Goal: Task Accomplishment & Management: Manage account settings

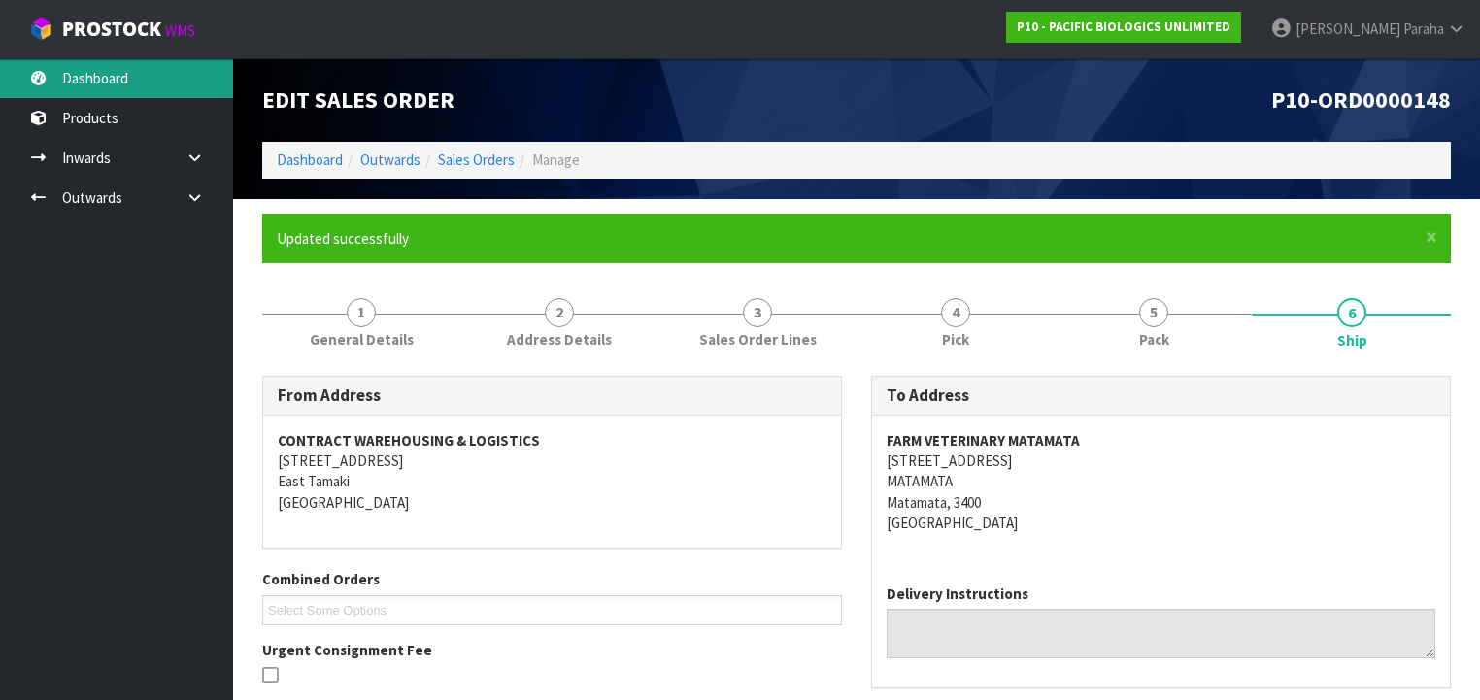
click at [112, 71] on link "Dashboard" at bounding box center [116, 78] width 233 height 40
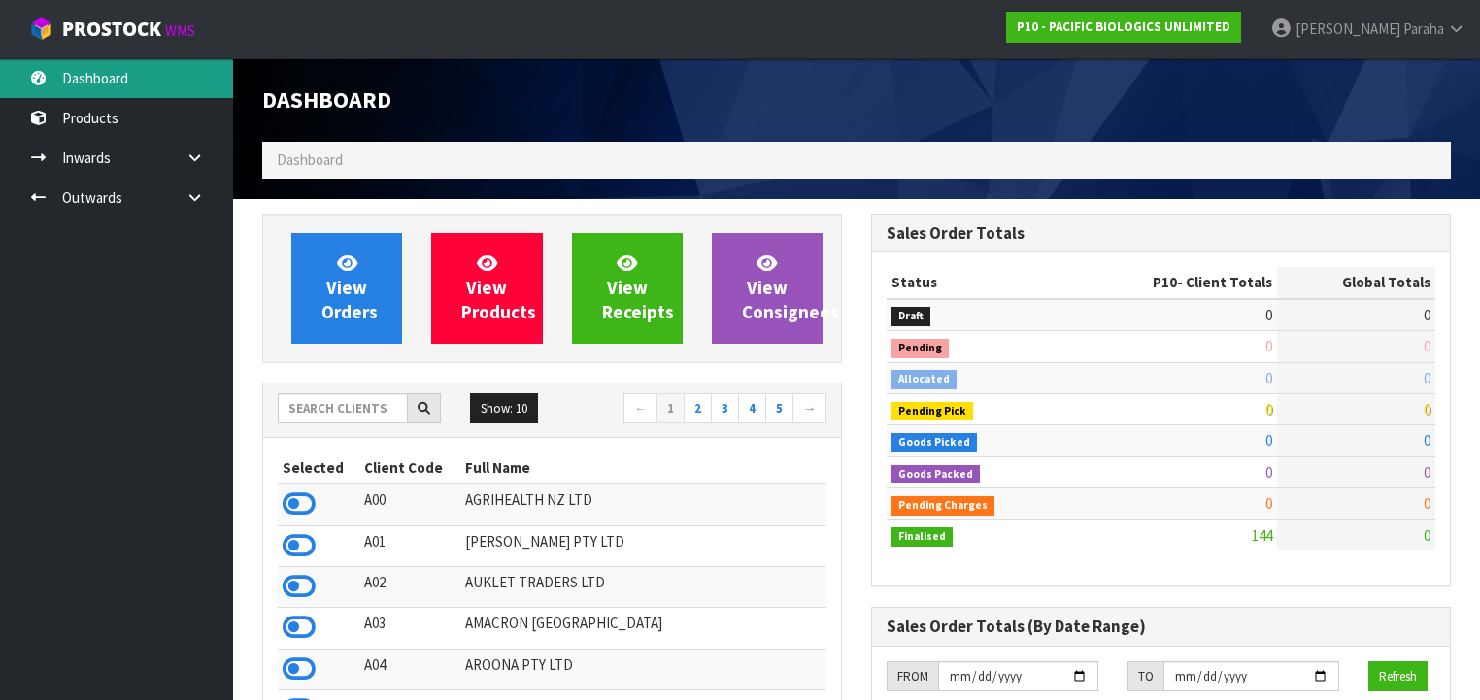
scroll to position [1246, 609]
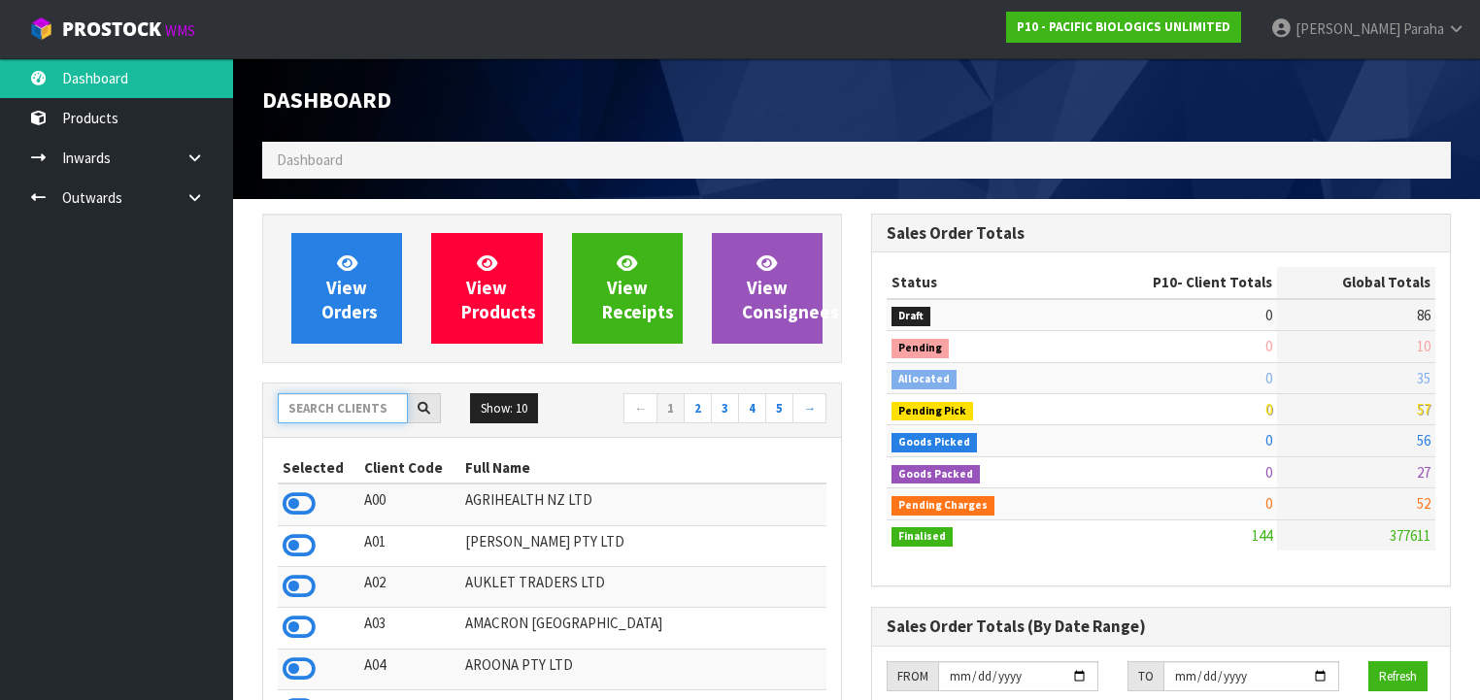
click at [358, 409] on input "text" at bounding box center [343, 408] width 130 height 30
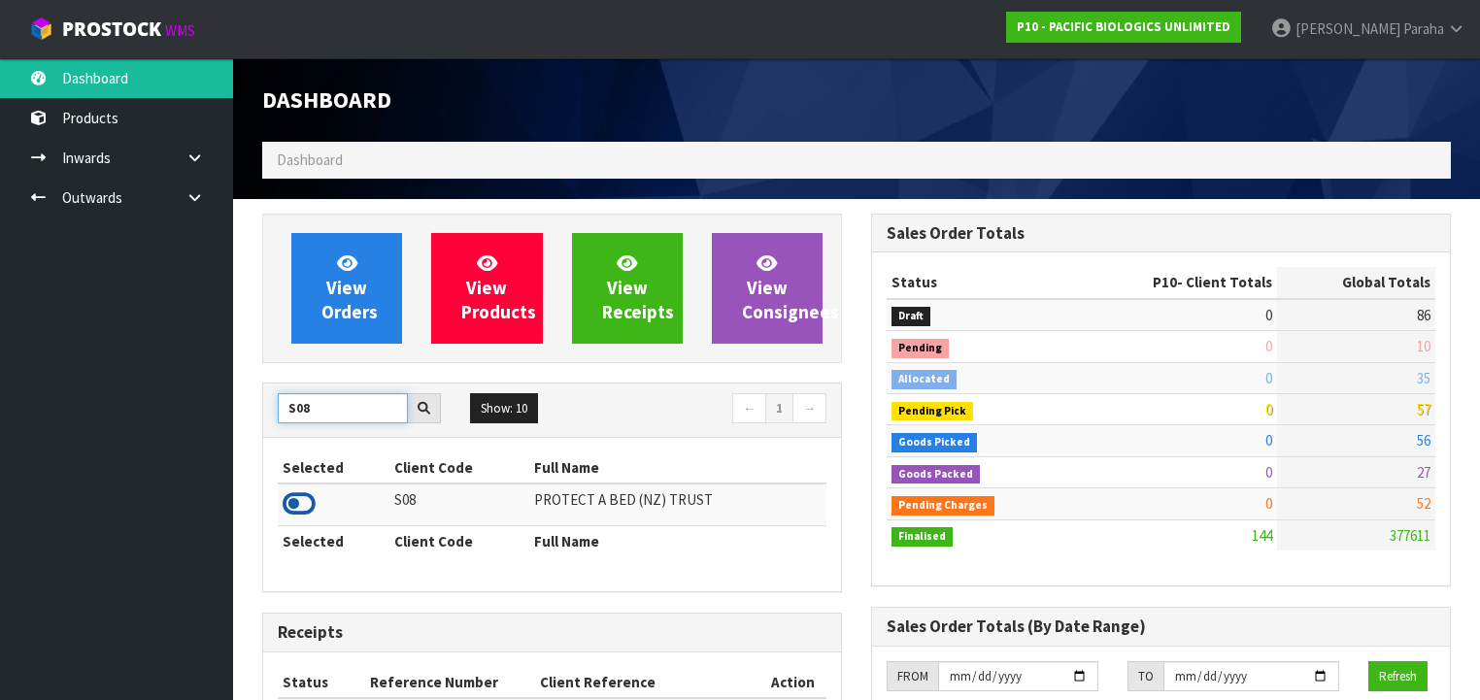
type input "S08"
click at [301, 502] on icon at bounding box center [299, 504] width 33 height 29
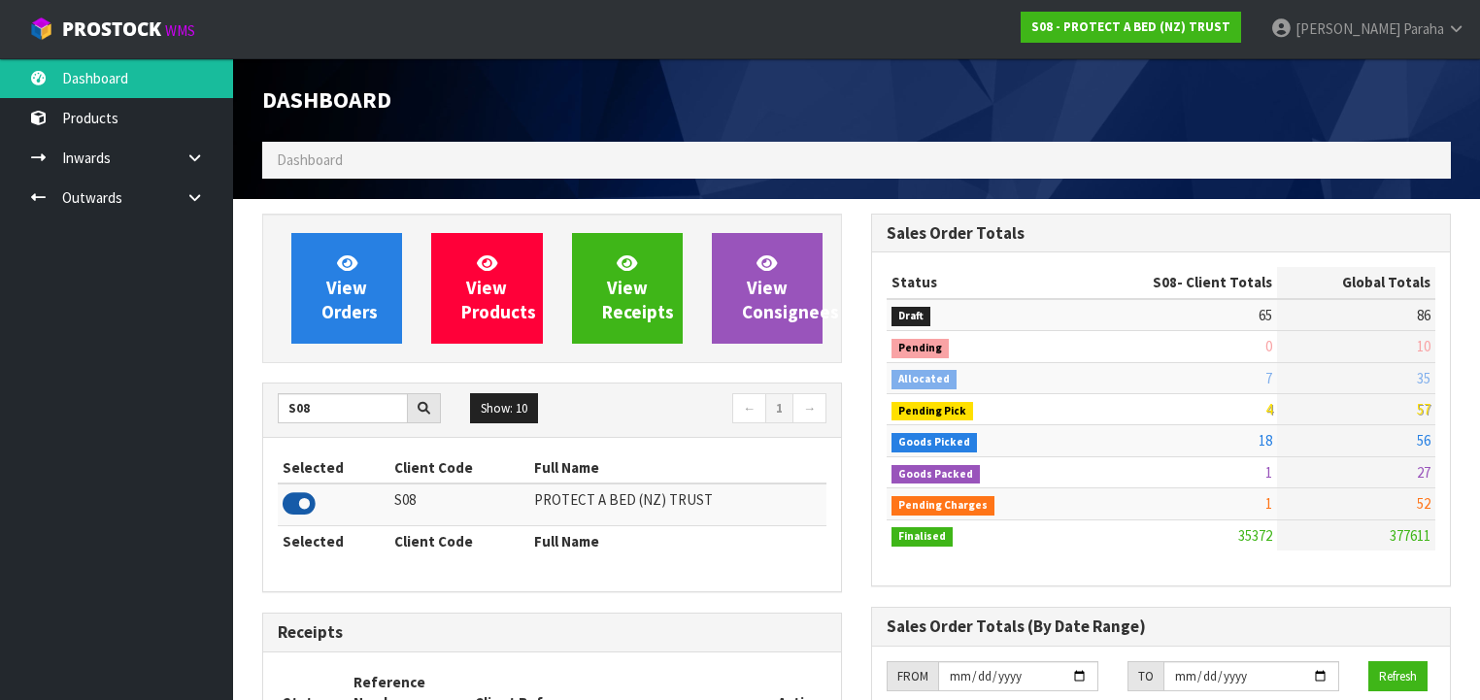
scroll to position [1465, 609]
click at [83, 195] on link "Outwards" at bounding box center [116, 198] width 233 height 40
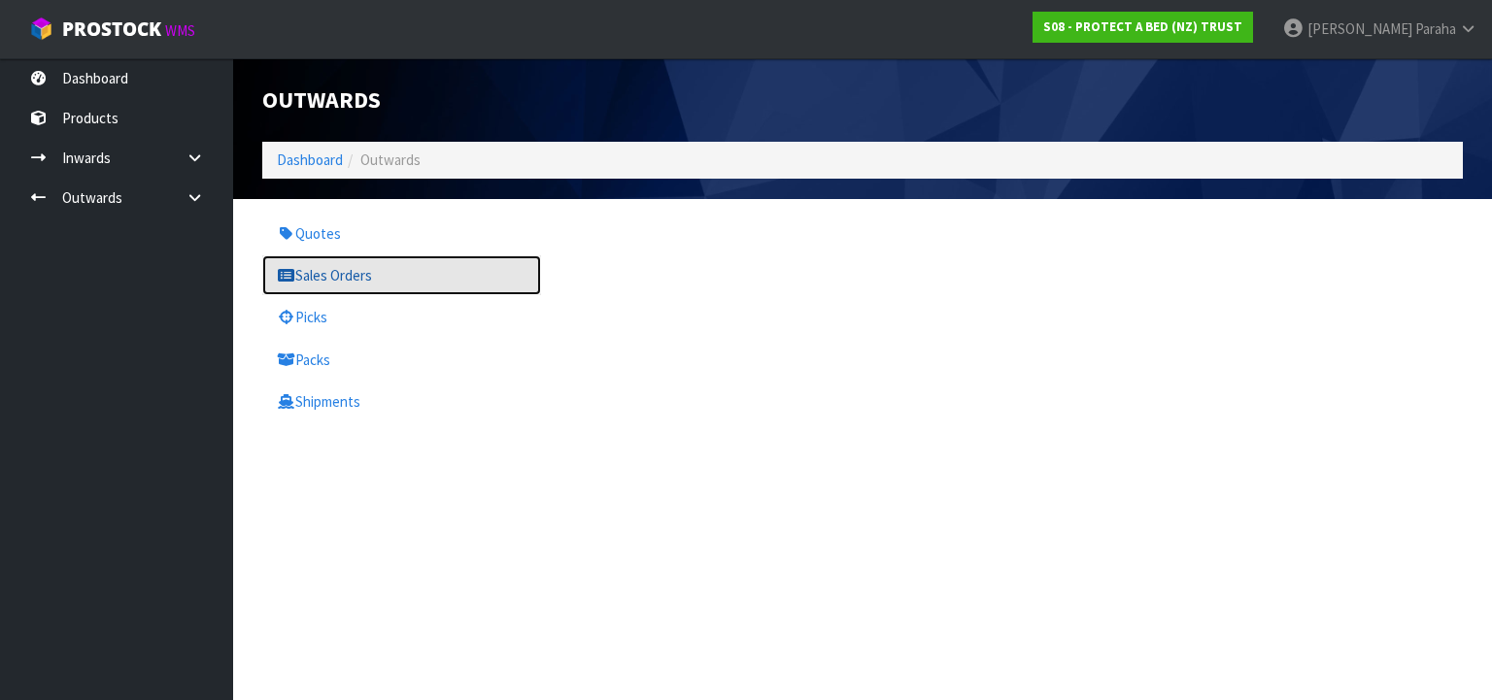
click at [315, 282] on link "Sales Orders" at bounding box center [401, 275] width 279 height 40
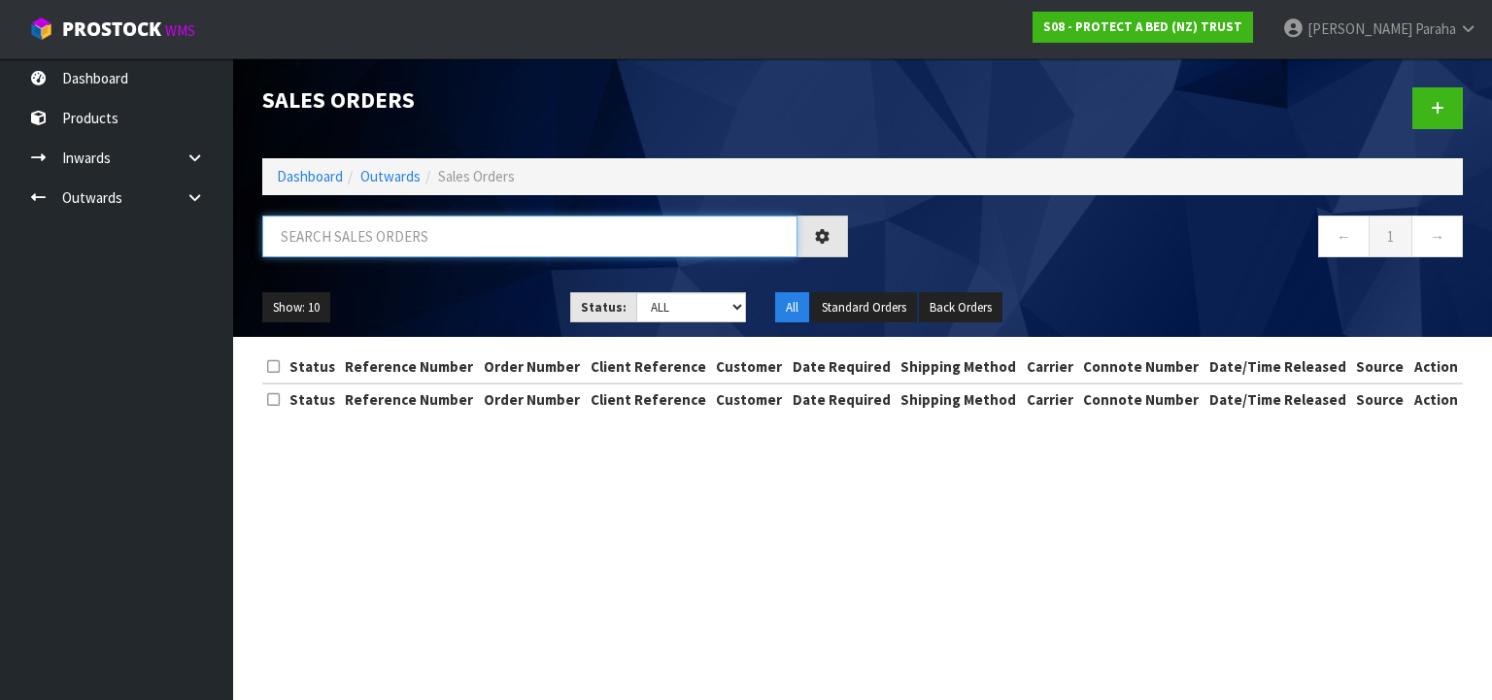
click at [319, 241] on input "text" at bounding box center [529, 237] width 535 height 42
type input "JOB-0408525"
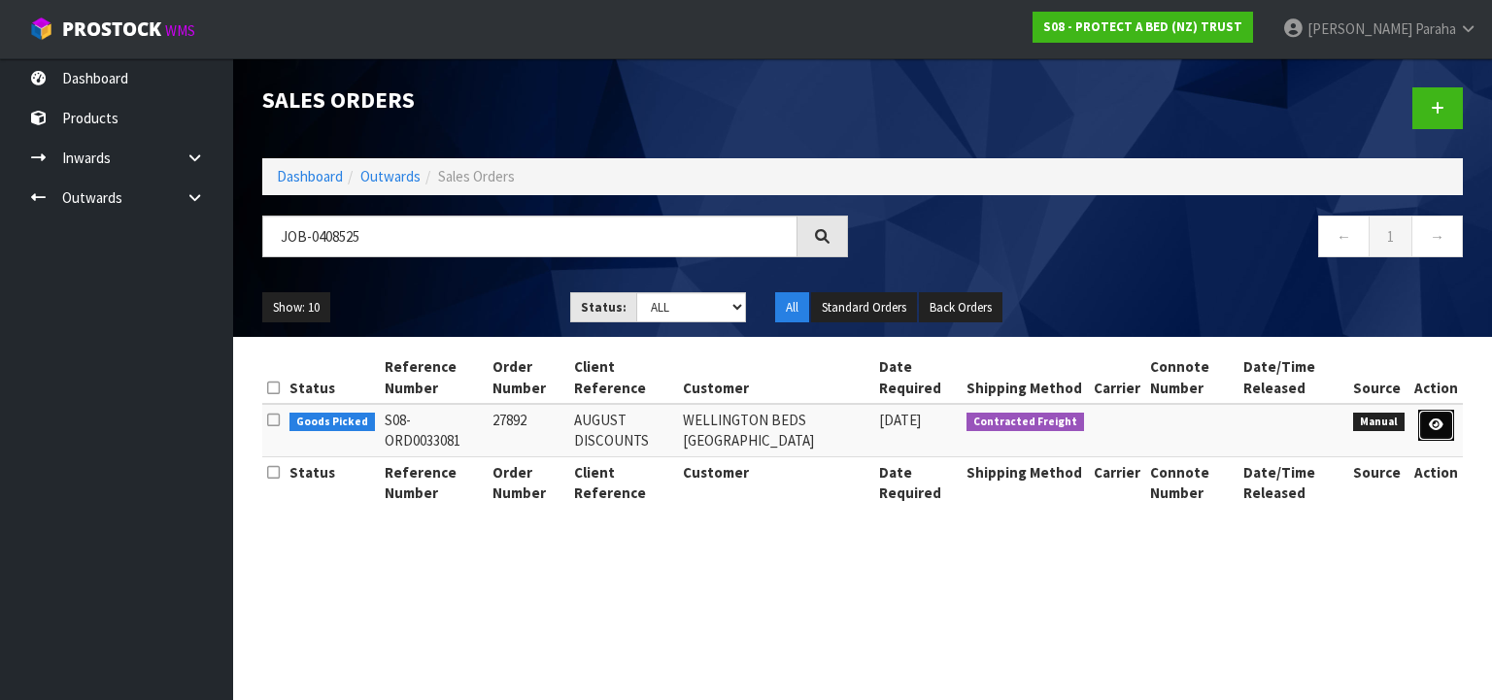
click at [1441, 431] on link at bounding box center [1436, 425] width 36 height 31
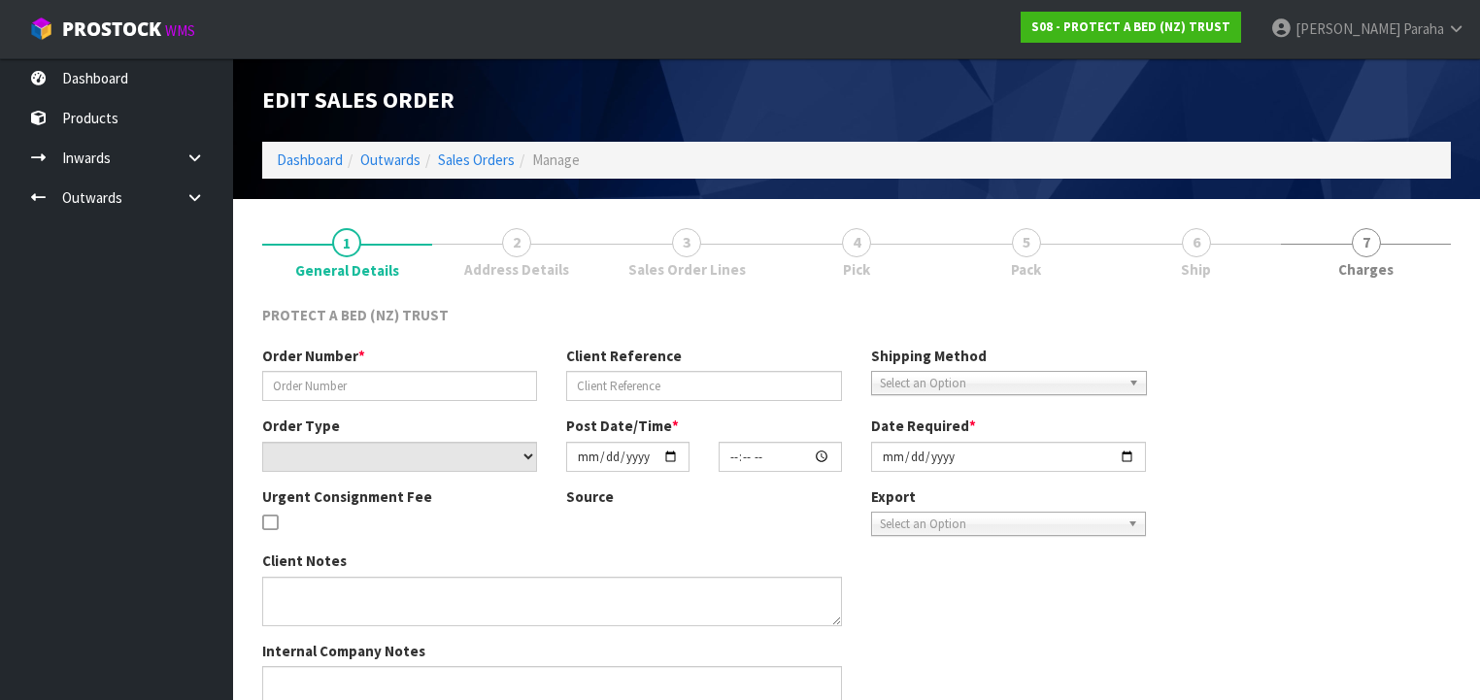
type input "27892"
type input "AUGUST DISCOUNTS"
select select "number:0"
type input "[DATE]"
type input "08:27:00.000"
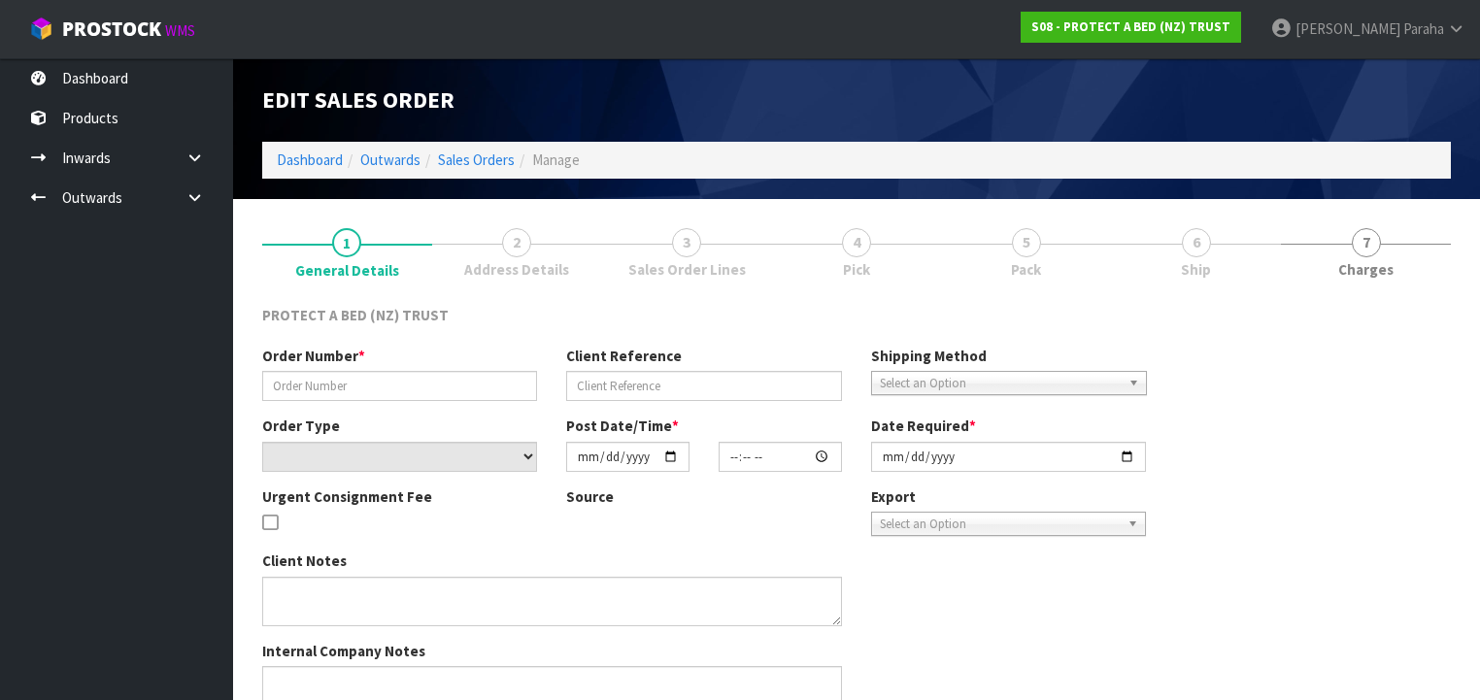
type input "[DATE]"
type textarea "WELLINGTON BEDS: AUGUST PROMOTION – [DATE] - STAYNEW [PERSON_NAME] MATTRESS AND…"
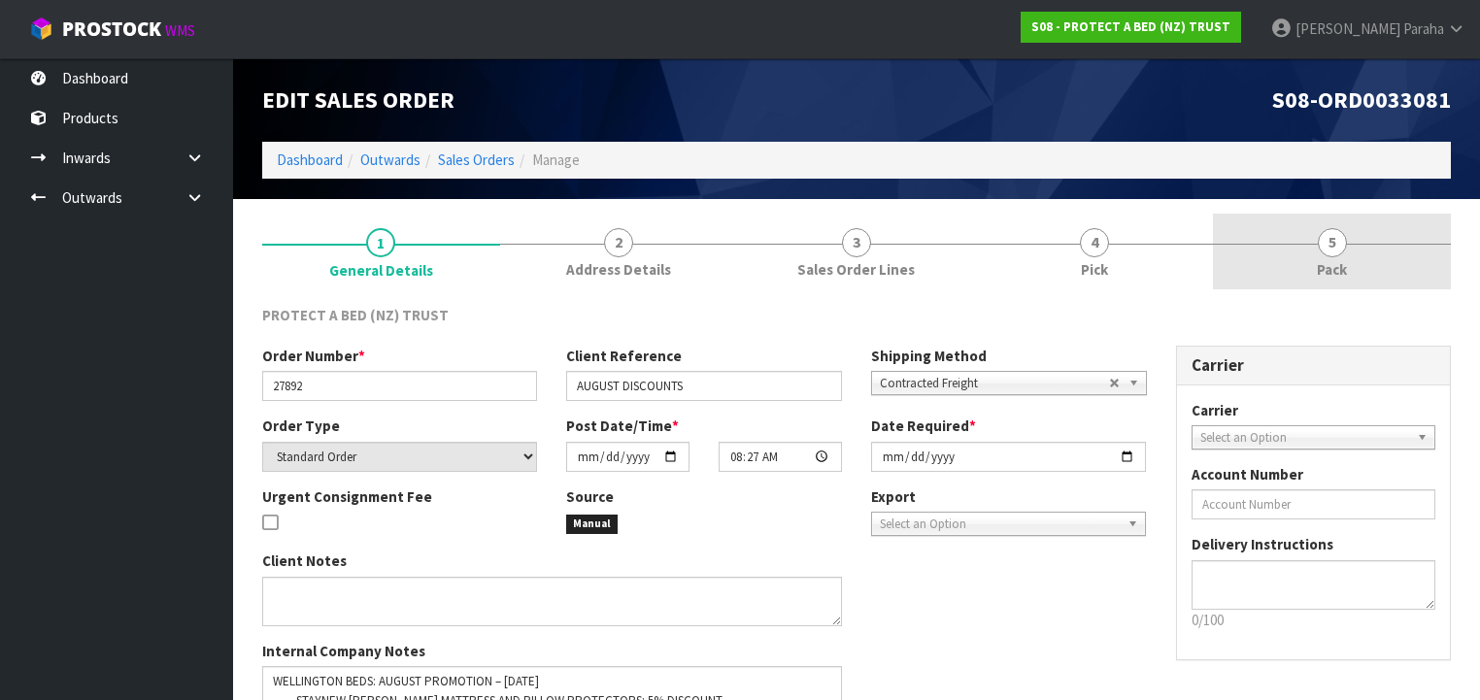
click at [1342, 251] on span "5" at bounding box center [1332, 242] width 29 height 29
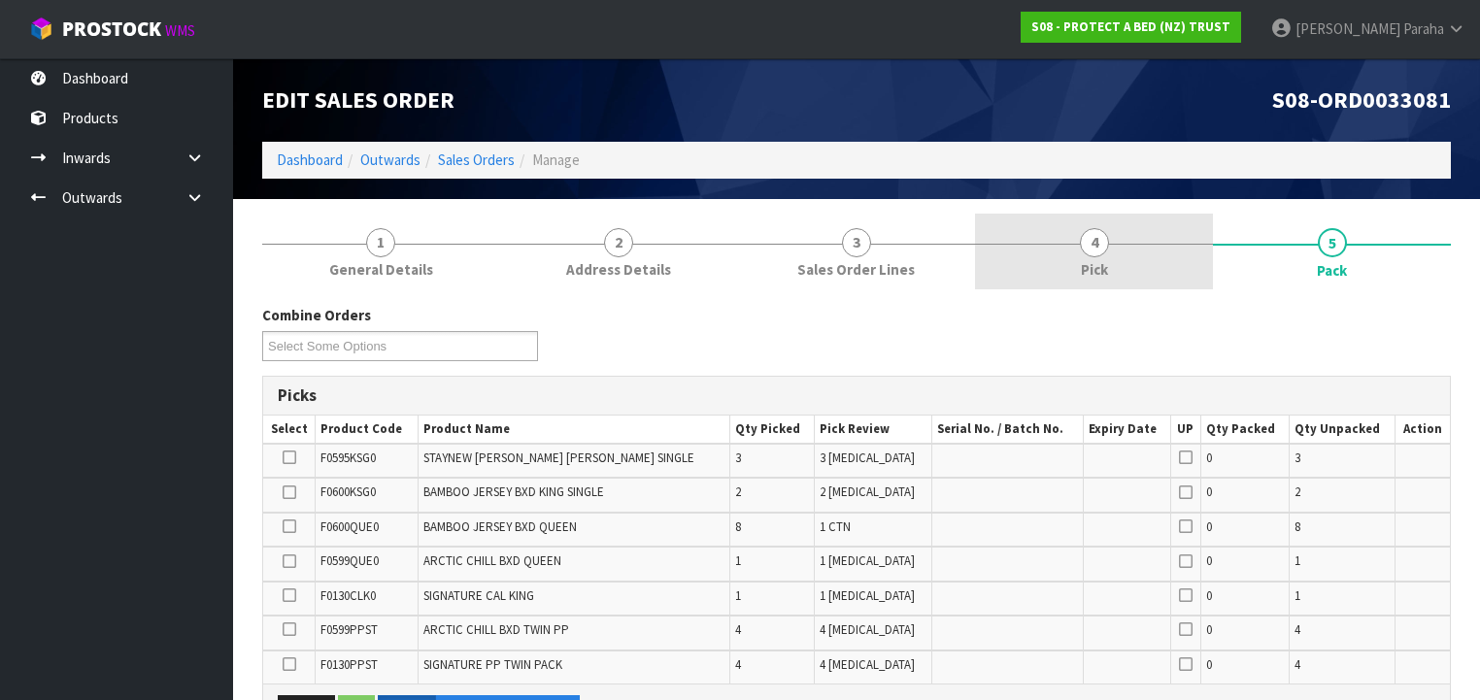
click at [1106, 261] on span "Pick" at bounding box center [1094, 269] width 27 height 20
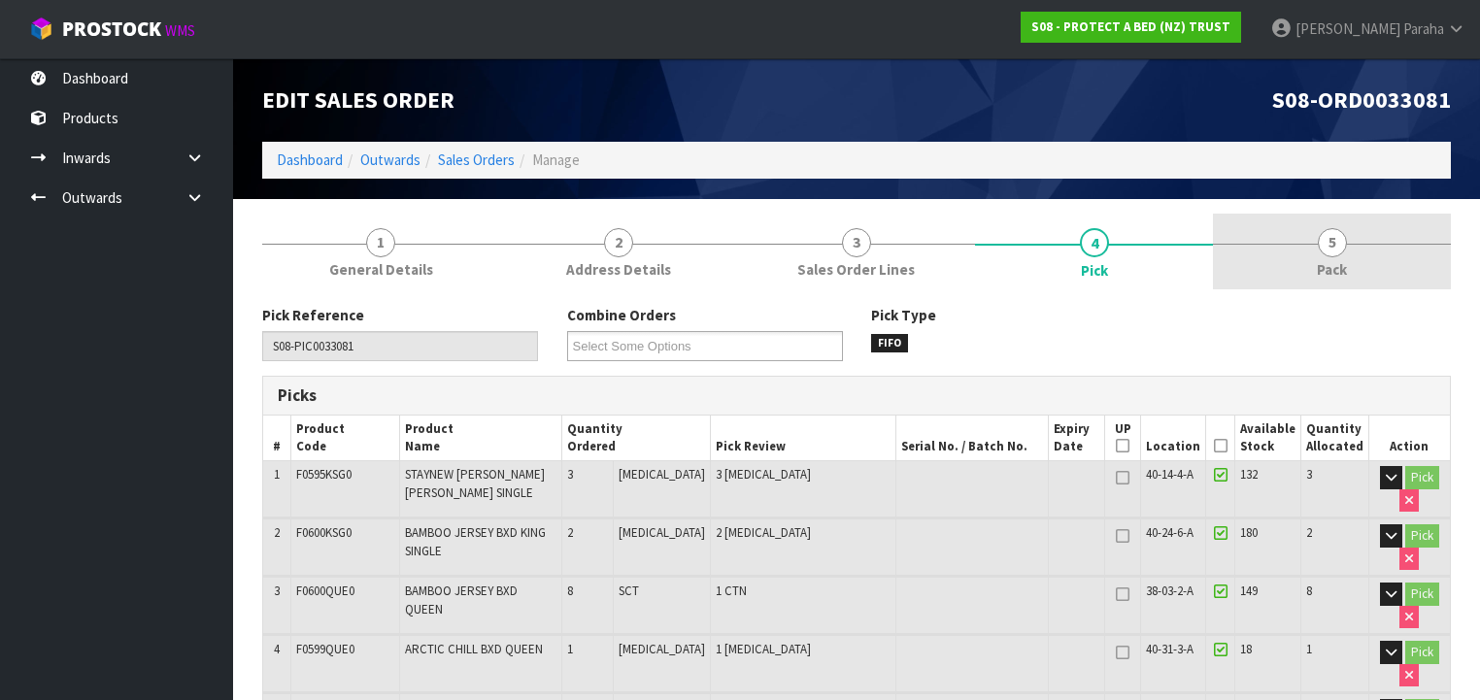
click at [1325, 256] on link "5 Pack" at bounding box center [1332, 252] width 238 height 77
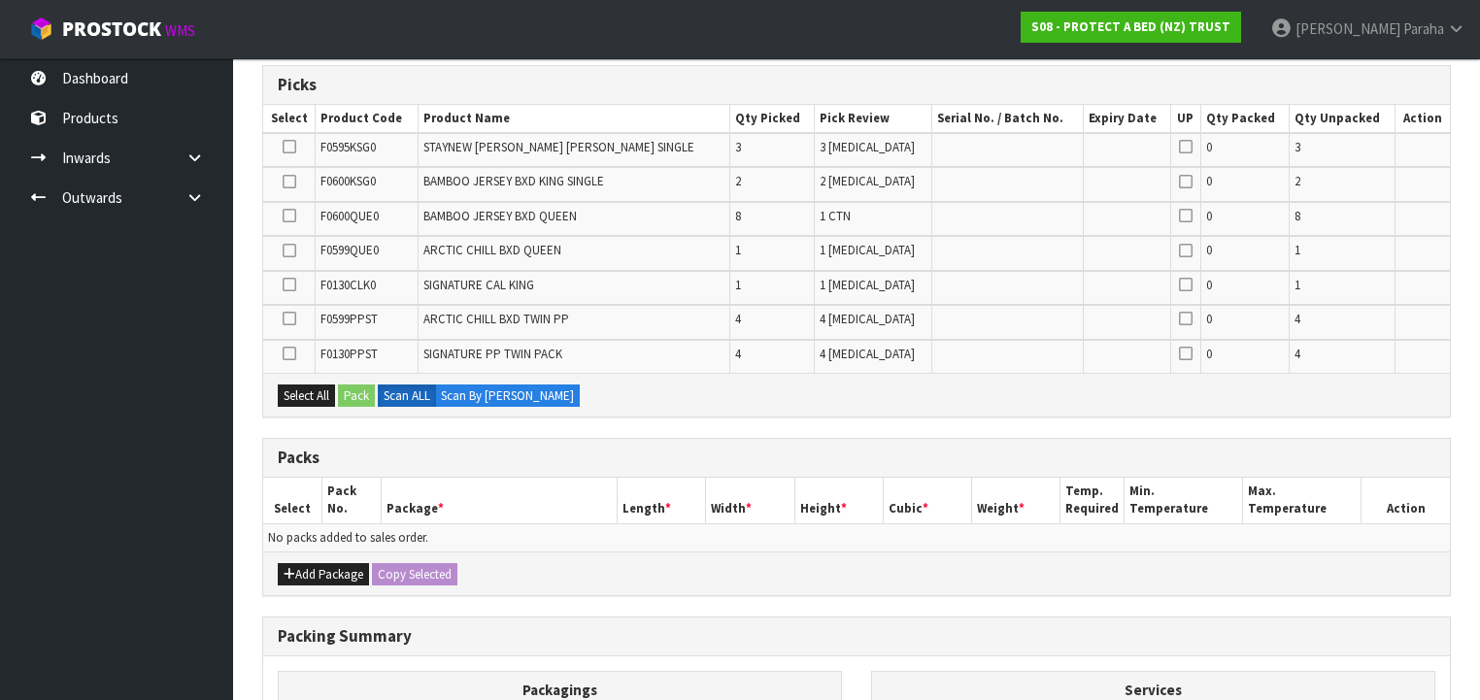
scroll to position [557, 0]
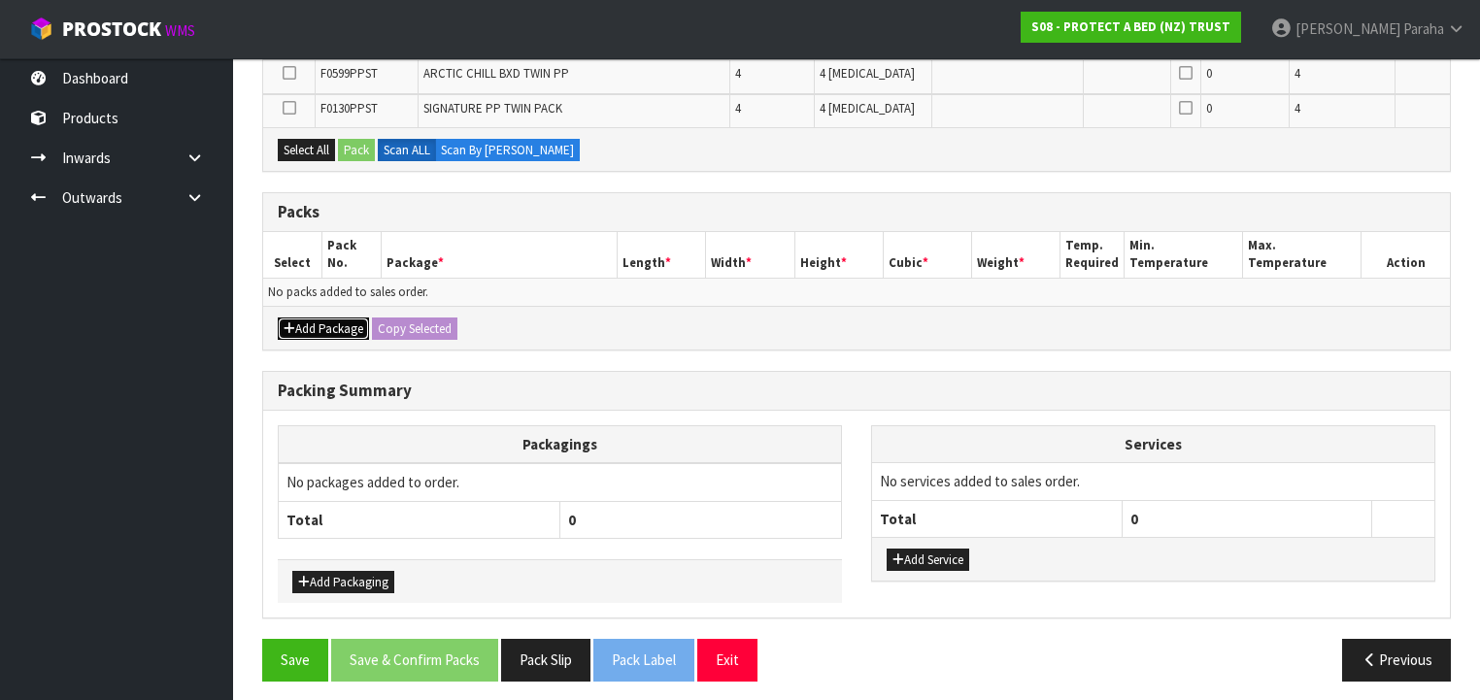
click at [301, 318] on button "Add Package" at bounding box center [323, 329] width 91 height 23
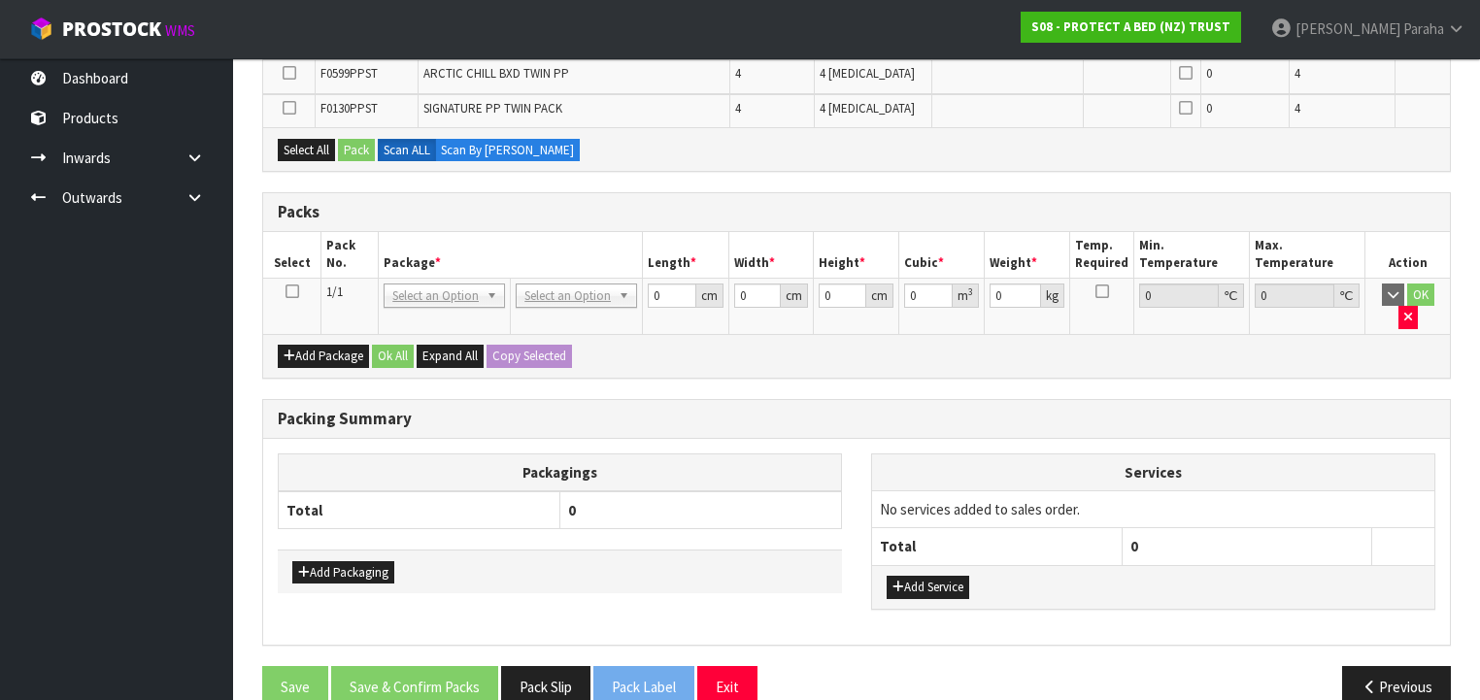
click at [295, 291] on icon at bounding box center [293, 291] width 14 height 1
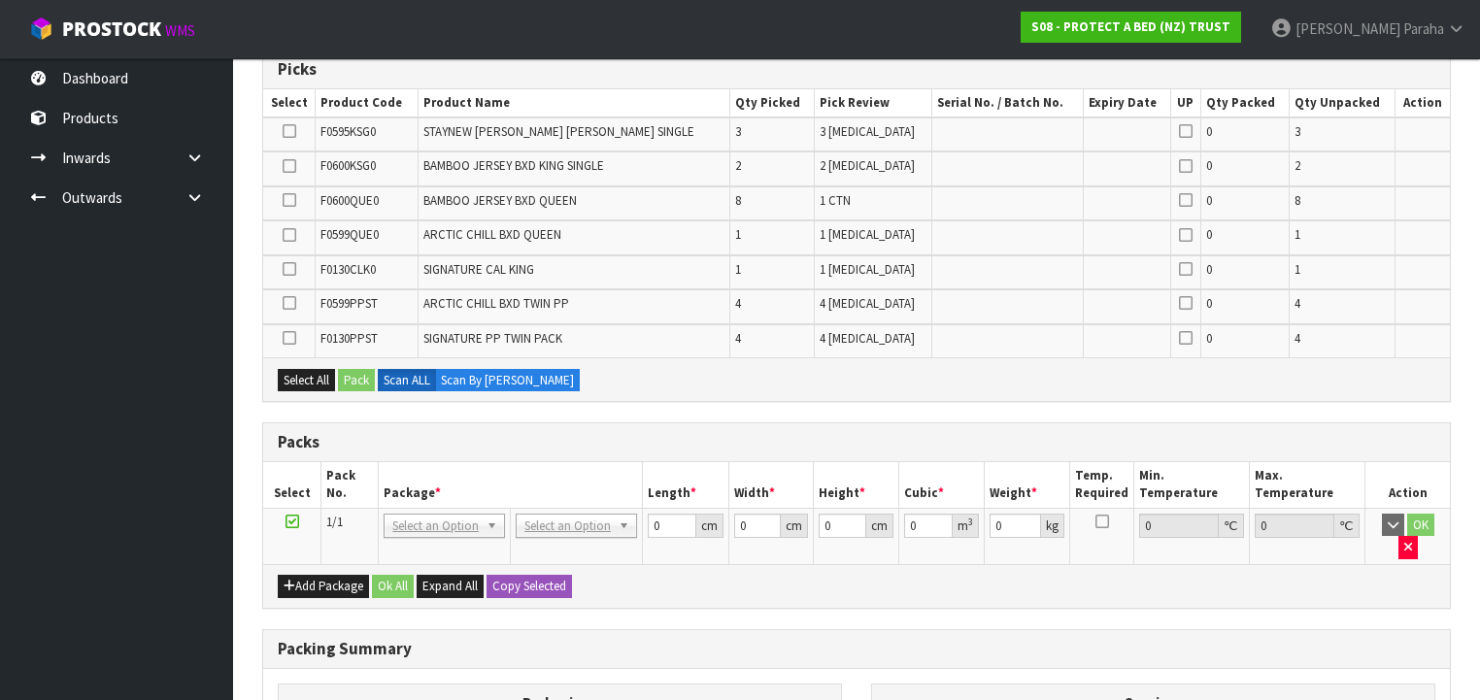
scroll to position [329, 0]
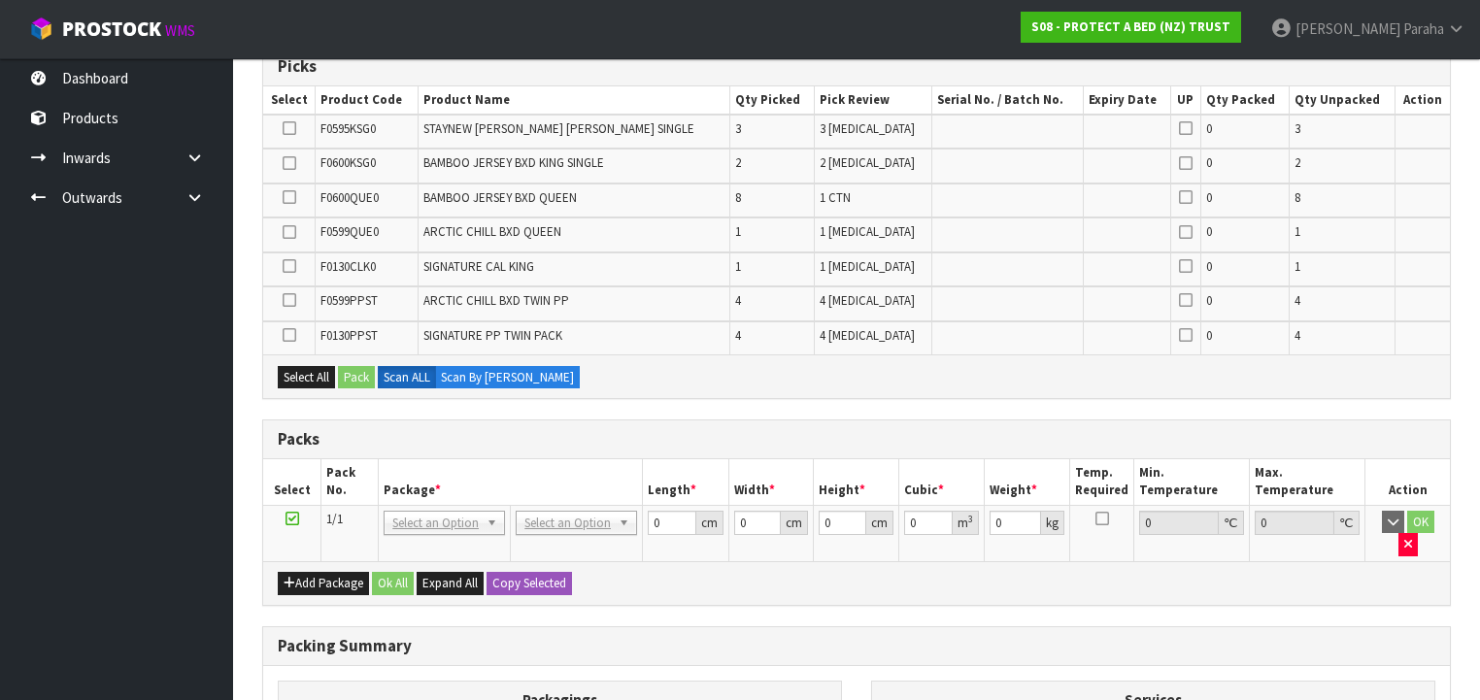
click at [289, 198] on icon at bounding box center [290, 197] width 14 height 1
click at [0, 0] on input "checkbox" at bounding box center [0, 0] width 0 height 0
click at [354, 374] on button "Pack" at bounding box center [356, 377] width 37 height 23
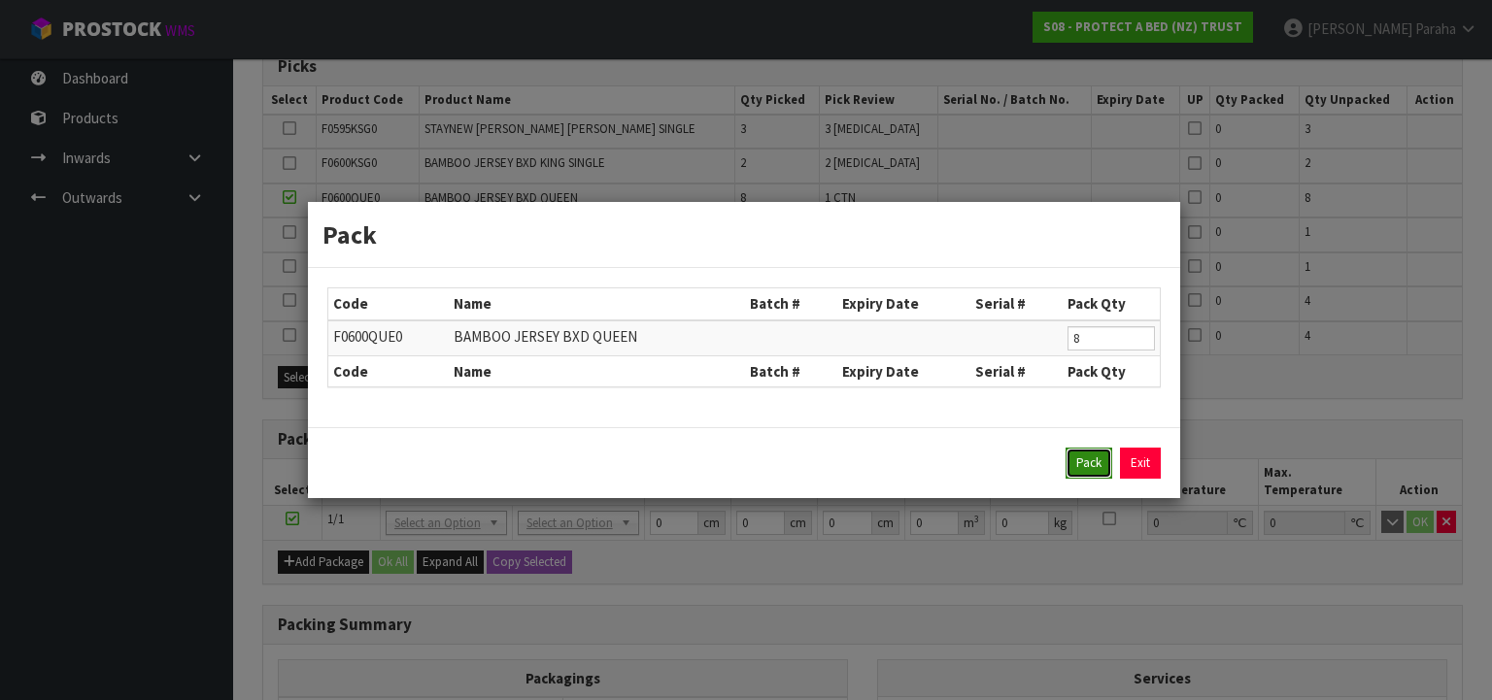
click at [1092, 462] on button "Pack" at bounding box center [1088, 463] width 47 height 31
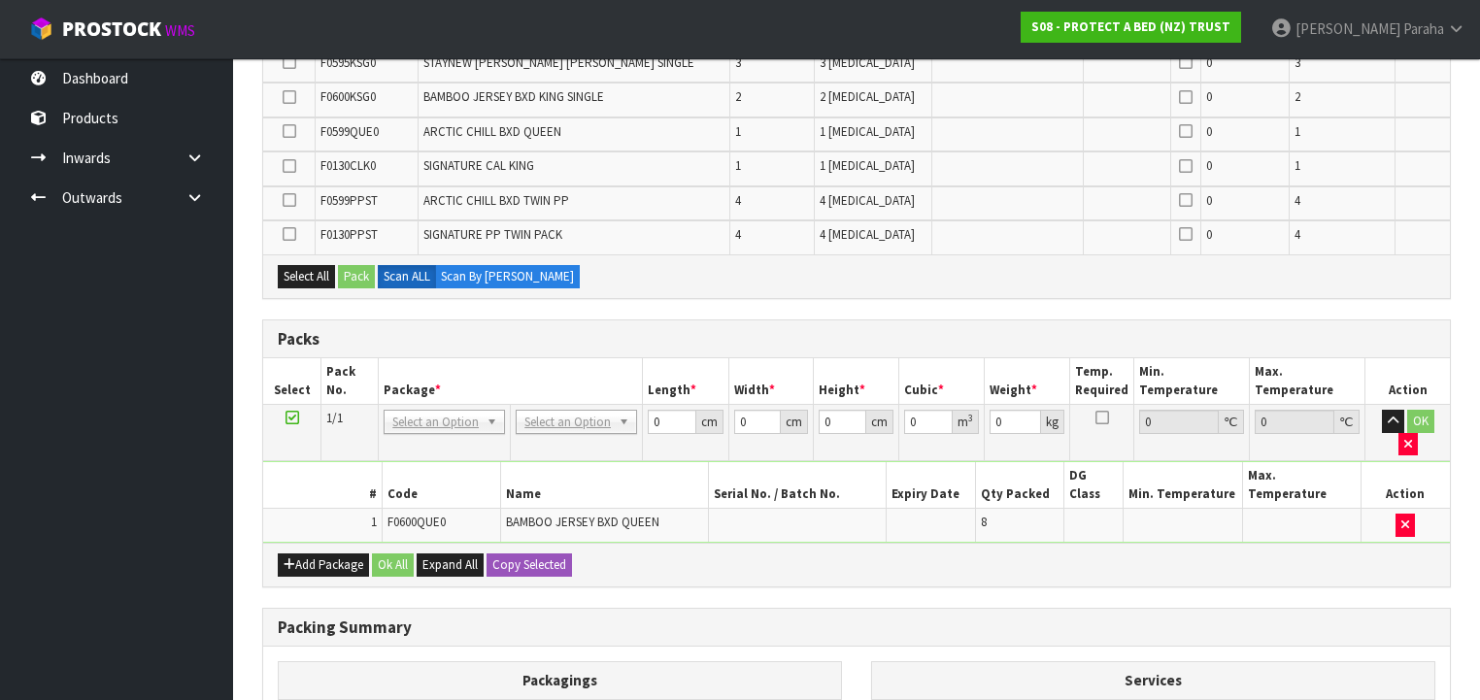
scroll to position [562, 0]
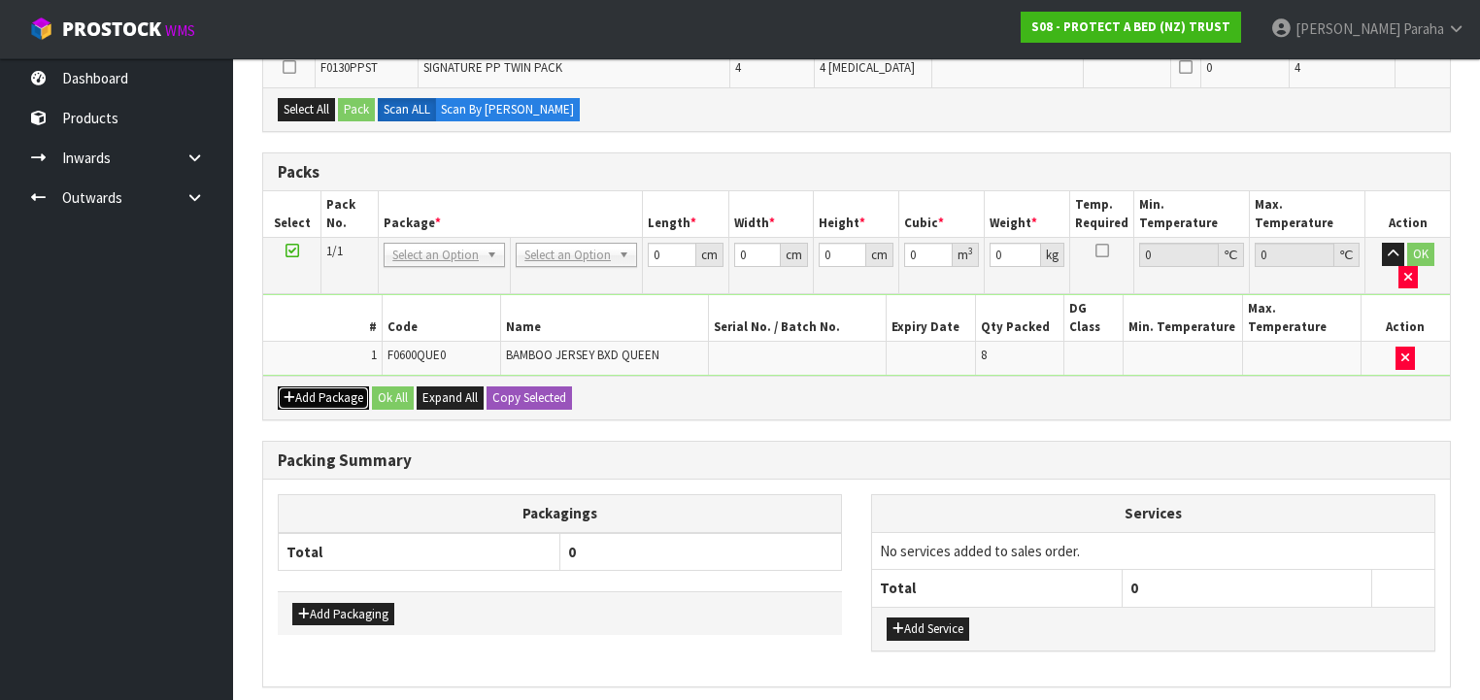
click at [345, 387] on button "Add Package" at bounding box center [323, 398] width 91 height 23
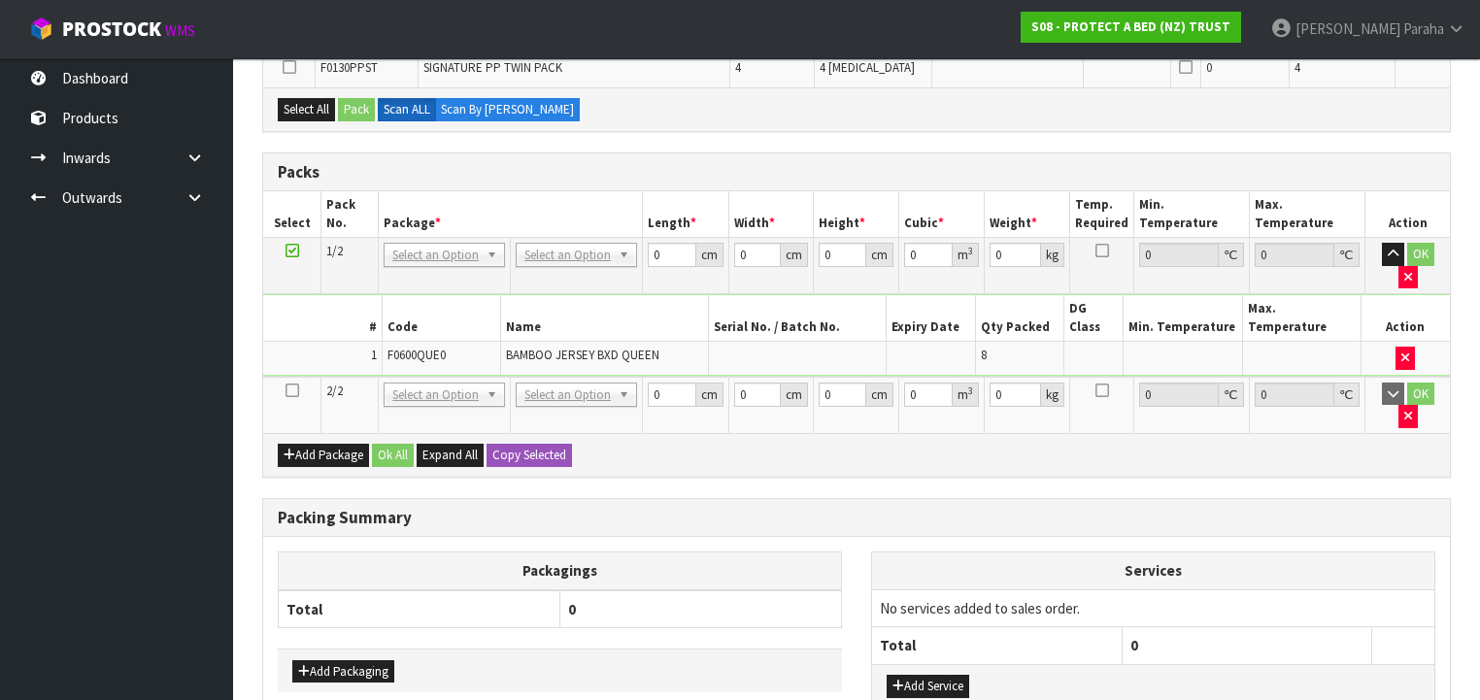
click at [292, 390] on icon at bounding box center [293, 390] width 14 height 1
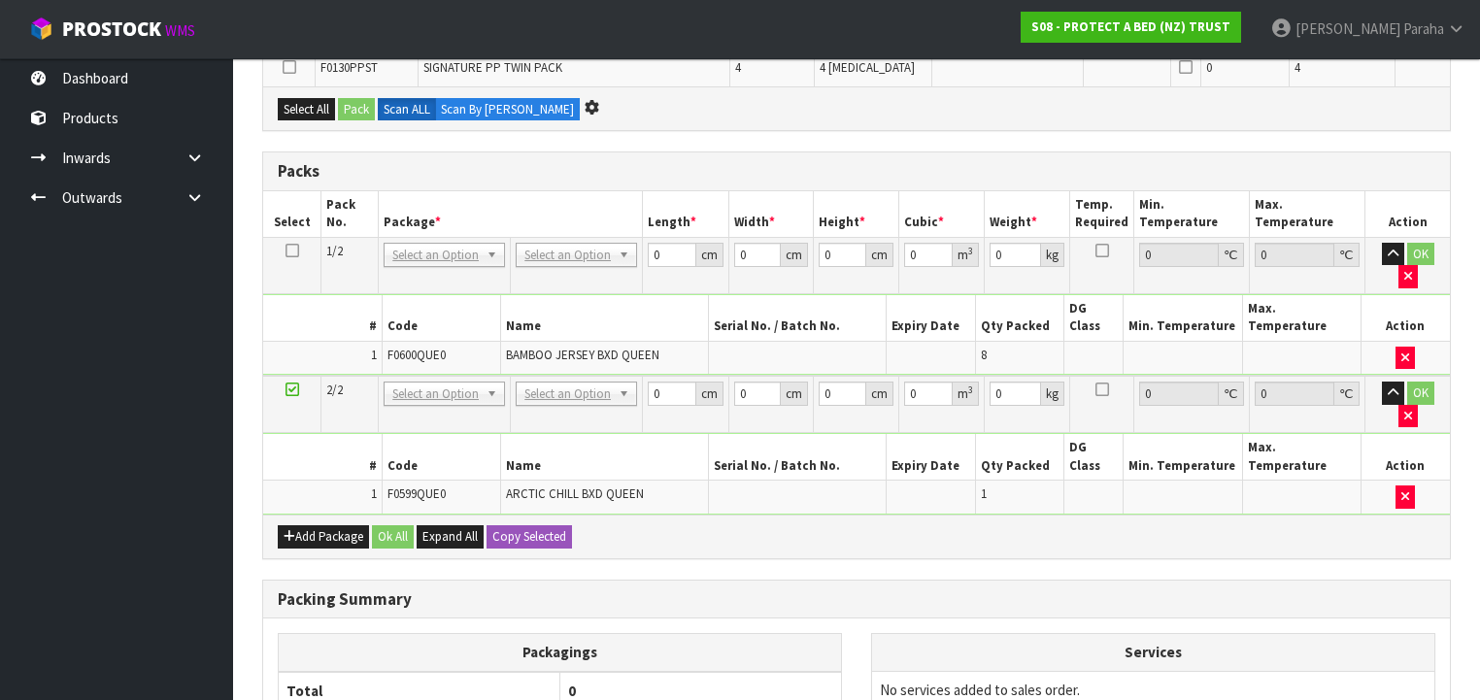
scroll to position [493, 0]
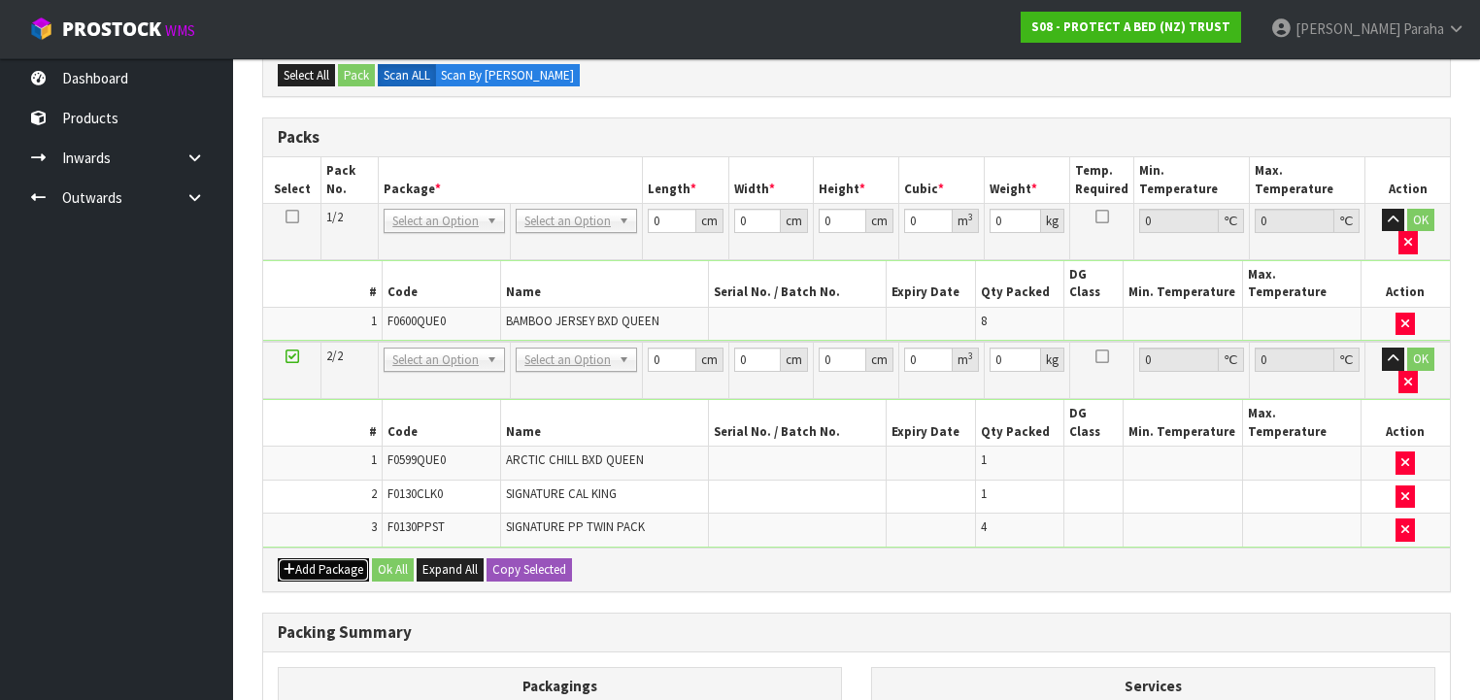
click at [298, 558] on button "Add Package" at bounding box center [323, 569] width 91 height 23
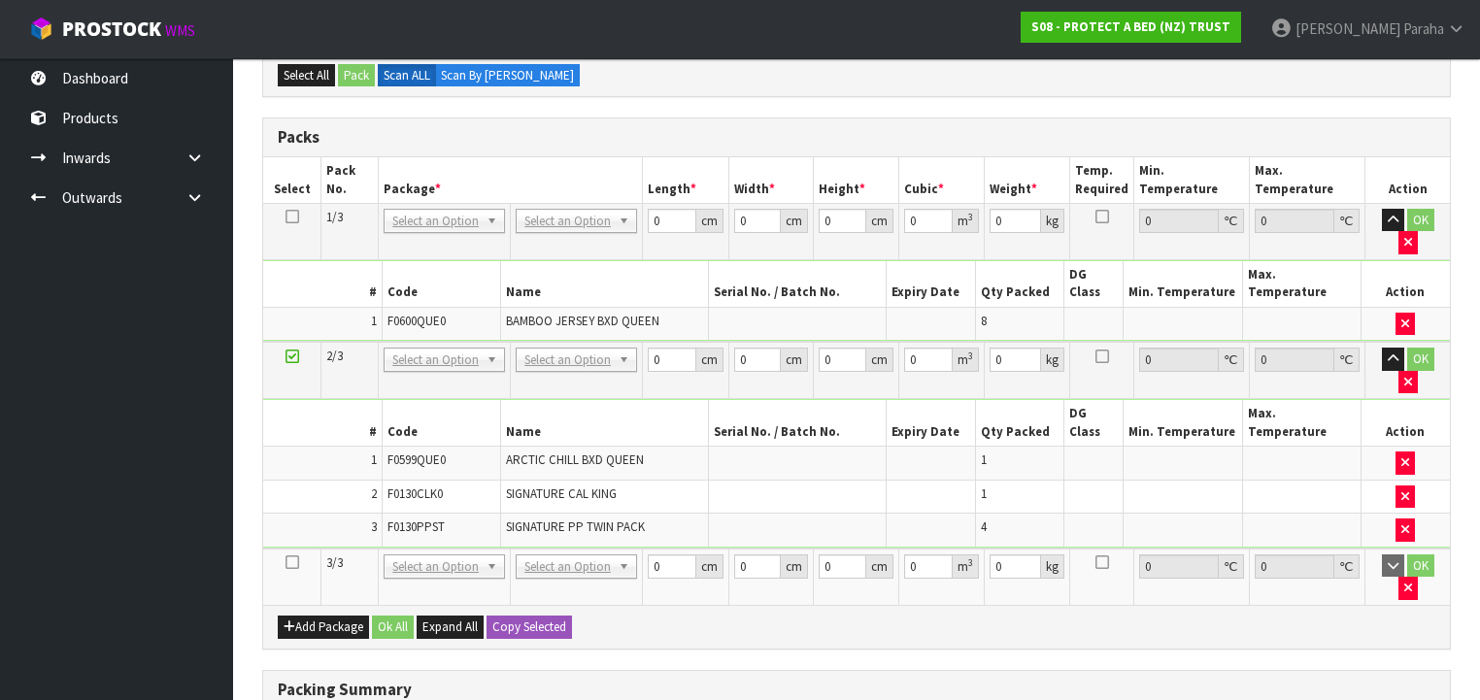
click at [290, 562] on icon at bounding box center [293, 562] width 14 height 1
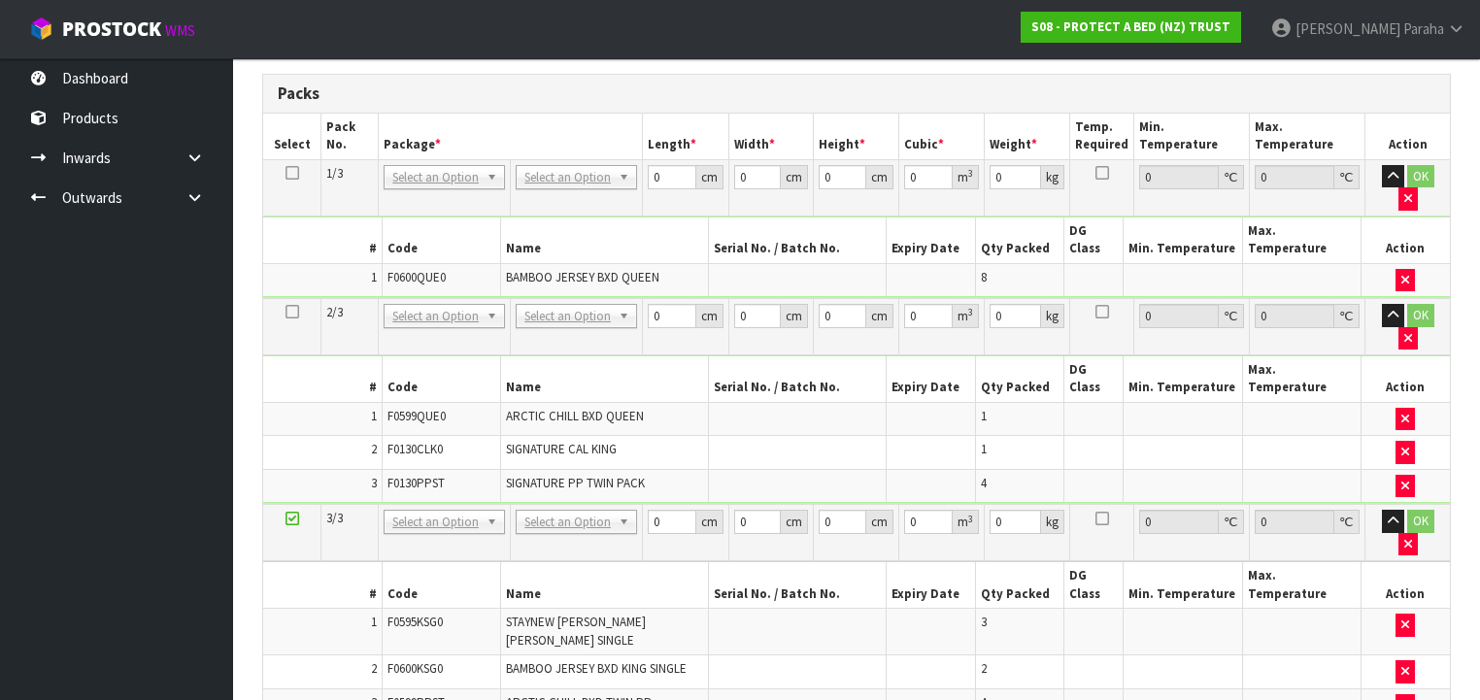
scroll to position [449, 0]
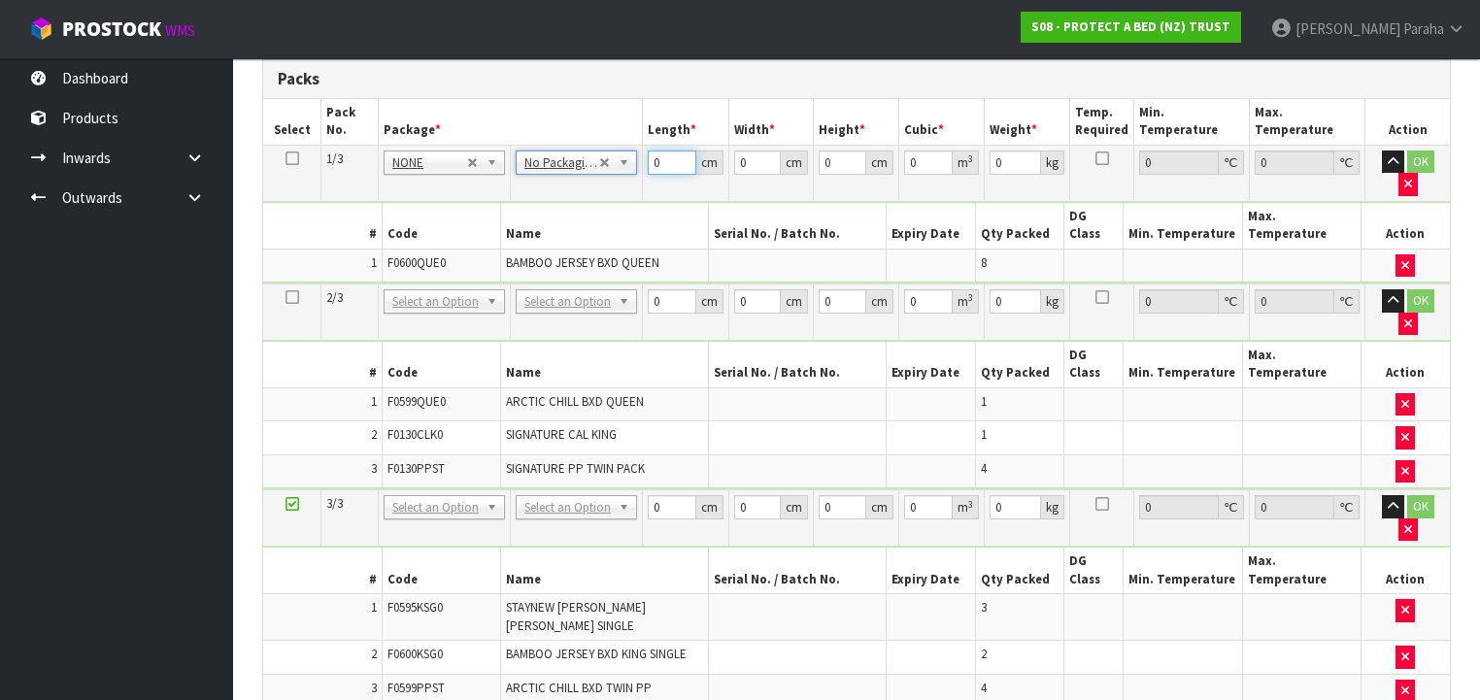
drag, startPoint x: 650, startPoint y: 162, endPoint x: 639, endPoint y: 161, distance: 10.7
click at [641, 162] on tr "1/3 NONE 007-001 007-002 007-004 007-009 007-013 007-014 007-015 007-017 007-01…" at bounding box center [856, 173] width 1187 height 56
type input "58"
type input "41"
type input "3"
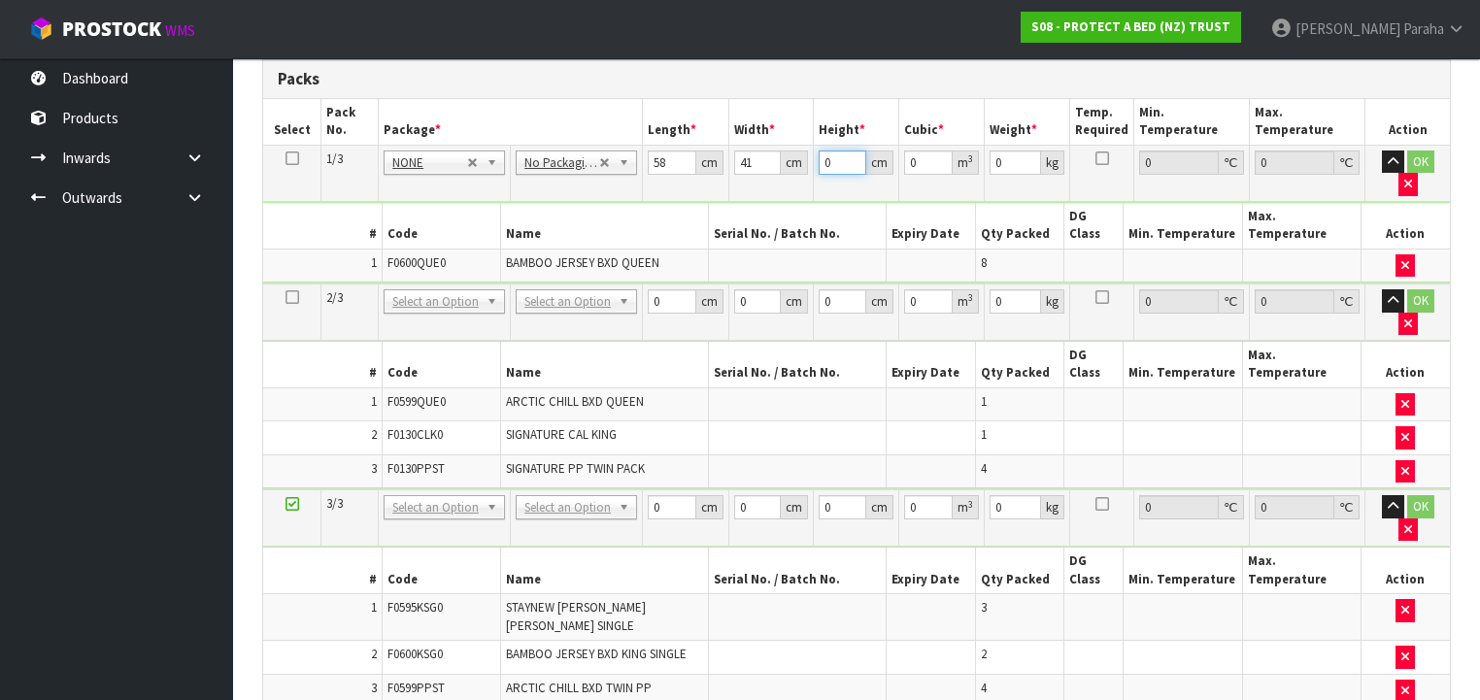
type input "0.007134"
type input "32"
type input "0.076096"
type input "32"
type input "9"
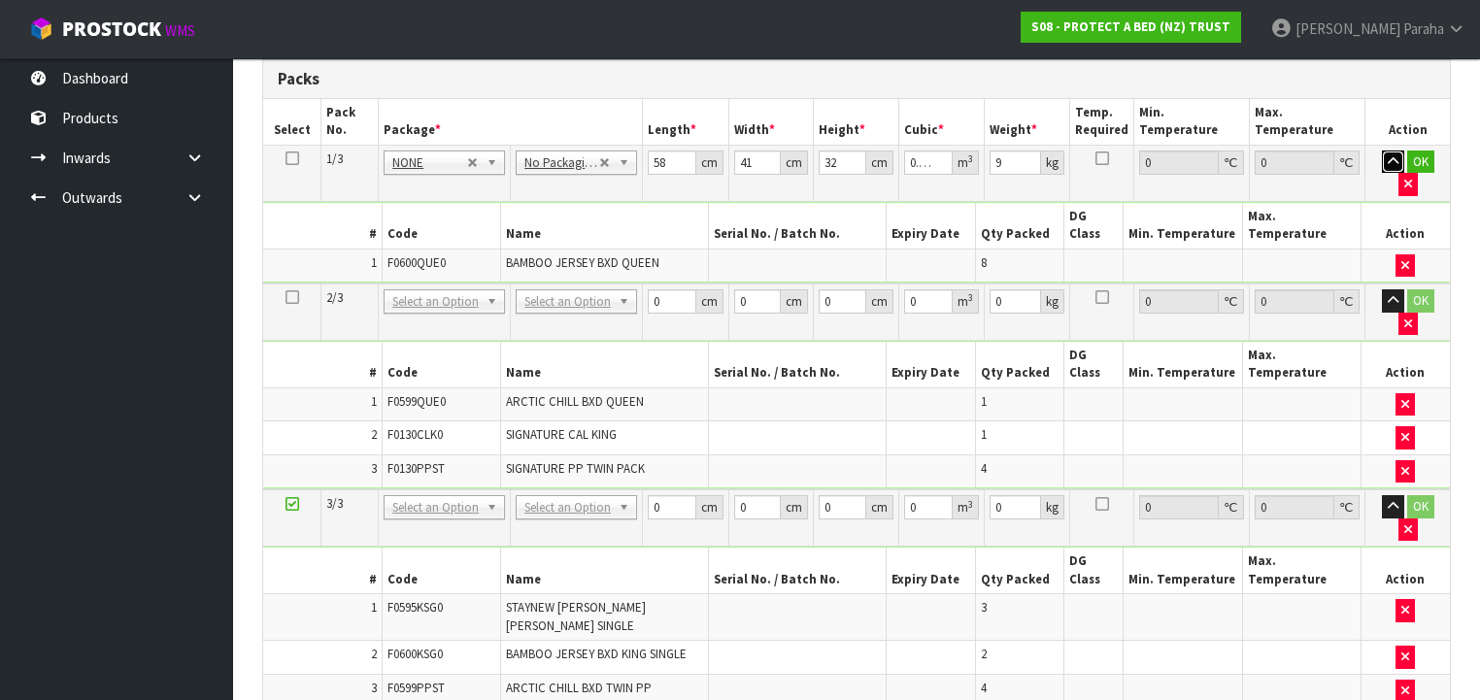
click at [1382, 151] on button "button" at bounding box center [1393, 162] width 22 height 23
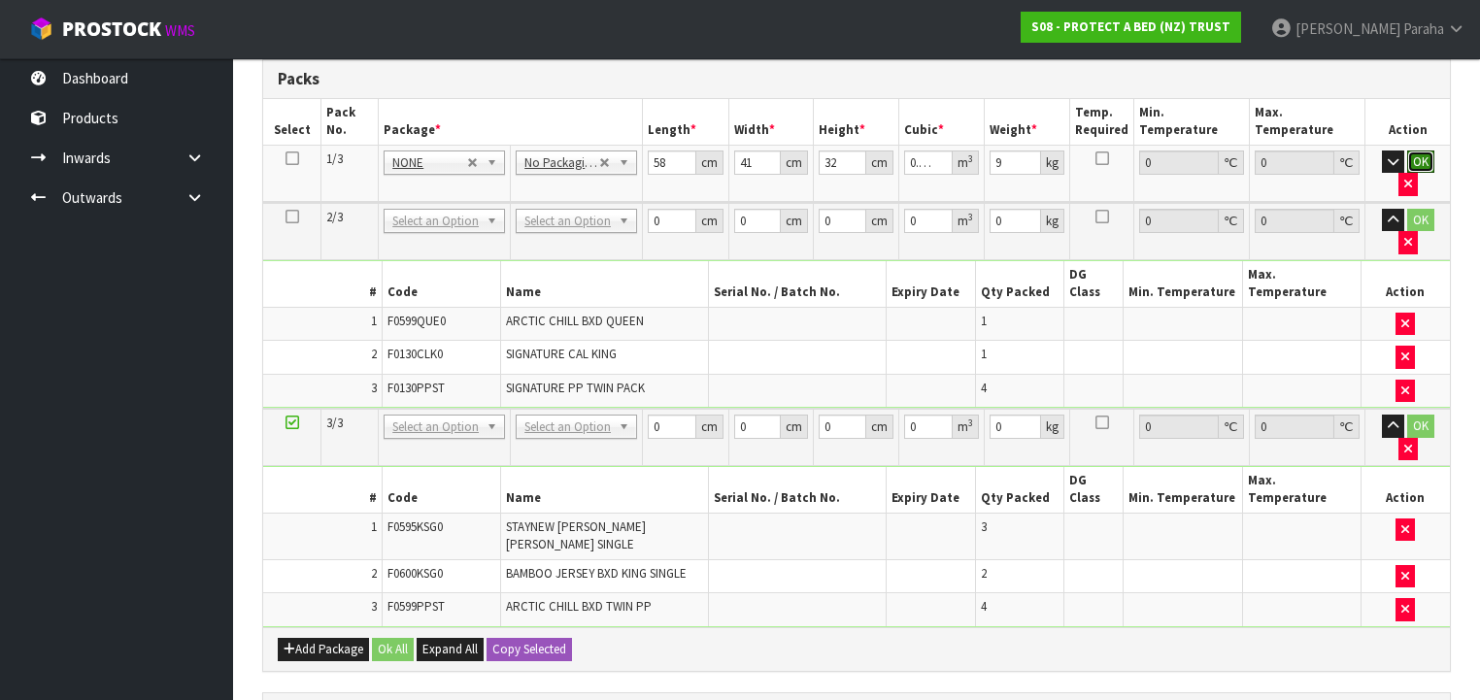
click button "OK" at bounding box center [1420, 162] width 27 height 23
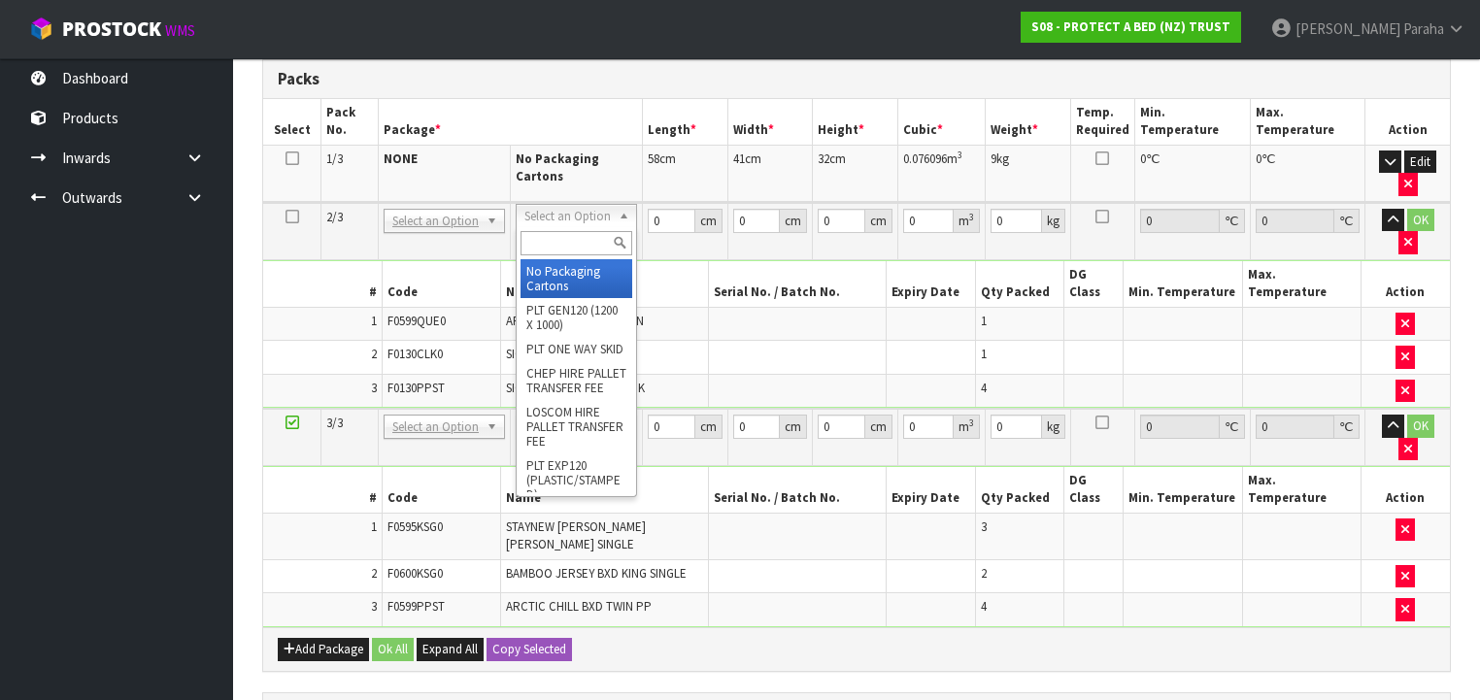
drag, startPoint x: 580, startPoint y: 222, endPoint x: 583, endPoint y: 234, distance: 12.0
click at [584, 252] on input "text" at bounding box center [577, 243] width 112 height 24
type input "OC"
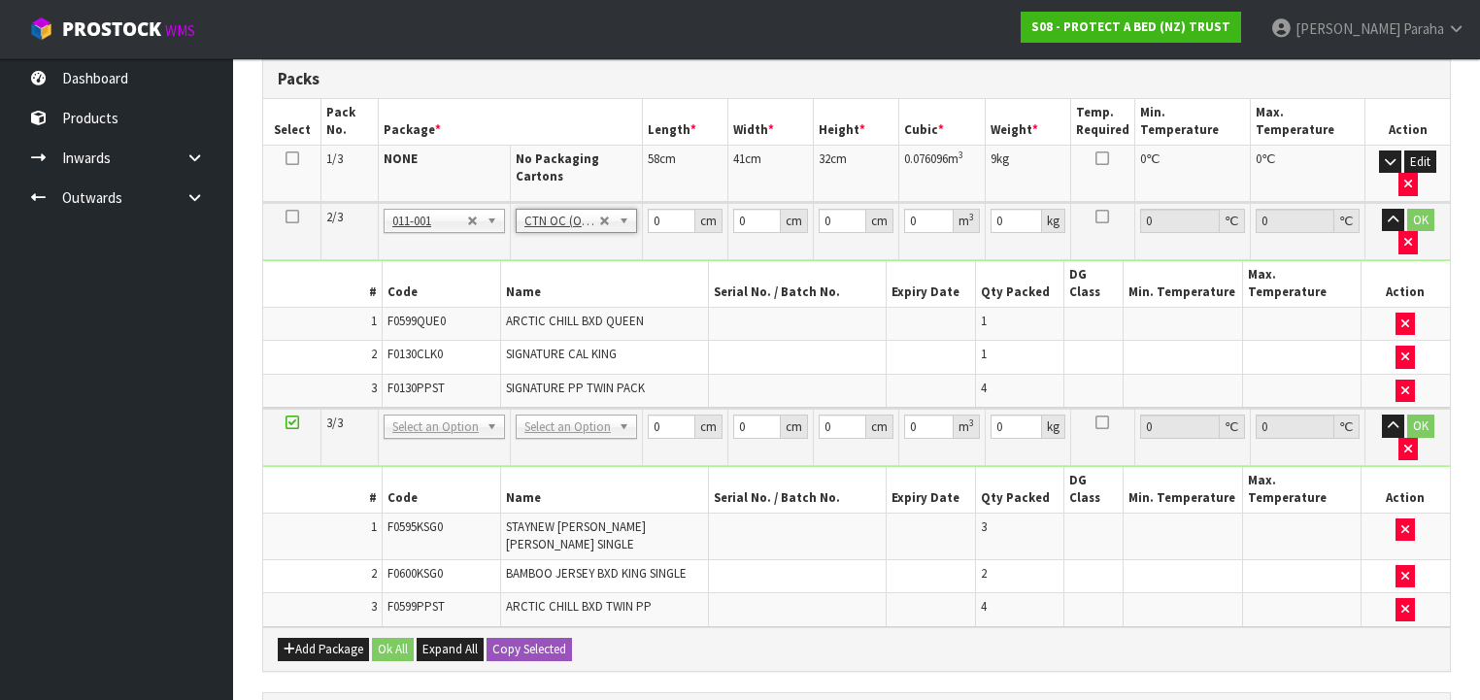
type input "6.384"
drag, startPoint x: 660, startPoint y: 217, endPoint x: 649, endPoint y: 218, distance: 11.7
click at [649, 218] on input "0" at bounding box center [672, 221] width 48 height 24
type input "57"
type input "39"
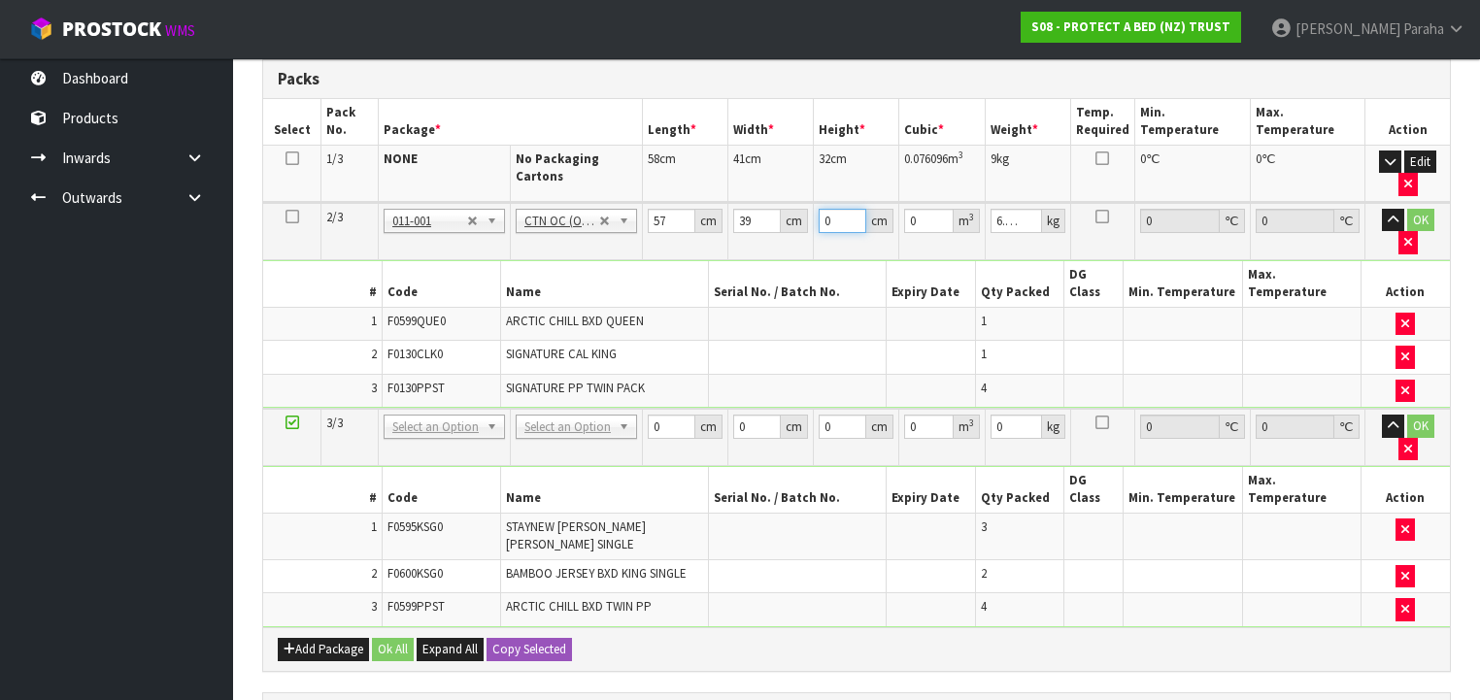
type input "3"
type input "0.006669"
type input "32"
type input "0.071136"
type input "32"
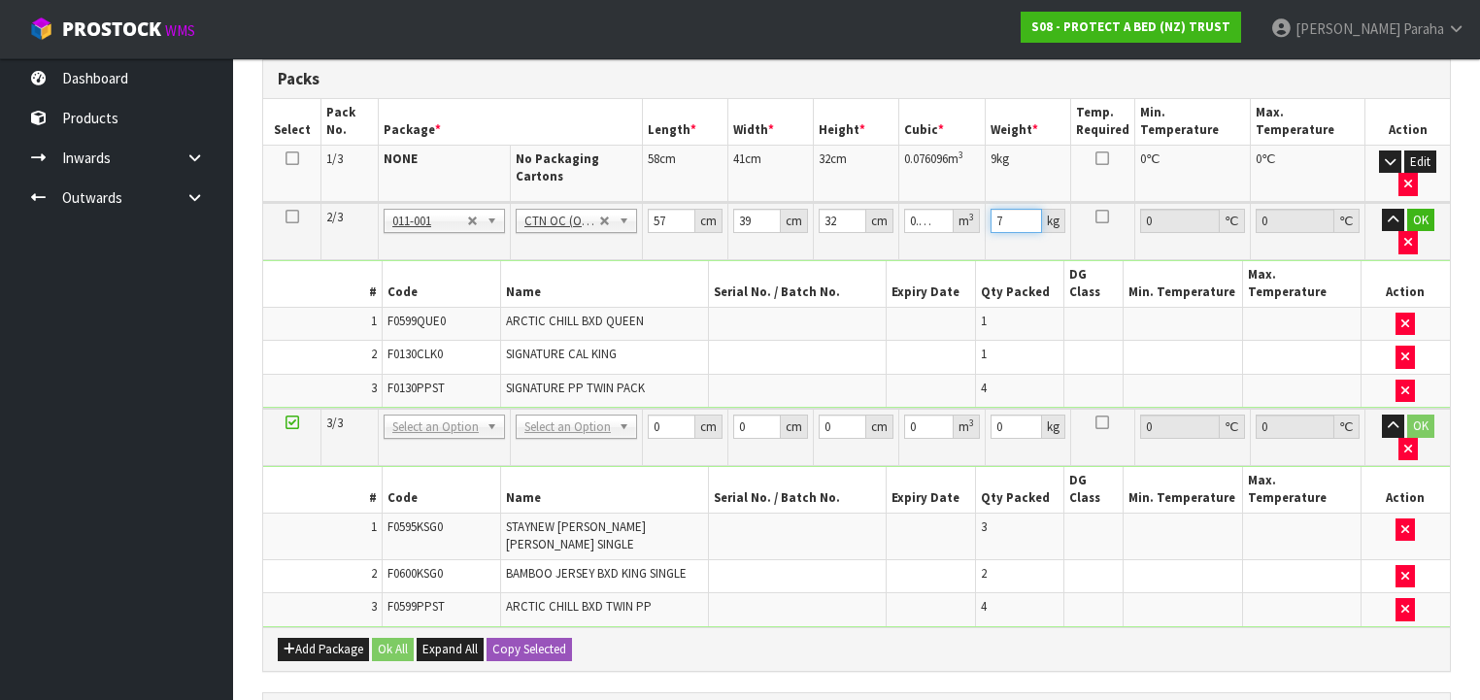
type input "7"
click at [1382, 209] on button "button" at bounding box center [1393, 220] width 22 height 23
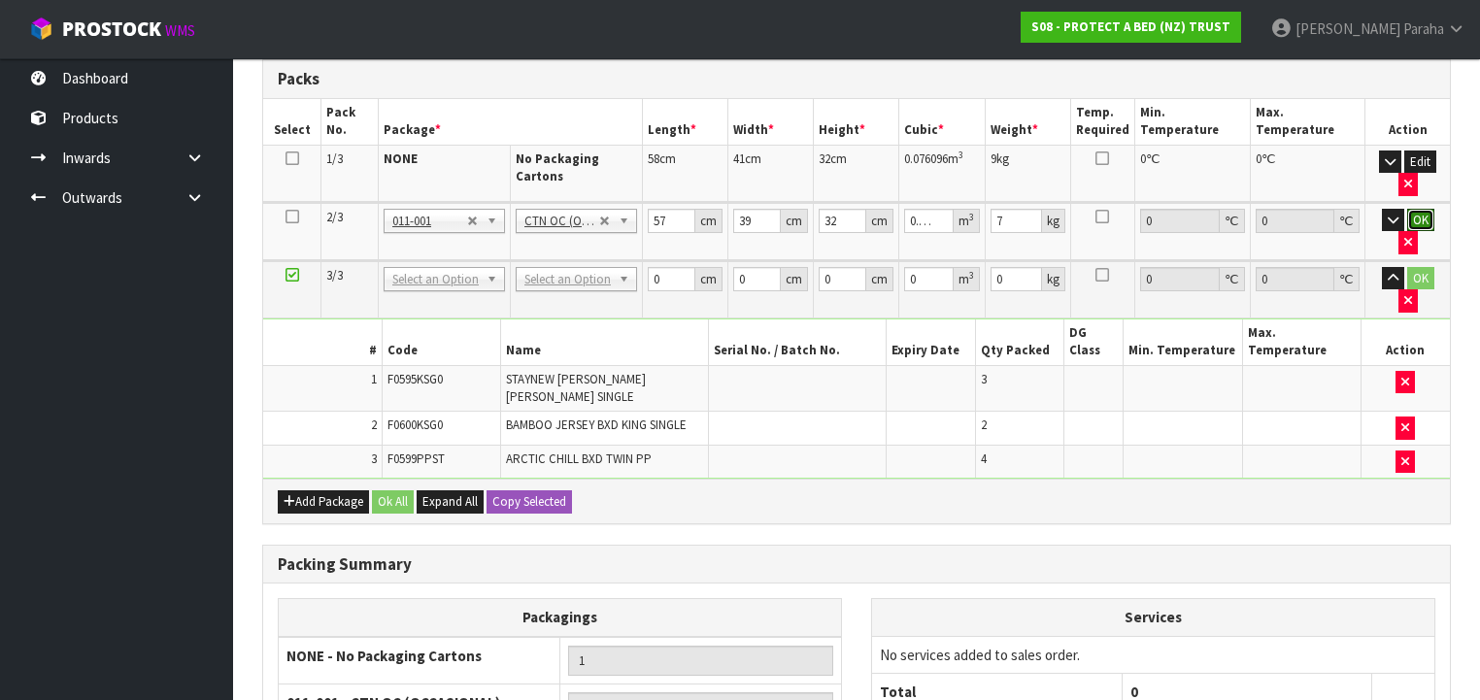
click button "OK" at bounding box center [1420, 220] width 27 height 23
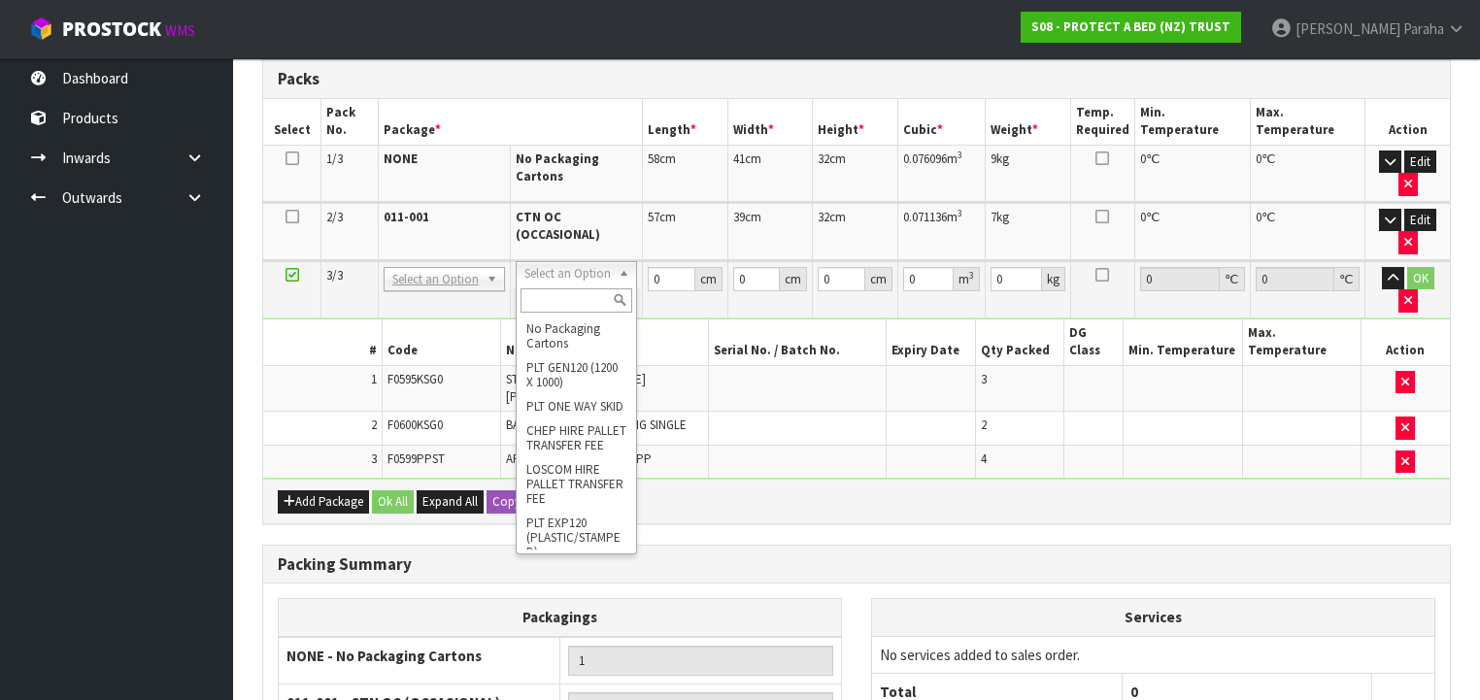
click at [584, 290] on input "text" at bounding box center [577, 300] width 112 height 24
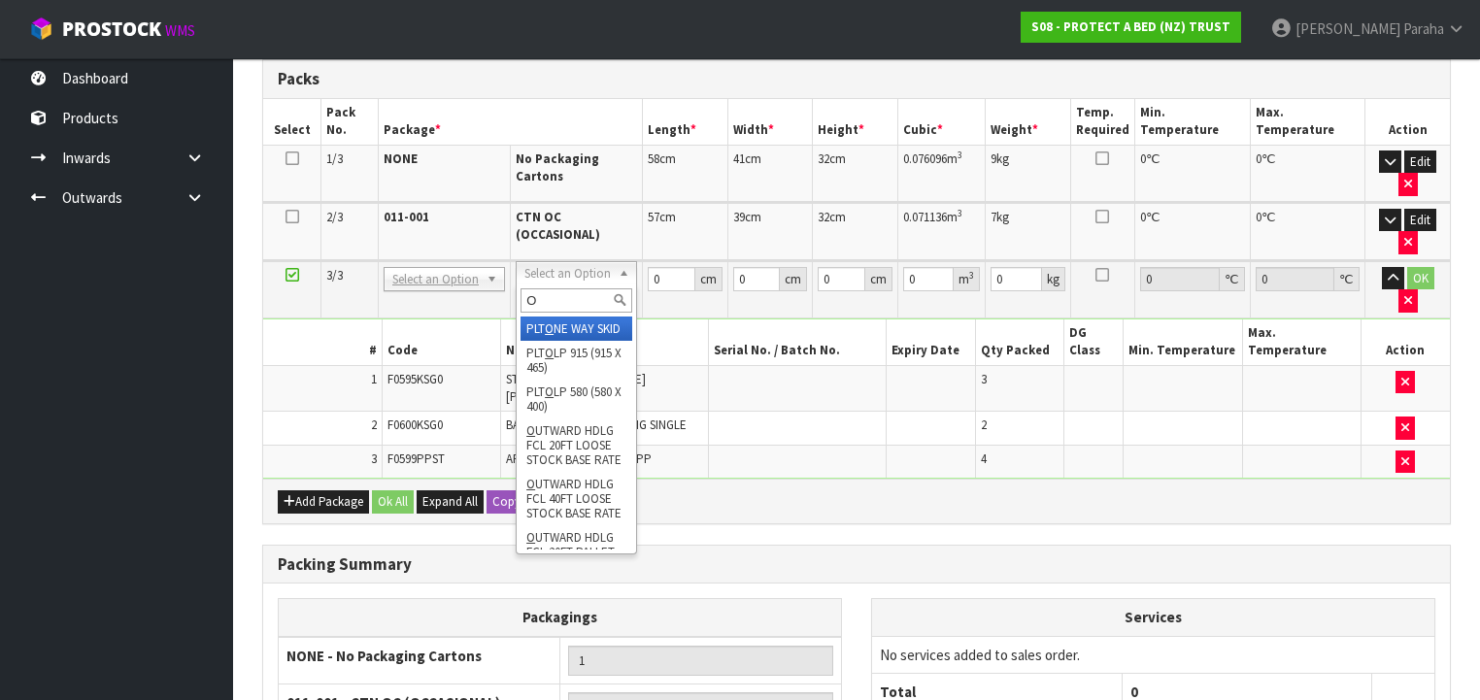
type input "OC"
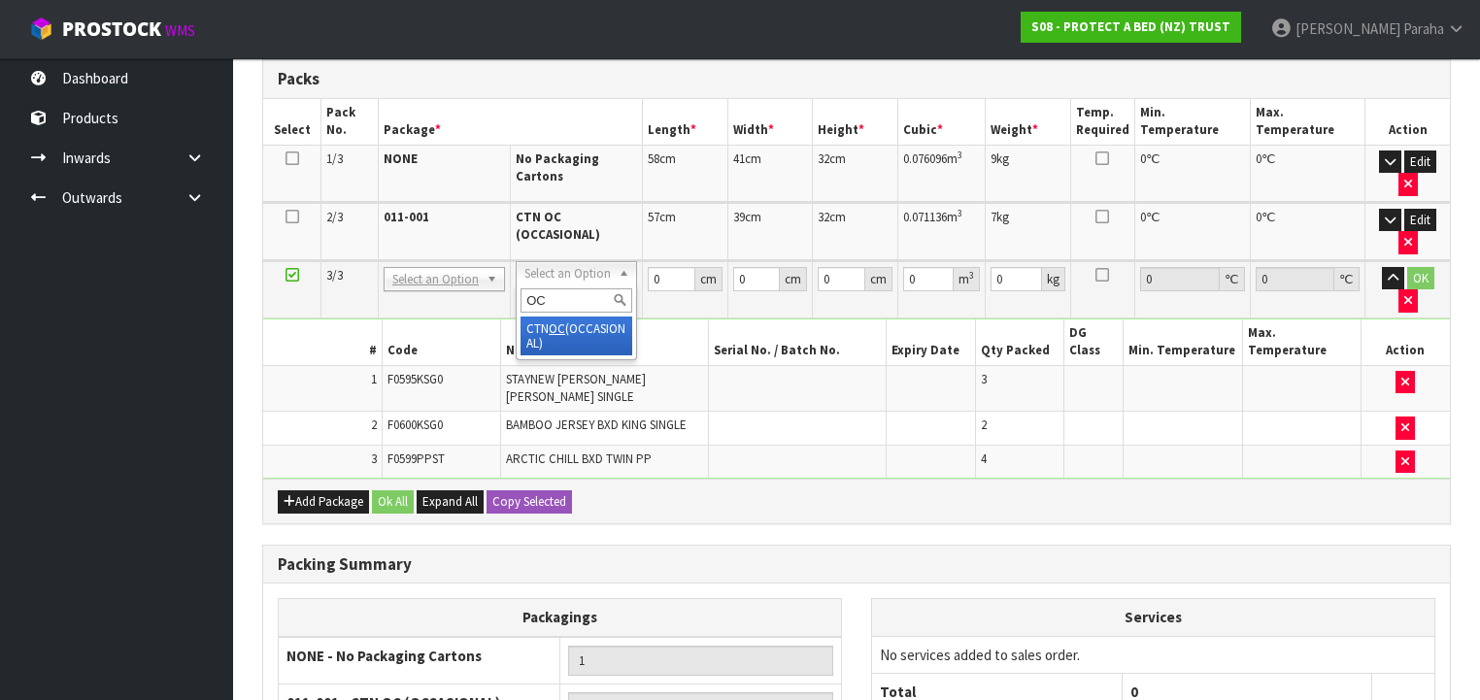
type input "2"
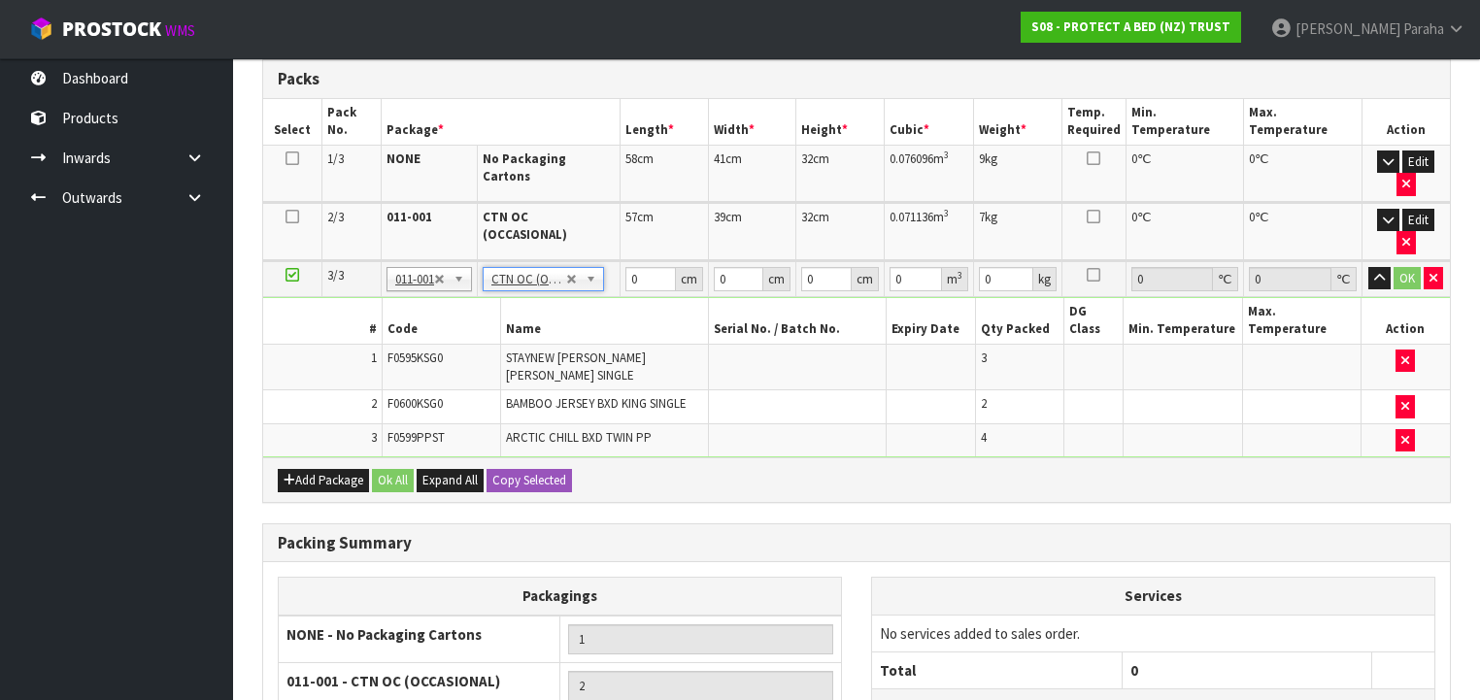
type input "6.08"
drag, startPoint x: 645, startPoint y: 225, endPoint x: 624, endPoint y: 229, distance: 21.7
click at [625, 267] on input "0" at bounding box center [650, 279] width 51 height 24
type input "58"
type input "41"
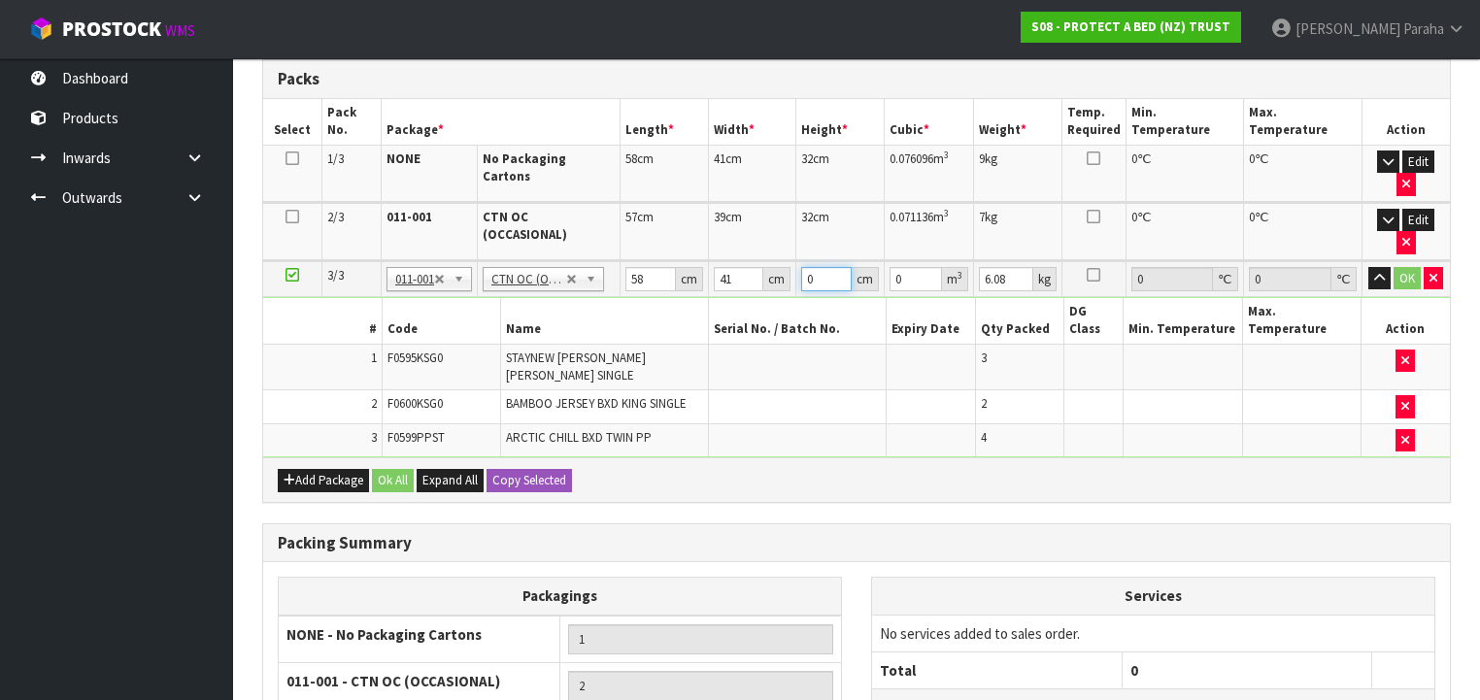
type input "3"
type input "0.007134"
type input "33"
type input "0.078474"
type input "33"
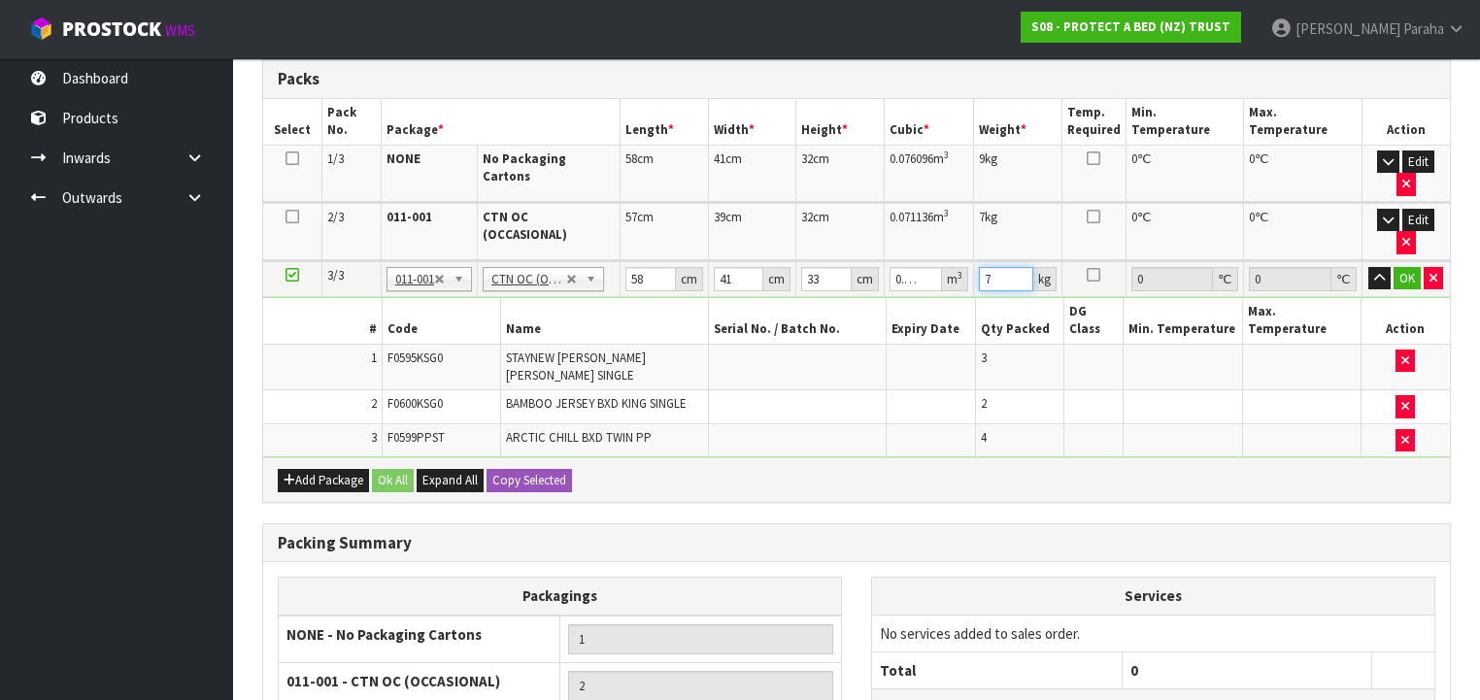
type input "7"
click at [1368, 267] on button "button" at bounding box center [1379, 278] width 22 height 23
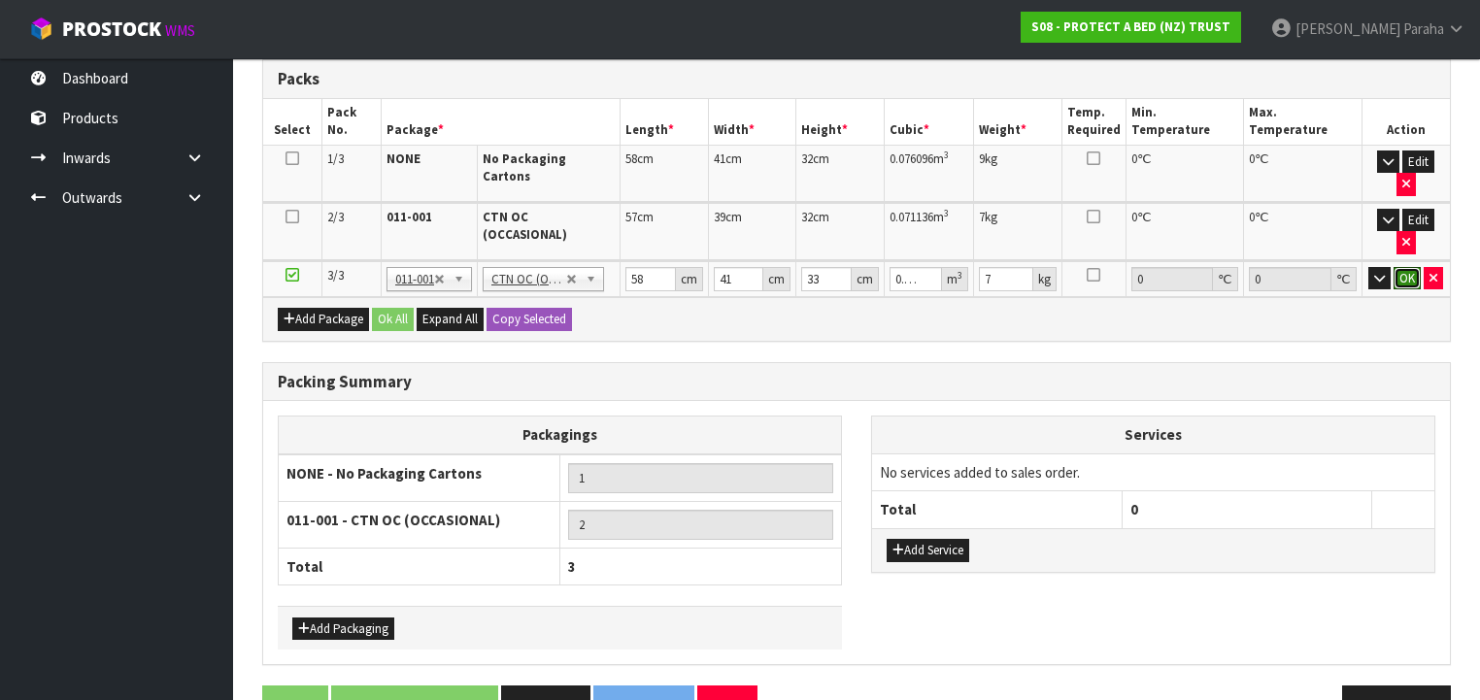
click button "OK" at bounding box center [1407, 278] width 27 height 23
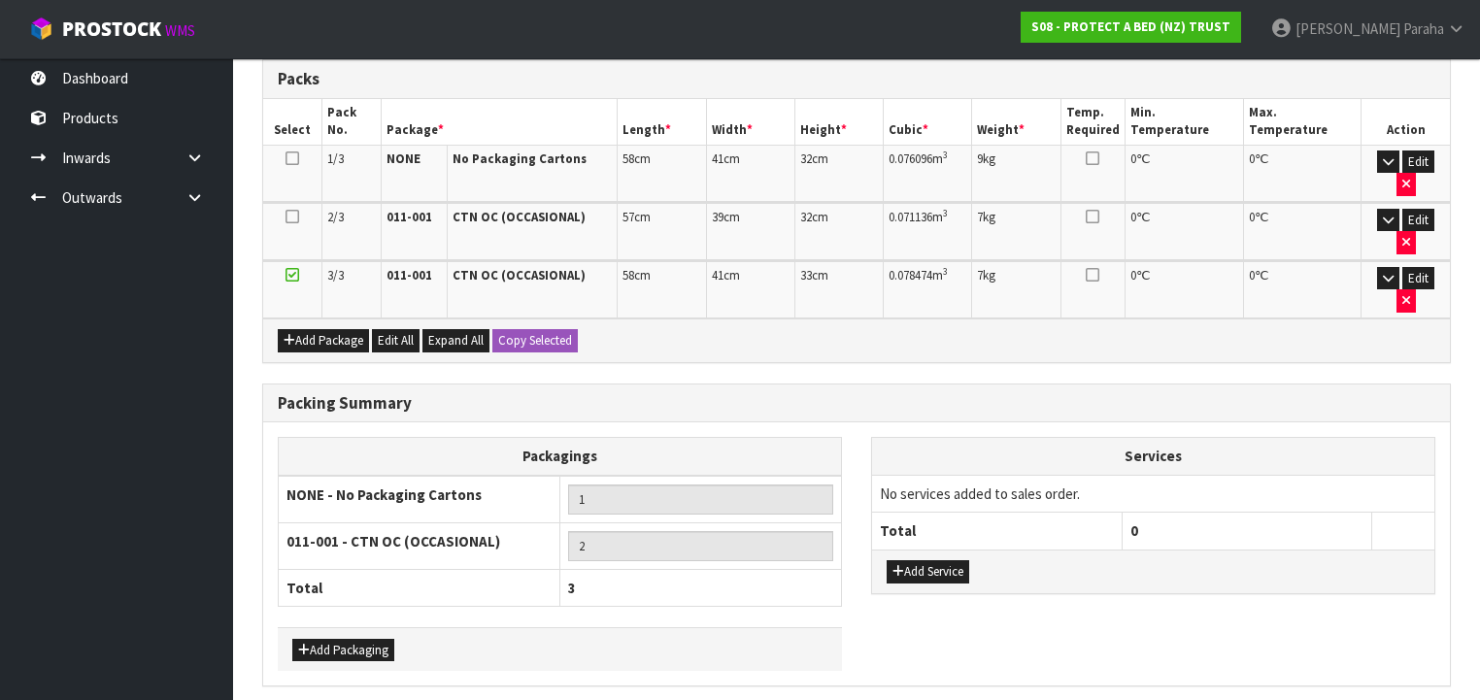
scroll to position [450, 0]
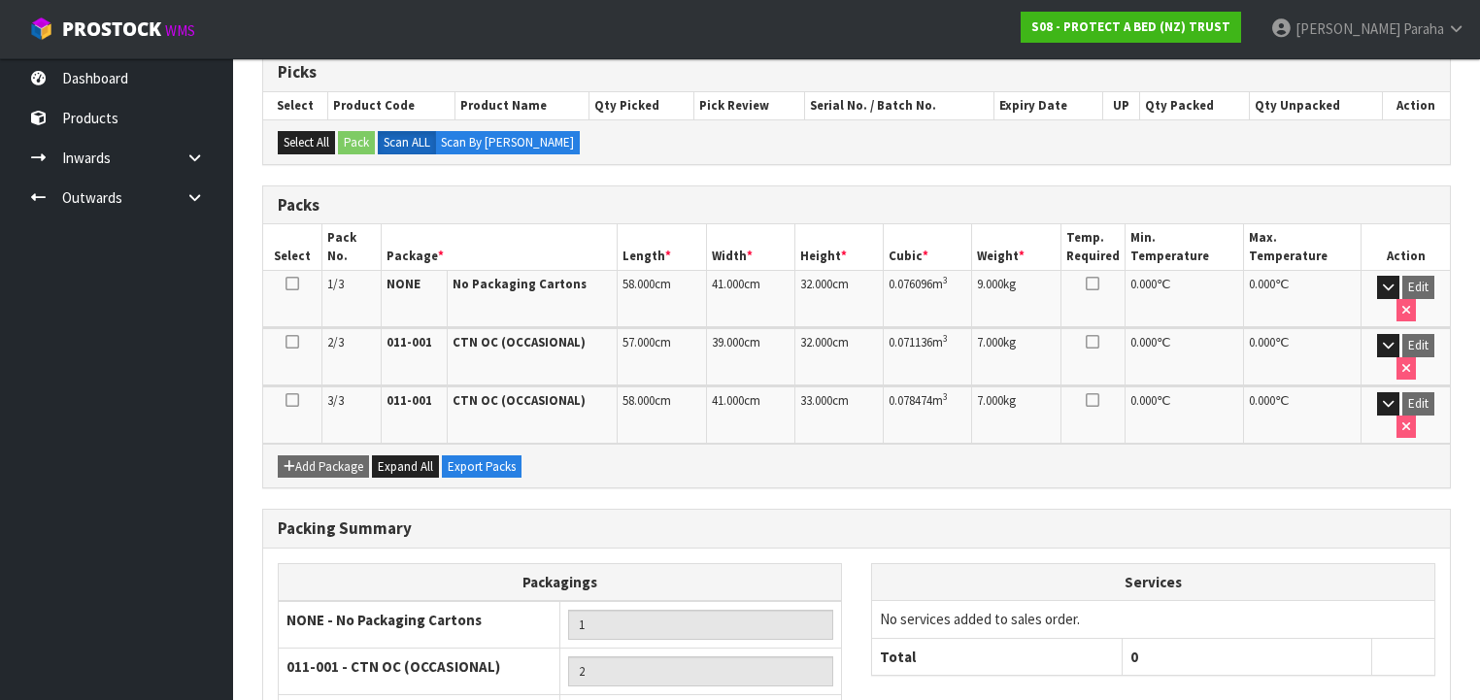
scroll to position [477, 0]
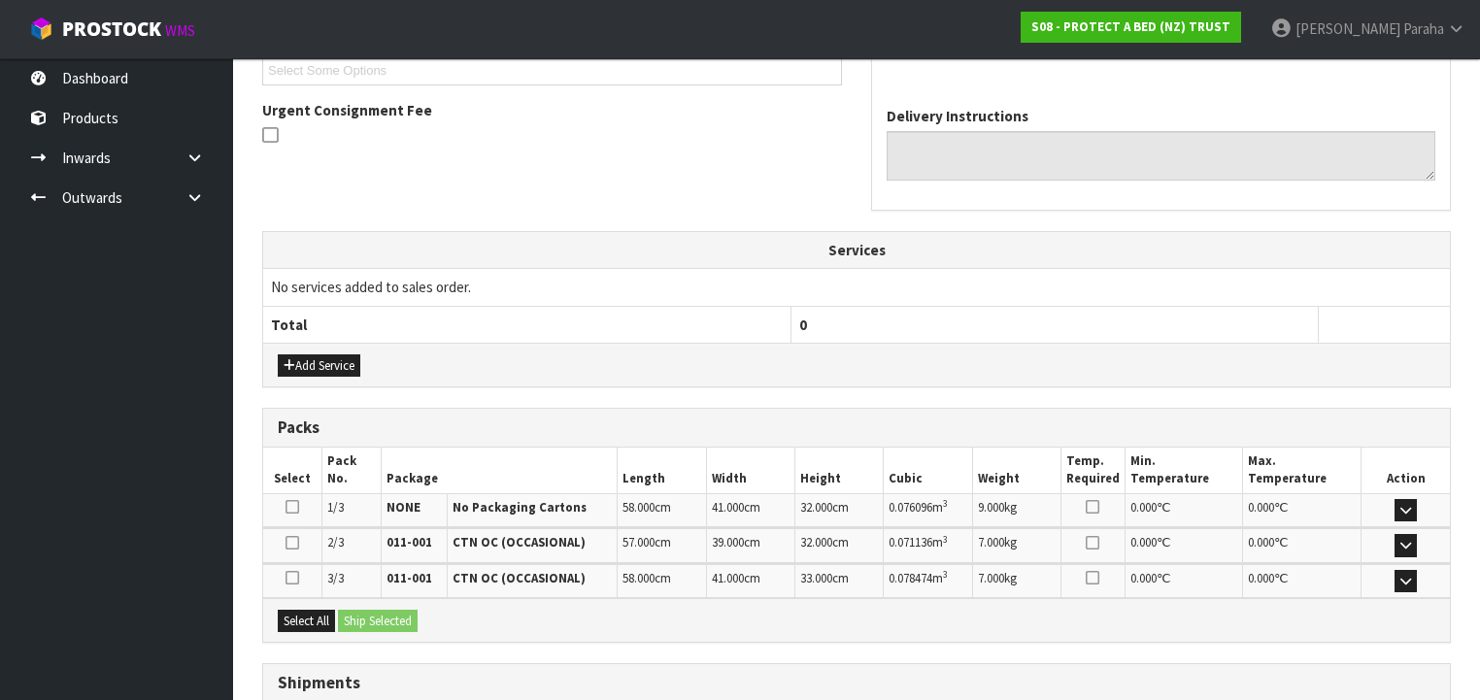
scroll to position [684, 0]
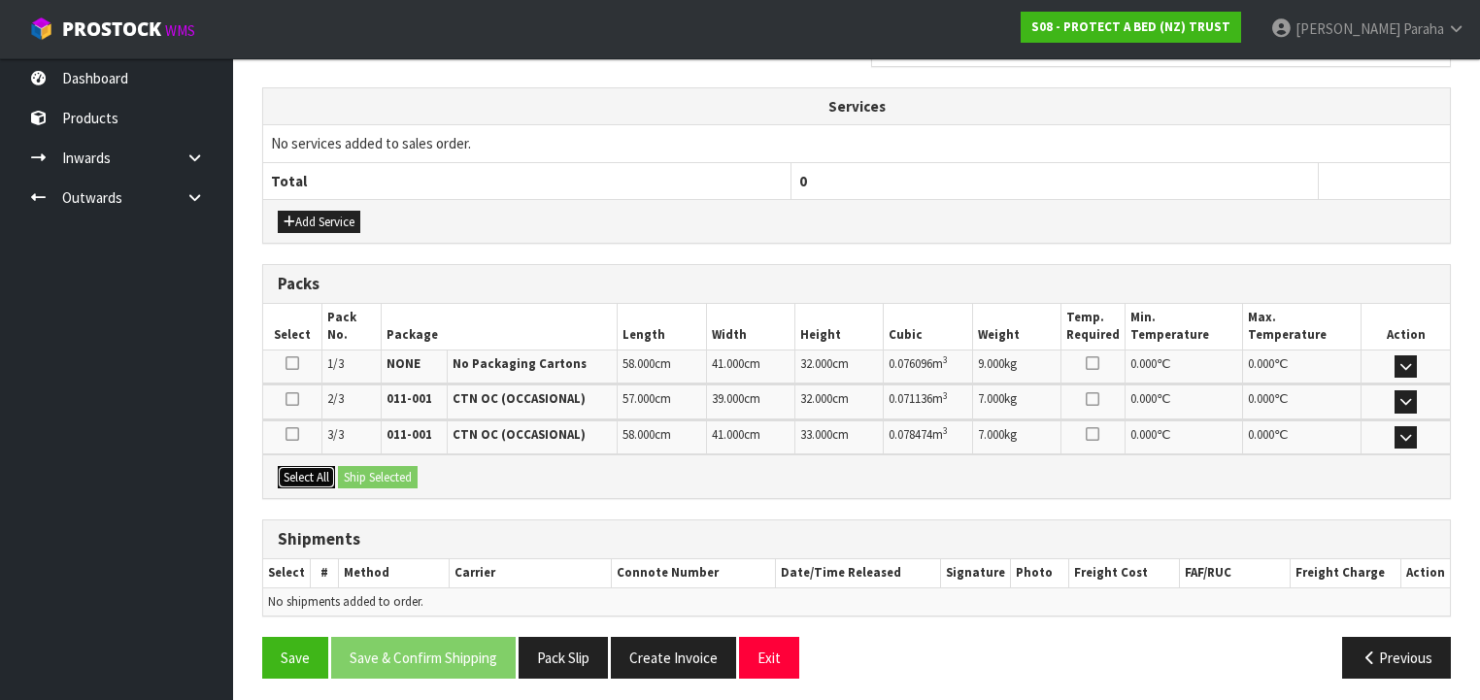
click at [294, 466] on button "Select All" at bounding box center [306, 477] width 57 height 23
click at [370, 466] on button "Ship Selected" at bounding box center [378, 477] width 80 height 23
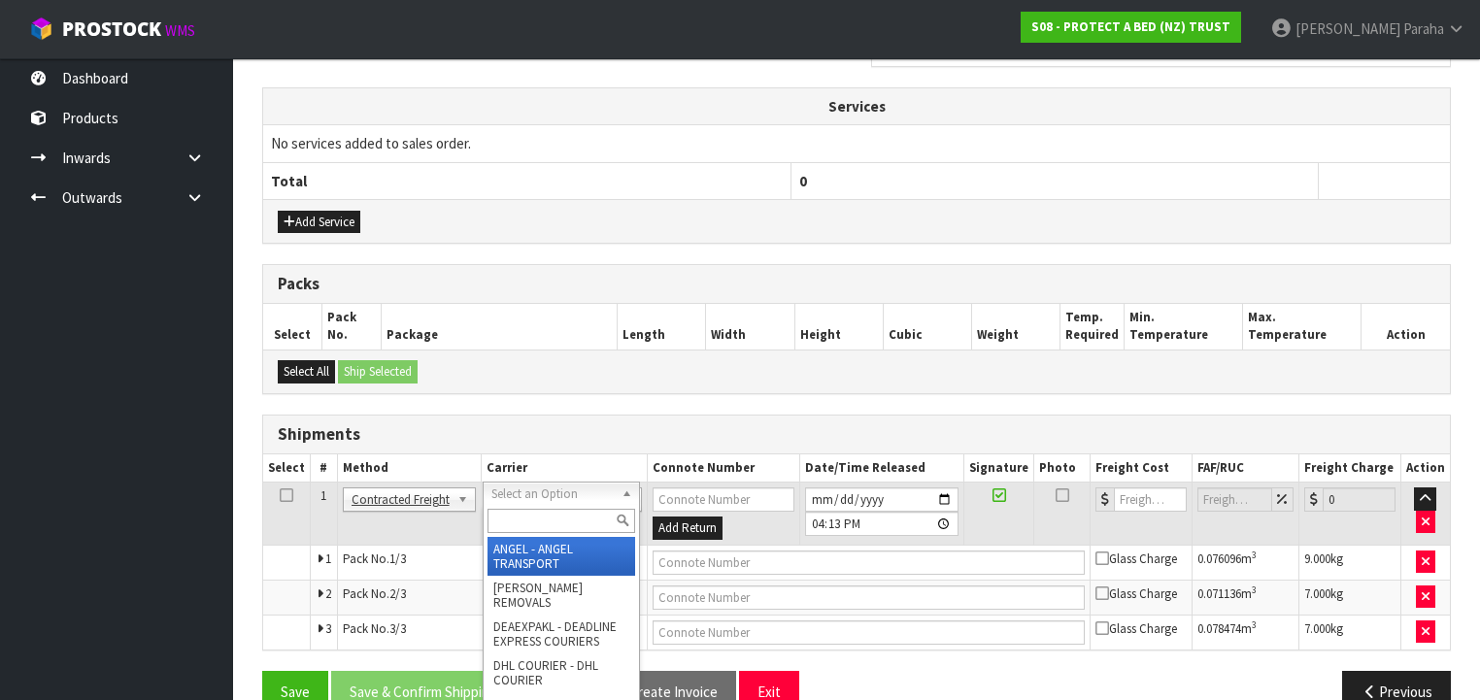
click at [557, 528] on input "text" at bounding box center [562, 521] width 148 height 24
type input "NZP"
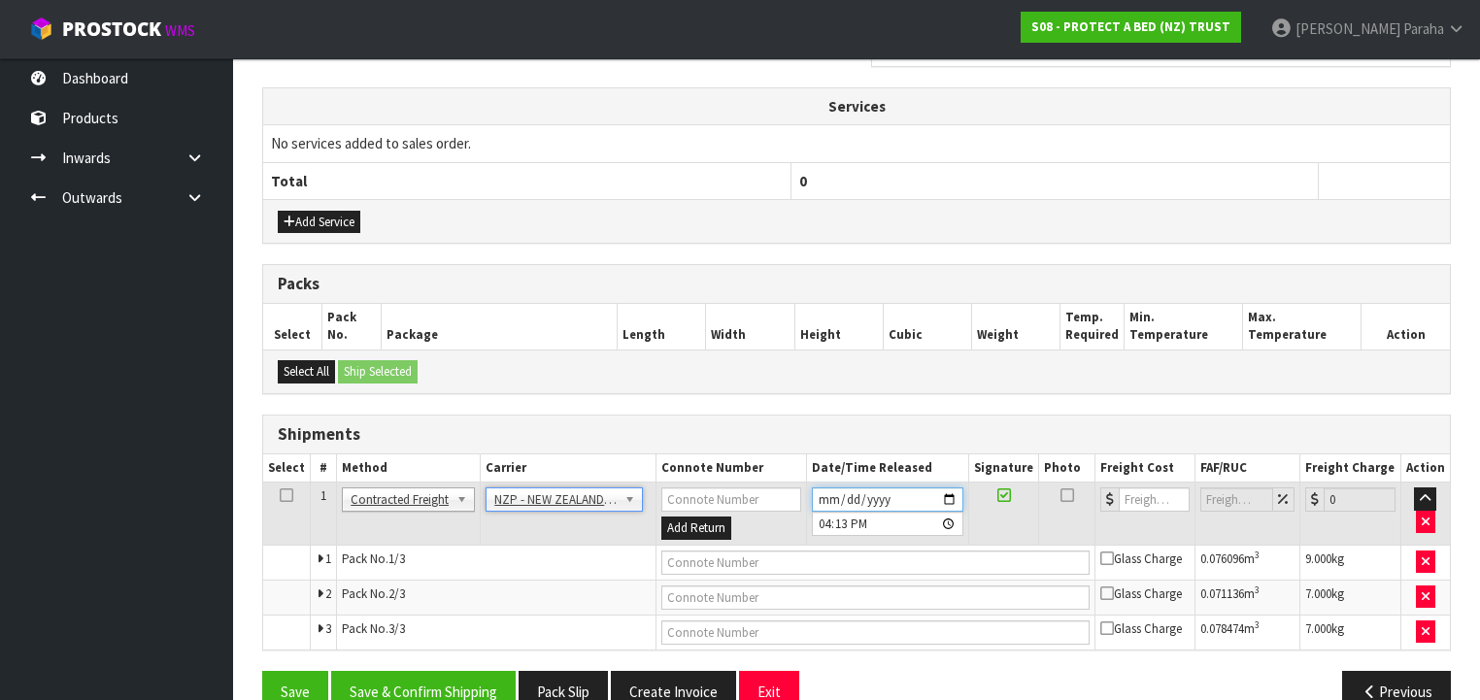
click at [951, 491] on input "[DATE]" at bounding box center [888, 500] width 152 height 24
type input "[DATE]"
click at [444, 678] on button "Save & Confirm Shipping" at bounding box center [423, 692] width 185 height 42
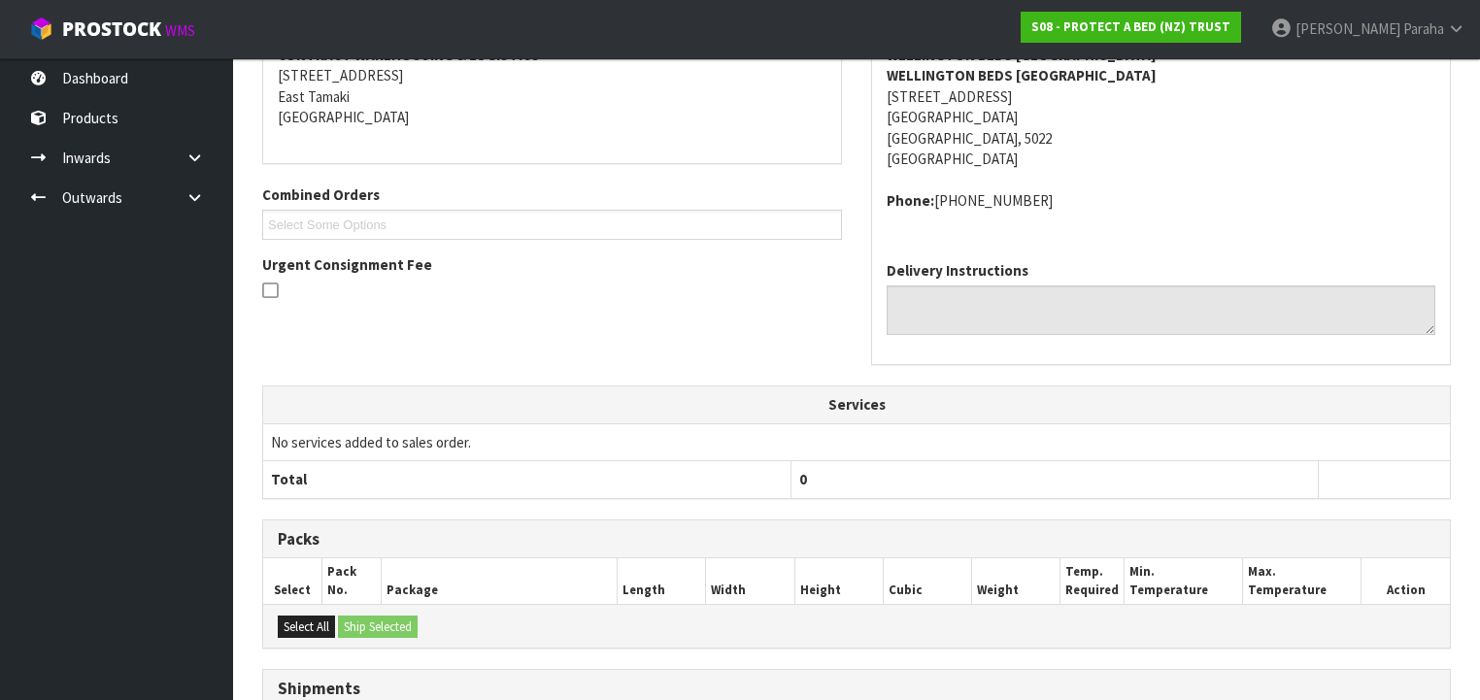
scroll to position [688, 0]
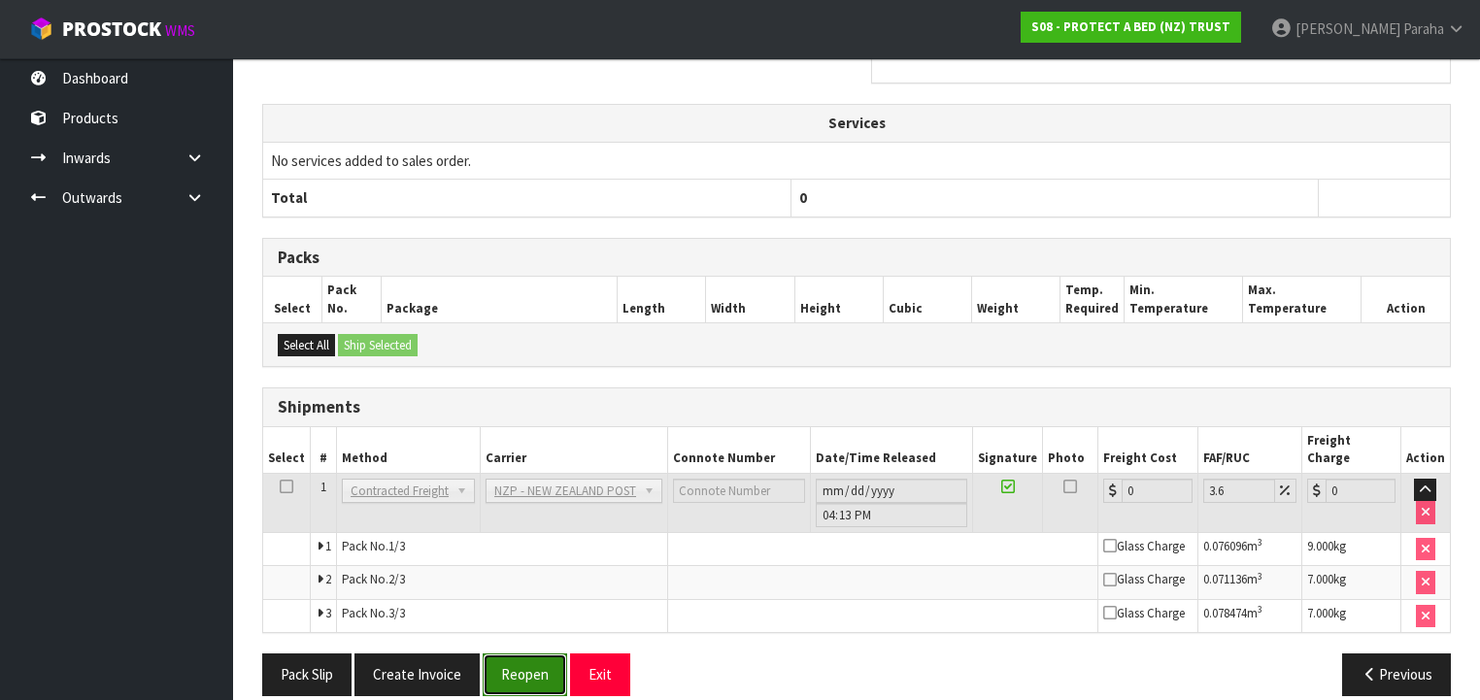
click at [528, 665] on button "Reopen" at bounding box center [525, 675] width 84 height 42
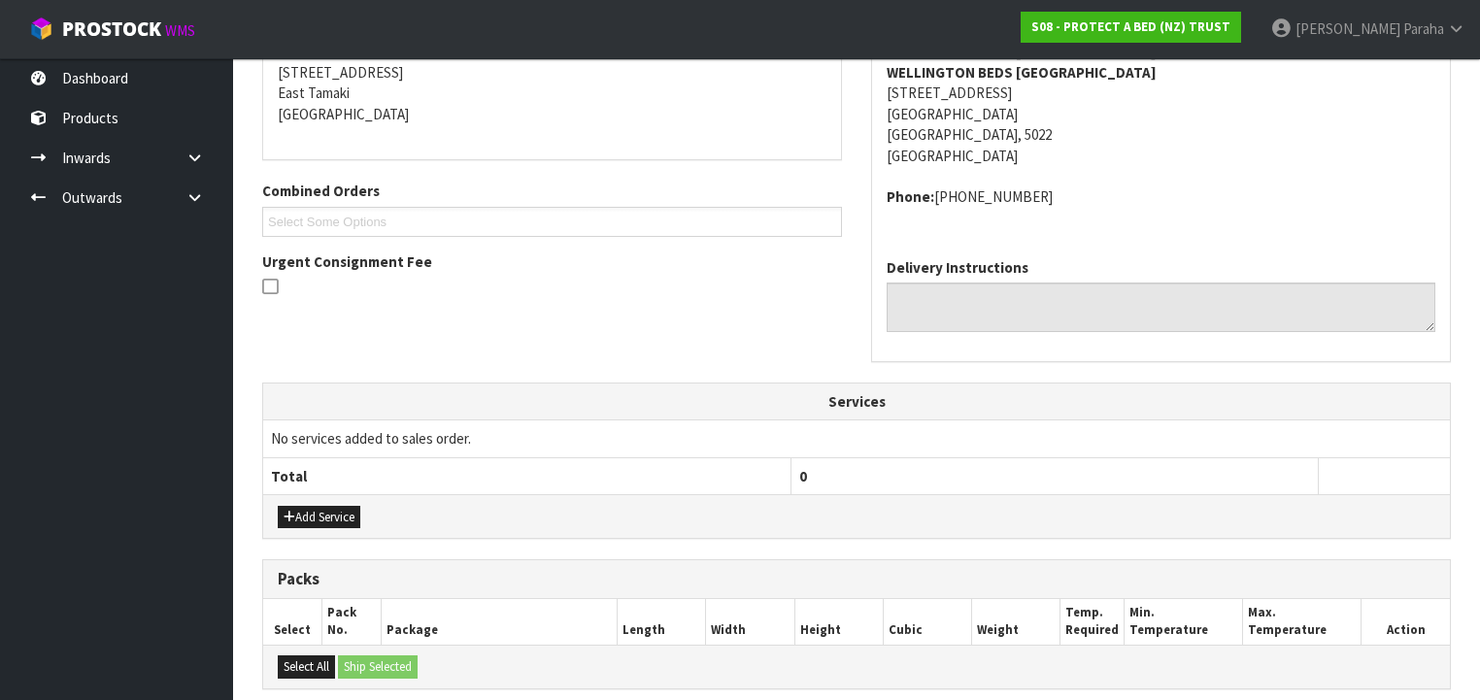
scroll to position [736, 0]
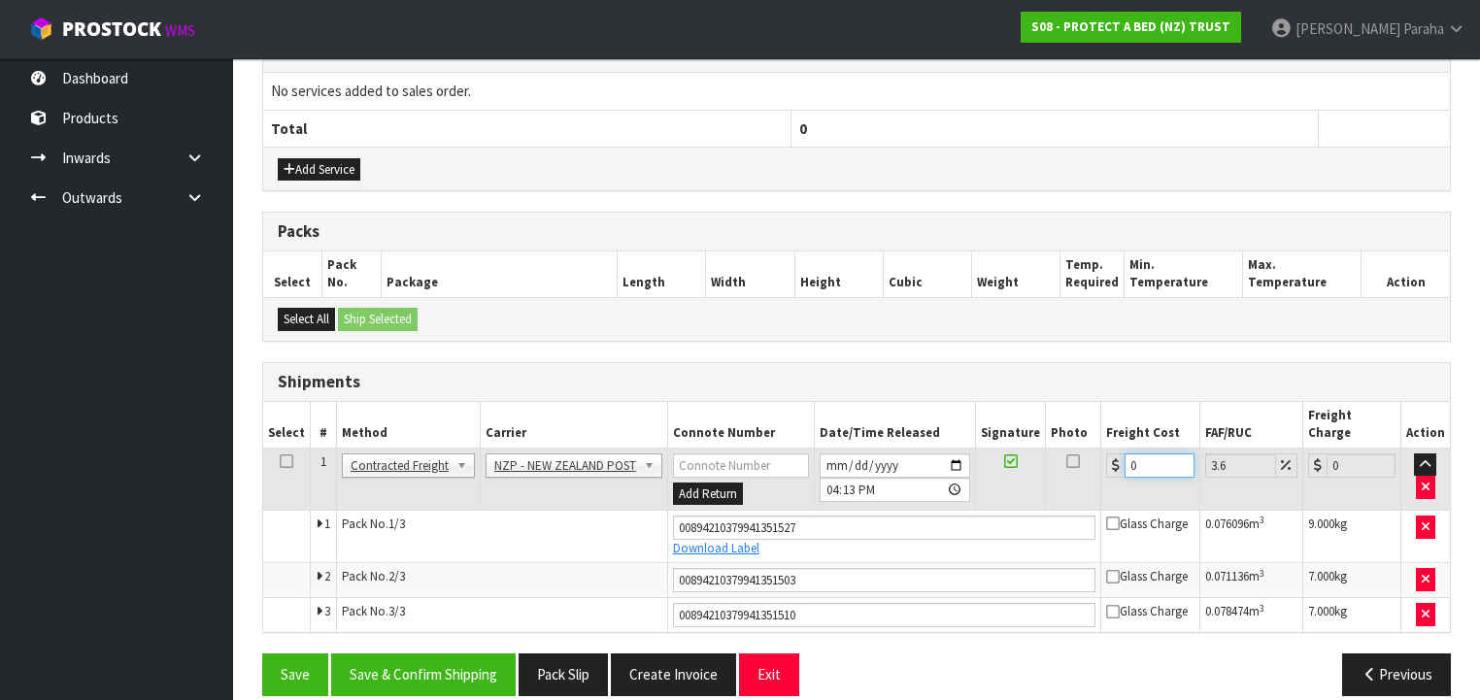
drag, startPoint x: 1134, startPoint y: 441, endPoint x: 1100, endPoint y: 439, distance: 34.0
click at [1101, 448] on td "0" at bounding box center [1150, 479] width 98 height 63
type input "3"
type input "3.11"
type input "39"
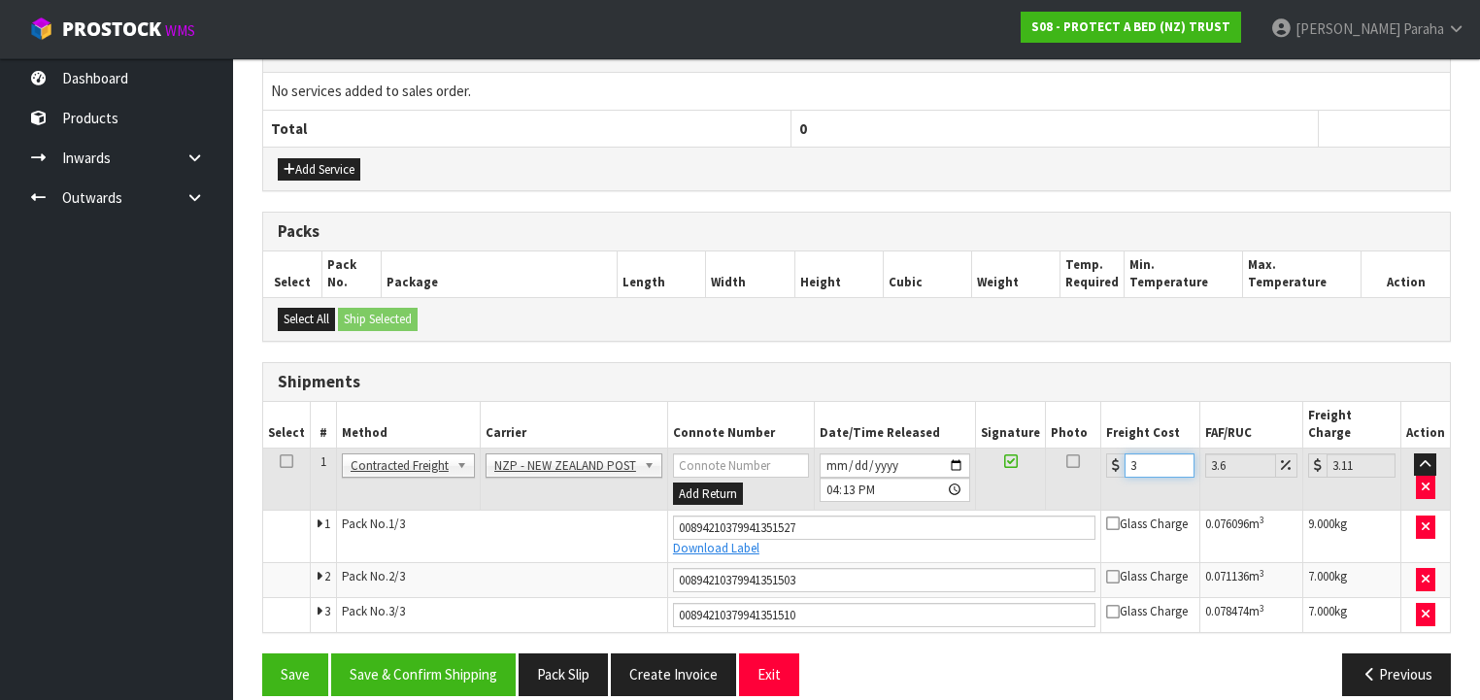
type input "40.4"
type input "39.1"
type input "40.51"
type input "39.17"
type input "40.58"
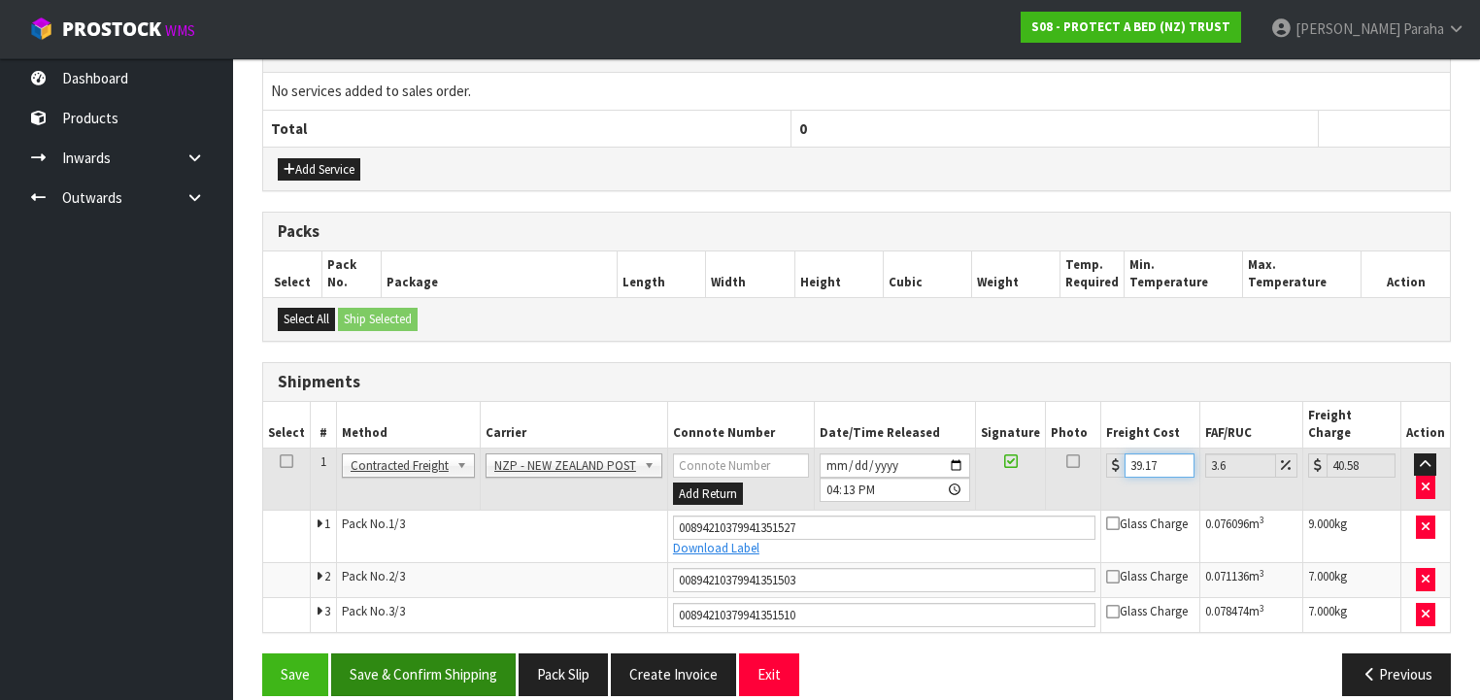
type input "39.17"
click at [452, 654] on button "Save & Confirm Shipping" at bounding box center [423, 675] width 185 height 42
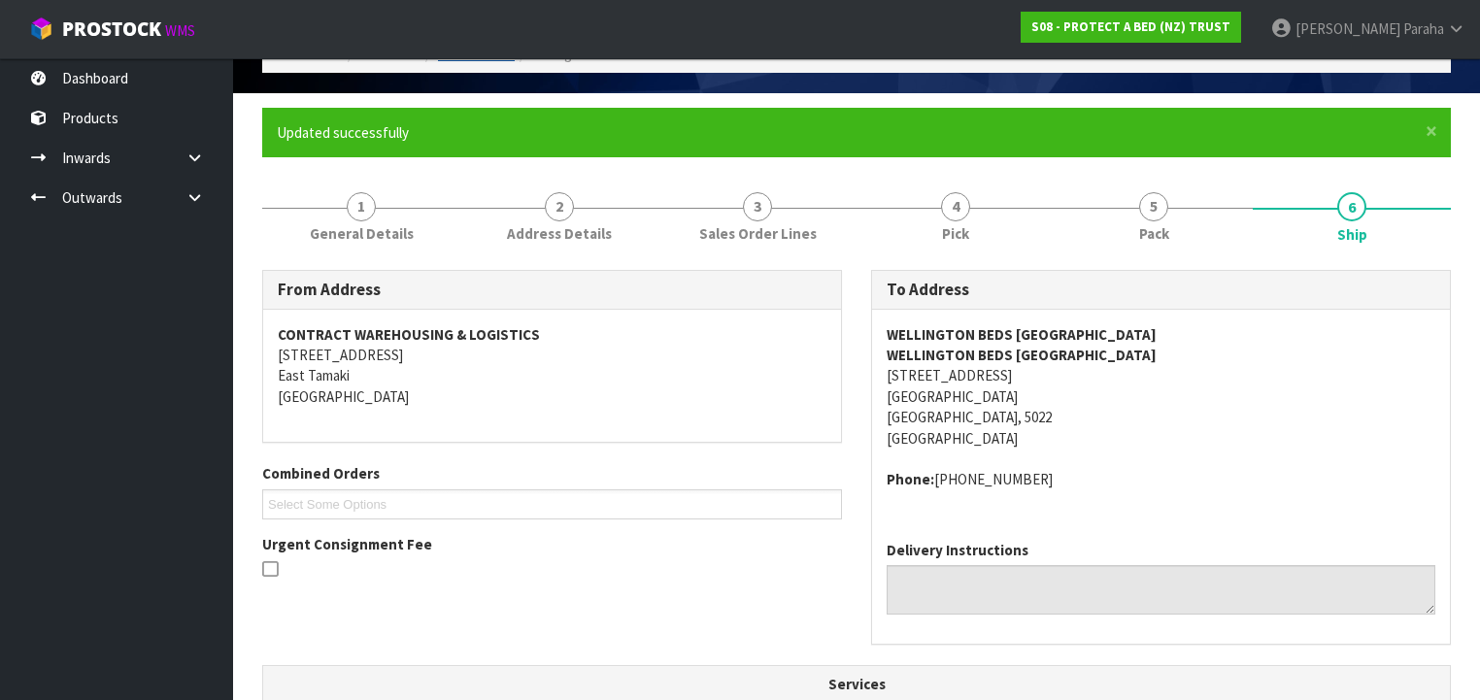
scroll to position [0, 0]
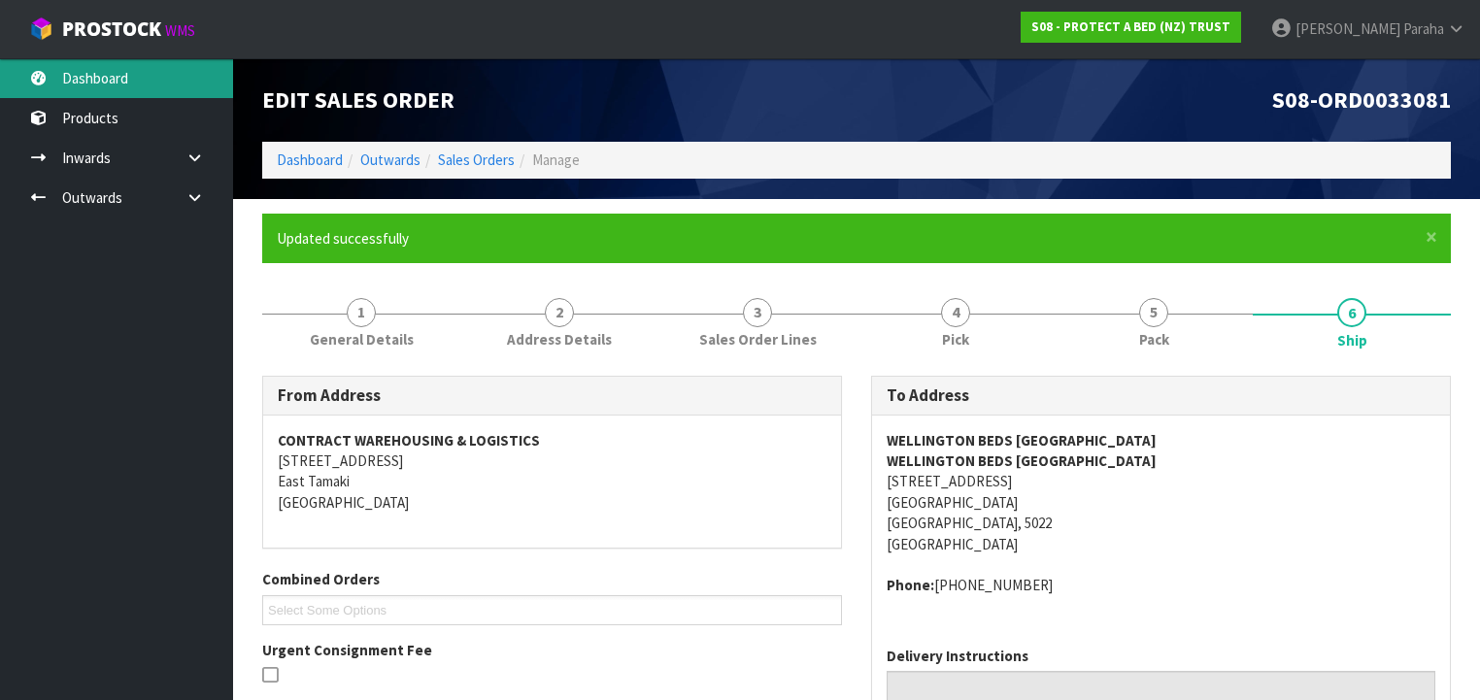
click at [80, 70] on link "Dashboard" at bounding box center [116, 78] width 233 height 40
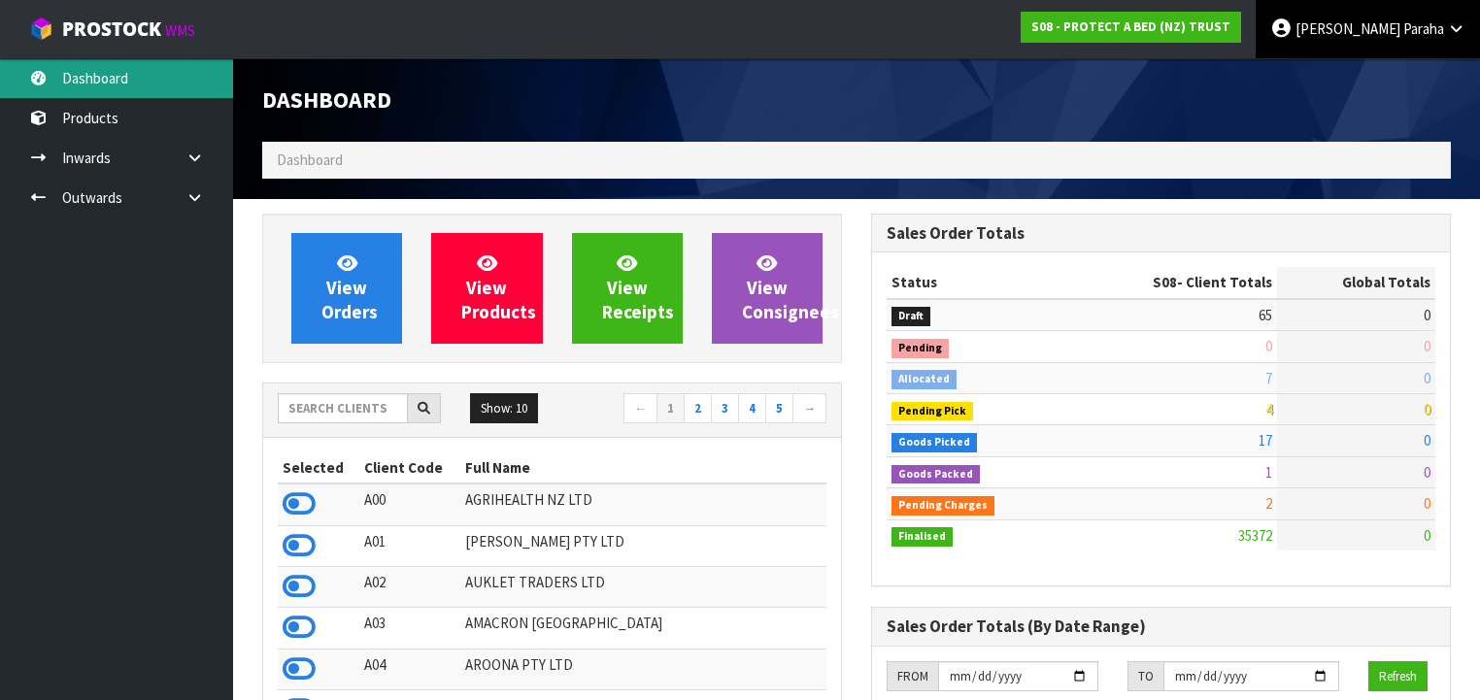
scroll to position [1465, 609]
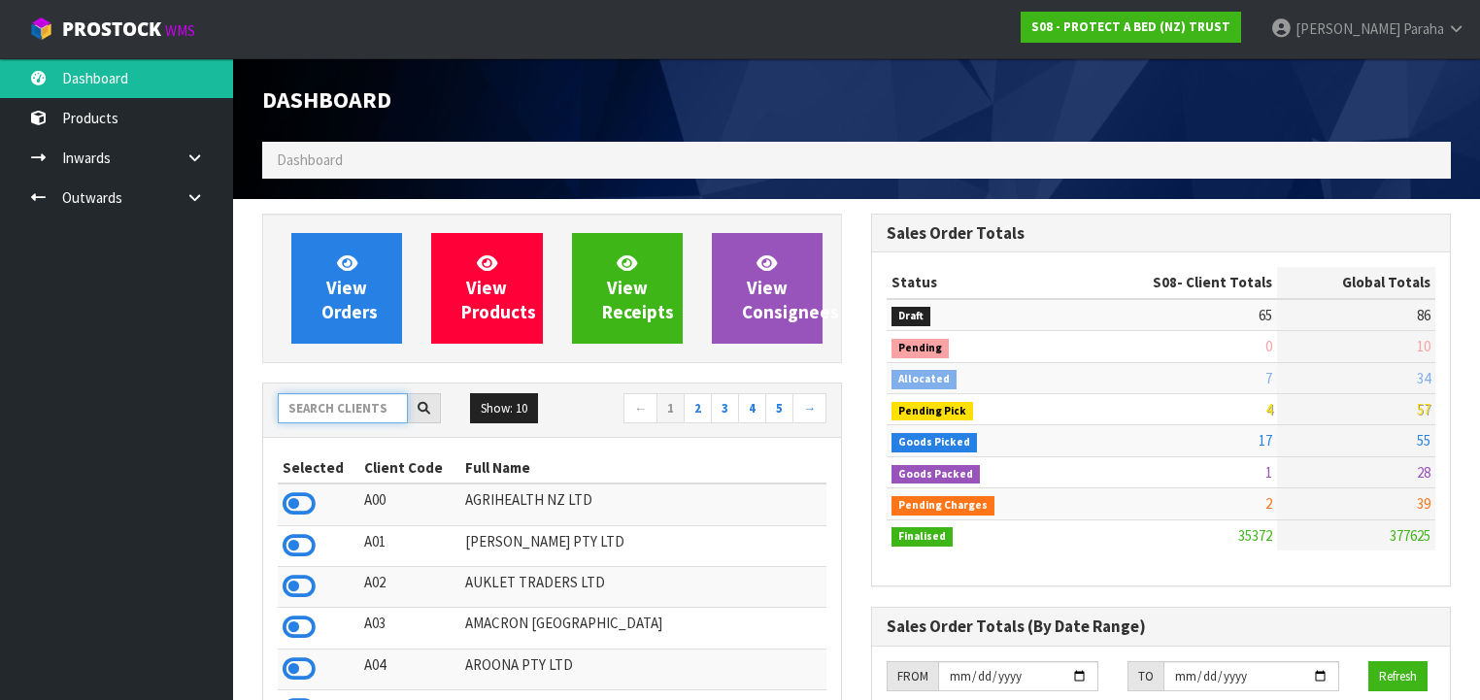
click at [330, 415] on input "text" at bounding box center [343, 408] width 130 height 30
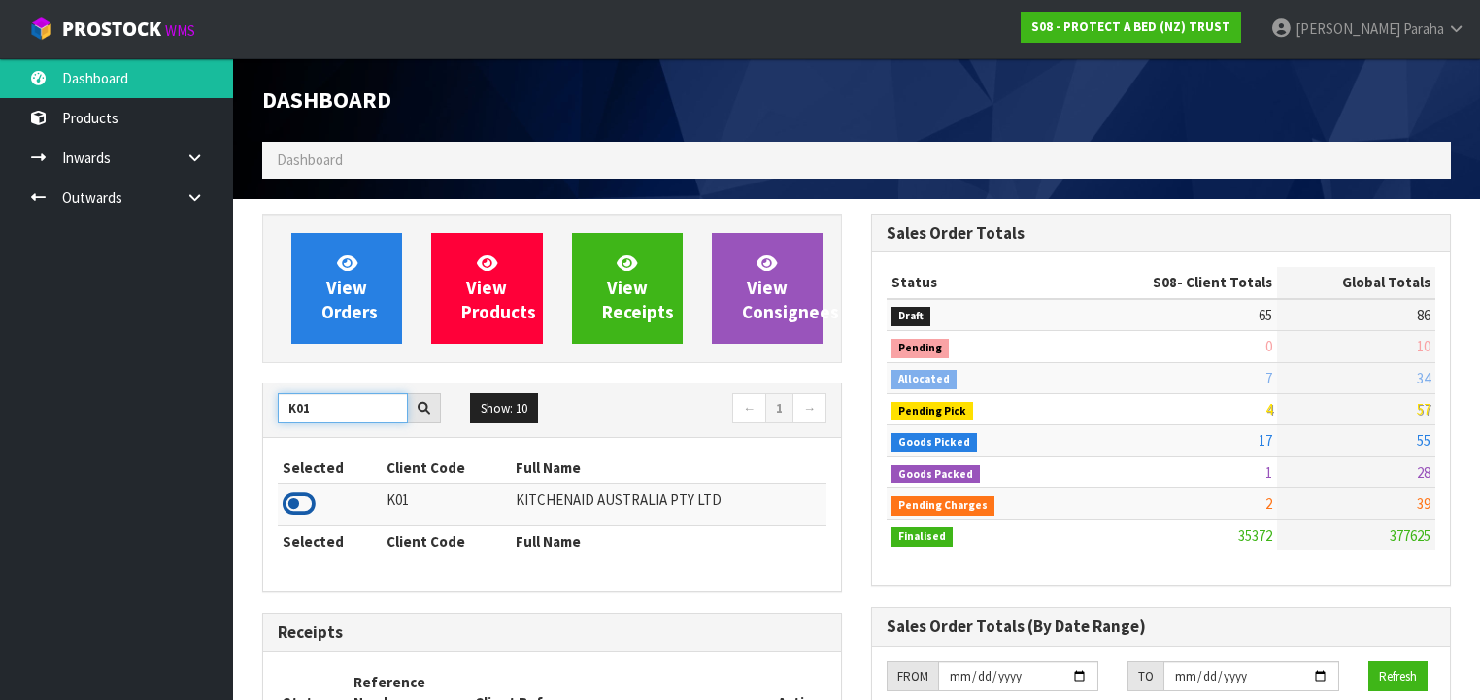
type input "K01"
click at [306, 497] on icon at bounding box center [299, 504] width 33 height 29
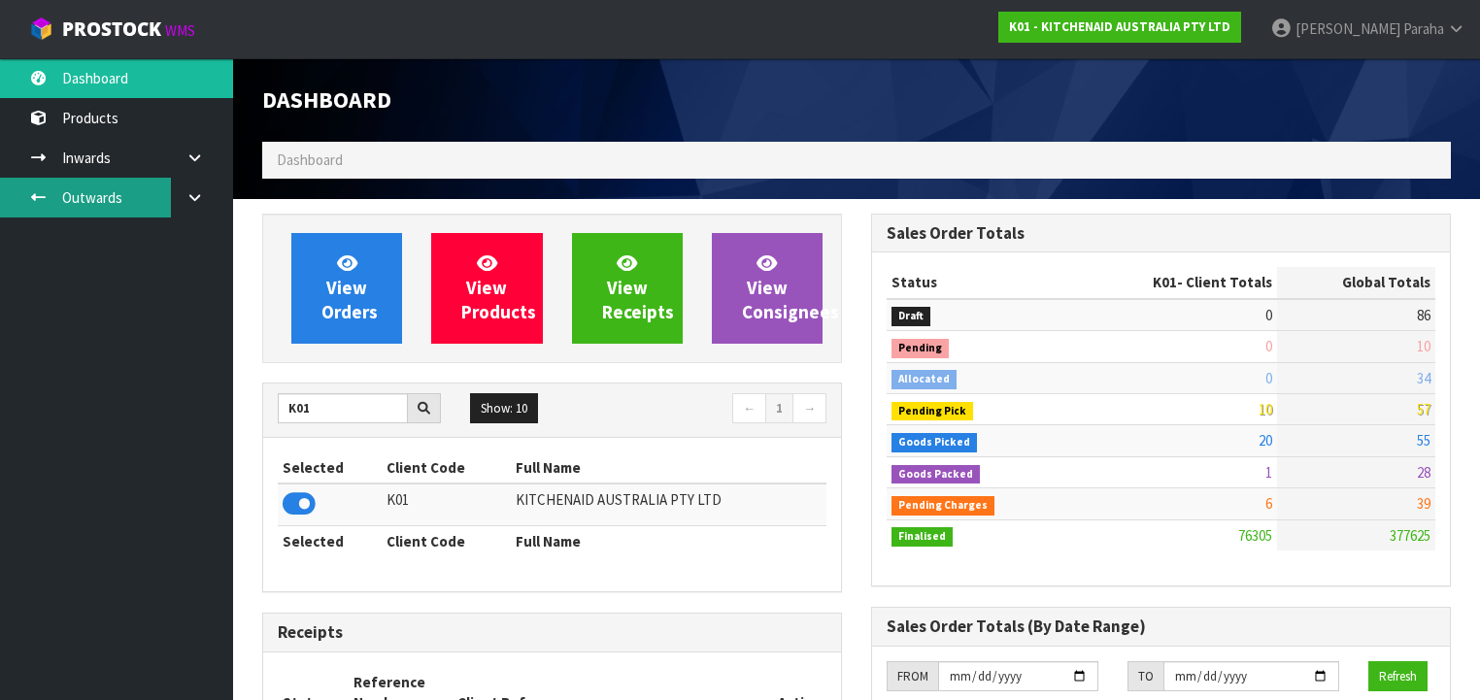
click at [126, 198] on link "Outwards" at bounding box center [116, 198] width 233 height 40
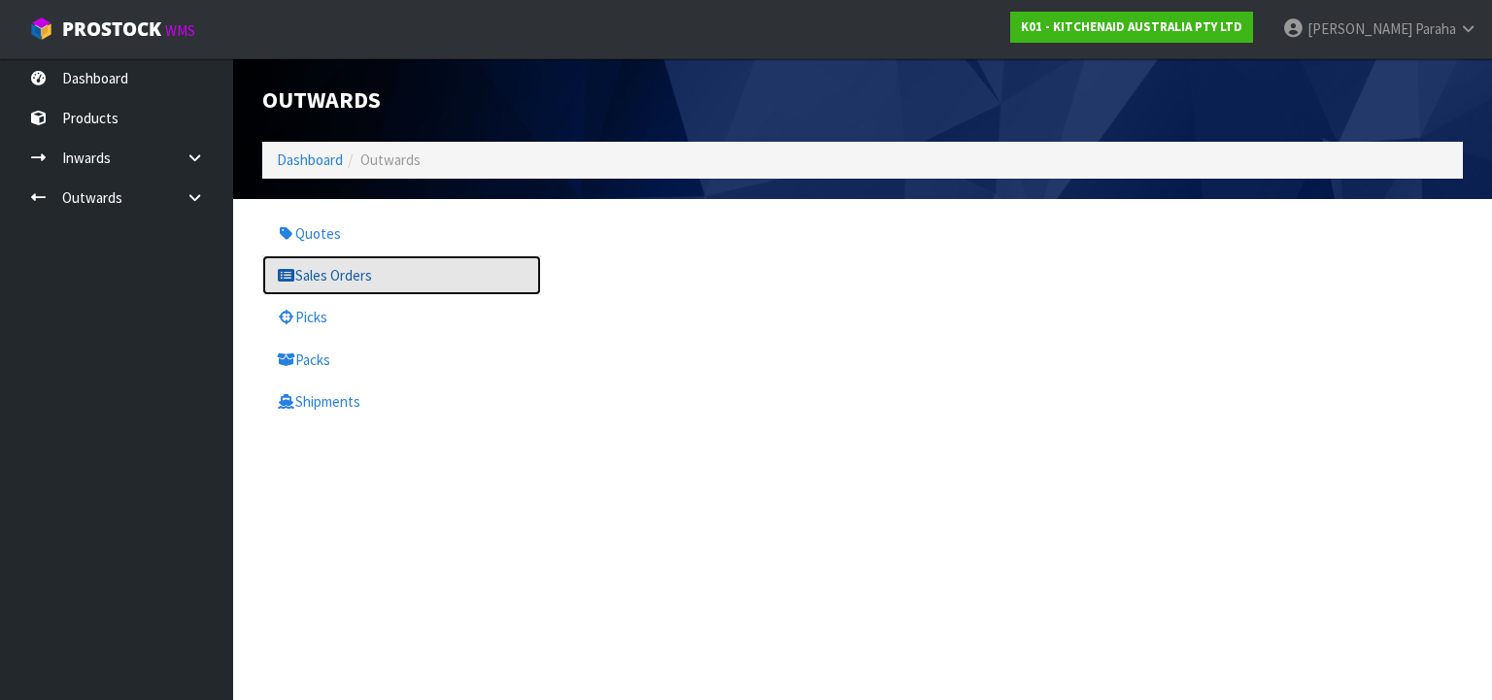
click at [325, 275] on link "Sales Orders" at bounding box center [401, 275] width 279 height 40
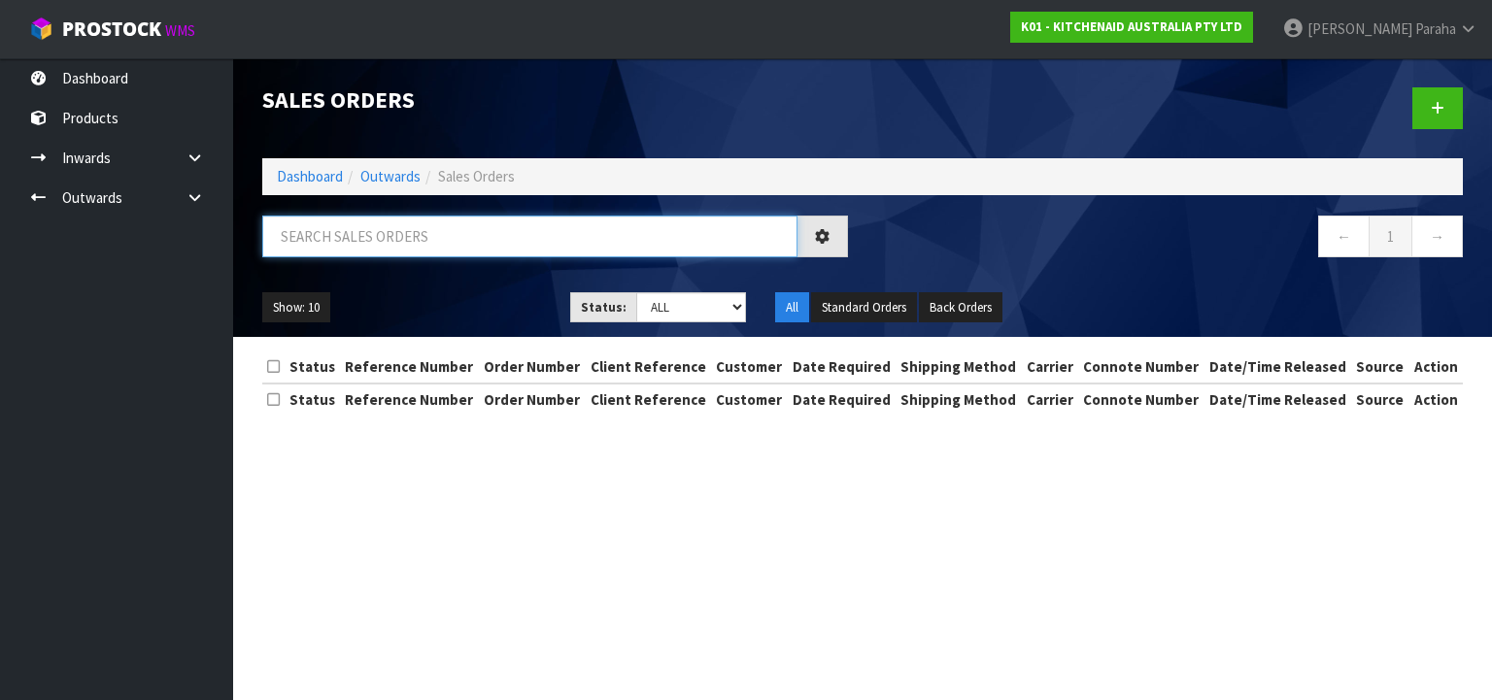
click at [381, 233] on input "text" at bounding box center [529, 237] width 535 height 42
type input "JOB-0408509"
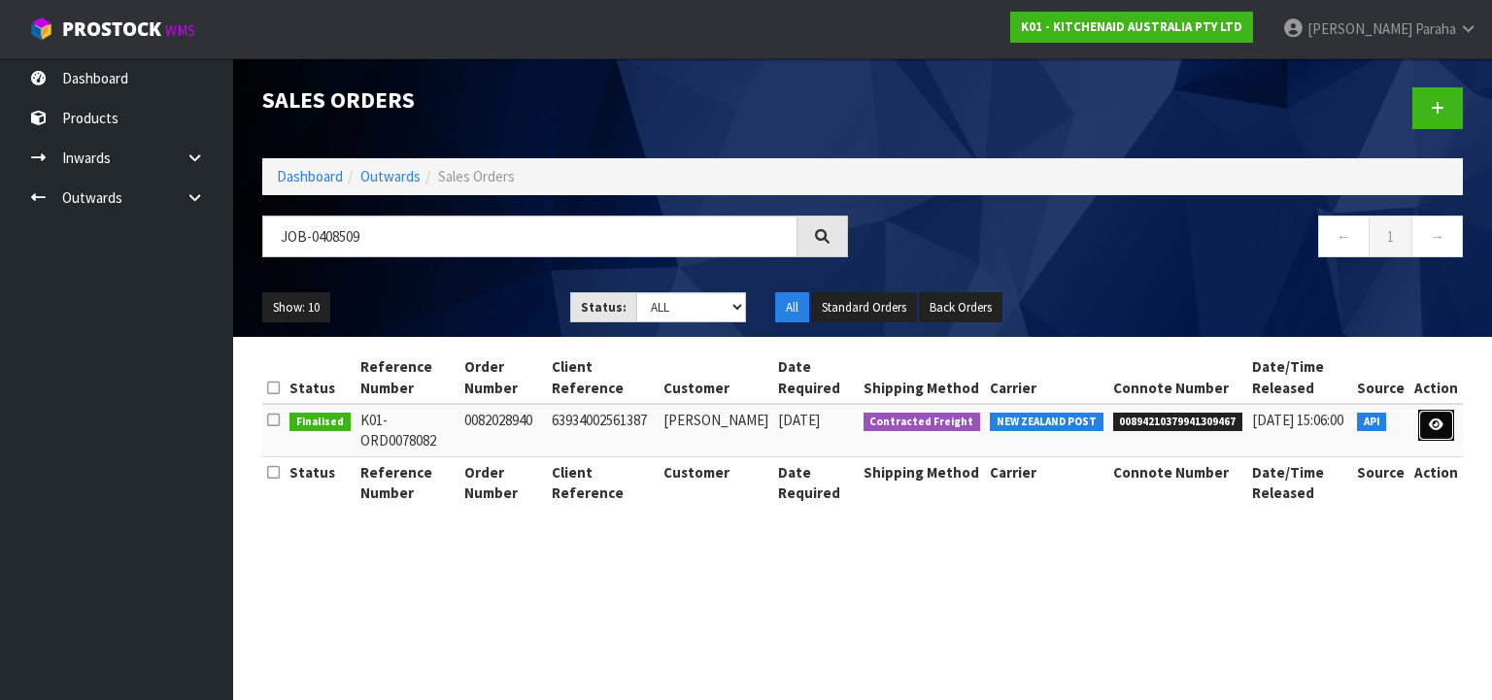
click at [1430, 423] on icon at bounding box center [1436, 425] width 15 height 13
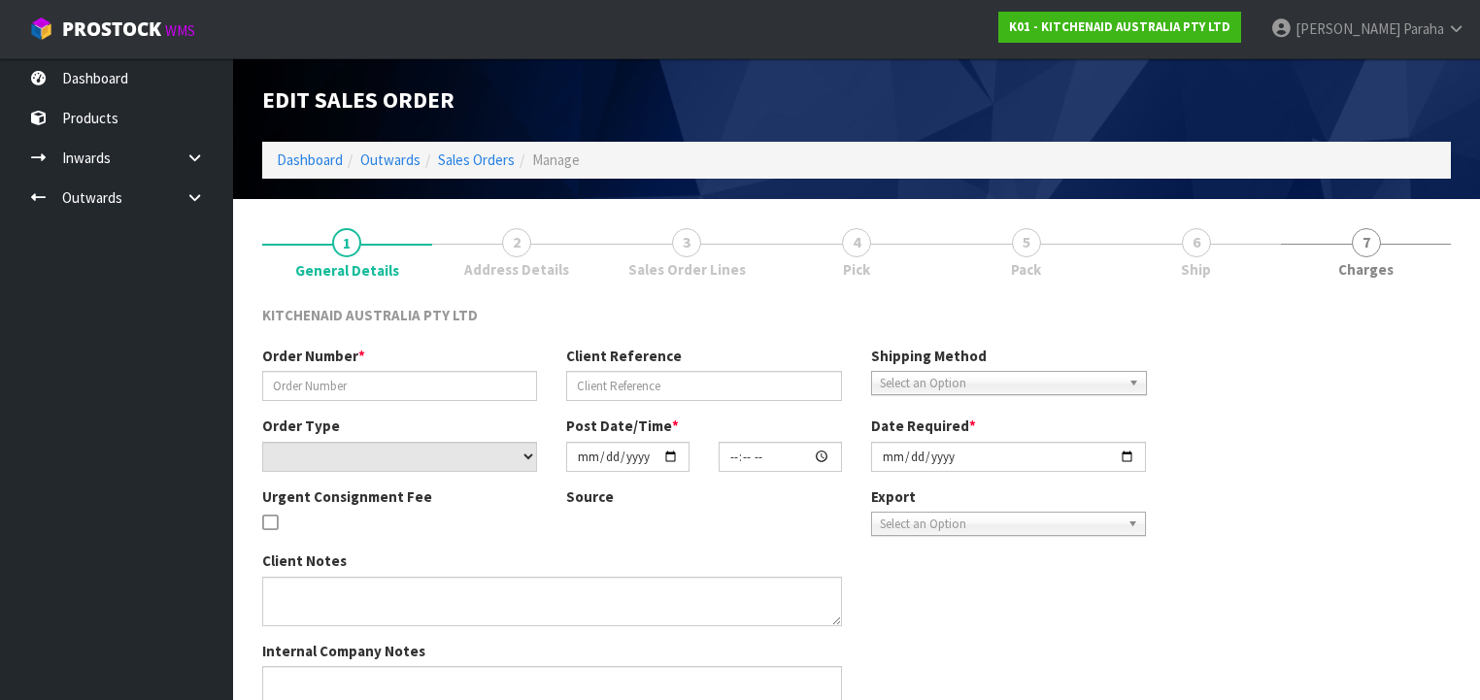
type input "0082028940"
type input "63934002561387"
select select "number:0"
type input "[DATE]"
type input "21:36:23.000"
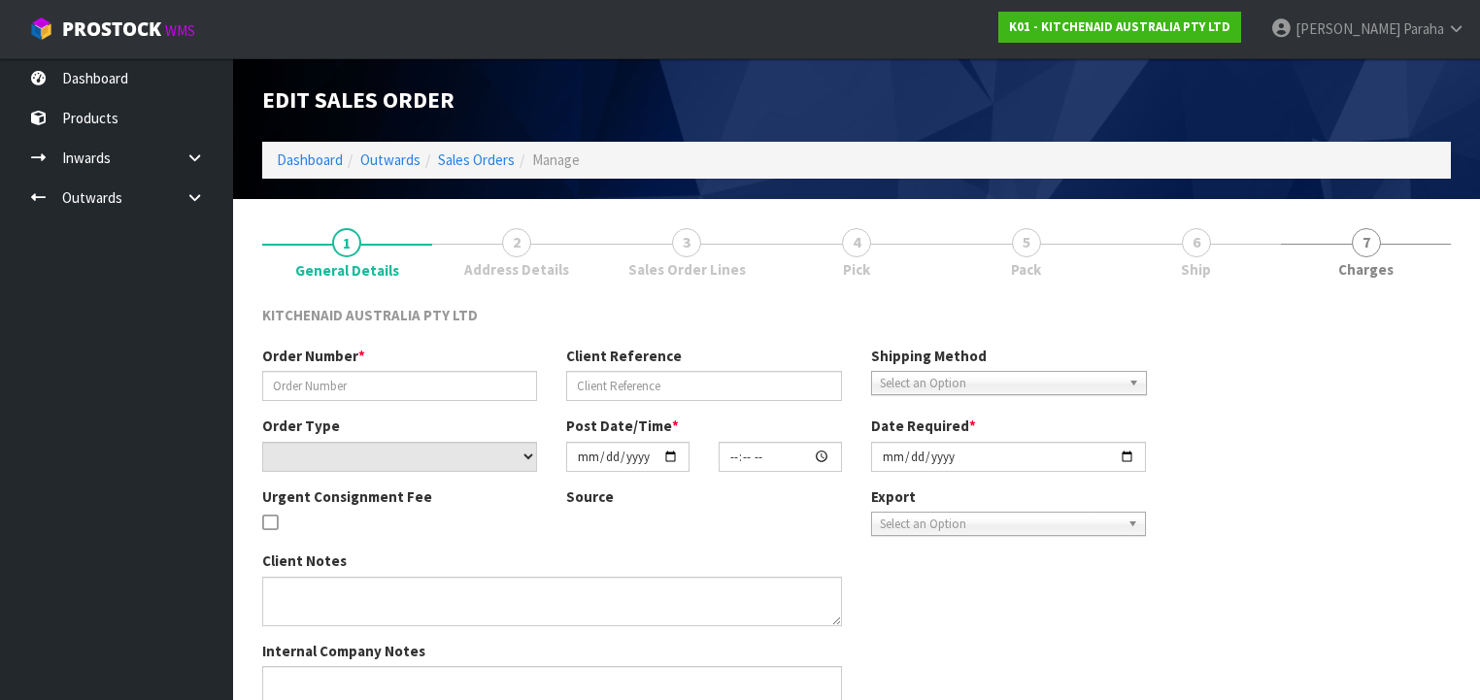
type input "[DATE]"
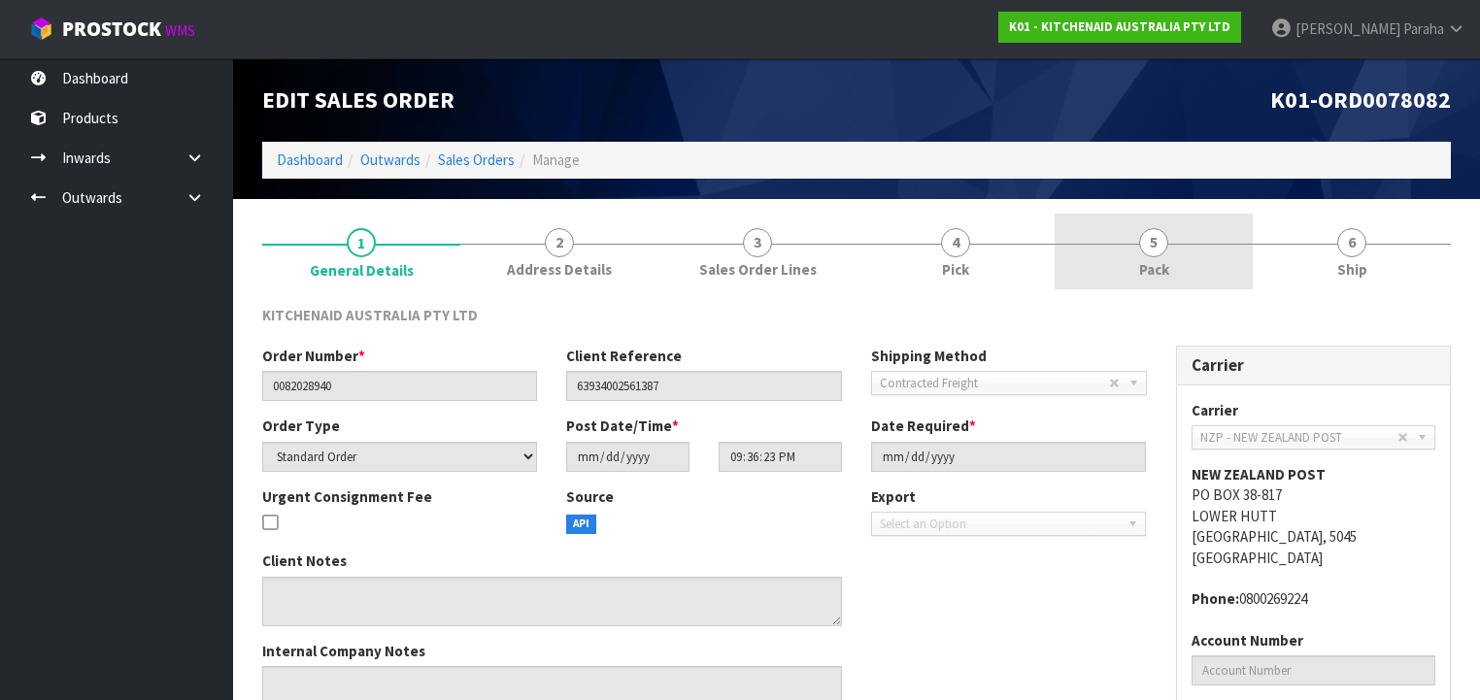
click at [1164, 241] on span "5" at bounding box center [1153, 242] width 29 height 29
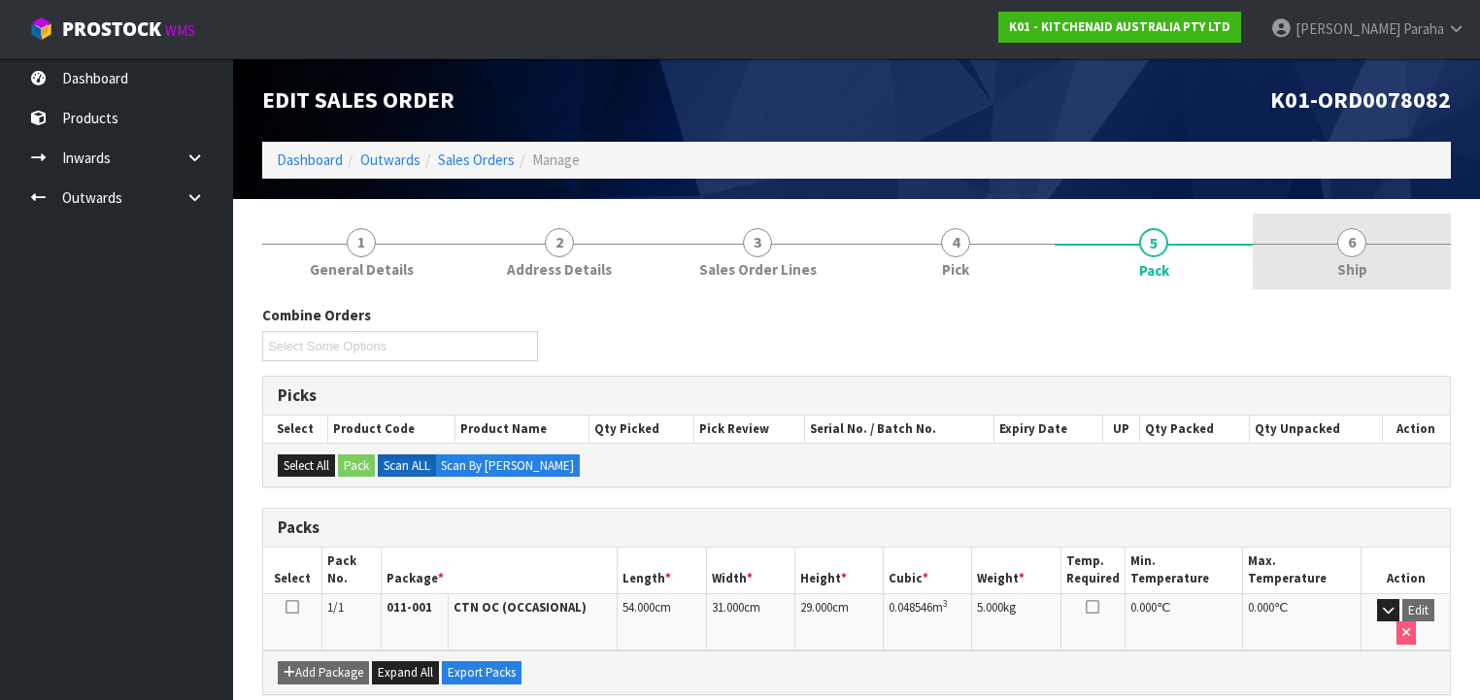
click at [1345, 248] on span "6" at bounding box center [1351, 242] width 29 height 29
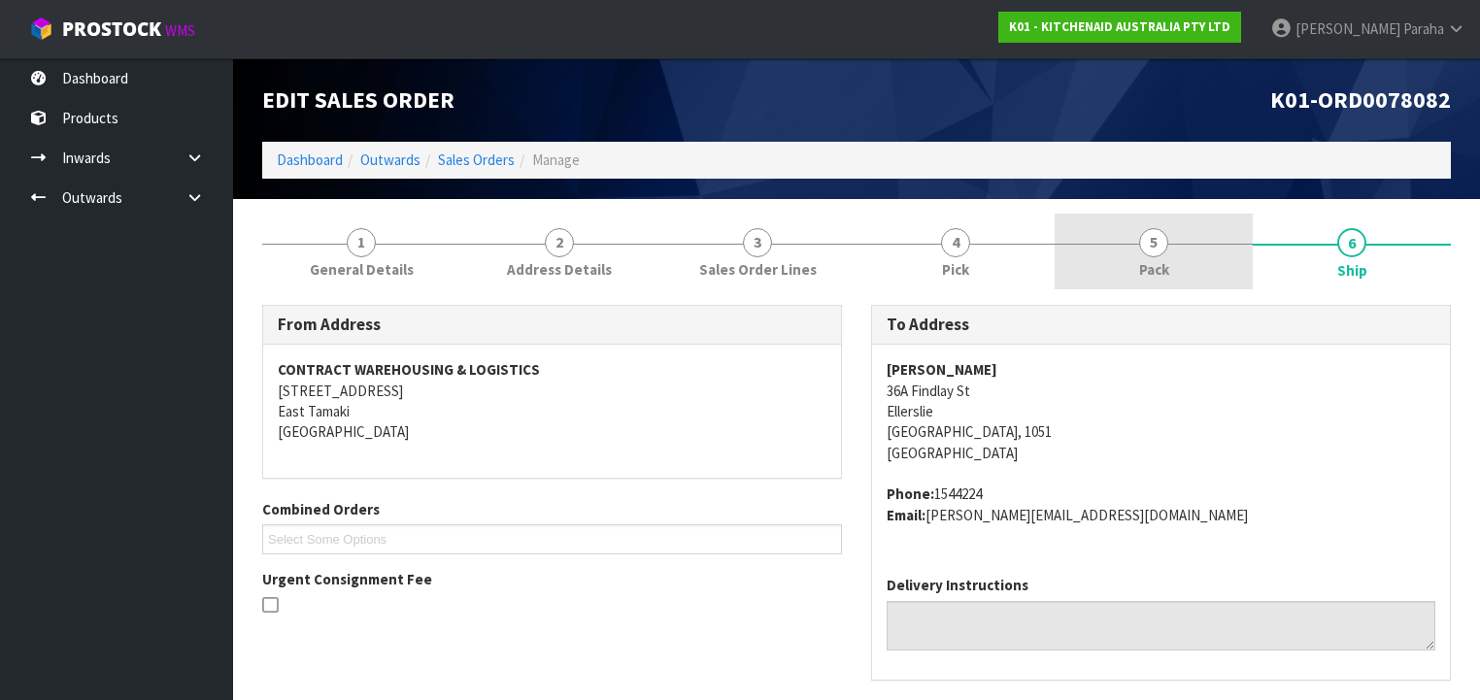
click at [1165, 245] on span "5" at bounding box center [1153, 242] width 29 height 29
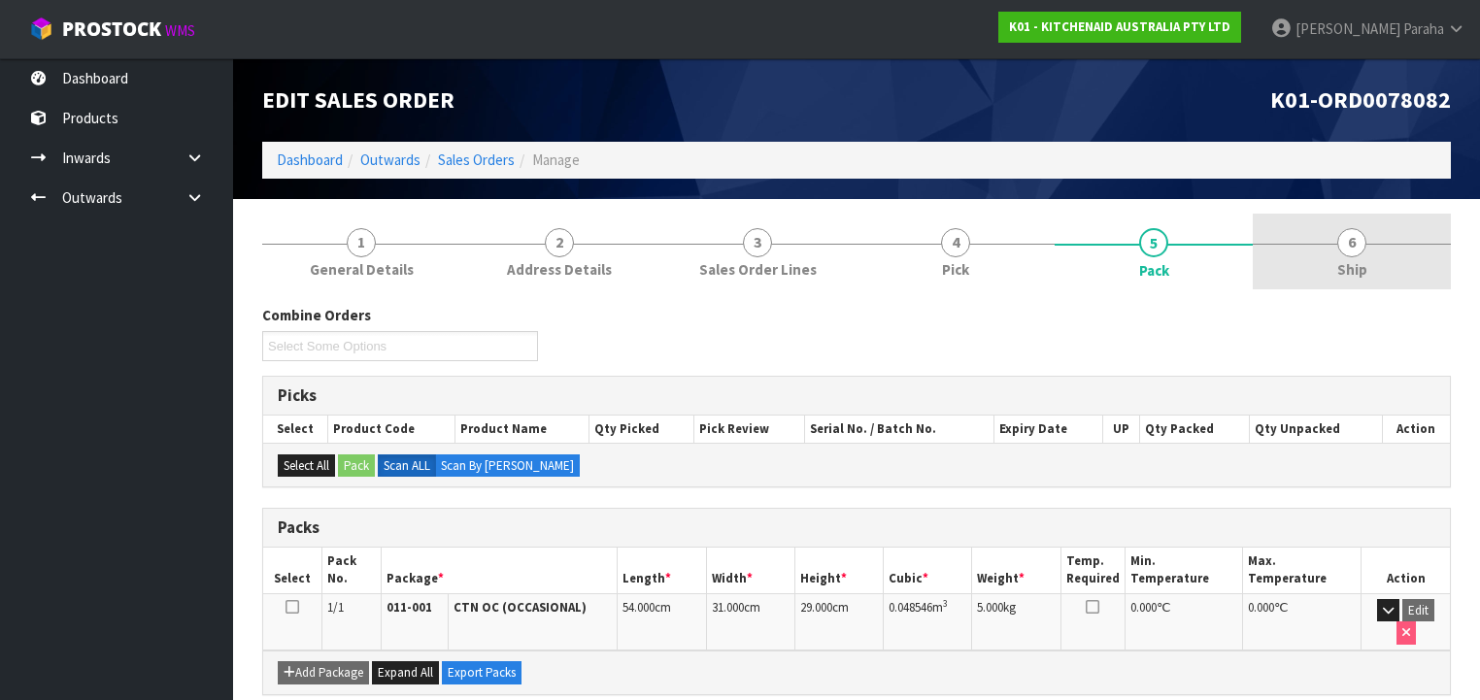
click at [1349, 237] on span "6" at bounding box center [1351, 242] width 29 height 29
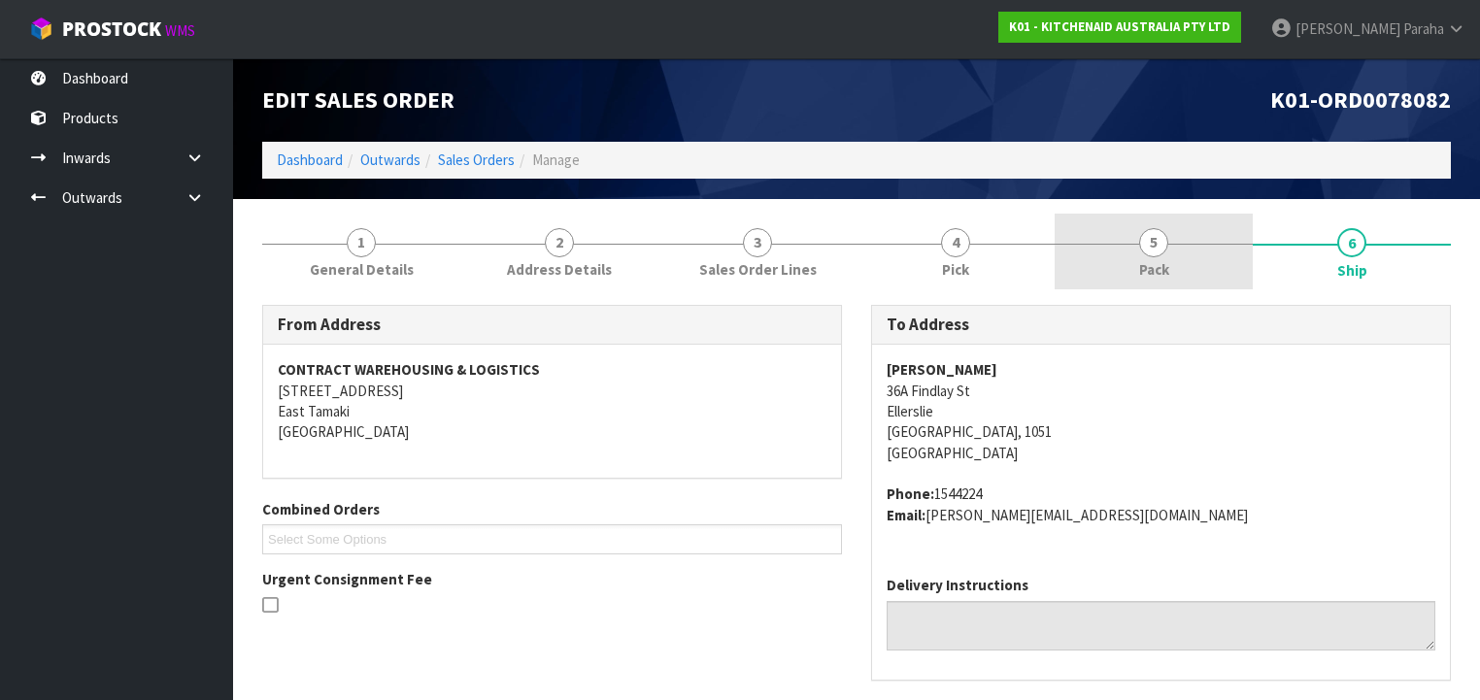
click at [1162, 248] on span "5" at bounding box center [1153, 242] width 29 height 29
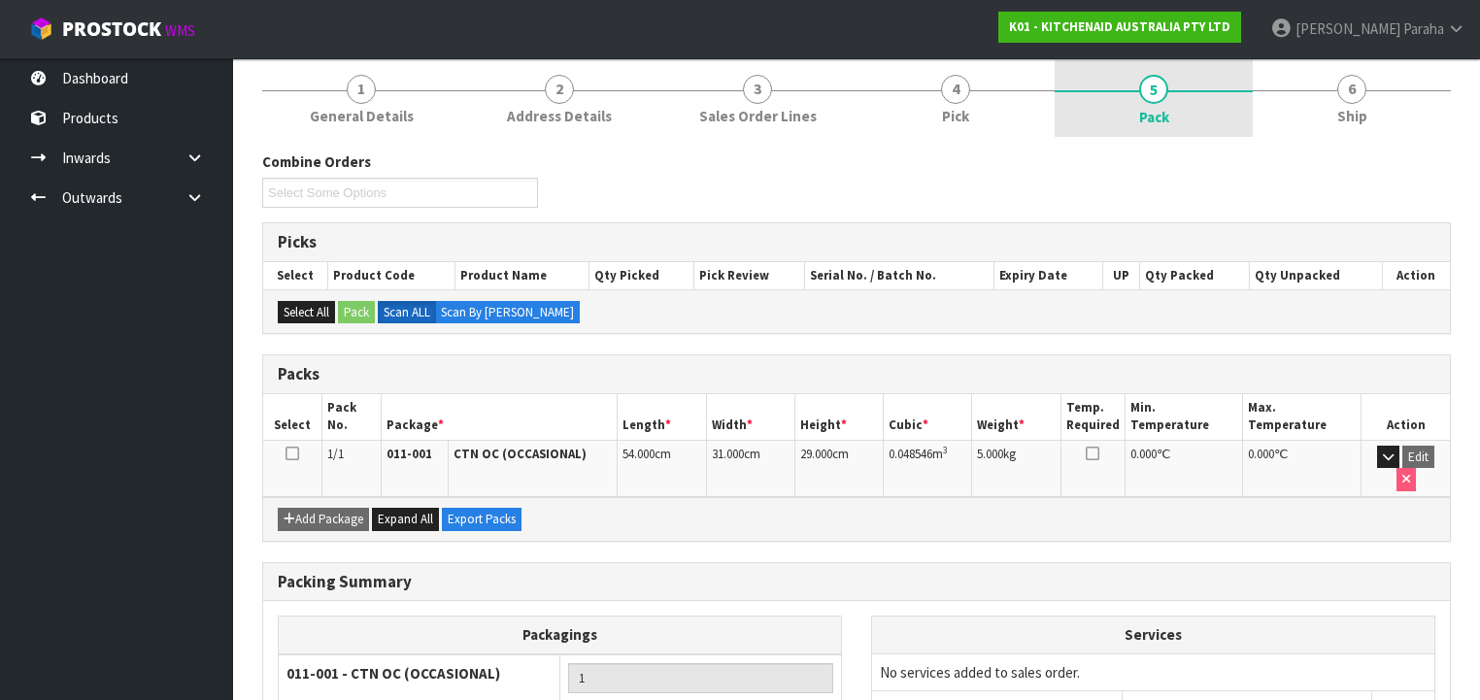
scroll to position [155, 0]
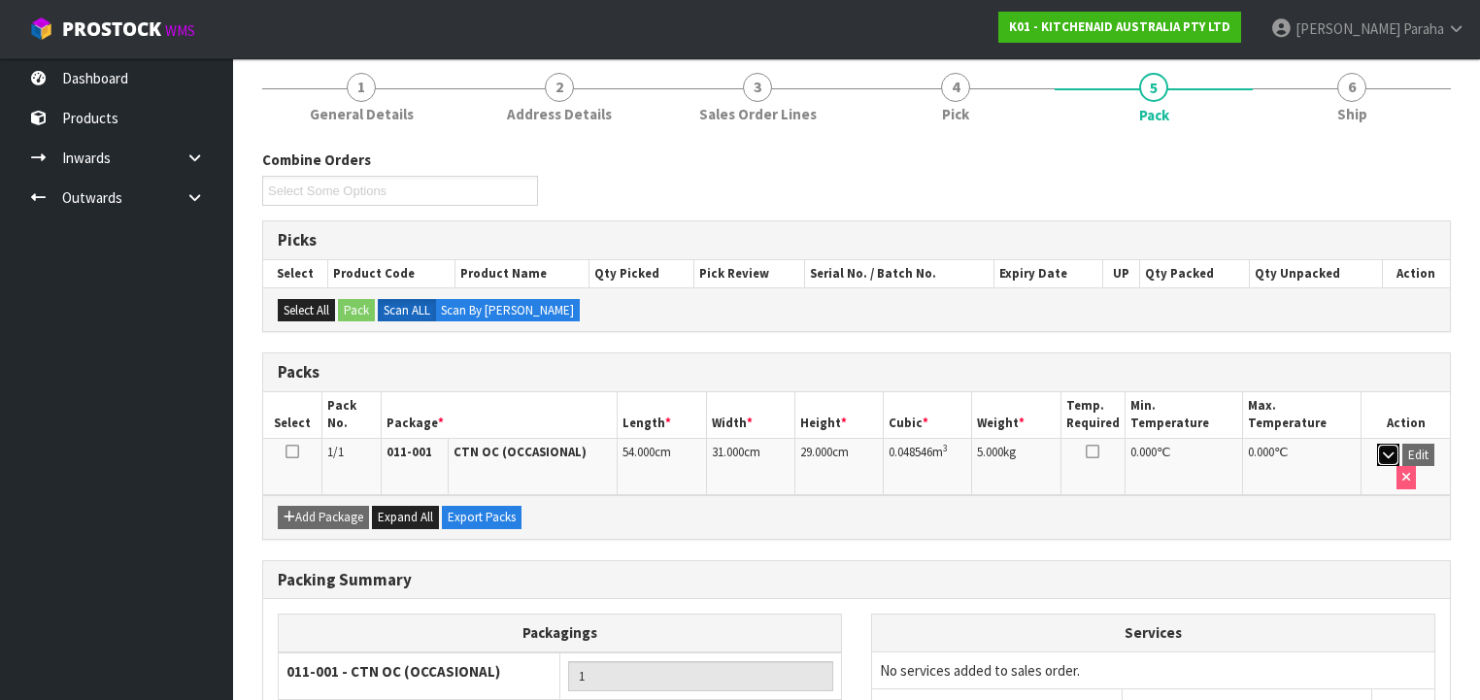
drag, startPoint x: 1373, startPoint y: 455, endPoint x: 1346, endPoint y: 455, distance: 27.2
click at [1377, 455] on button "button" at bounding box center [1388, 455] width 22 height 23
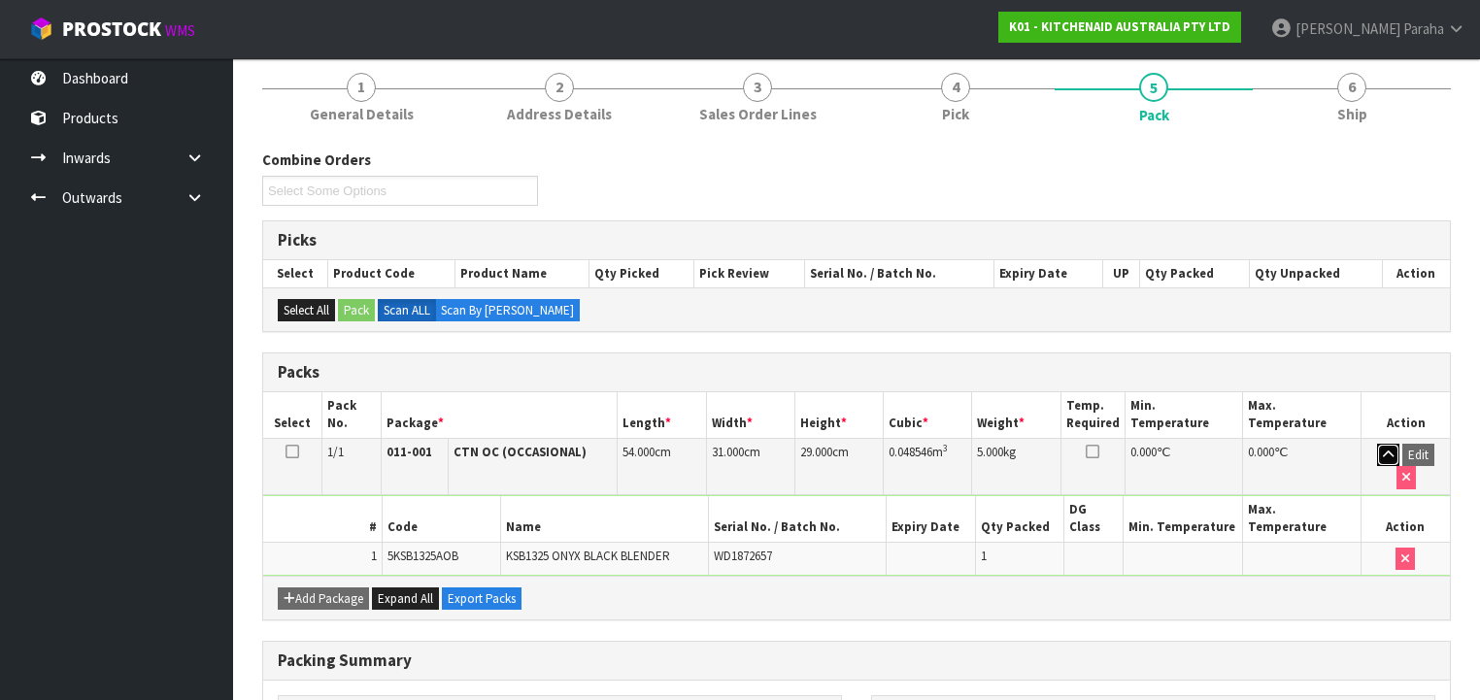
click at [1383, 453] on icon "button" at bounding box center [1388, 455] width 11 height 13
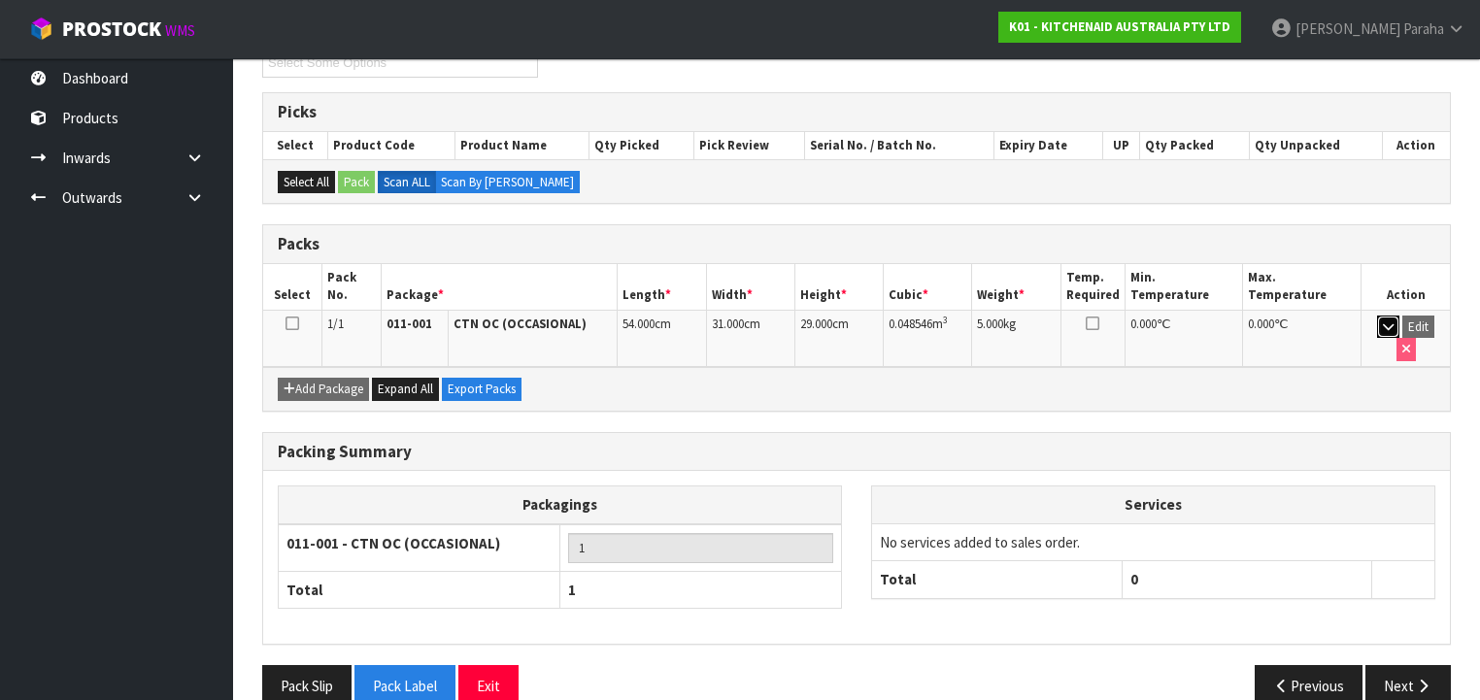
scroll to position [290, 0]
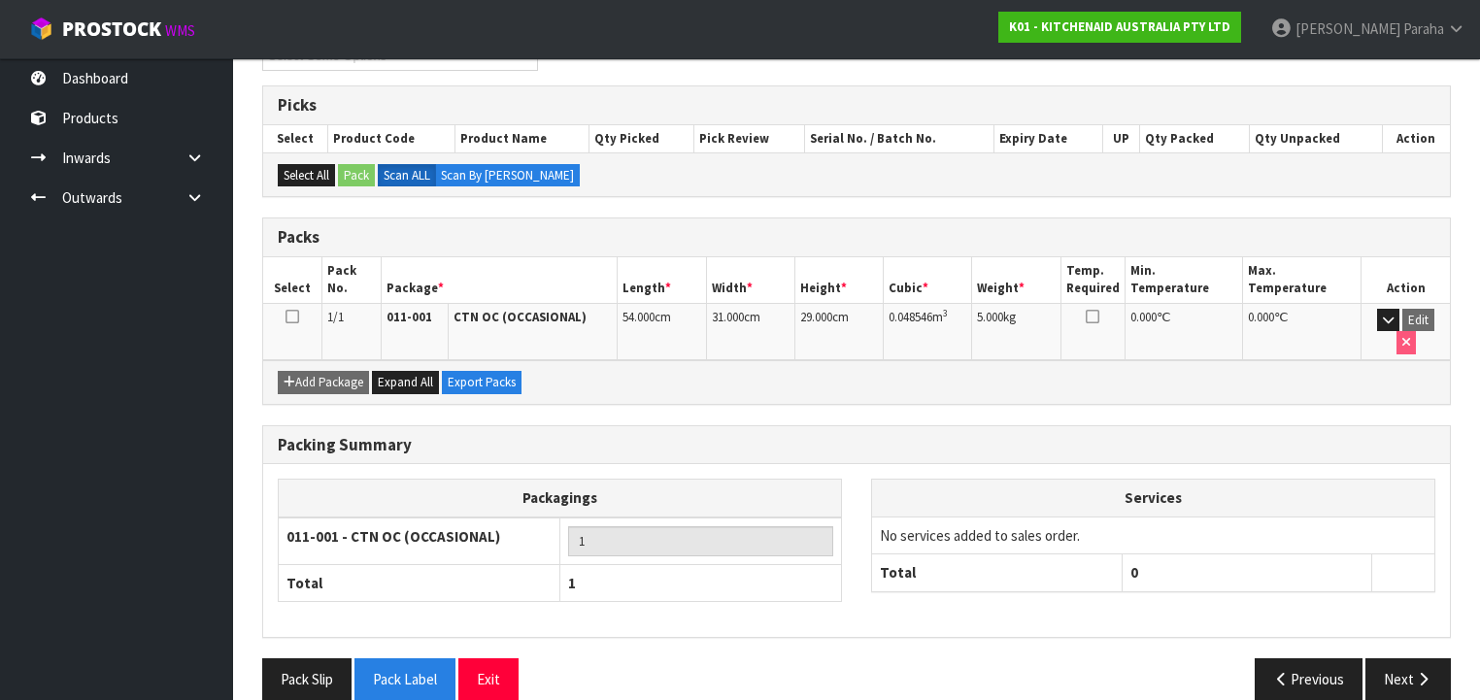
click at [290, 317] on icon at bounding box center [293, 317] width 14 height 1
click at [1383, 321] on icon "button" at bounding box center [1388, 320] width 11 height 13
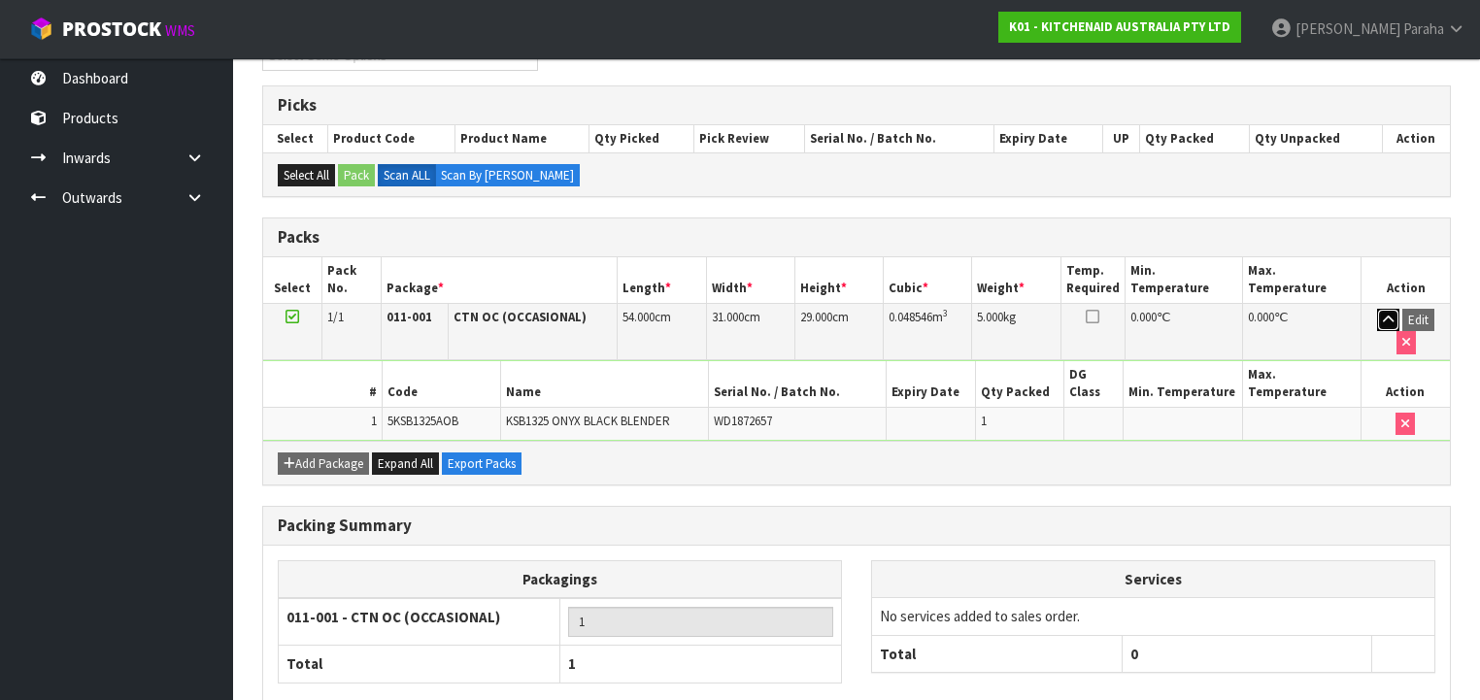
click at [1383, 321] on icon "button" at bounding box center [1388, 320] width 11 height 13
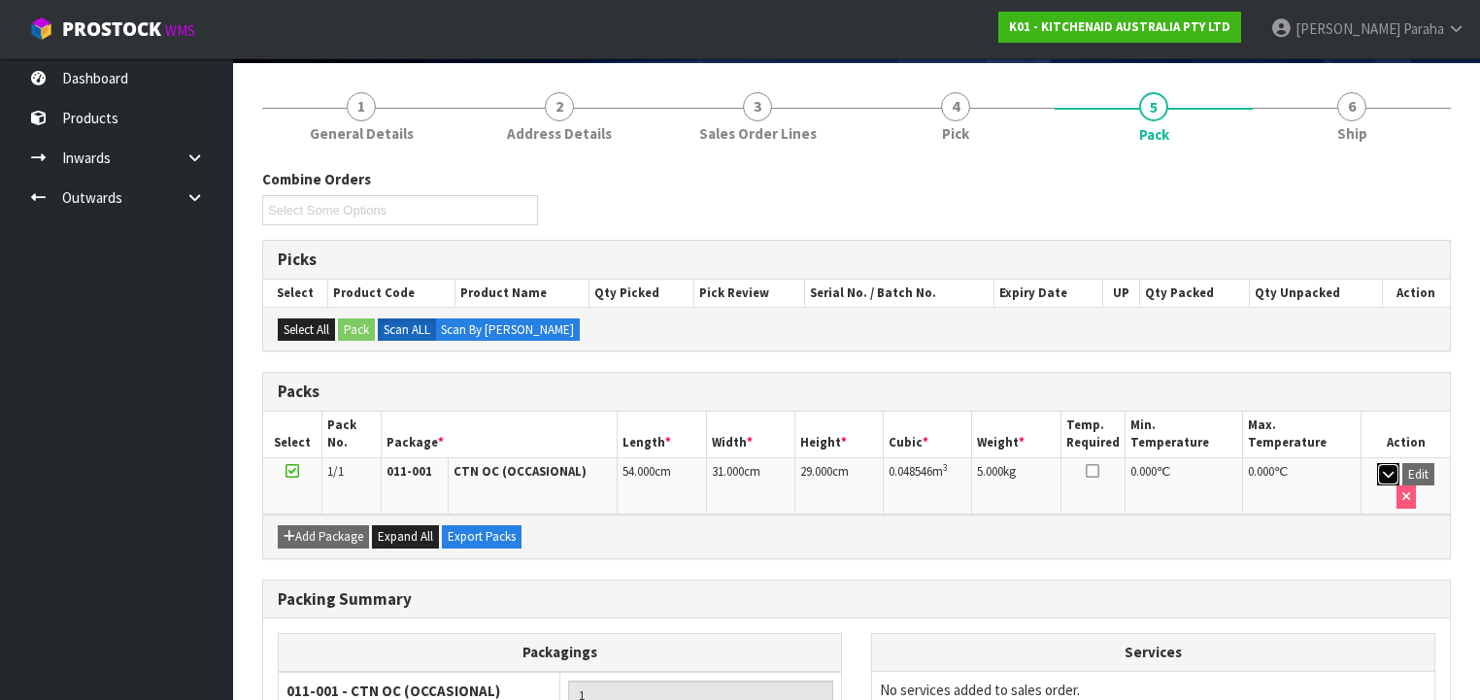
scroll to position [135, 0]
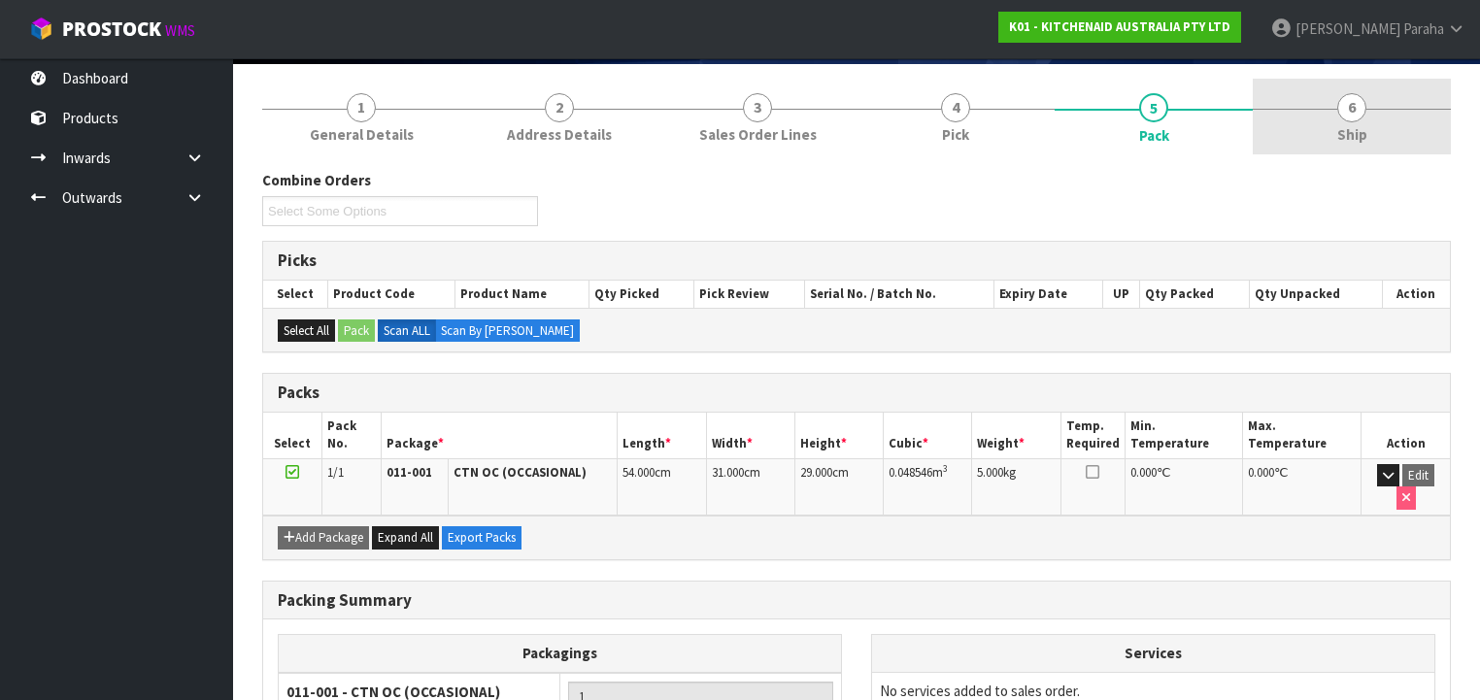
click at [1361, 109] on span "6" at bounding box center [1351, 107] width 29 height 29
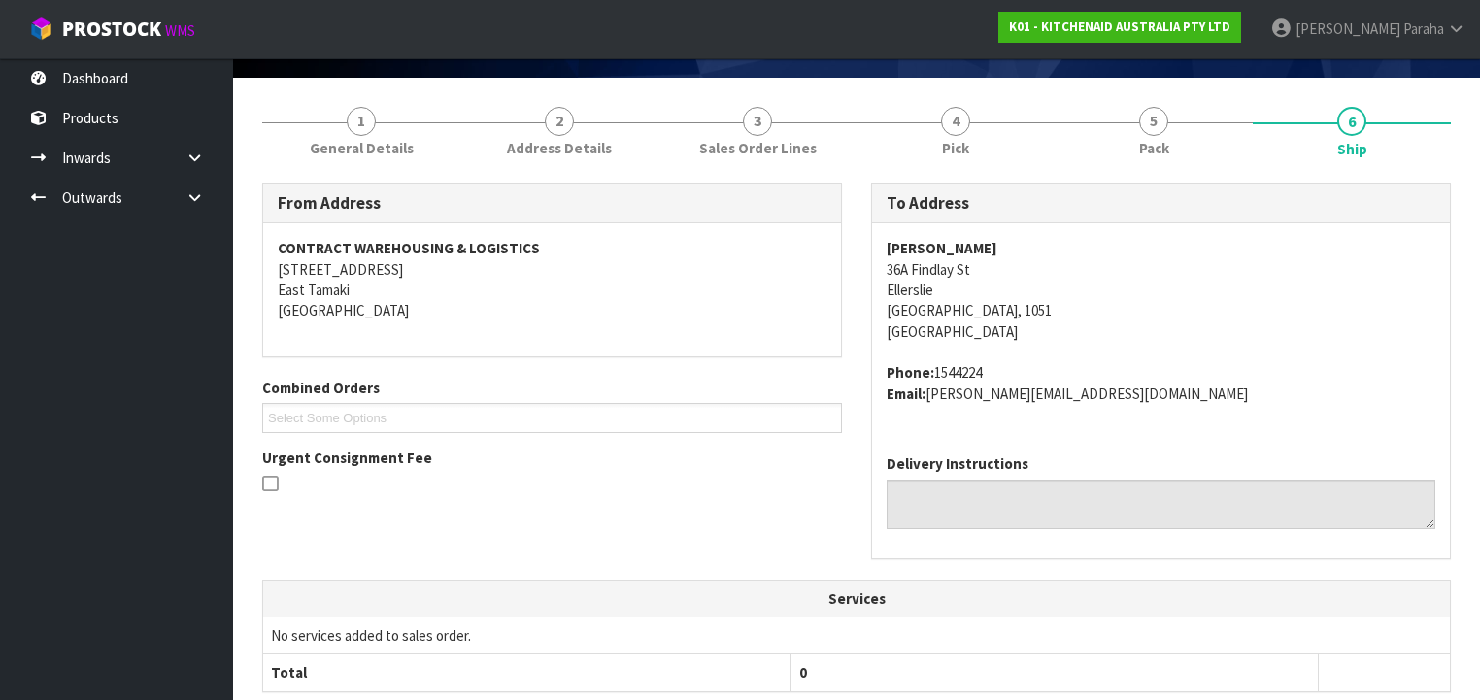
scroll to position [0, 0]
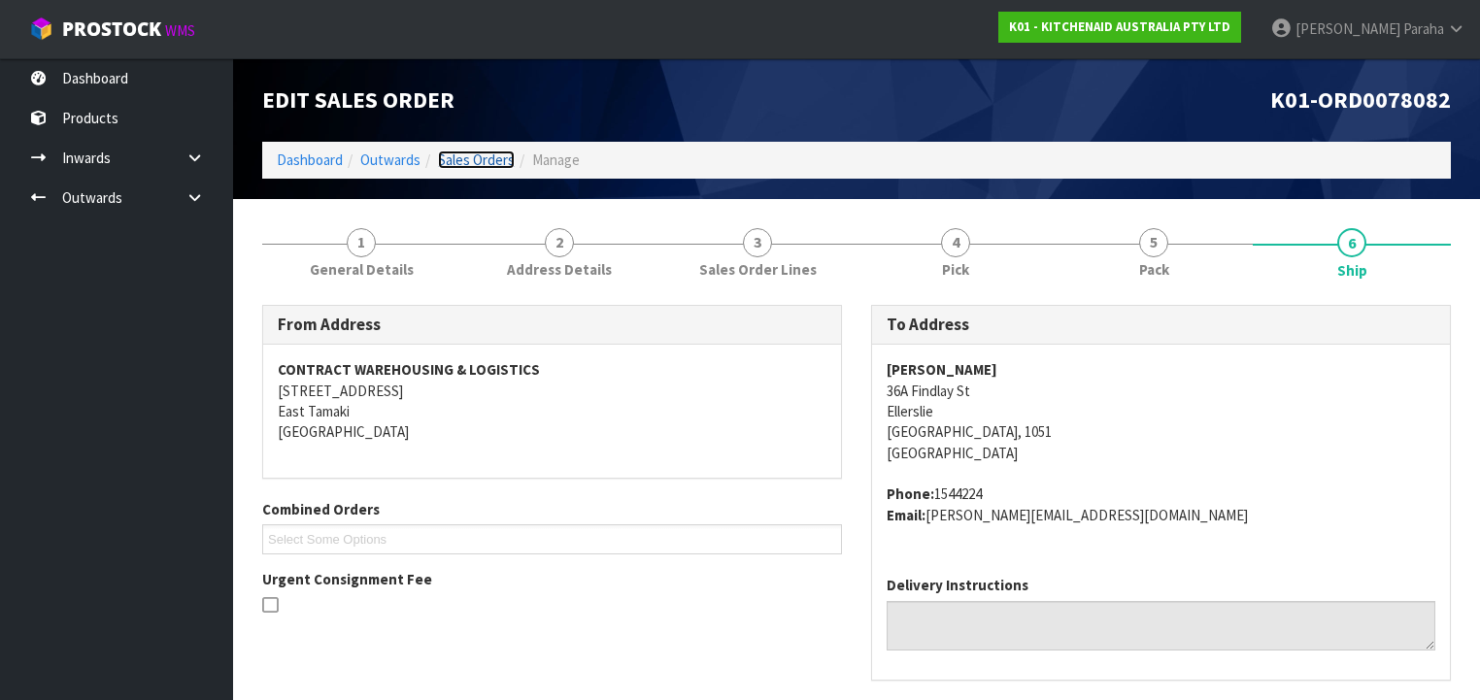
click at [460, 159] on link "Sales Orders" at bounding box center [476, 160] width 77 height 18
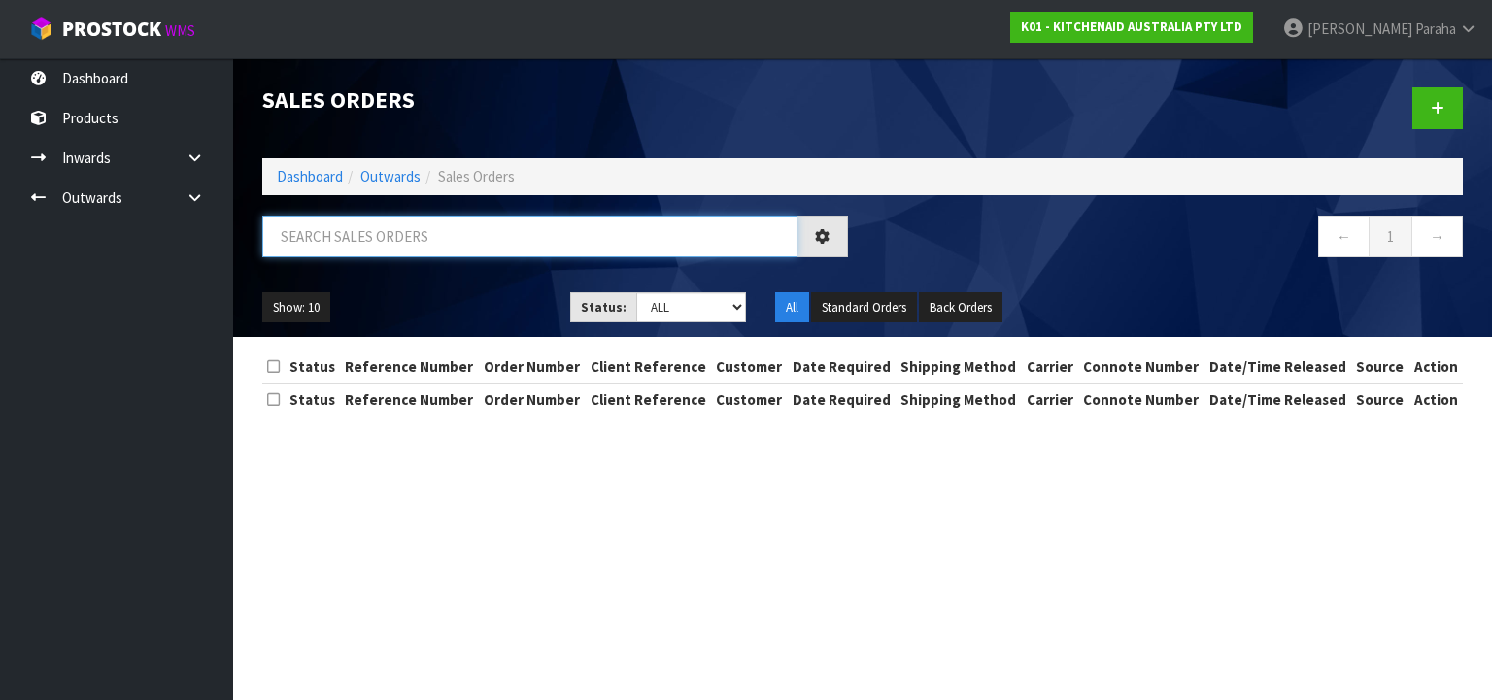
click at [447, 242] on input "text" at bounding box center [529, 237] width 535 height 42
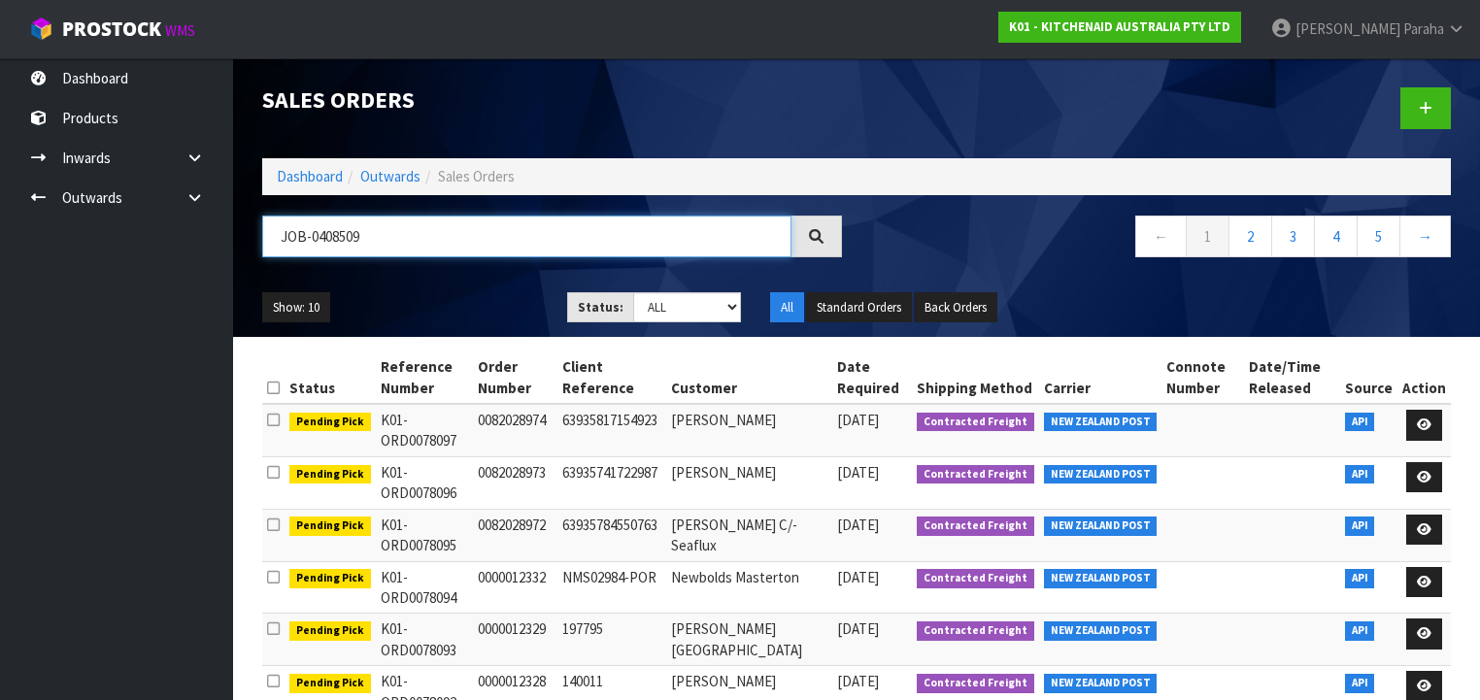
type input "JOB-0408509"
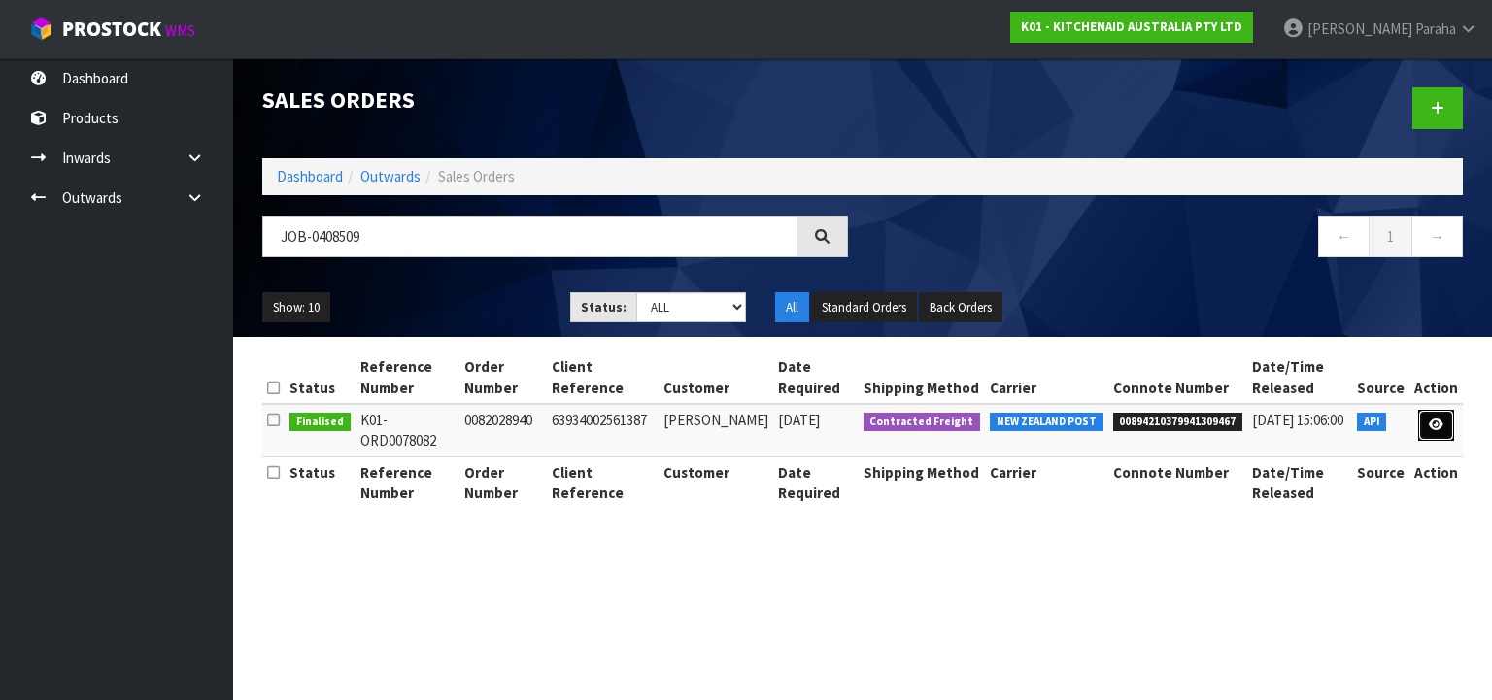
click at [1431, 427] on icon at bounding box center [1436, 425] width 15 height 13
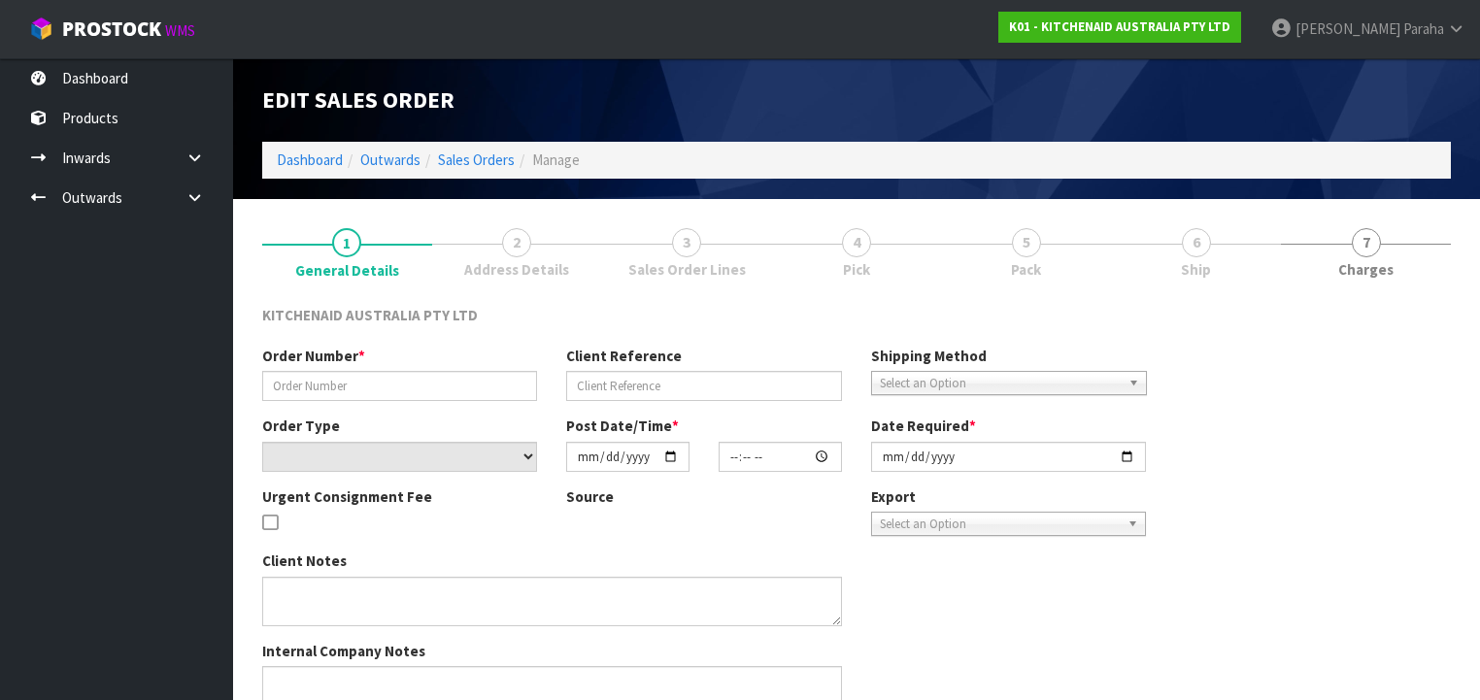
type input "0082028940"
type input "63934002561387"
select select "number:0"
type input "[DATE]"
type input "21:36:23.000"
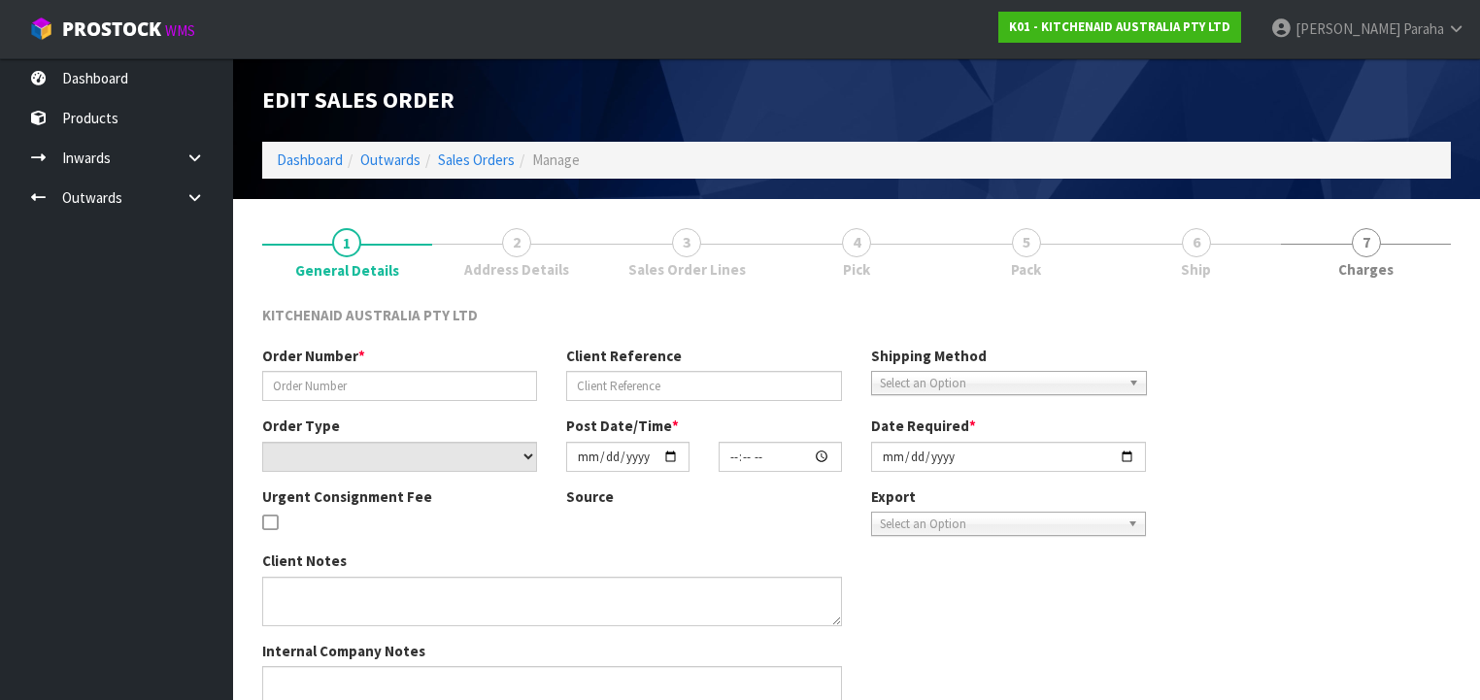
type input "[DATE]"
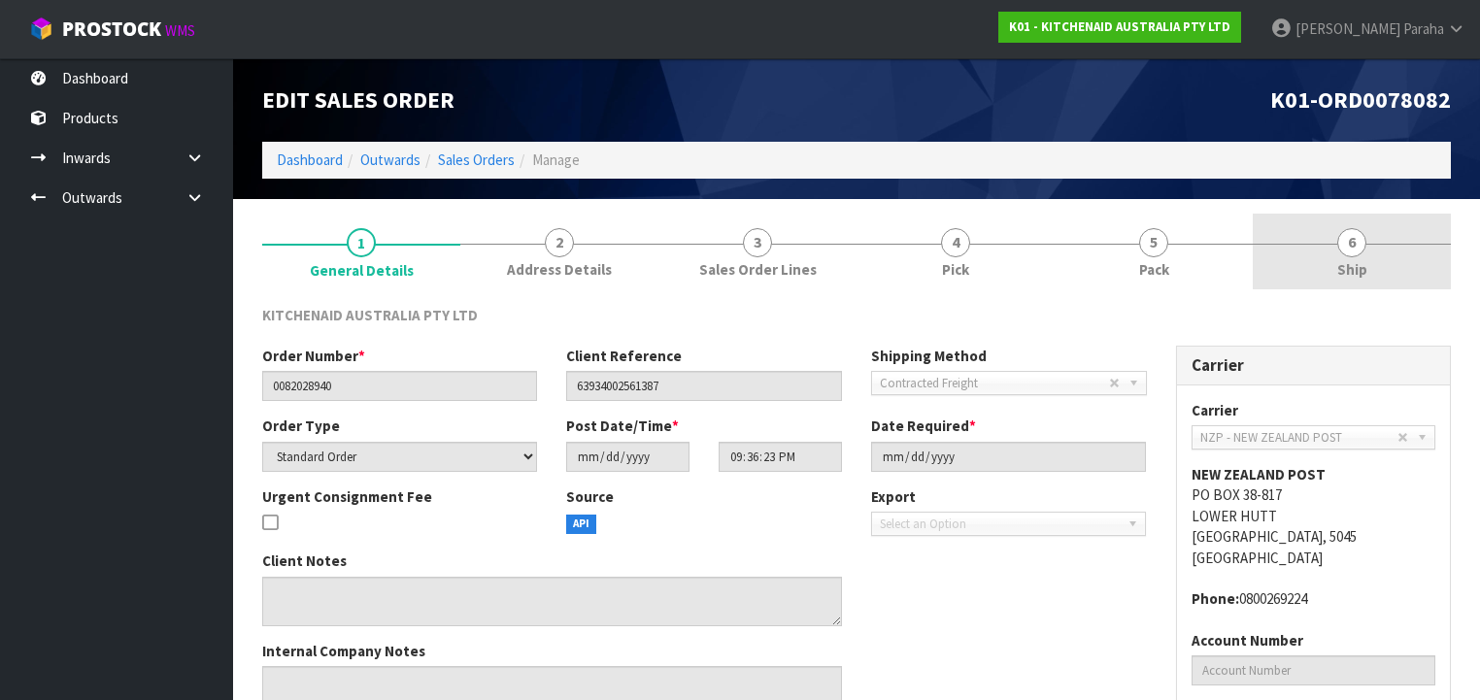
click at [1348, 259] on span "Ship" at bounding box center [1352, 269] width 30 height 20
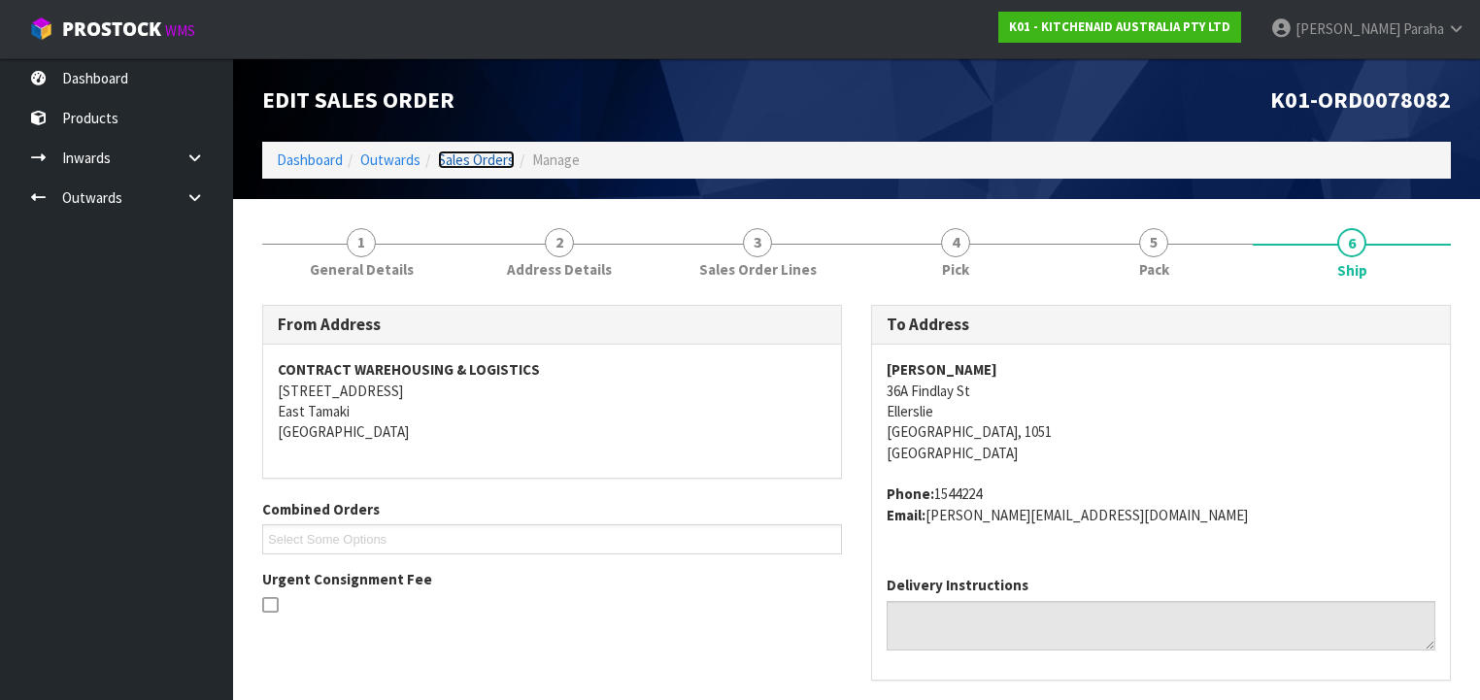
click at [484, 161] on link "Sales Orders" at bounding box center [476, 160] width 77 height 18
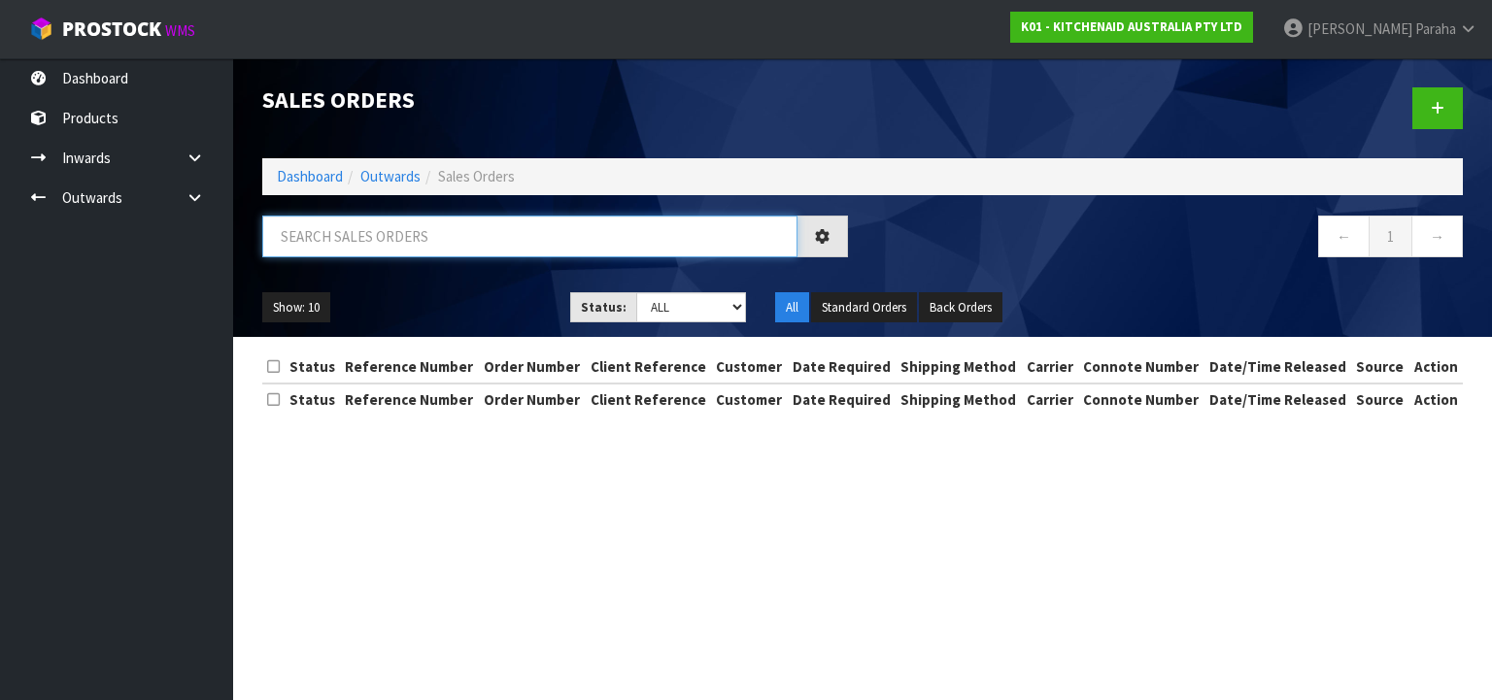
click at [421, 226] on input "text" at bounding box center [529, 237] width 535 height 42
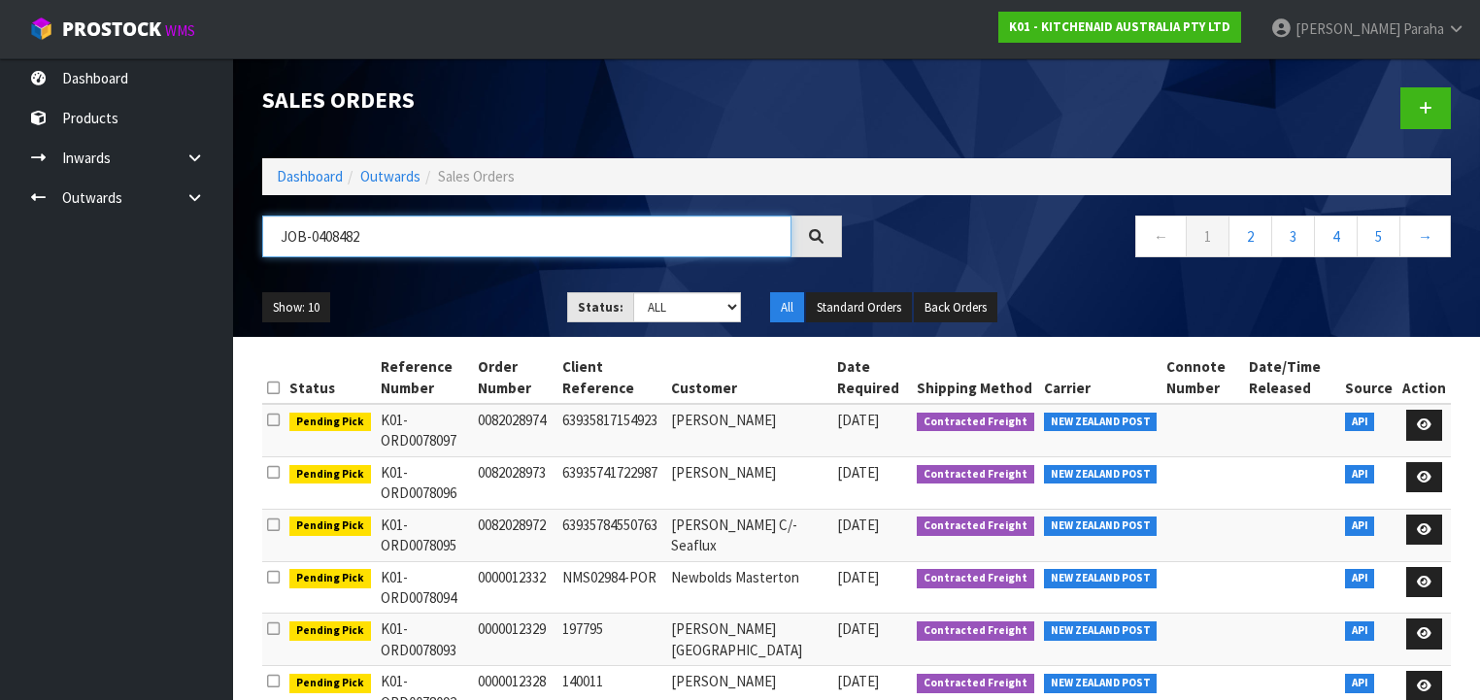
type input "JOB-0408482"
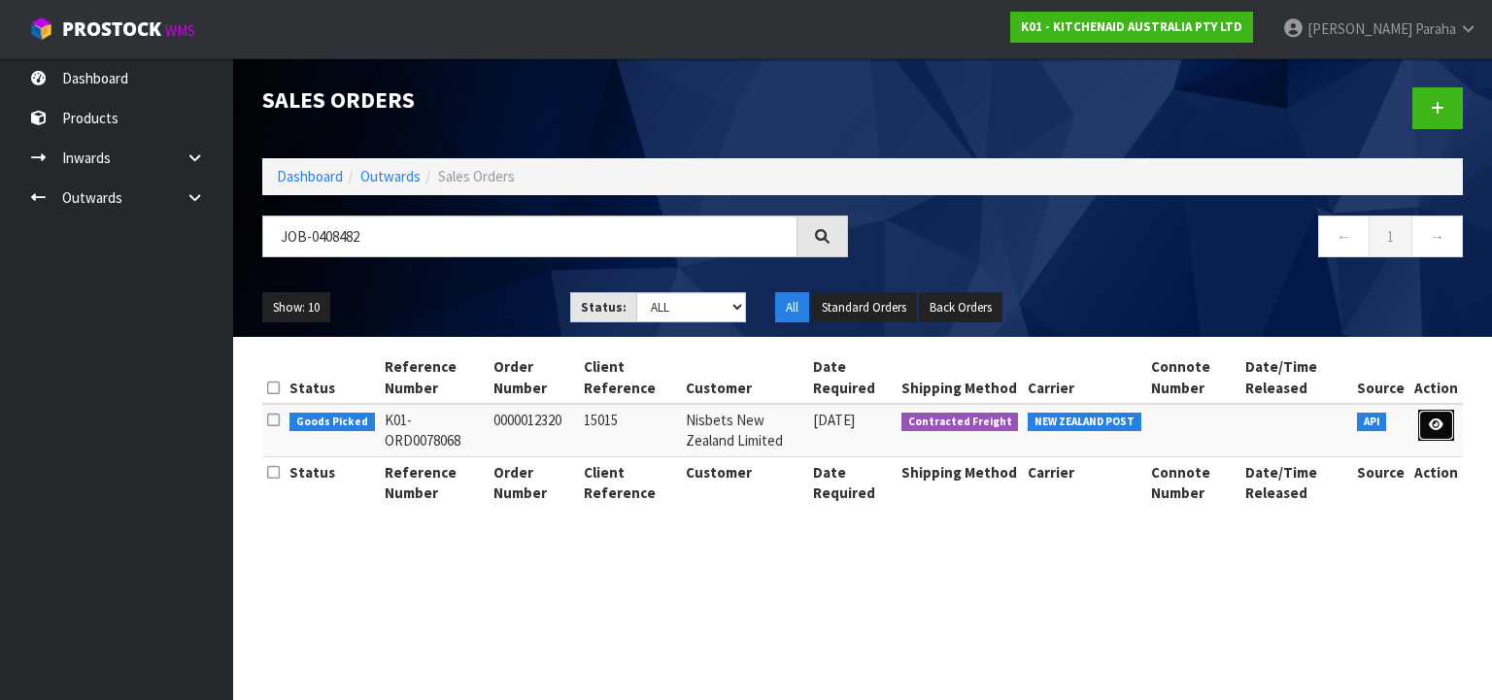
click at [1435, 424] on icon at bounding box center [1436, 425] width 15 height 13
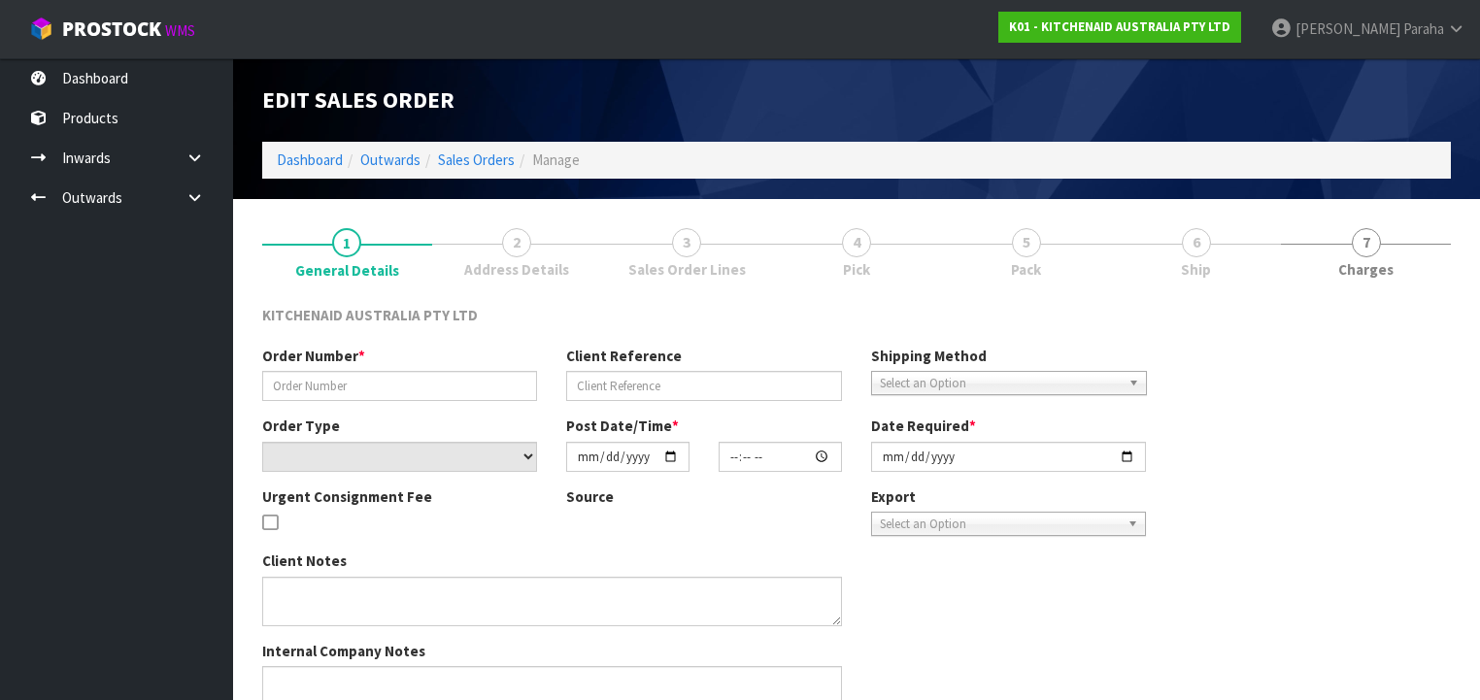
type input "0000012320"
type input "15015"
select select "number:0"
type input "[DATE]"
type input "17:31:25.000"
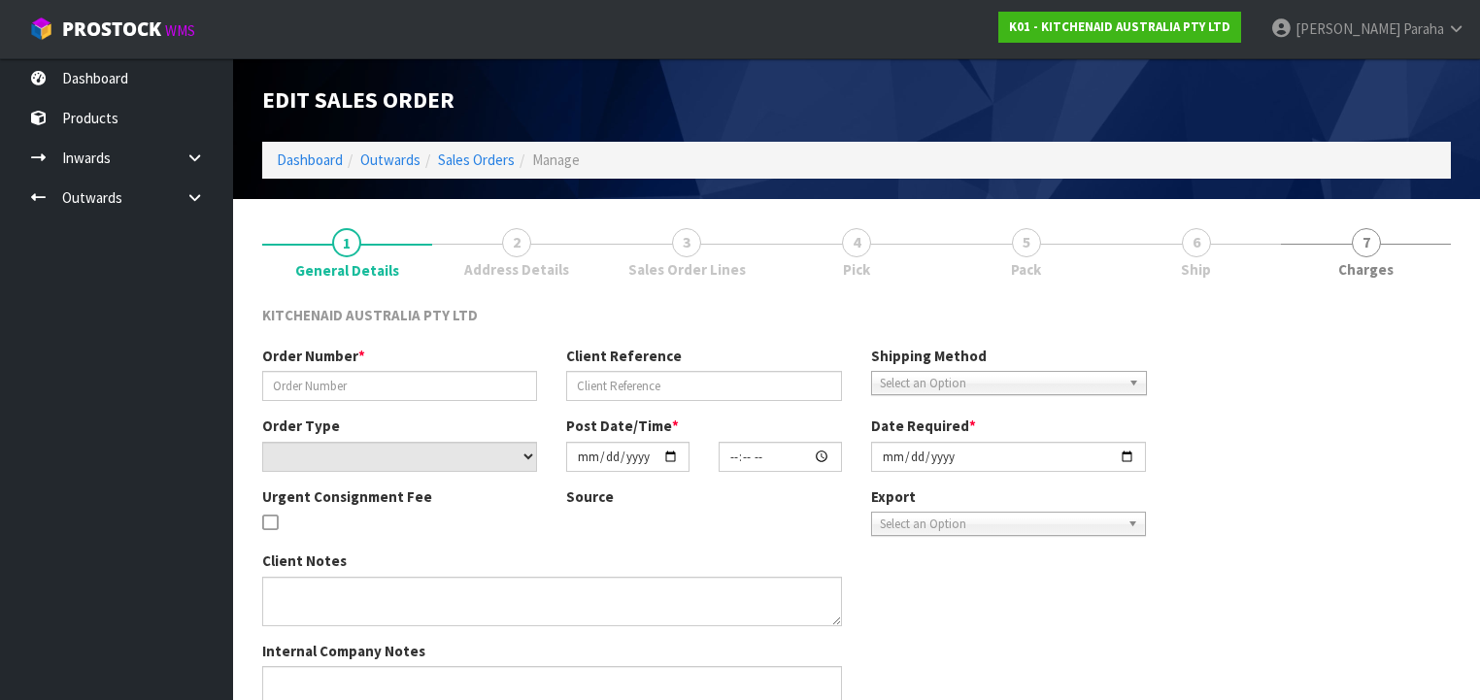
type input "[DATE]"
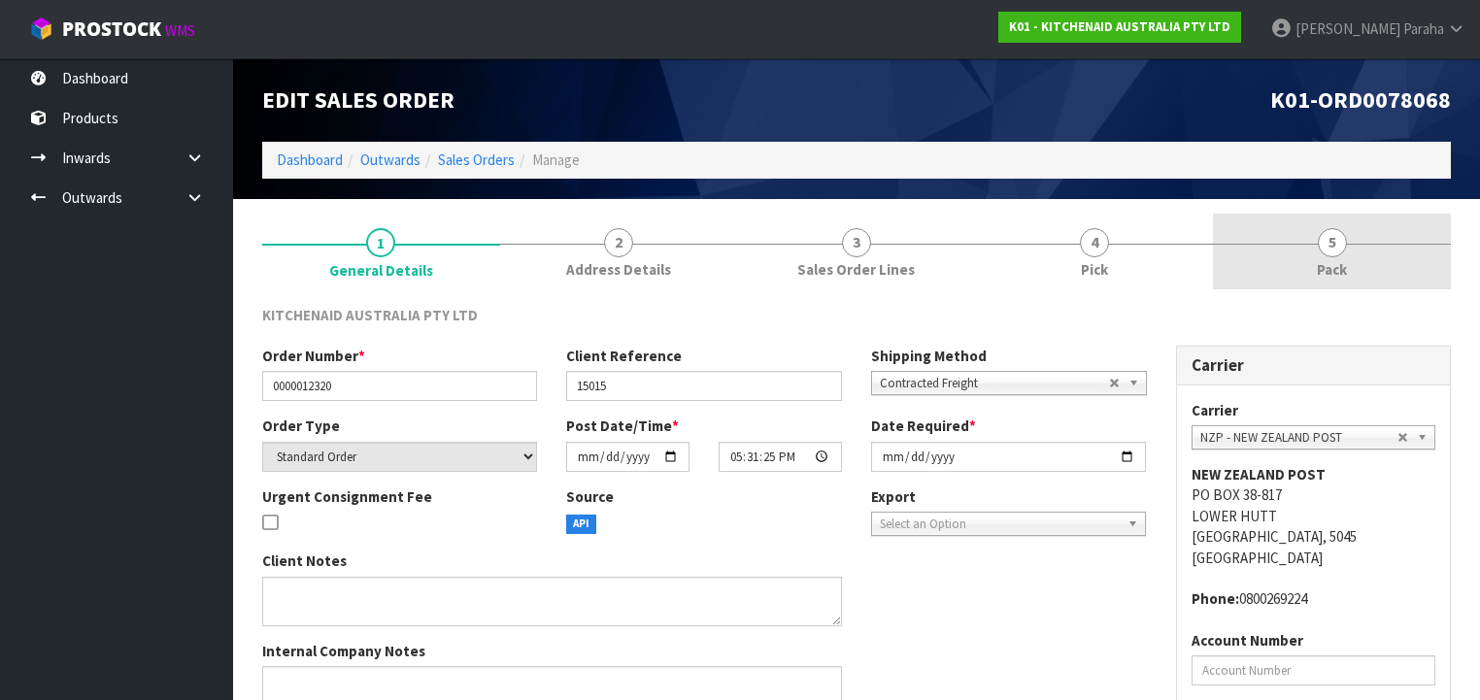
click at [1328, 253] on span "5" at bounding box center [1332, 242] width 29 height 29
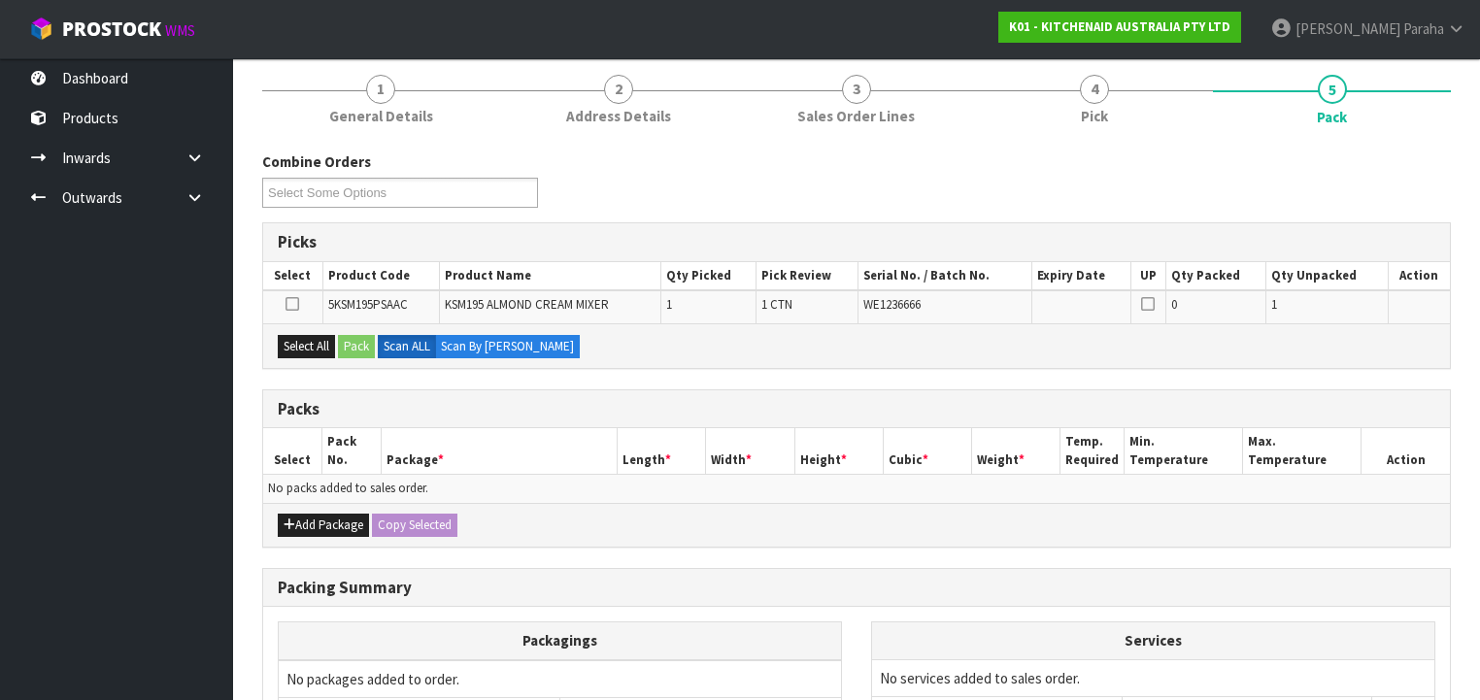
scroll to position [155, 0]
click at [345, 517] on button "Add Package" at bounding box center [323, 523] width 91 height 23
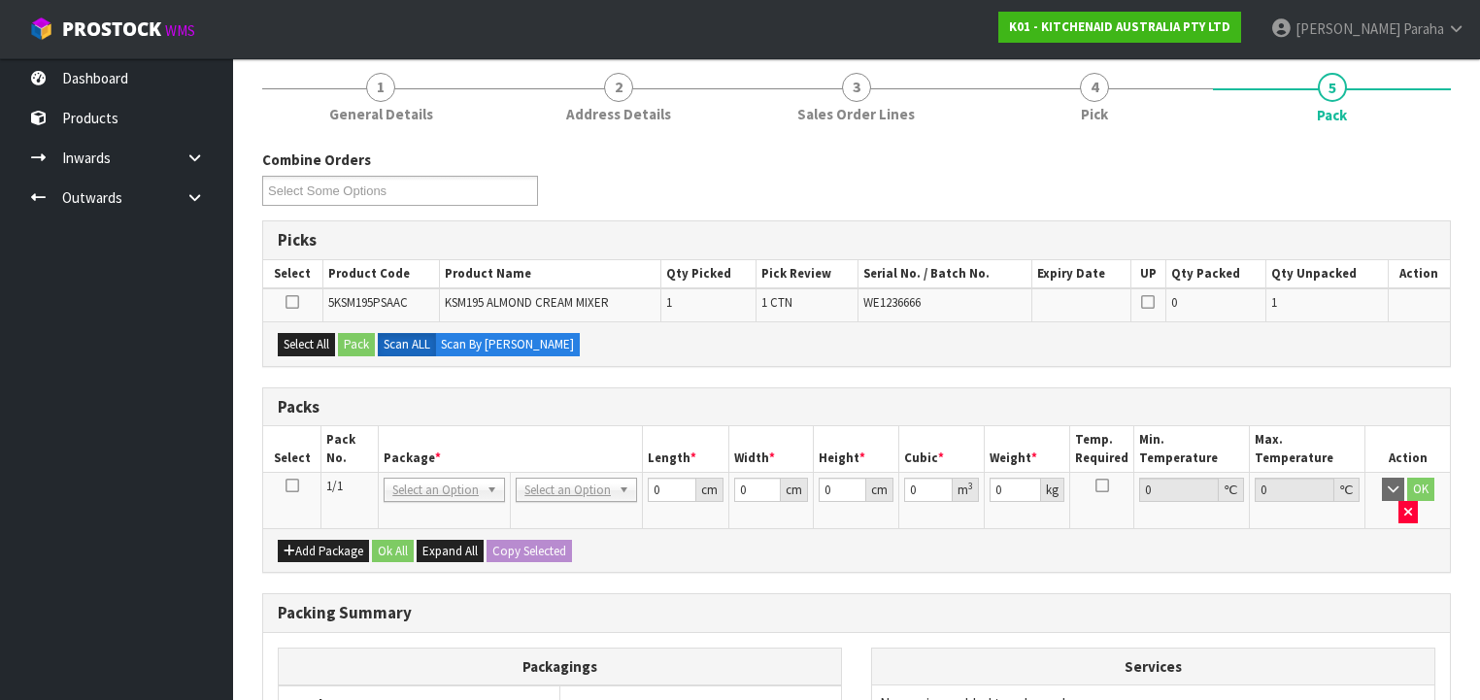
click at [289, 486] on icon at bounding box center [293, 486] width 14 height 1
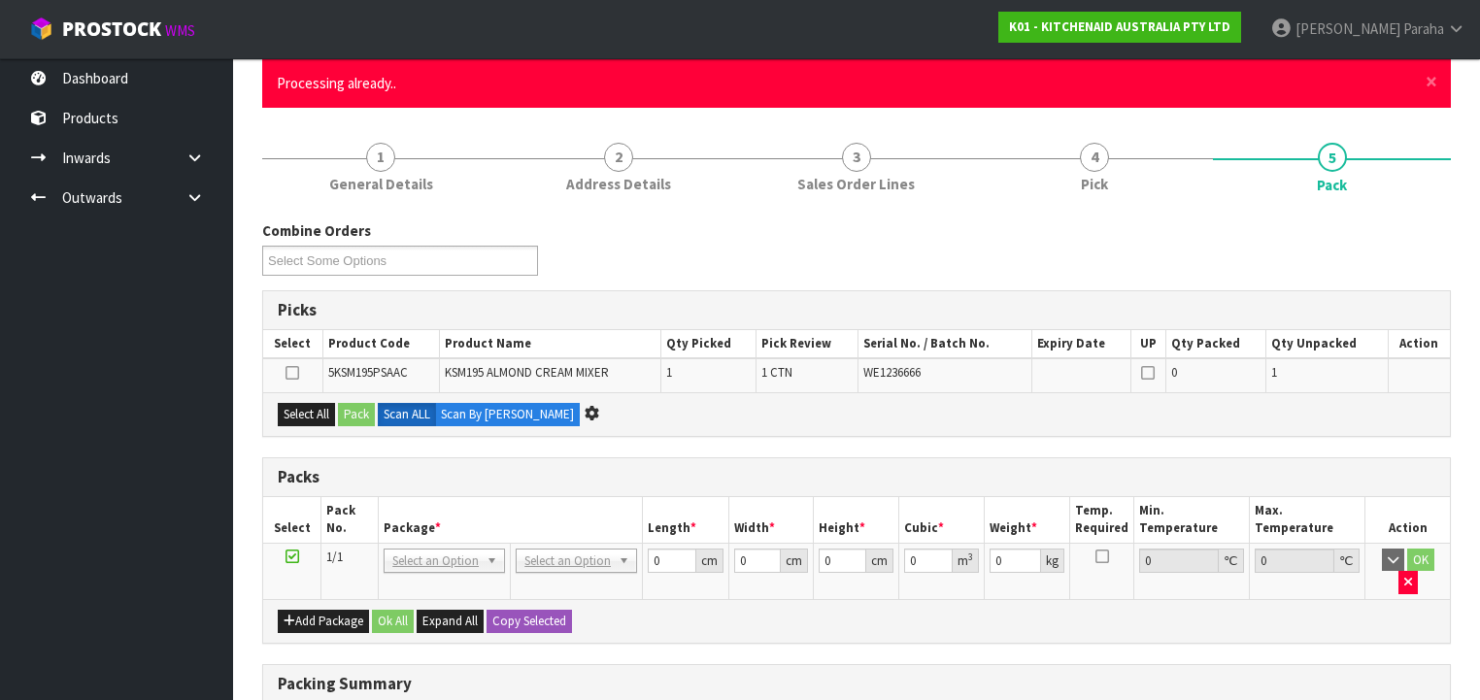
scroll to position [0, 0]
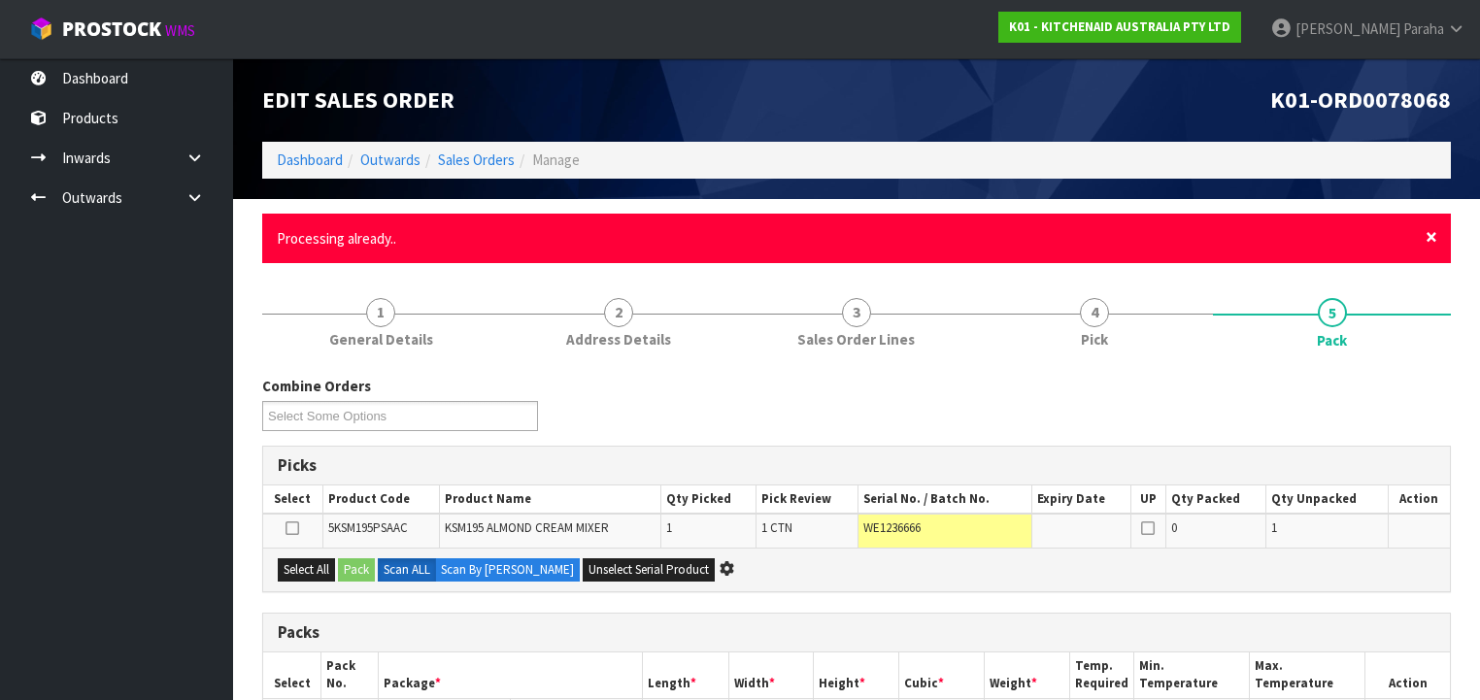
click at [1436, 240] on span "×" at bounding box center [1432, 236] width 12 height 27
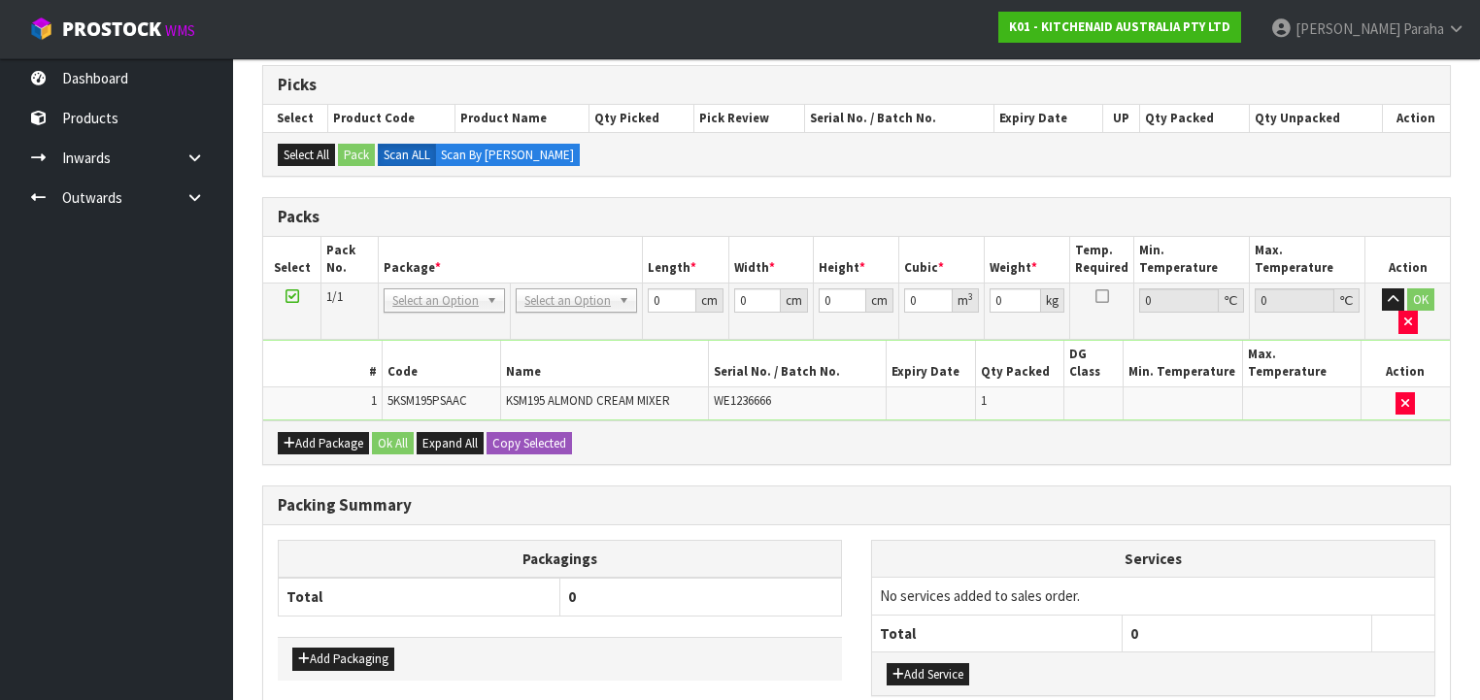
scroll to position [387, 0]
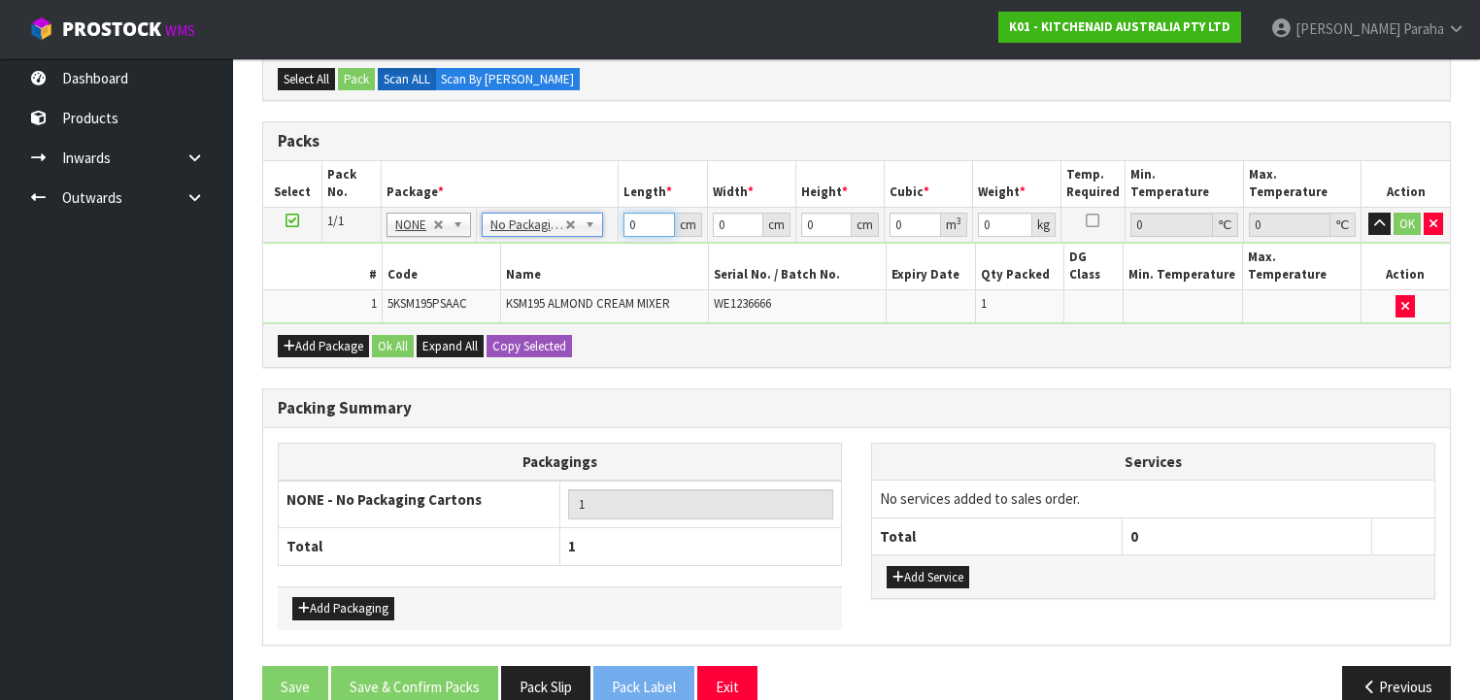
drag, startPoint x: 639, startPoint y: 220, endPoint x: 623, endPoint y: 216, distance: 17.0
click at [625, 216] on input "0" at bounding box center [649, 225] width 51 height 24
type input "43"
type input "29"
type input "4"
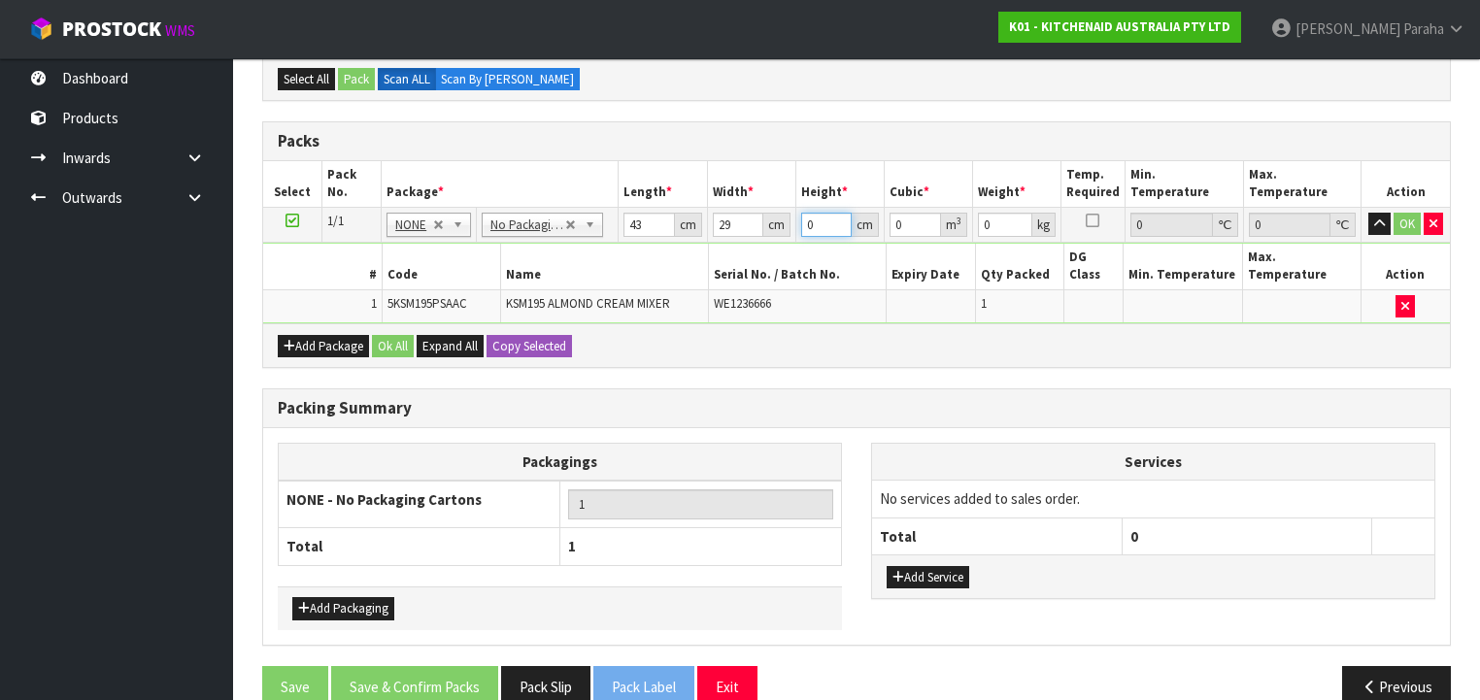
type input "0.004988"
type input "43"
type input "0.053621"
type input "43"
type input "13"
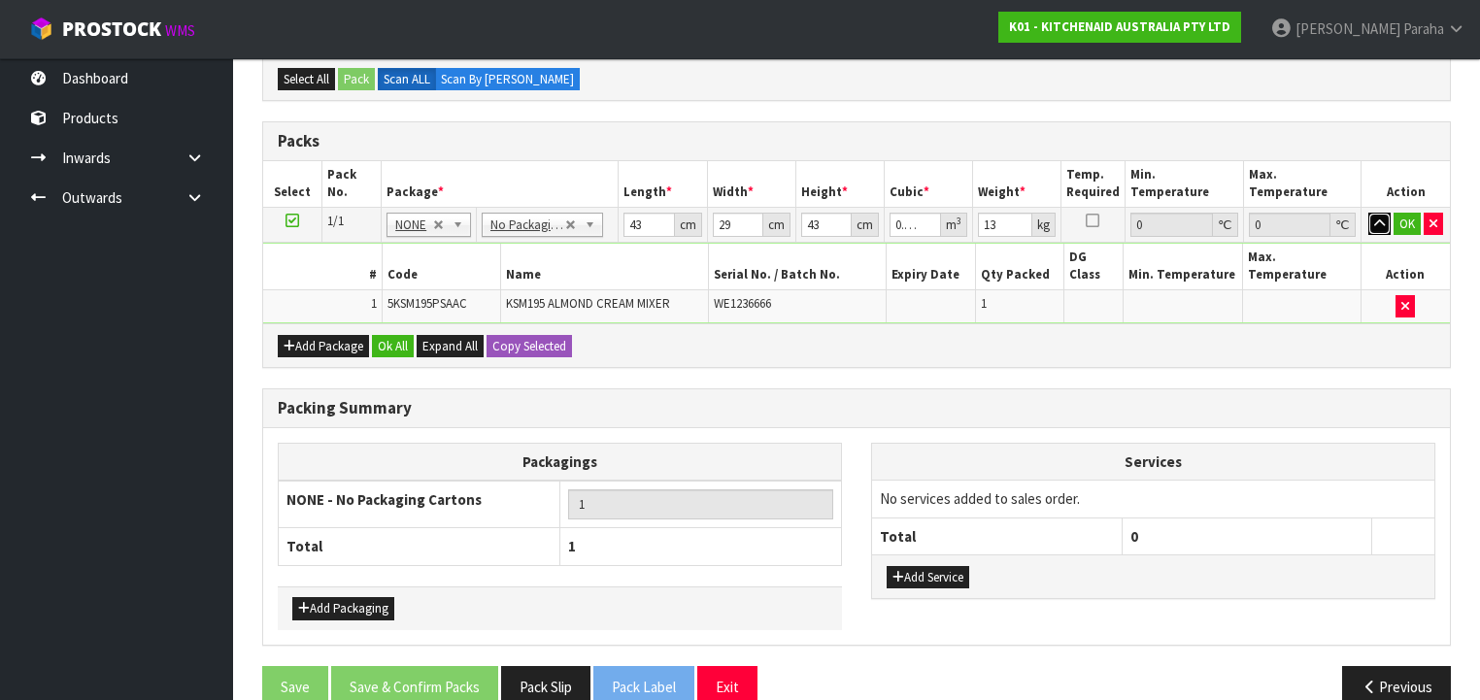
click at [1368, 213] on button "button" at bounding box center [1379, 224] width 22 height 23
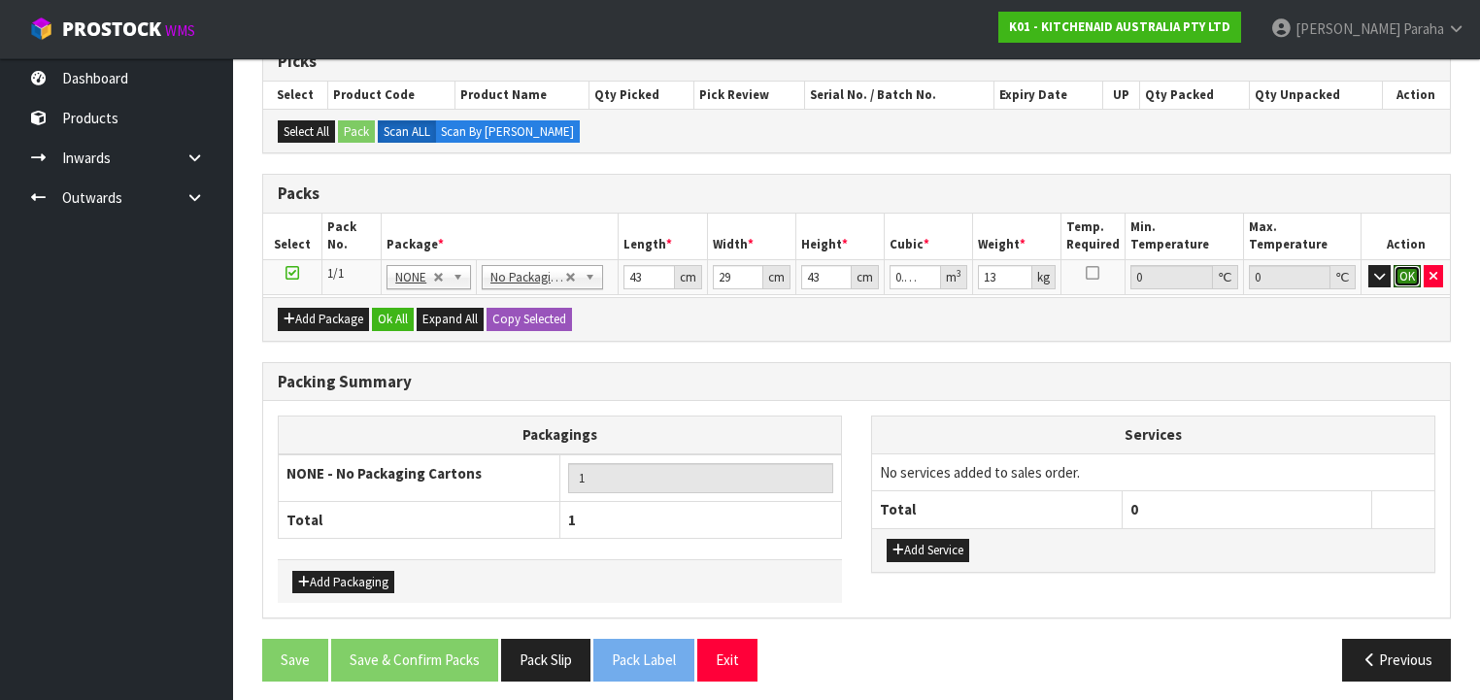
click button "OK" at bounding box center [1407, 276] width 27 height 23
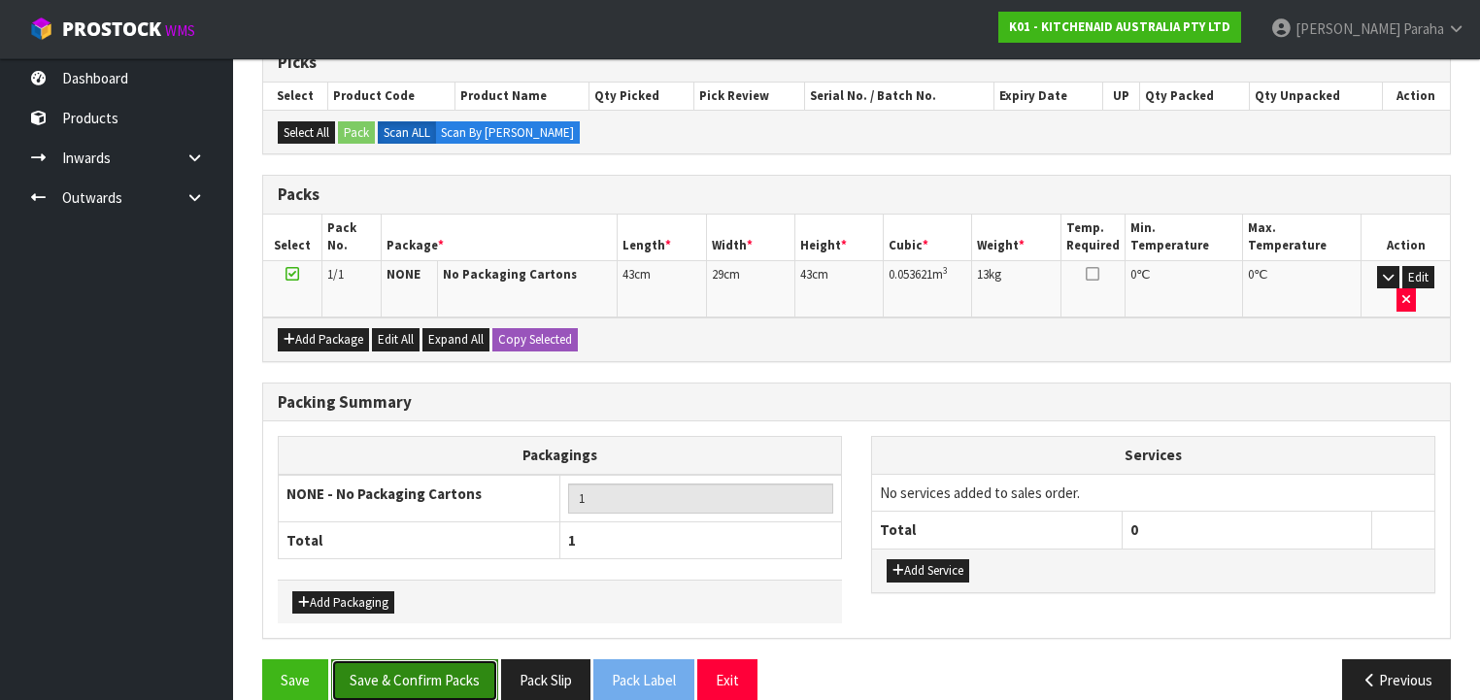
click at [418, 659] on button "Save & Confirm Packs" at bounding box center [414, 680] width 167 height 42
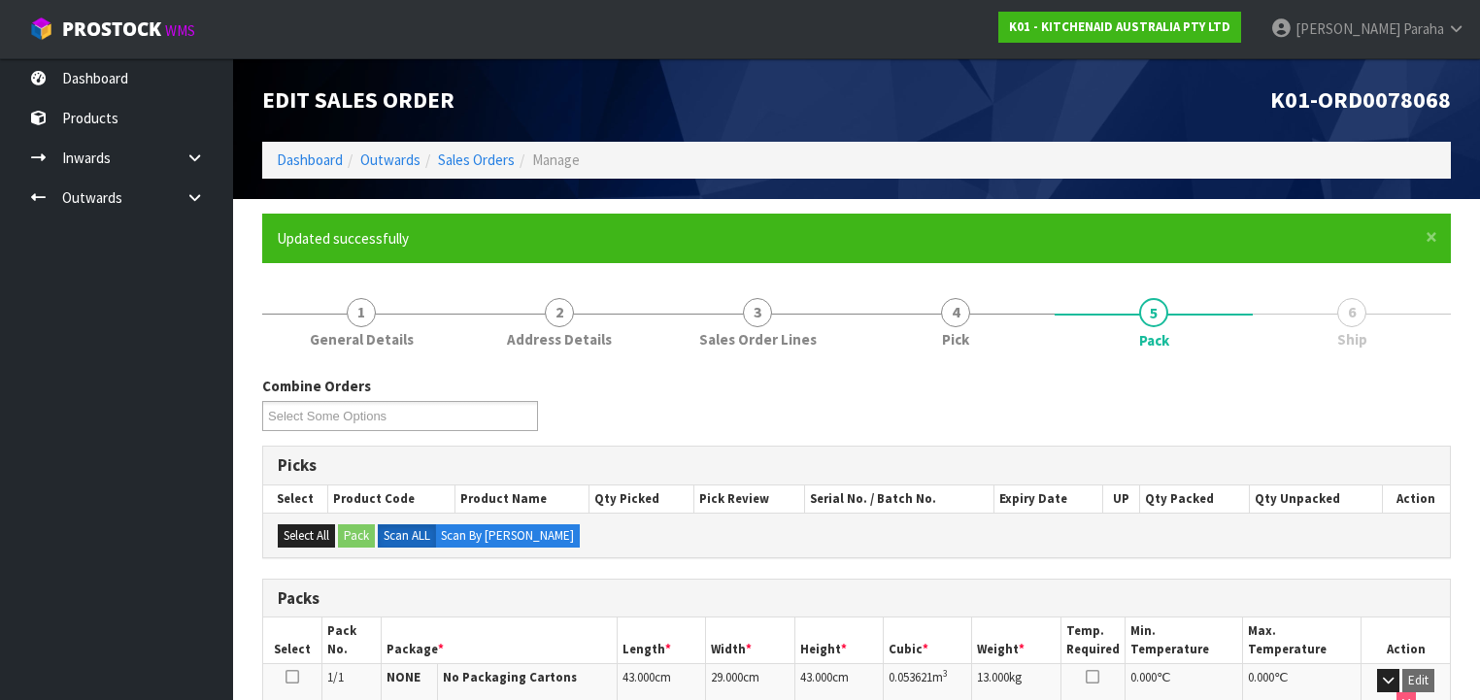
scroll to position [361, 0]
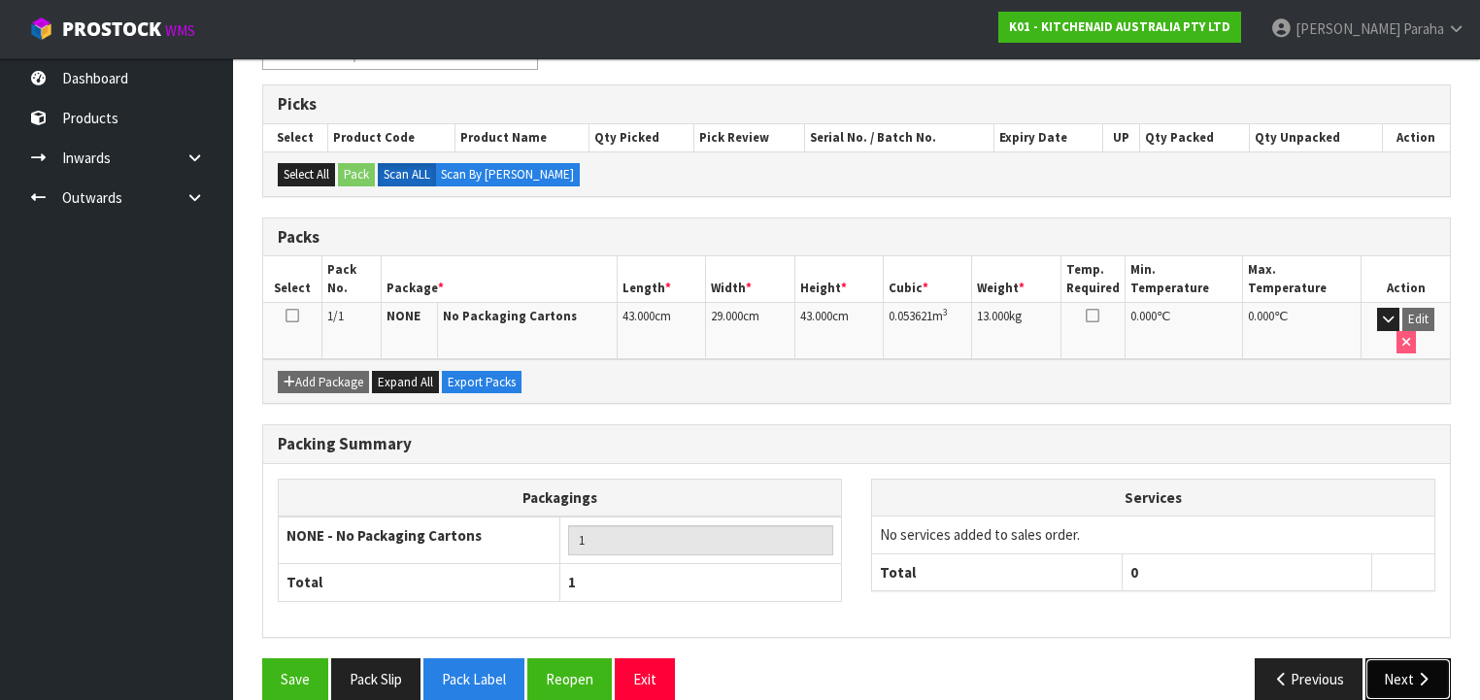
click at [1418, 672] on icon "button" at bounding box center [1423, 679] width 18 height 15
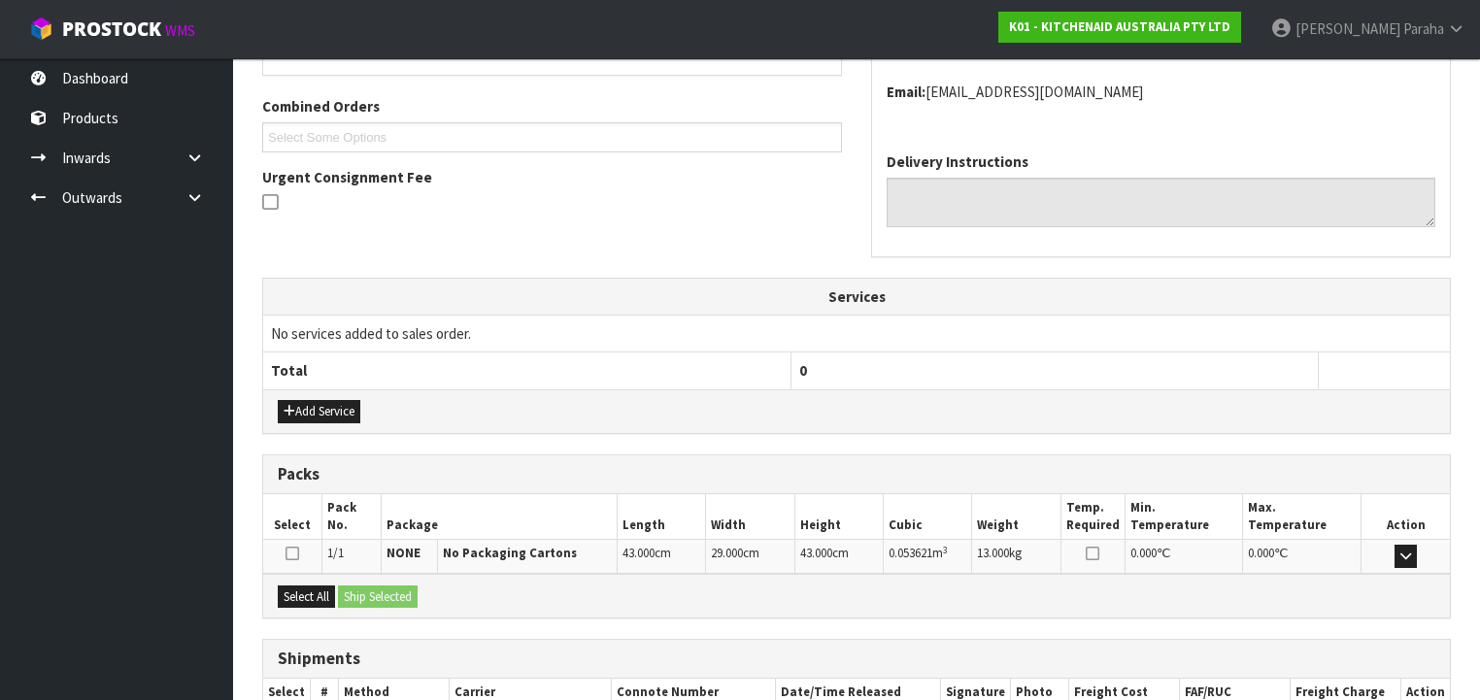
scroll to position [593, 0]
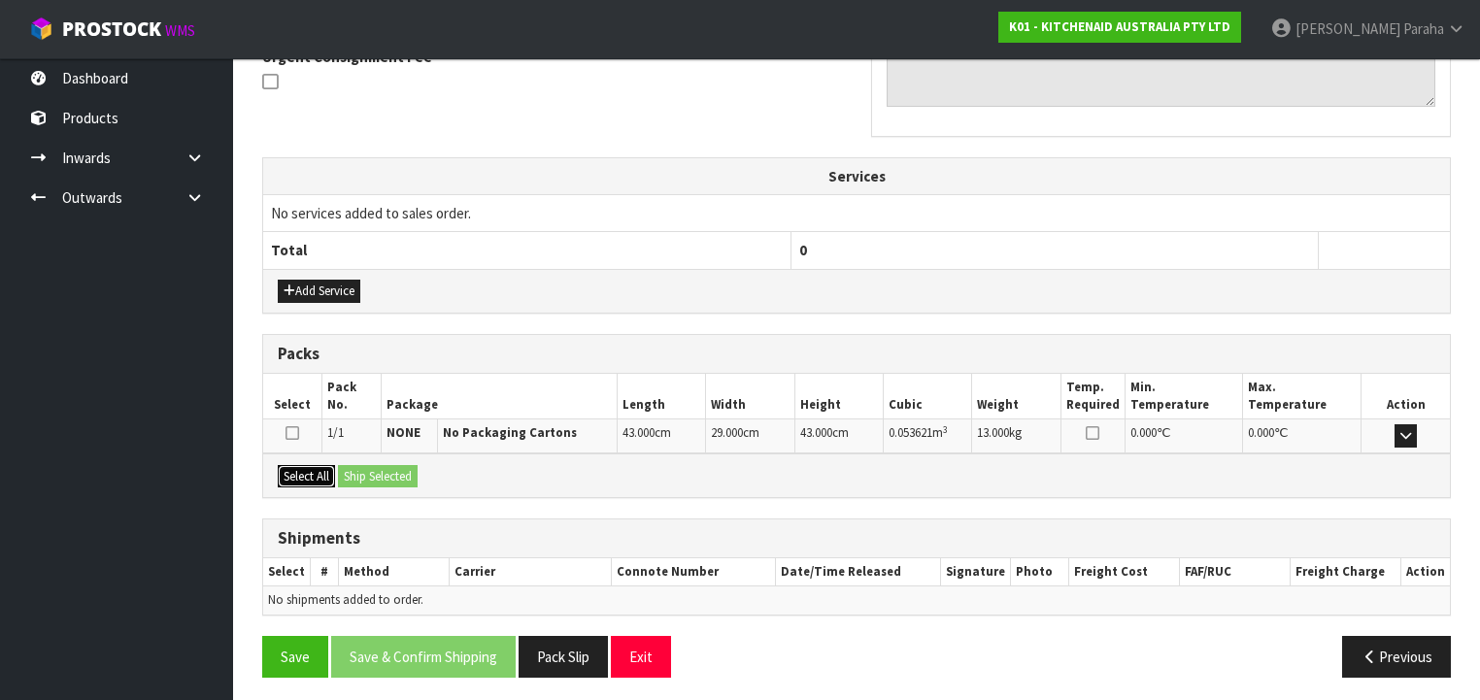
click at [317, 474] on button "Select All" at bounding box center [306, 476] width 57 height 23
click at [349, 470] on button "Ship Selected" at bounding box center [378, 476] width 80 height 23
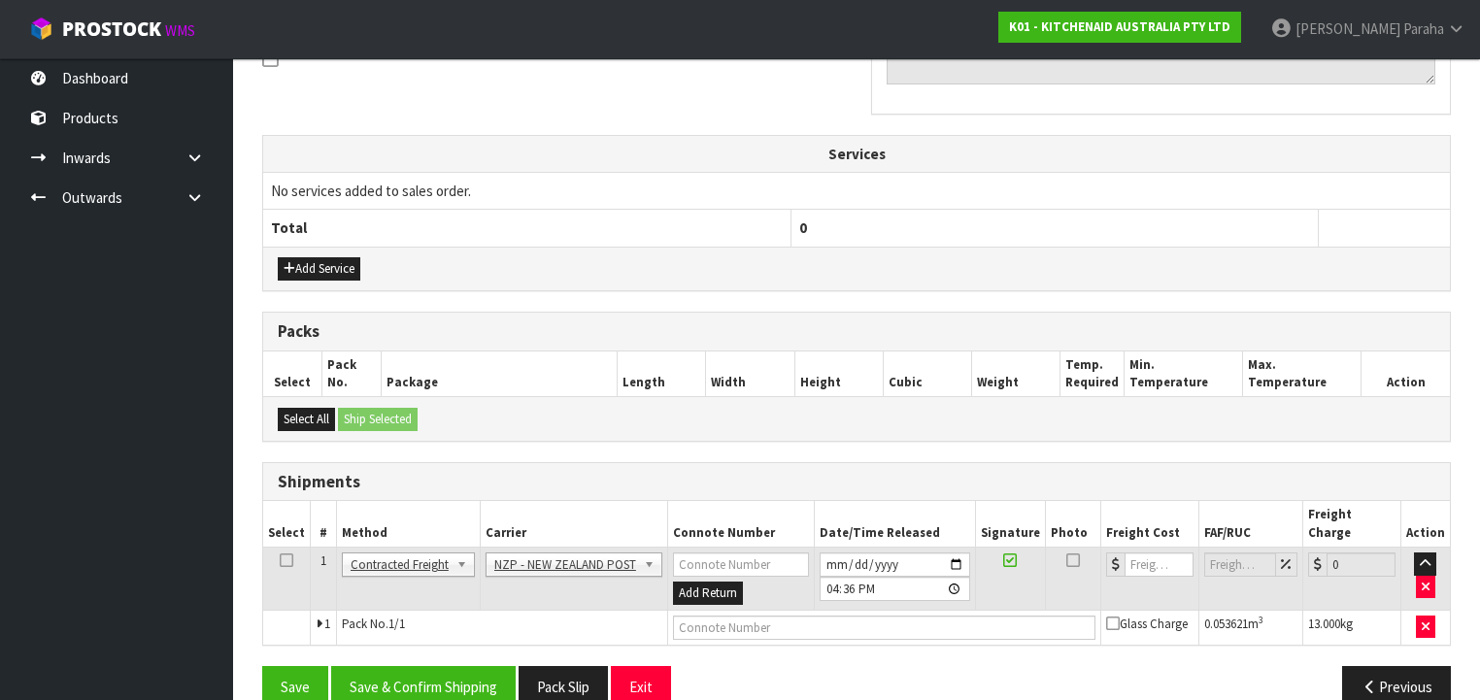
scroll to position [628, 0]
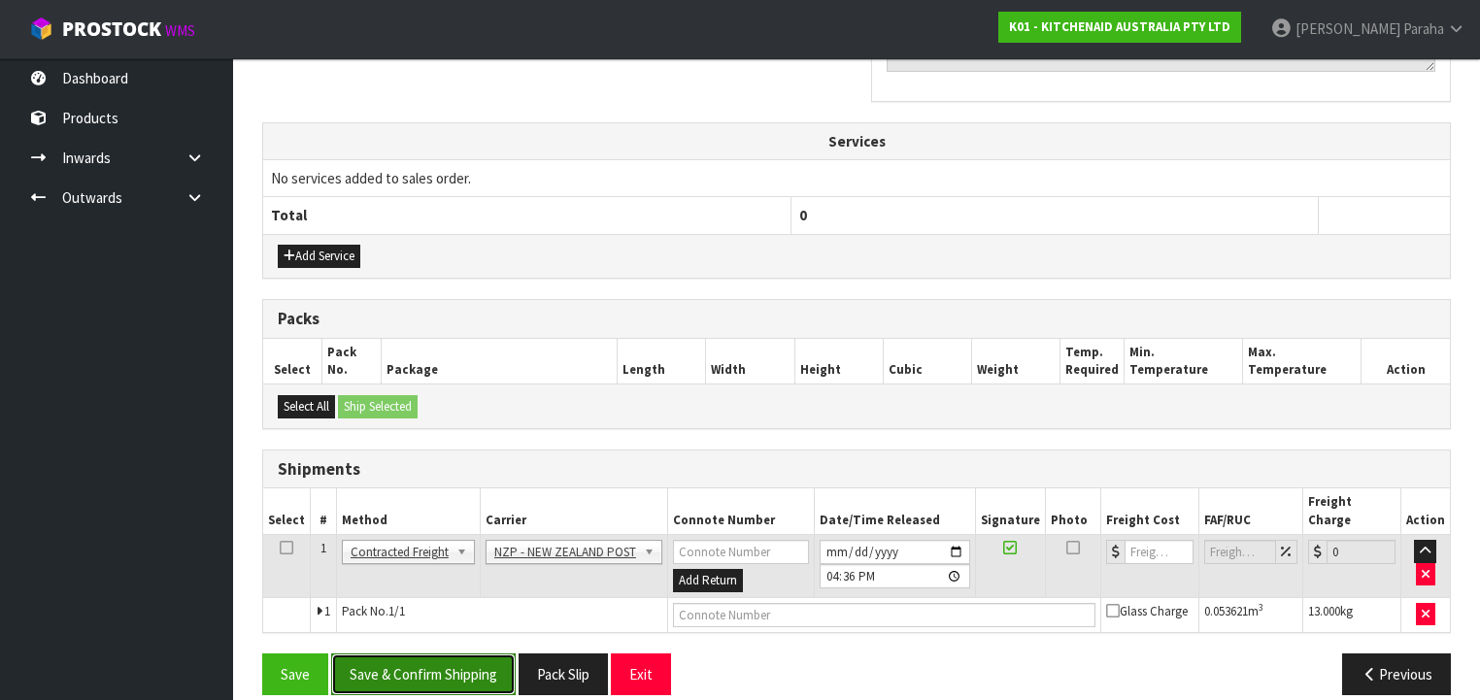
click at [421, 654] on button "Save & Confirm Shipping" at bounding box center [423, 675] width 185 height 42
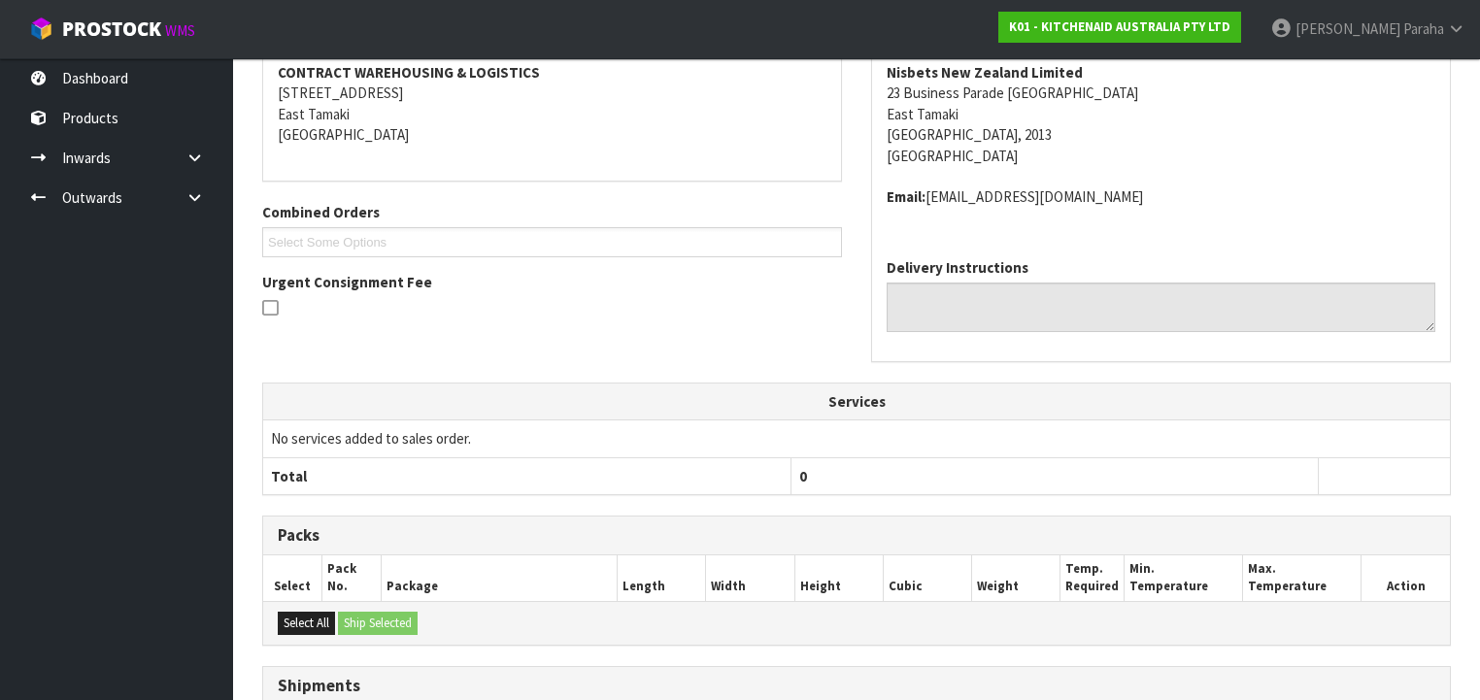
scroll to position [601, 0]
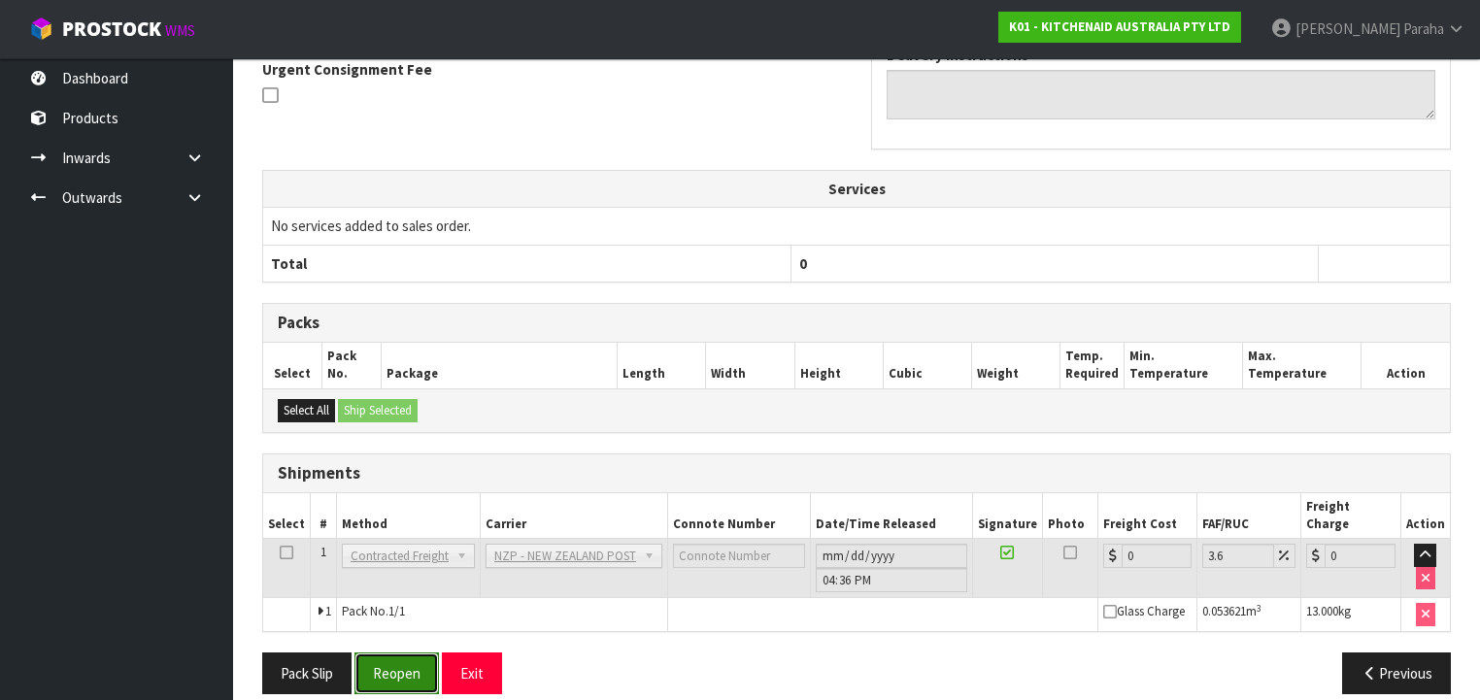
click at [384, 655] on button "Reopen" at bounding box center [397, 674] width 84 height 42
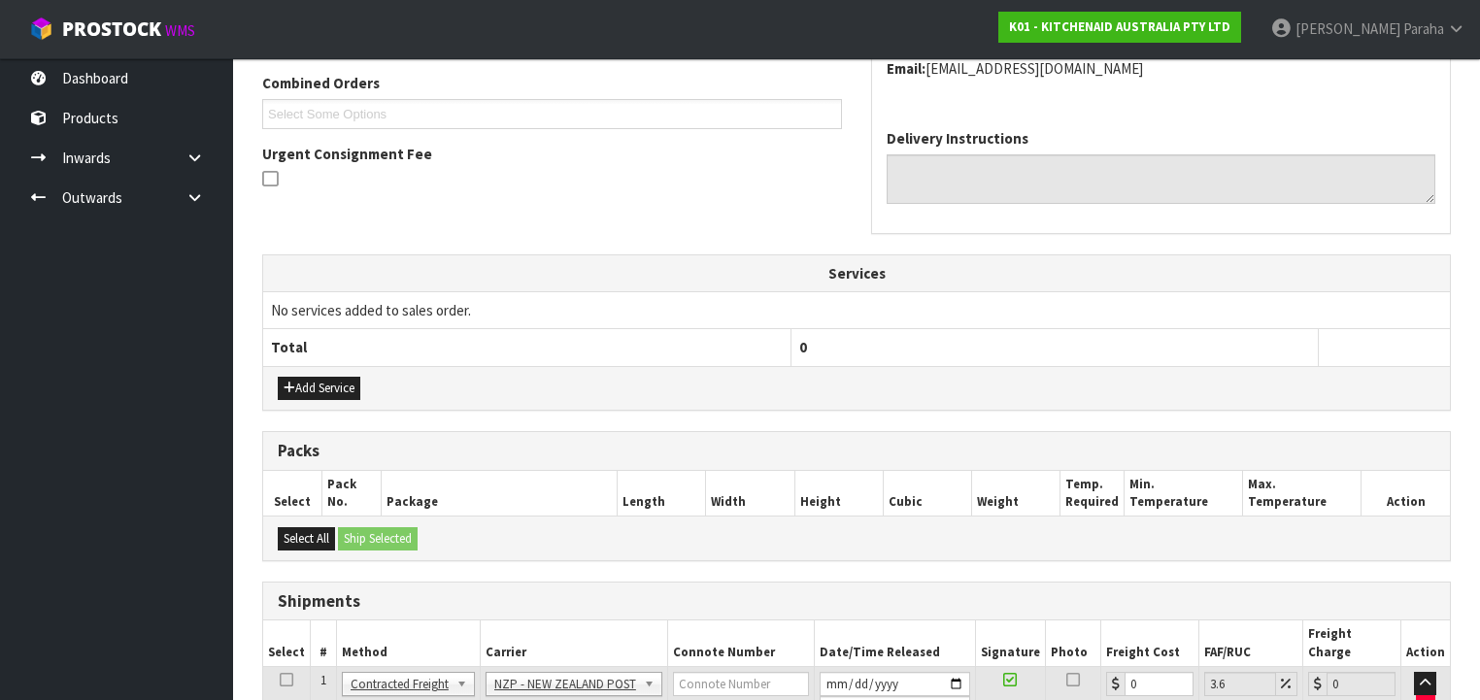
scroll to position [646, 0]
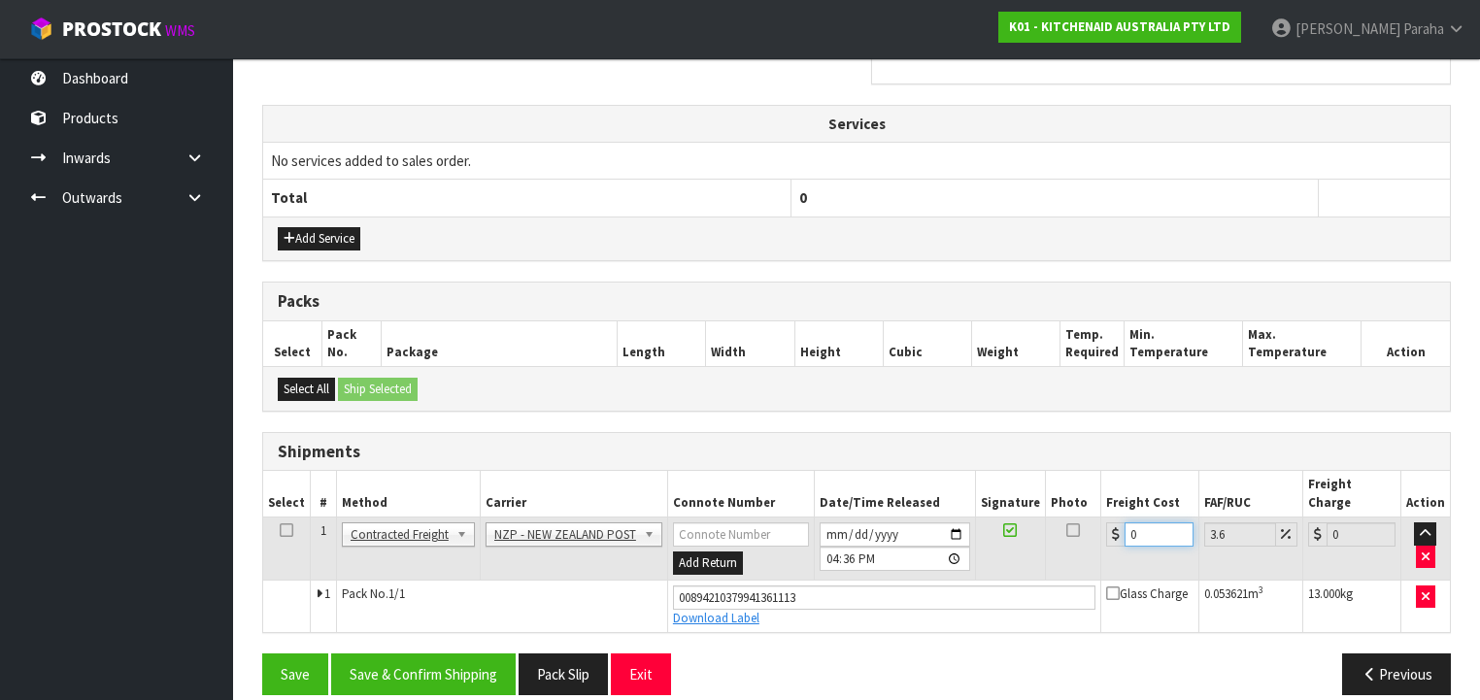
drag, startPoint x: 1142, startPoint y: 512, endPoint x: 1092, endPoint y: 493, distance: 53.8
click at [1106, 523] on div "0" at bounding box center [1149, 535] width 87 height 24
type input "4"
type input "4.14"
type input "4.3"
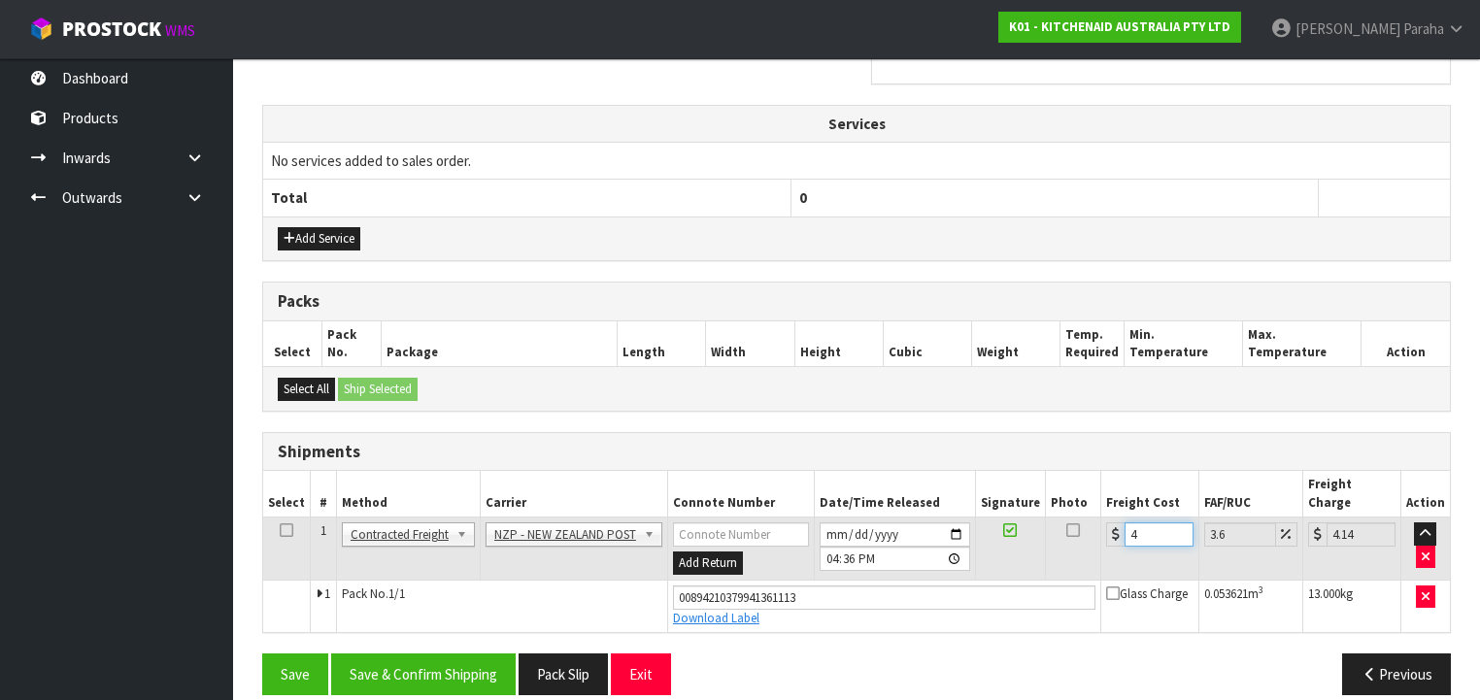
type input "4.45"
type input "4.33"
type input "4.49"
type input "4.33"
click at [466, 654] on button "Save & Confirm Shipping" at bounding box center [423, 675] width 185 height 42
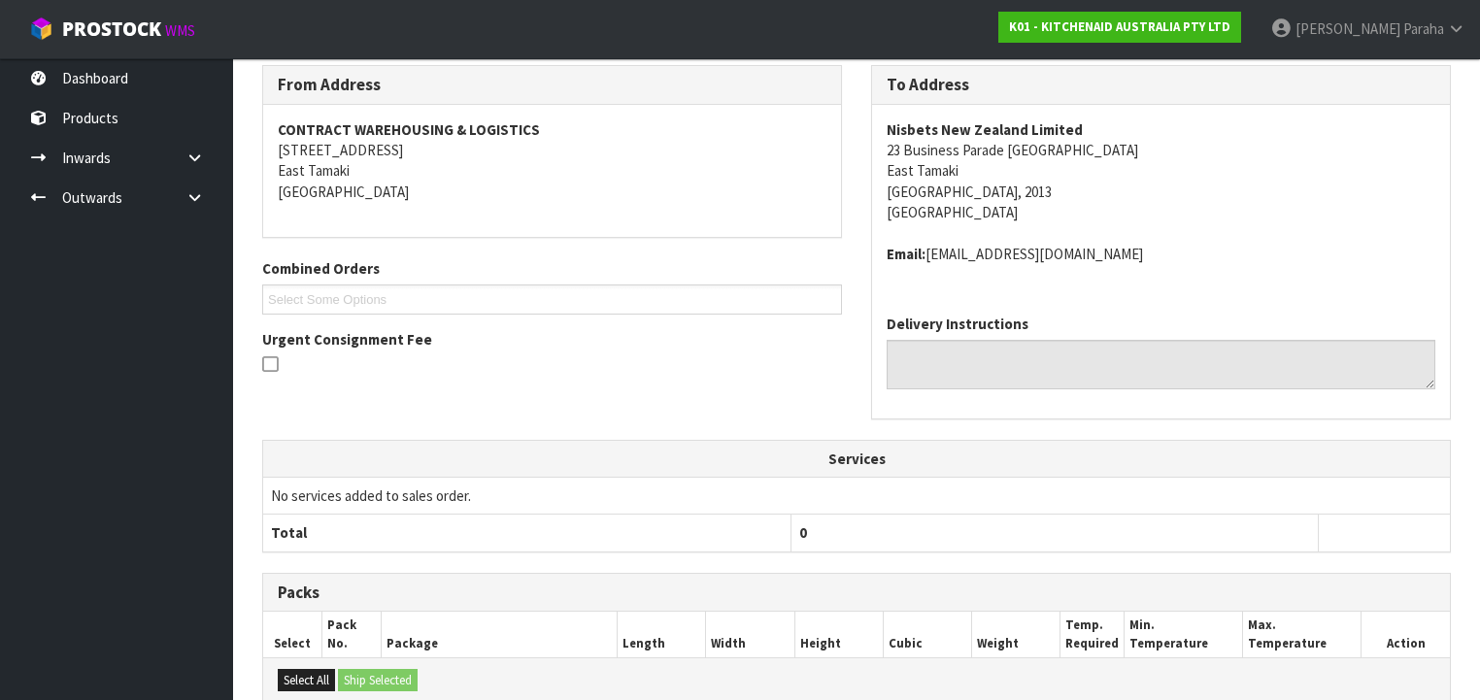
scroll to position [594, 0]
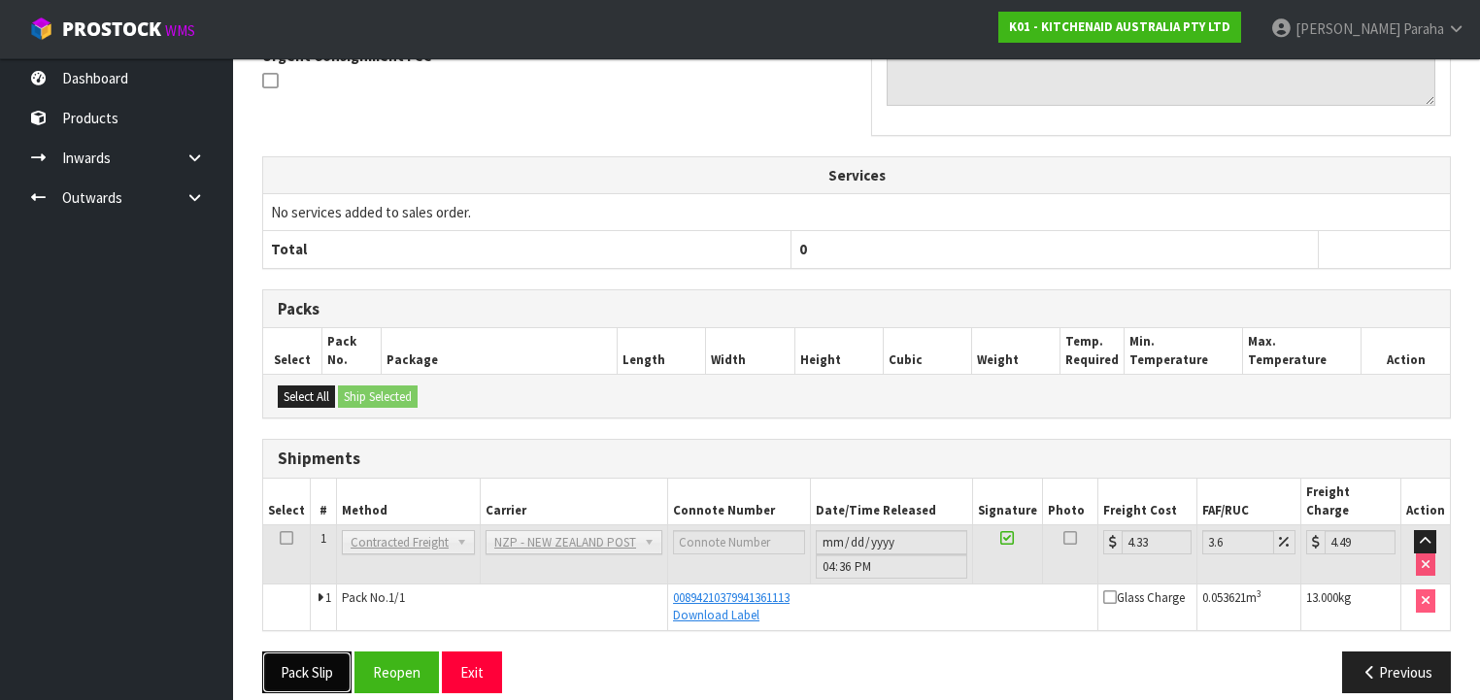
click at [300, 652] on button "Pack Slip" at bounding box center [306, 673] width 89 height 42
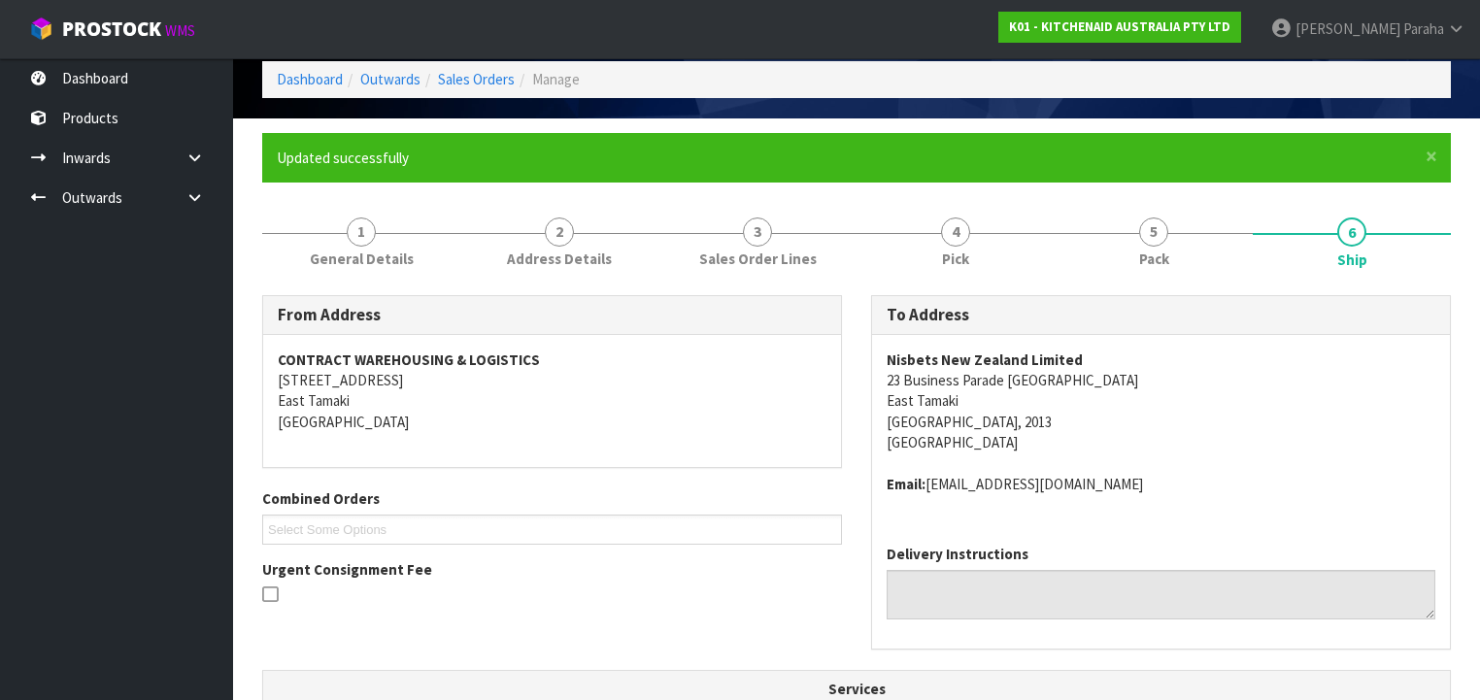
scroll to position [0, 0]
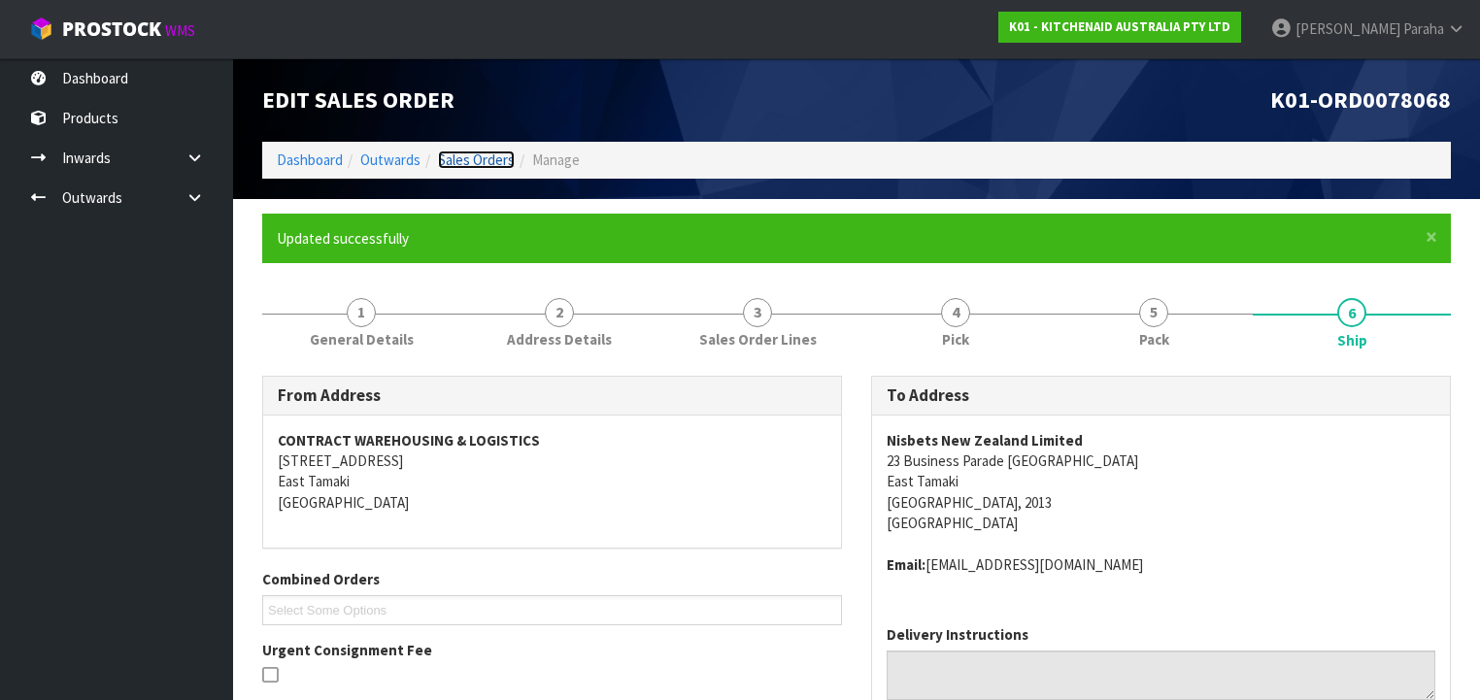
click at [484, 159] on link "Sales Orders" at bounding box center [476, 160] width 77 height 18
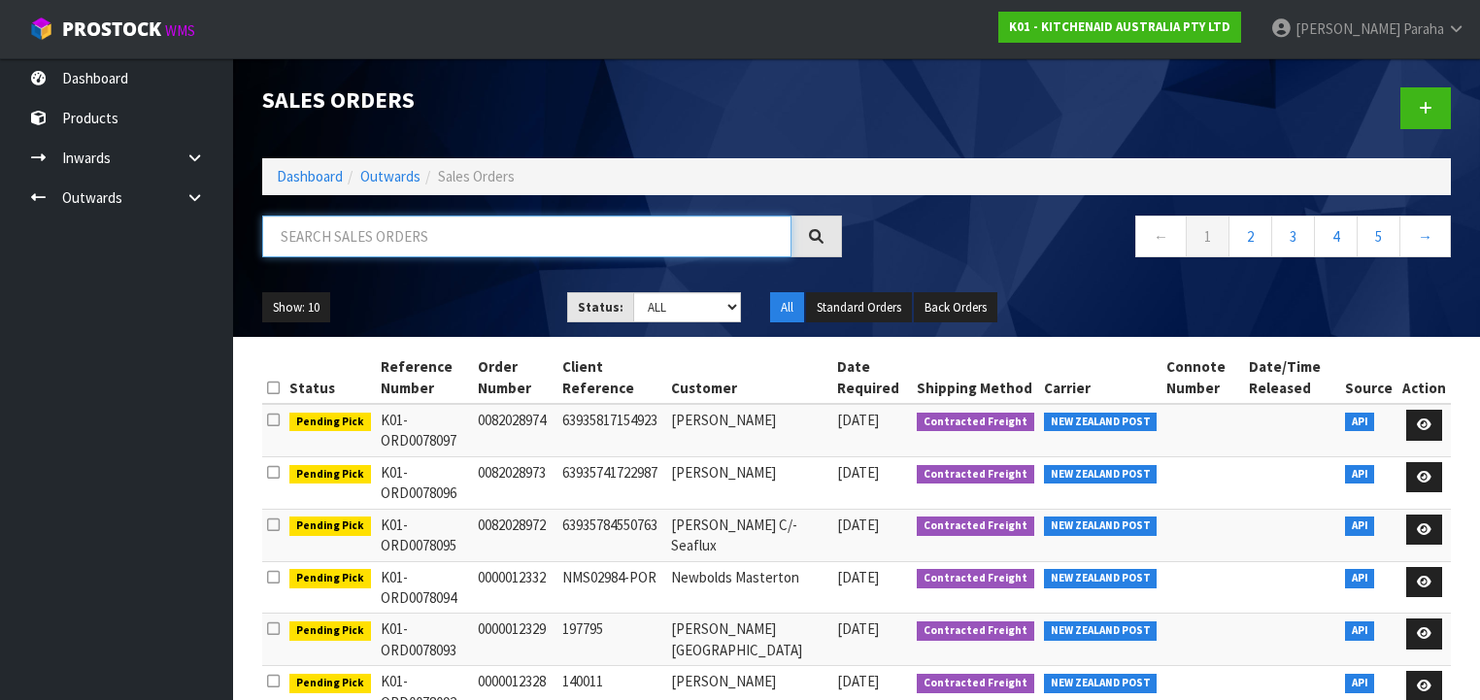
click at [399, 239] on input "text" at bounding box center [526, 237] width 529 height 42
type input "JOB-0408513"
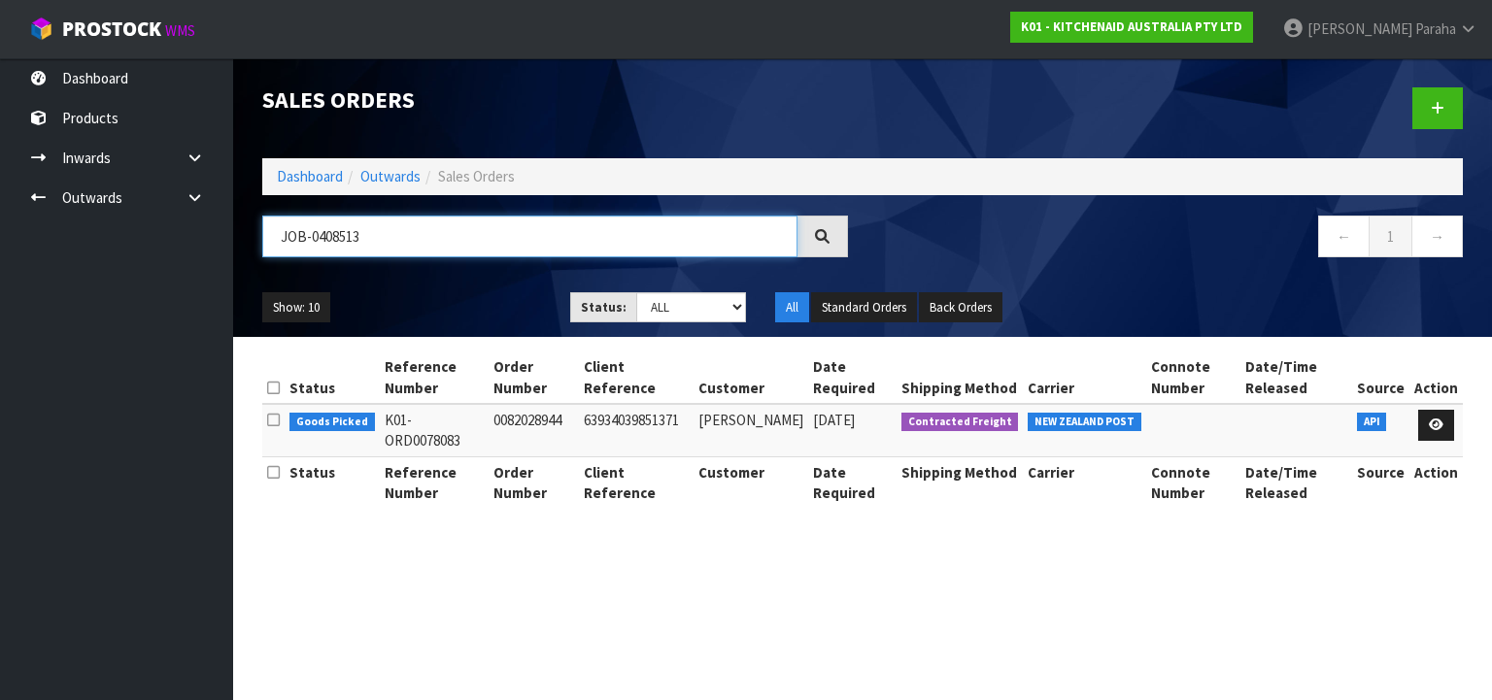
drag, startPoint x: 373, startPoint y: 237, endPoint x: 279, endPoint y: 250, distance: 95.1
click at [279, 250] on input "JOB-0408513" at bounding box center [529, 237] width 535 height 42
type input "JOB-0408482"
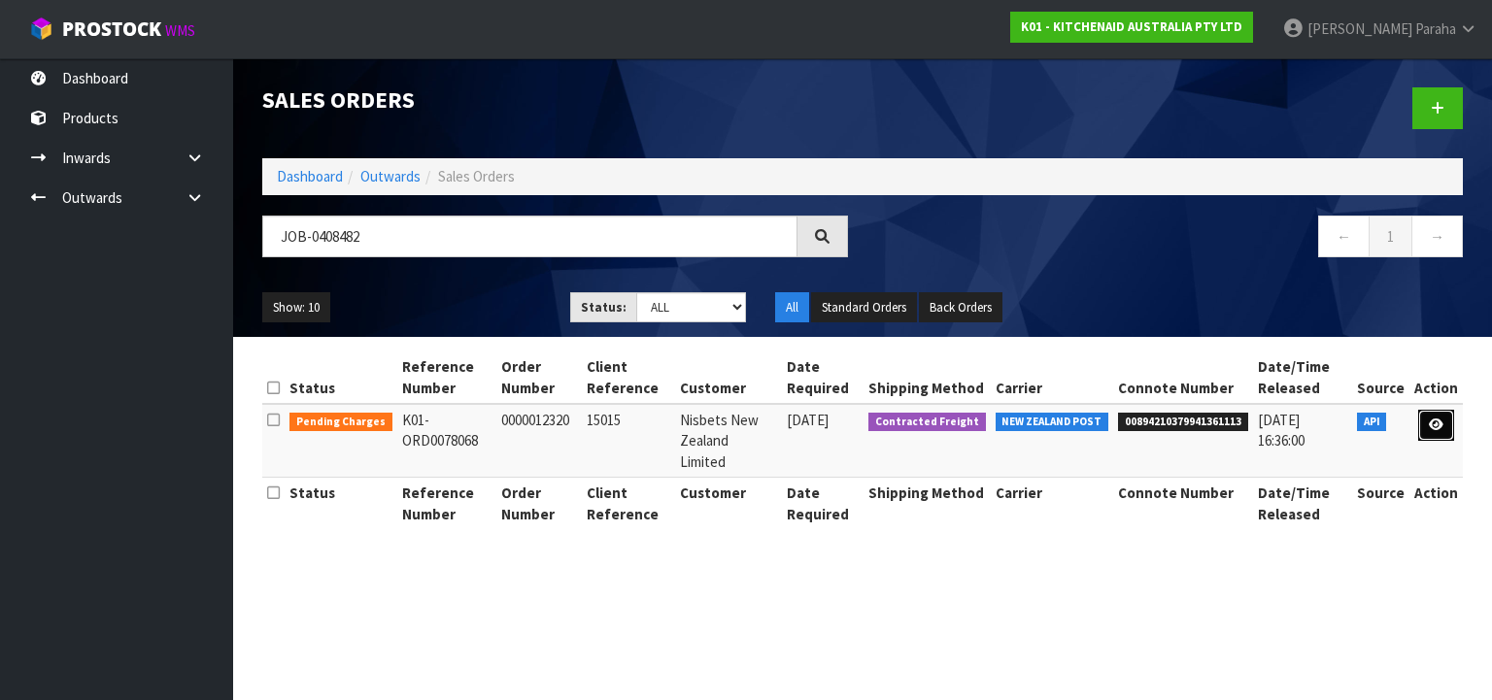
click at [1436, 419] on icon at bounding box center [1436, 425] width 15 height 13
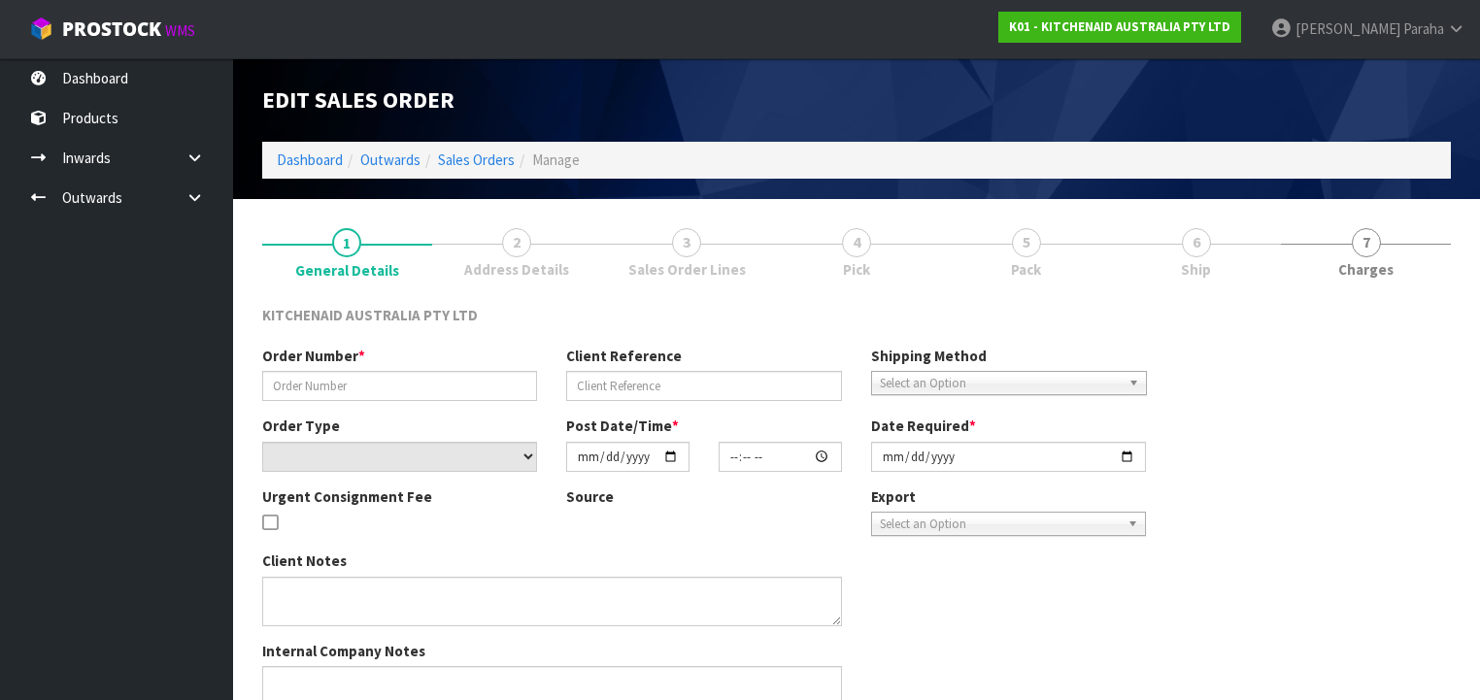
type input "0000012320"
type input "15015"
select select "number:0"
type input "[DATE]"
type input "17:31:25.000"
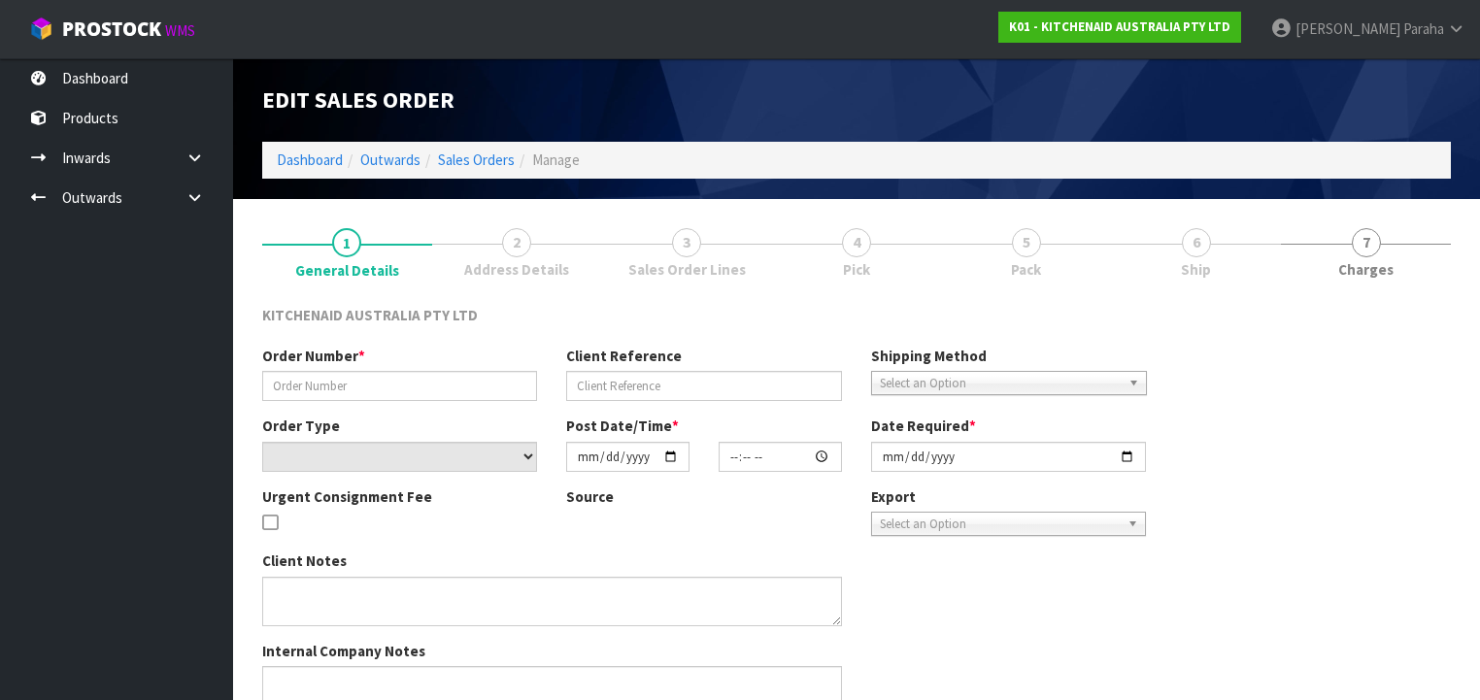
type input "[DATE]"
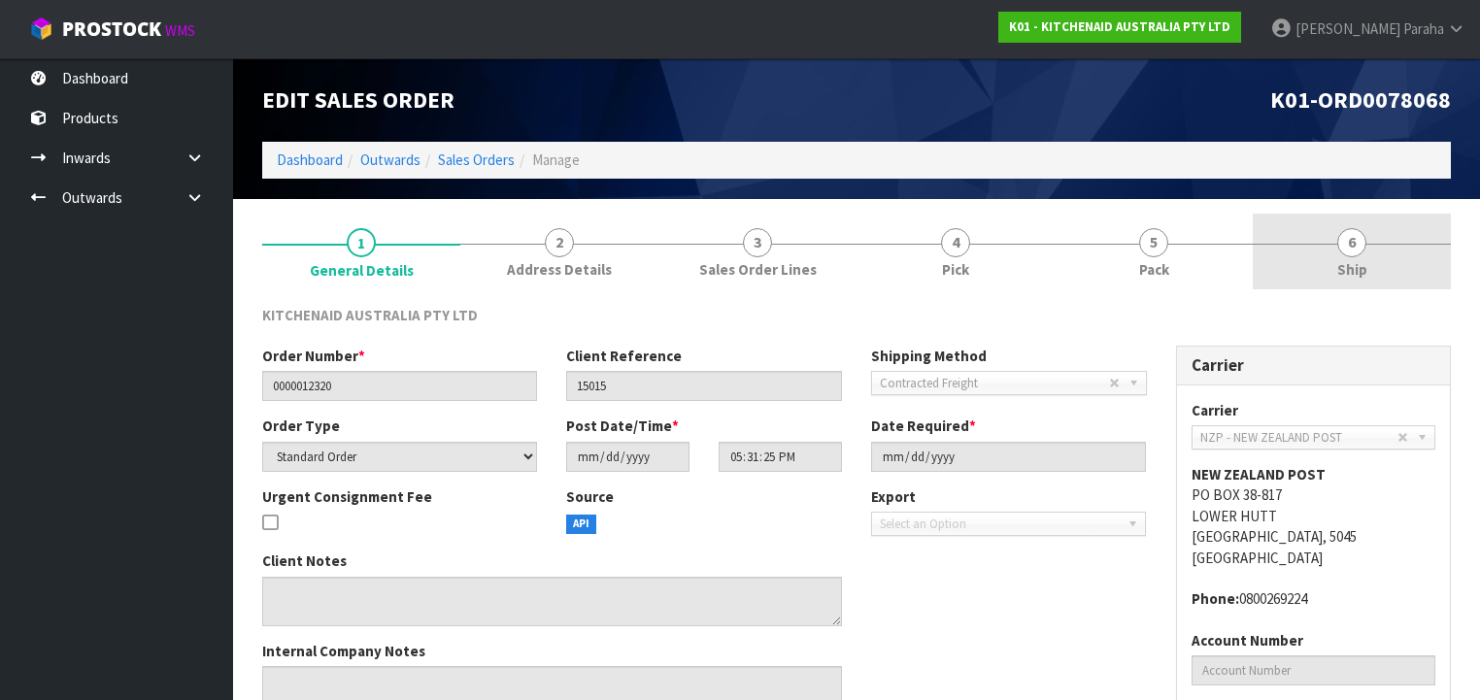
click at [1346, 238] on span "6" at bounding box center [1351, 242] width 29 height 29
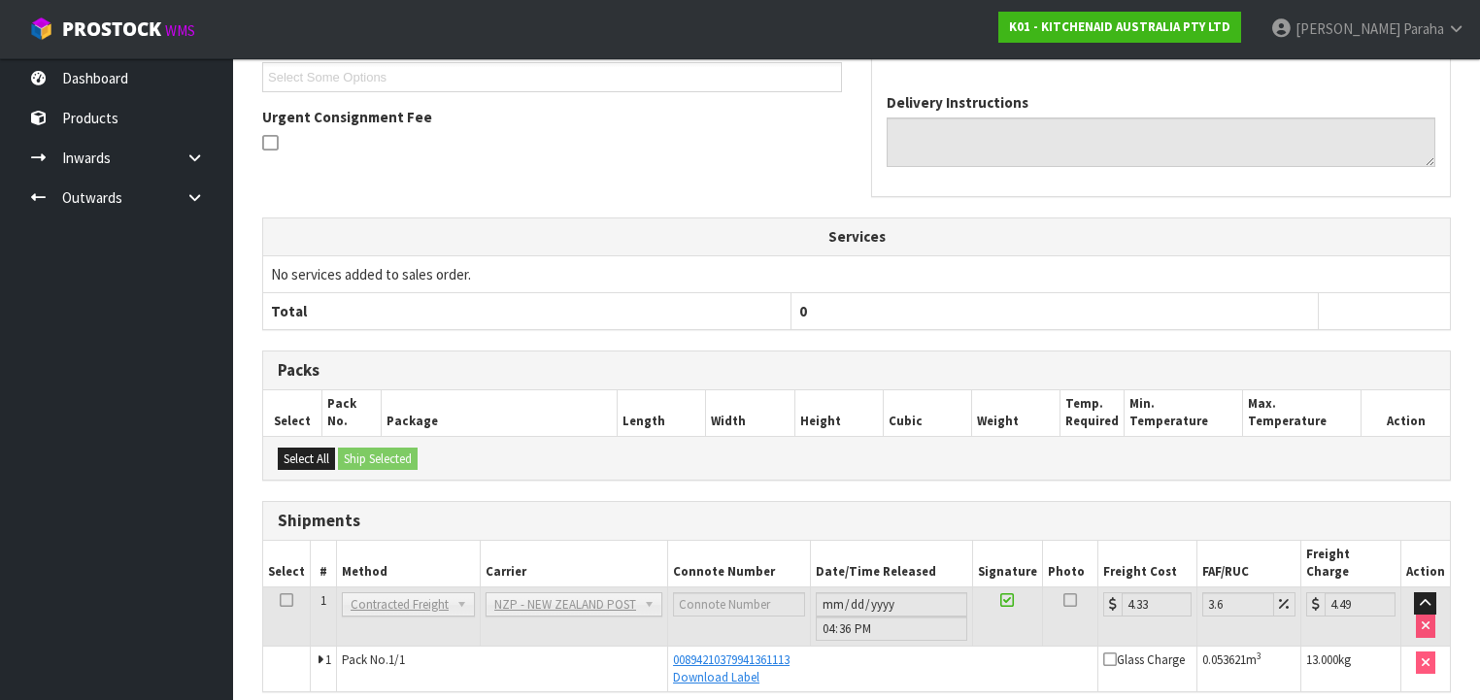
scroll to position [524, 0]
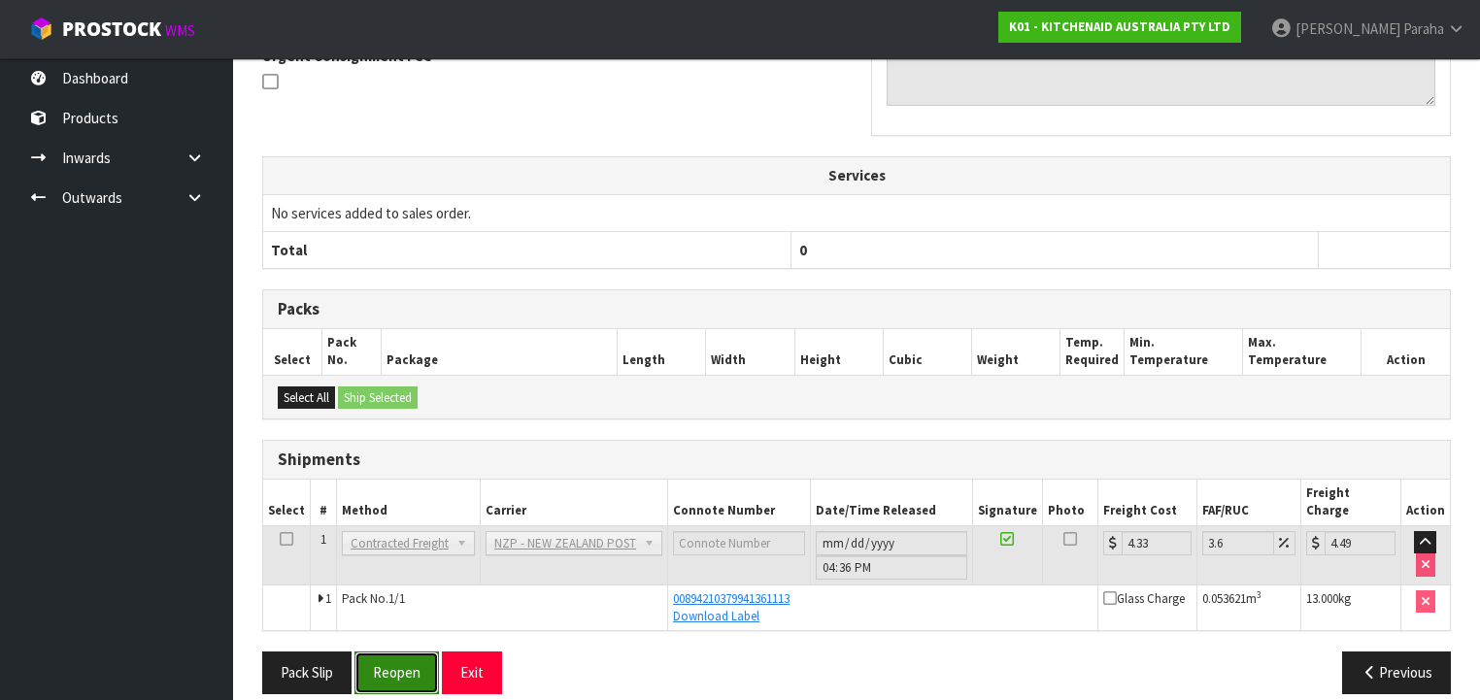
click at [407, 652] on button "Reopen" at bounding box center [397, 673] width 84 height 42
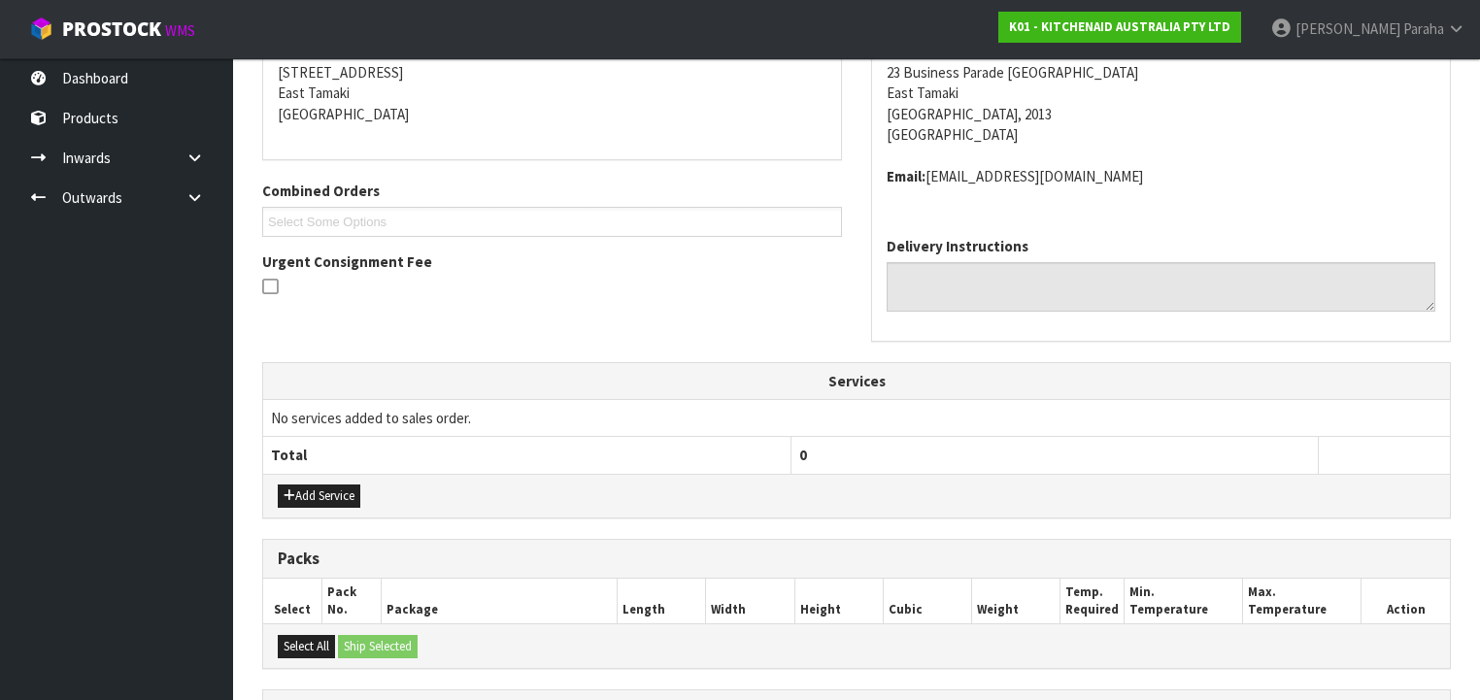
scroll to position [646, 0]
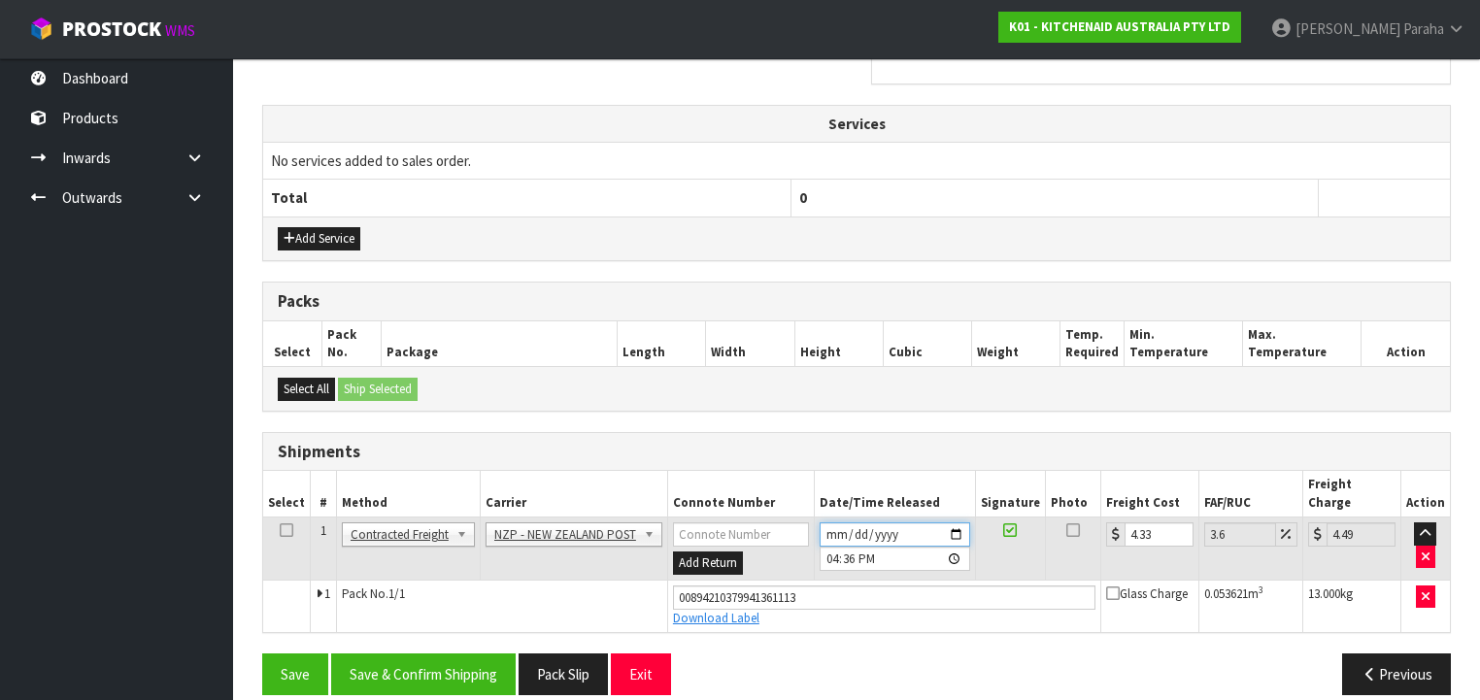
click at [957, 523] on input "[DATE]" at bounding box center [895, 535] width 151 height 24
type input "[DATE]"
click at [429, 654] on button "Save & Confirm Shipping" at bounding box center [423, 675] width 185 height 42
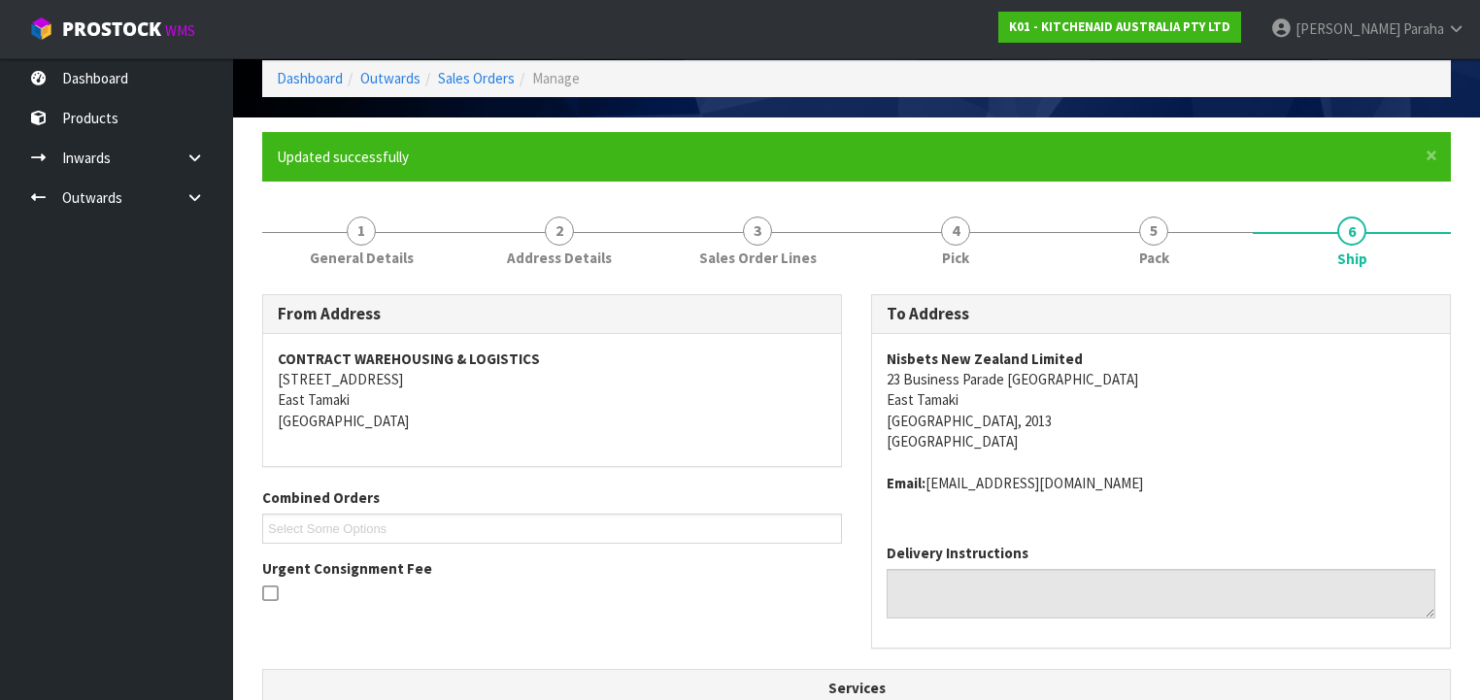
scroll to position [0, 0]
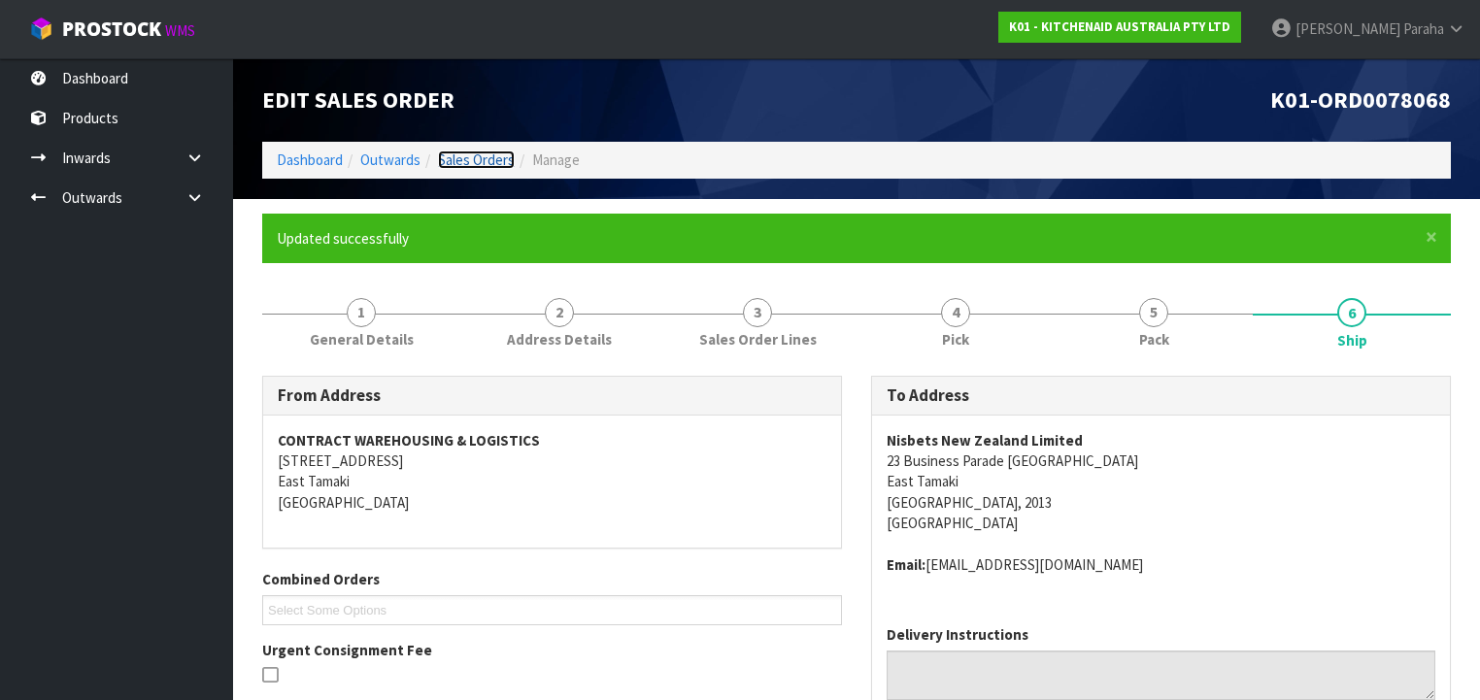
click at [486, 164] on link "Sales Orders" at bounding box center [476, 160] width 77 height 18
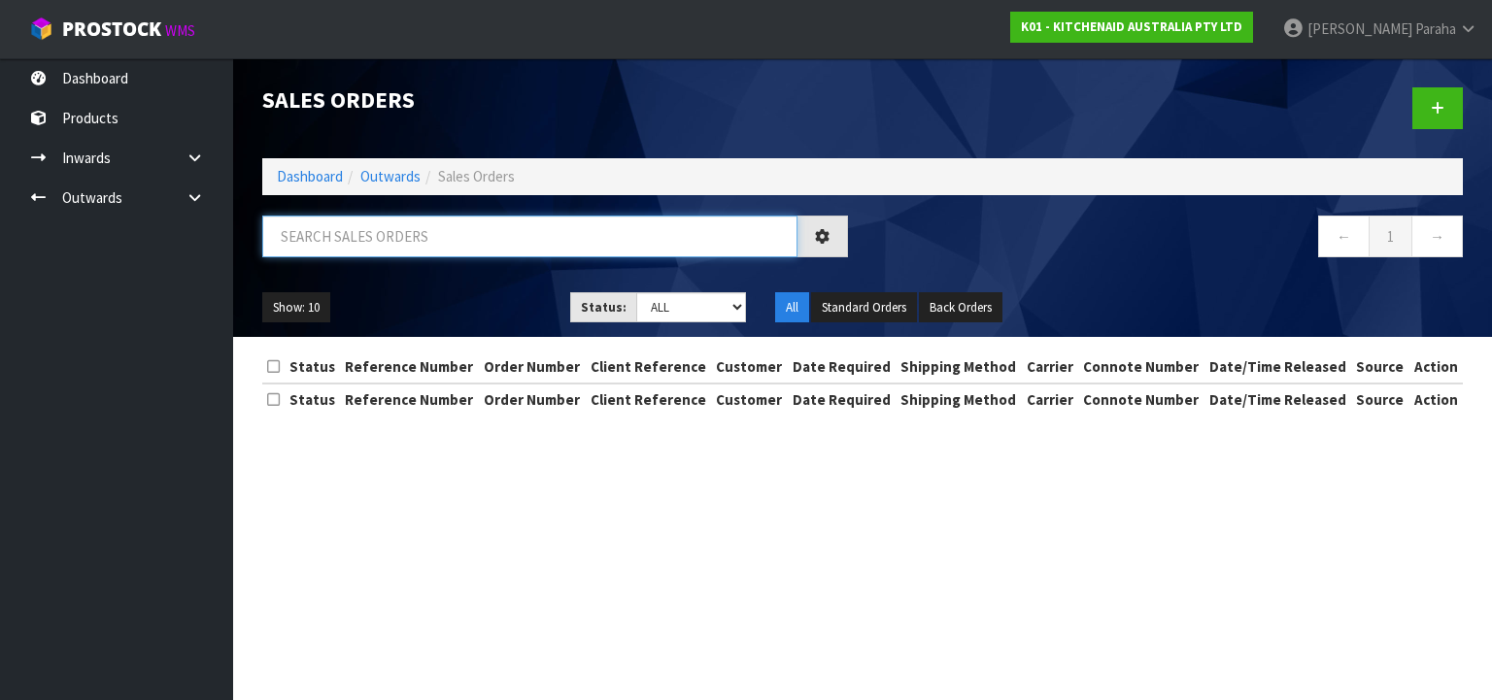
click at [474, 229] on input "text" at bounding box center [529, 237] width 535 height 42
type input "JOB-0408513"
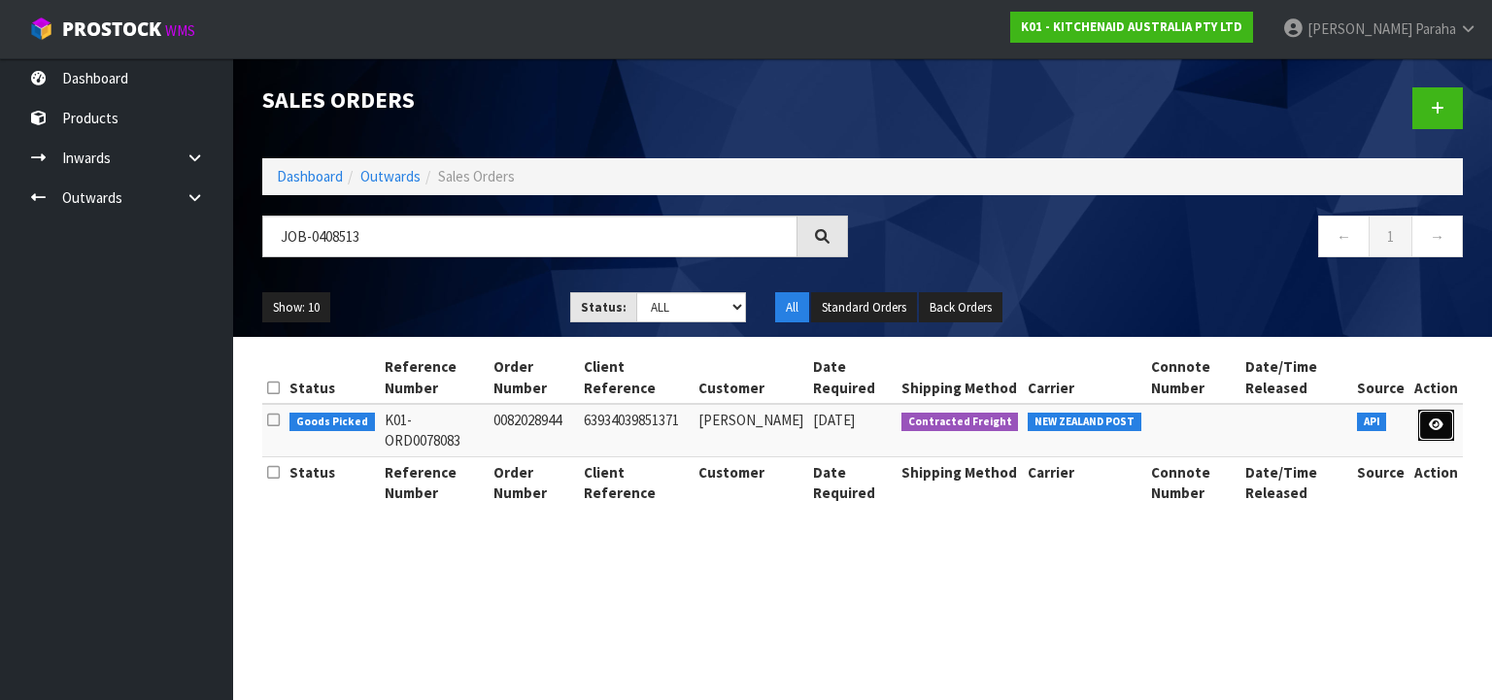
click at [1445, 429] on link at bounding box center [1436, 425] width 36 height 31
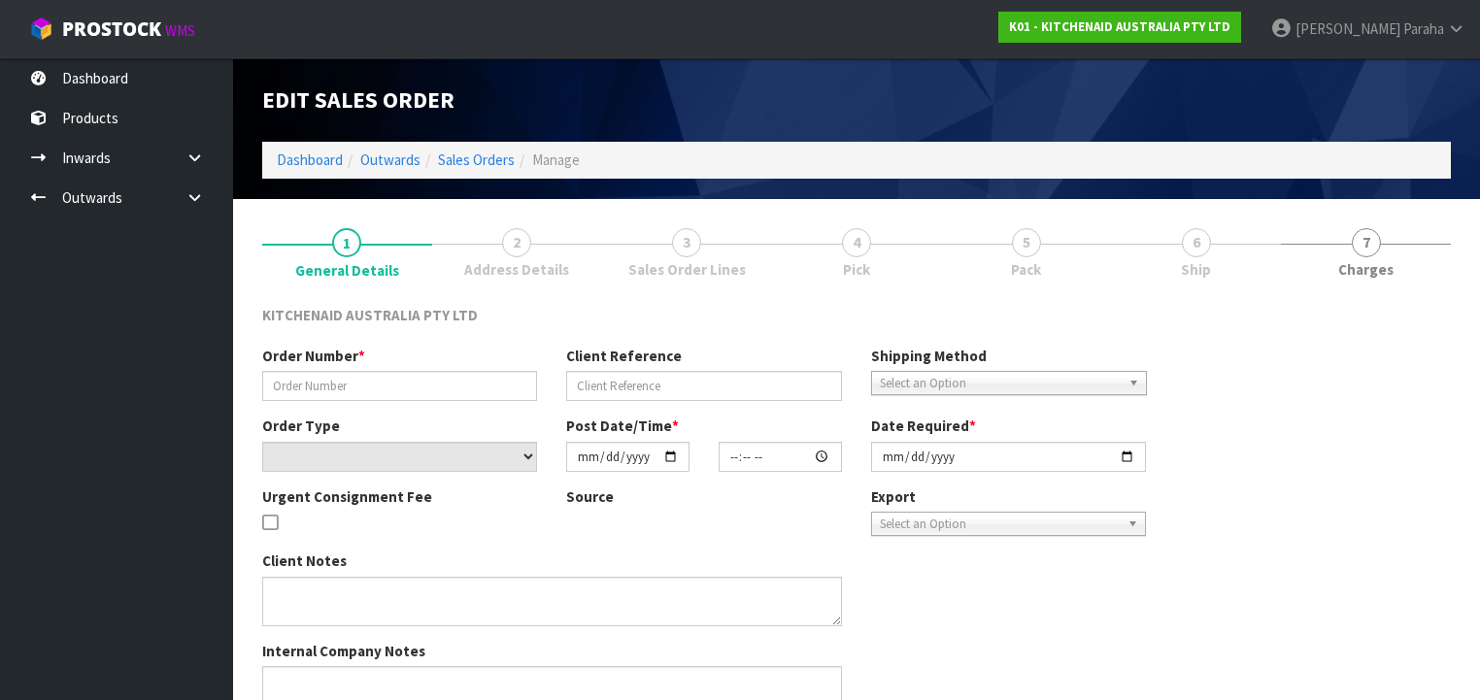
type input "0082028944"
type input "63934039851371"
select select "number:0"
type input "[DATE]"
type input "23:36:49.000"
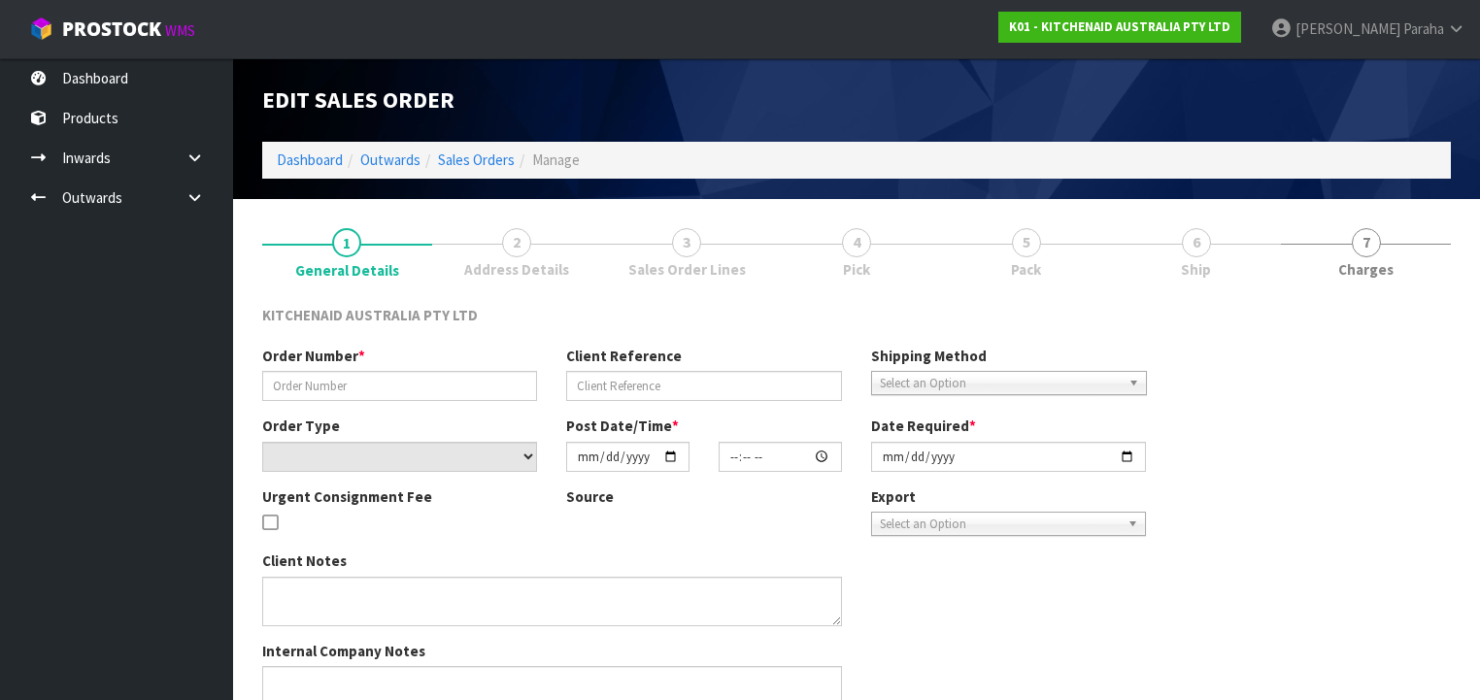
type input "[DATE]"
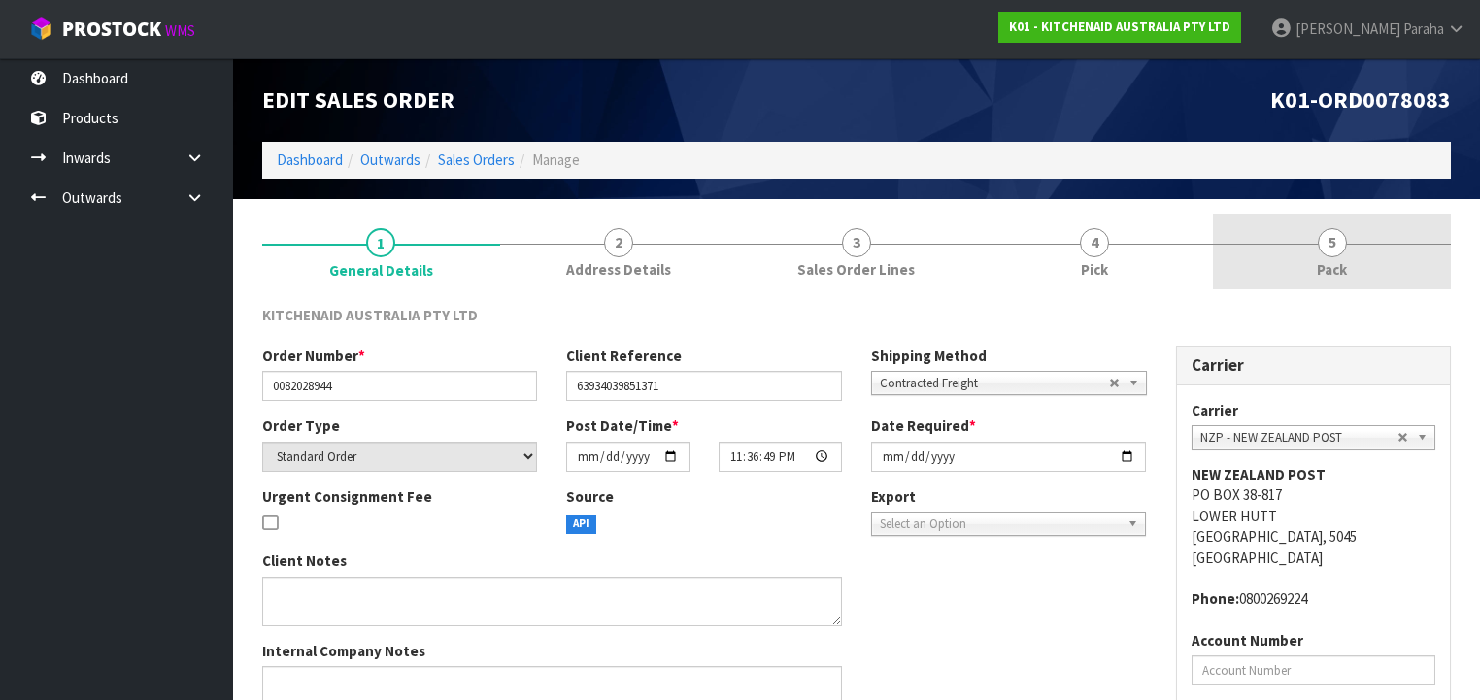
click at [1336, 245] on span "5" at bounding box center [1332, 242] width 29 height 29
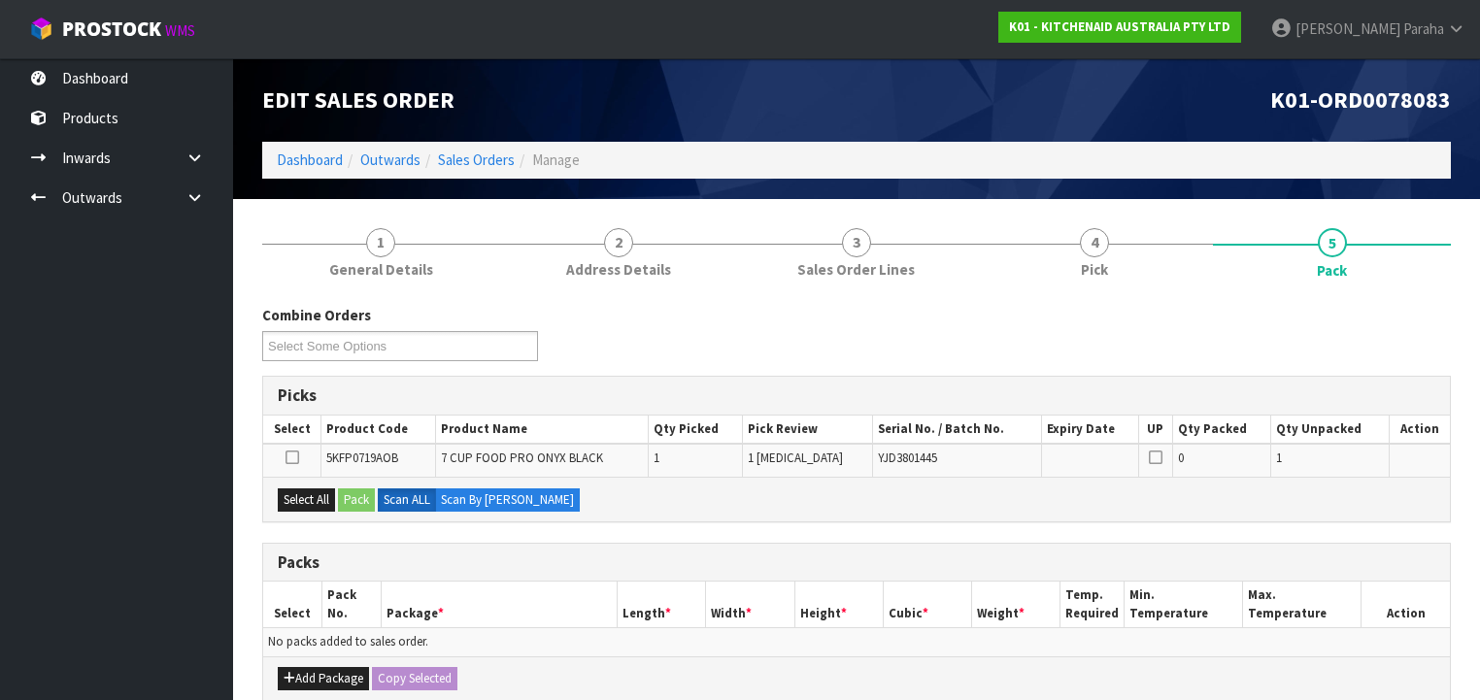
scroll to position [311, 0]
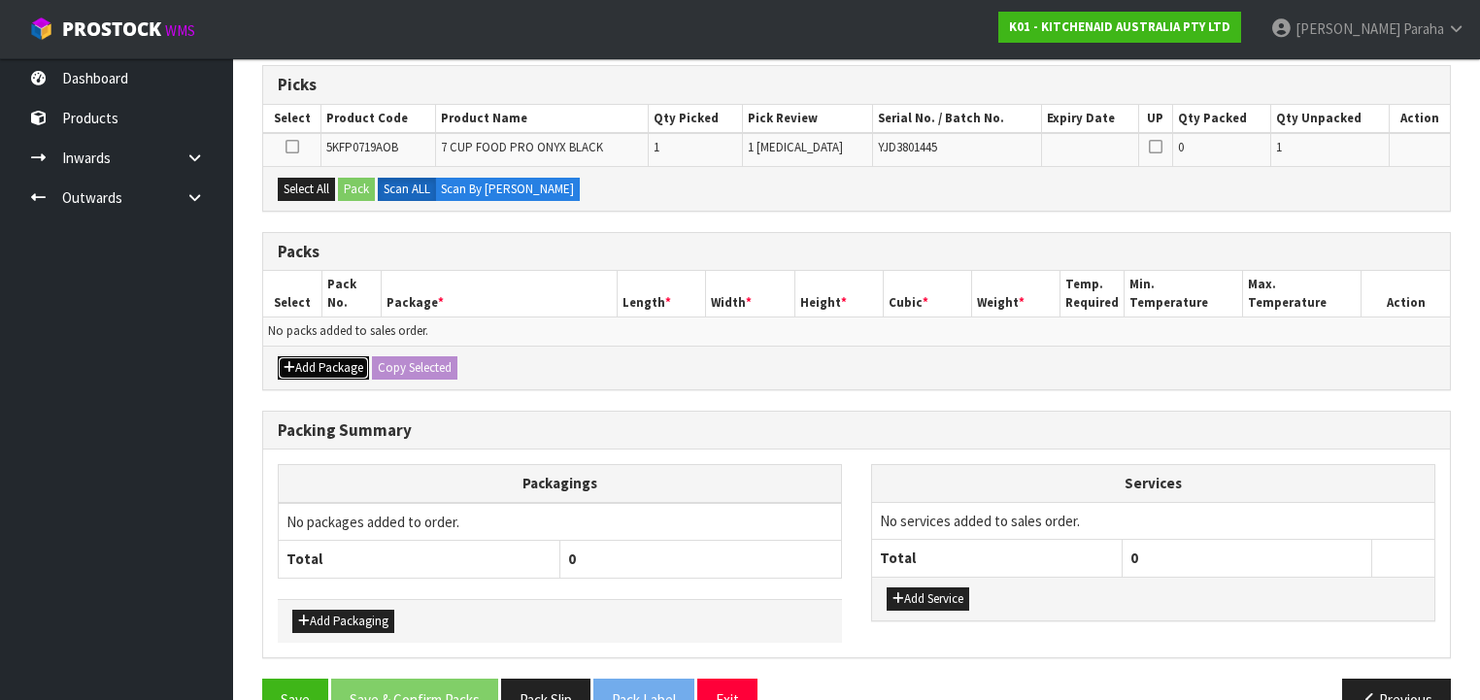
click at [335, 369] on button "Add Package" at bounding box center [323, 367] width 91 height 23
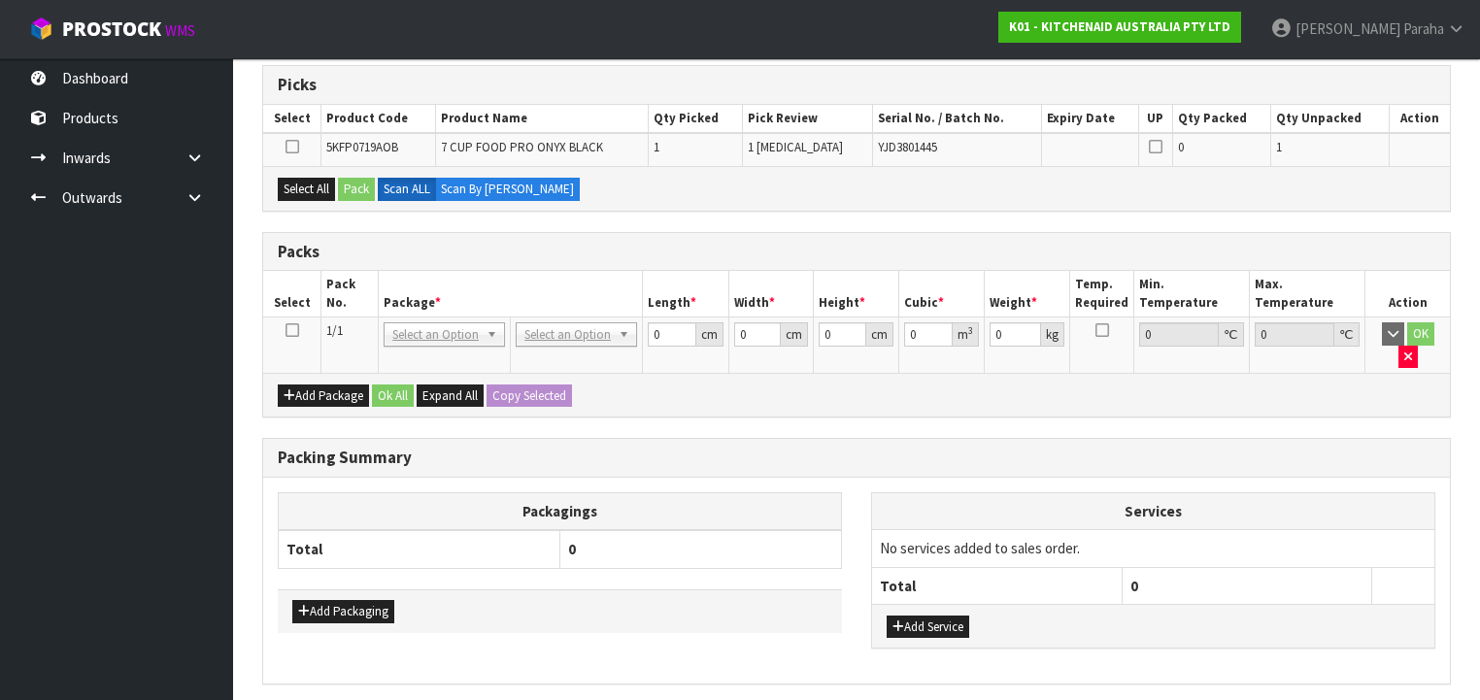
click at [293, 330] on icon at bounding box center [293, 330] width 14 height 1
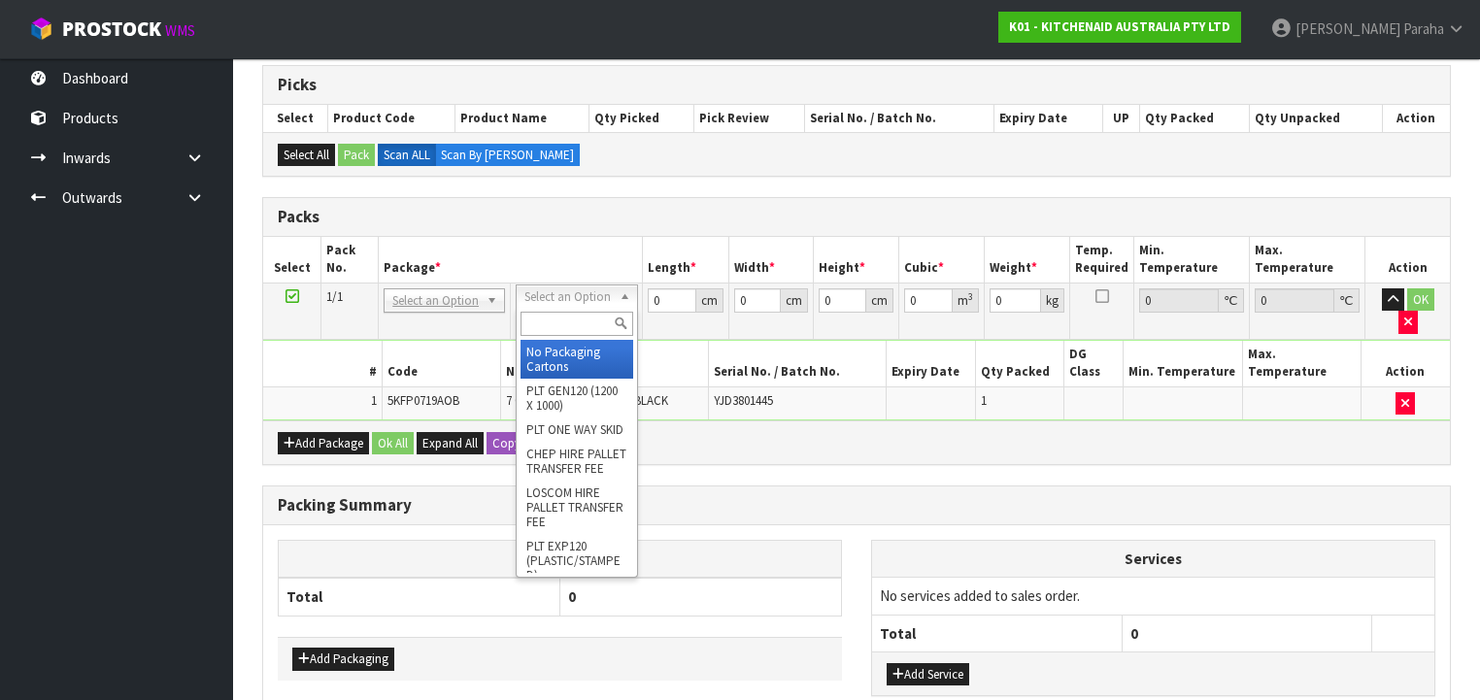
click at [559, 319] on input "text" at bounding box center [577, 324] width 112 height 24
type input "OC"
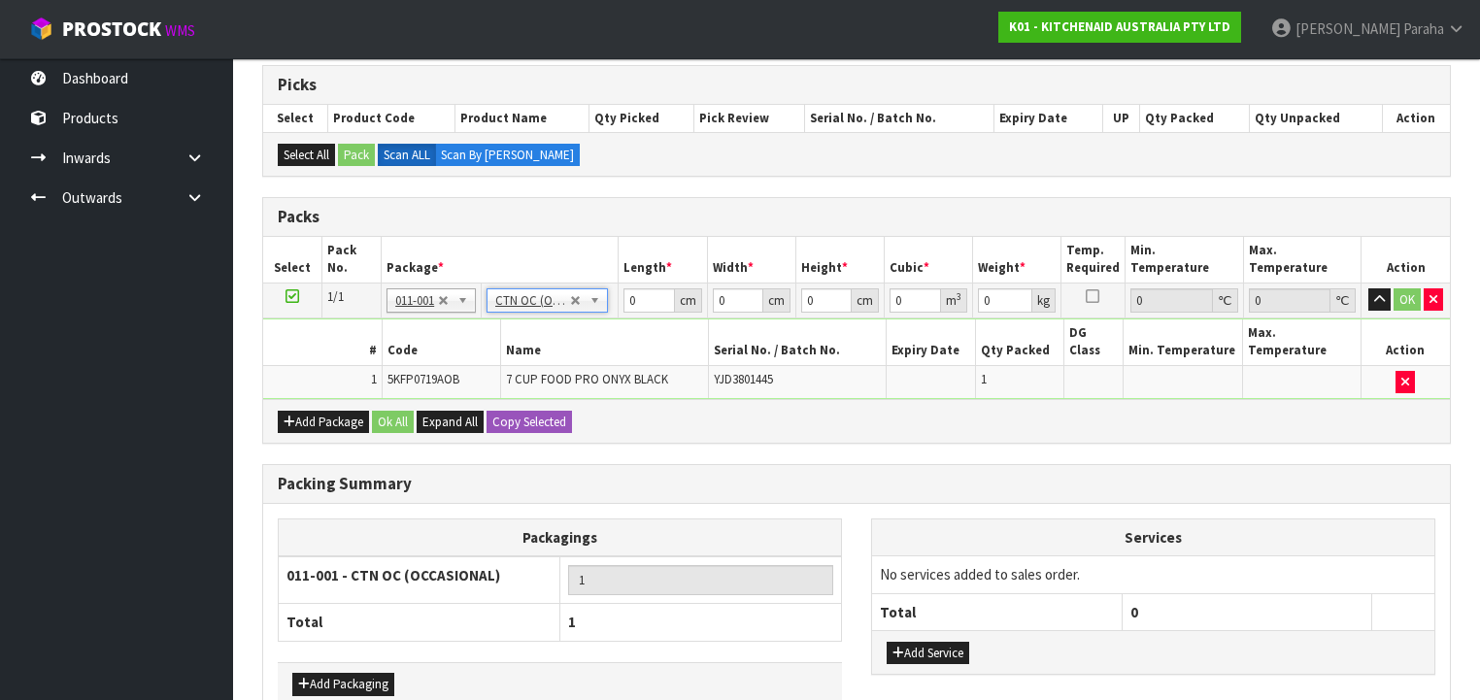
type input "4.3"
drag, startPoint x: 641, startPoint y: 296, endPoint x: 614, endPoint y: 298, distance: 27.3
click at [614, 298] on tr "1/1 NONE 007-001 007-002 007-004 007-009 007-013 007-014 007-015 007-017 007-01…" at bounding box center [856, 300] width 1187 height 35
type input "51"
type input "34"
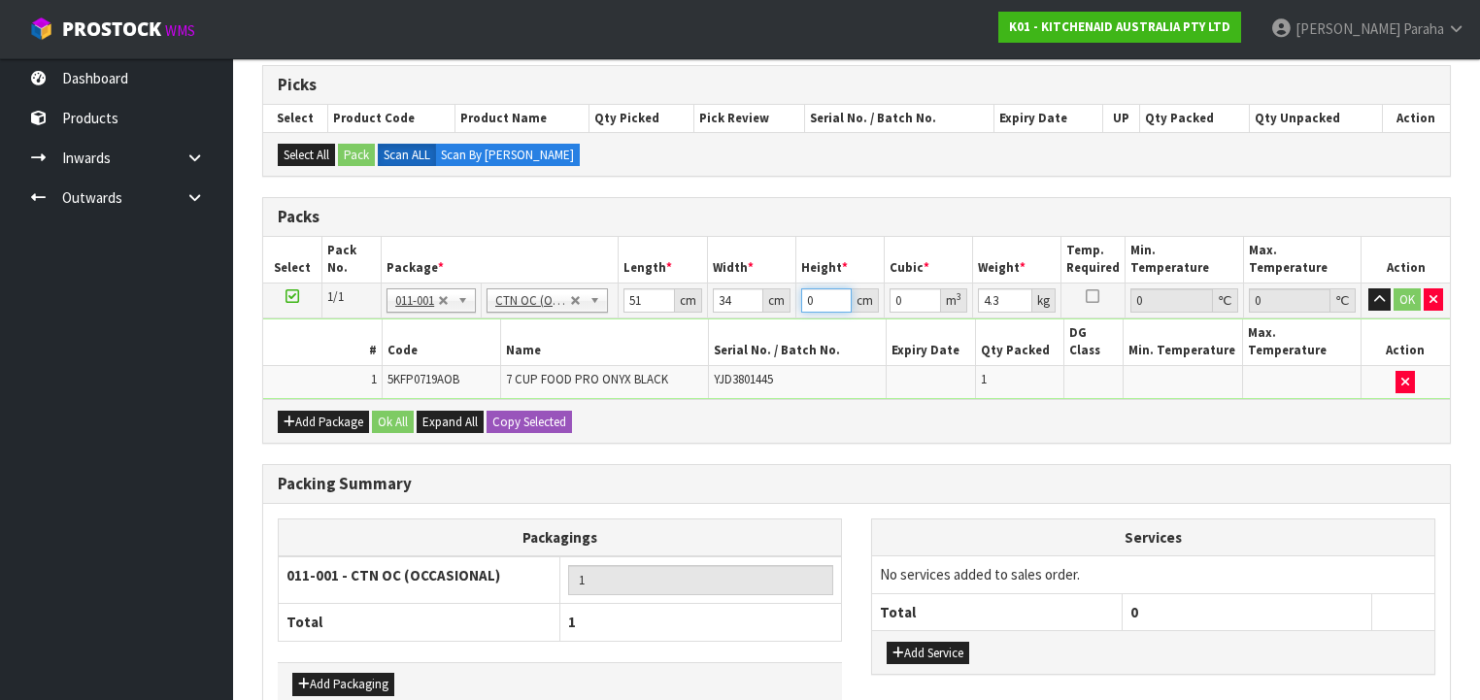
type input "2"
type input "0.003468"
type input "29"
type input "0.050286"
type input "29"
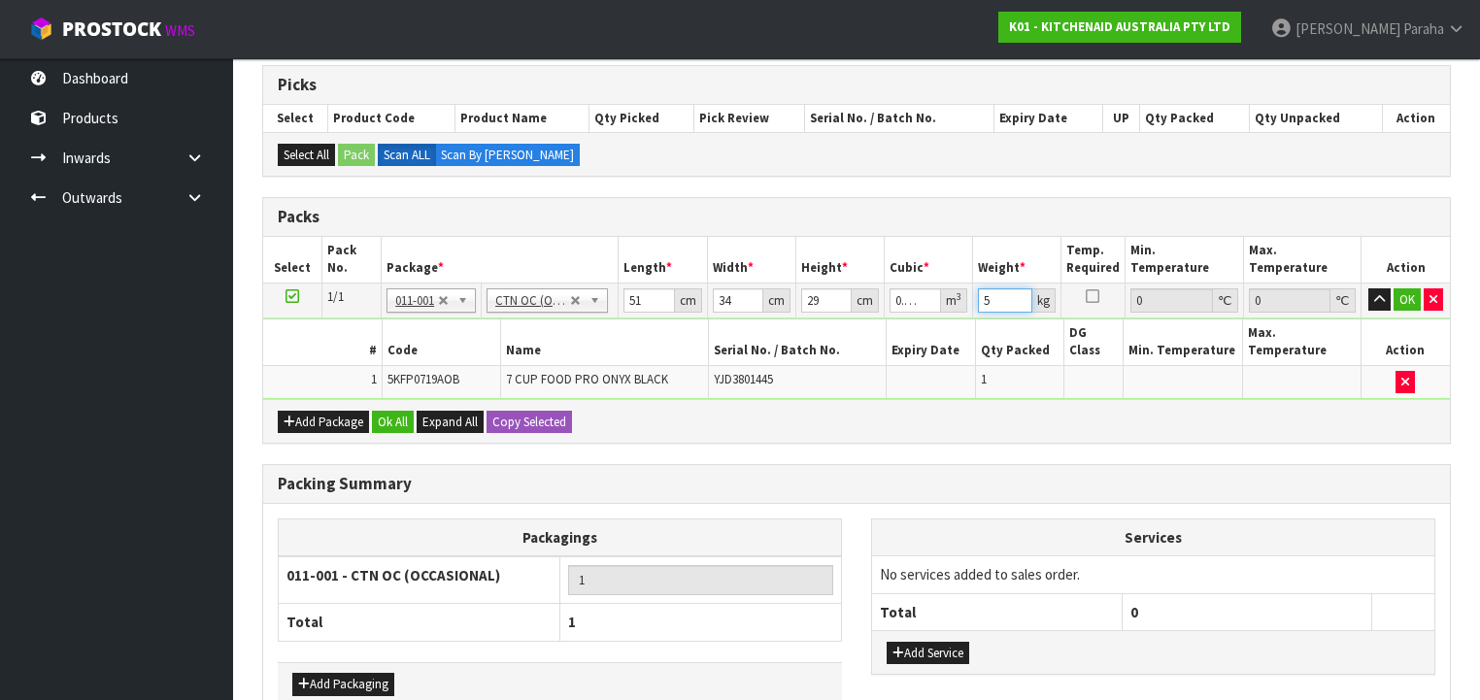
type input "5"
click at [1368, 288] on button "button" at bounding box center [1379, 299] width 22 height 23
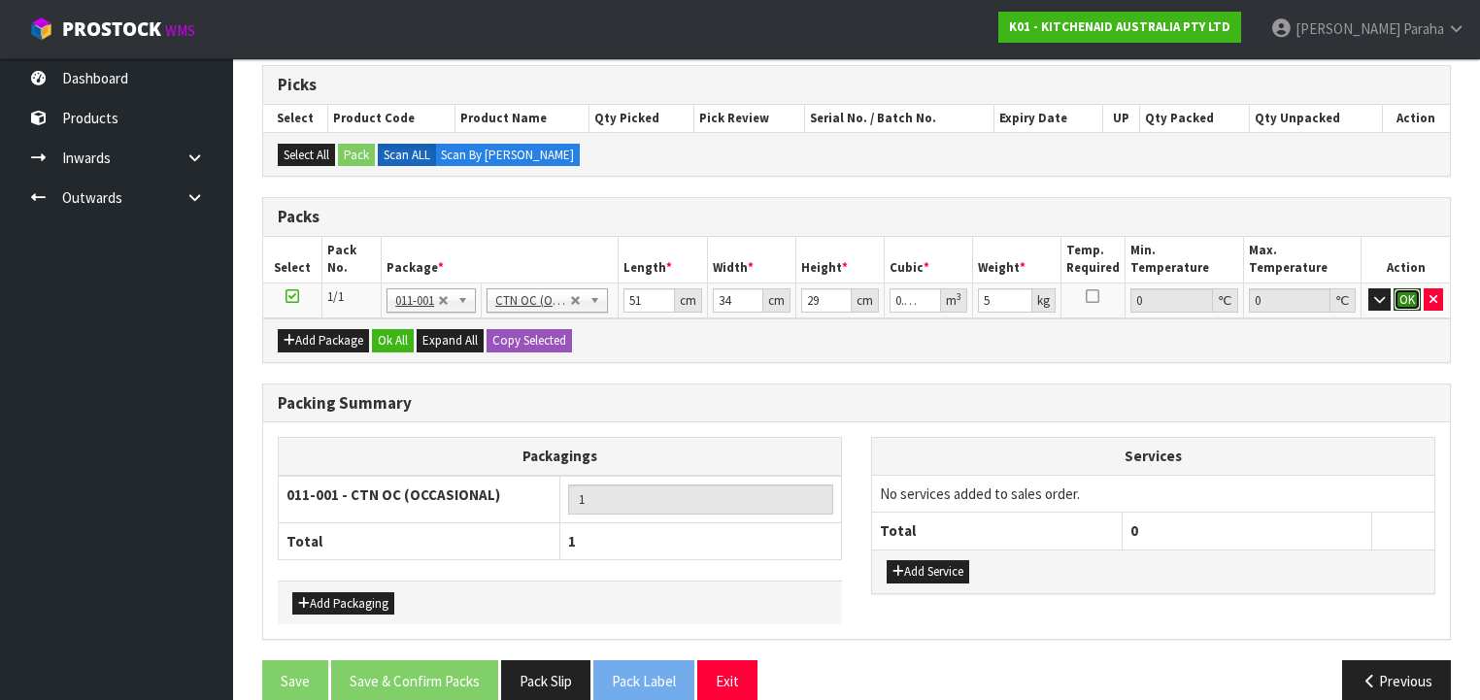
click button "OK" at bounding box center [1407, 299] width 27 height 23
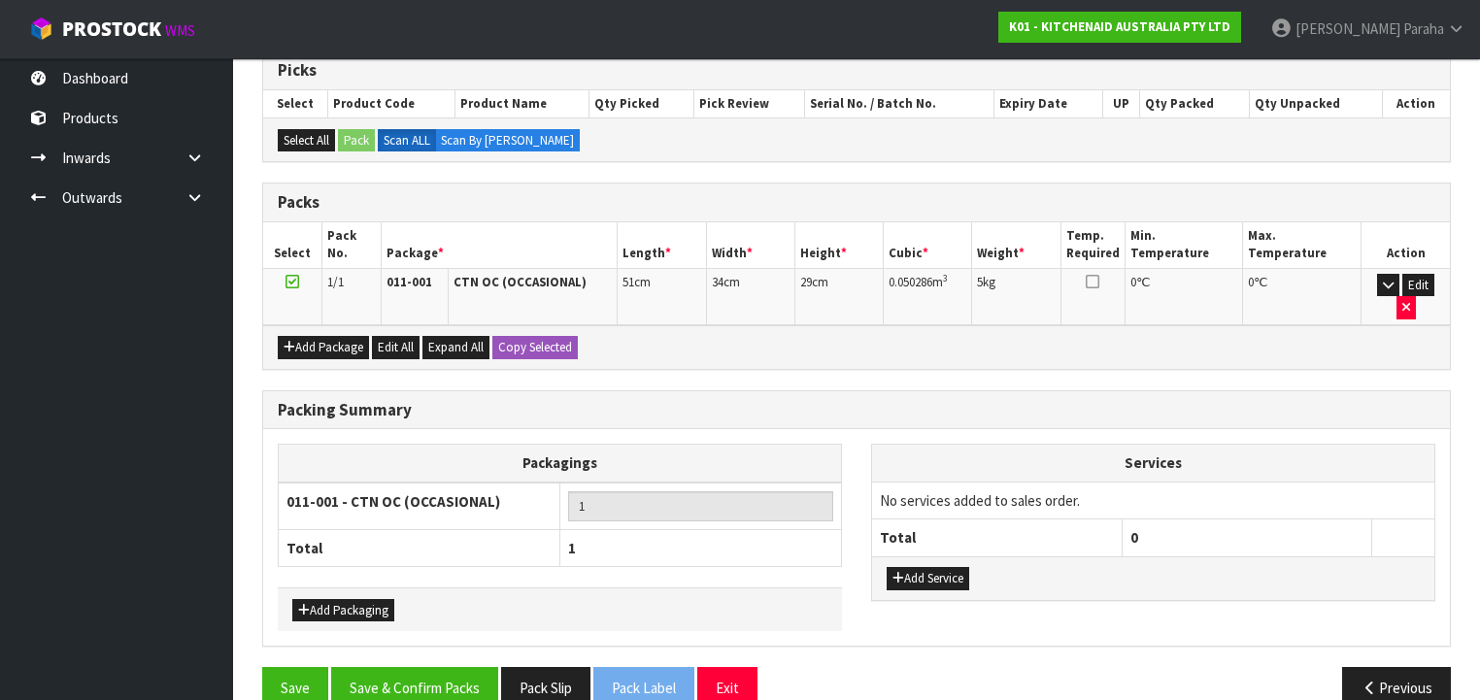
scroll to position [333, 0]
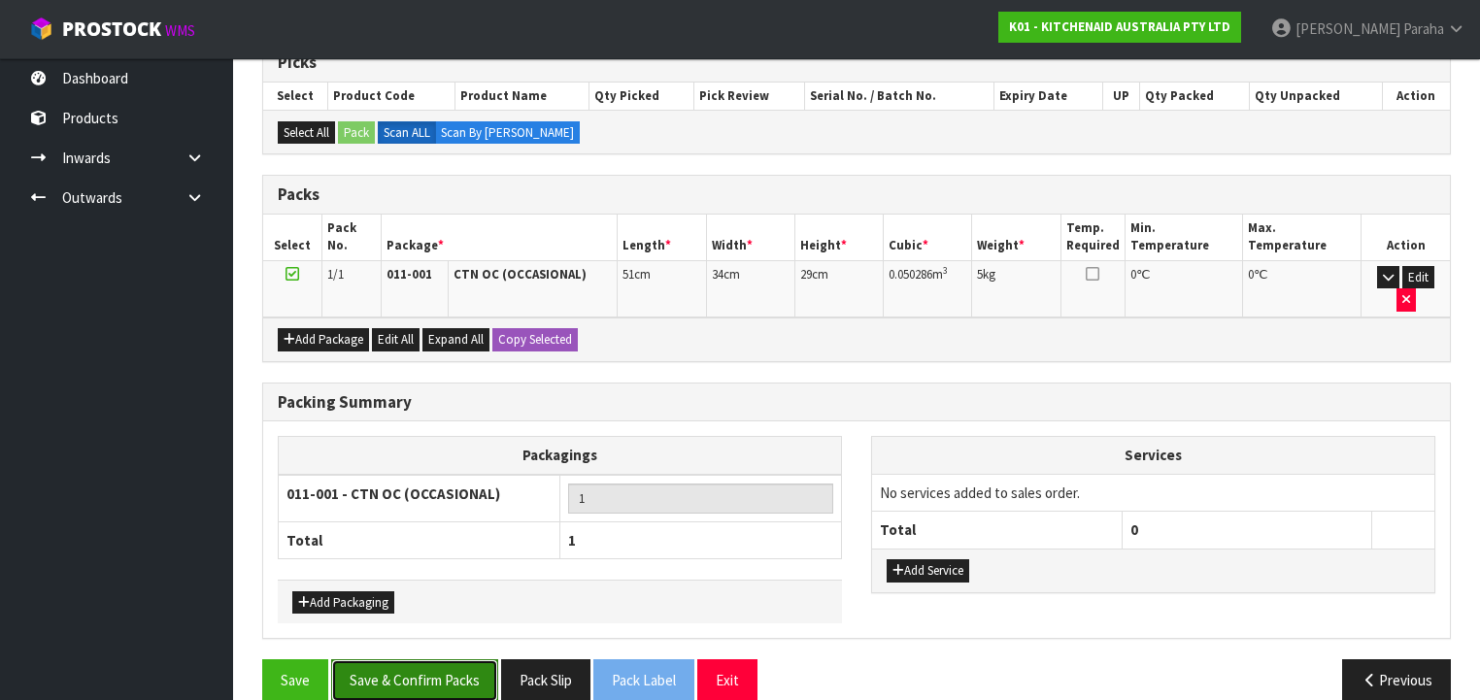
click at [412, 659] on button "Save & Confirm Packs" at bounding box center [414, 680] width 167 height 42
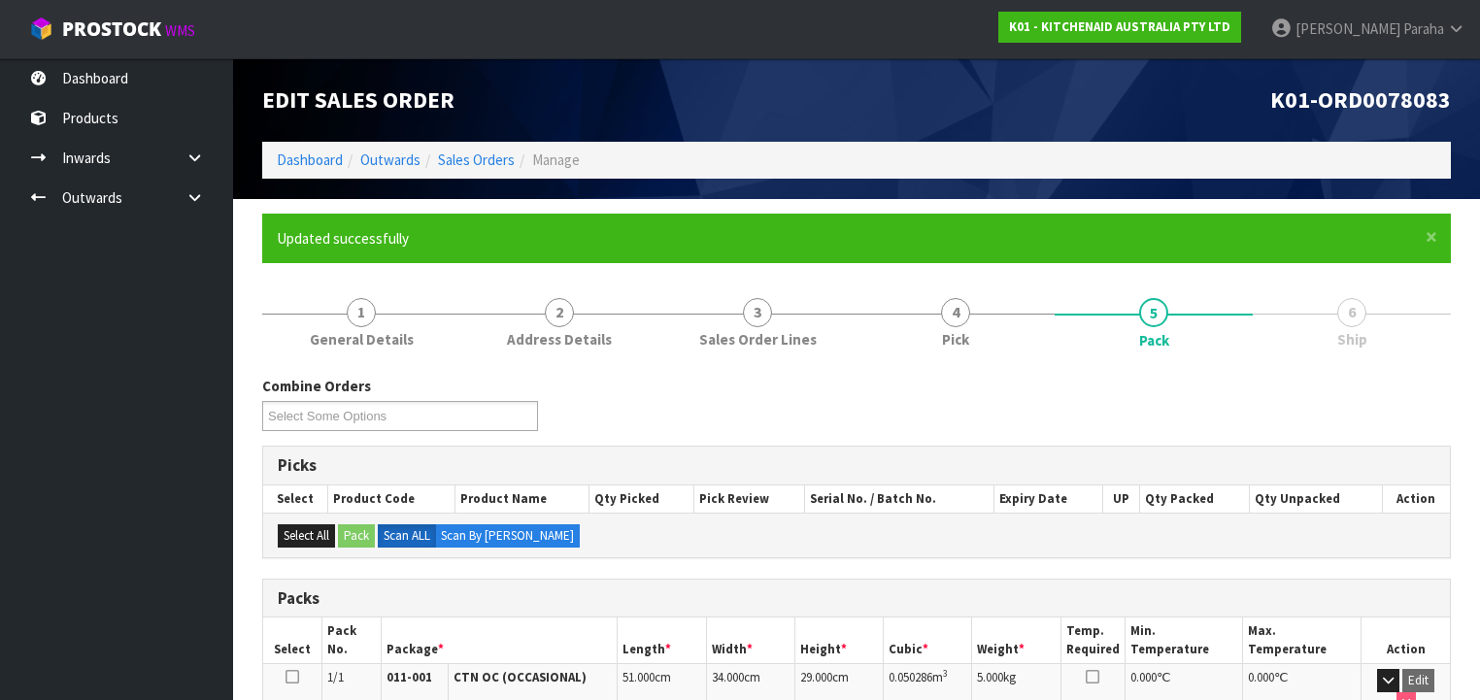
scroll to position [361, 0]
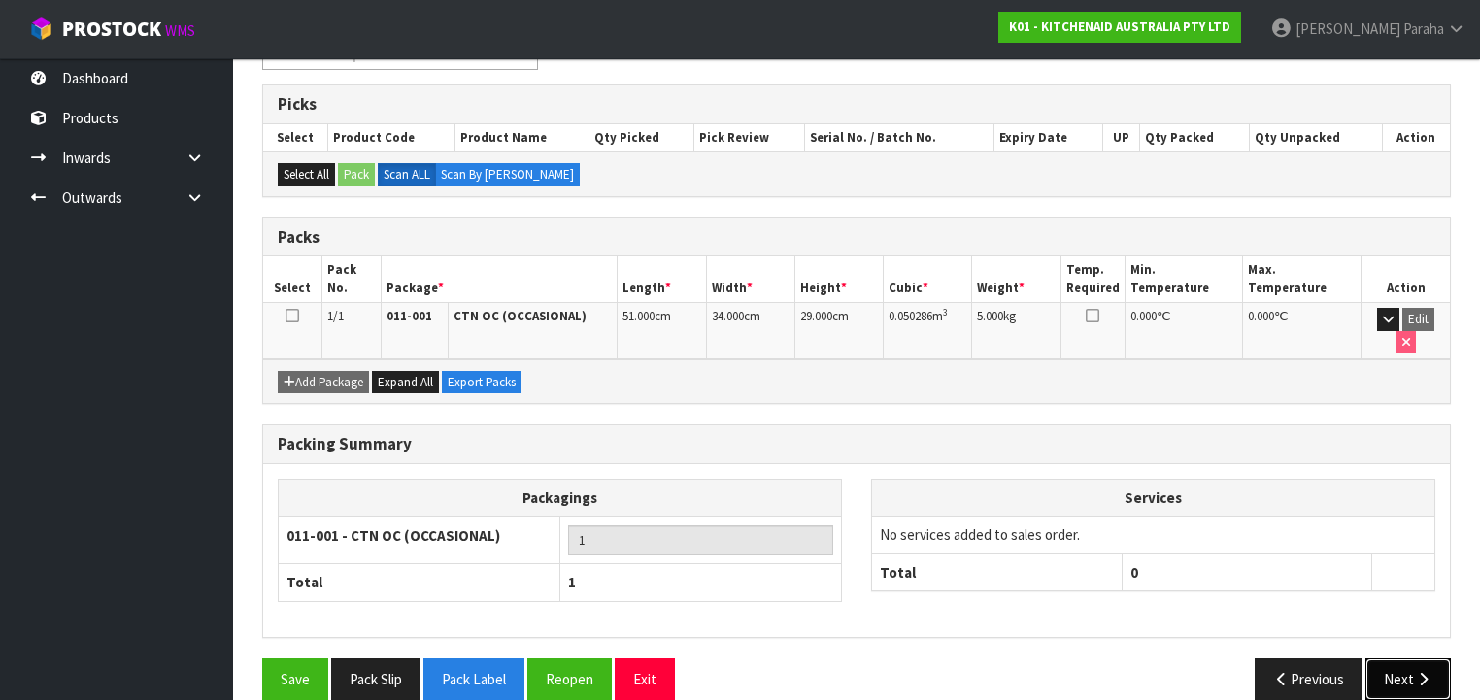
click at [1422, 672] on icon "button" at bounding box center [1423, 679] width 18 height 15
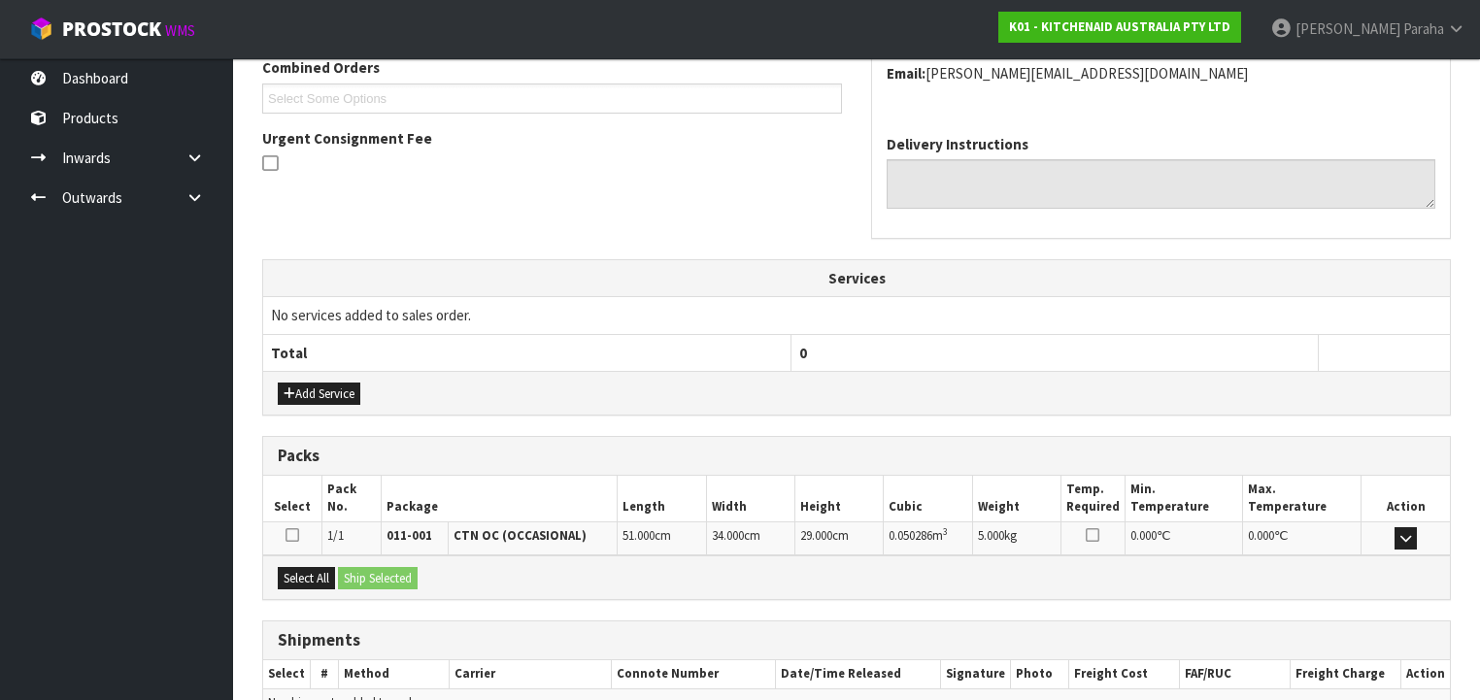
scroll to position [614, 0]
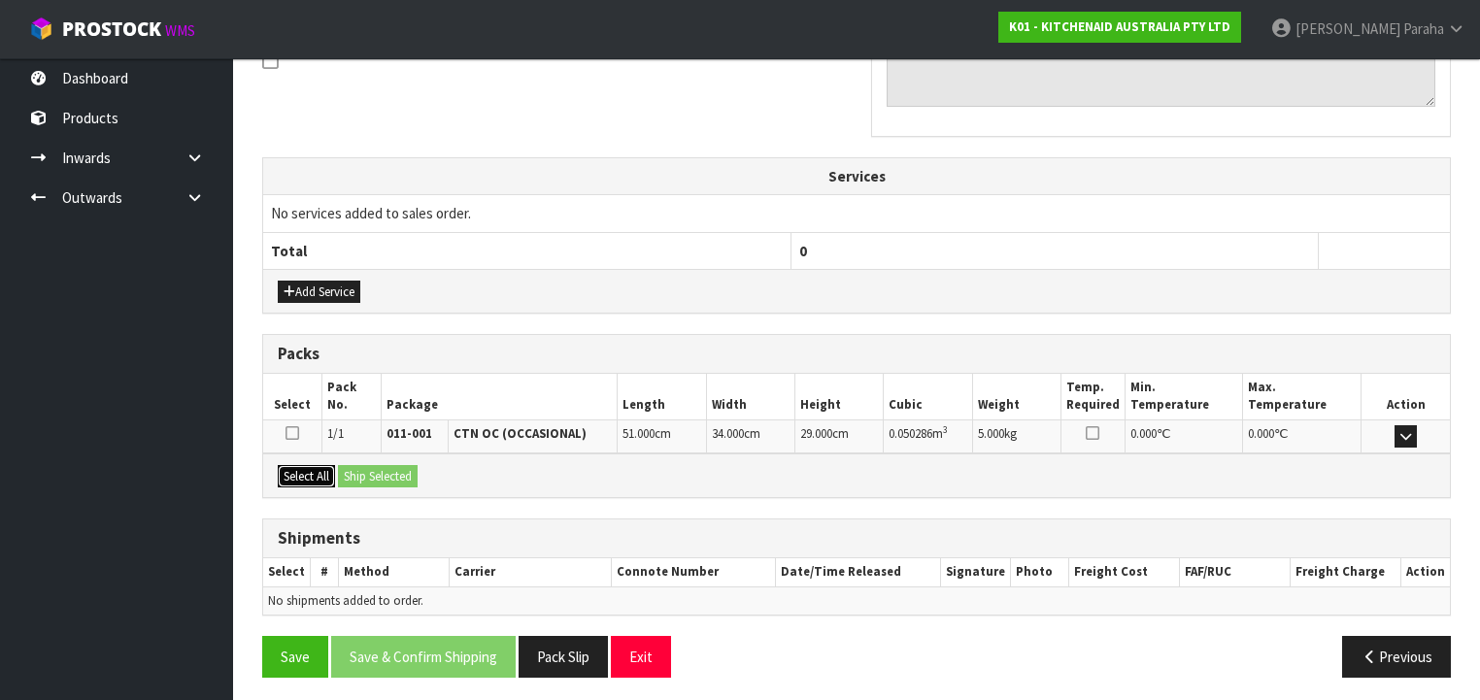
click at [321, 470] on button "Select All" at bounding box center [306, 476] width 57 height 23
click at [383, 471] on button "Ship Selected" at bounding box center [378, 476] width 80 height 23
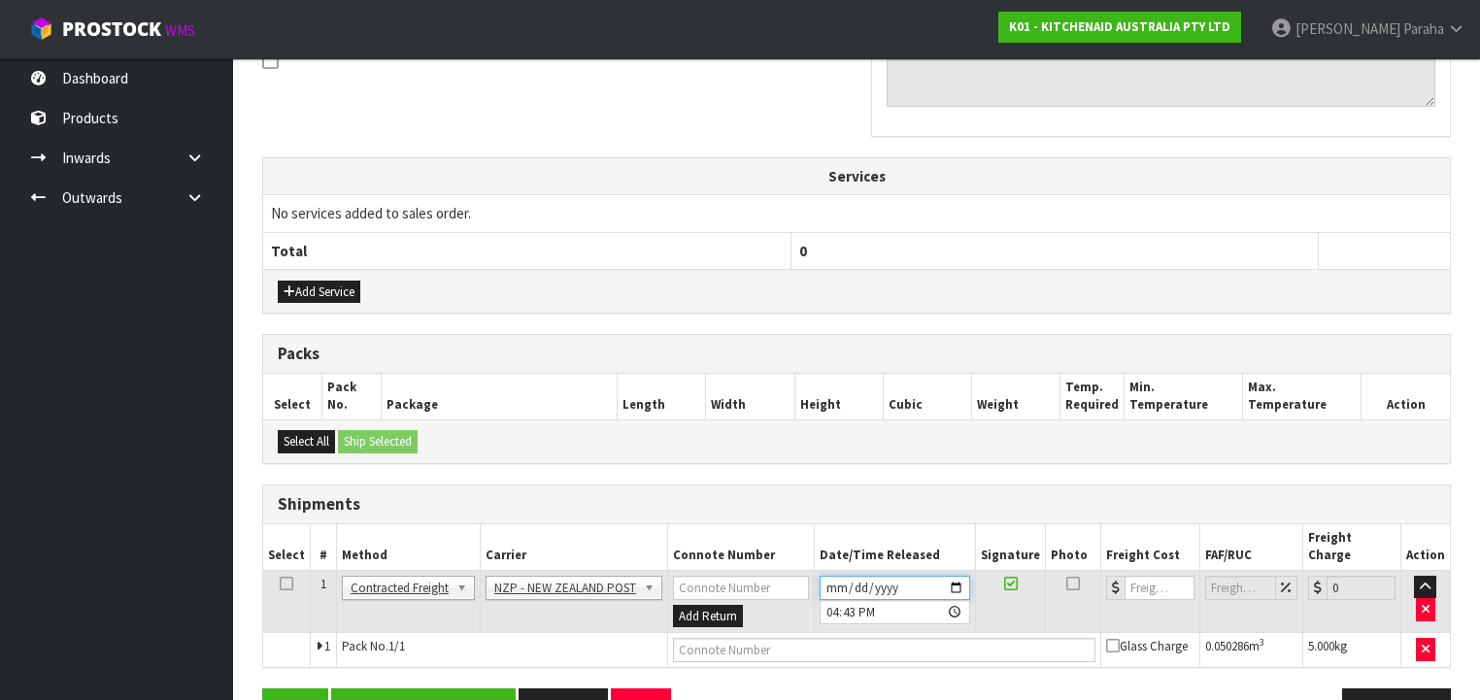
click at [950, 576] on input "[DATE]" at bounding box center [895, 588] width 151 height 24
type input "[DATE]"
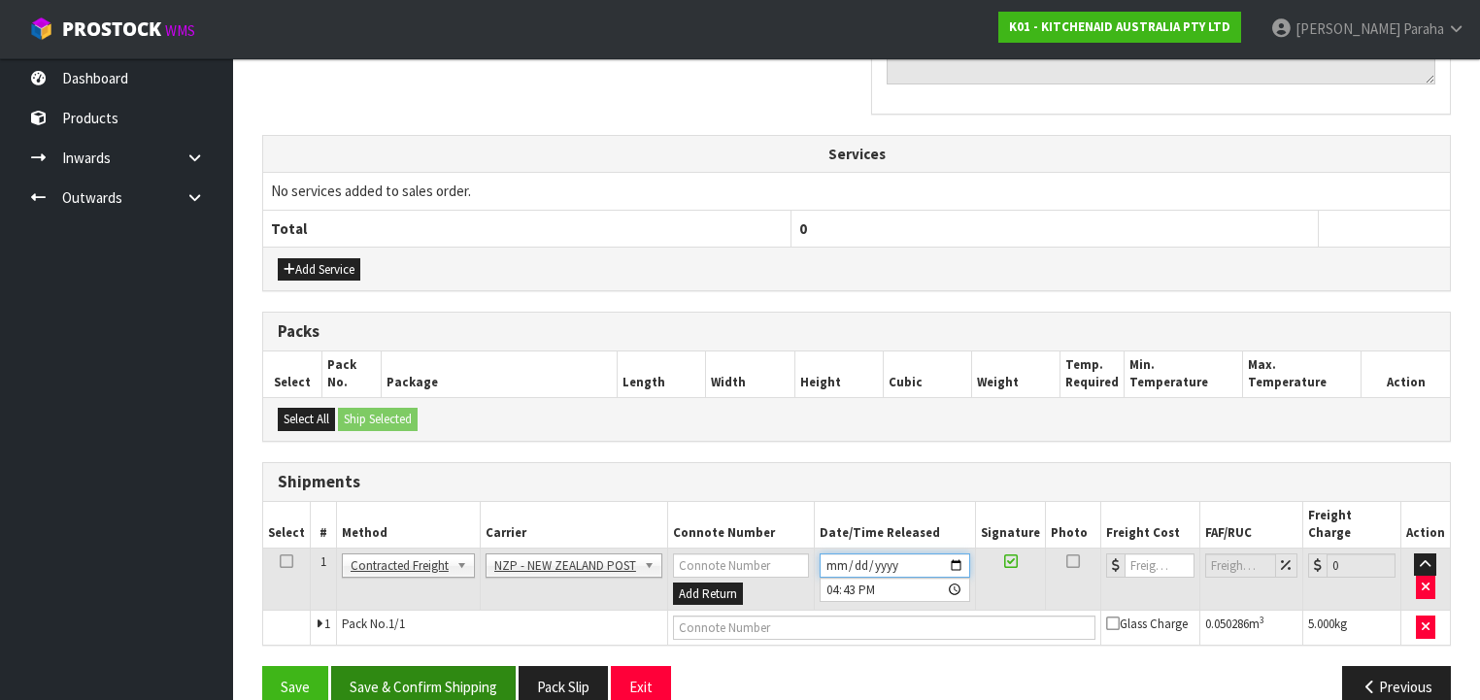
scroll to position [649, 0]
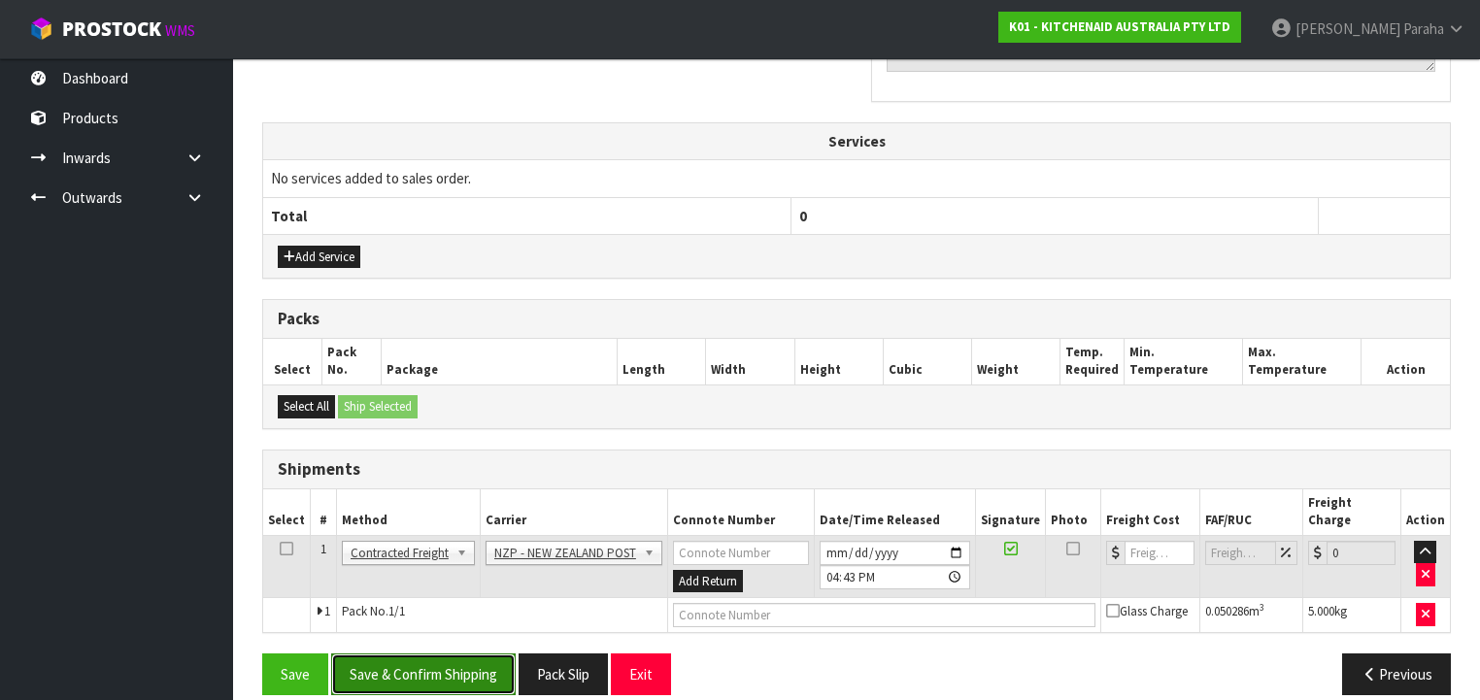
click at [415, 654] on button "Save & Confirm Shipping" at bounding box center [423, 675] width 185 height 42
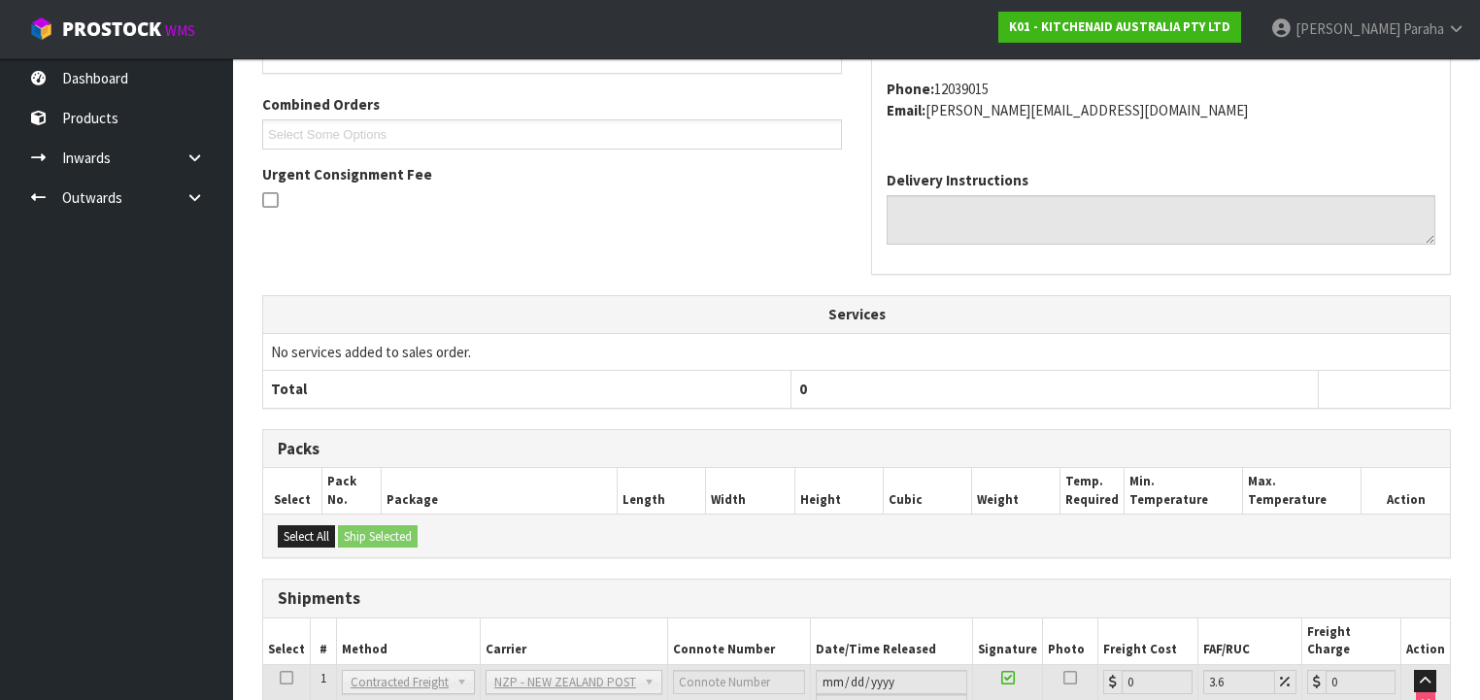
scroll to position [622, 0]
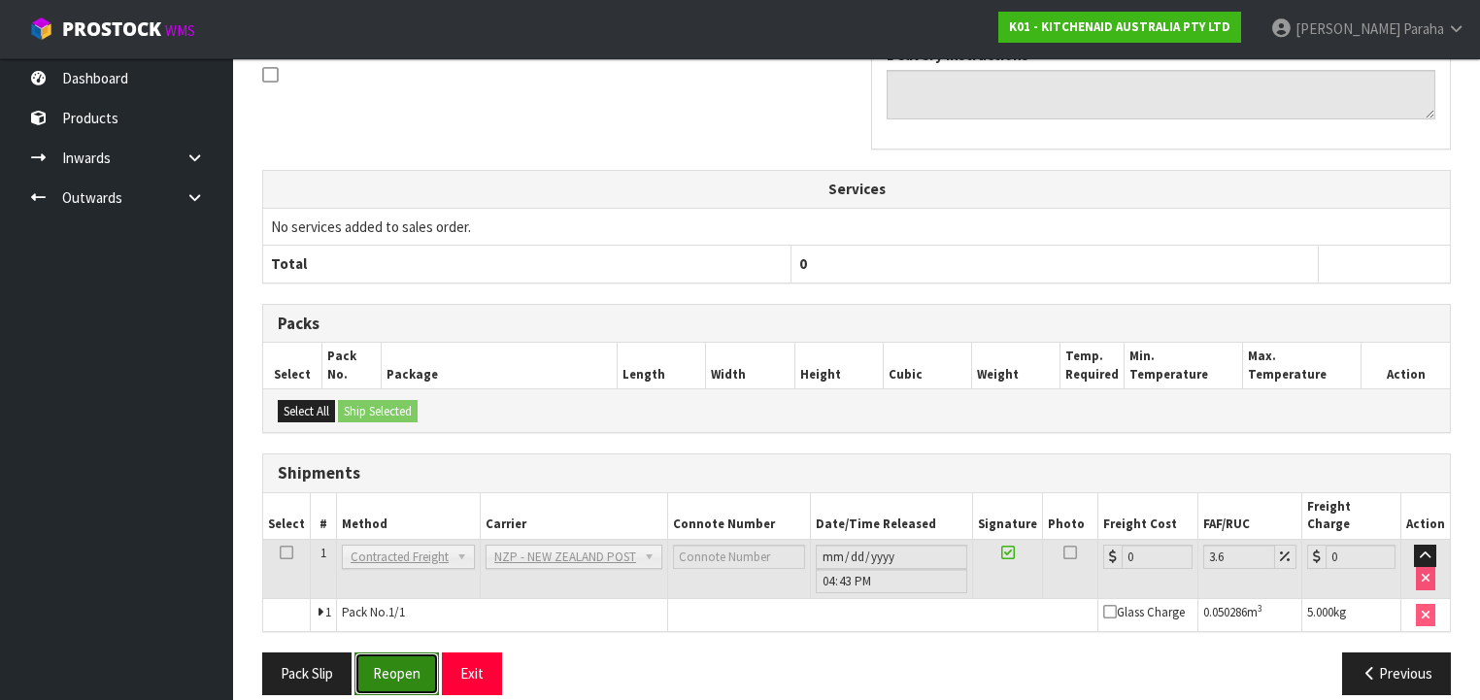
click at [407, 653] on button "Reopen" at bounding box center [397, 674] width 84 height 42
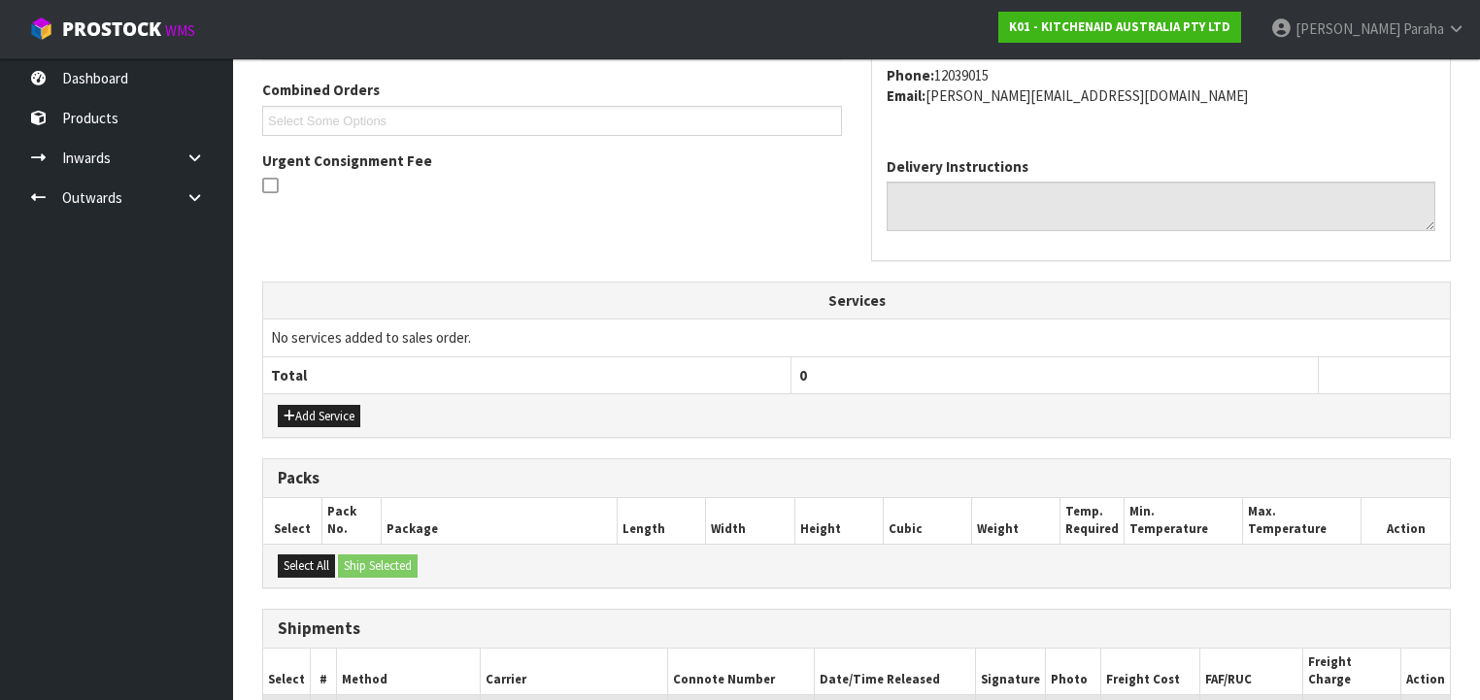
scroll to position [666, 0]
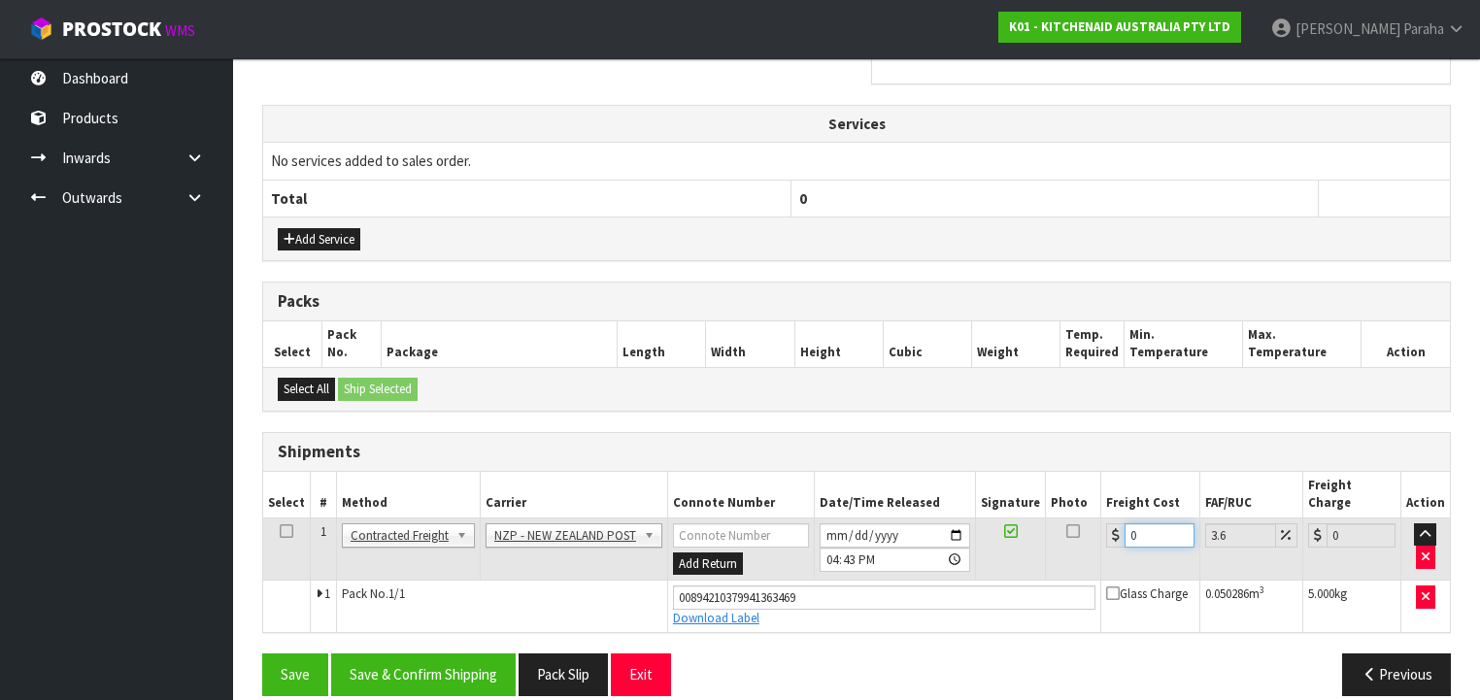
drag, startPoint x: 1140, startPoint y: 513, endPoint x: 1105, endPoint y: 508, distance: 35.3
click at [1106, 524] on div "0" at bounding box center [1149, 536] width 87 height 24
type input "8"
type input "8.29"
type input "8.4"
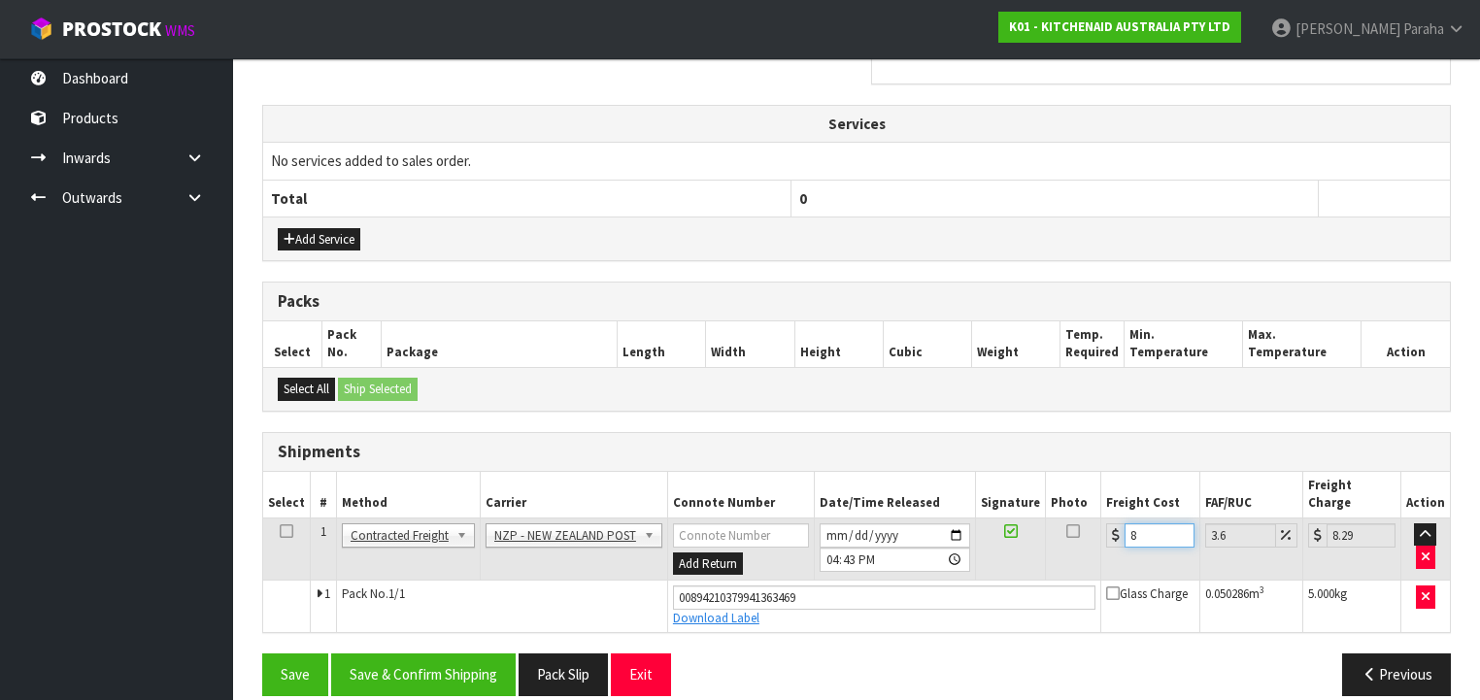
type input "8.7"
type input "8.45"
type input "8.75"
type input "8.45"
click at [388, 654] on button "Save & Confirm Shipping" at bounding box center [423, 675] width 185 height 42
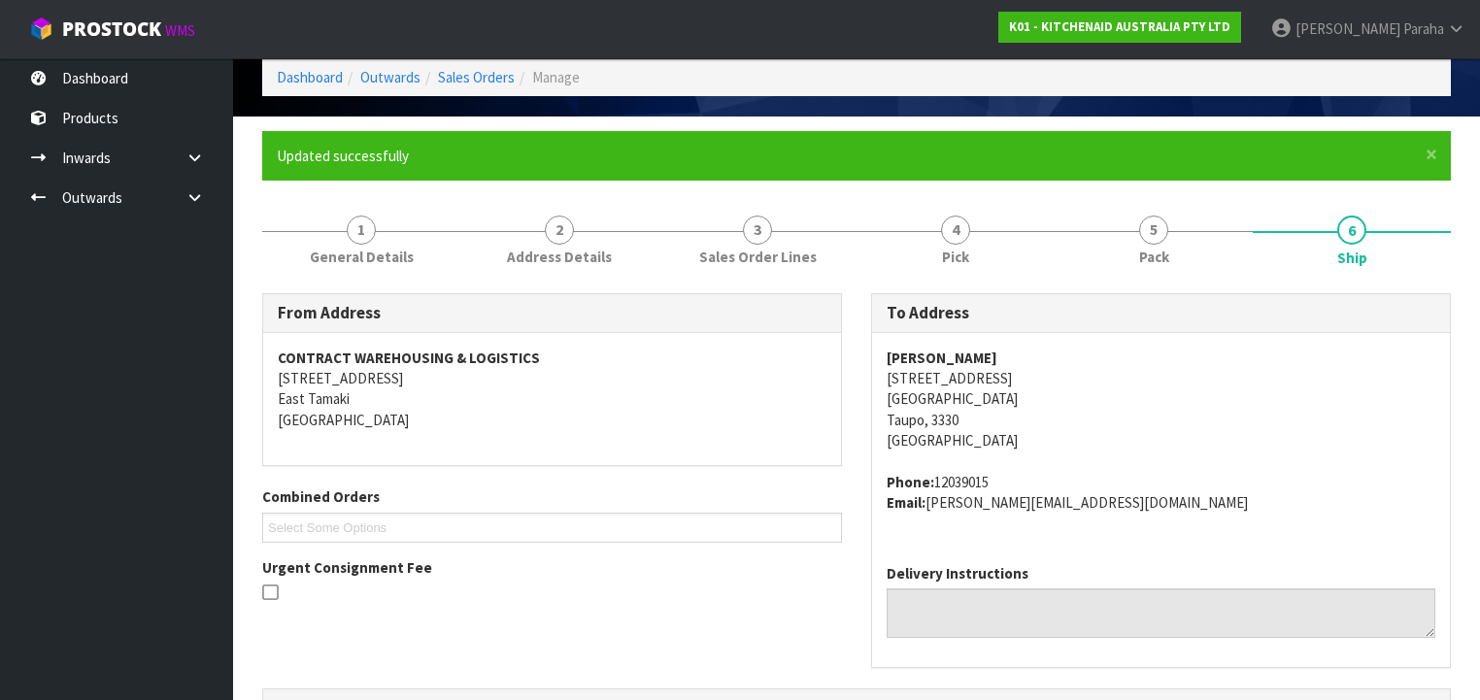
scroll to position [0, 0]
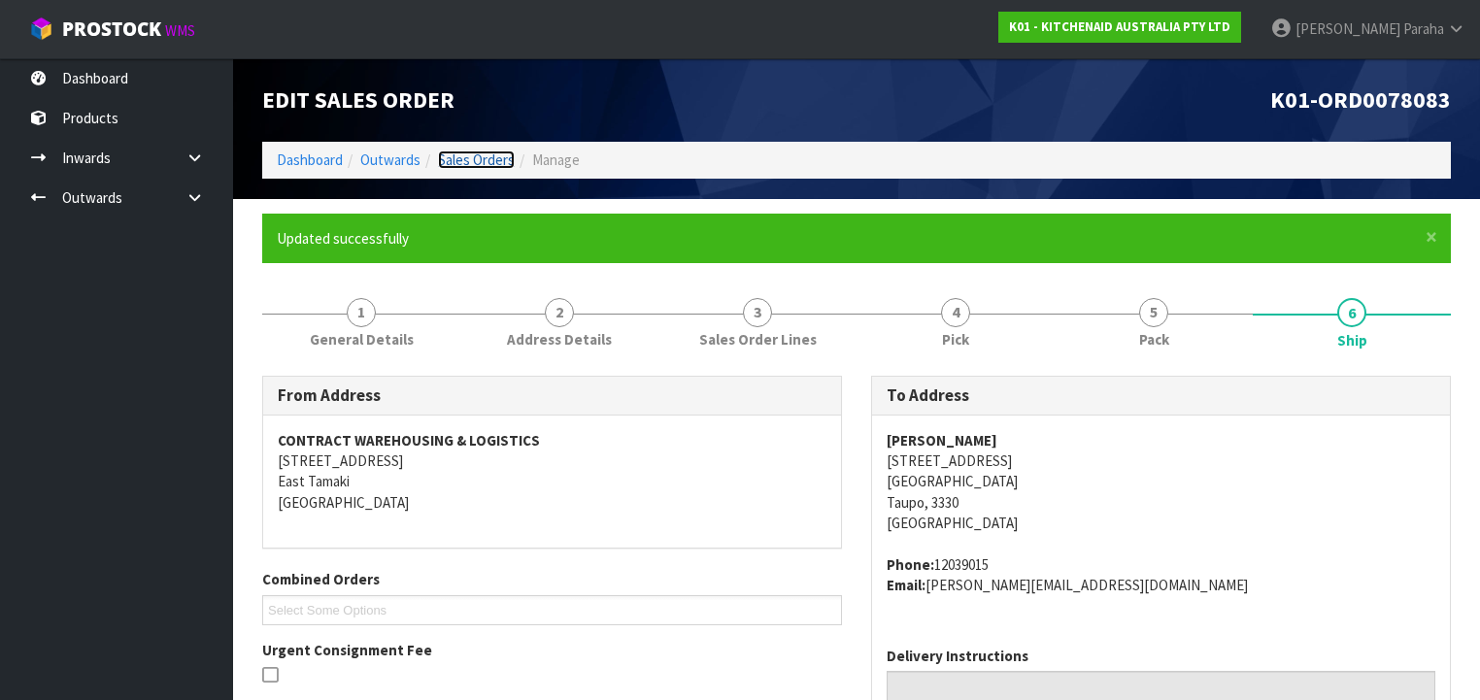
click at [486, 156] on link "Sales Orders" at bounding box center [476, 160] width 77 height 18
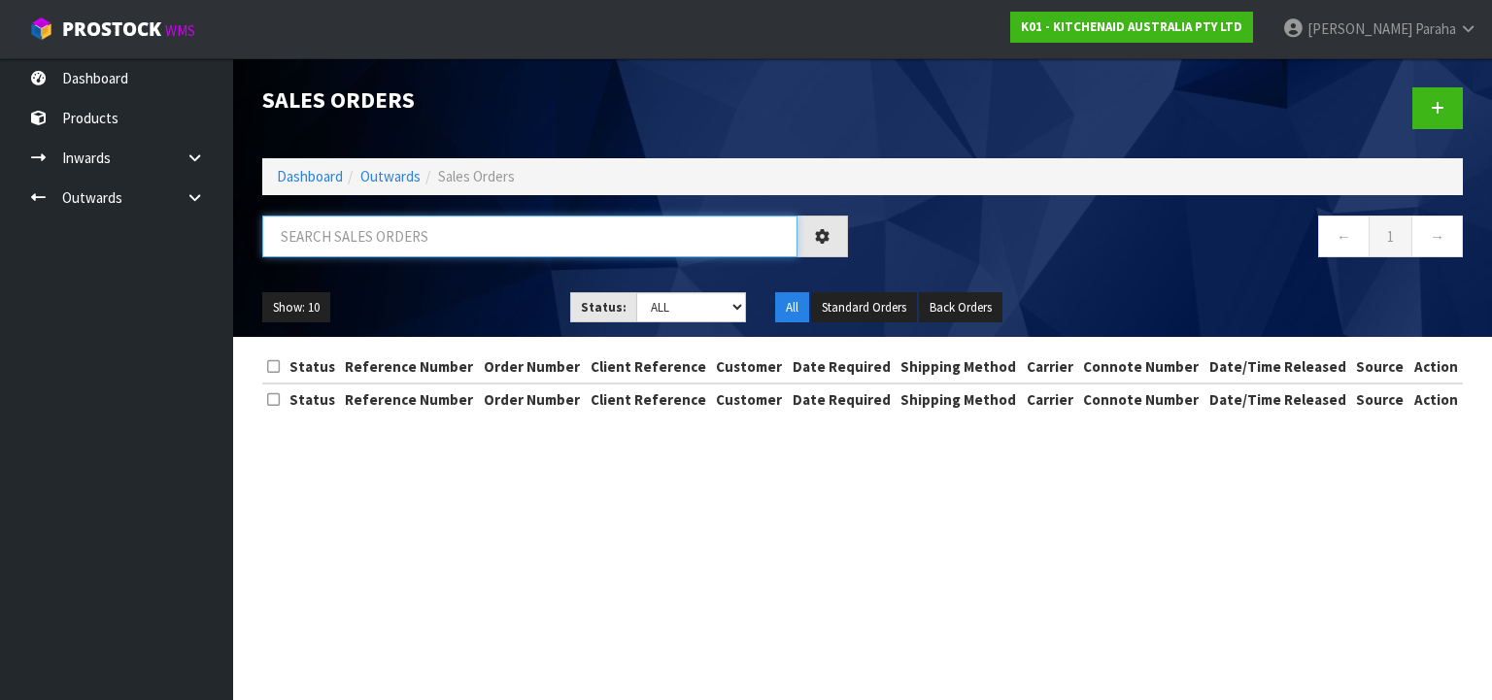
click at [486, 224] on input "text" at bounding box center [529, 237] width 535 height 42
type input "JOB-0408524"
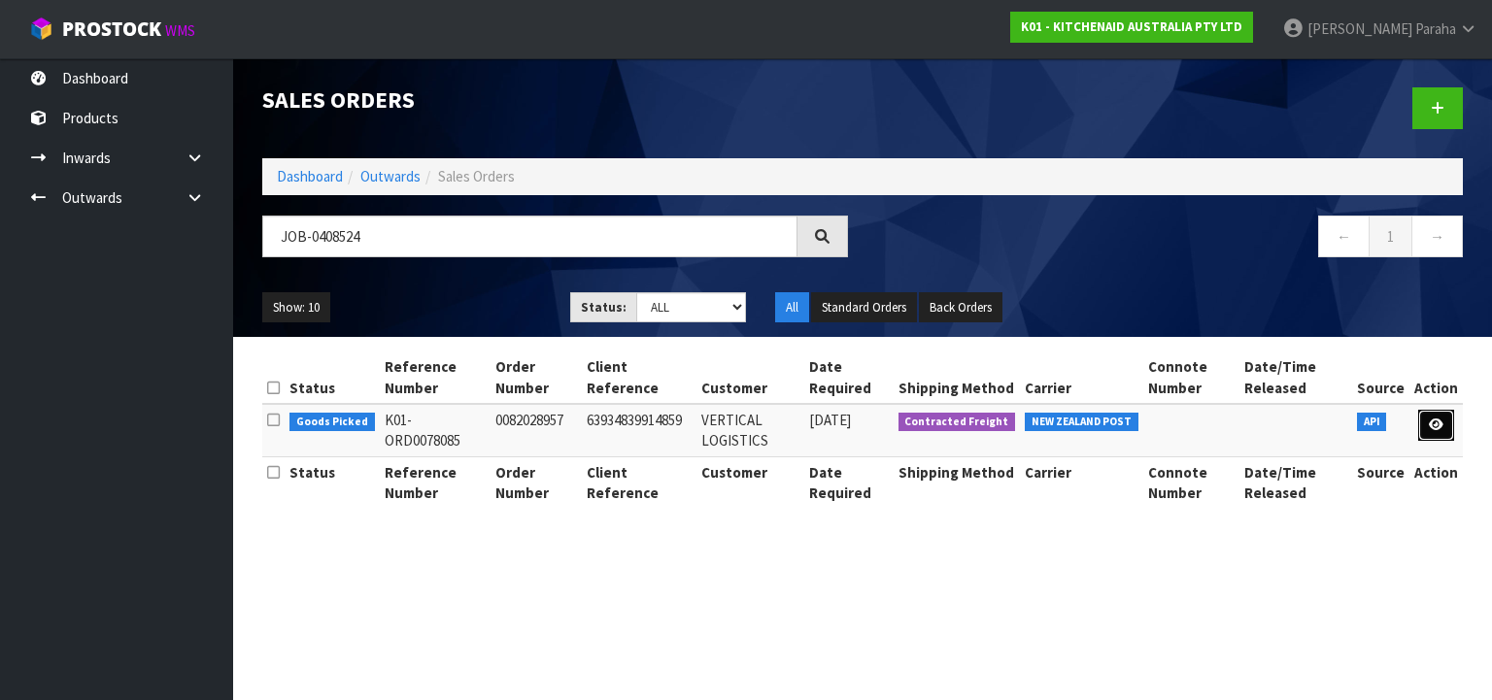
click at [1430, 419] on icon at bounding box center [1436, 425] width 15 height 13
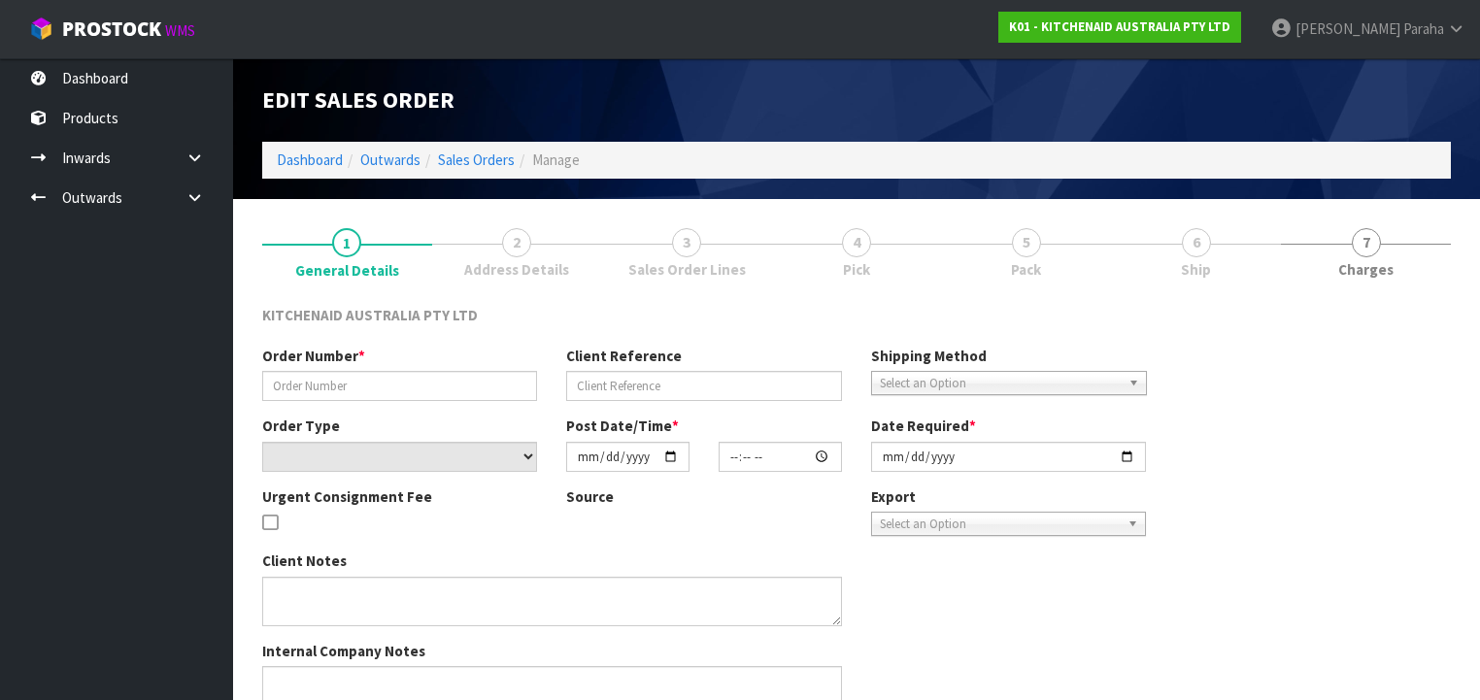
type input "0082028957"
type input "63934839914859"
select select "number:0"
type input "[DATE]"
type input "07:35:58.000"
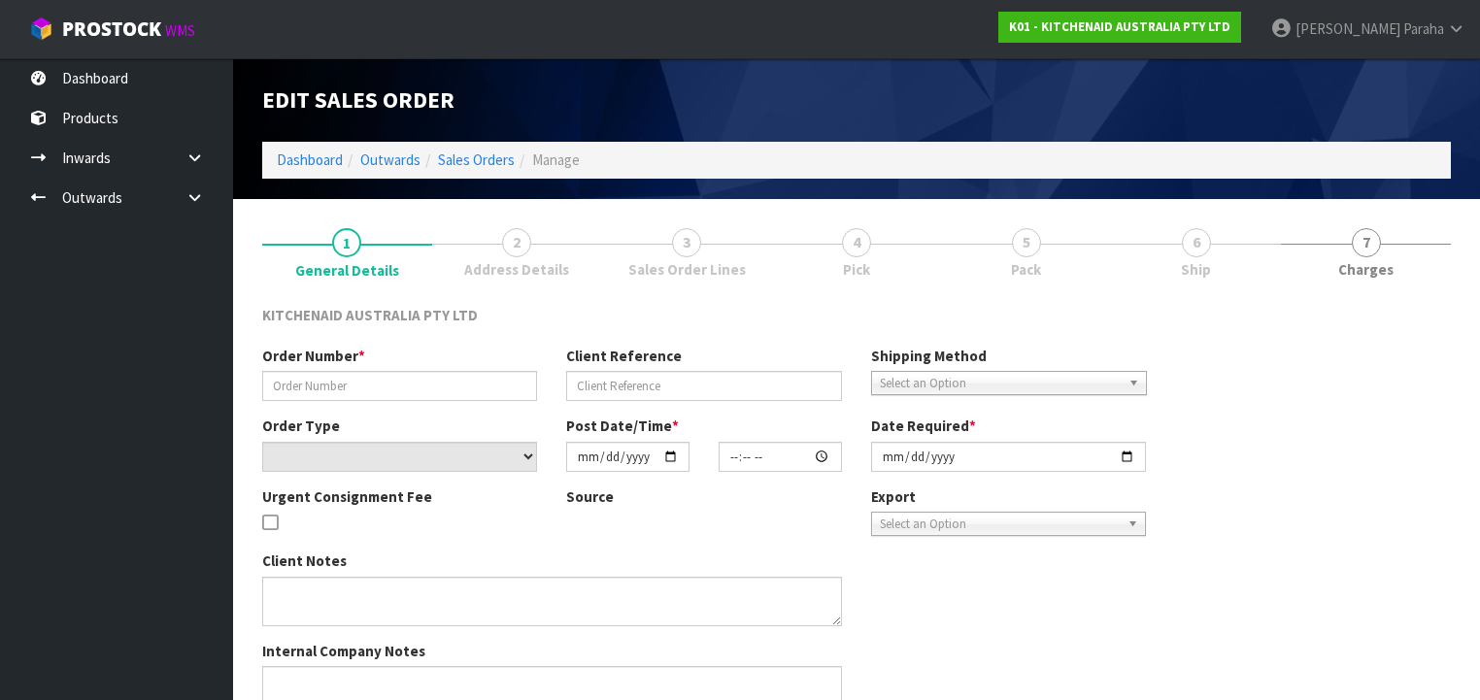
type input "[DATE]"
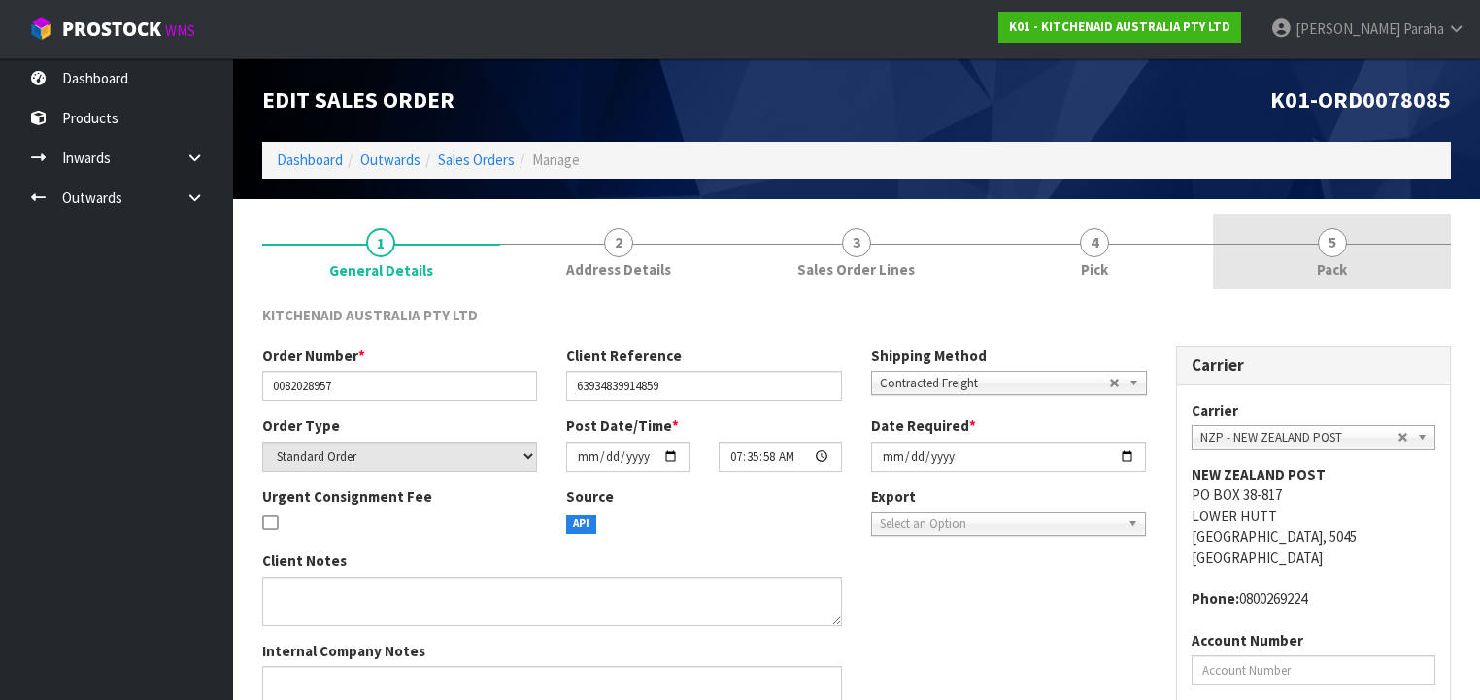
click at [1344, 253] on link "5 Pack" at bounding box center [1332, 252] width 238 height 77
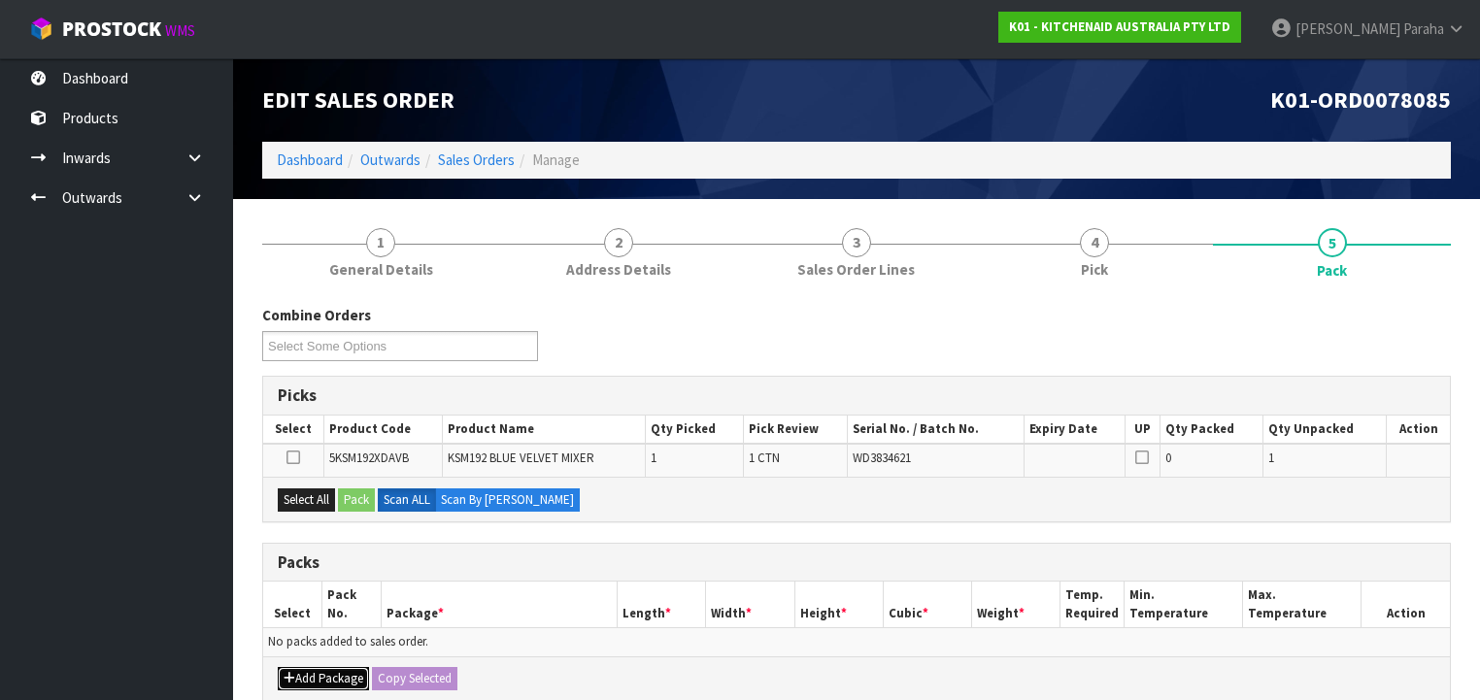
click at [316, 674] on button "Add Package" at bounding box center [323, 678] width 91 height 23
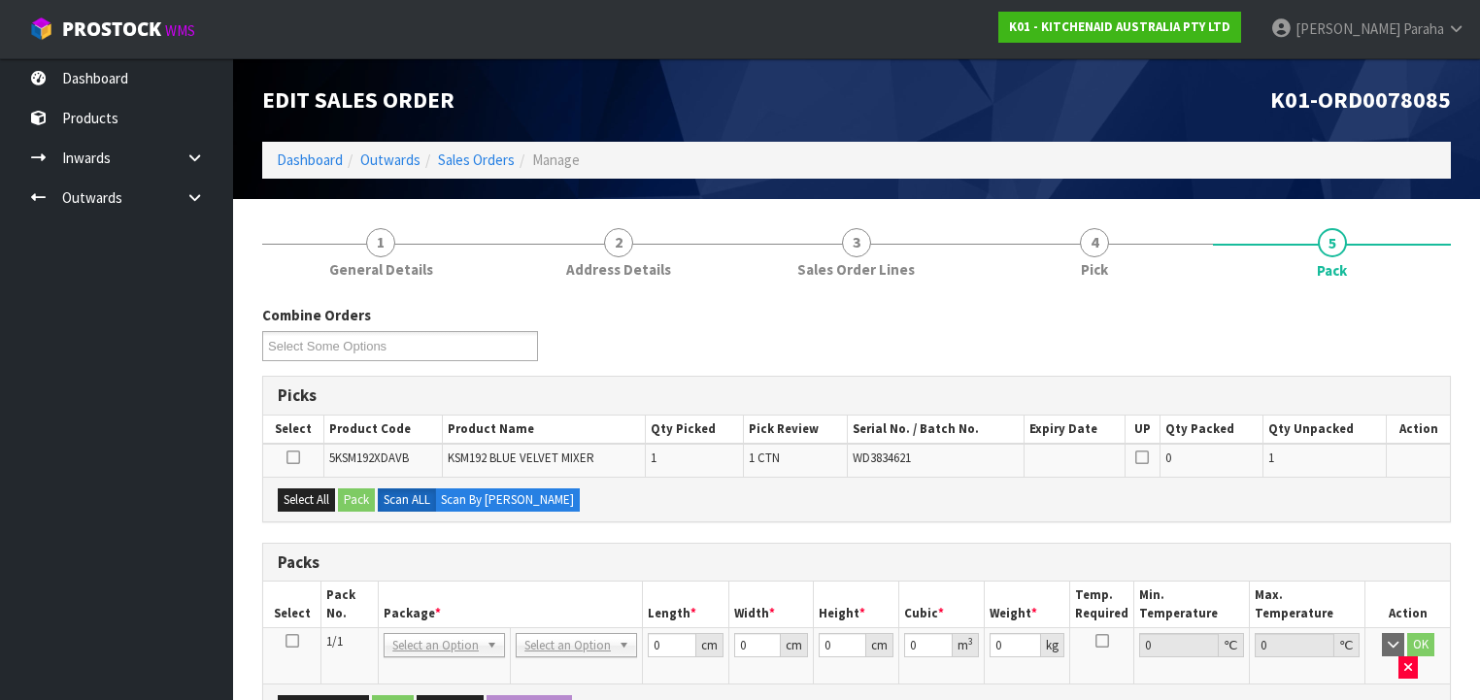
click at [295, 641] on icon at bounding box center [293, 641] width 14 height 1
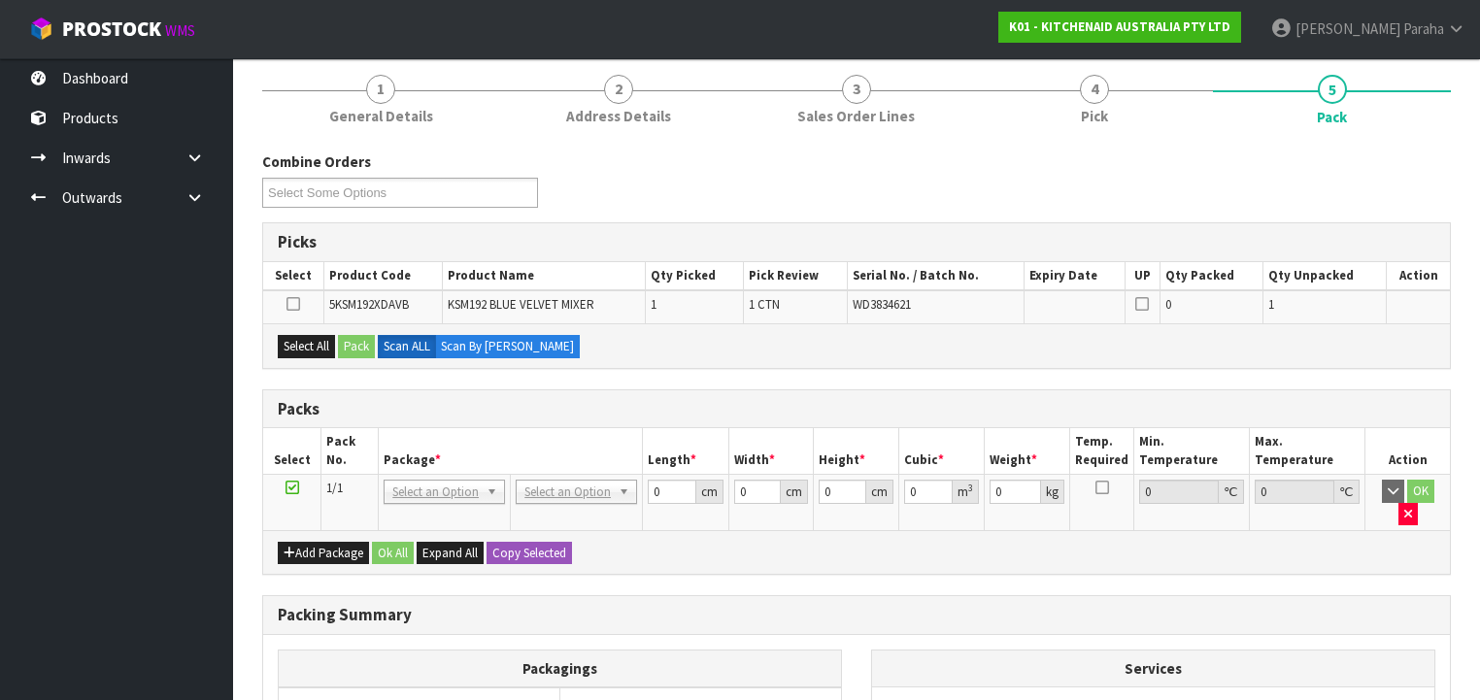
scroll to position [155, 0]
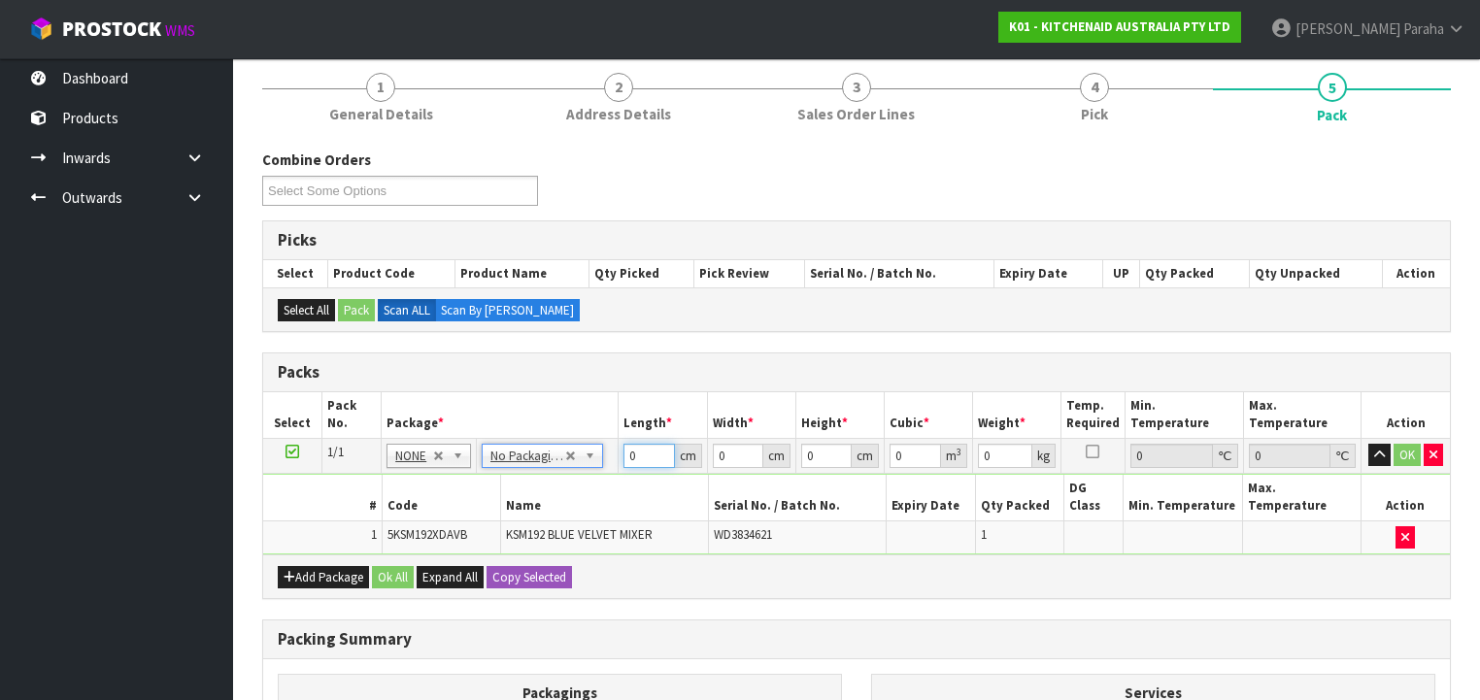
drag, startPoint x: 633, startPoint y: 451, endPoint x: 622, endPoint y: 448, distance: 12.0
click at [625, 448] on input "0" at bounding box center [649, 456] width 51 height 24
type input "42"
type input "29"
type input "4"
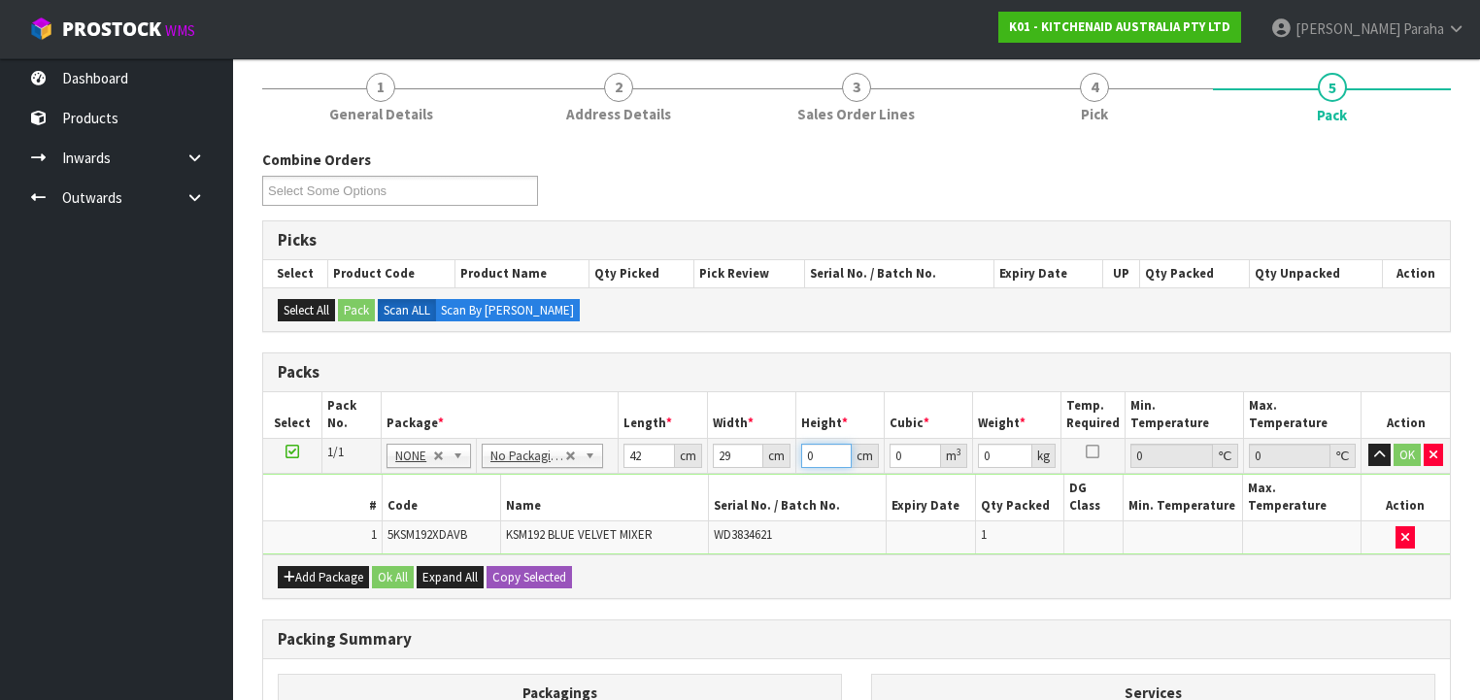
type input "0.004872"
type input "43"
type input "0.052374"
type input "43"
type input "12"
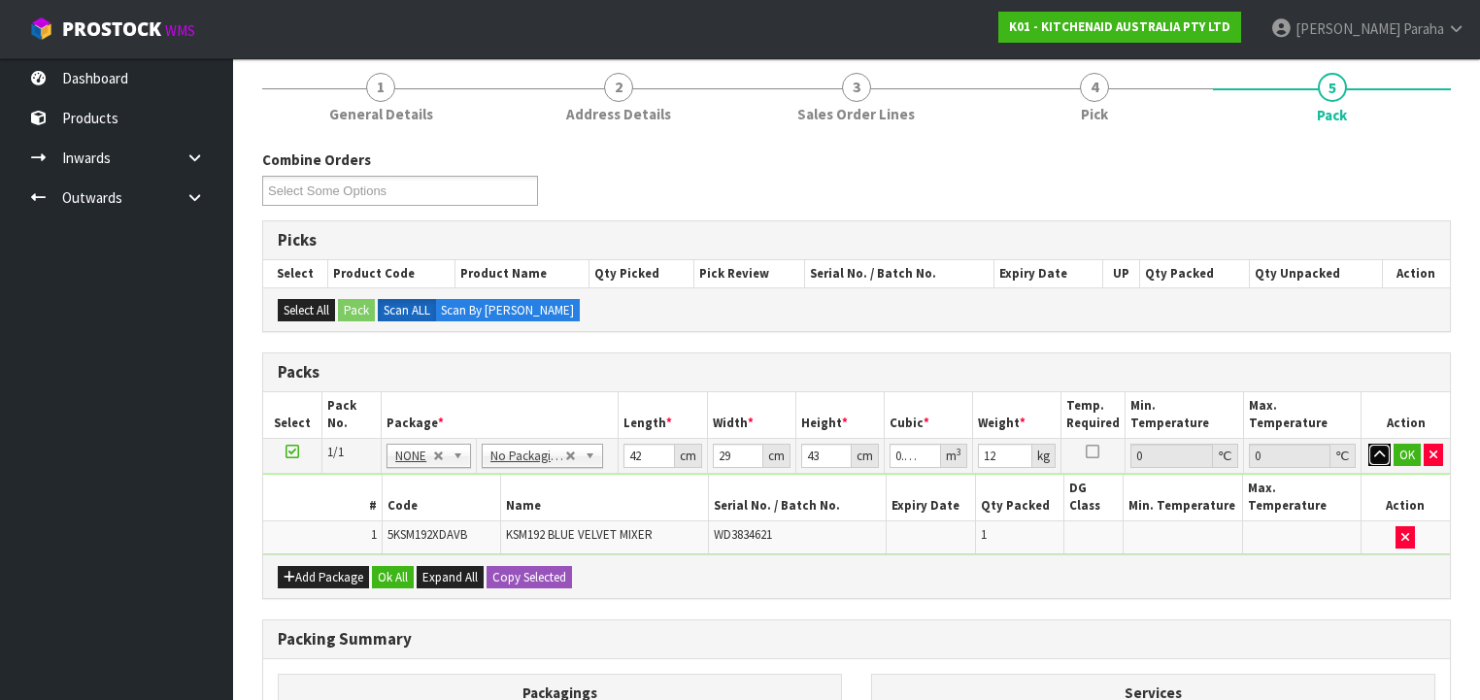
click at [1368, 444] on button "button" at bounding box center [1379, 455] width 22 height 23
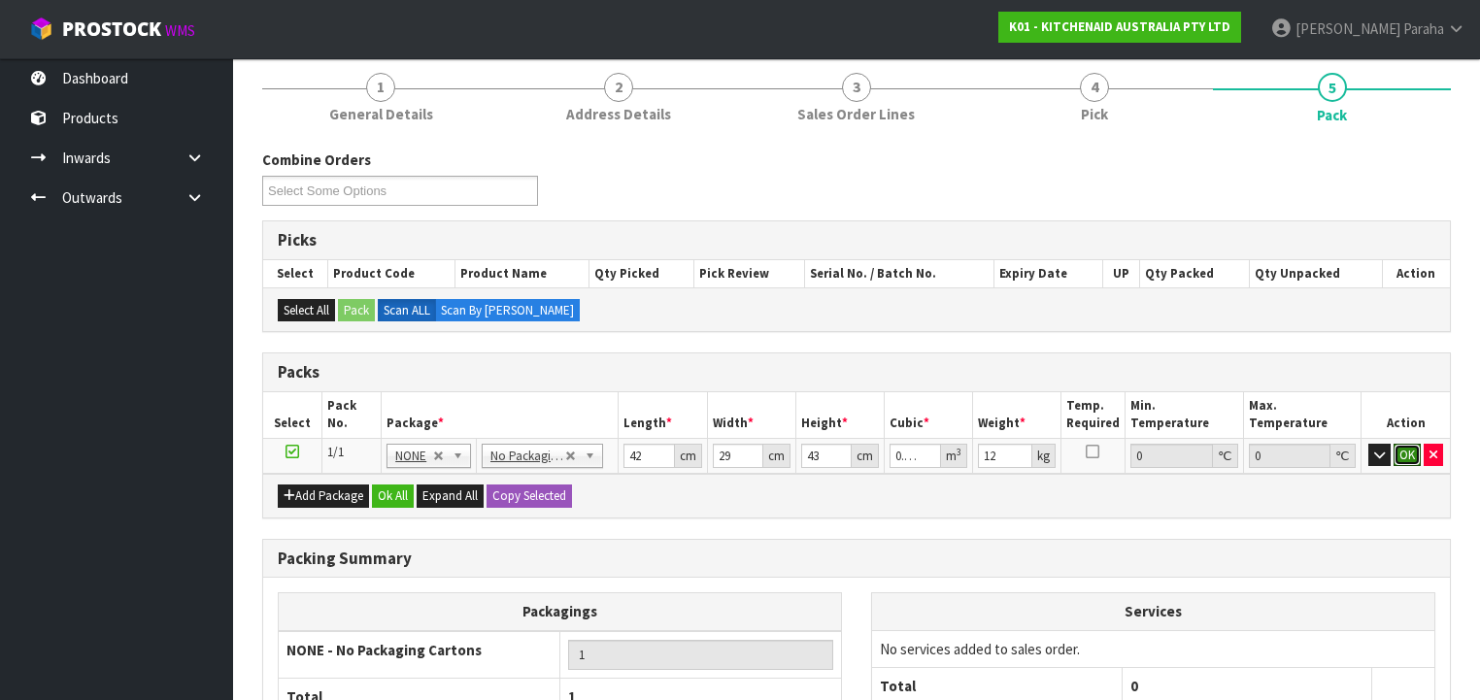
click button "OK" at bounding box center [1407, 455] width 27 height 23
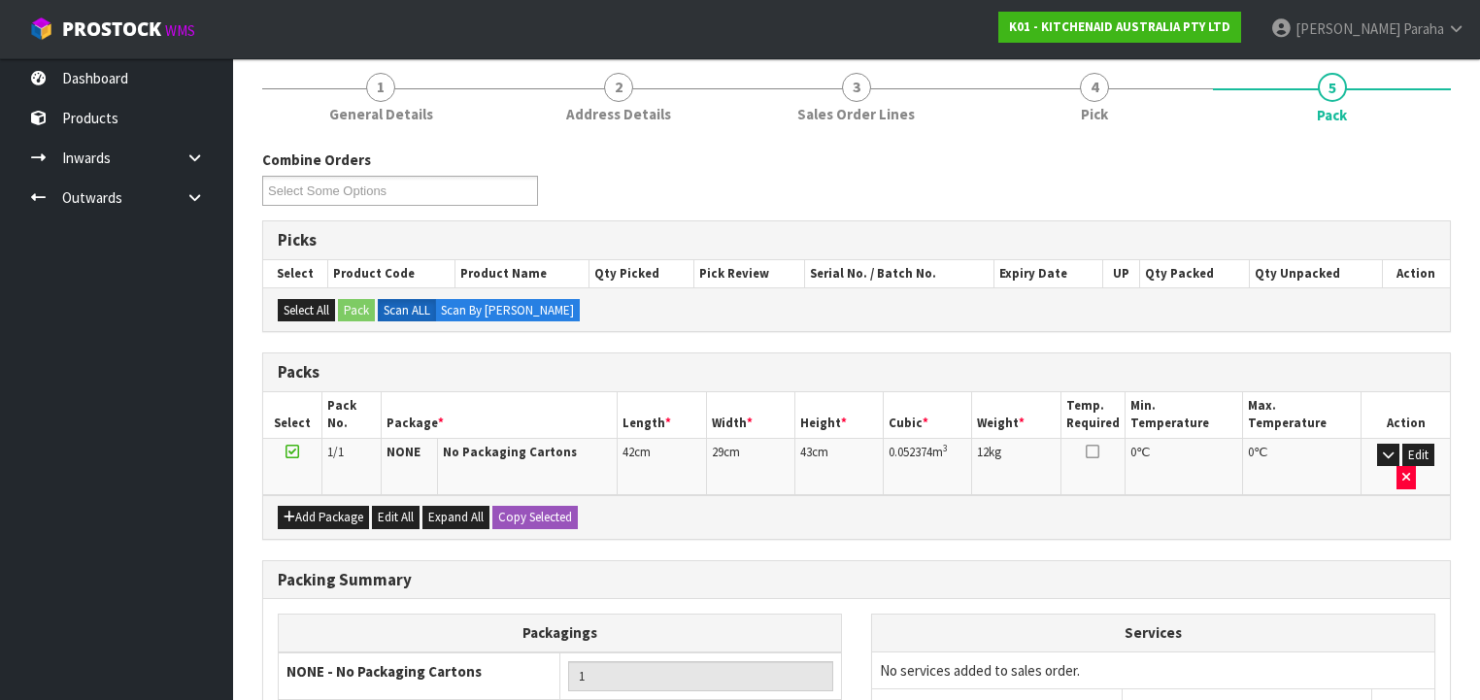
scroll to position [333, 0]
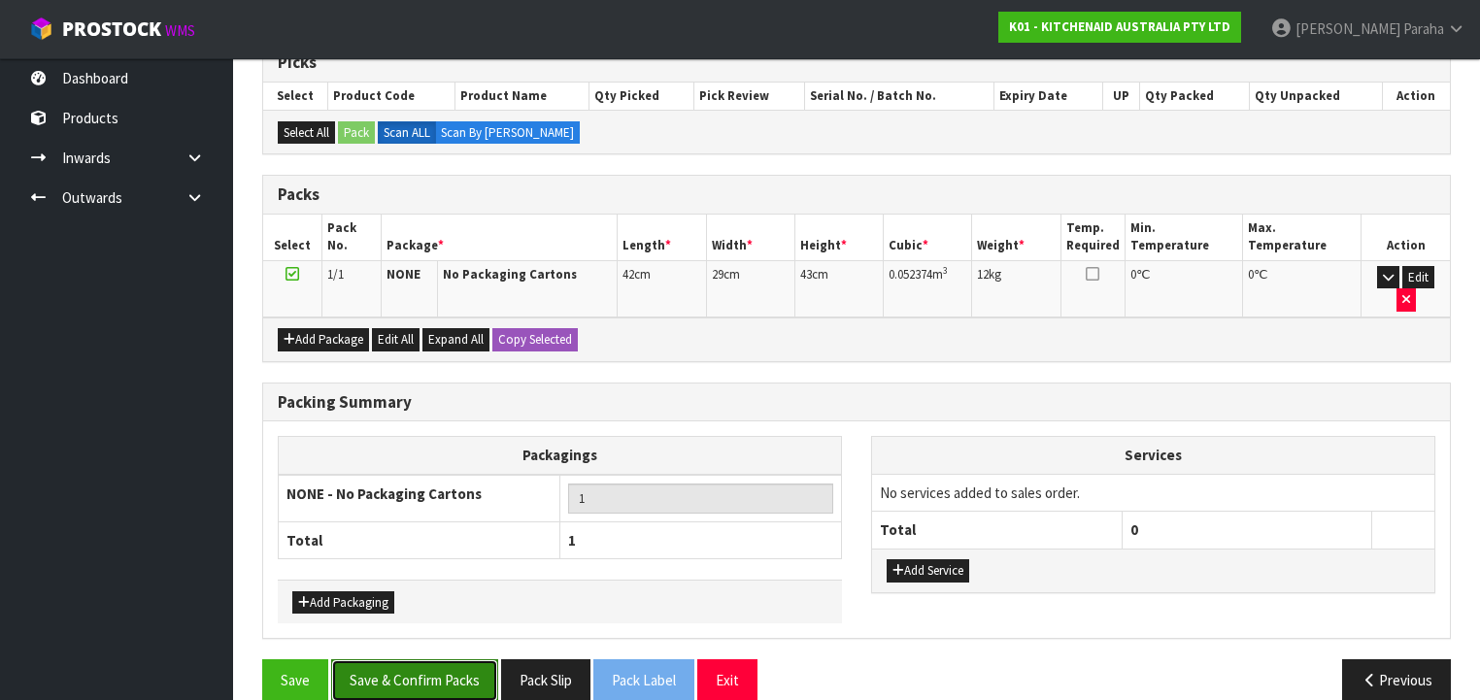
click at [435, 659] on button "Save & Confirm Packs" at bounding box center [414, 680] width 167 height 42
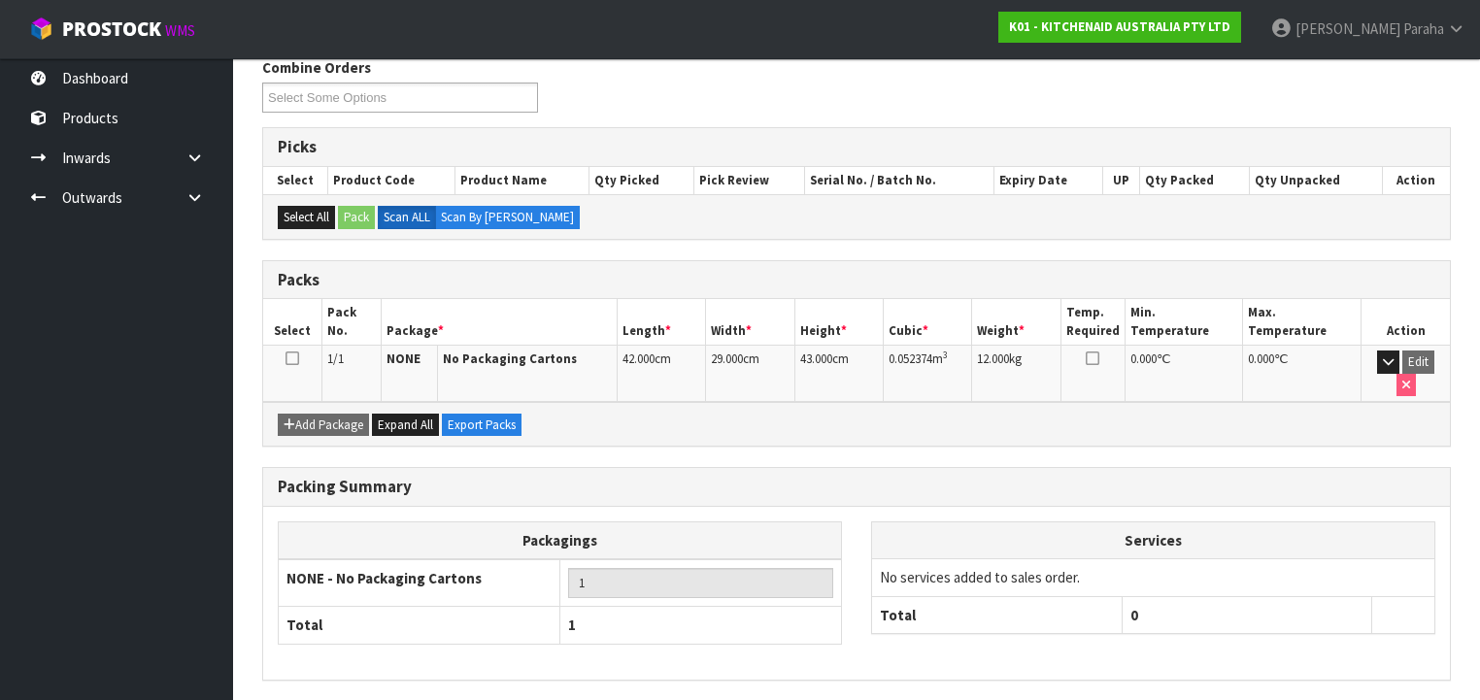
scroll to position [361, 0]
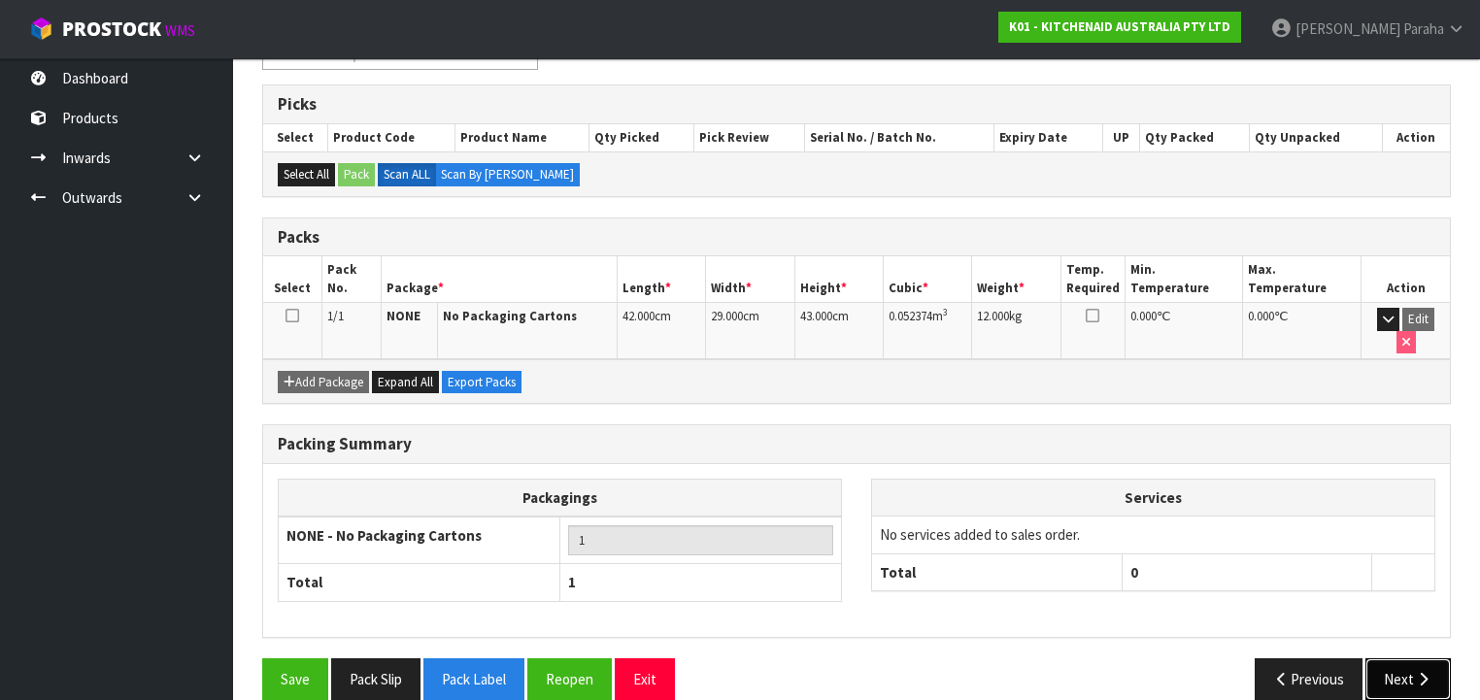
click at [1414, 672] on icon "button" at bounding box center [1423, 679] width 18 height 15
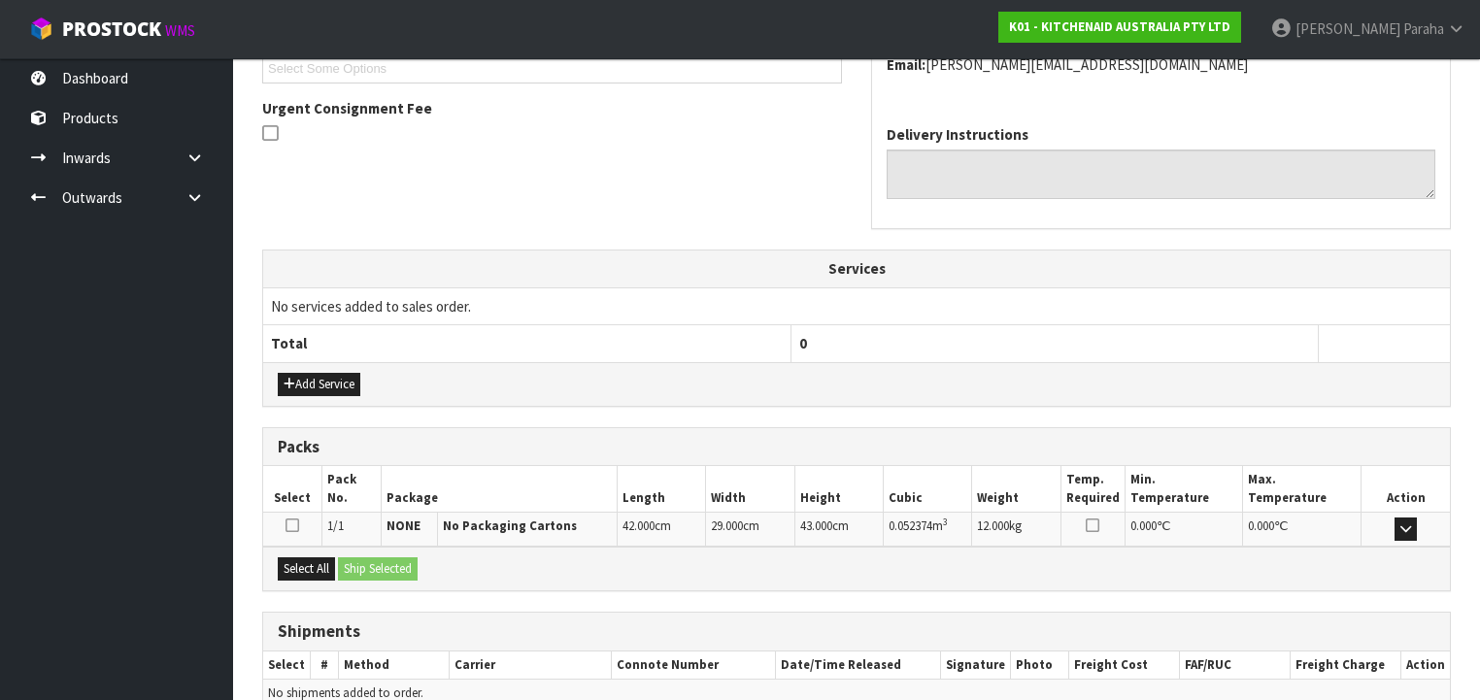
scroll to position [635, 0]
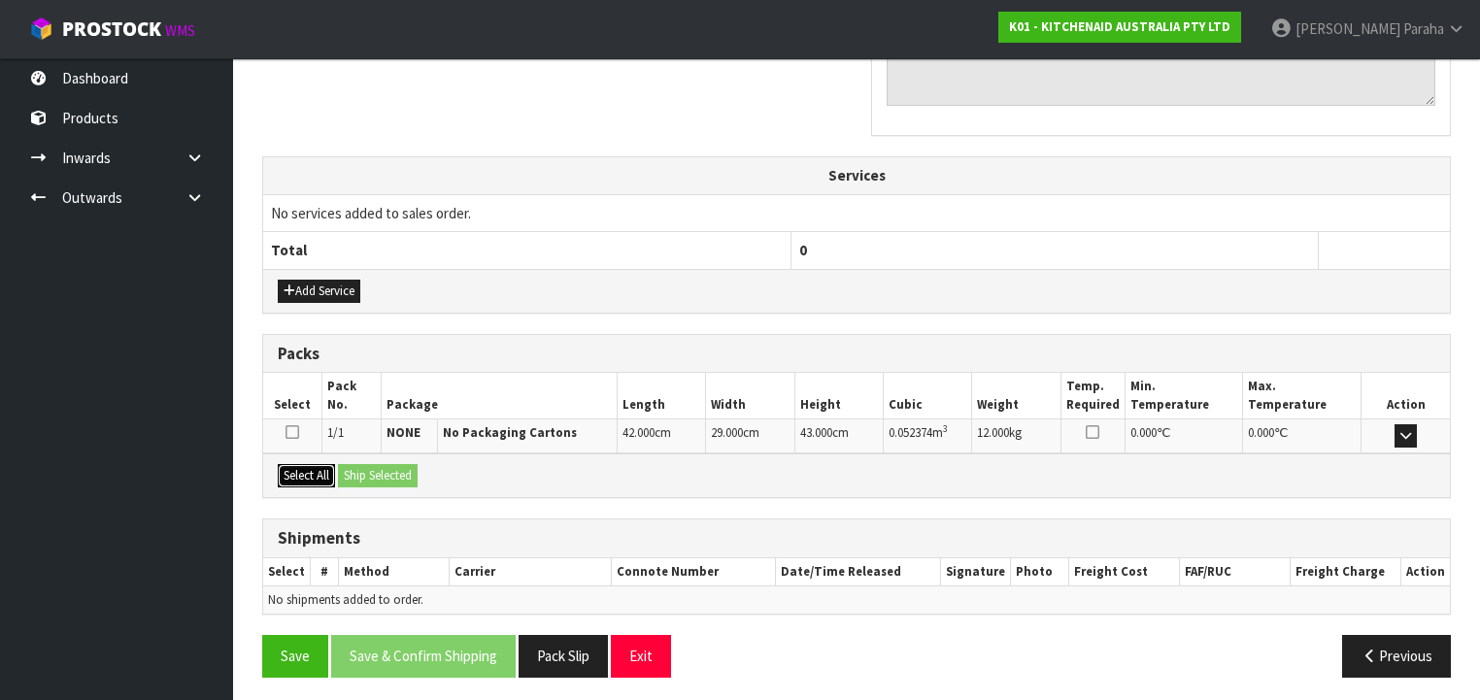
click at [322, 474] on button "Select All" at bounding box center [306, 475] width 57 height 23
click at [388, 471] on button "Ship Selected" at bounding box center [378, 475] width 80 height 23
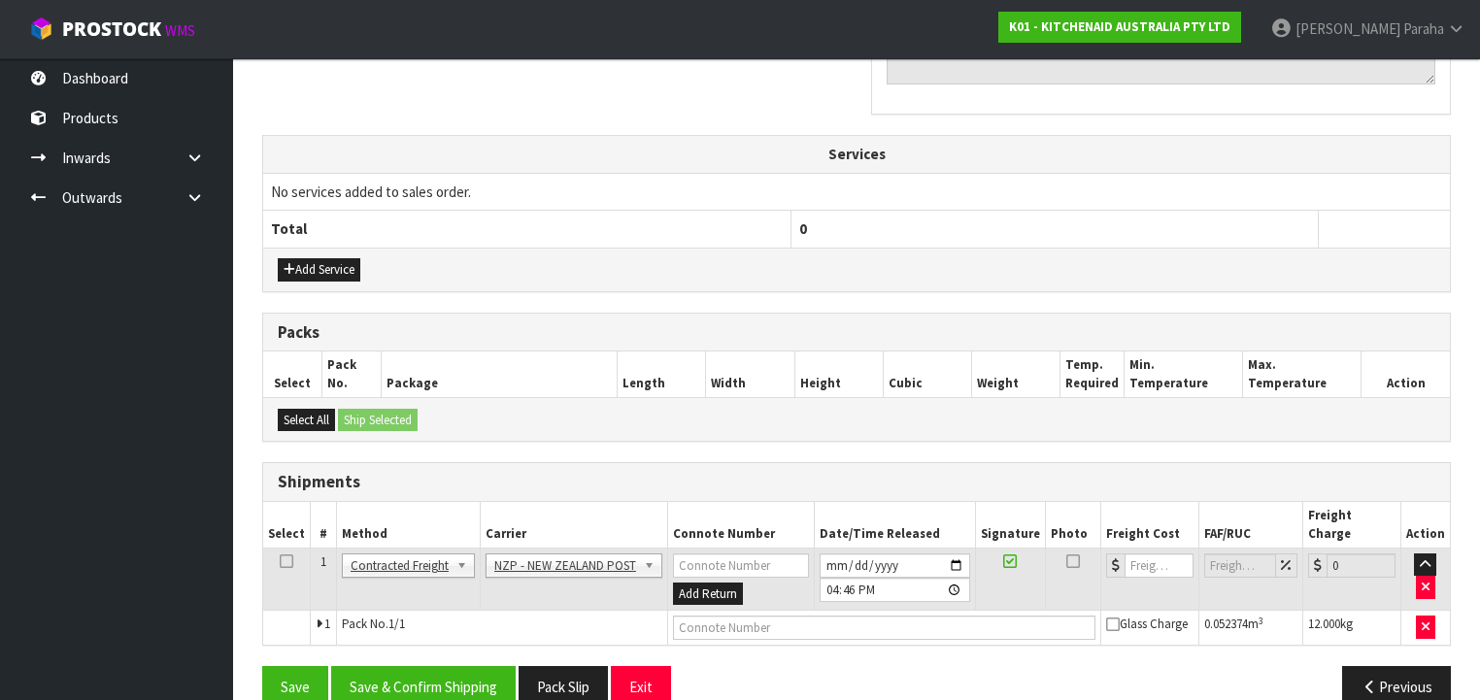
scroll to position [669, 0]
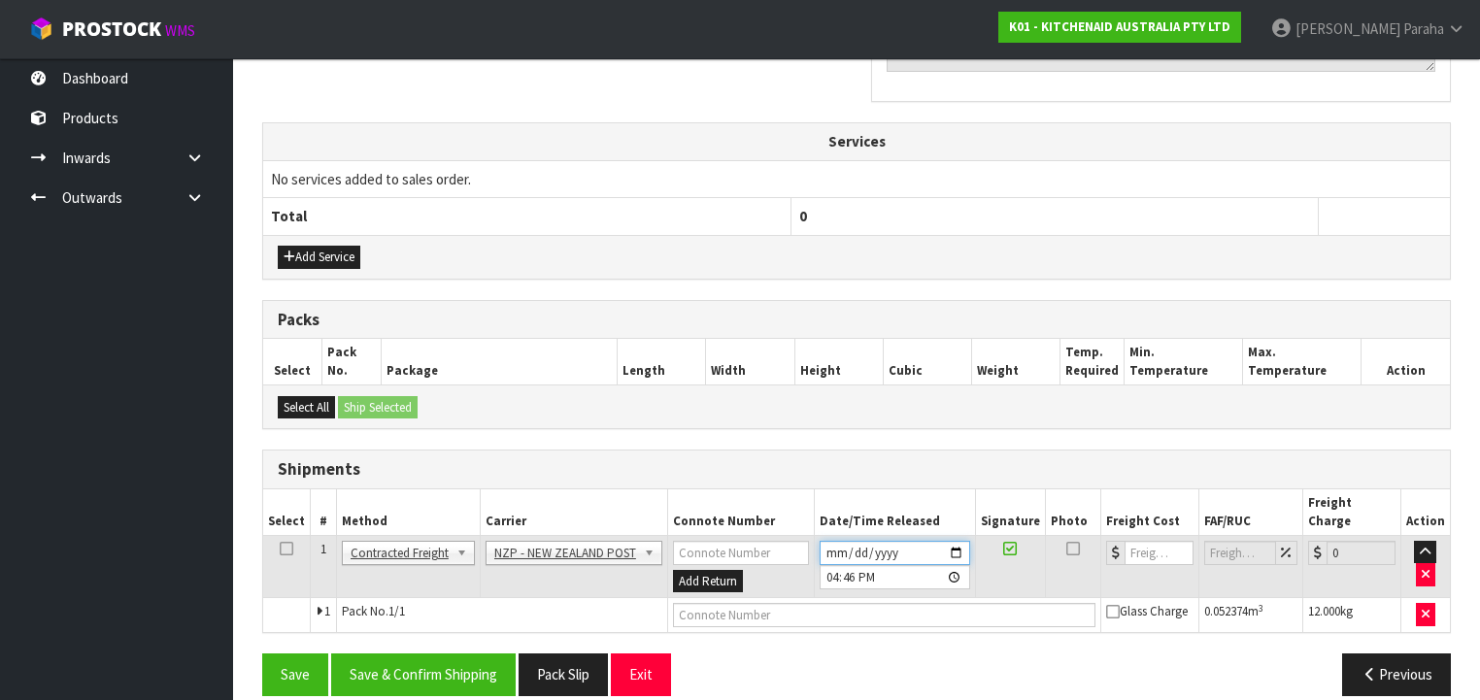
click at [963, 541] on input "[DATE]" at bounding box center [895, 553] width 151 height 24
type input "[DATE]"
click at [460, 654] on button "Save & Confirm Shipping" at bounding box center [423, 675] width 185 height 42
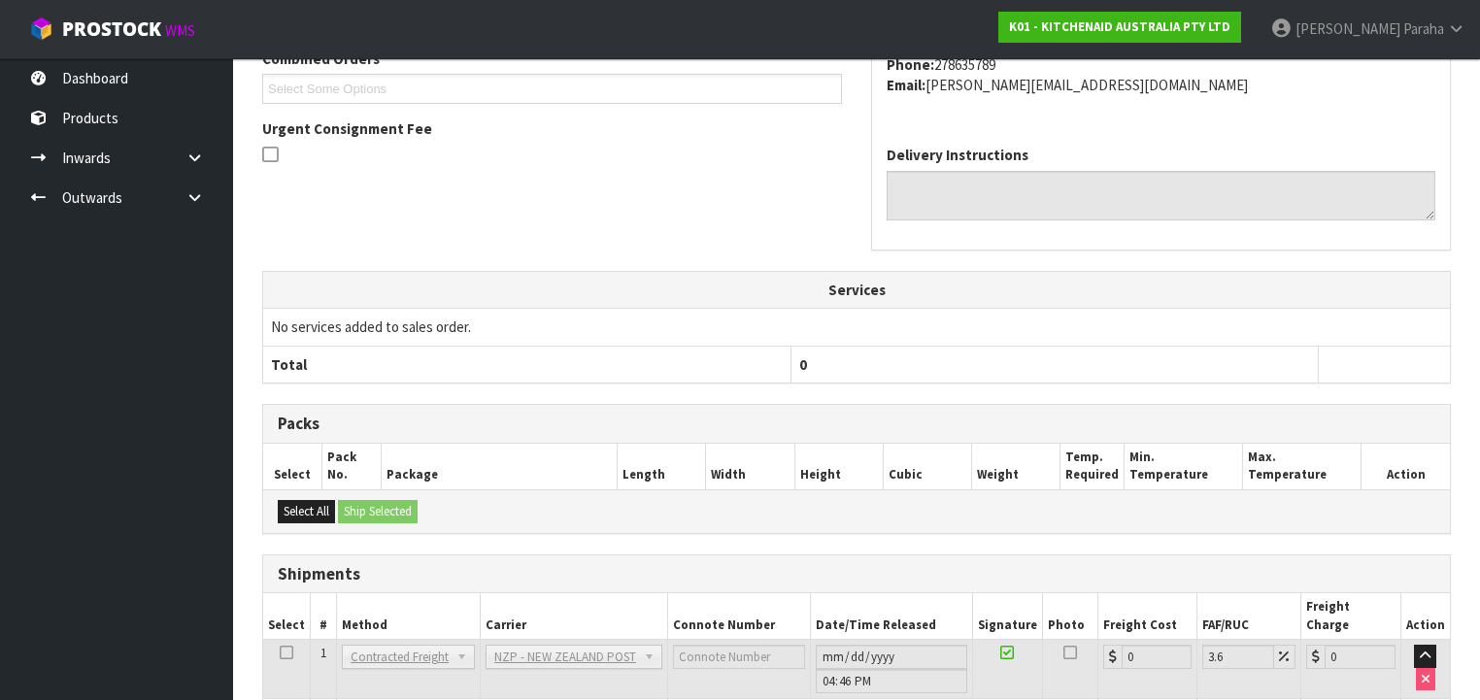
scroll to position [643, 0]
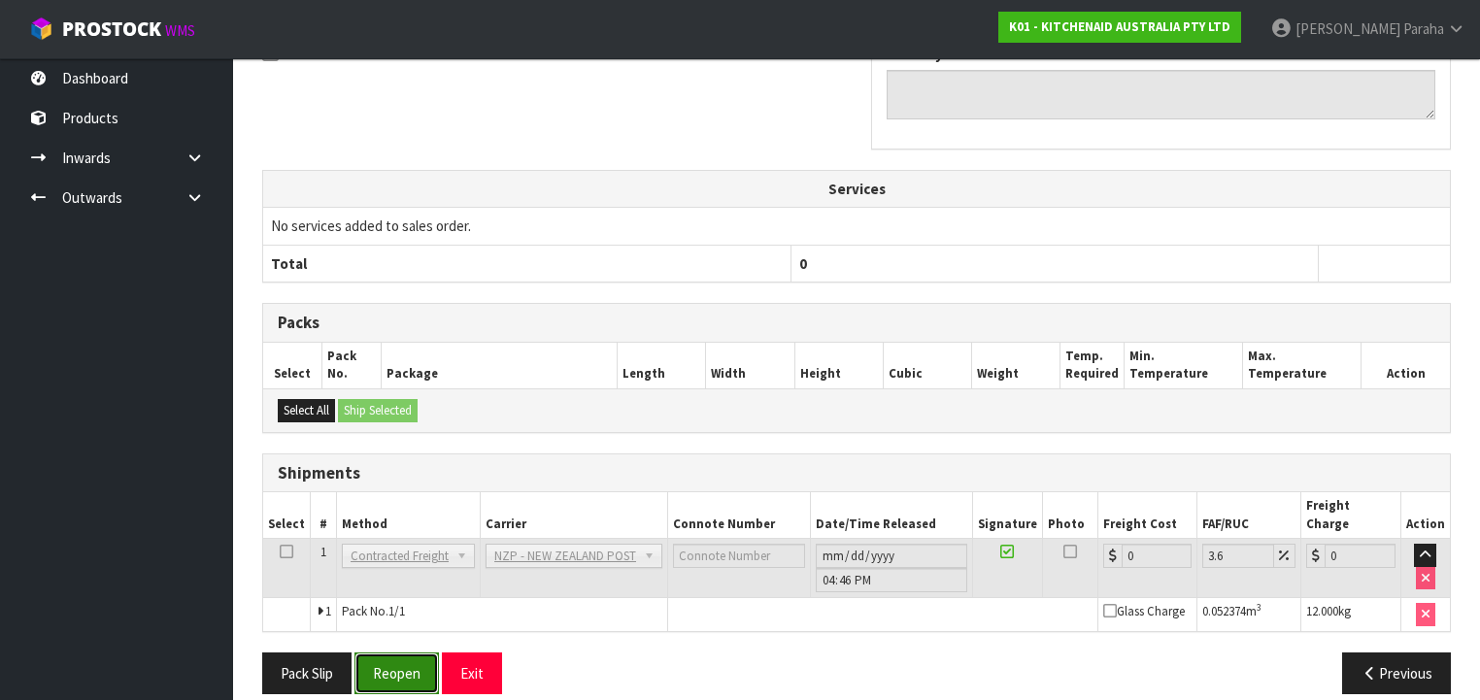
click at [426, 653] on button "Reopen" at bounding box center [397, 674] width 84 height 42
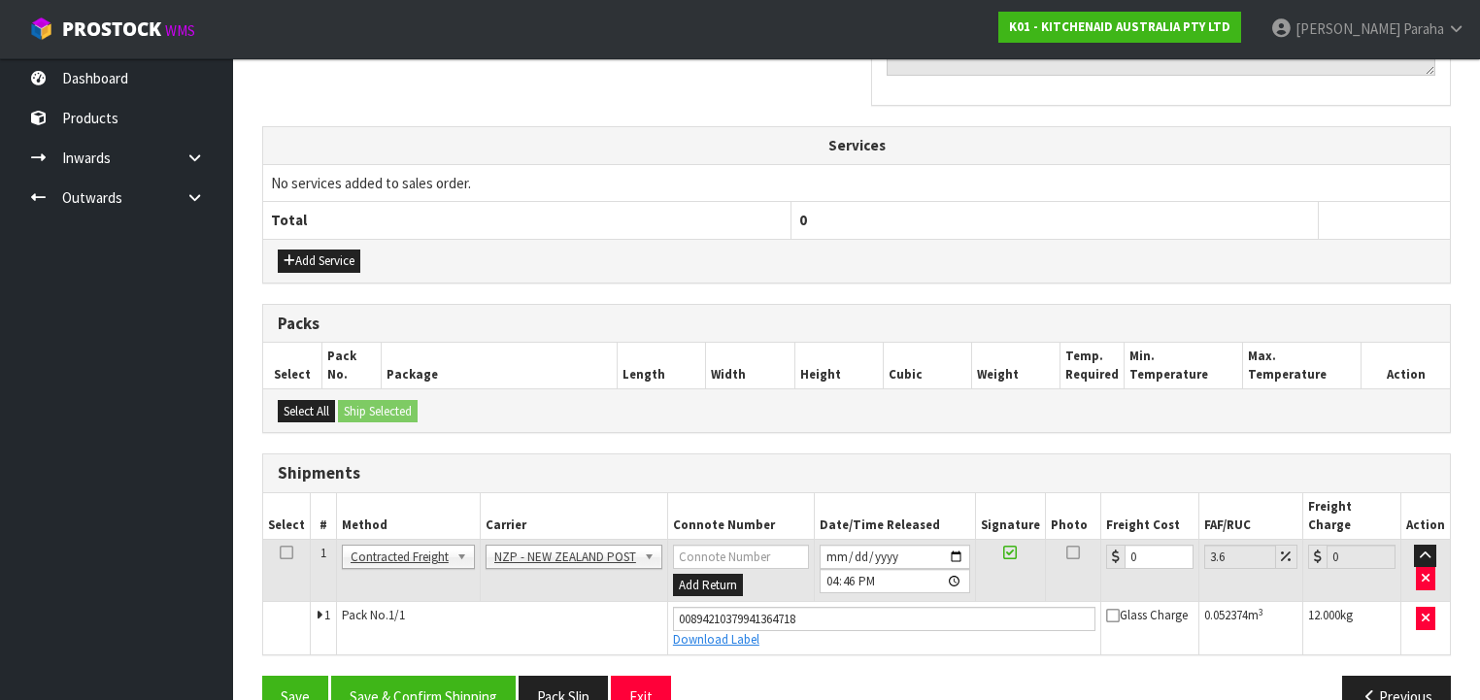
scroll to position [688, 0]
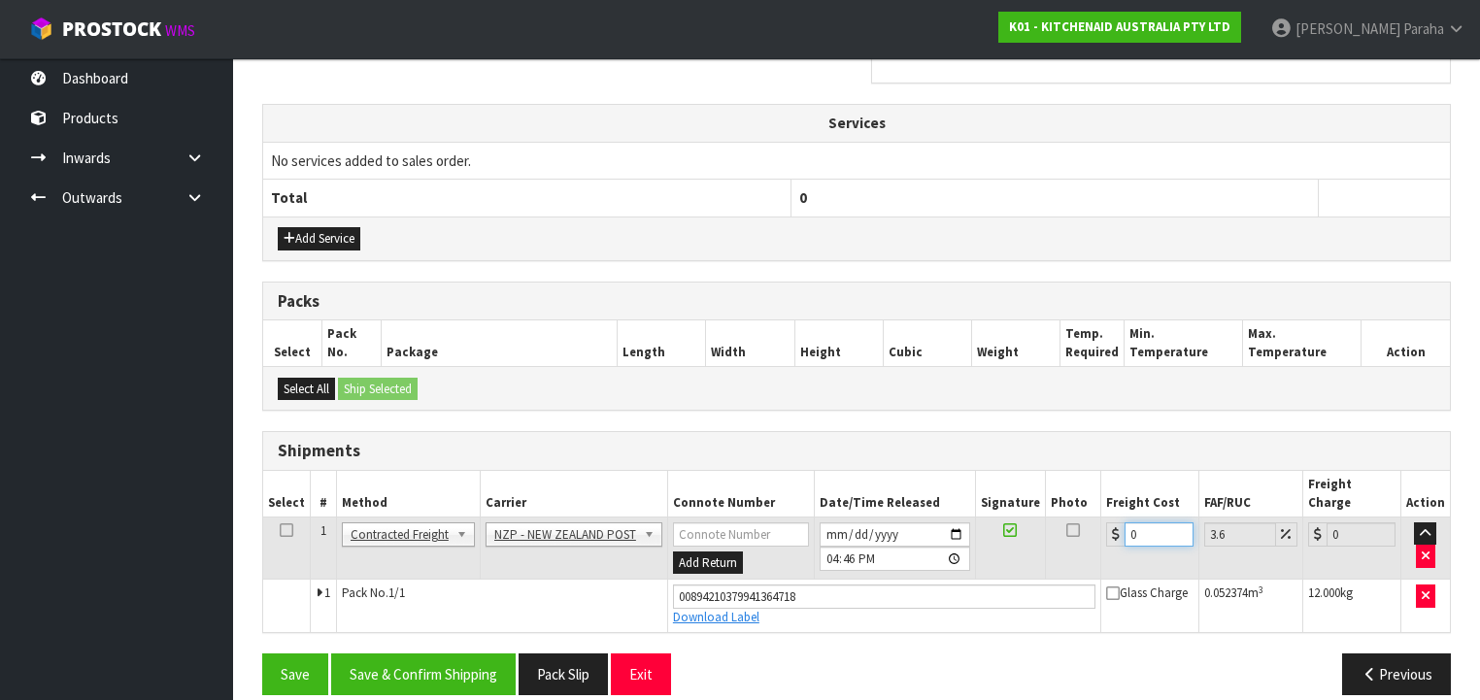
drag, startPoint x: 1135, startPoint y: 509, endPoint x: 1083, endPoint y: 507, distance: 52.5
click at [1084, 517] on tr "1 Client Local Pickup Customer Local Pickup Company Freight Contracted Freight …" at bounding box center [856, 548] width 1187 height 63
type input "4"
type input "4.14"
type input "4.3"
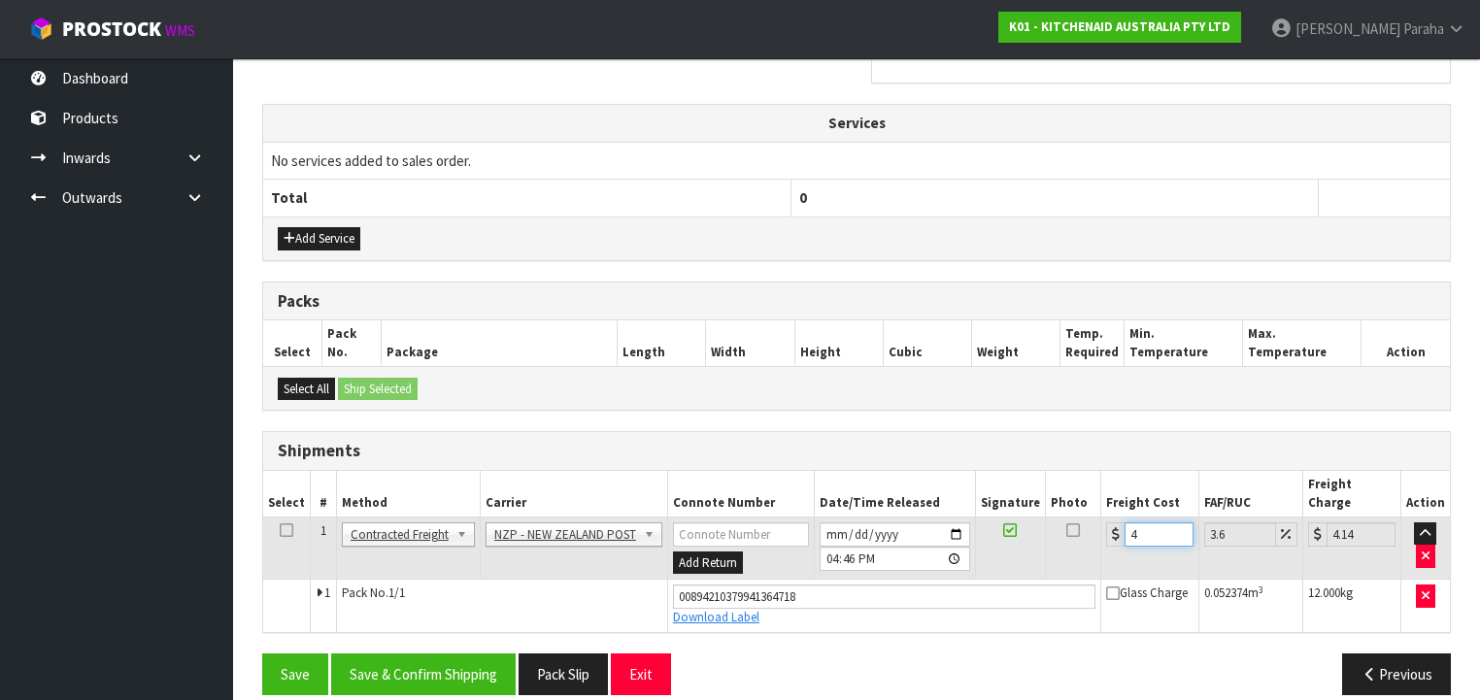
type input "4.45"
type input "4.33"
type input "4.49"
type input "4.33"
click at [443, 654] on button "Save & Confirm Shipping" at bounding box center [423, 675] width 185 height 42
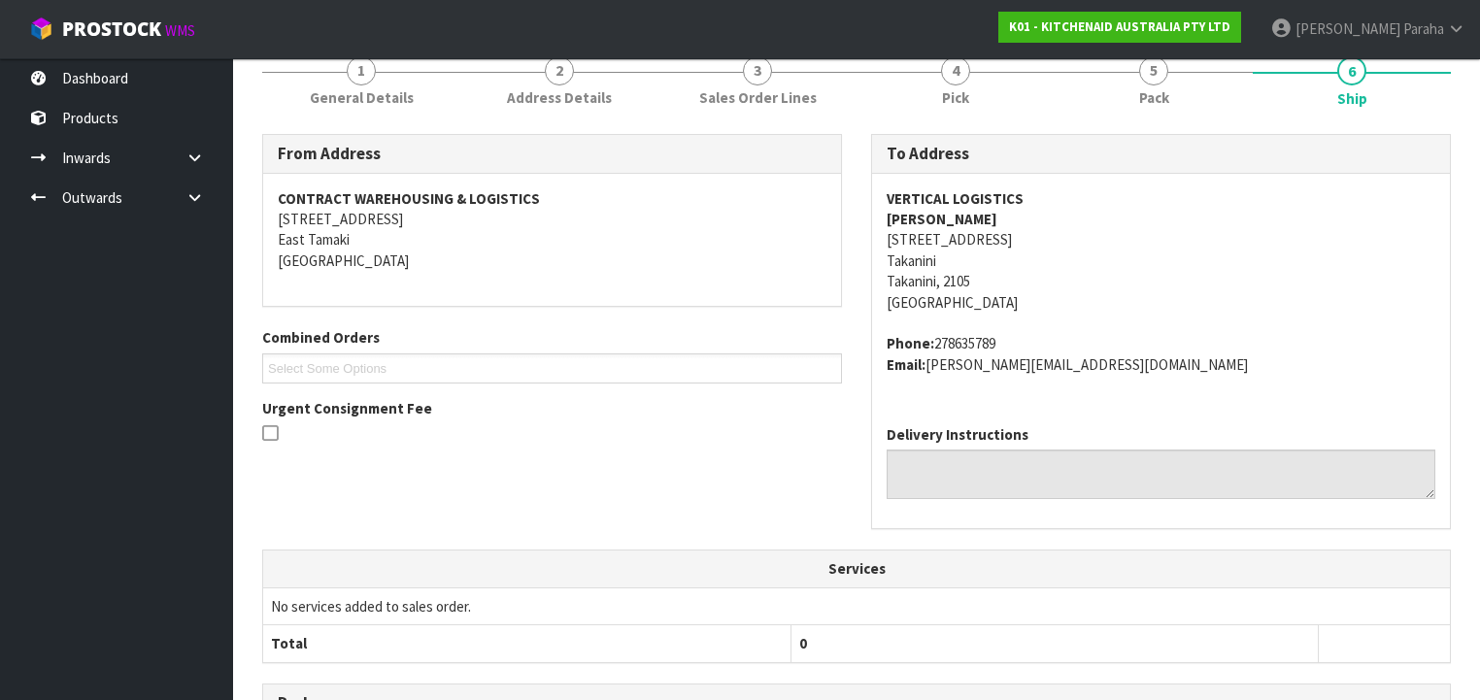
scroll to position [0, 0]
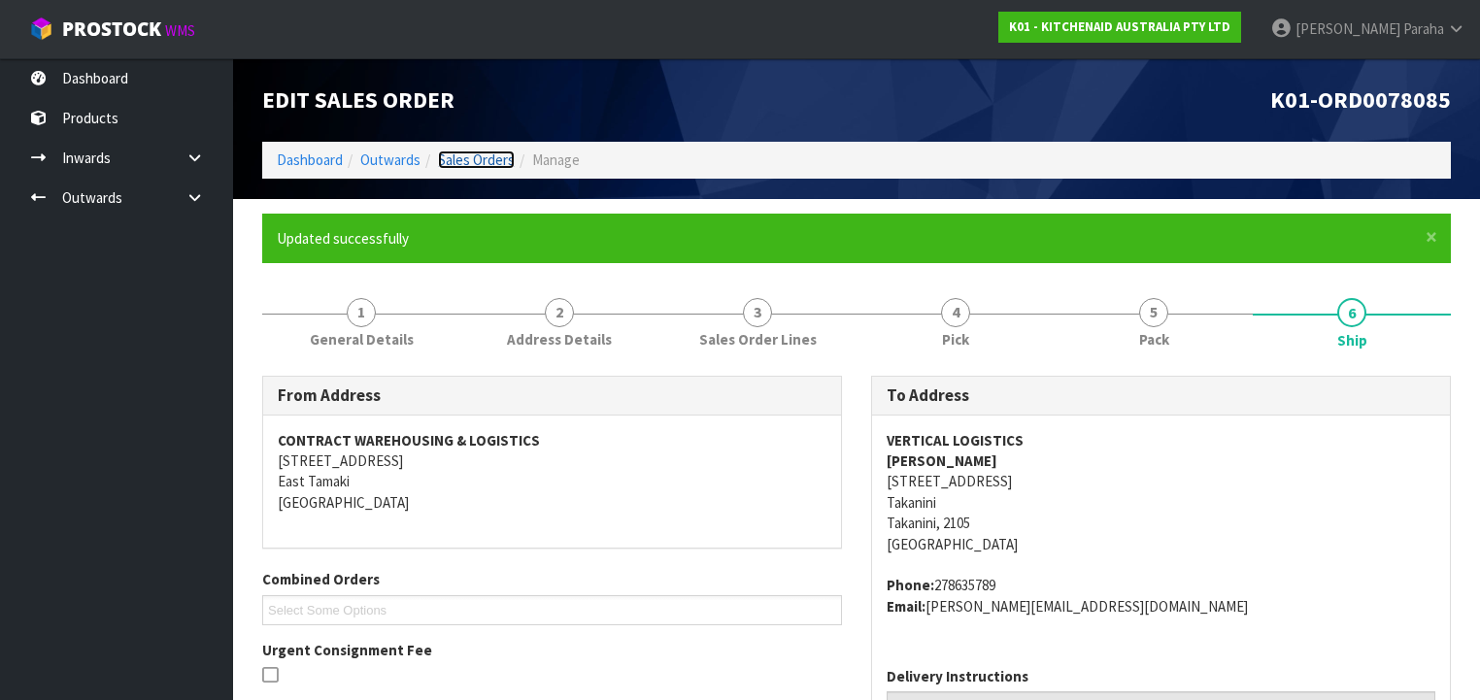
click at [485, 163] on link "Sales Orders" at bounding box center [476, 160] width 77 height 18
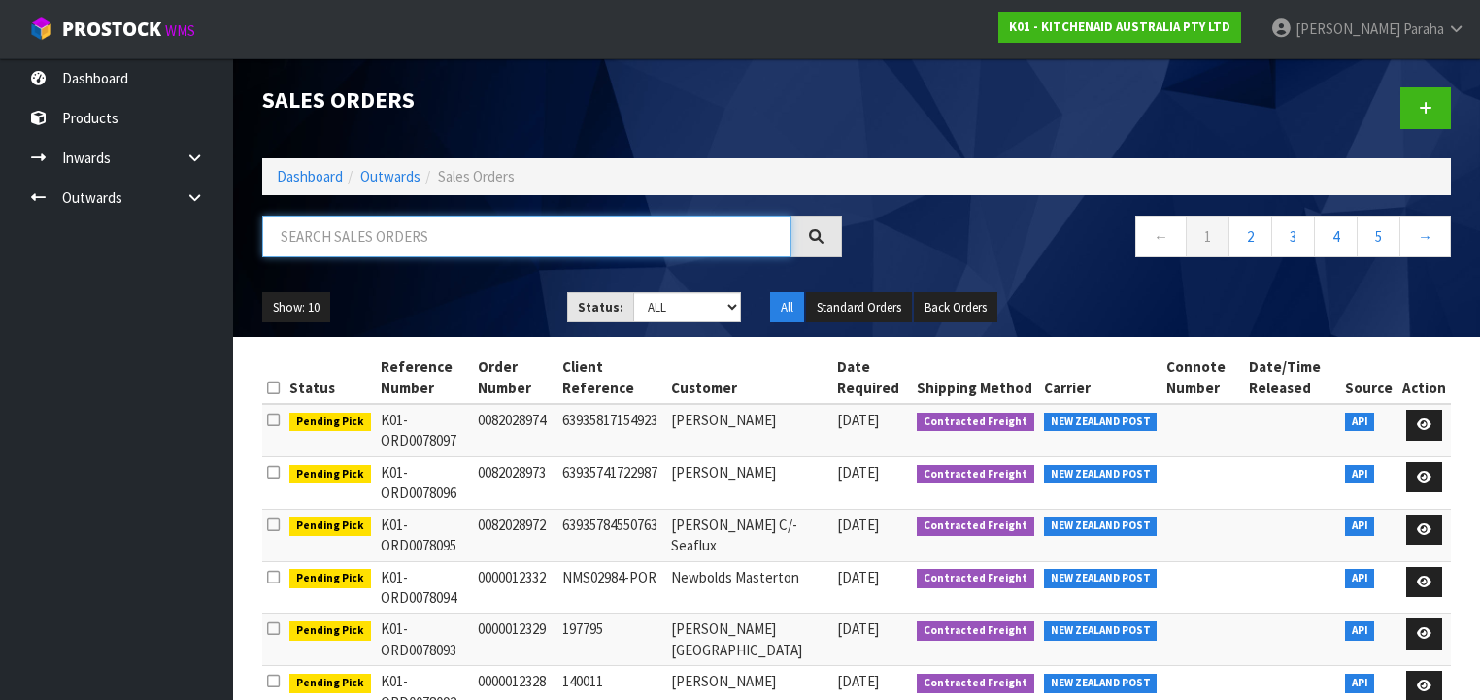
click at [521, 224] on input "text" at bounding box center [526, 237] width 529 height 42
type input "JOB-0408514"
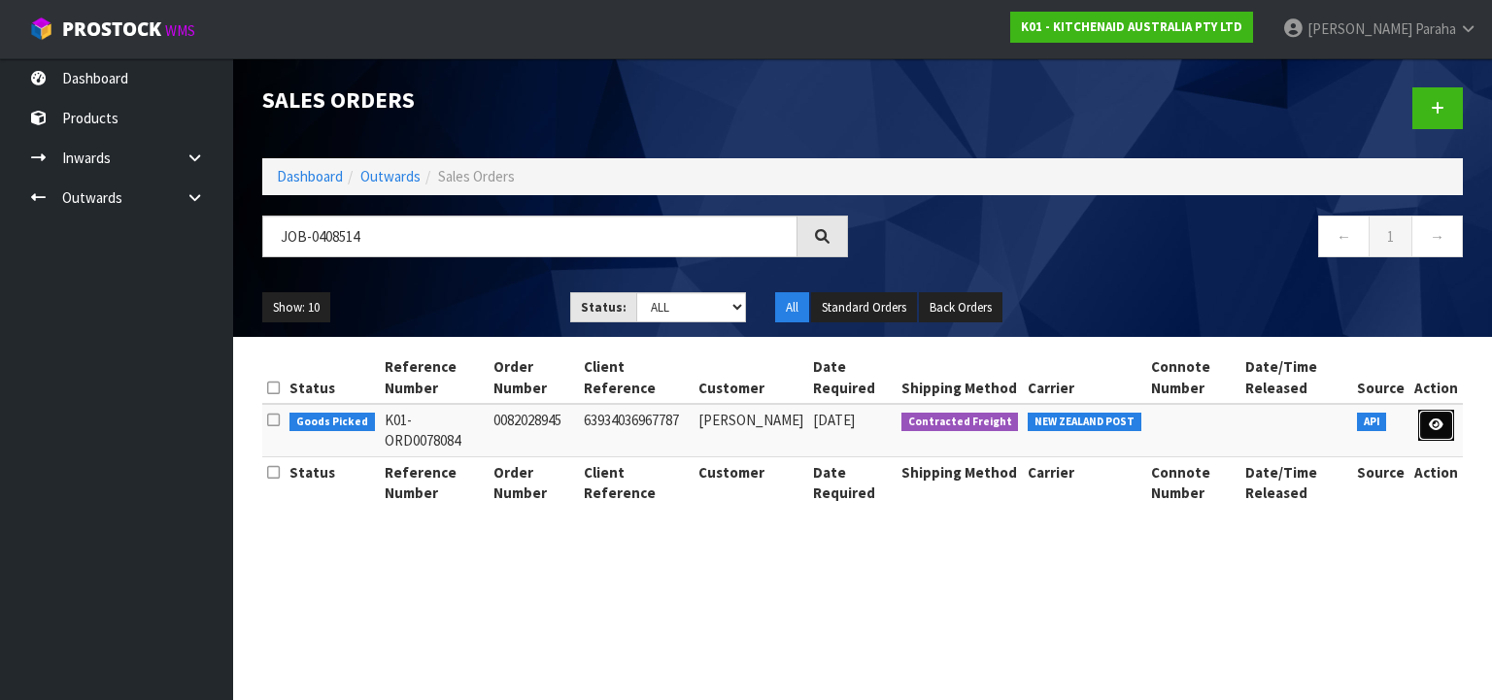
click at [1436, 421] on icon at bounding box center [1436, 425] width 15 height 13
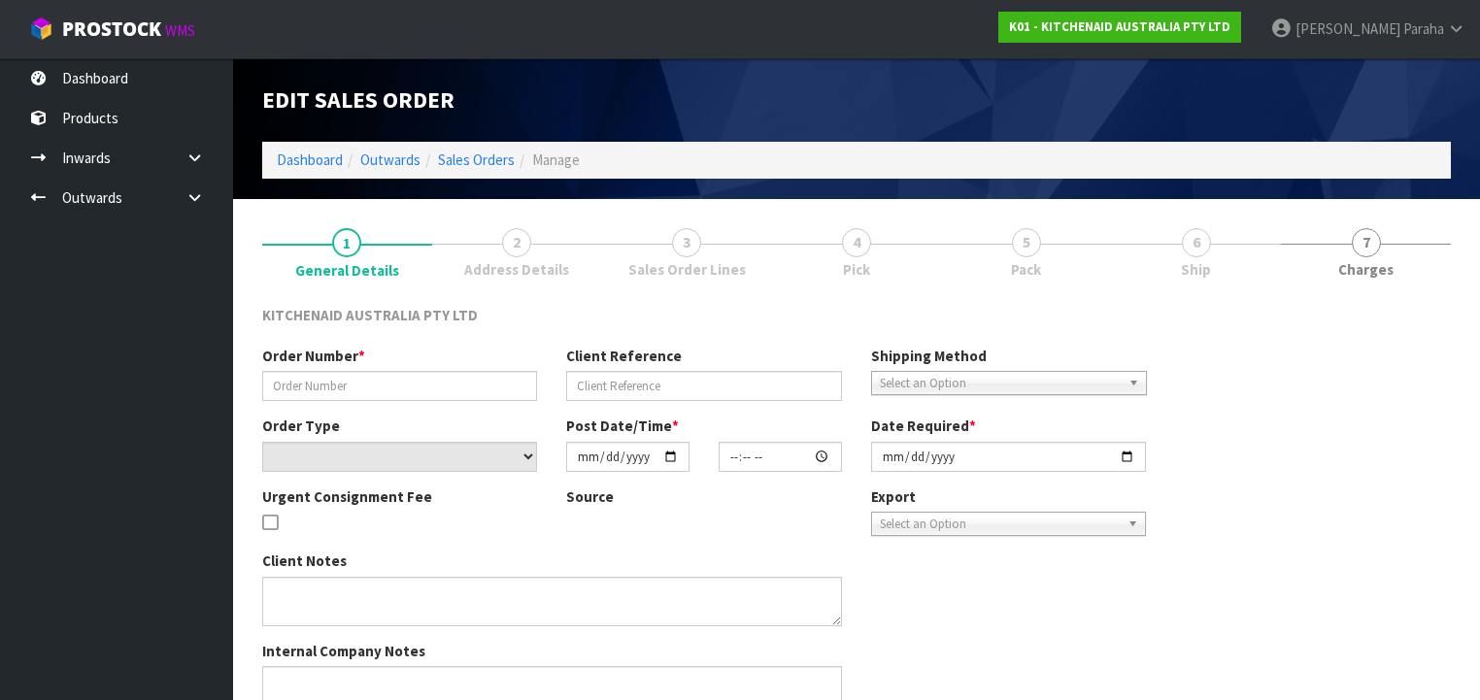
type input "0082028945"
type input "63934036967787"
select select "number:0"
type input "[DATE]"
type input "23:36:50.000"
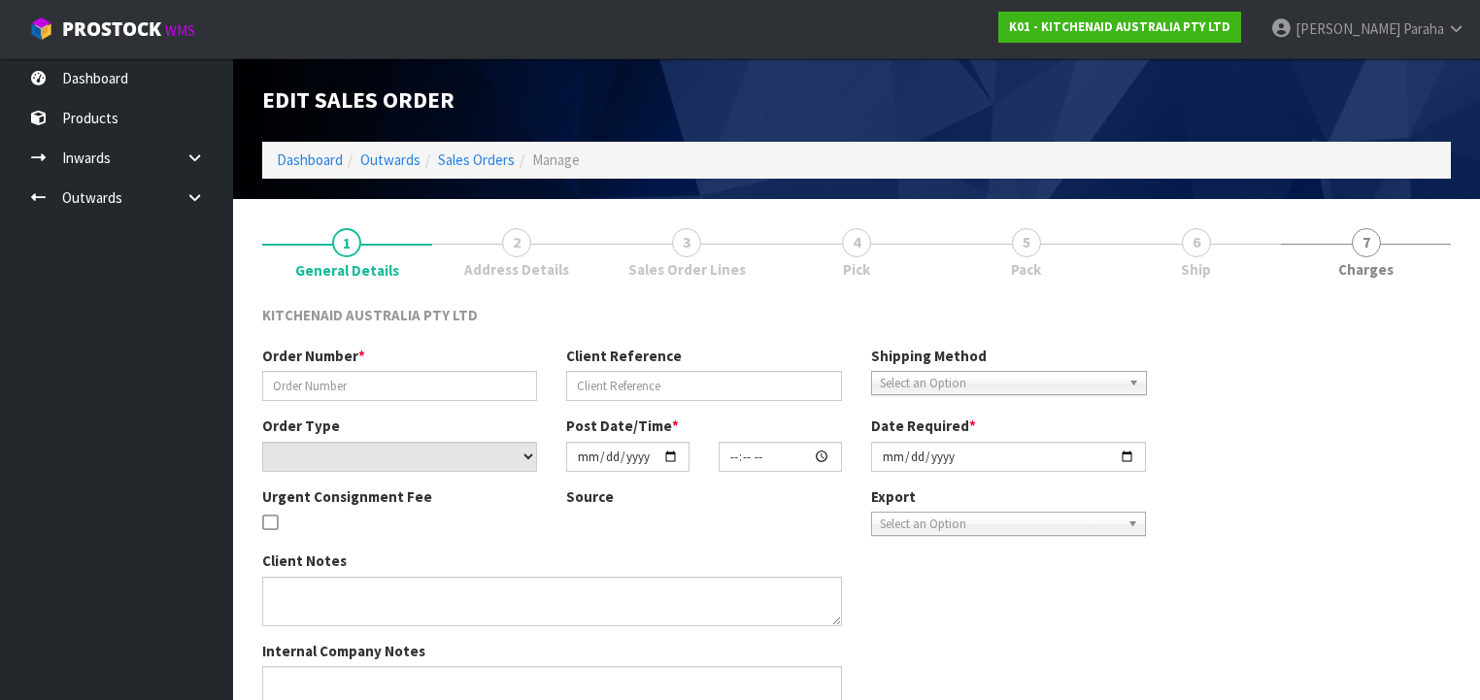
type input "[DATE]"
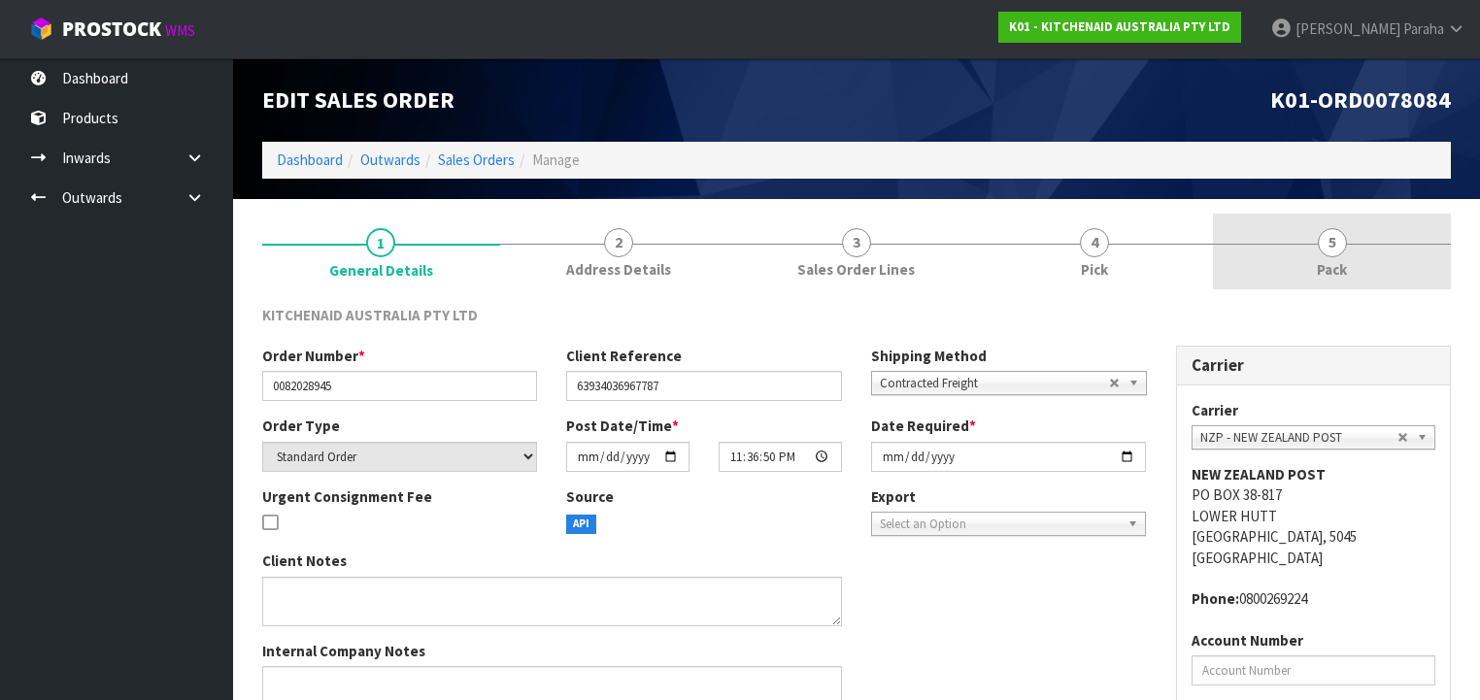
click at [1353, 250] on link "5 Pack" at bounding box center [1332, 252] width 238 height 77
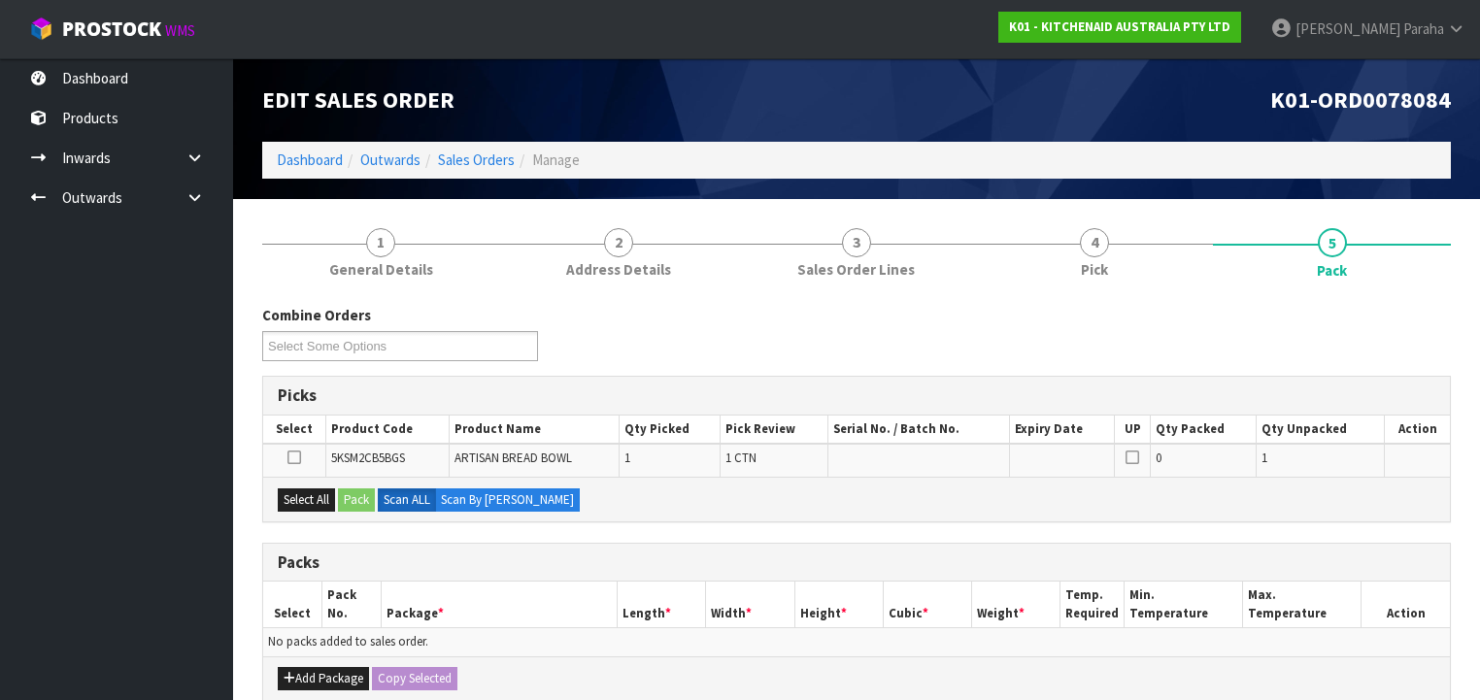
scroll to position [233, 0]
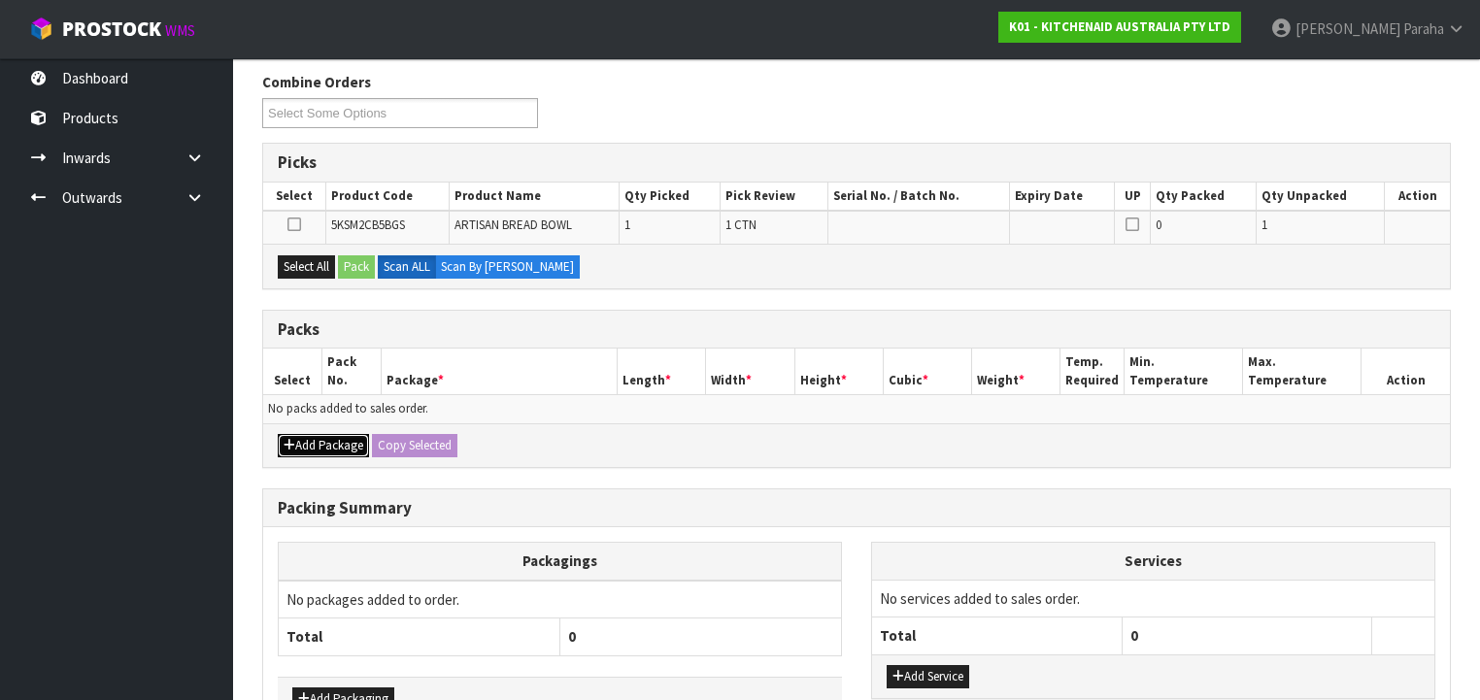
click at [329, 434] on button "Add Package" at bounding box center [323, 445] width 91 height 23
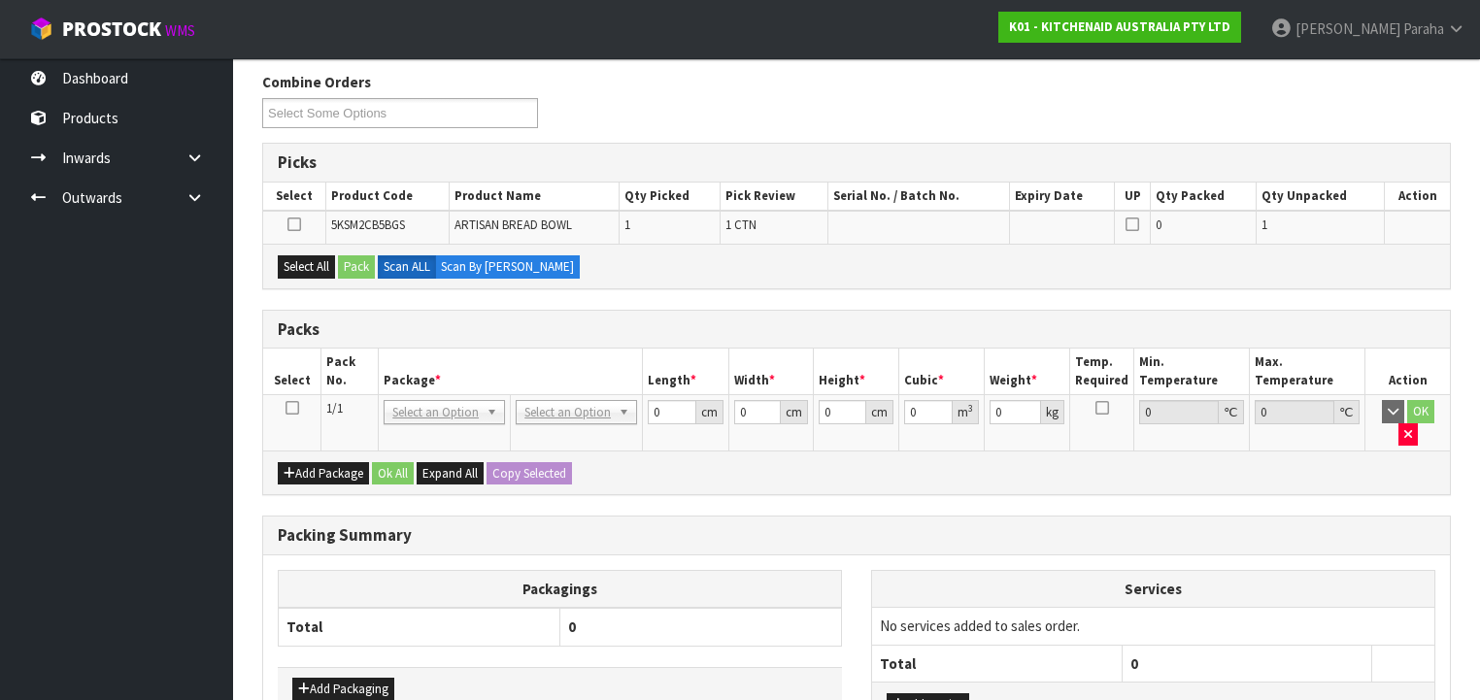
click at [293, 408] on icon at bounding box center [293, 408] width 14 height 1
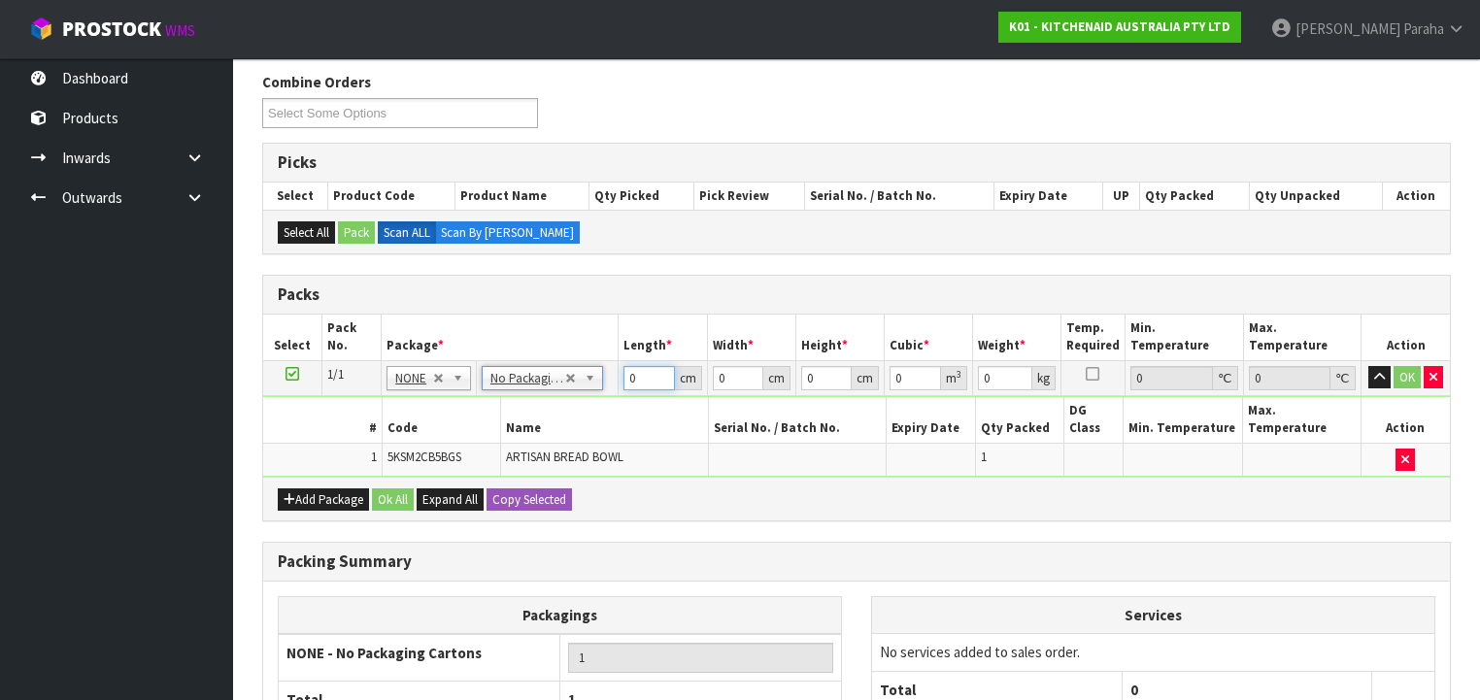
drag, startPoint x: 636, startPoint y: 376, endPoint x: 618, endPoint y: 380, distance: 18.9
click at [619, 380] on td "0 cm" at bounding box center [663, 377] width 88 height 35
type input "32"
type input "3"
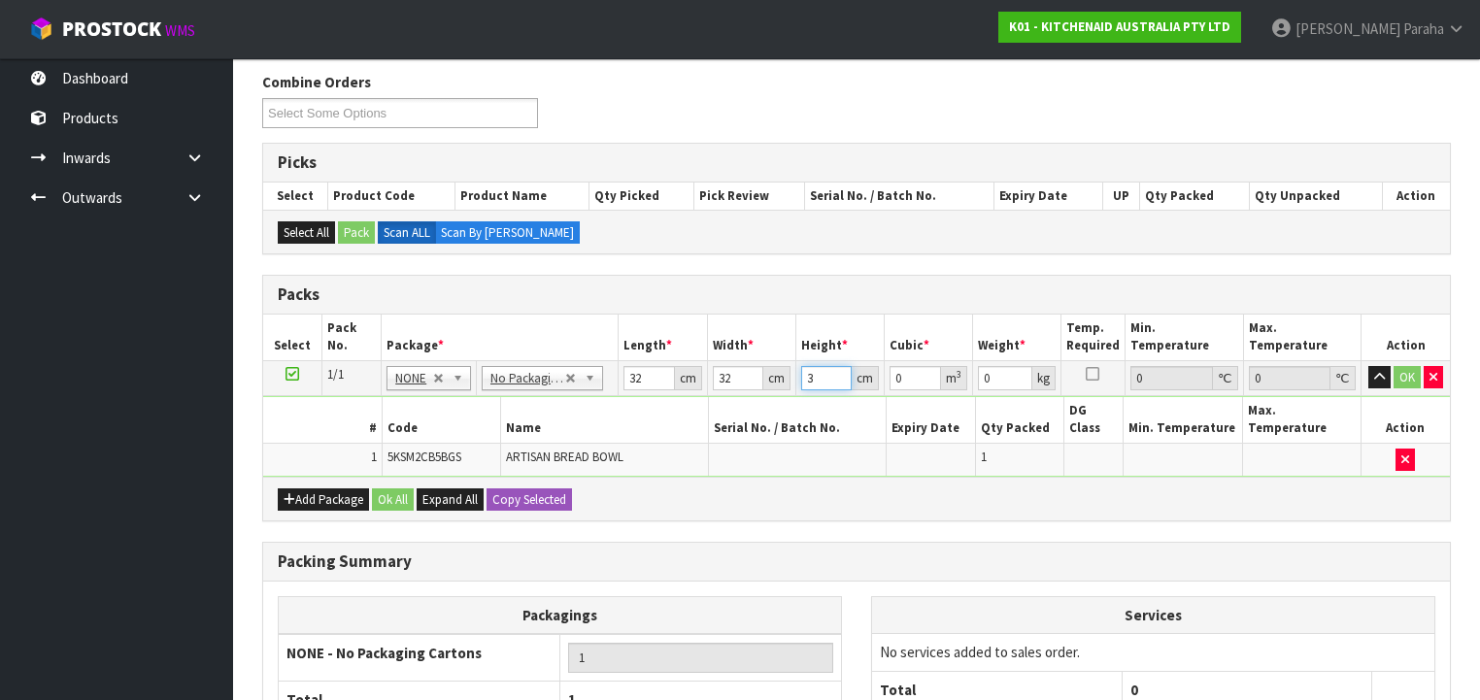
type input "0.003072"
type input "33"
type input "0.033792"
type input "33"
type input "5"
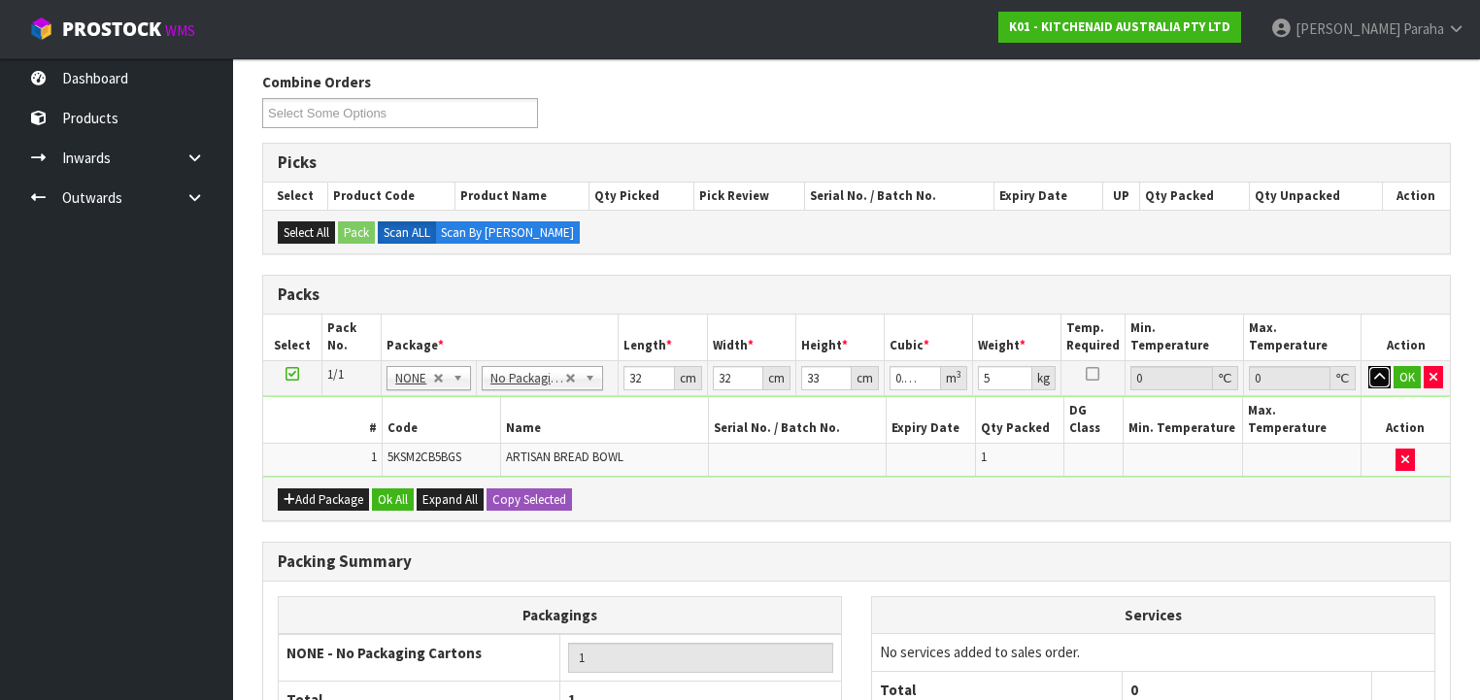
click at [1368, 366] on button "button" at bounding box center [1379, 377] width 22 height 23
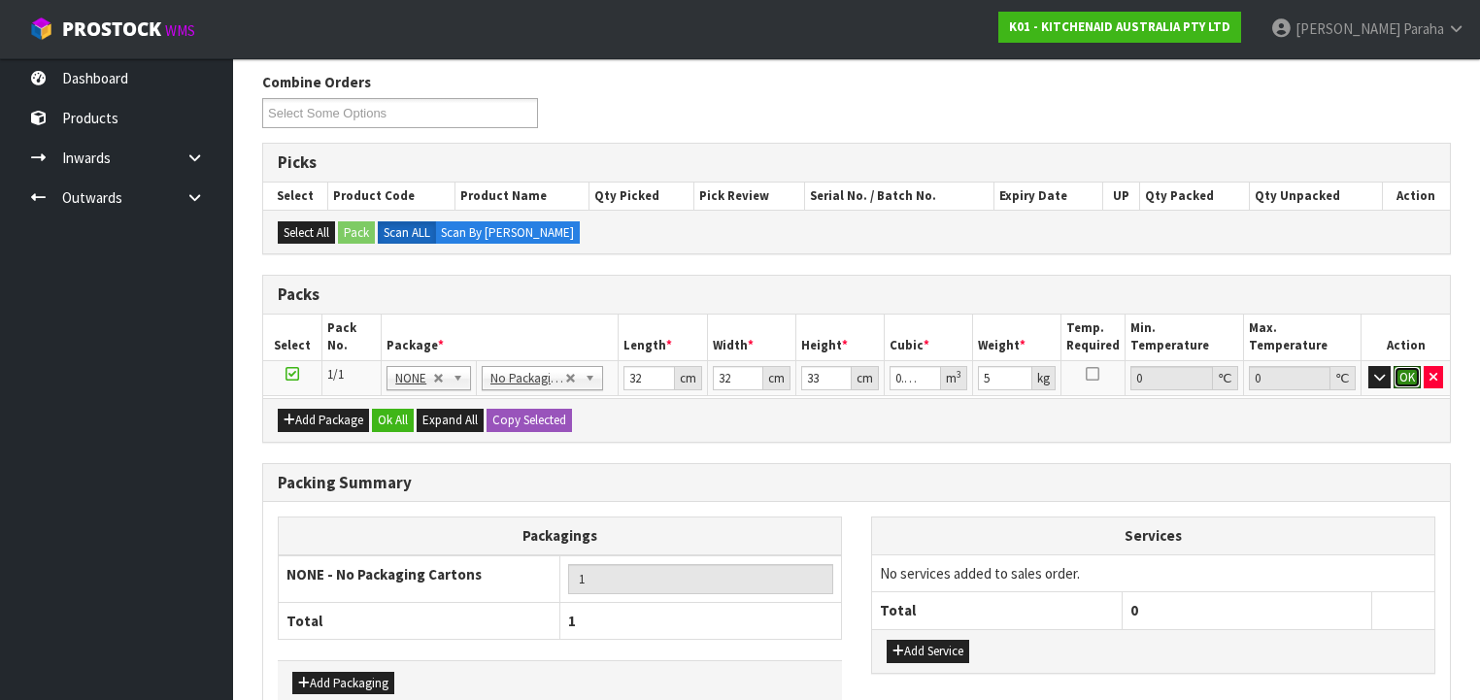
click button "OK" at bounding box center [1407, 377] width 27 height 23
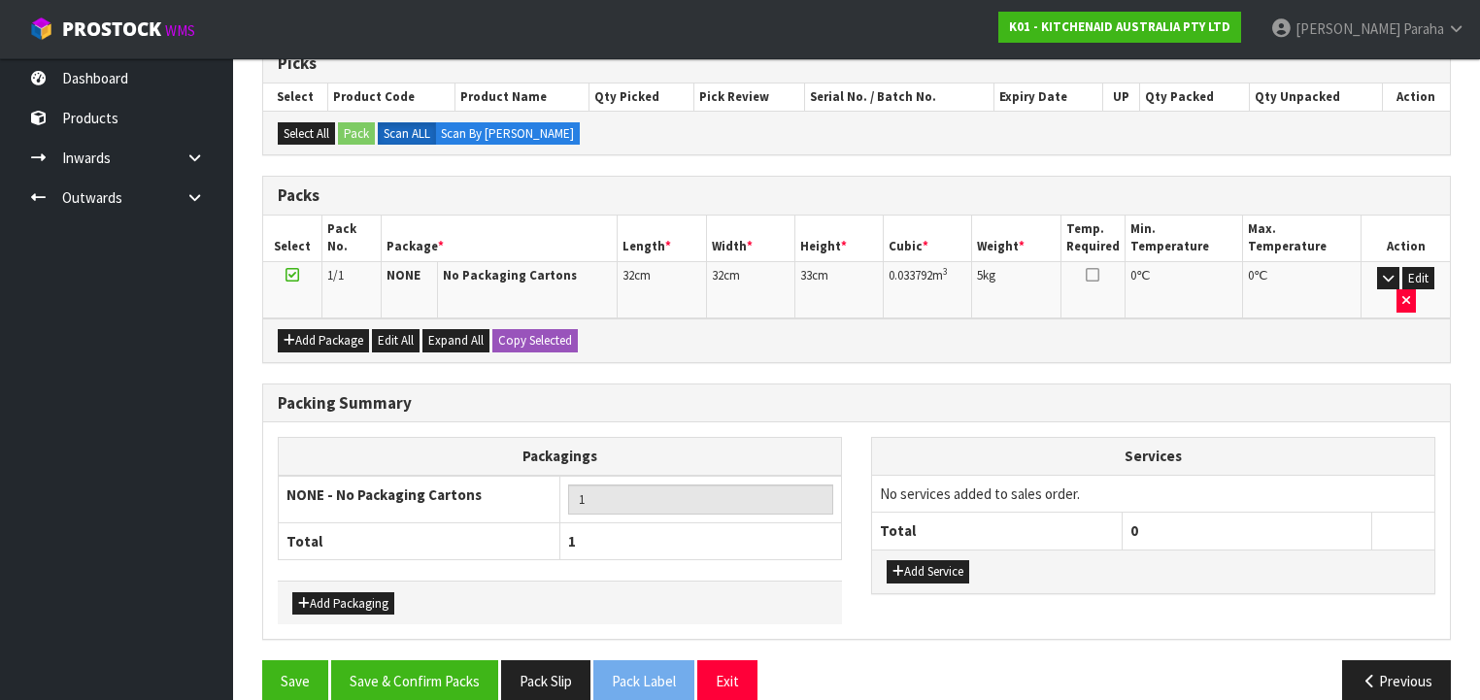
scroll to position [333, 0]
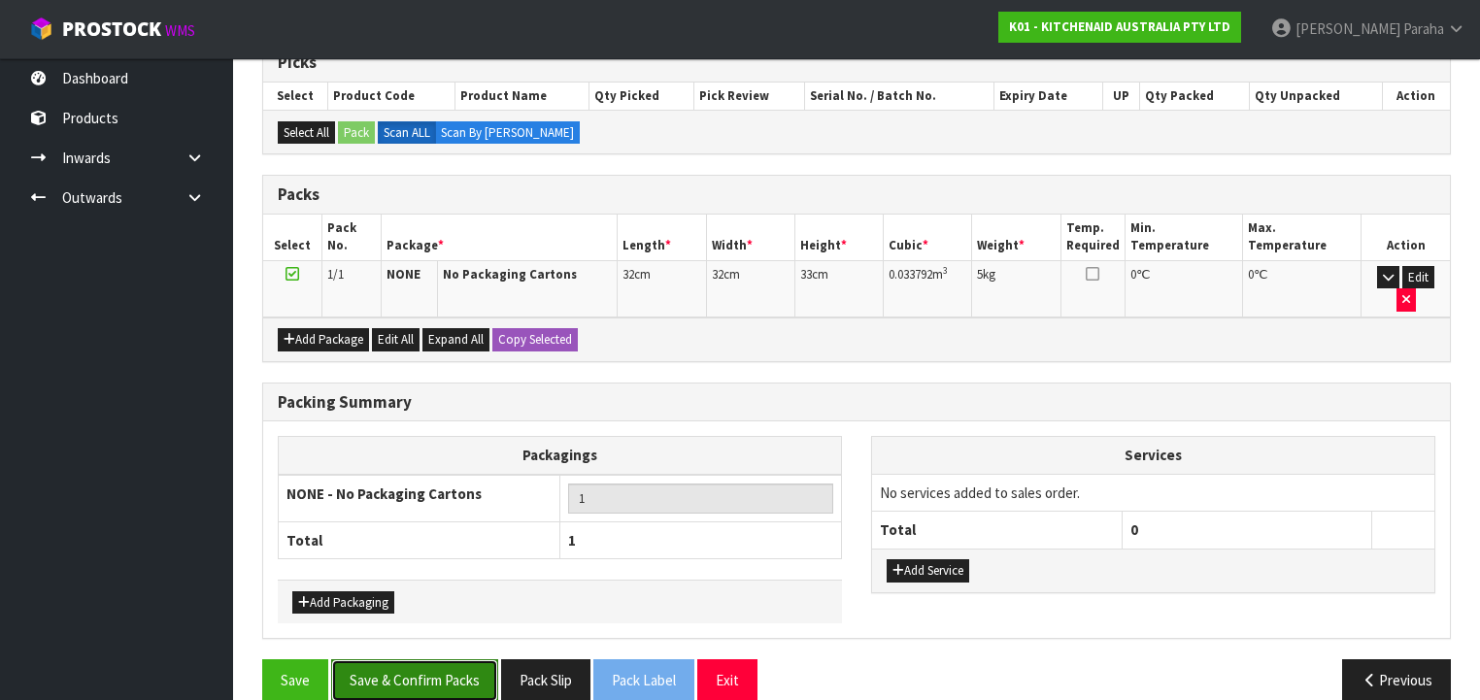
click at [423, 668] on button "Save & Confirm Packs" at bounding box center [414, 680] width 167 height 42
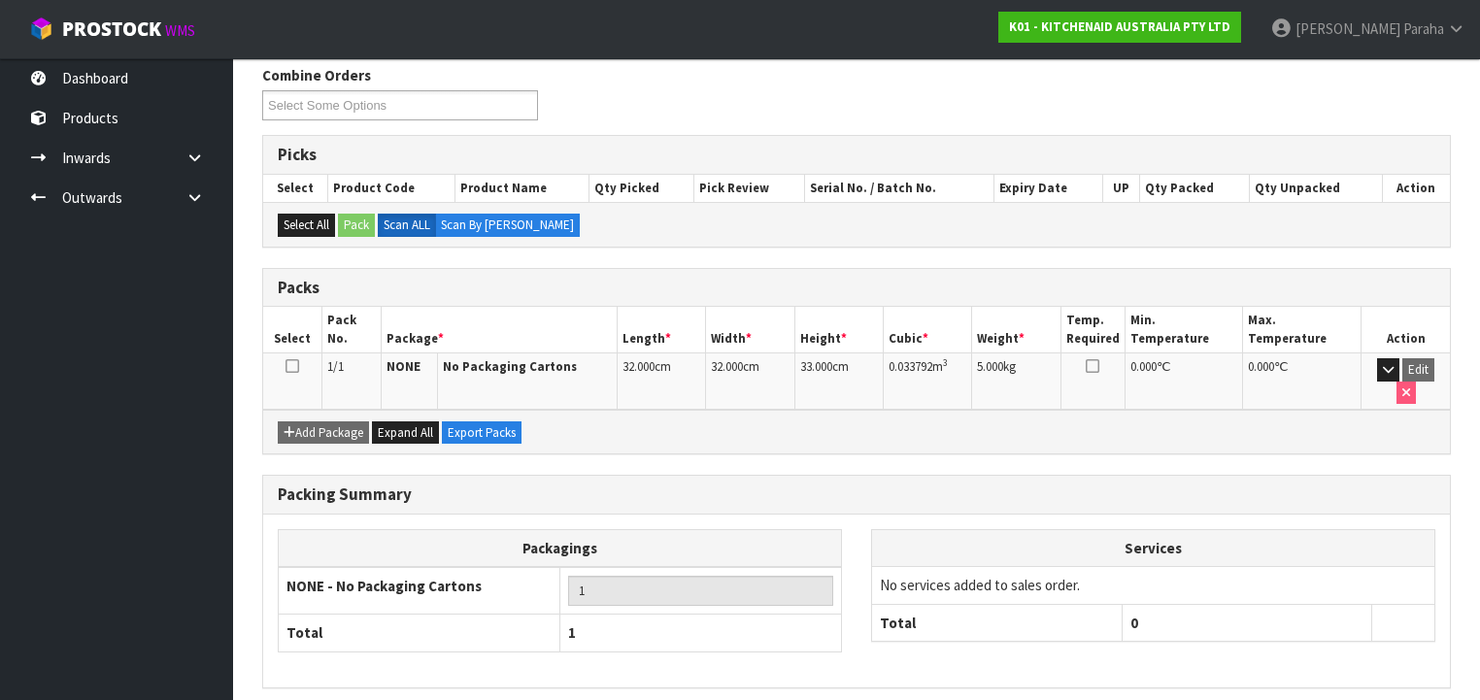
scroll to position [361, 0]
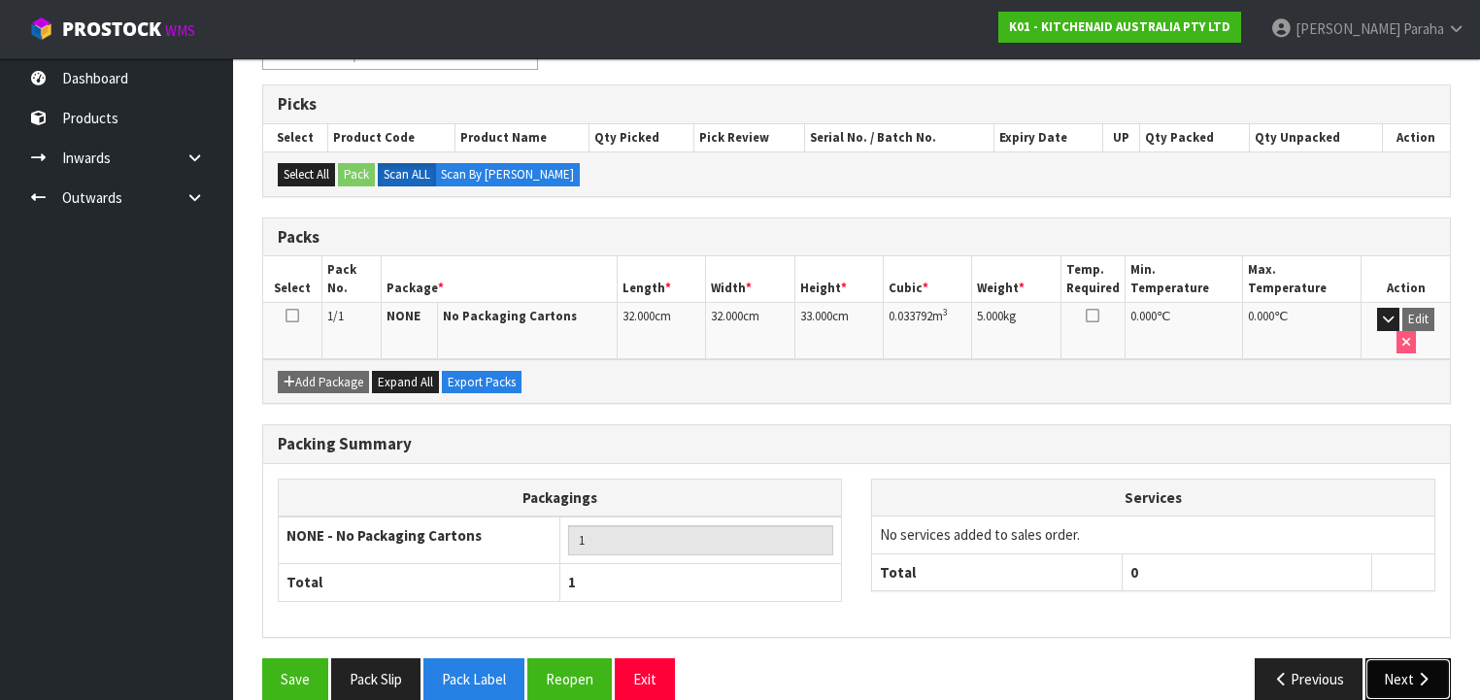
click at [1426, 672] on icon "button" at bounding box center [1423, 679] width 18 height 15
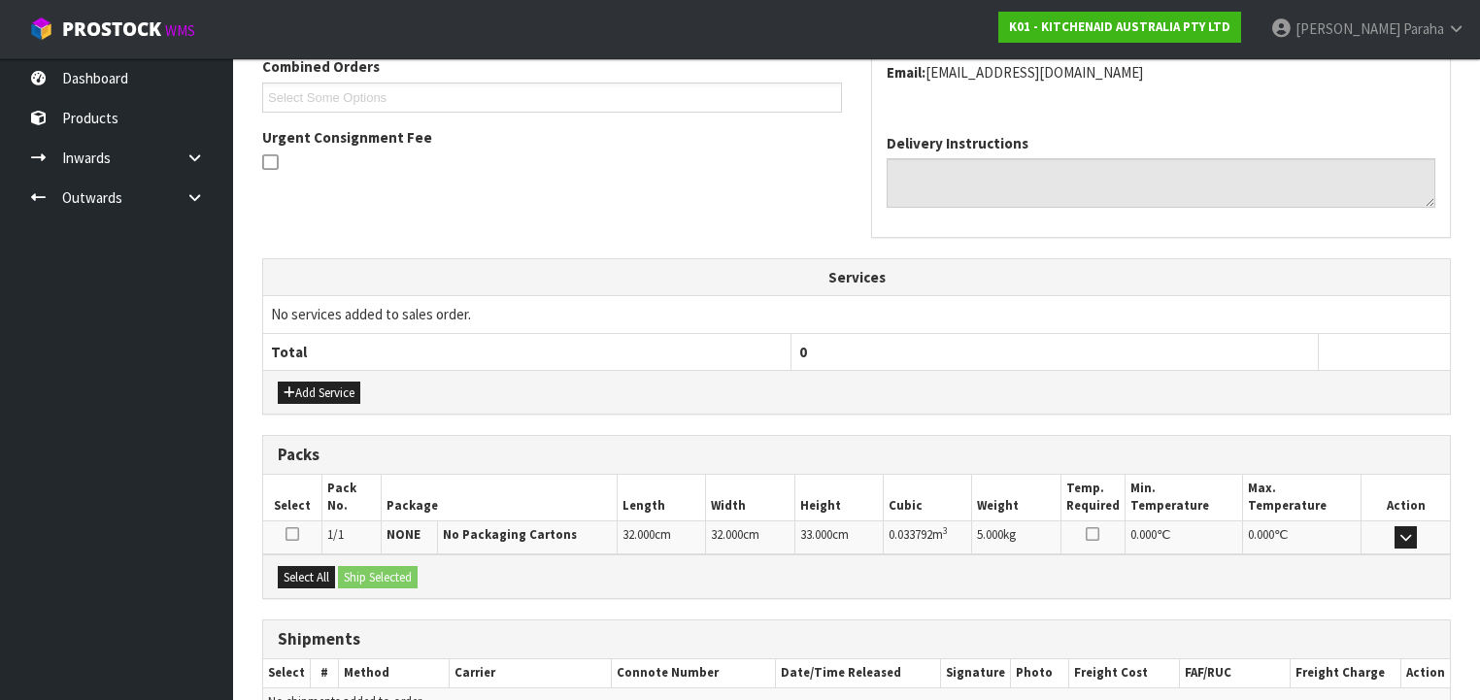
scroll to position [614, 0]
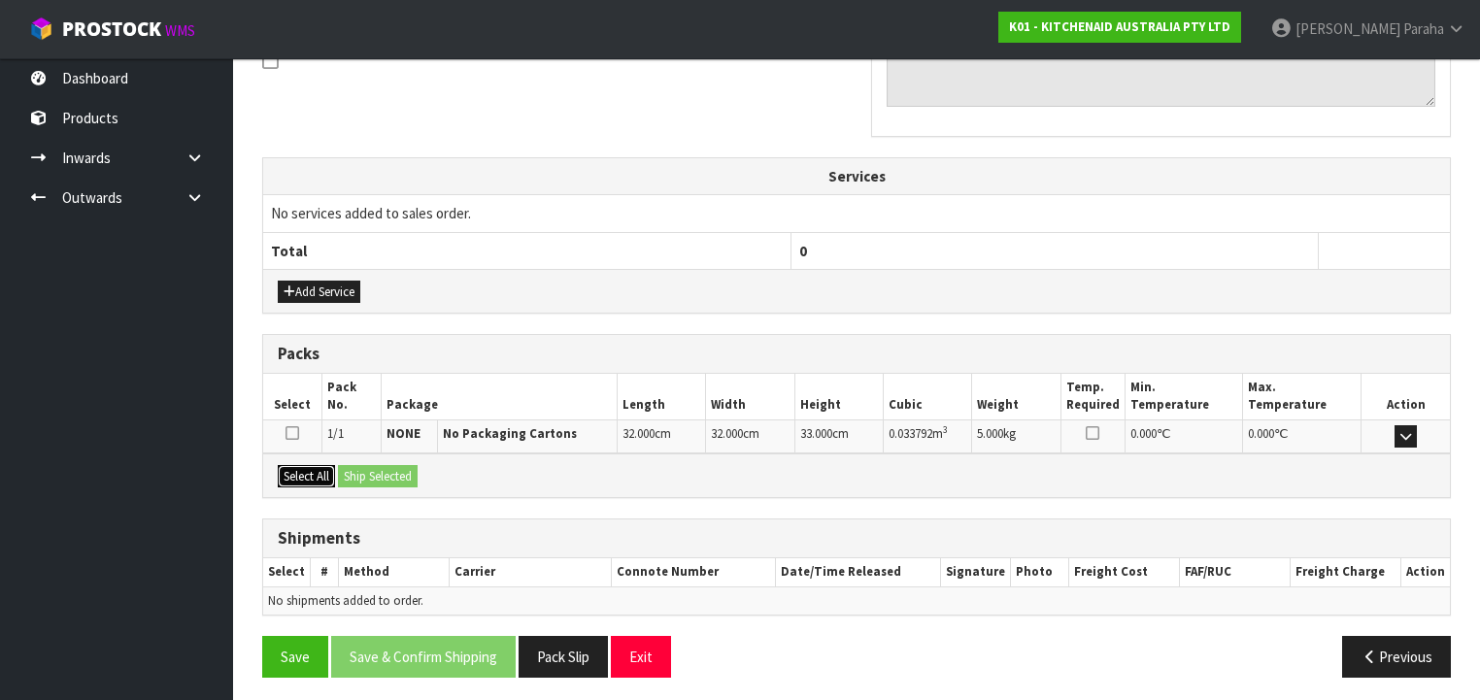
click at [286, 465] on button "Select All" at bounding box center [306, 476] width 57 height 23
click at [378, 467] on button "Ship Selected" at bounding box center [378, 476] width 80 height 23
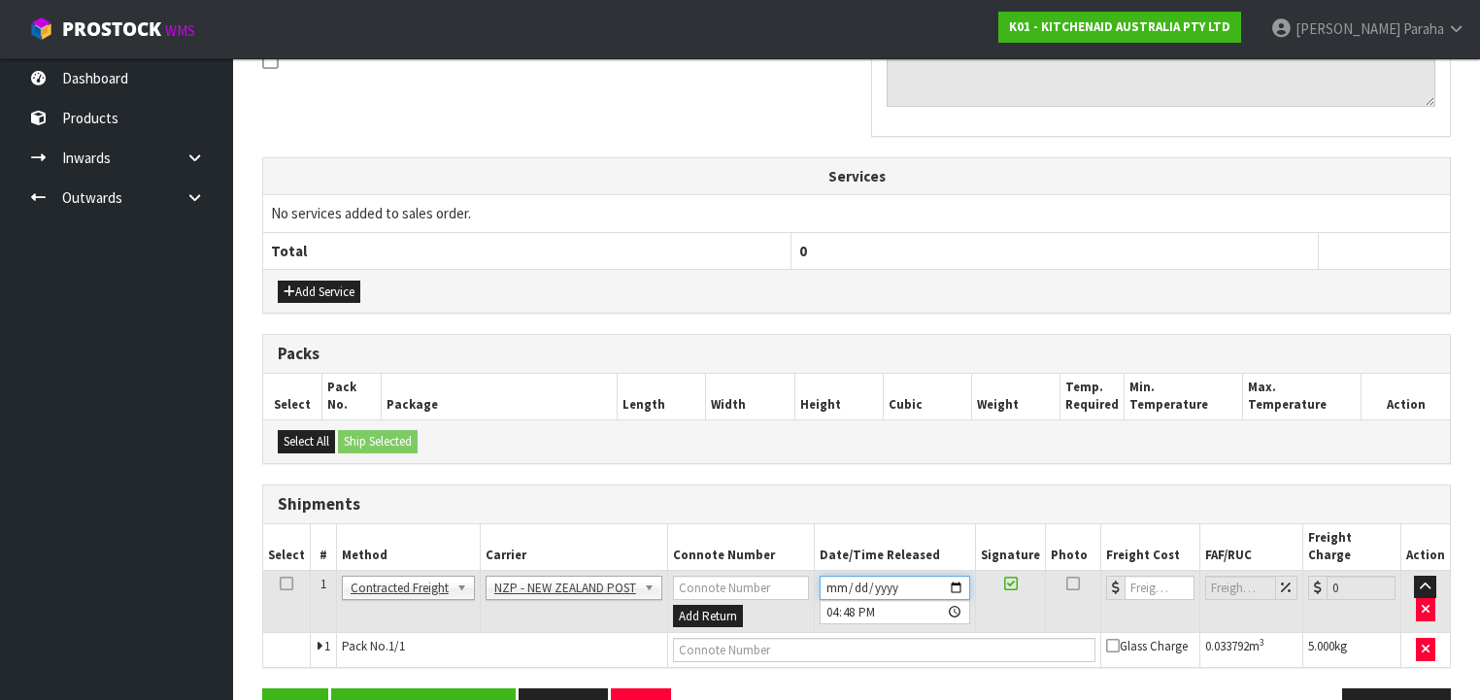
drag, startPoint x: 957, startPoint y: 560, endPoint x: 950, endPoint y: 553, distance: 10.3
click at [958, 576] on input "[DATE]" at bounding box center [895, 588] width 151 height 24
type input "[DATE]"
click at [427, 689] on button "Save & Confirm Shipping" at bounding box center [423, 710] width 185 height 42
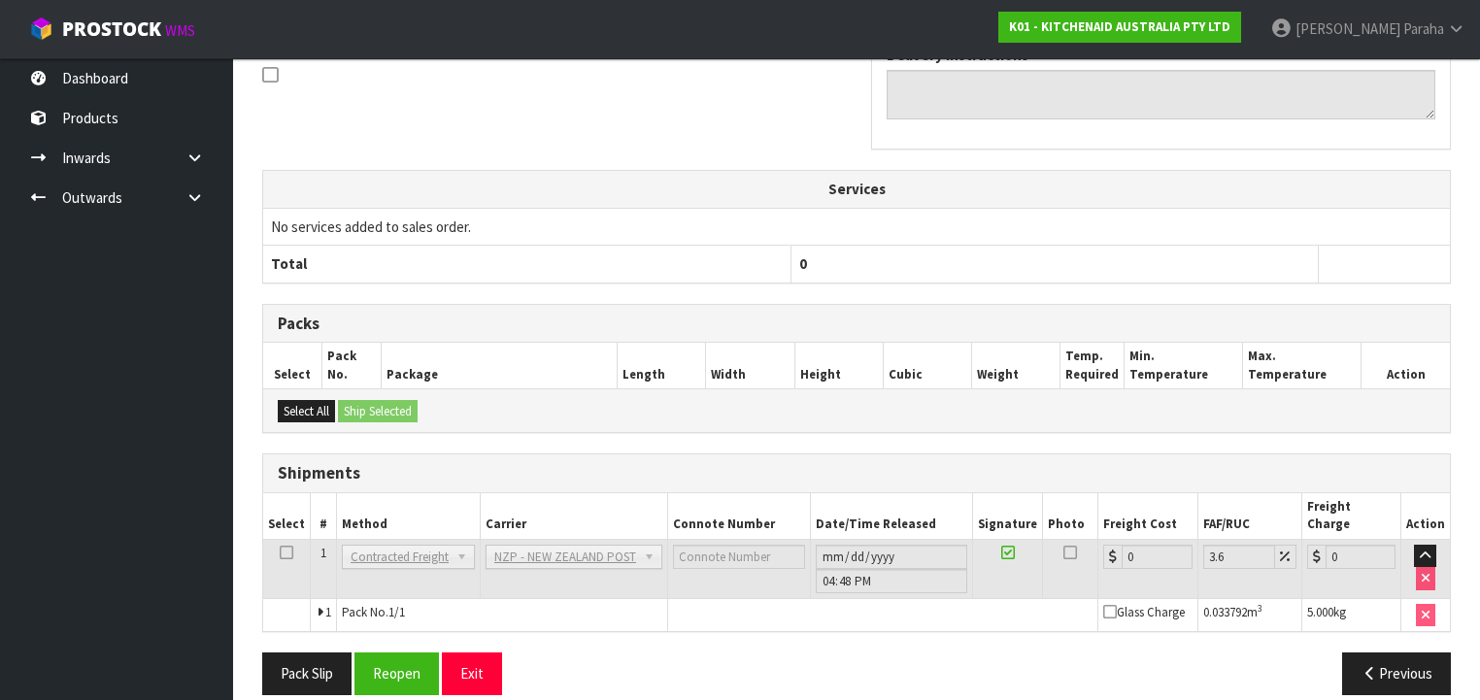
scroll to position [622, 0]
click at [413, 656] on button "Reopen" at bounding box center [397, 674] width 84 height 42
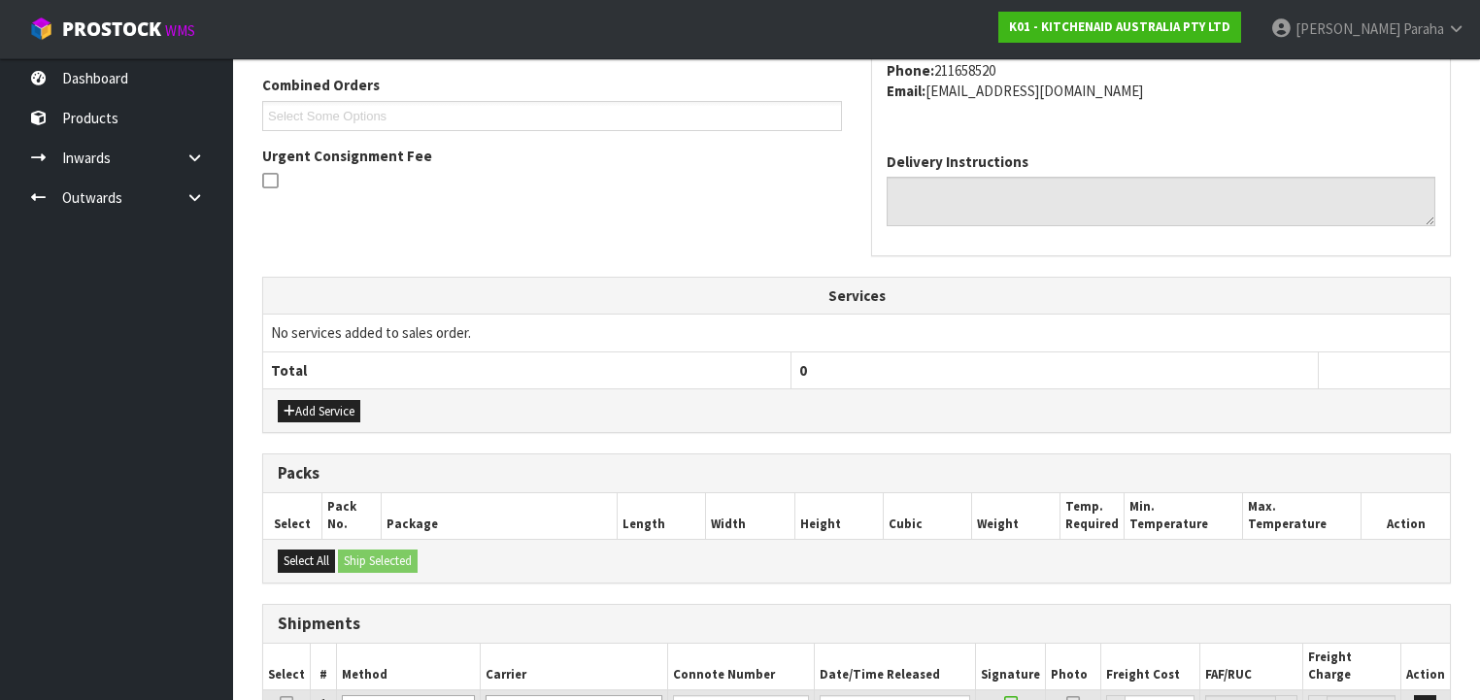
scroll to position [666, 0]
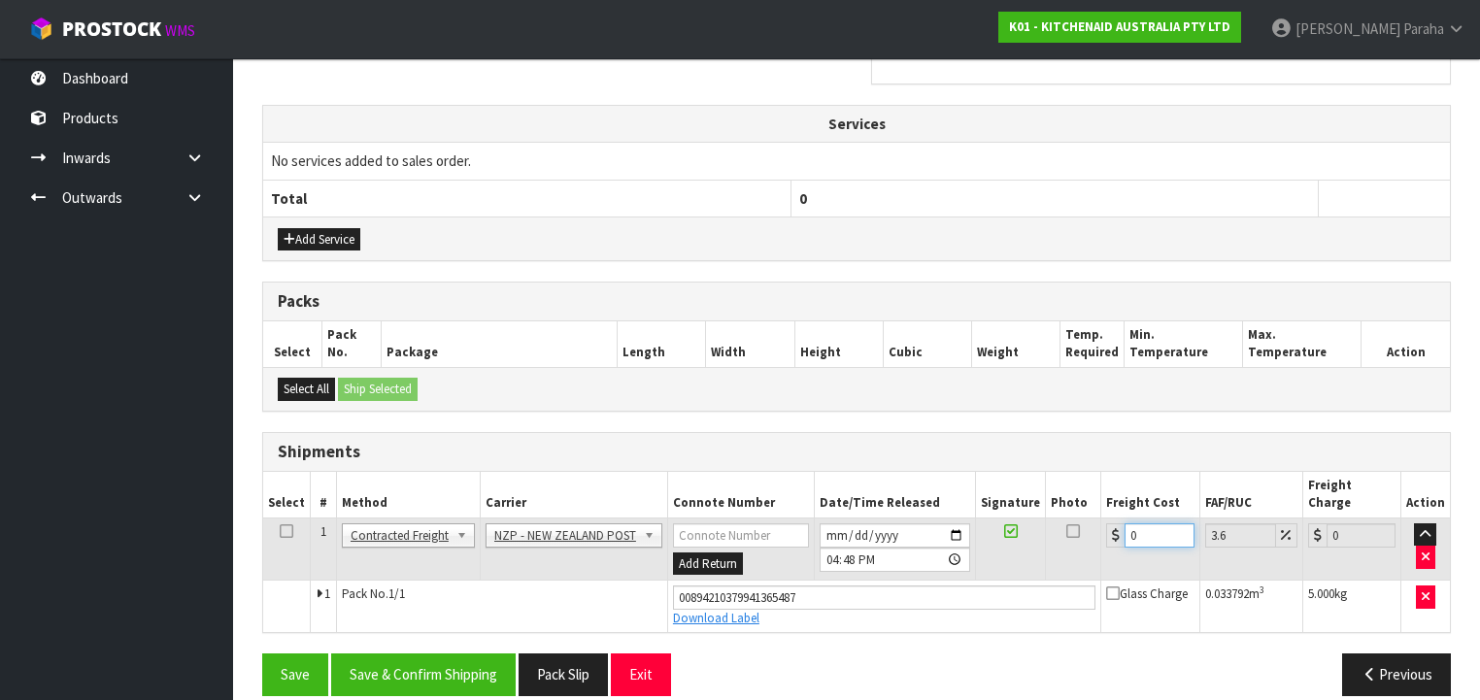
click at [1131, 524] on input "0" at bounding box center [1159, 536] width 69 height 24
type input "1"
type input "1.04"
type input "16"
type input "16.58"
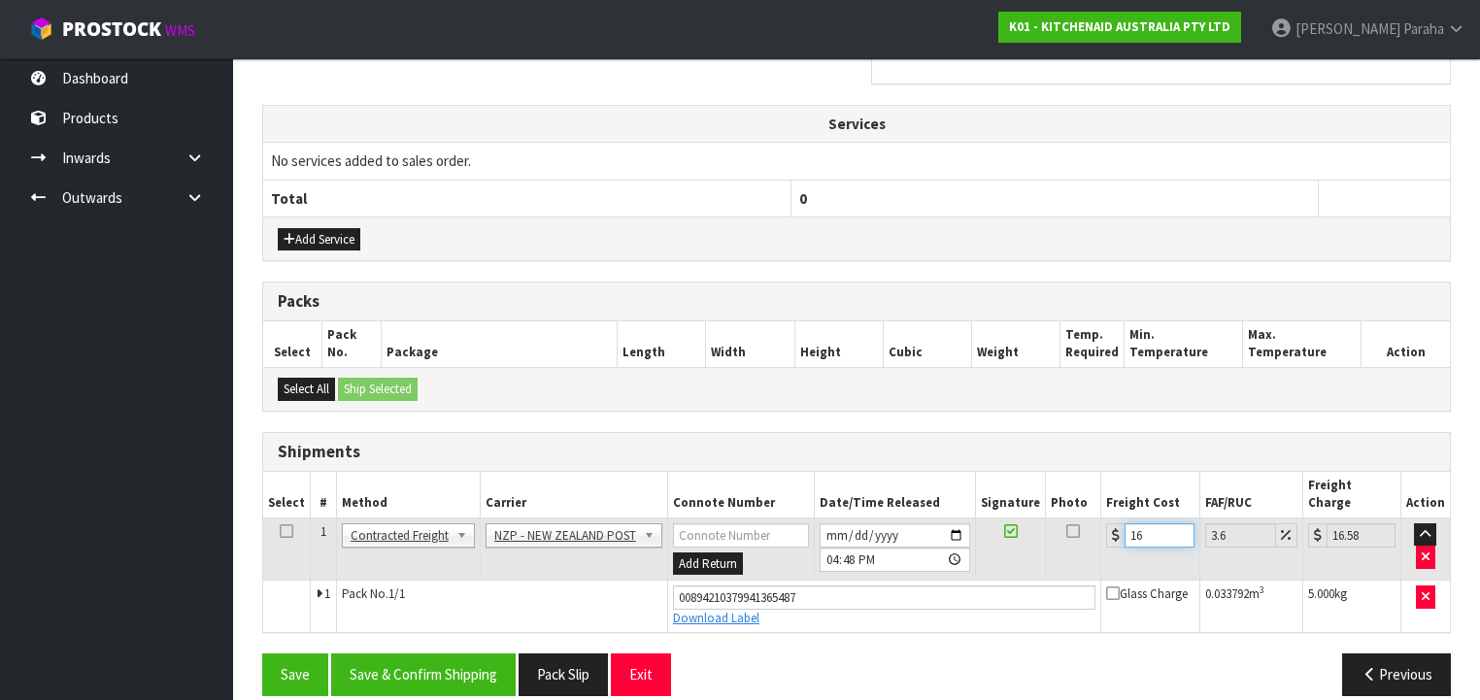
type input "16.2"
type input "16.78"
type input "16.20"
click at [420, 654] on button "Save & Confirm Shipping" at bounding box center [423, 675] width 185 height 42
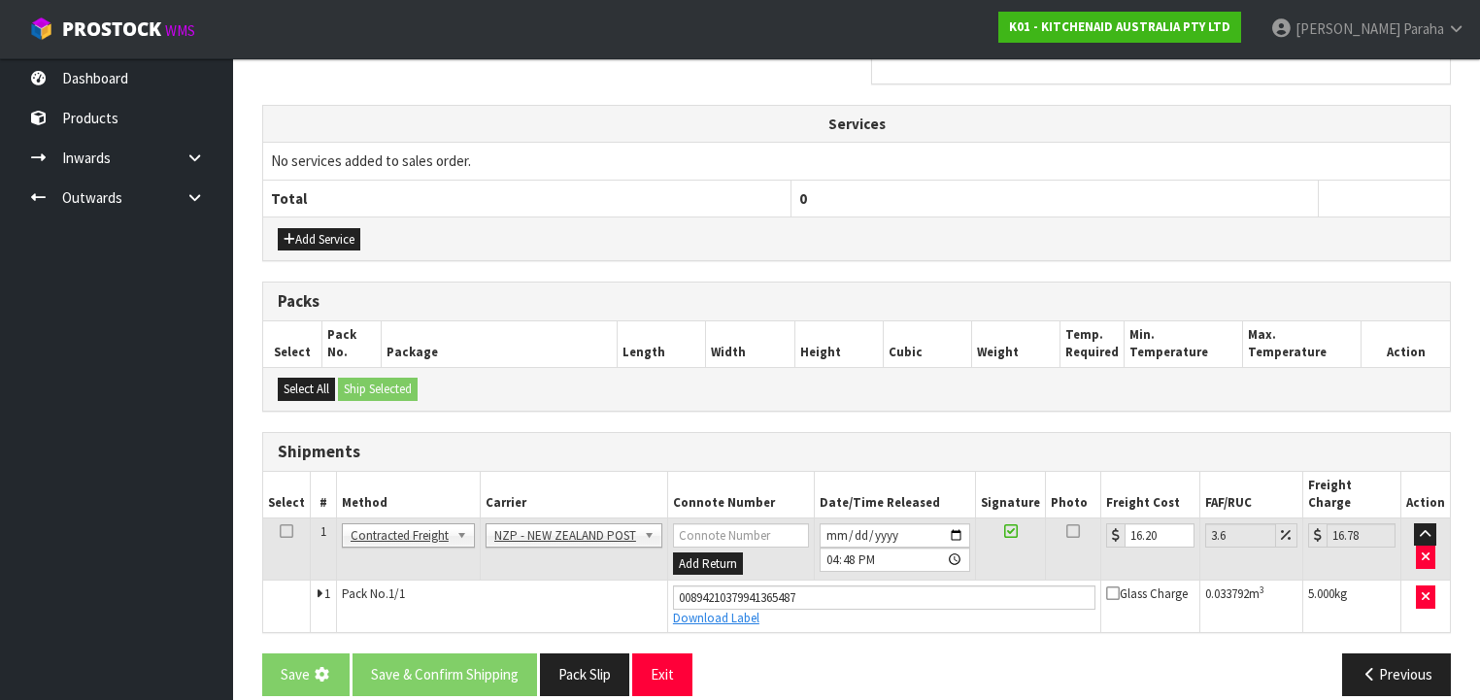
scroll to position [0, 0]
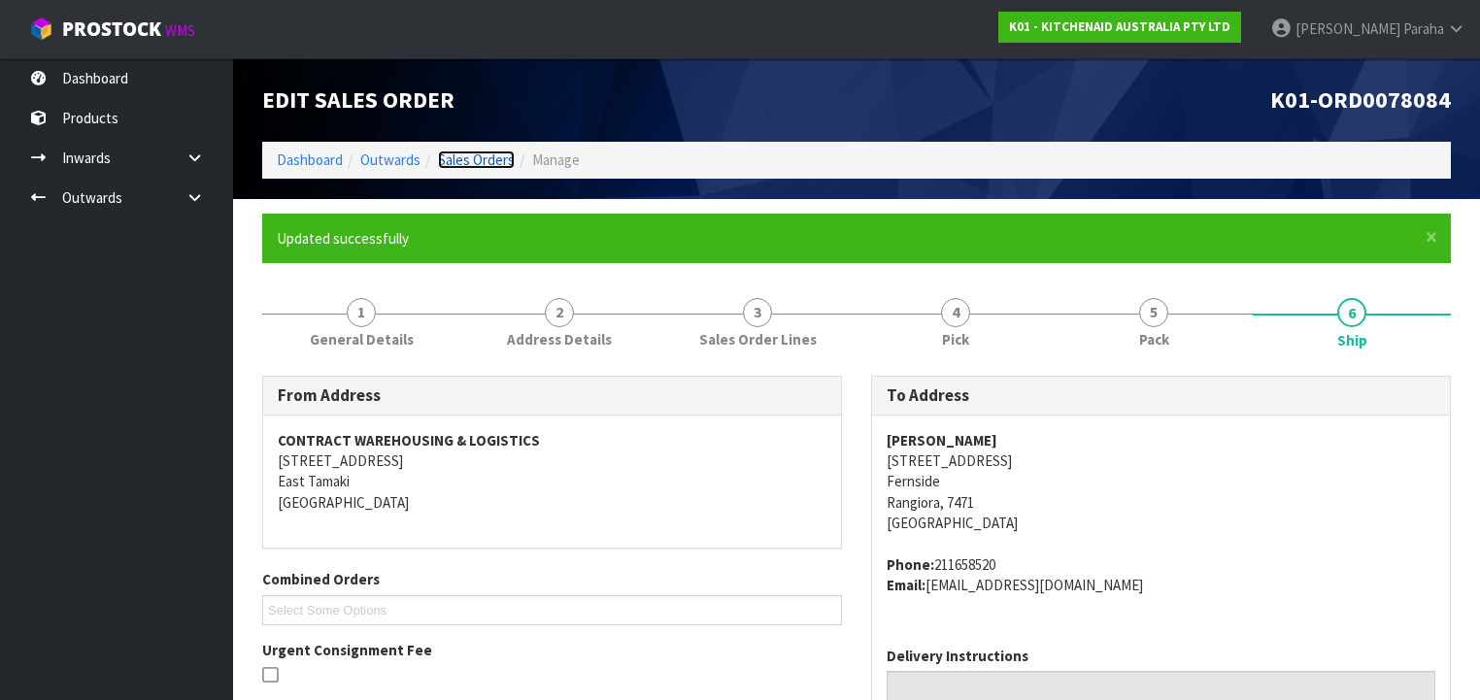
click at [487, 166] on link "Sales Orders" at bounding box center [476, 160] width 77 height 18
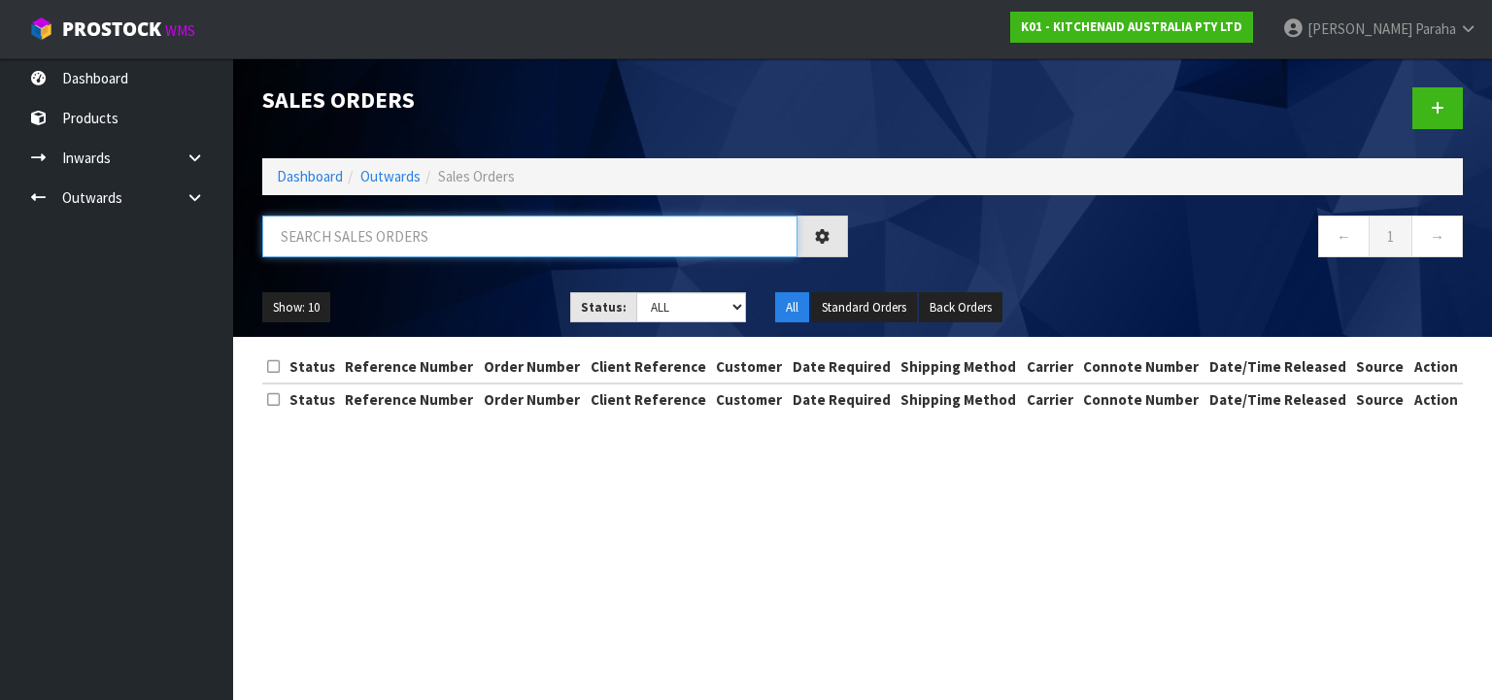
click at [488, 238] on input "text" at bounding box center [529, 237] width 535 height 42
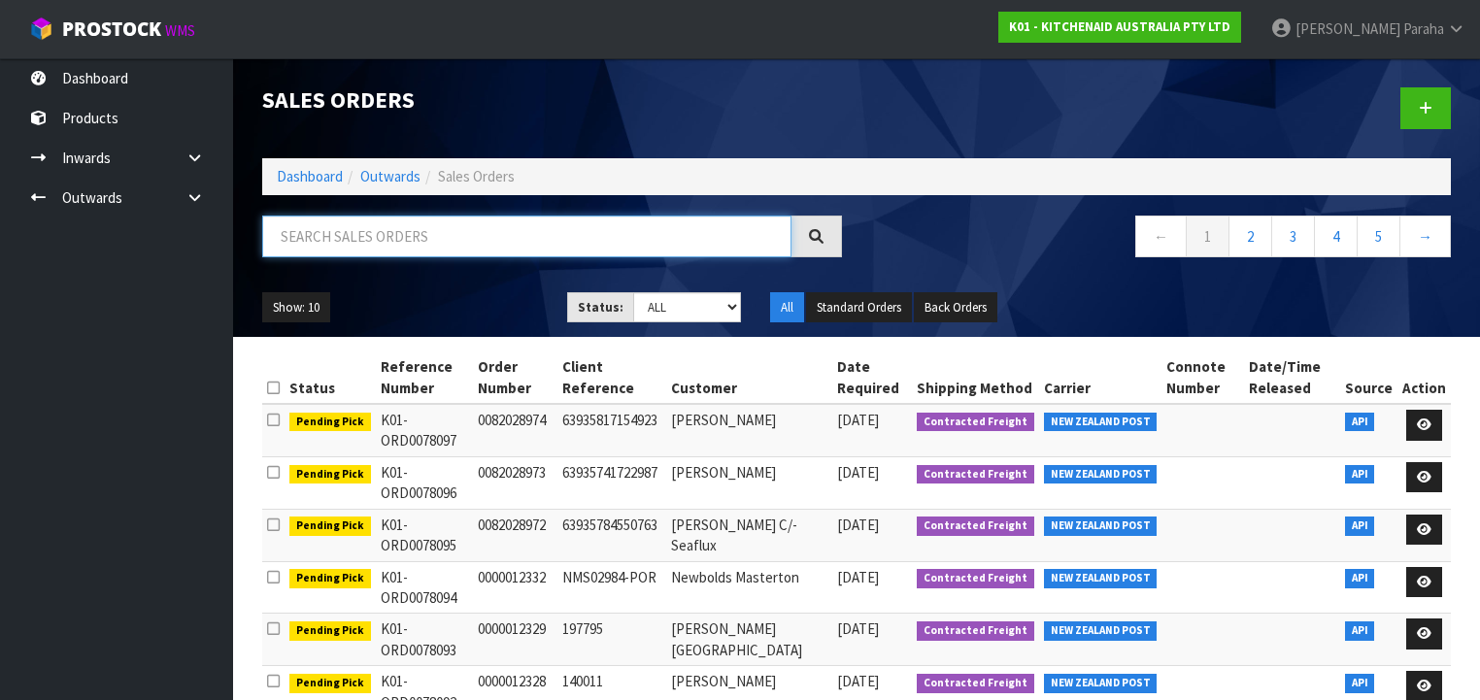
click at [521, 232] on input "text" at bounding box center [526, 237] width 529 height 42
type input "JOB-0408508"
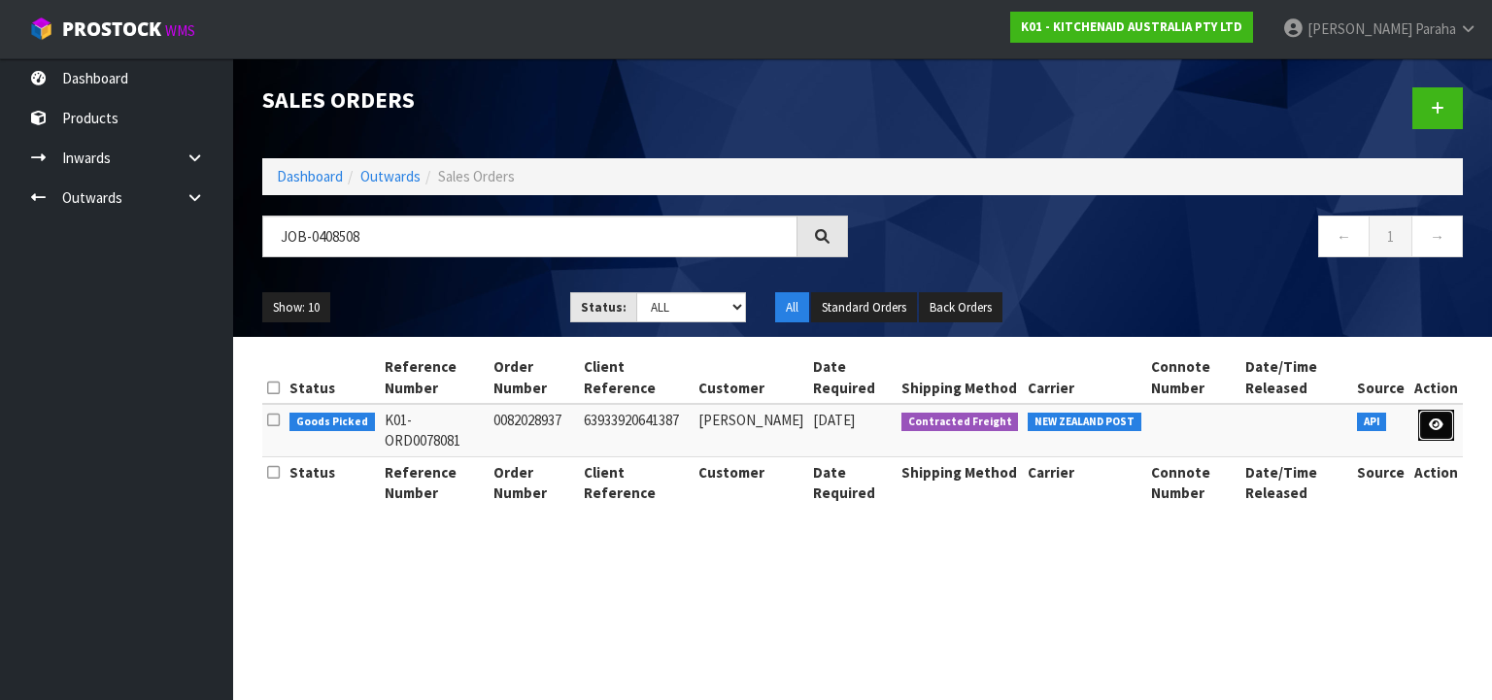
click at [1440, 431] on link at bounding box center [1436, 425] width 36 height 31
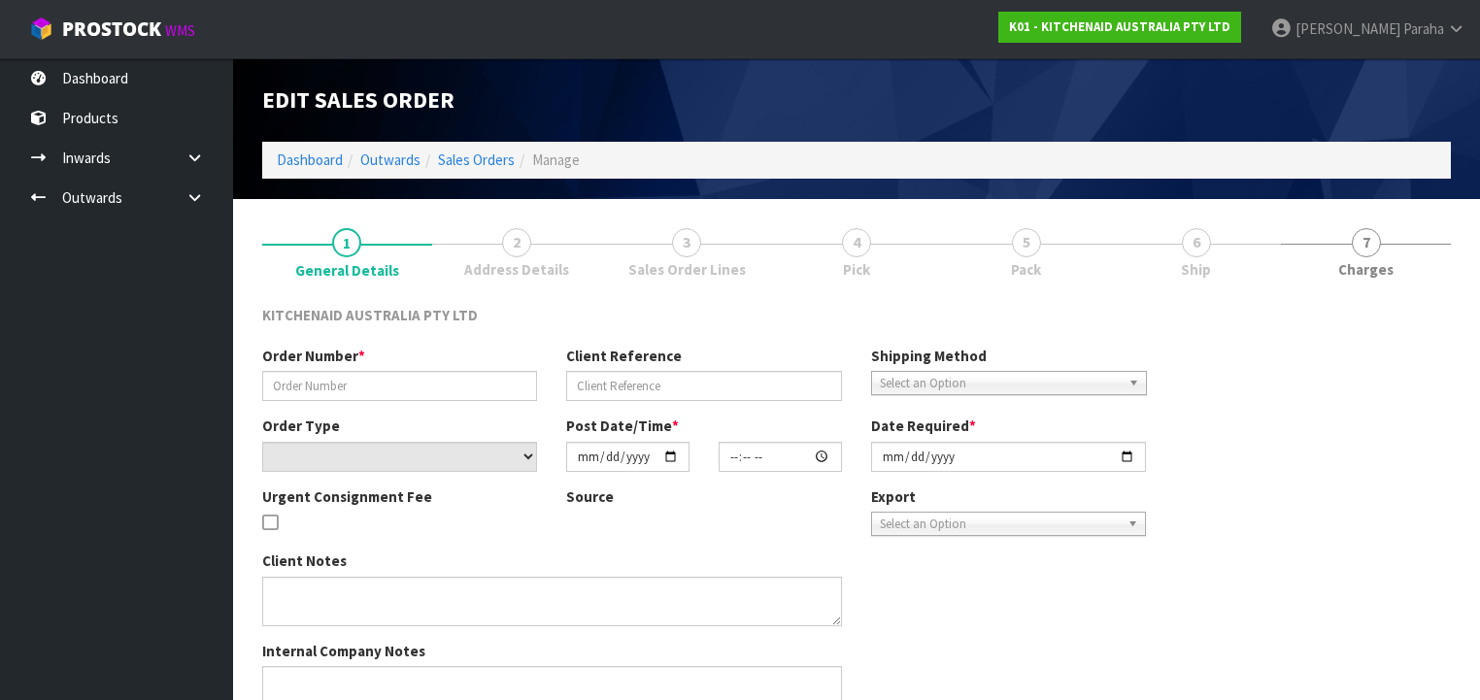
type input "0082028937"
type input "63933920641387"
select select "number:0"
type input "[DATE]"
type input "21:36:21.000"
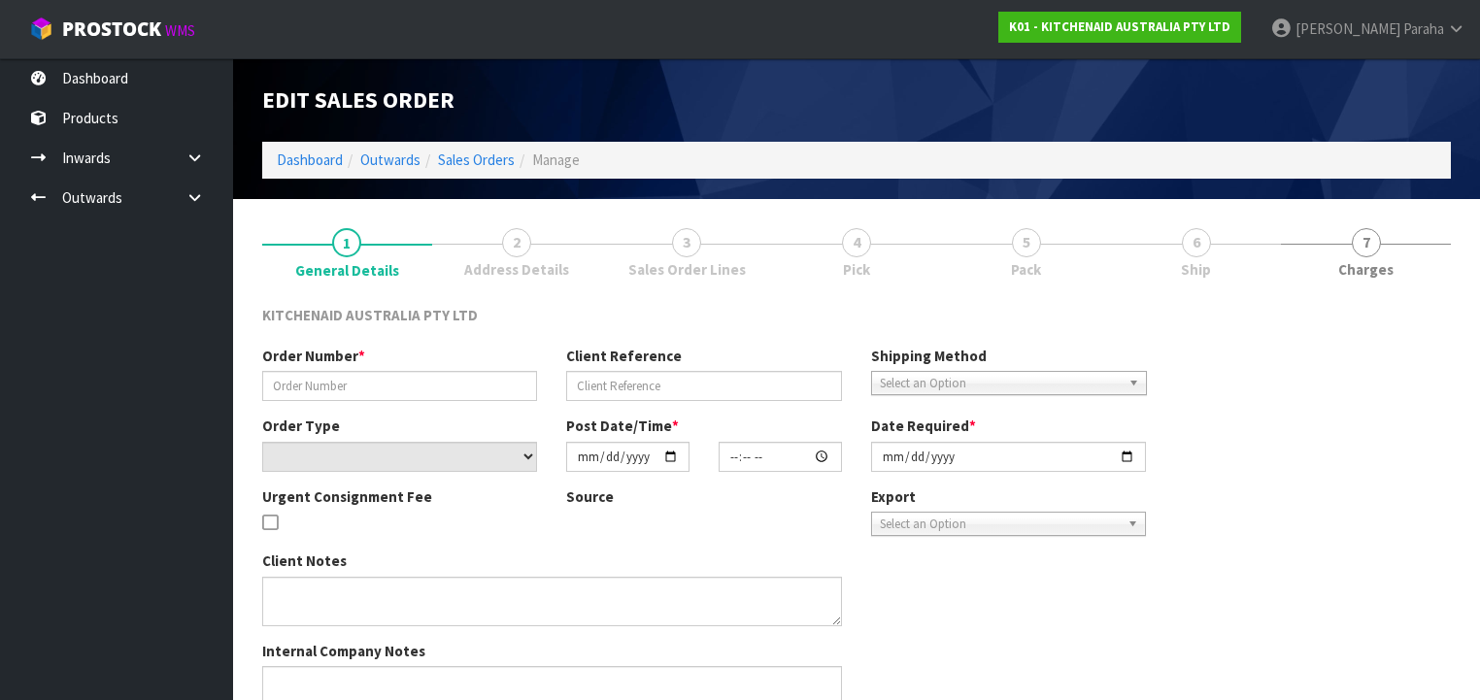
type input "[DATE]"
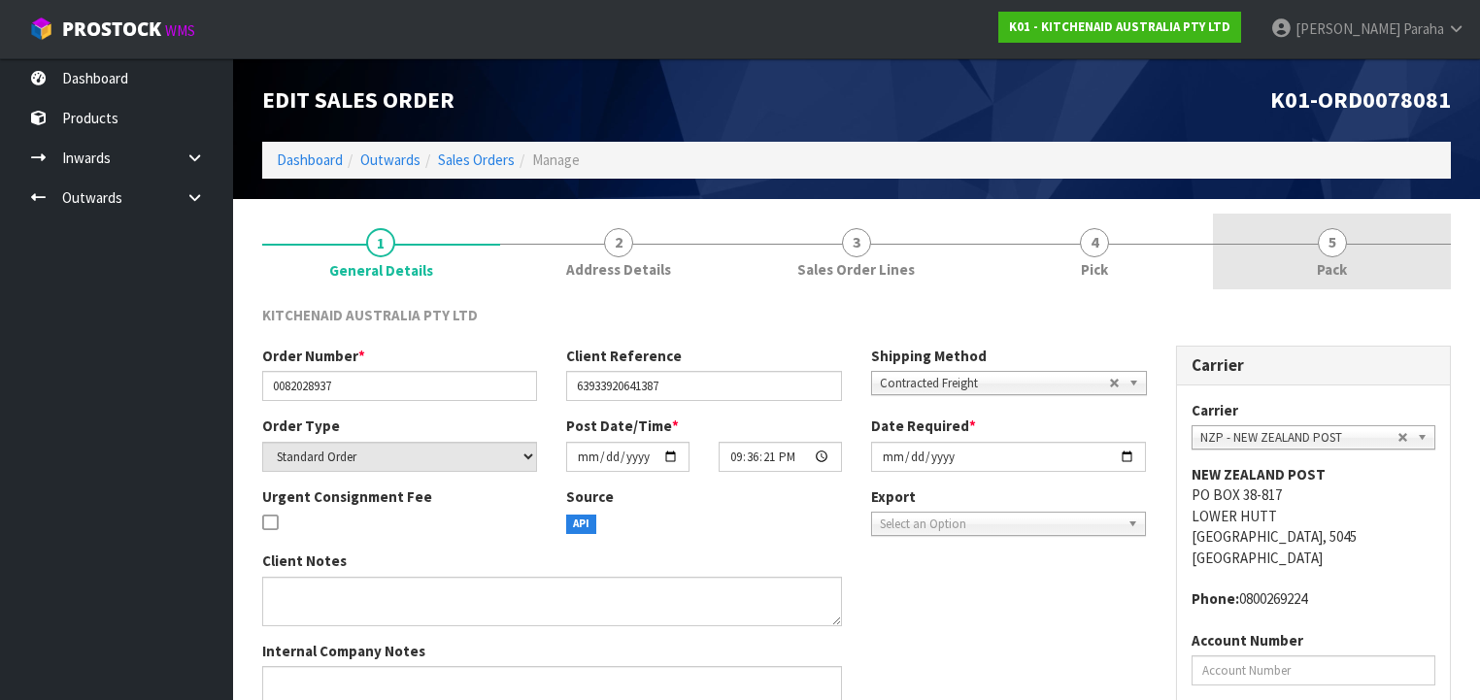
click at [1319, 241] on span "5" at bounding box center [1332, 242] width 29 height 29
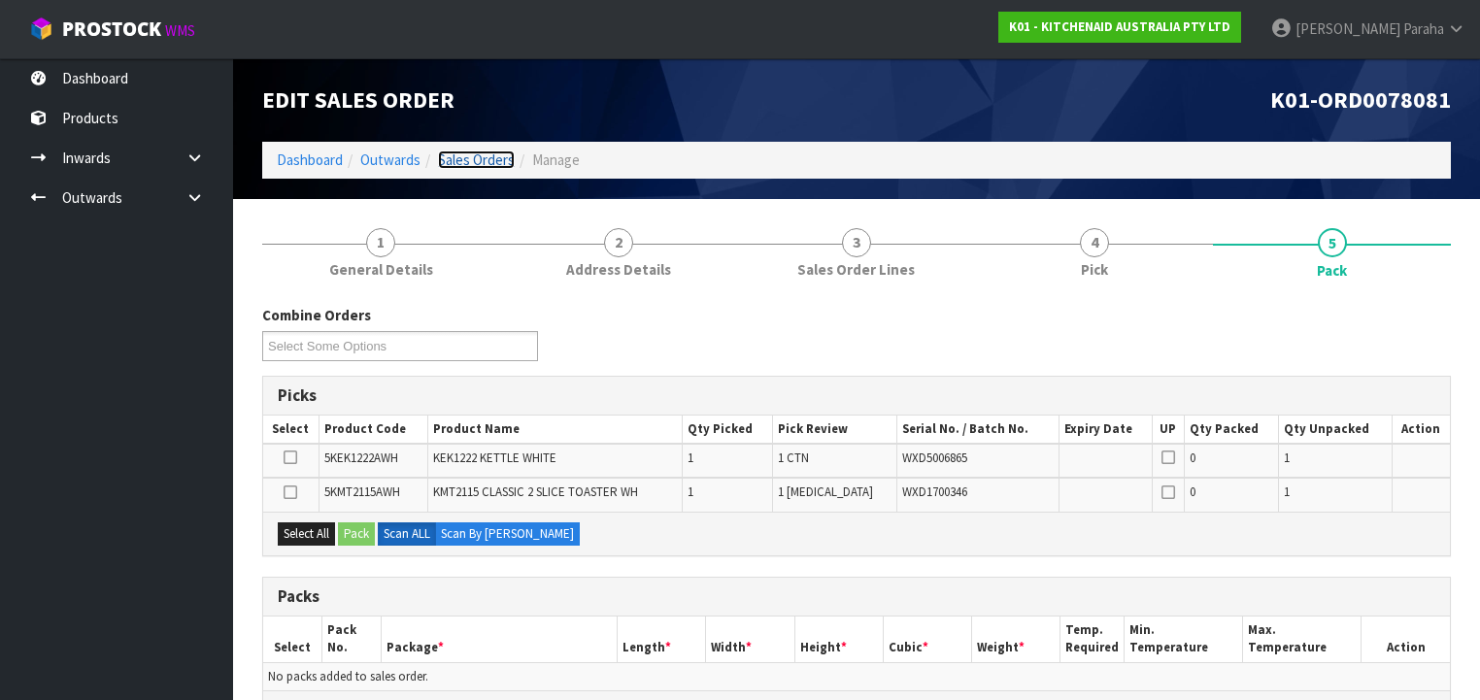
click at [443, 162] on link "Sales Orders" at bounding box center [476, 160] width 77 height 18
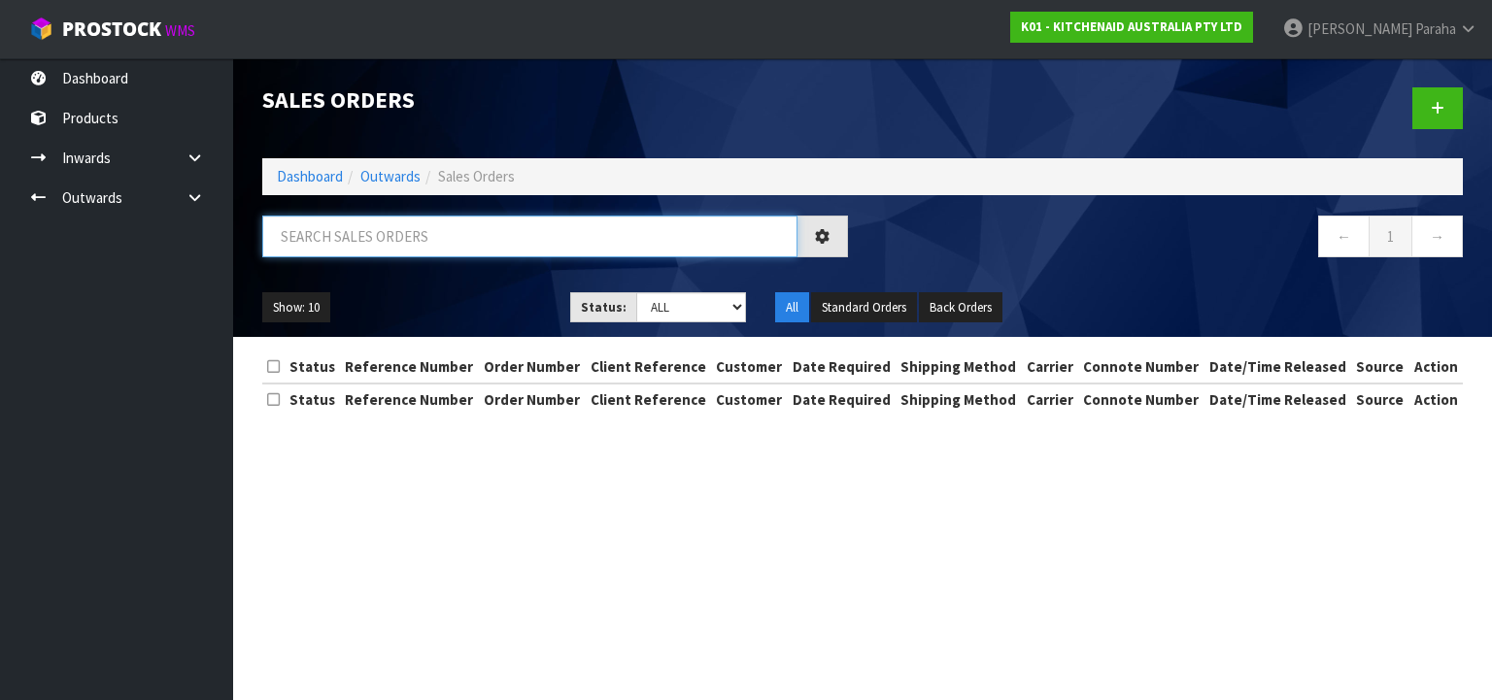
click at [355, 237] on input "text" at bounding box center [529, 237] width 535 height 42
type input "JOB-0408486"
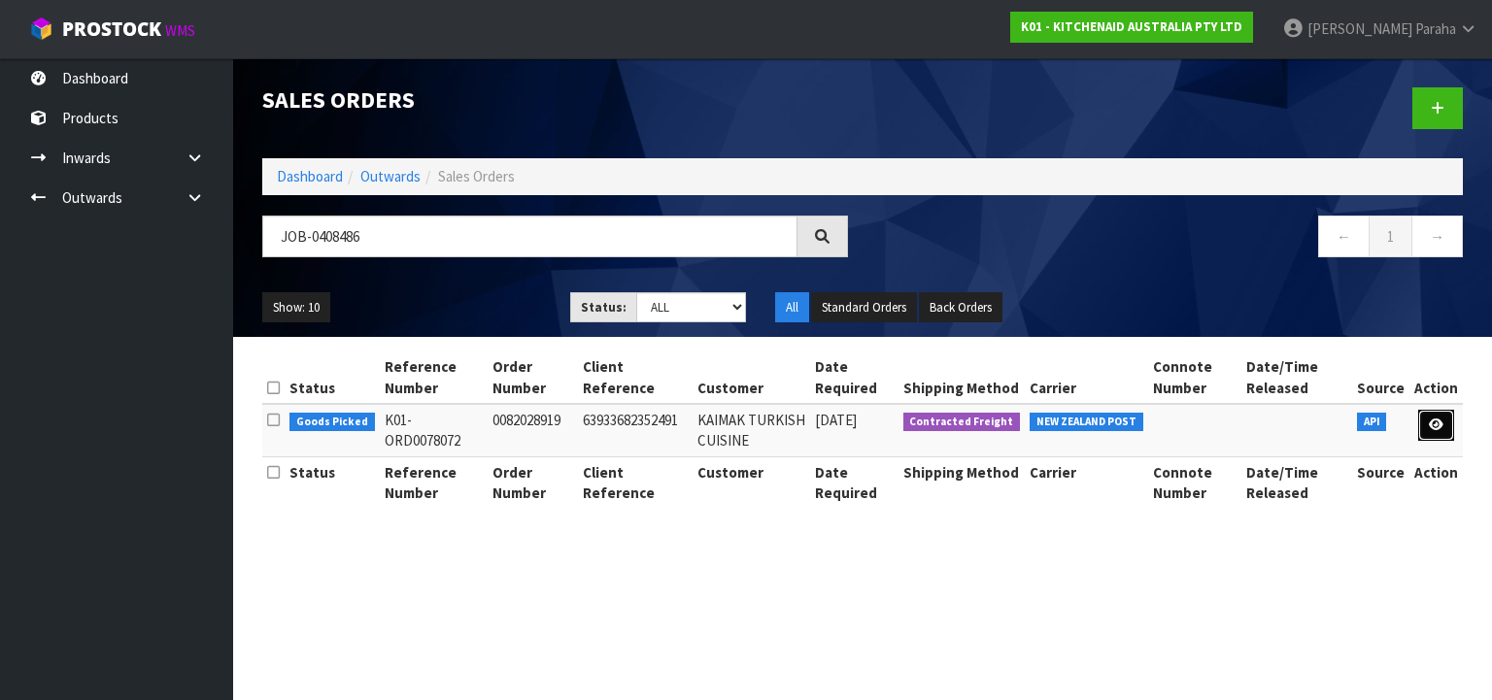
click at [1447, 422] on link at bounding box center [1436, 425] width 36 height 31
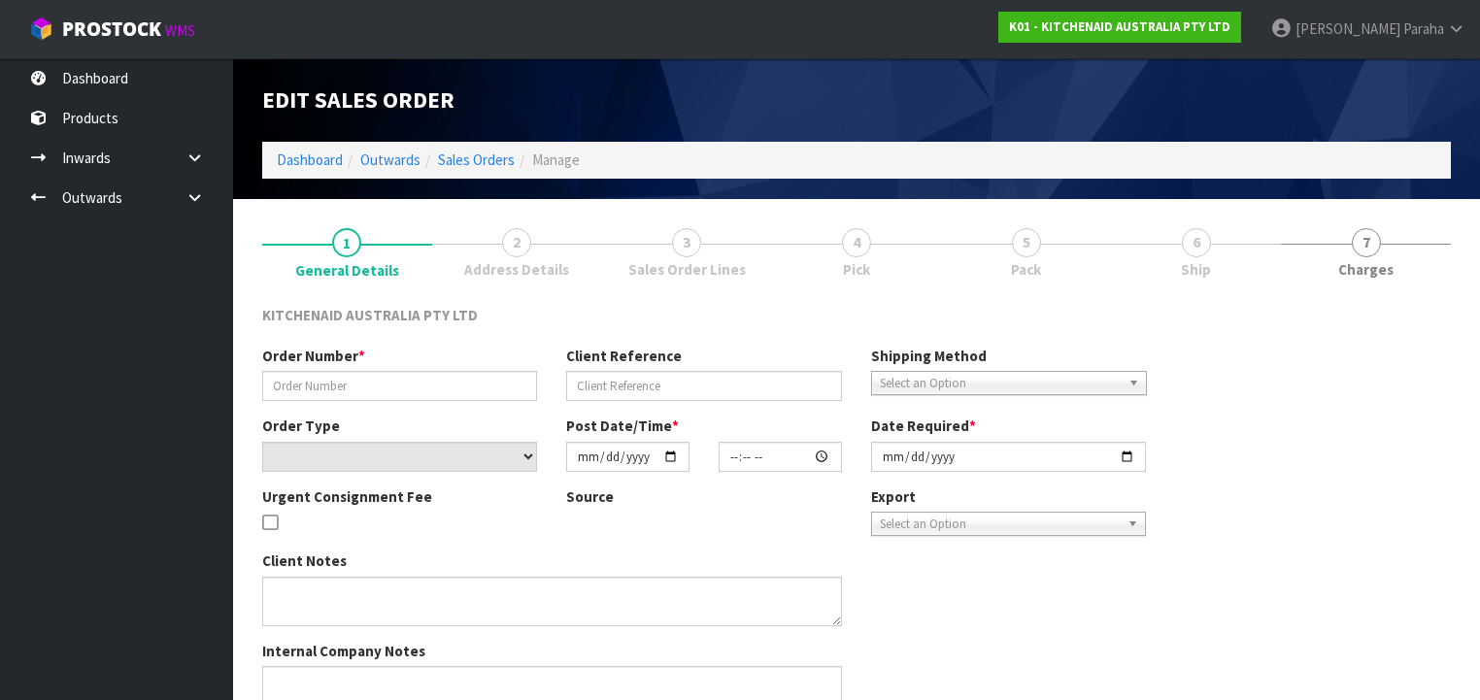
type input "0082028919"
type input "63933682352491"
select select "number:0"
type input "[DATE]"
type input "17:36:30.000"
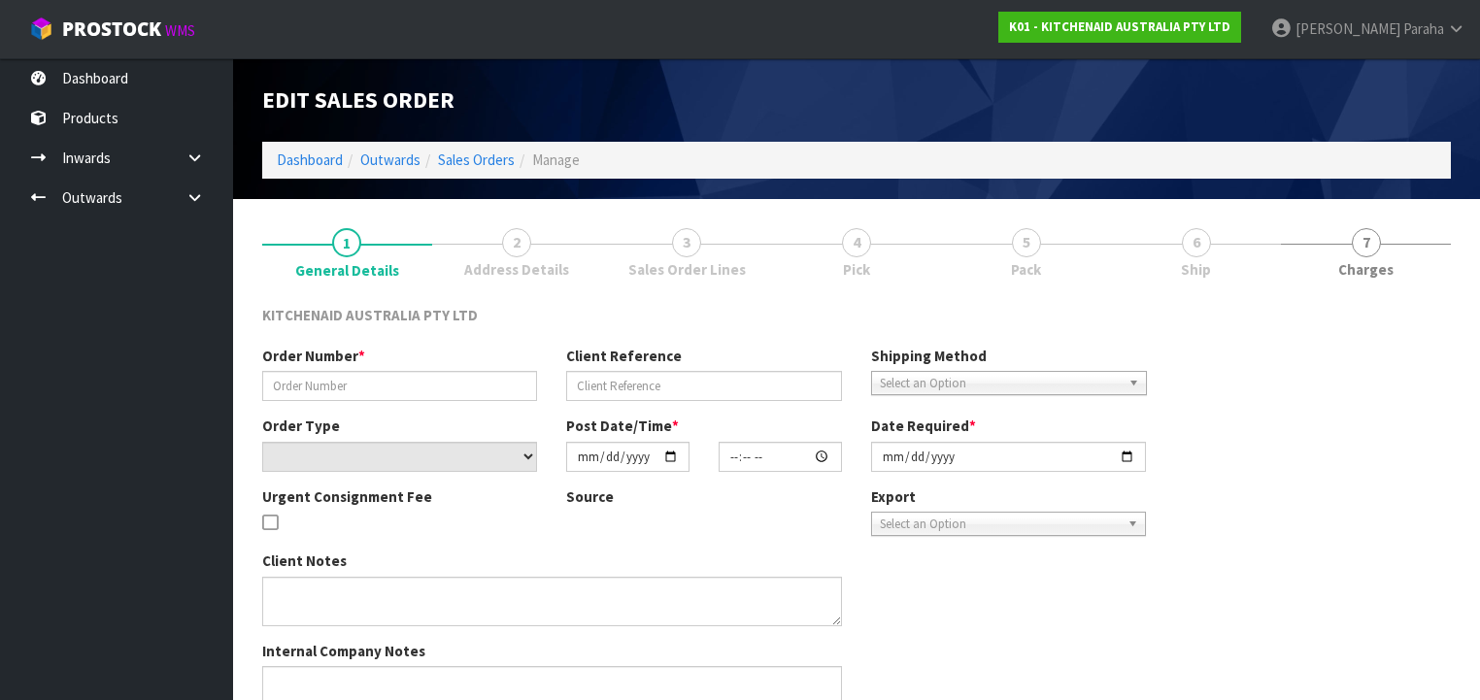
type input "[DATE]"
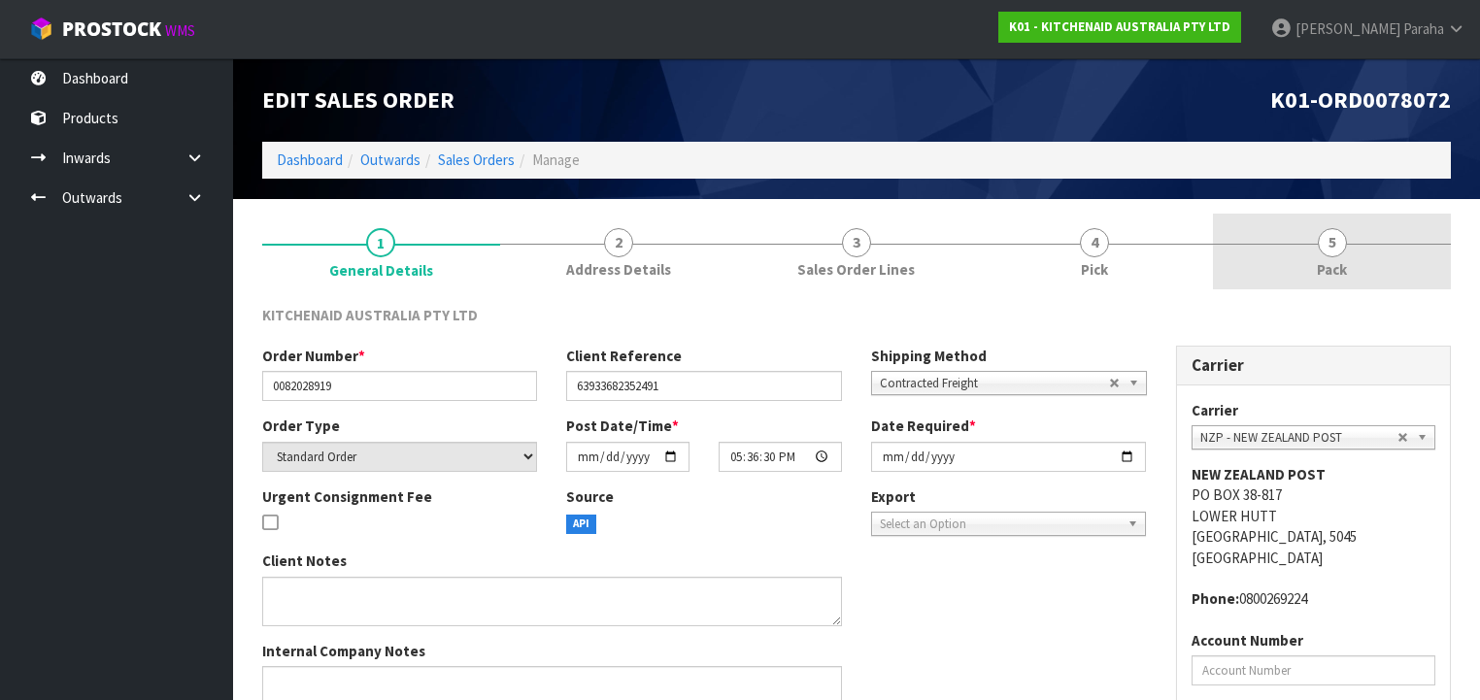
click at [1341, 261] on span "Pack" at bounding box center [1332, 269] width 30 height 20
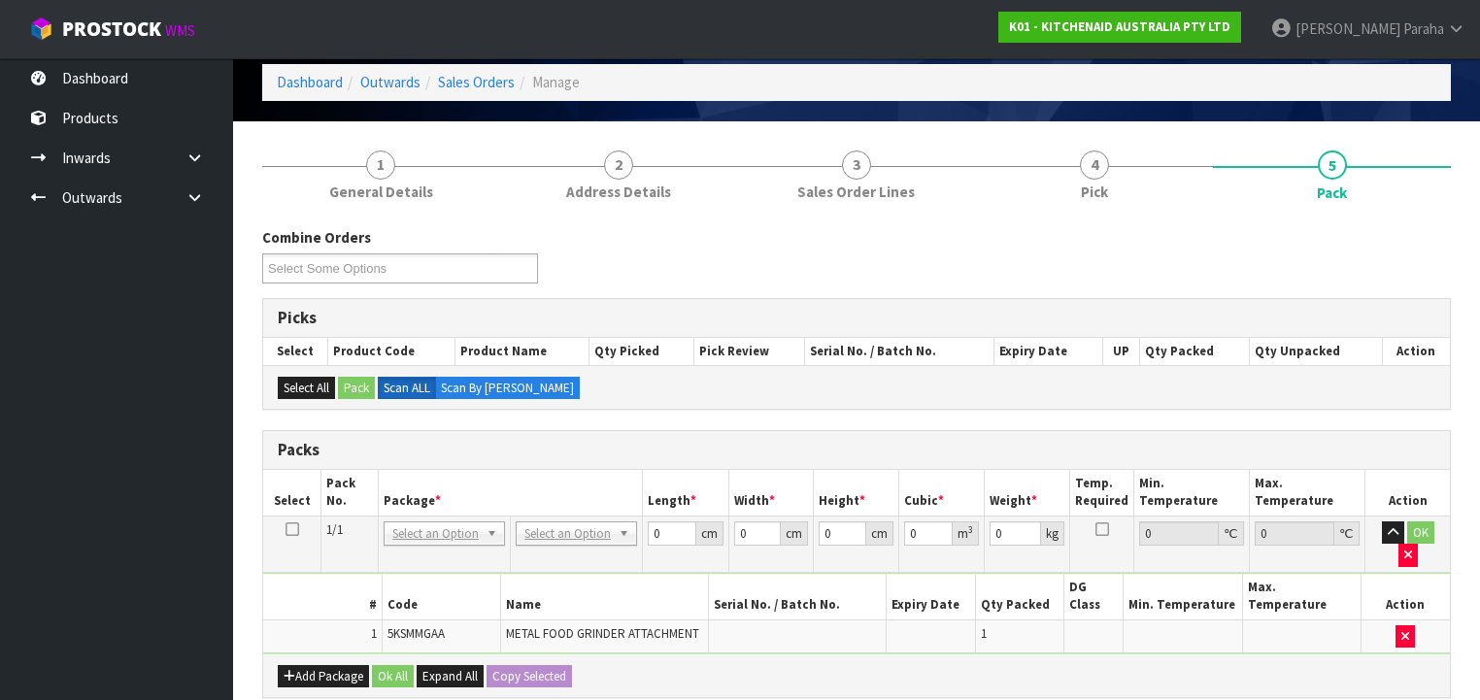
scroll to position [233, 0]
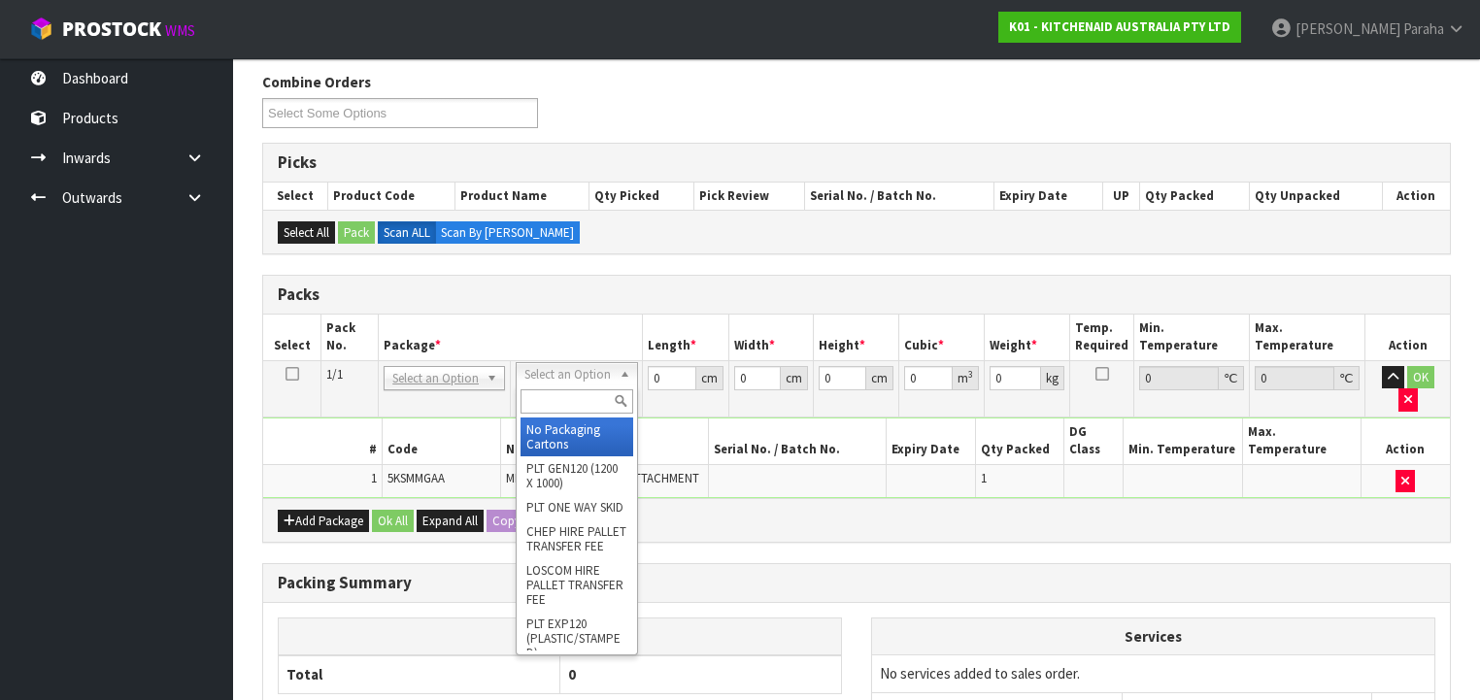
click at [580, 406] on input "text" at bounding box center [577, 401] width 112 height 24
type input "OC"
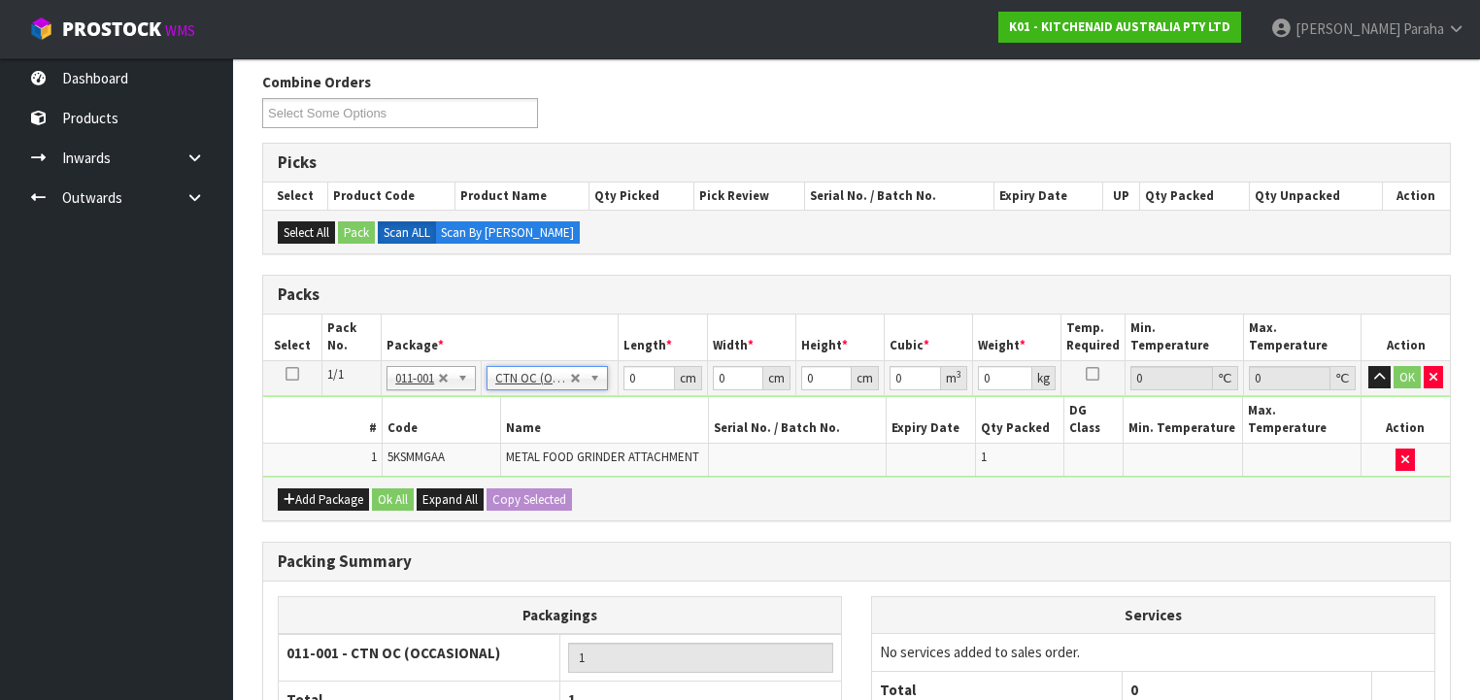
type input "2.3"
drag, startPoint x: 635, startPoint y: 376, endPoint x: 621, endPoint y: 381, distance: 15.4
click at [621, 381] on td "0 cm" at bounding box center [663, 377] width 88 height 35
type input "42"
type input "28"
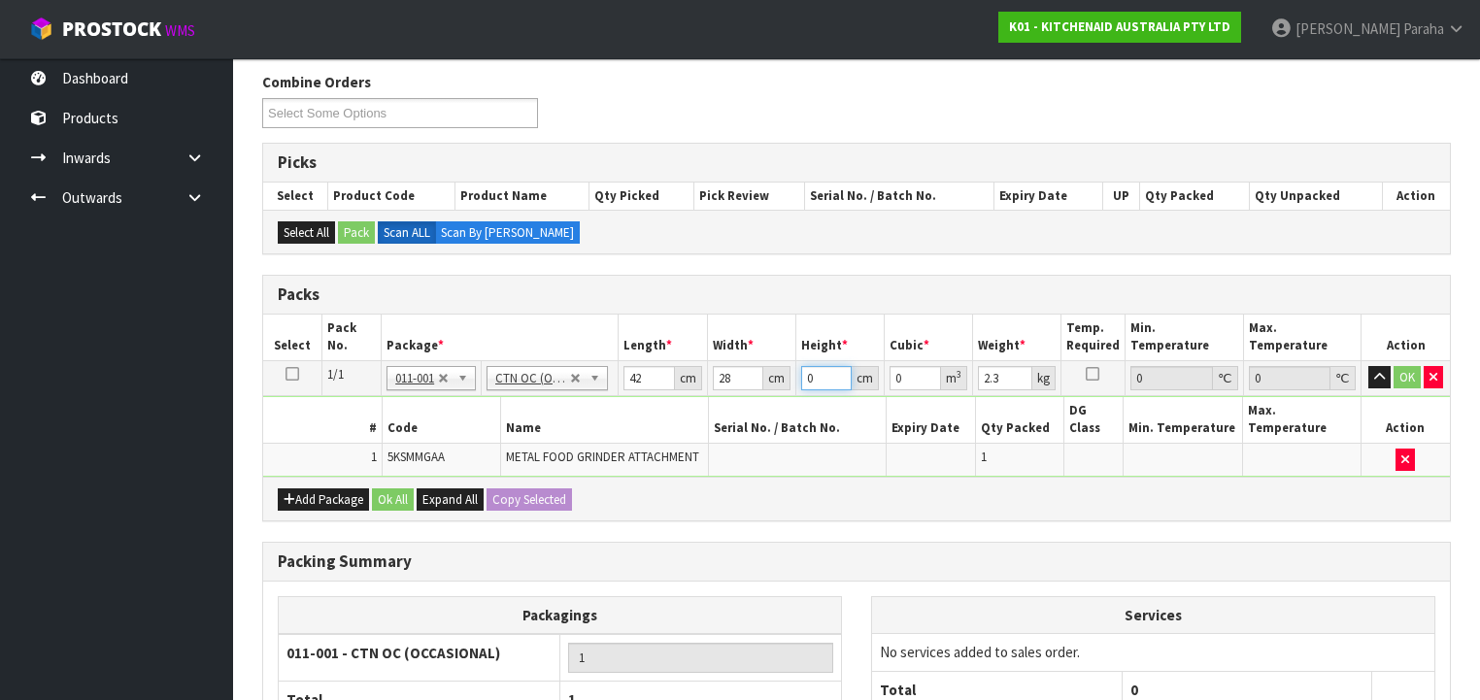
type input "1"
type input "0.001176"
click at [1368, 366] on button "button" at bounding box center [1379, 377] width 22 height 23
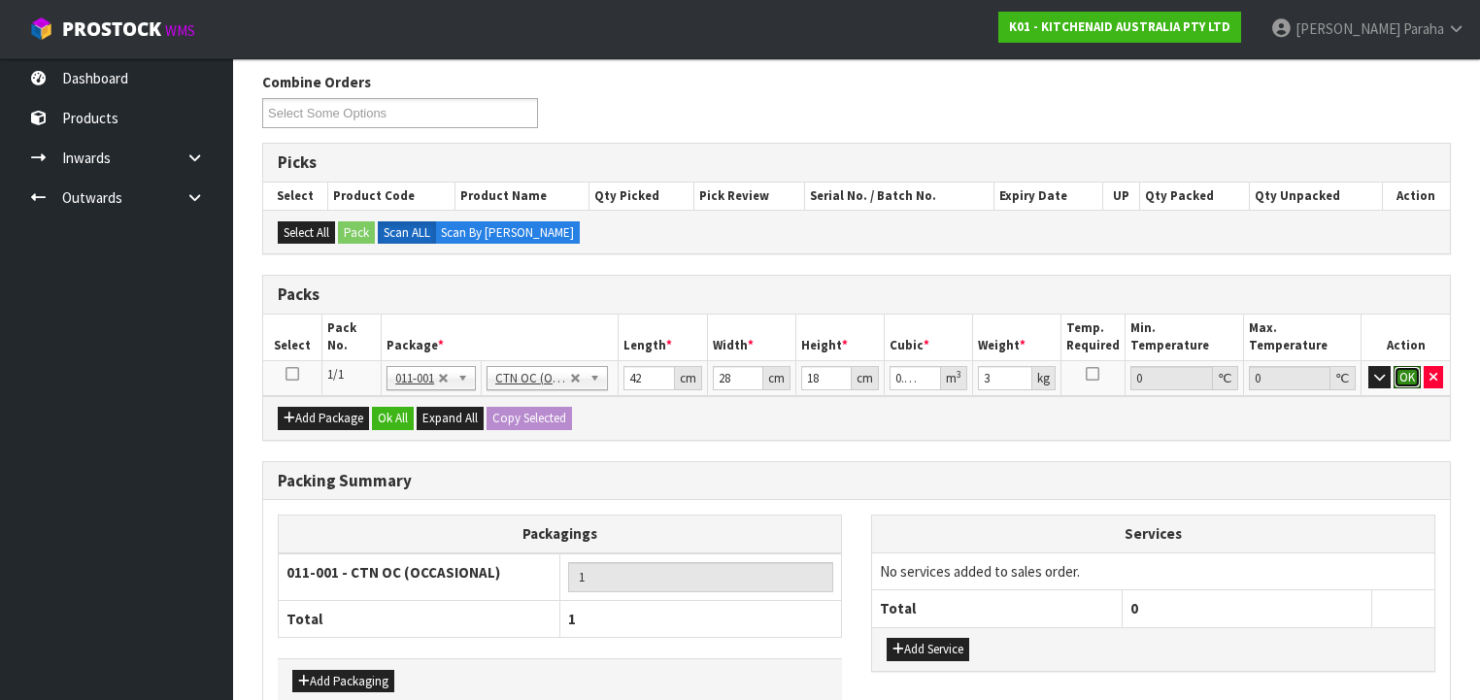
click button "OK" at bounding box center [1407, 377] width 27 height 23
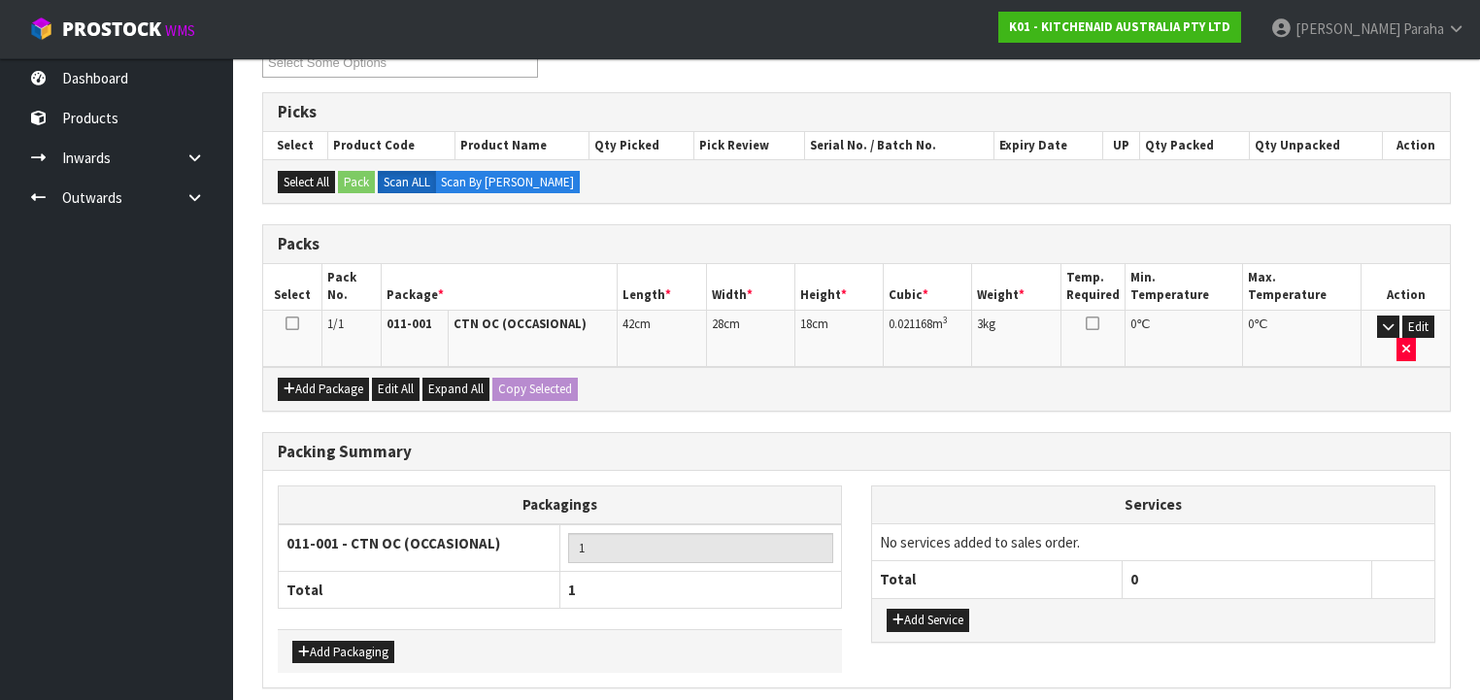
scroll to position [333, 0]
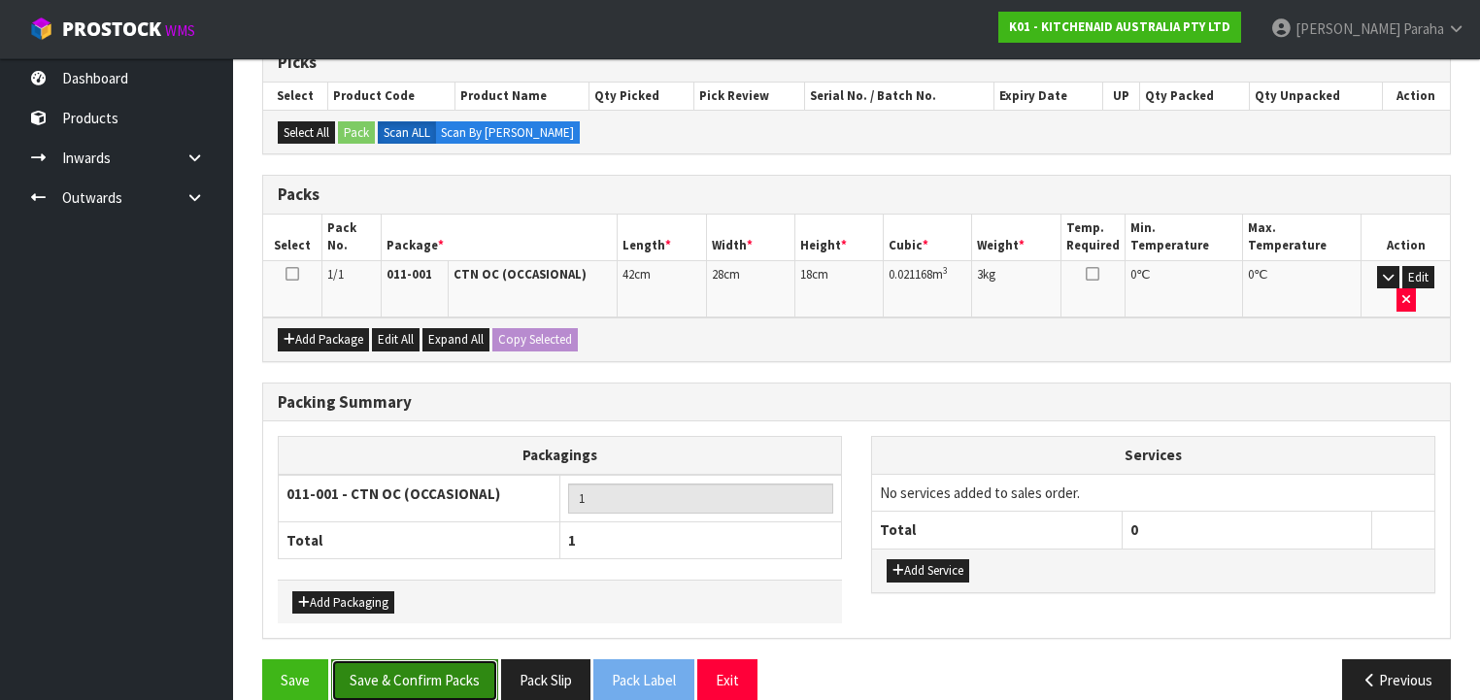
click at [417, 659] on button "Save & Confirm Packs" at bounding box center [414, 680] width 167 height 42
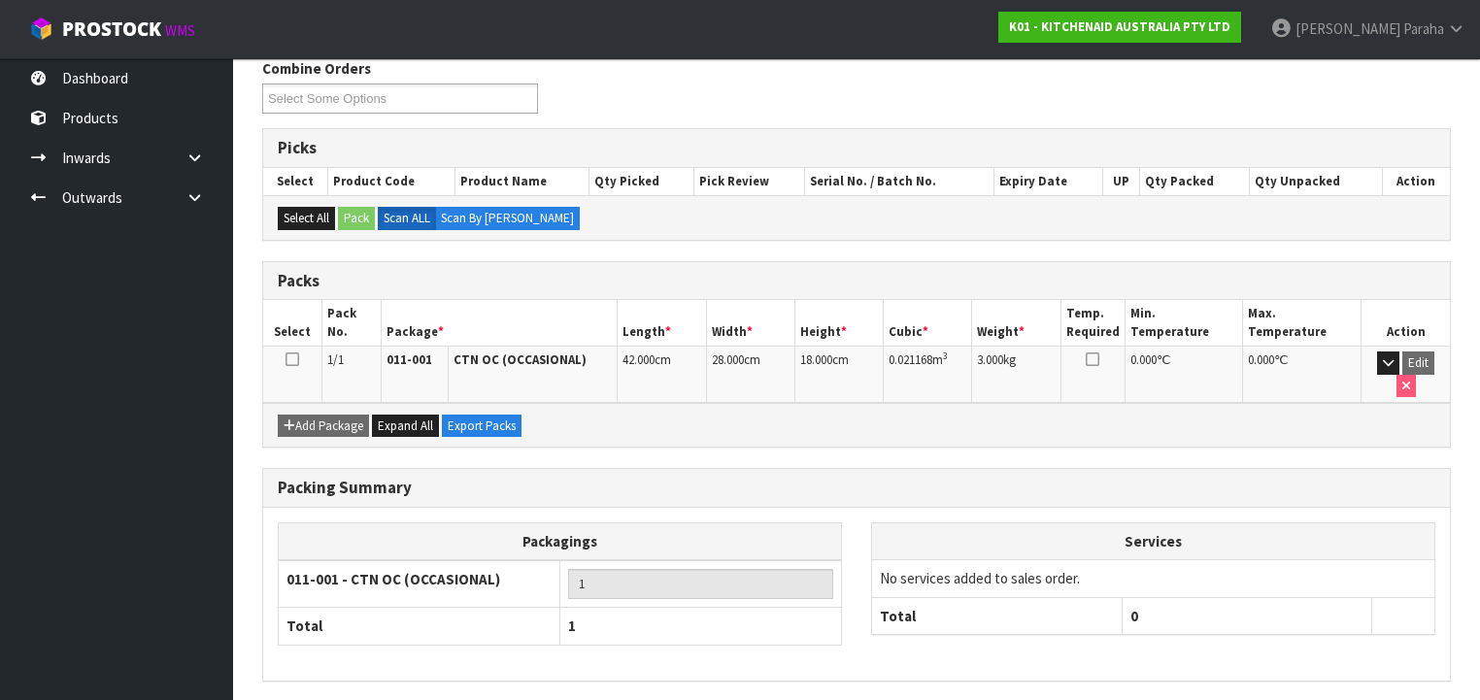
scroll to position [361, 0]
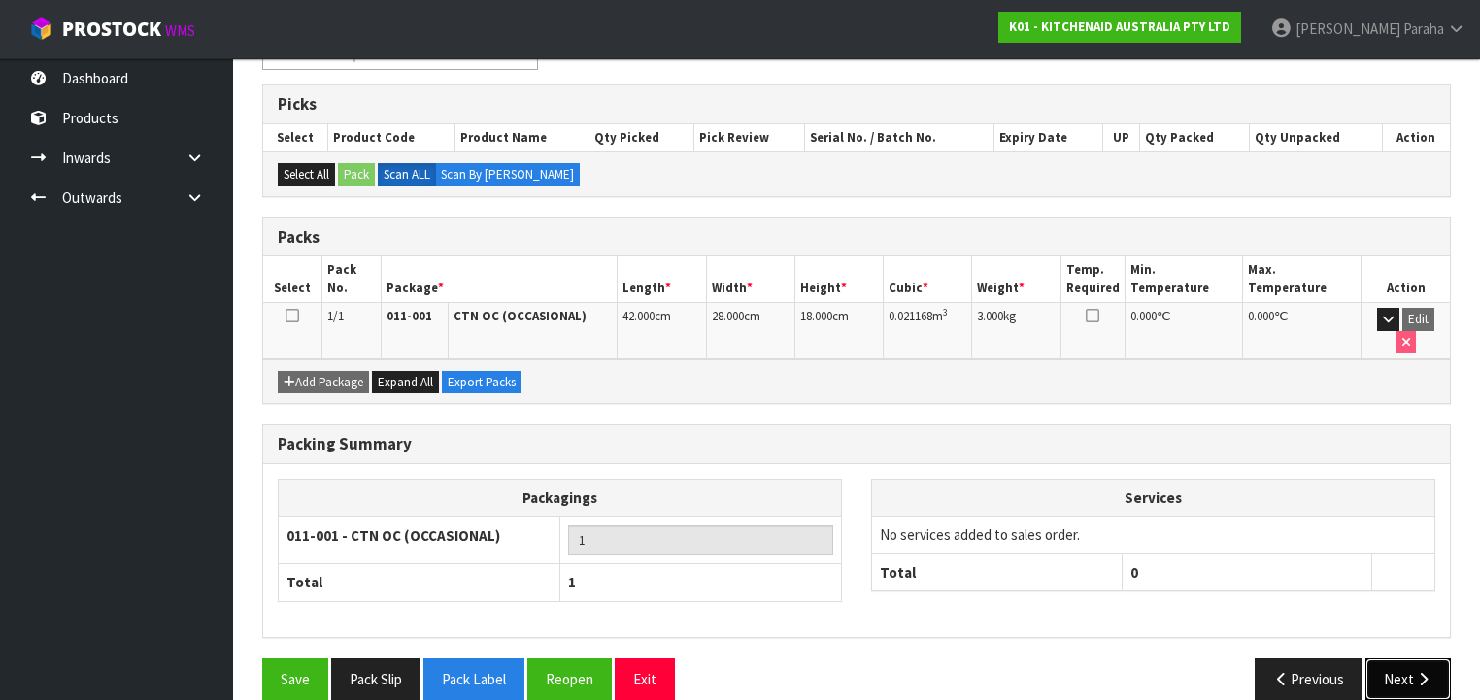
click at [1383, 659] on button "Next" at bounding box center [1408, 680] width 85 height 42
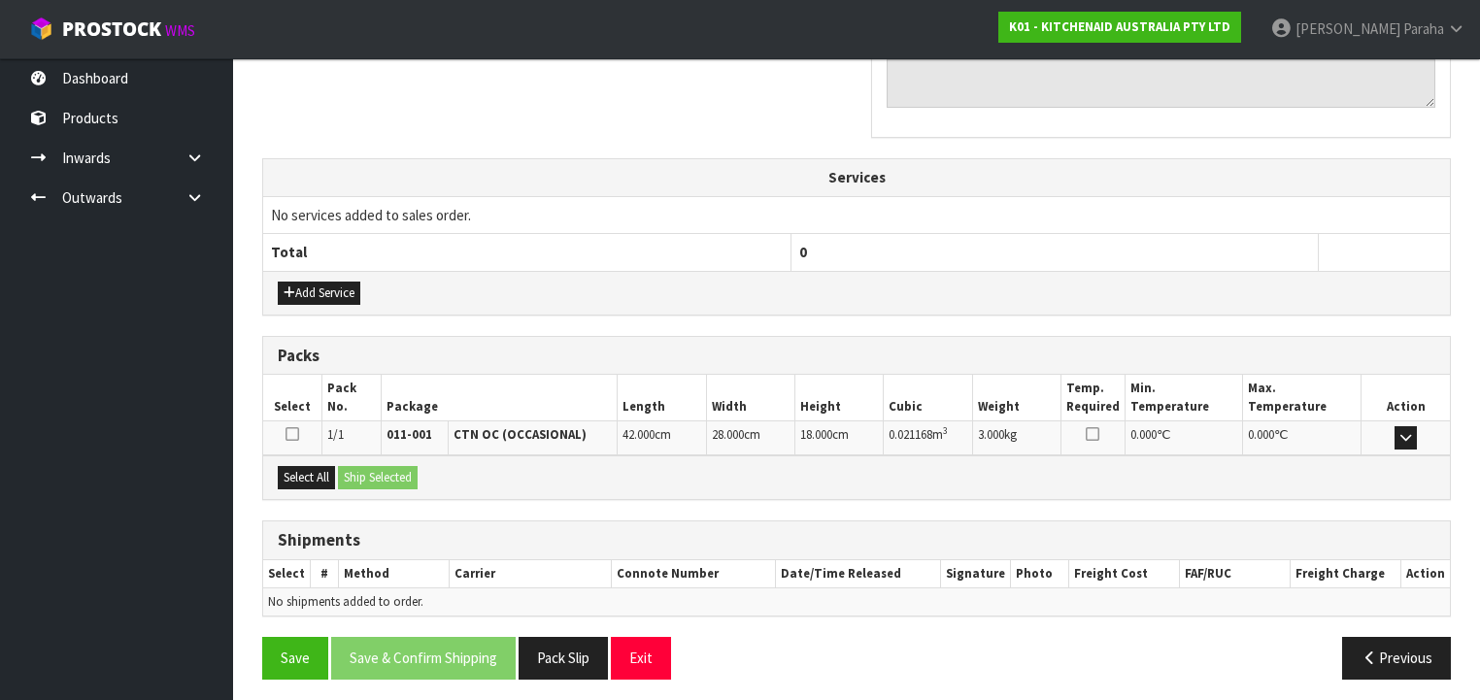
scroll to position [635, 0]
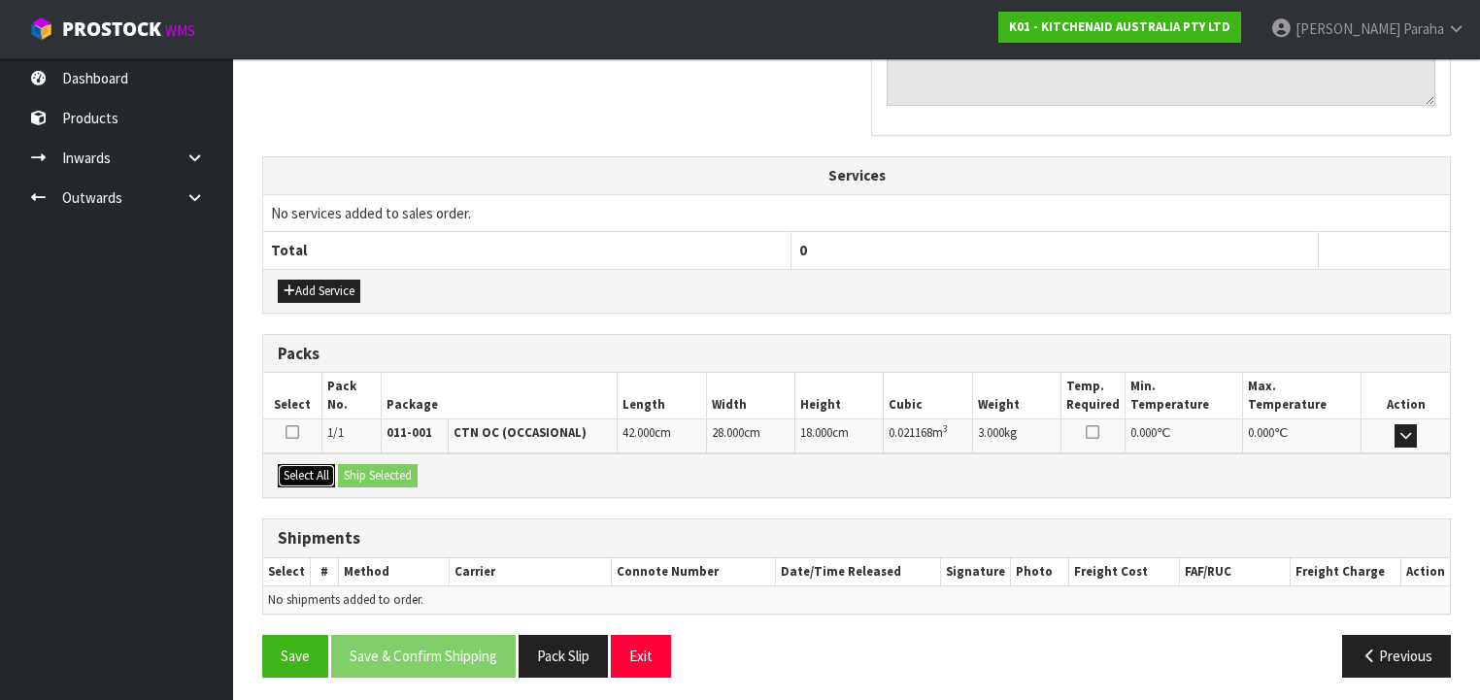
click at [322, 471] on button "Select All" at bounding box center [306, 475] width 57 height 23
click at [408, 469] on button "Ship Selected" at bounding box center [378, 475] width 80 height 23
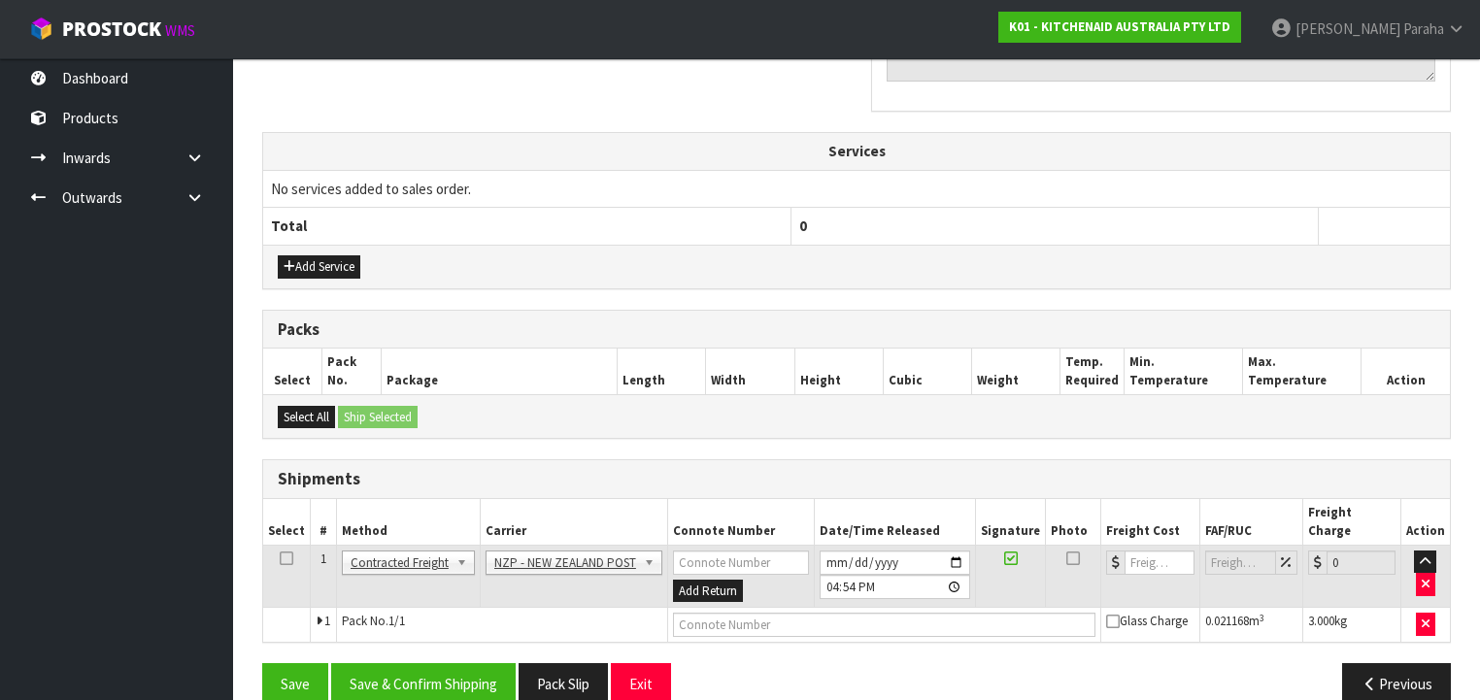
scroll to position [669, 0]
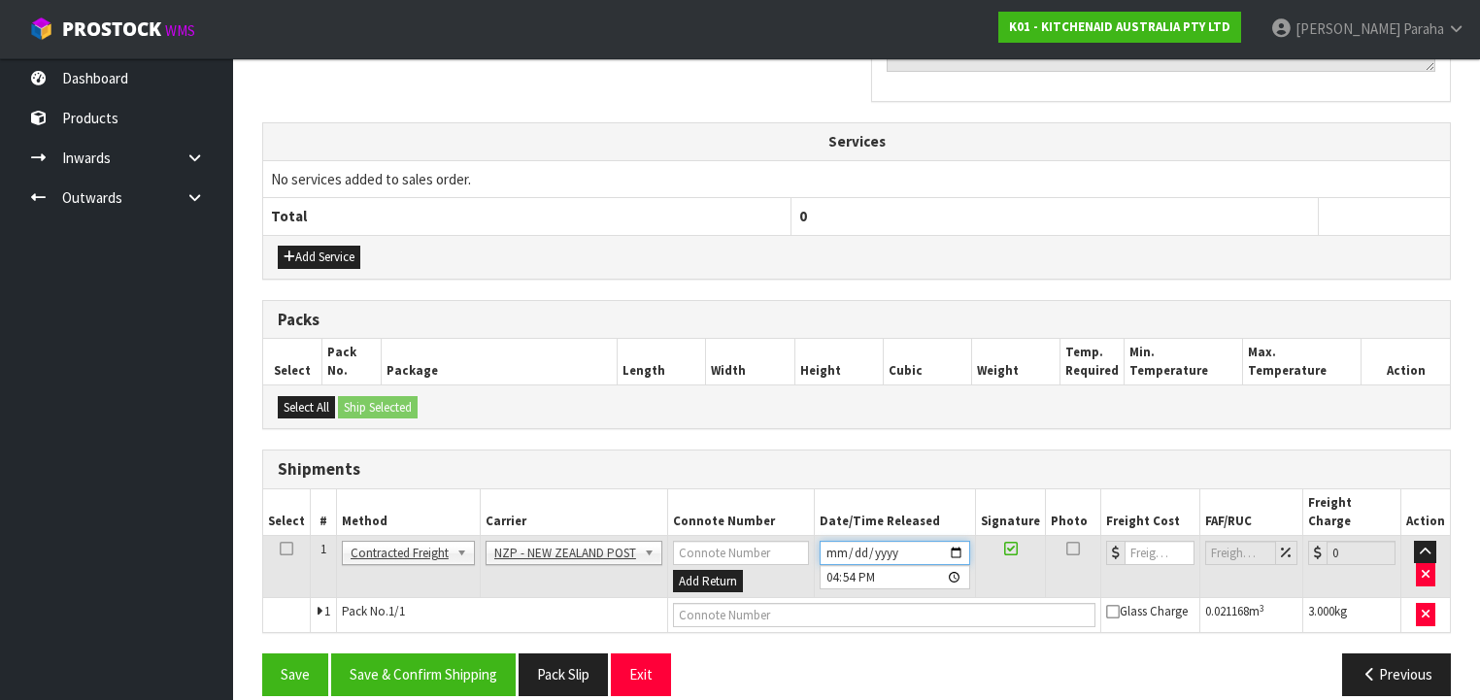
click at [963, 541] on input "[DATE]" at bounding box center [895, 553] width 151 height 24
click at [427, 664] on button "Save & Confirm Shipping" at bounding box center [423, 675] width 185 height 42
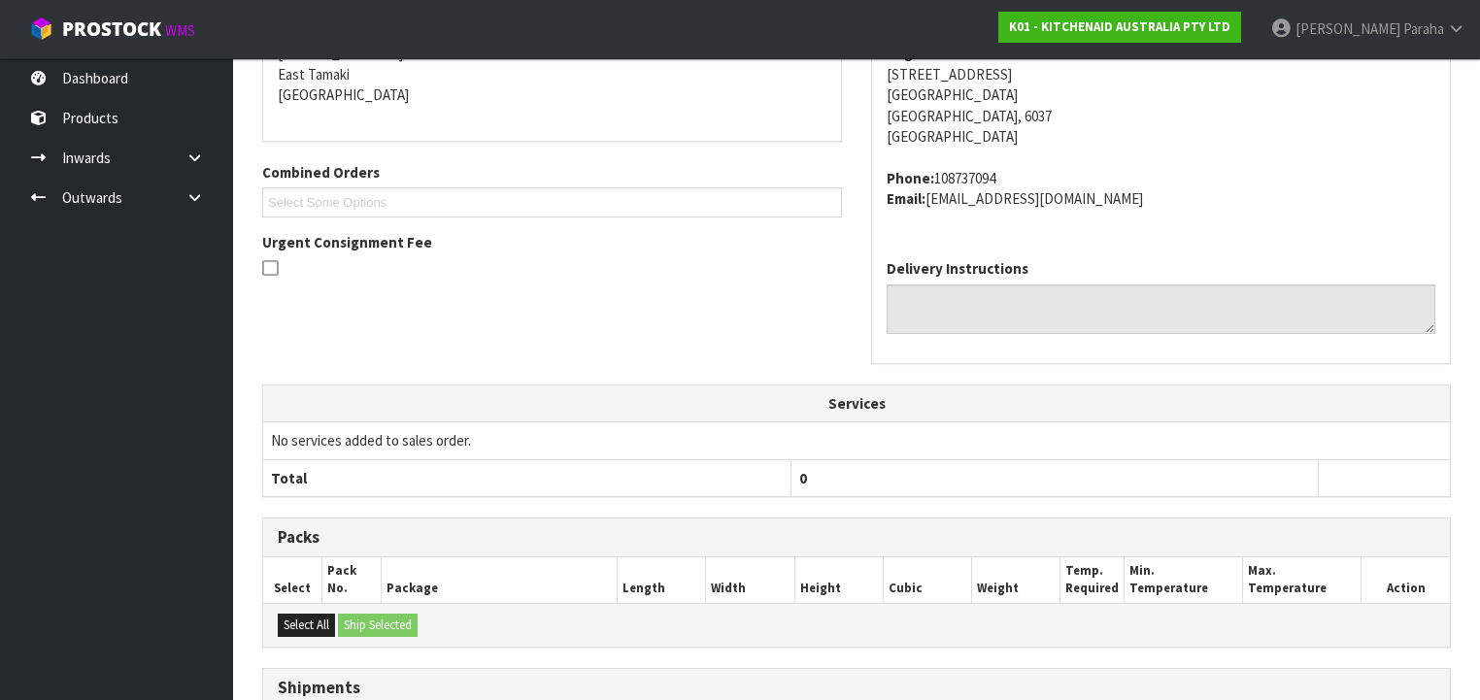
scroll to position [643, 0]
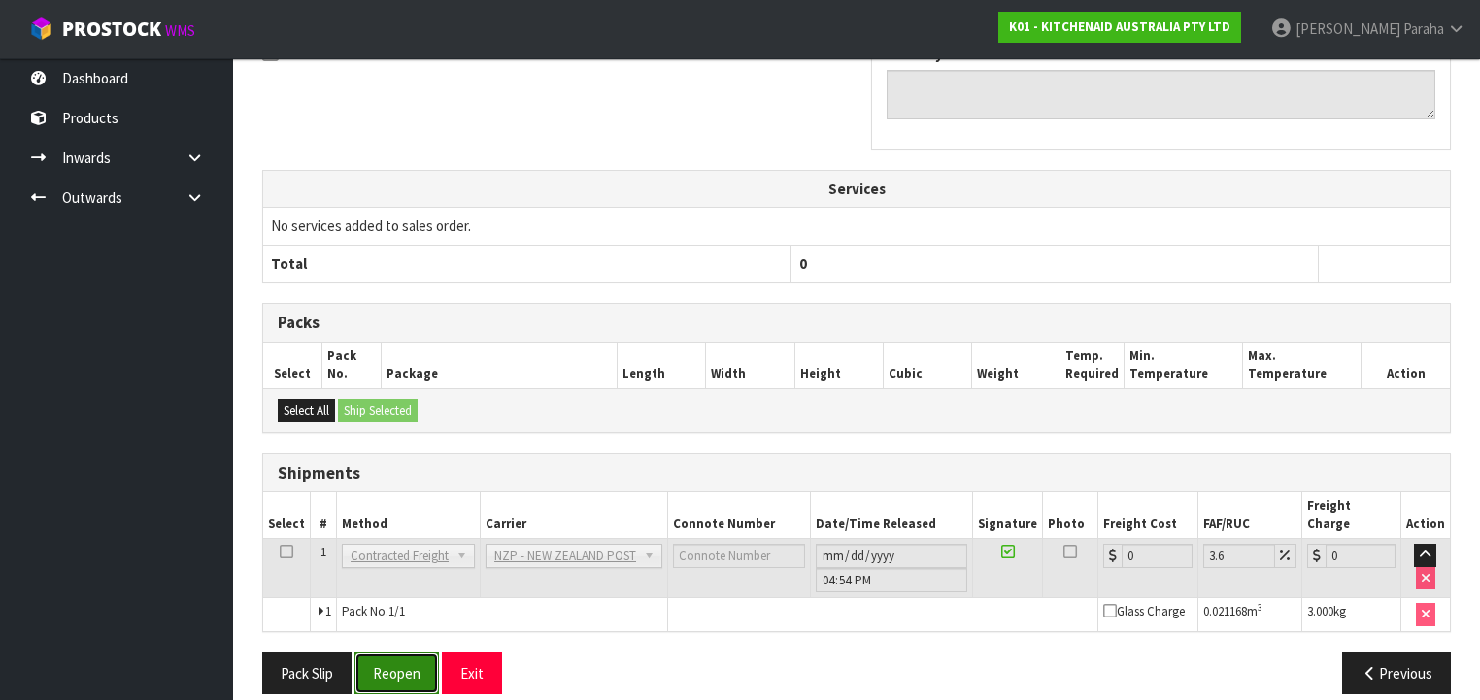
click at [404, 659] on button "Reopen" at bounding box center [397, 674] width 84 height 42
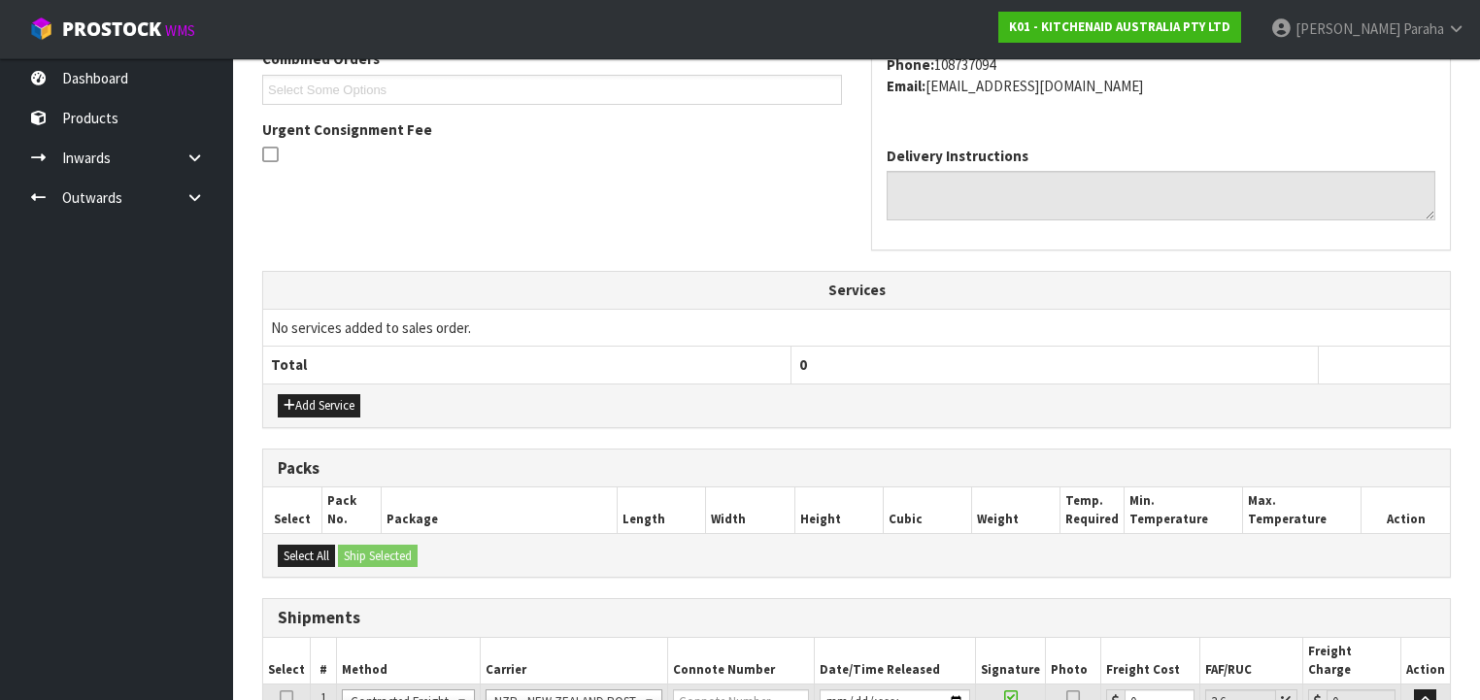
scroll to position [688, 0]
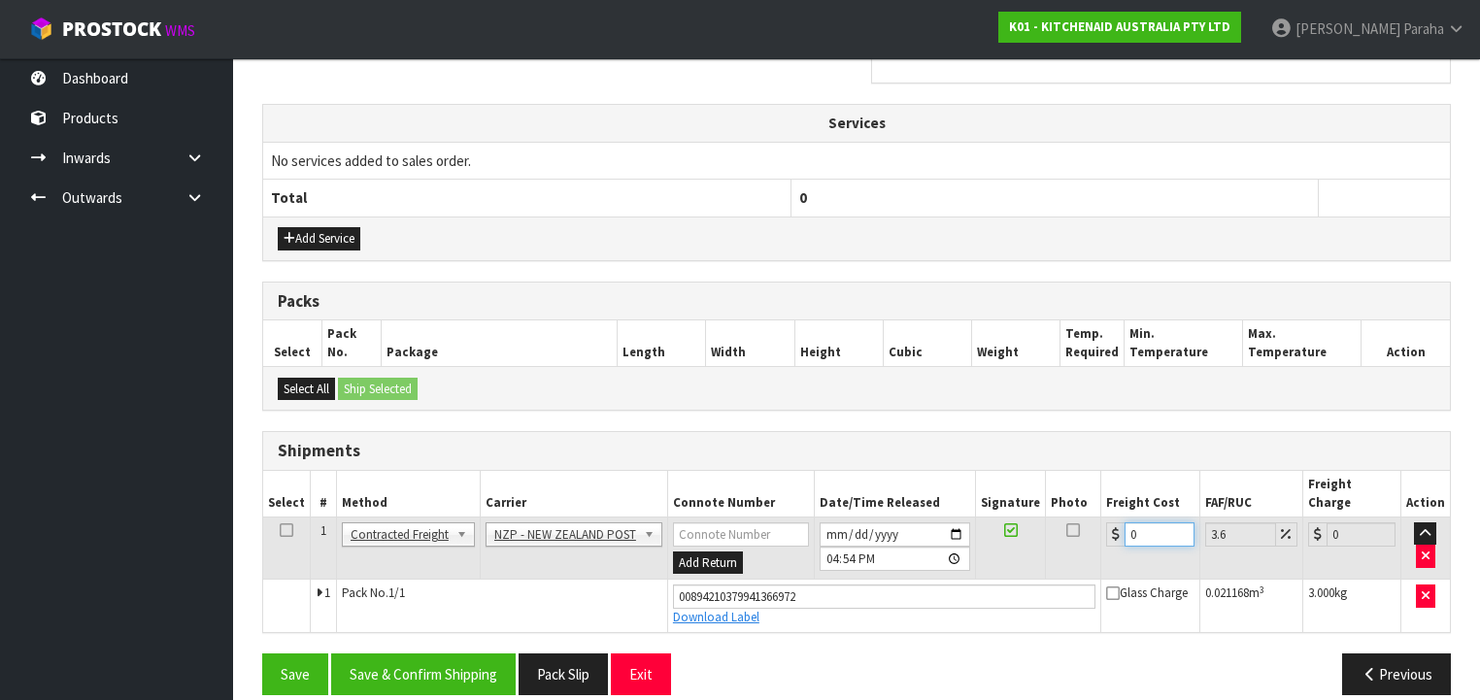
drag, startPoint x: 1129, startPoint y: 517, endPoint x: 1104, endPoint y: 524, distance: 25.2
click at [1104, 524] on td "0" at bounding box center [1150, 548] width 98 height 63
click at [417, 659] on button "Save & Confirm Shipping" at bounding box center [423, 675] width 185 height 42
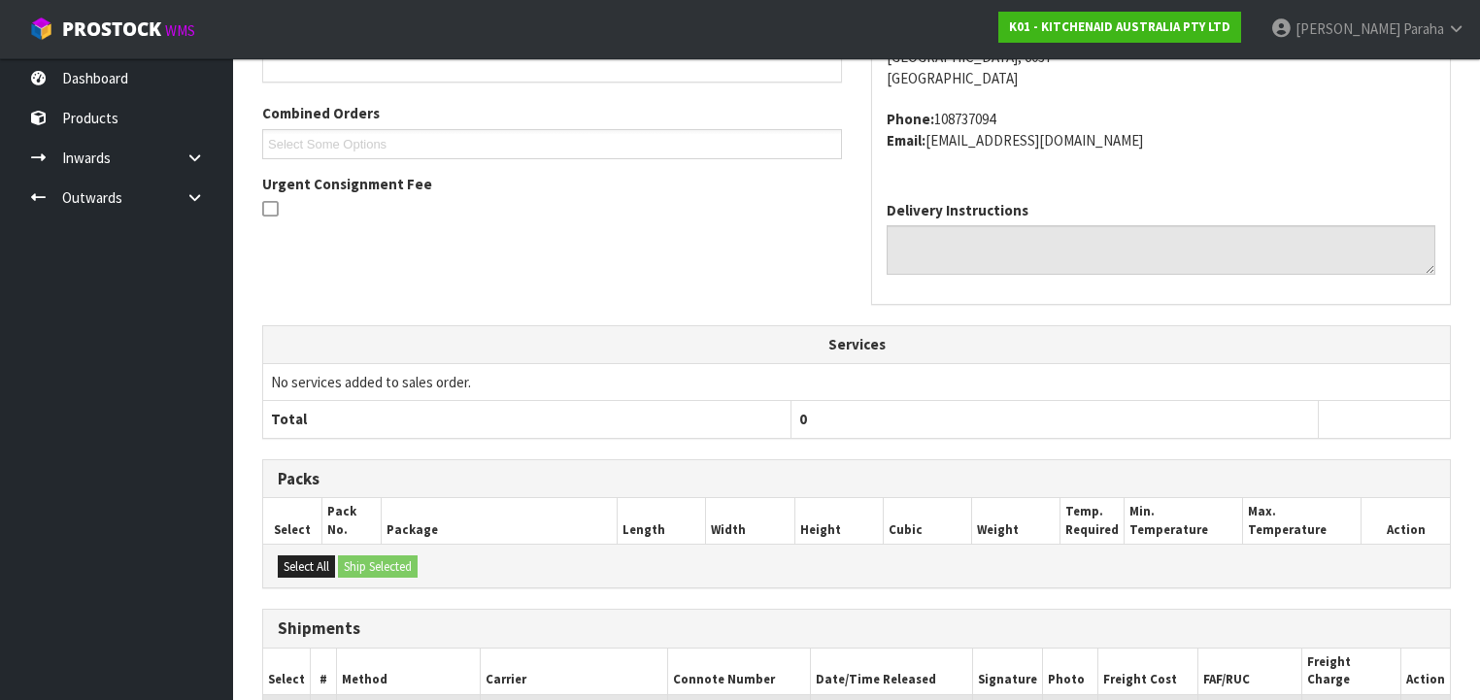
scroll to position [635, 0]
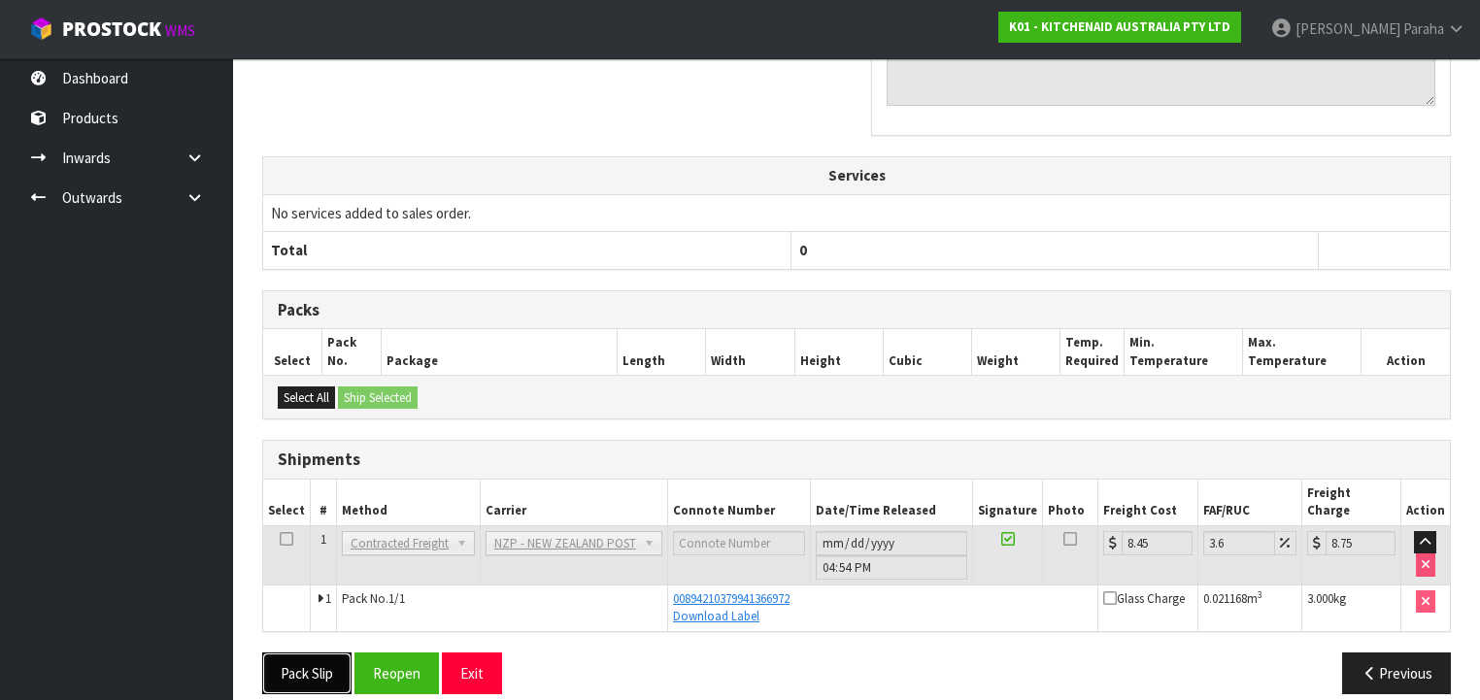
click at [320, 653] on button "Pack Slip" at bounding box center [306, 674] width 89 height 42
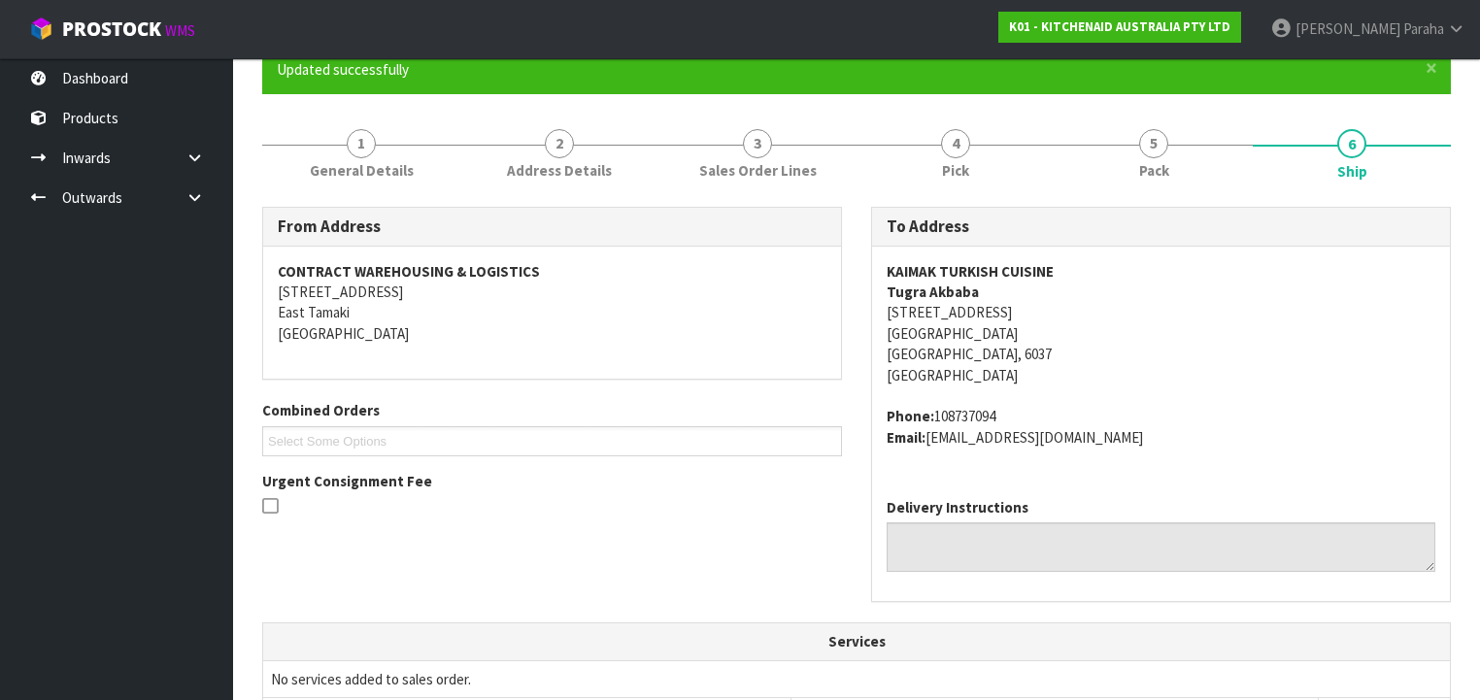
scroll to position [0, 0]
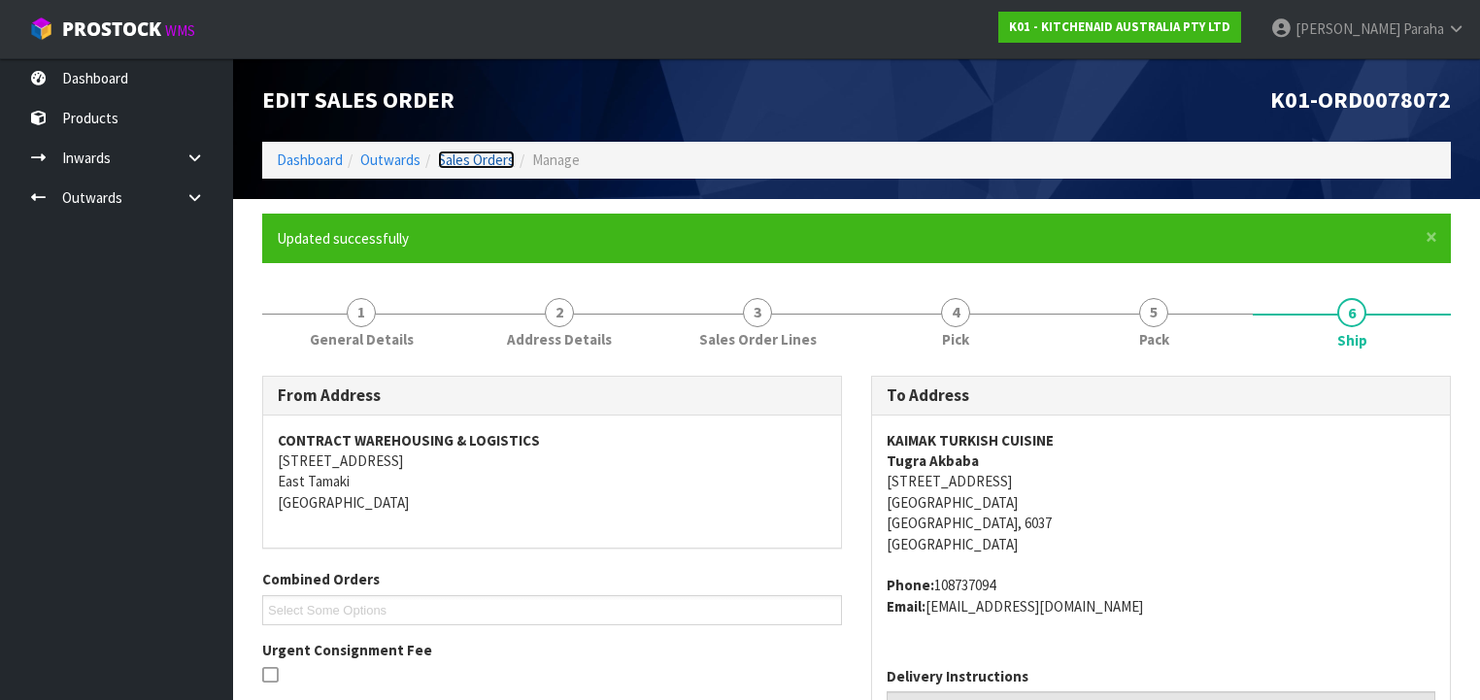
click at [456, 163] on link "Sales Orders" at bounding box center [476, 160] width 77 height 18
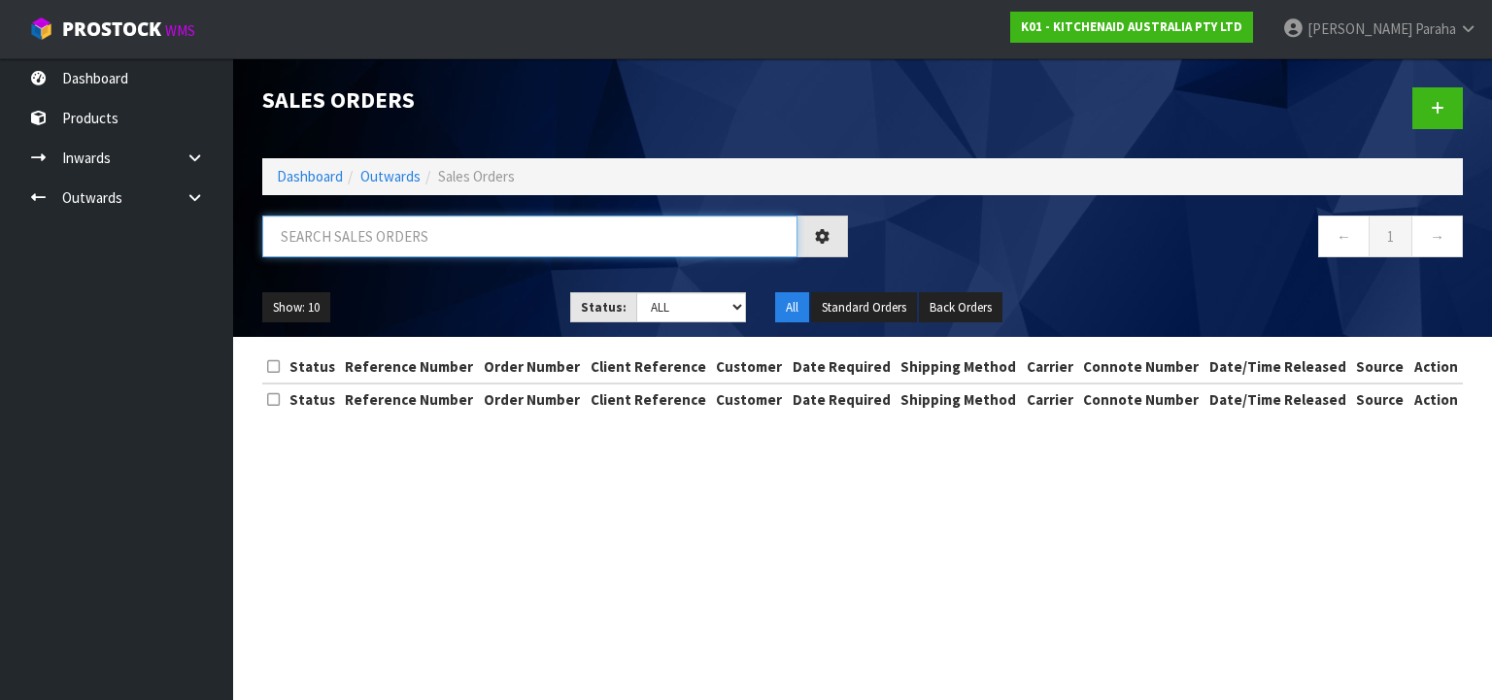
click at [427, 245] on input "text" at bounding box center [529, 237] width 535 height 42
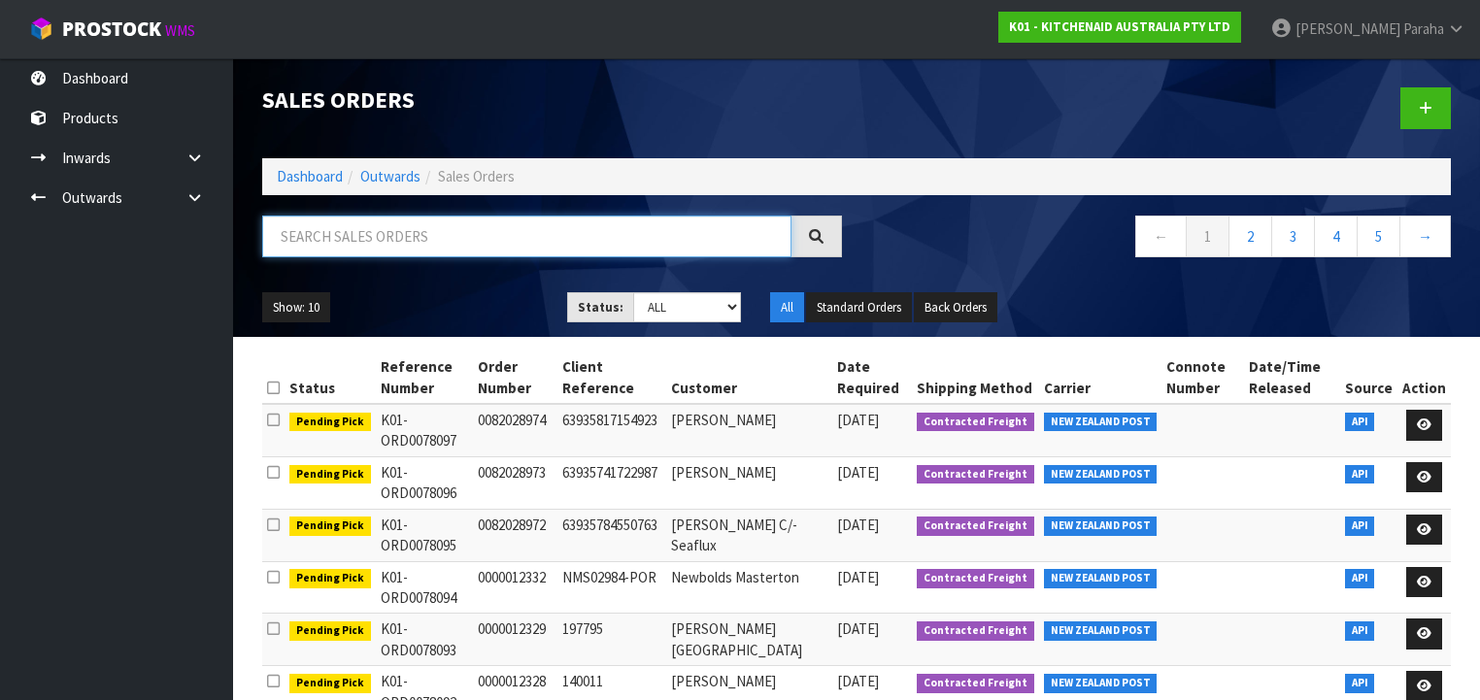
click at [443, 248] on input "text" at bounding box center [526, 237] width 529 height 42
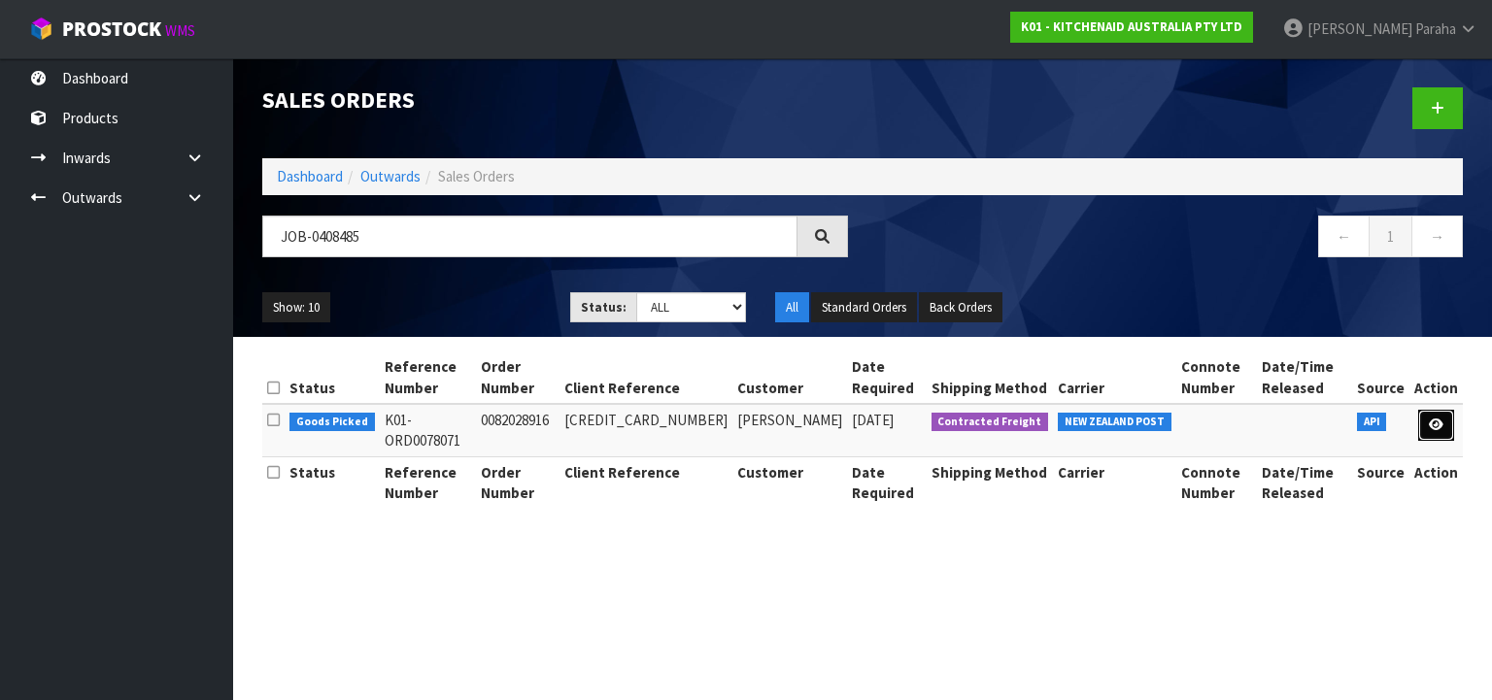
click at [1442, 426] on icon at bounding box center [1436, 425] width 15 height 13
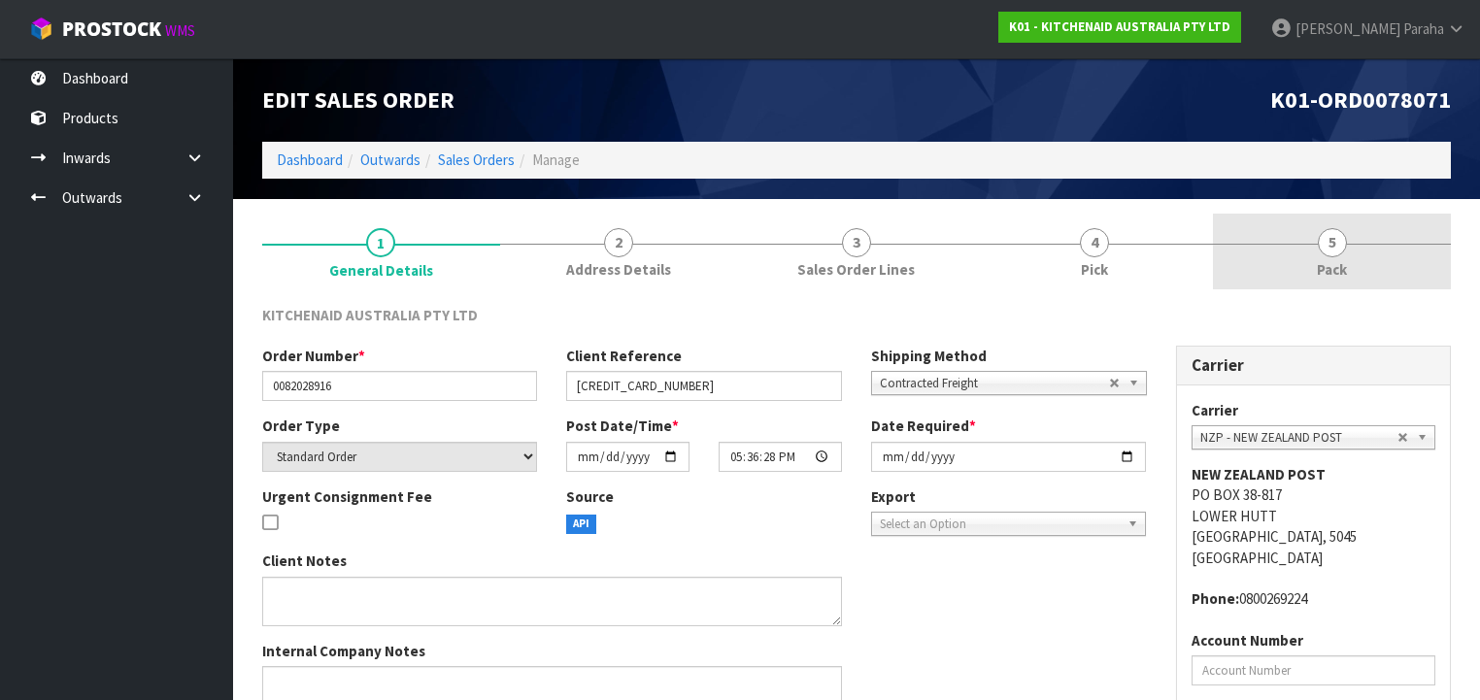
click at [1332, 241] on span "5" at bounding box center [1332, 242] width 29 height 29
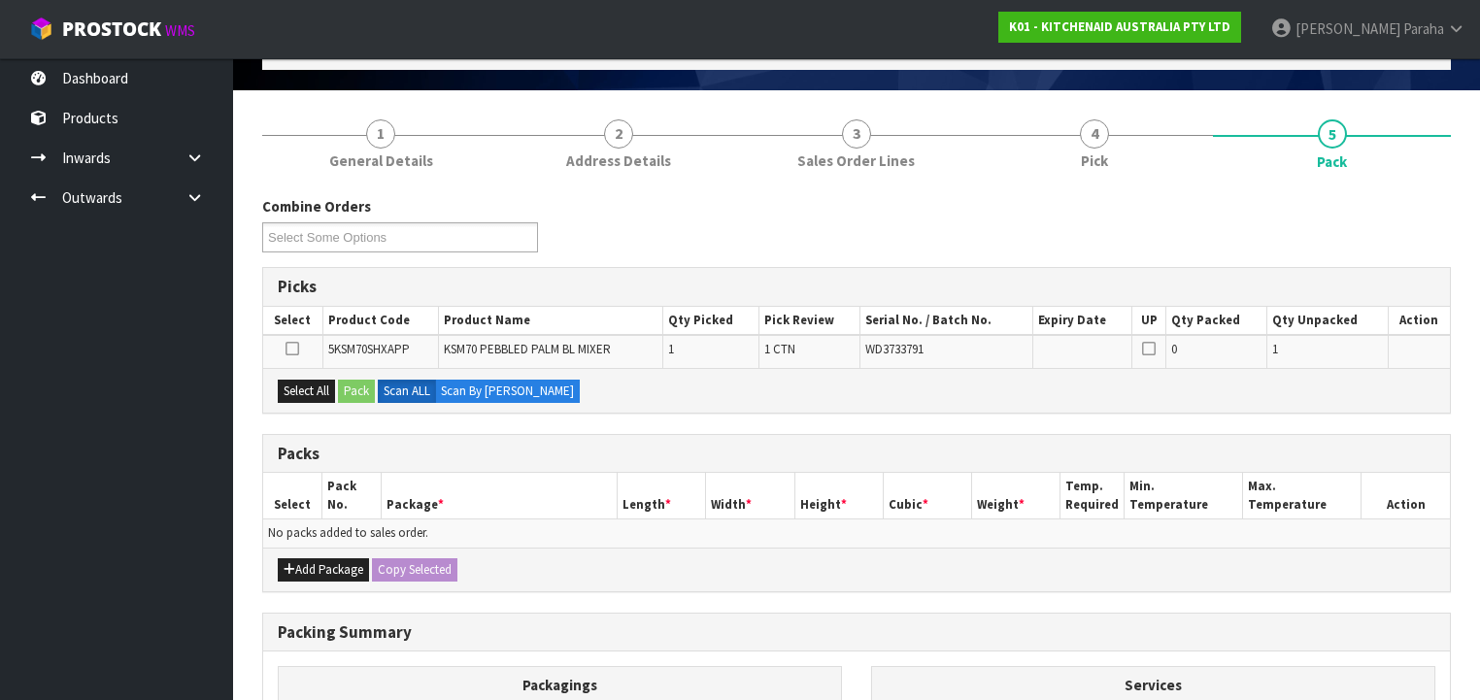
scroll to position [353, 0]
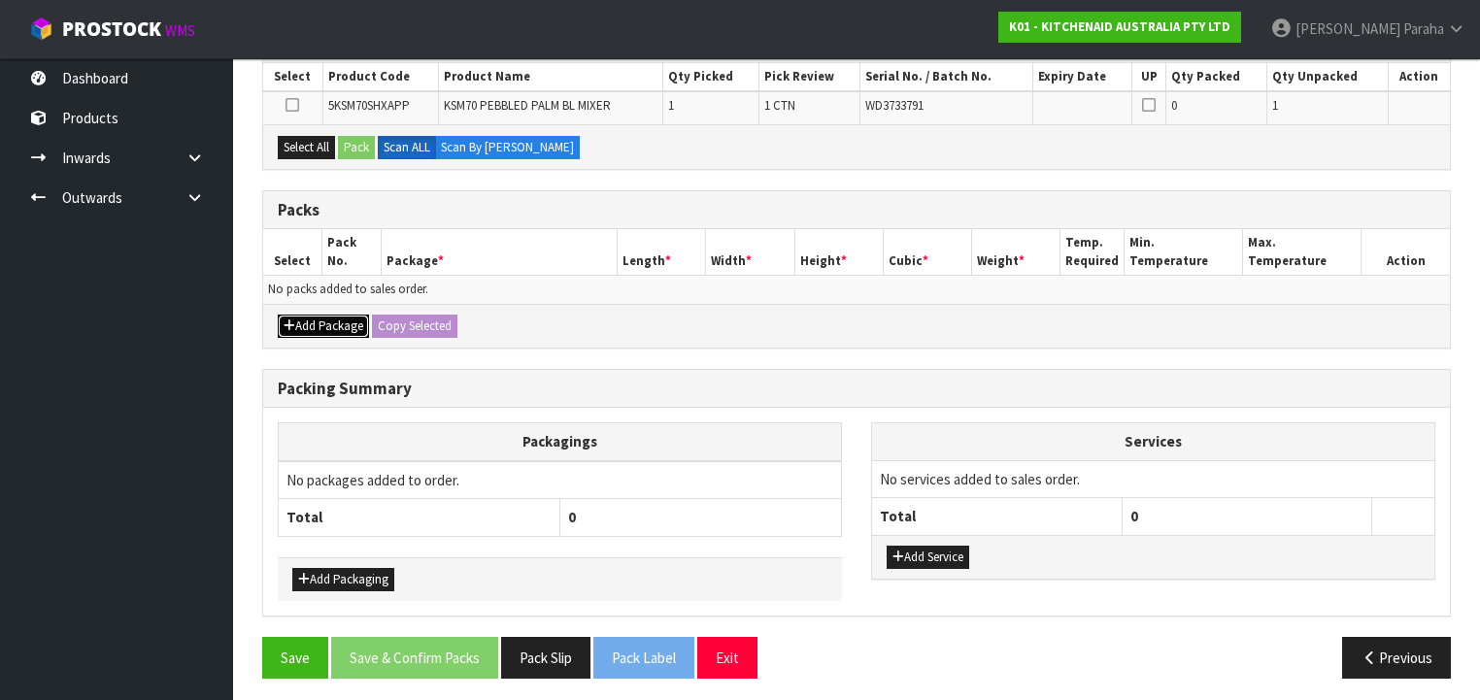
click at [298, 319] on button "Add Package" at bounding box center [323, 326] width 91 height 23
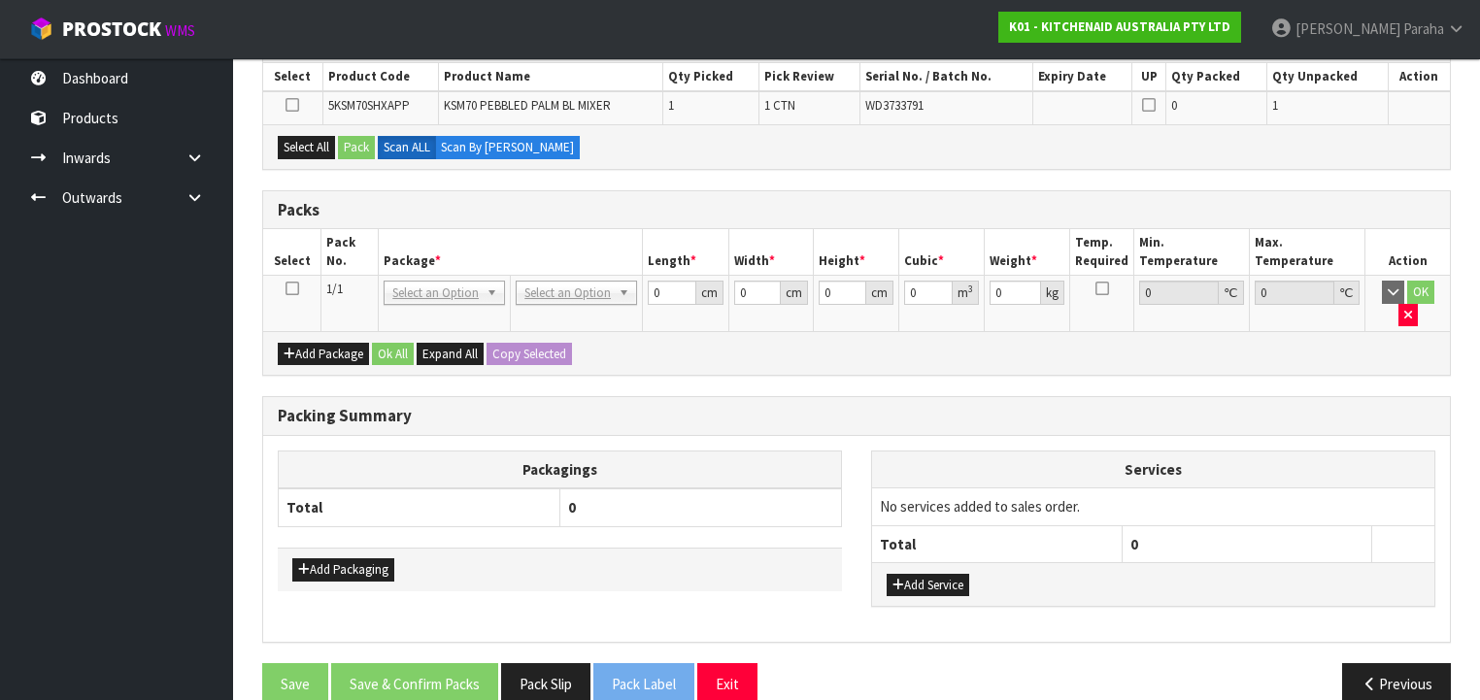
click at [286, 288] on icon at bounding box center [293, 288] width 14 height 1
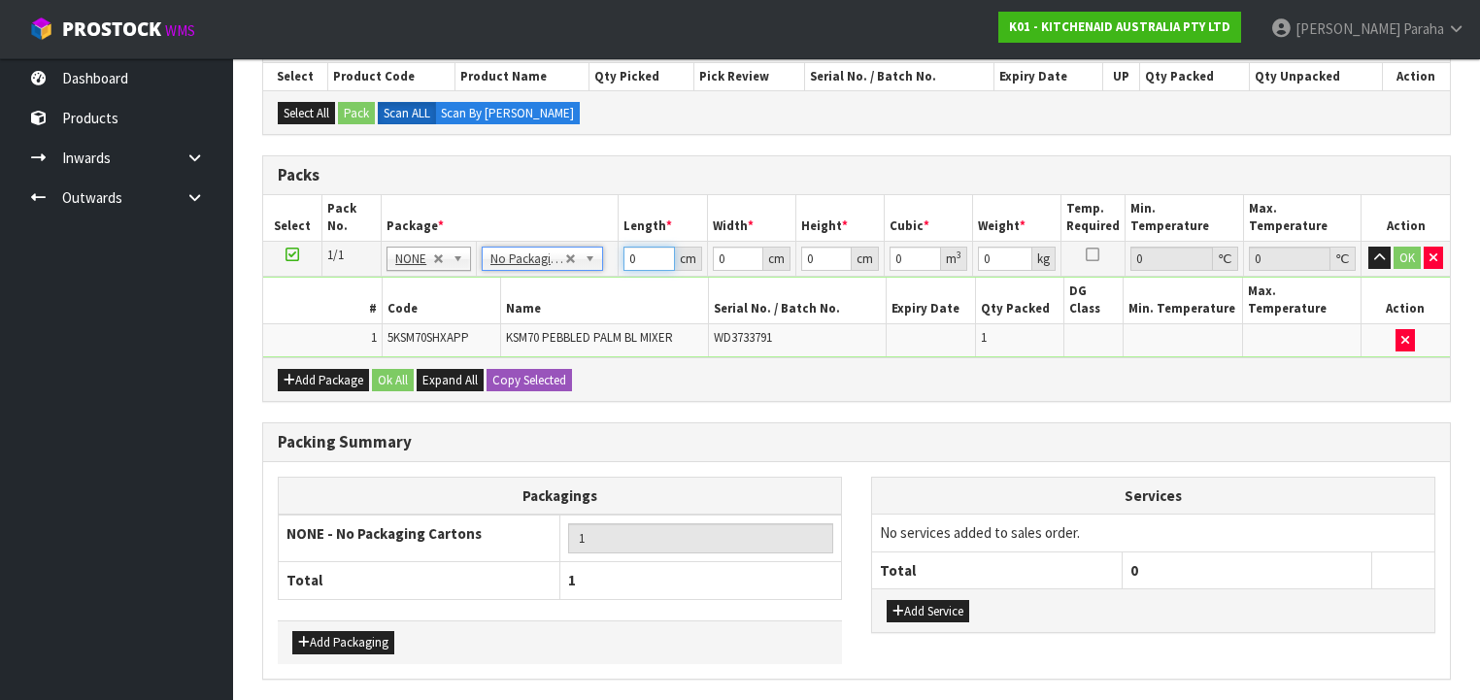
click at [617, 259] on tr "1/1 NONE 007-001 007-002 007-004 007-009 007-013 007-014 007-015 007-017 007-01…" at bounding box center [856, 258] width 1187 height 35
click at [1368, 247] on button "button" at bounding box center [1379, 258] width 22 height 23
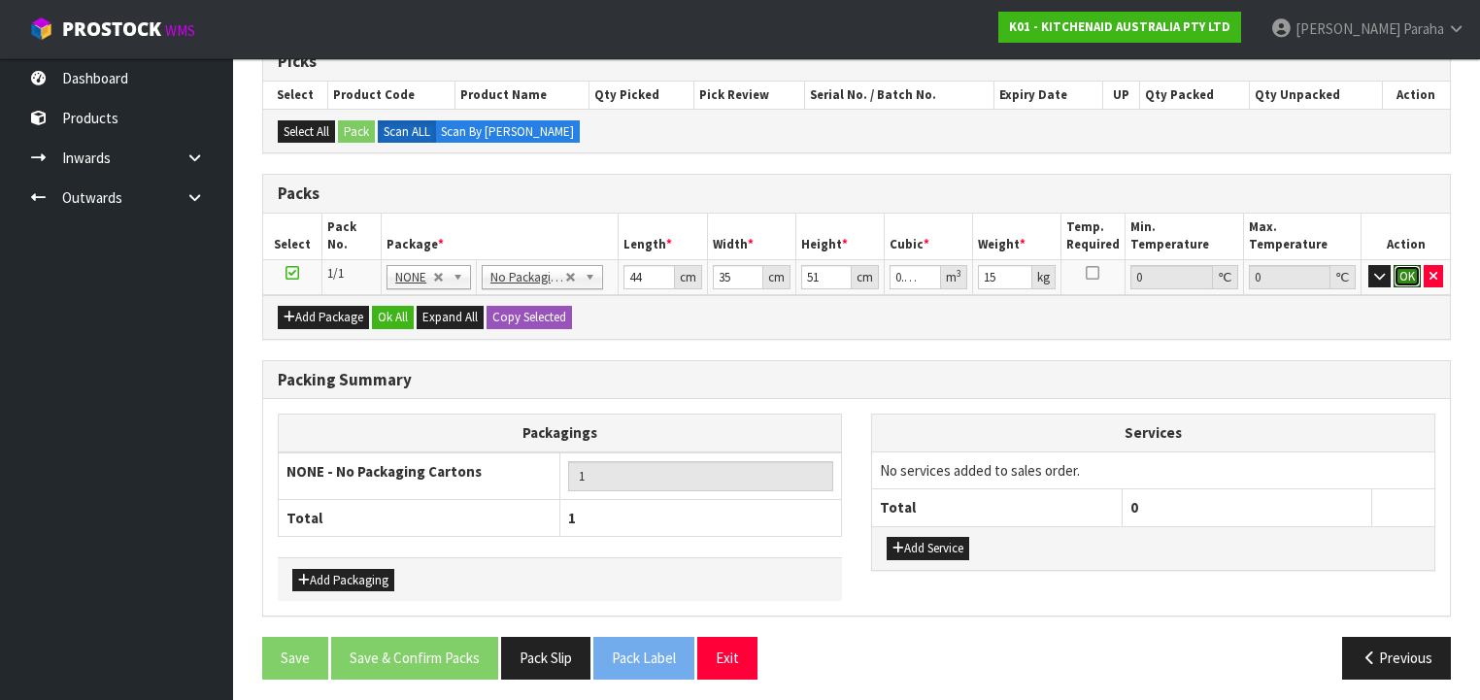
click button "OK" at bounding box center [1407, 276] width 27 height 23
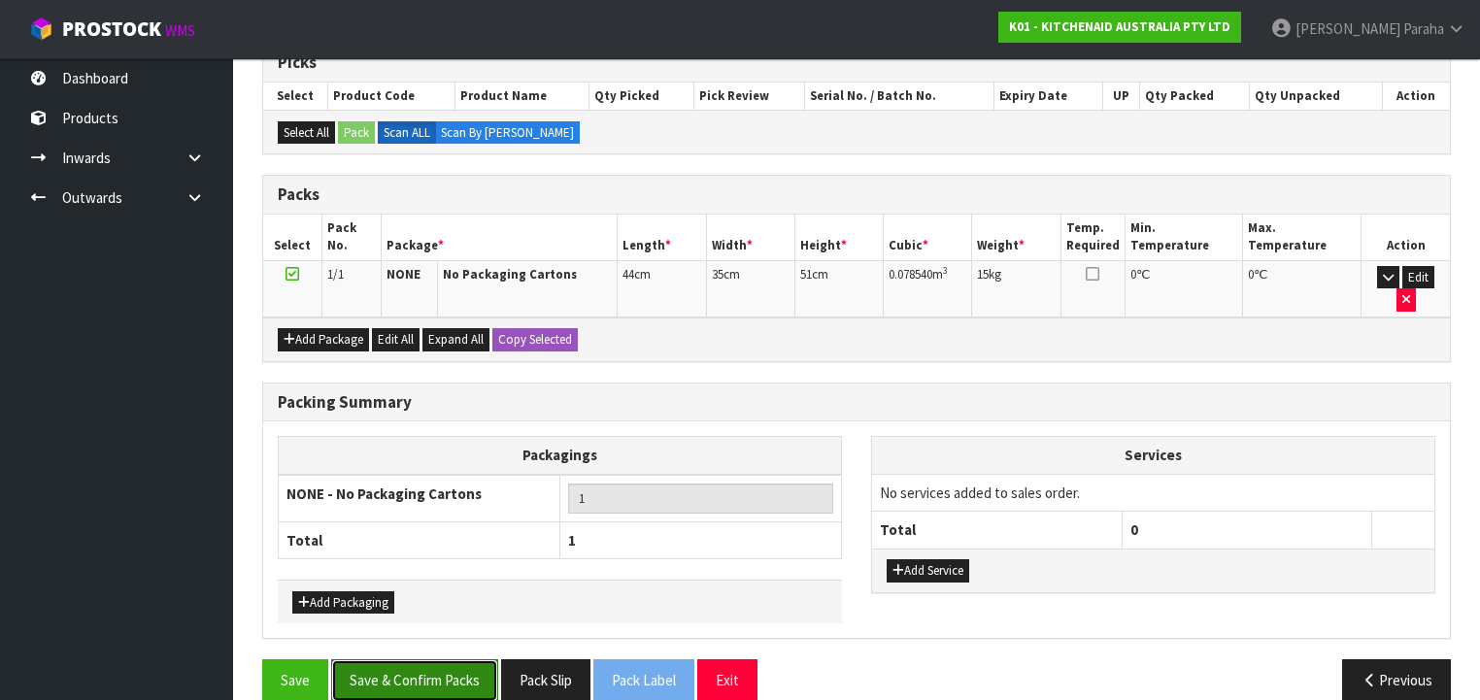
click at [415, 659] on button "Save & Confirm Packs" at bounding box center [414, 680] width 167 height 42
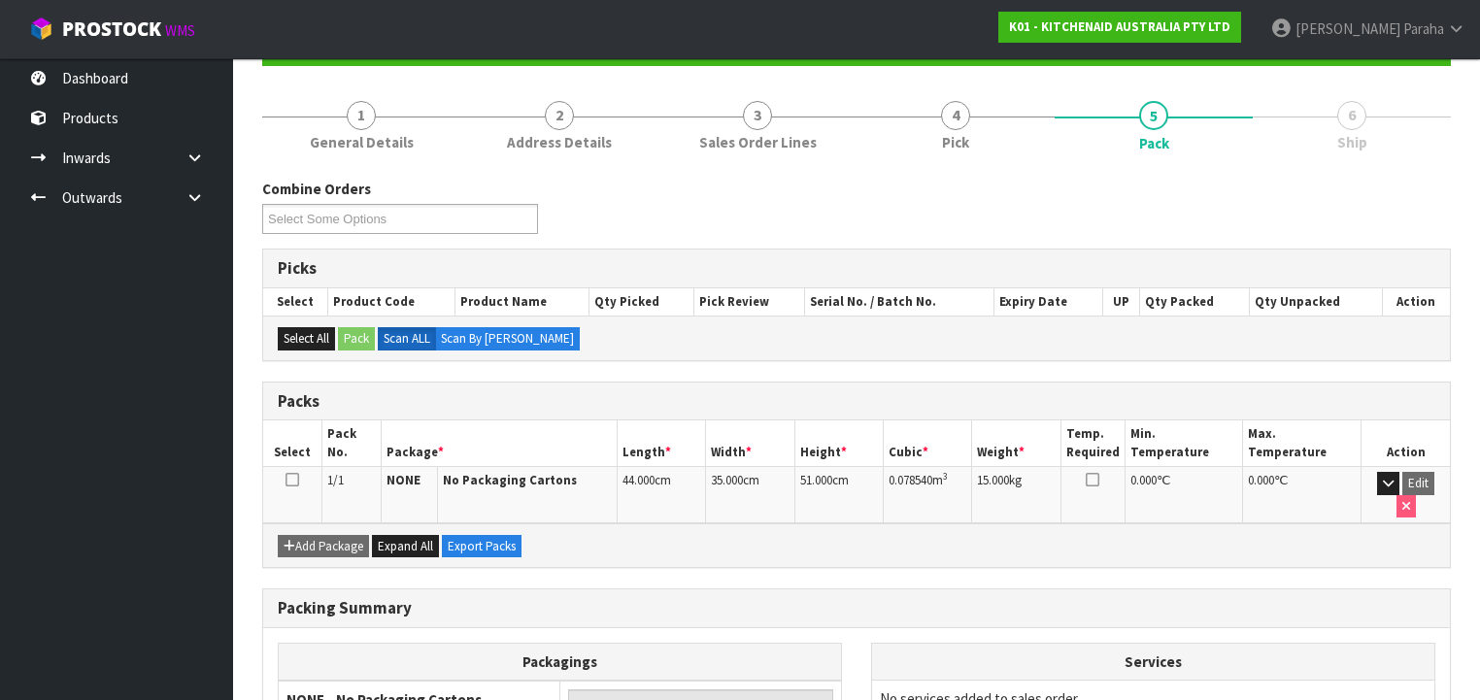
scroll to position [361, 0]
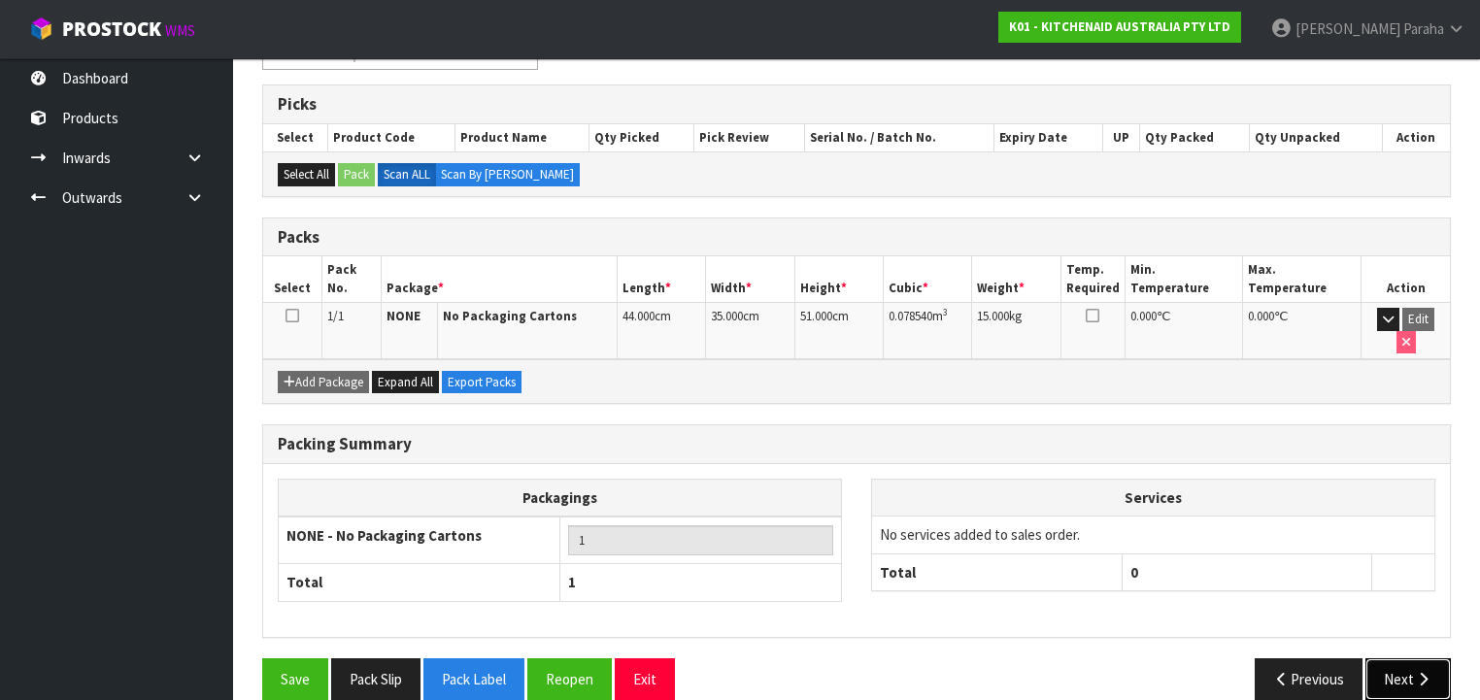
click at [1421, 672] on icon "button" at bounding box center [1423, 679] width 18 height 15
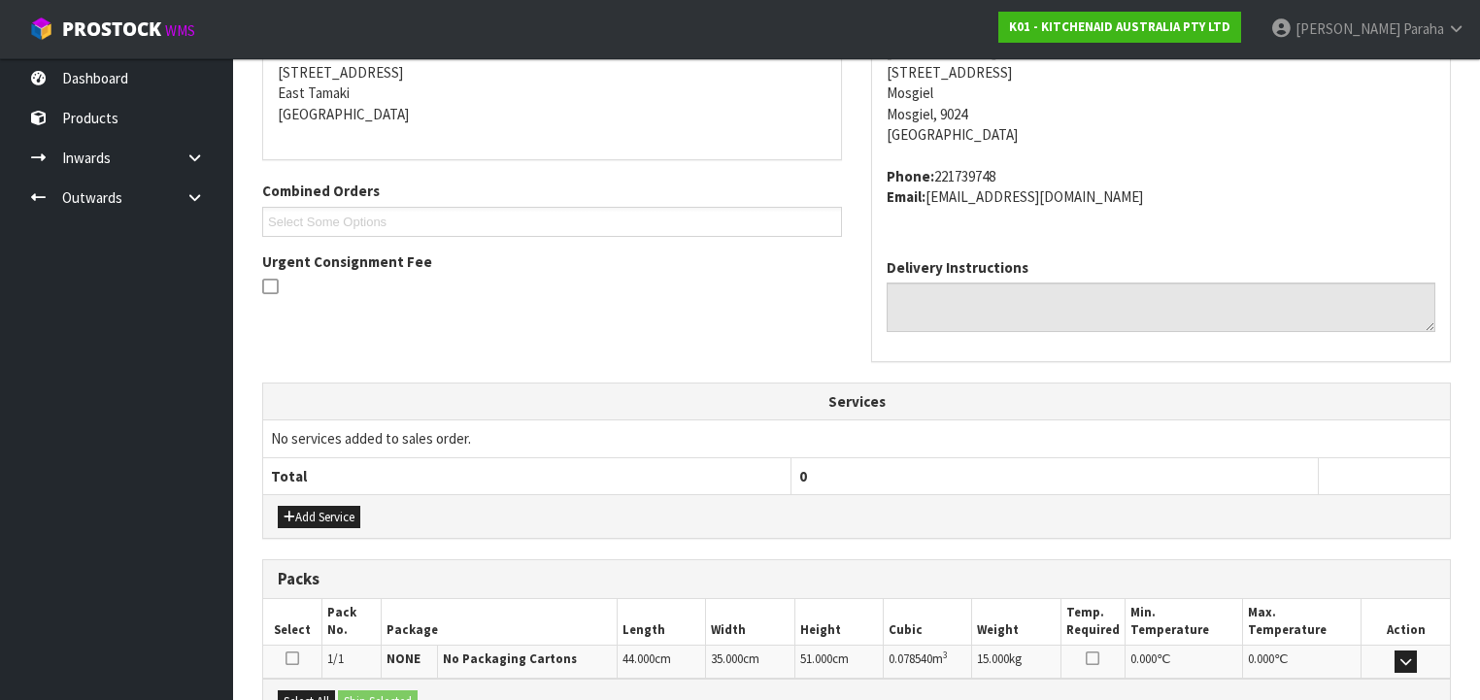
scroll to position [614, 0]
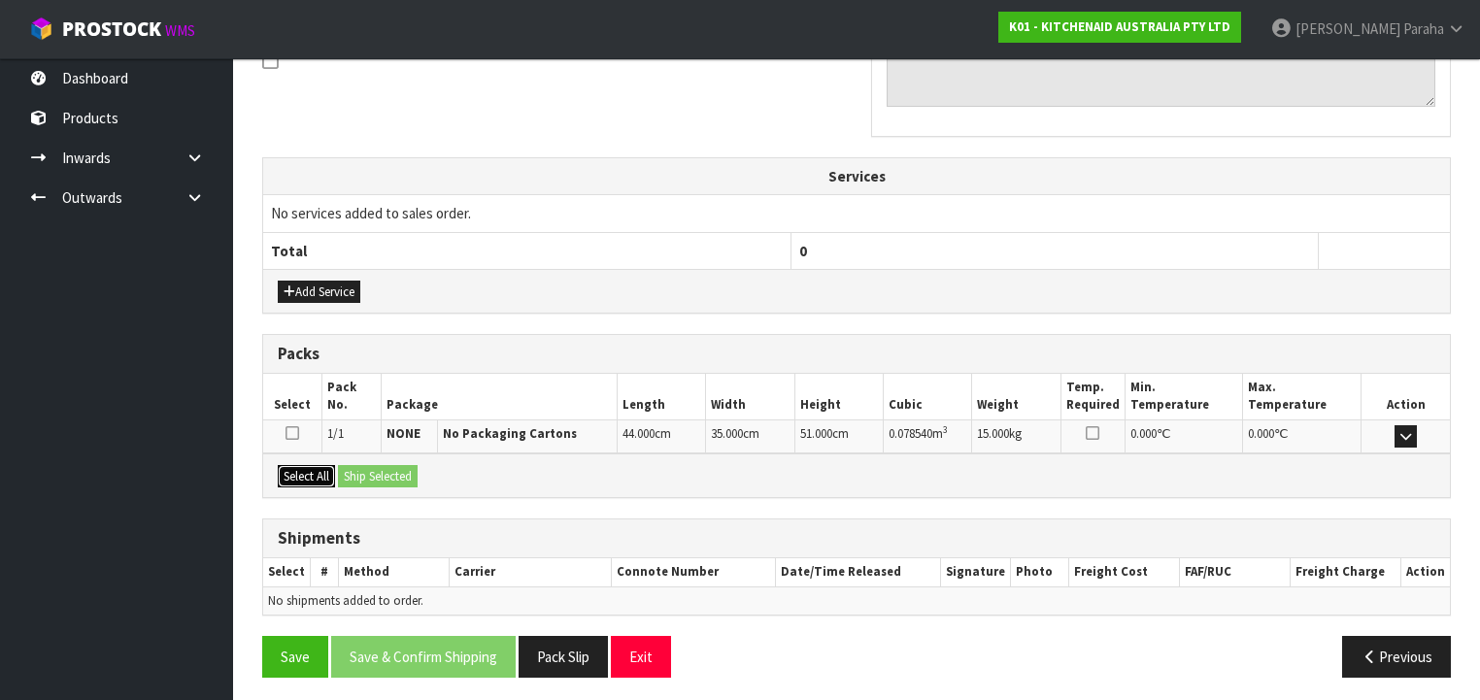
click at [311, 465] on button "Select All" at bounding box center [306, 476] width 57 height 23
click at [362, 467] on button "Ship Selected" at bounding box center [378, 476] width 80 height 23
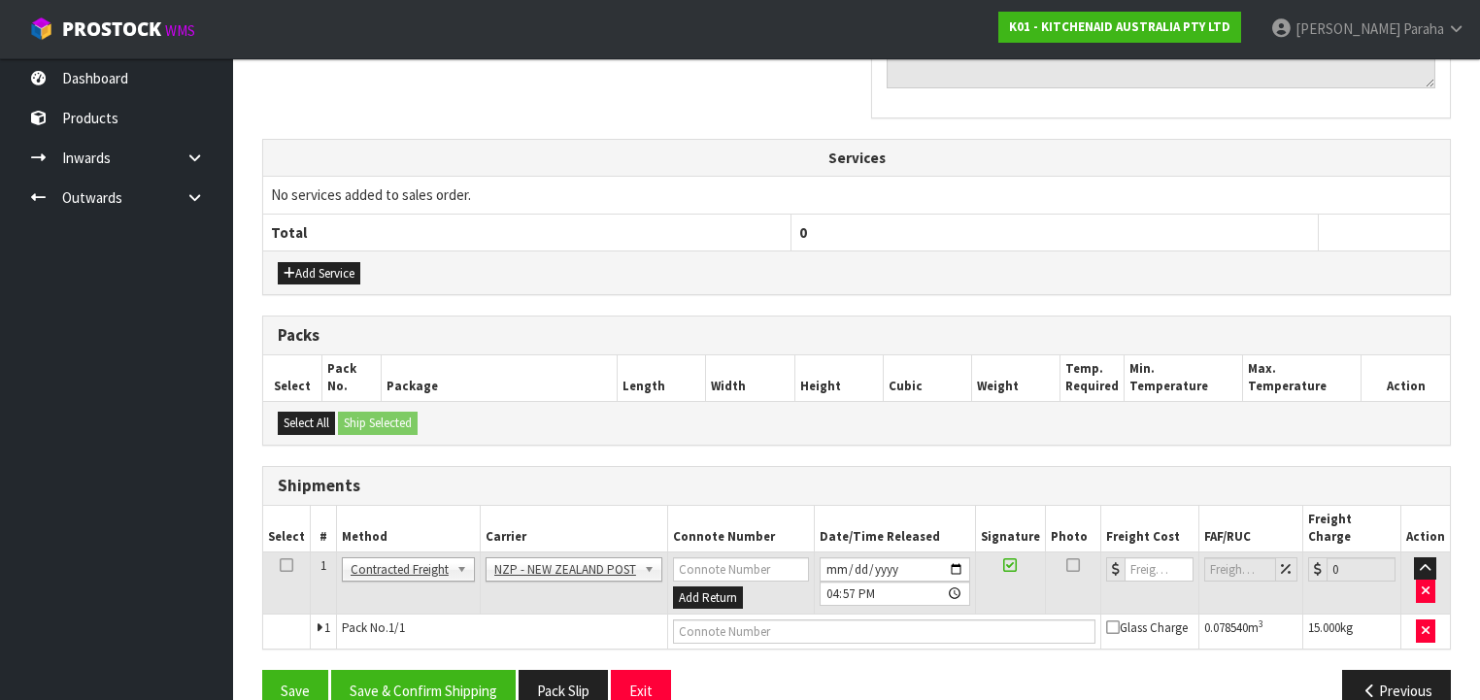
scroll to position [649, 0]
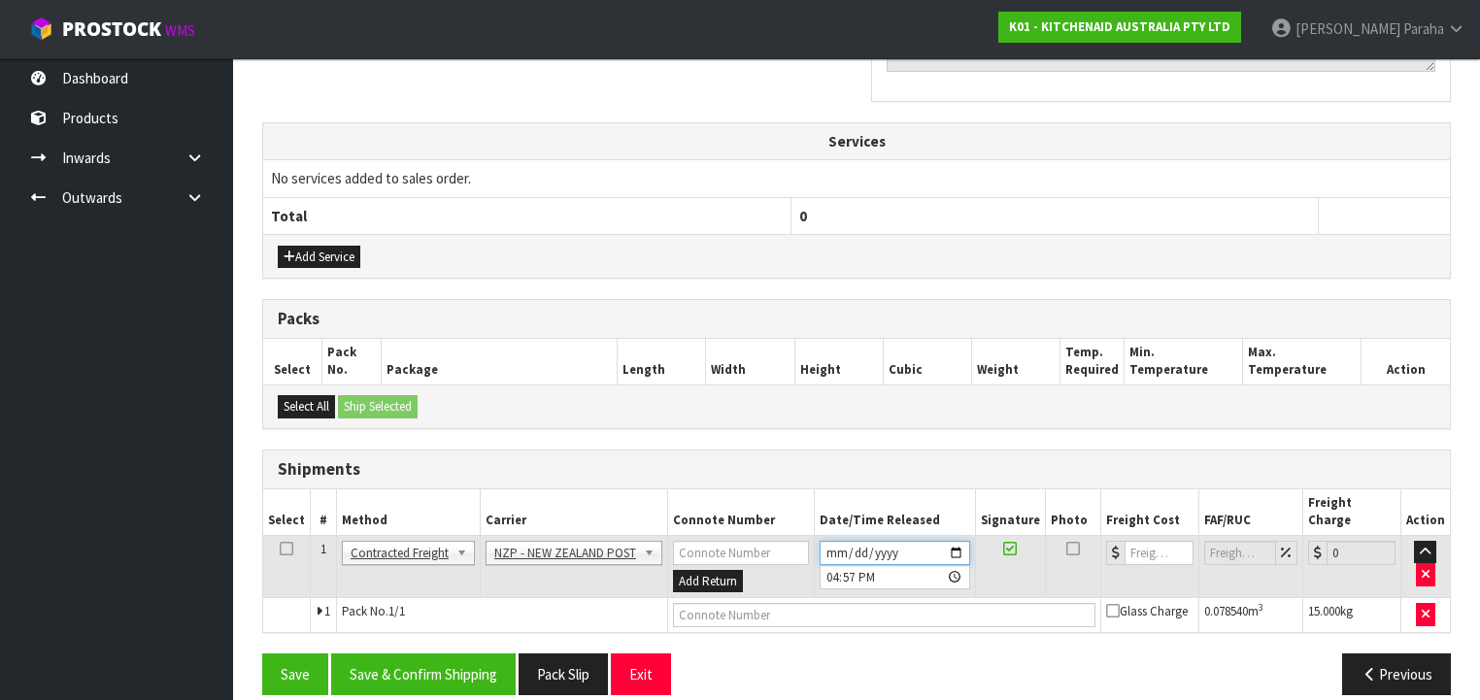
click at [953, 541] on input "[DATE]" at bounding box center [895, 553] width 151 height 24
click at [468, 654] on button "Save & Confirm Shipping" at bounding box center [423, 675] width 185 height 42
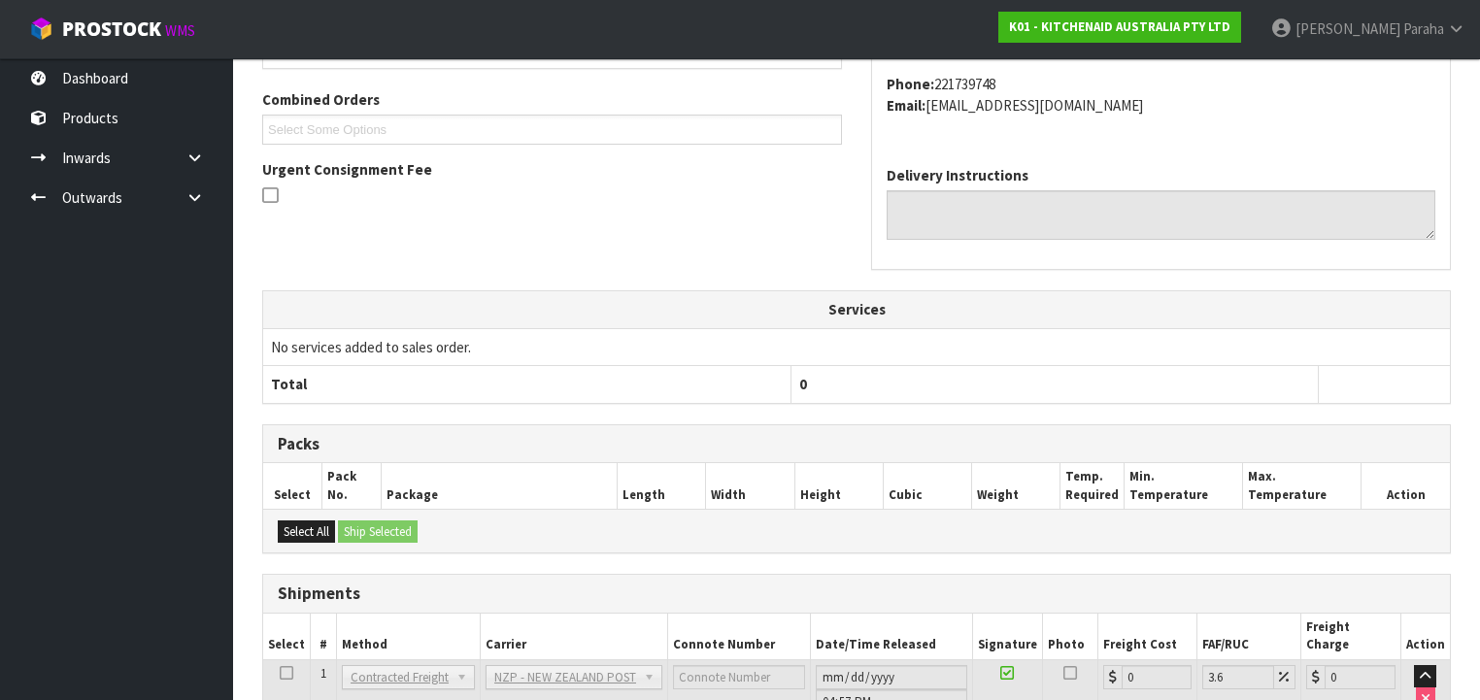
scroll to position [622, 0]
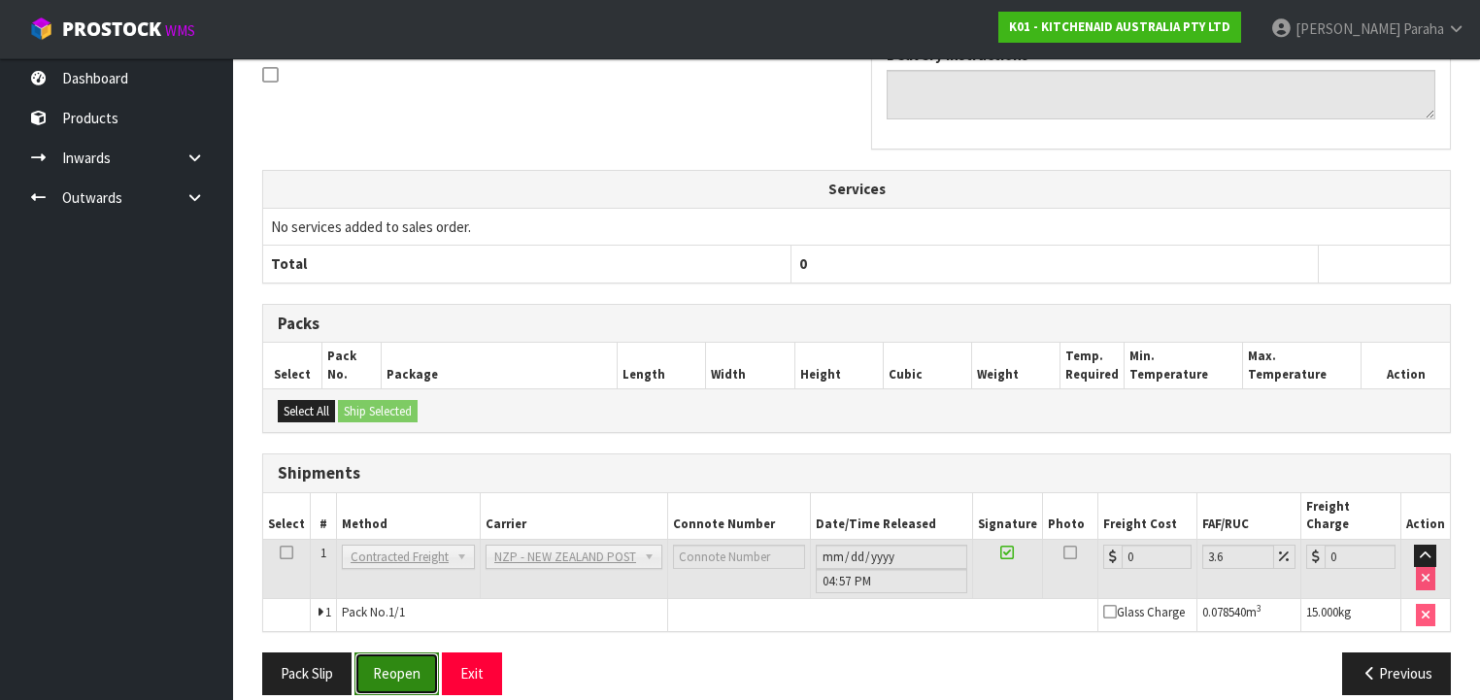
click at [400, 667] on button "Reopen" at bounding box center [397, 674] width 84 height 42
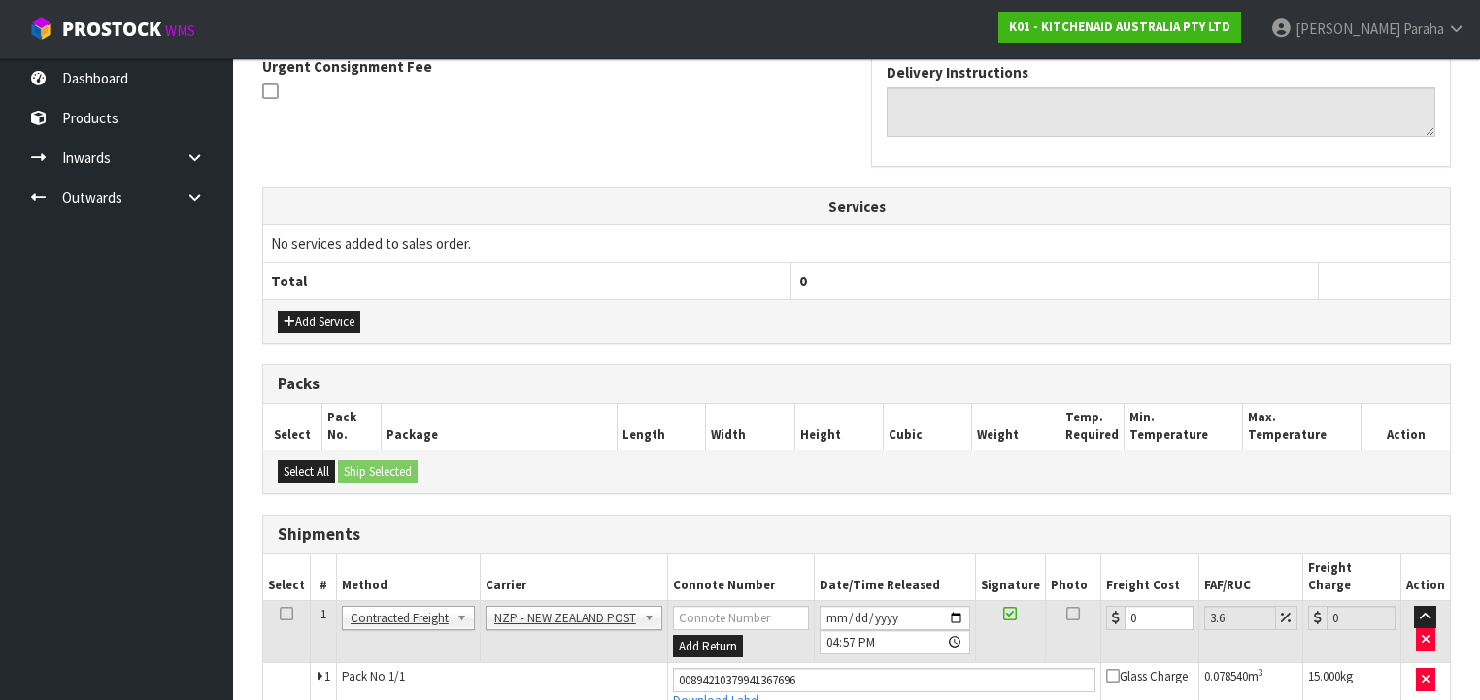
scroll to position [666, 0]
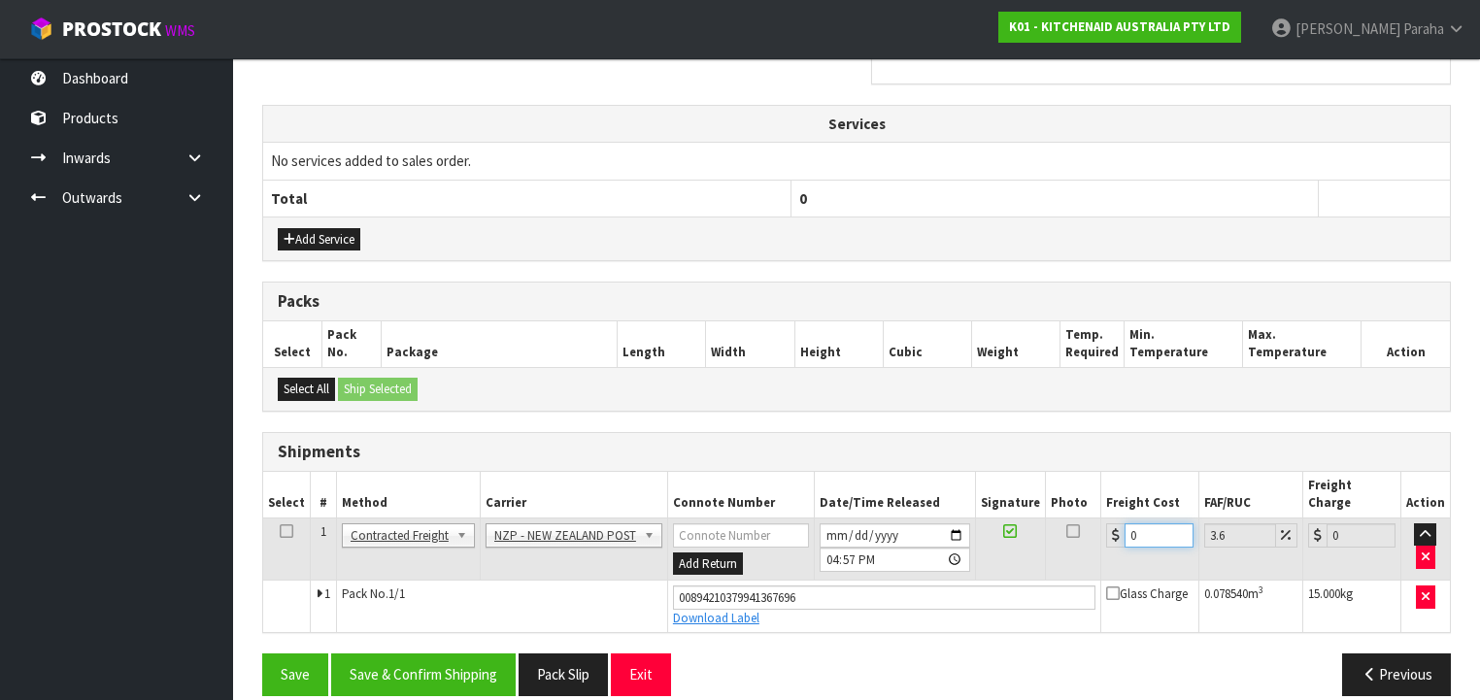
drag, startPoint x: 1142, startPoint y: 507, endPoint x: 1104, endPoint y: 509, distance: 37.9
click at [1107, 524] on div "0" at bounding box center [1149, 536] width 87 height 24
click at [417, 654] on button "Save & Confirm Shipping" at bounding box center [423, 675] width 185 height 42
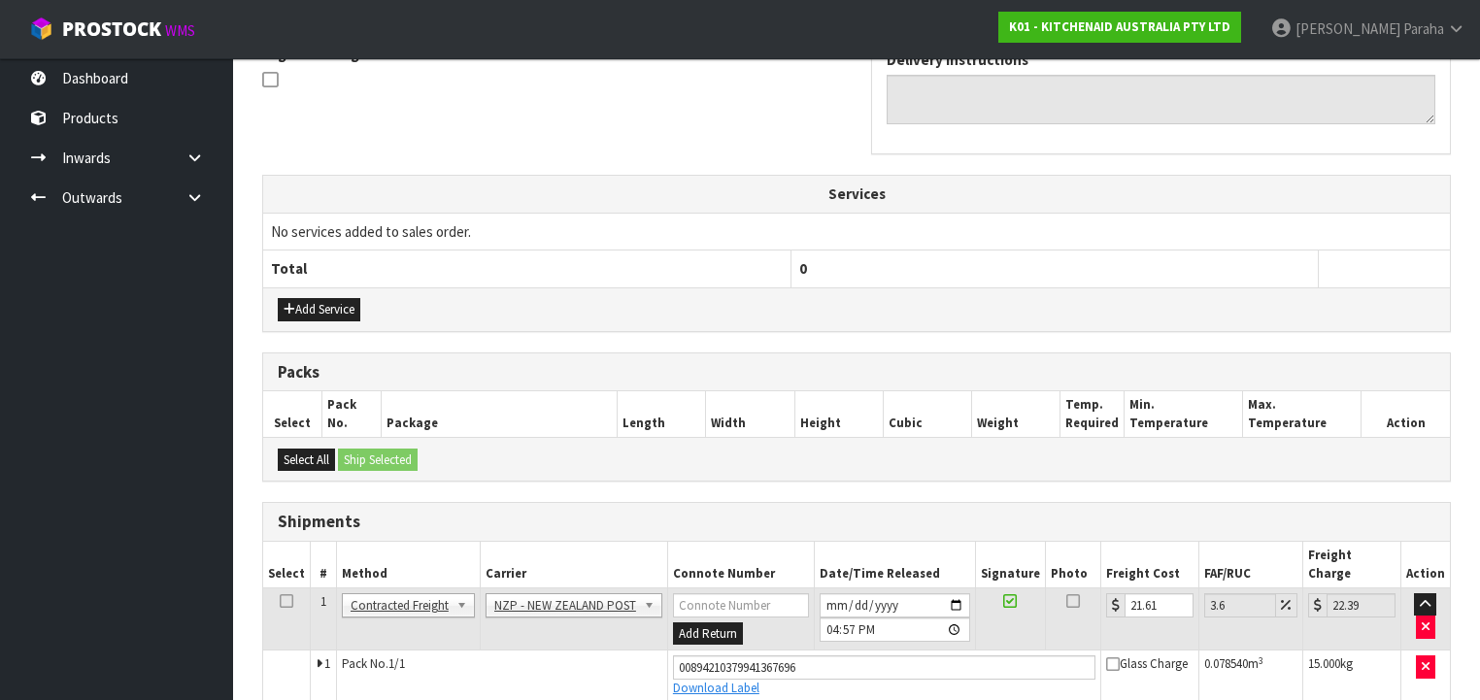
scroll to position [0, 0]
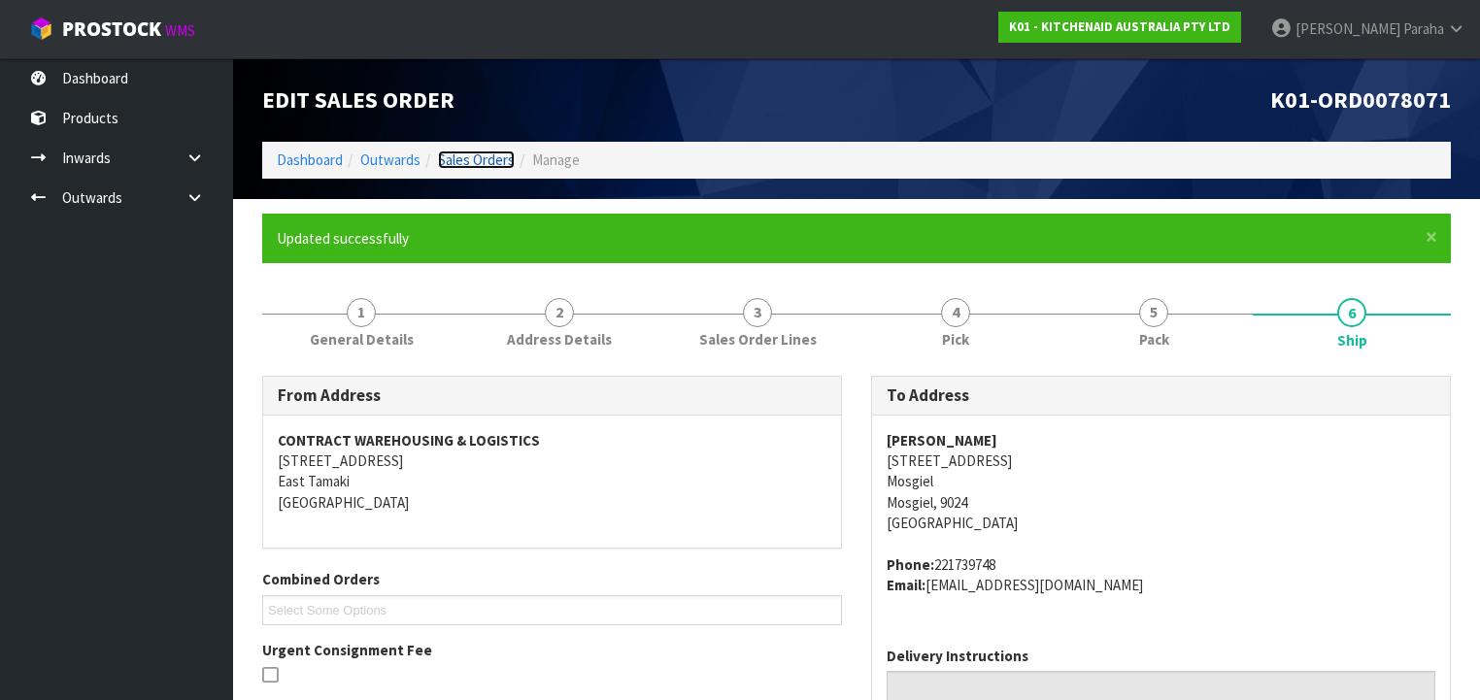
click at [497, 155] on link "Sales Orders" at bounding box center [476, 160] width 77 height 18
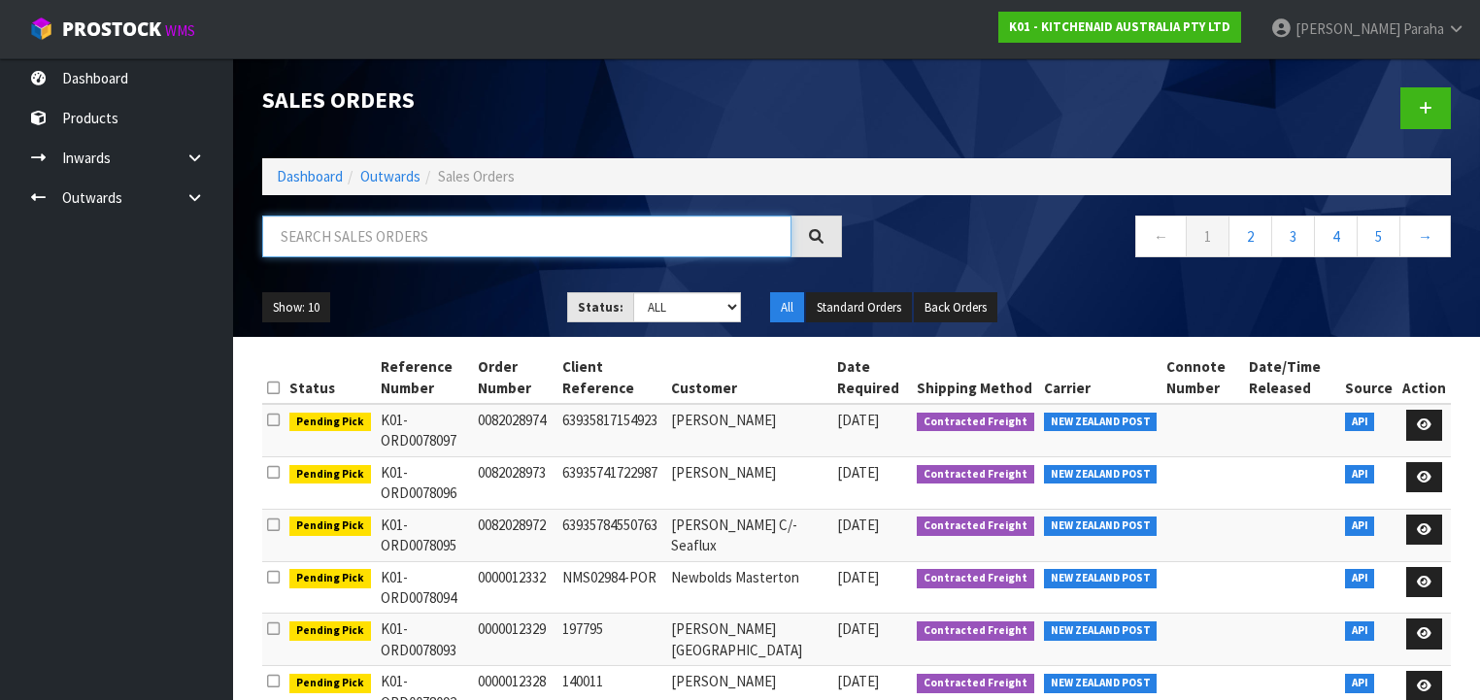
click at [492, 225] on input "text" at bounding box center [526, 237] width 529 height 42
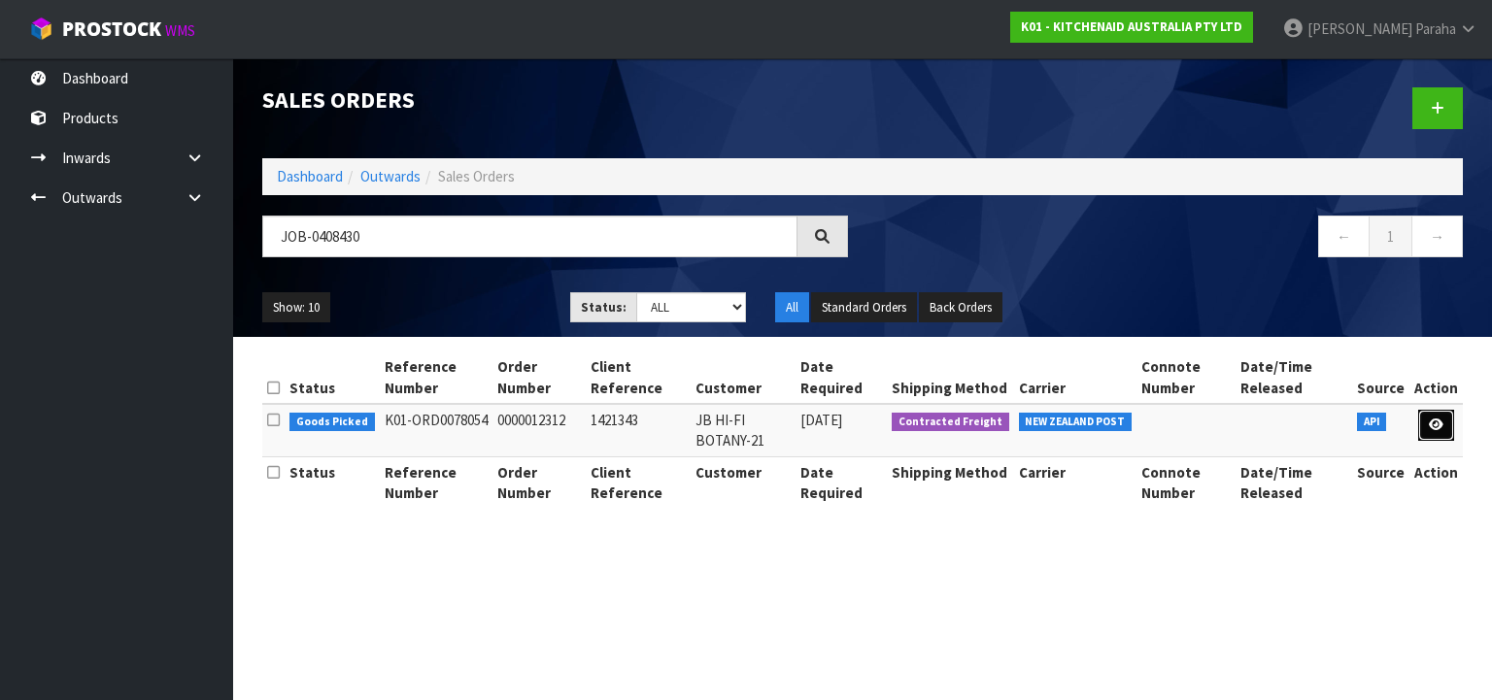
click at [1424, 421] on link at bounding box center [1436, 425] width 36 height 31
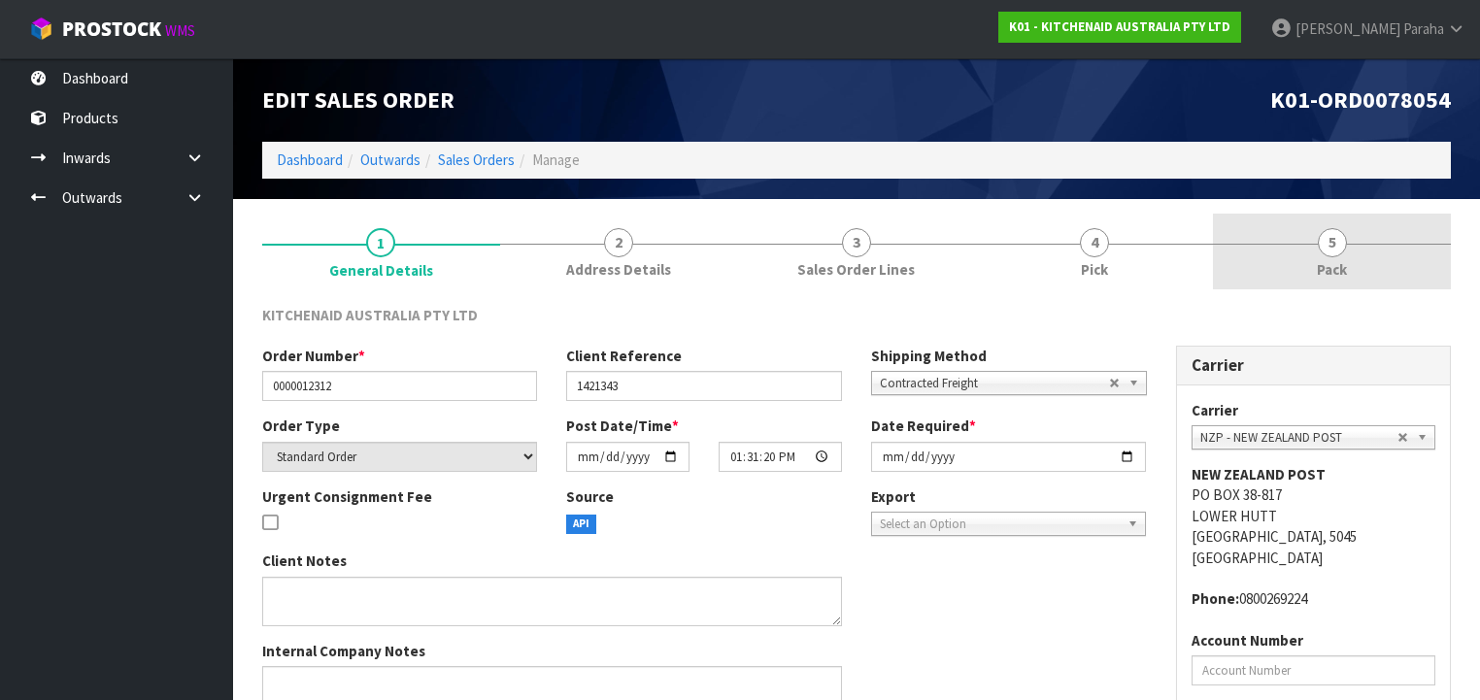
click at [1346, 250] on link "5 Pack" at bounding box center [1332, 252] width 238 height 77
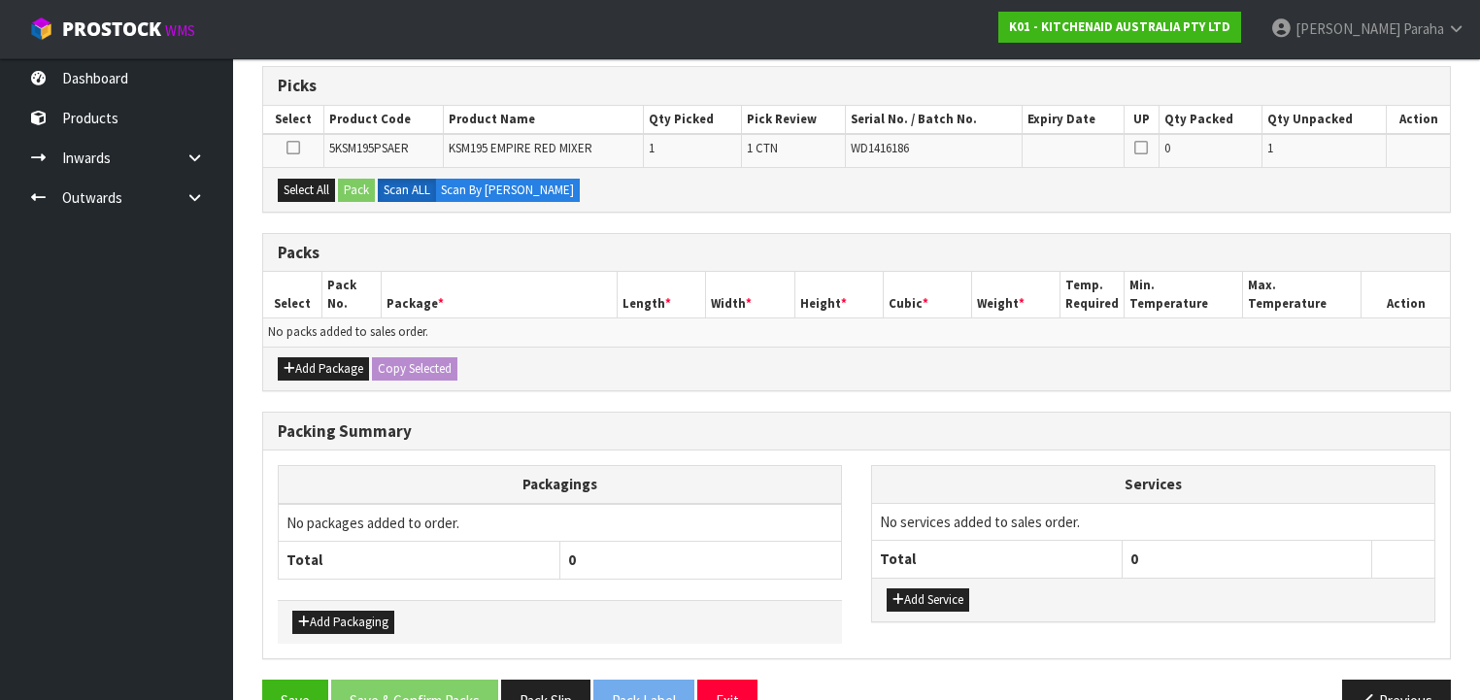
scroll to position [311, 0]
click at [343, 356] on button "Add Package" at bounding box center [323, 367] width 91 height 23
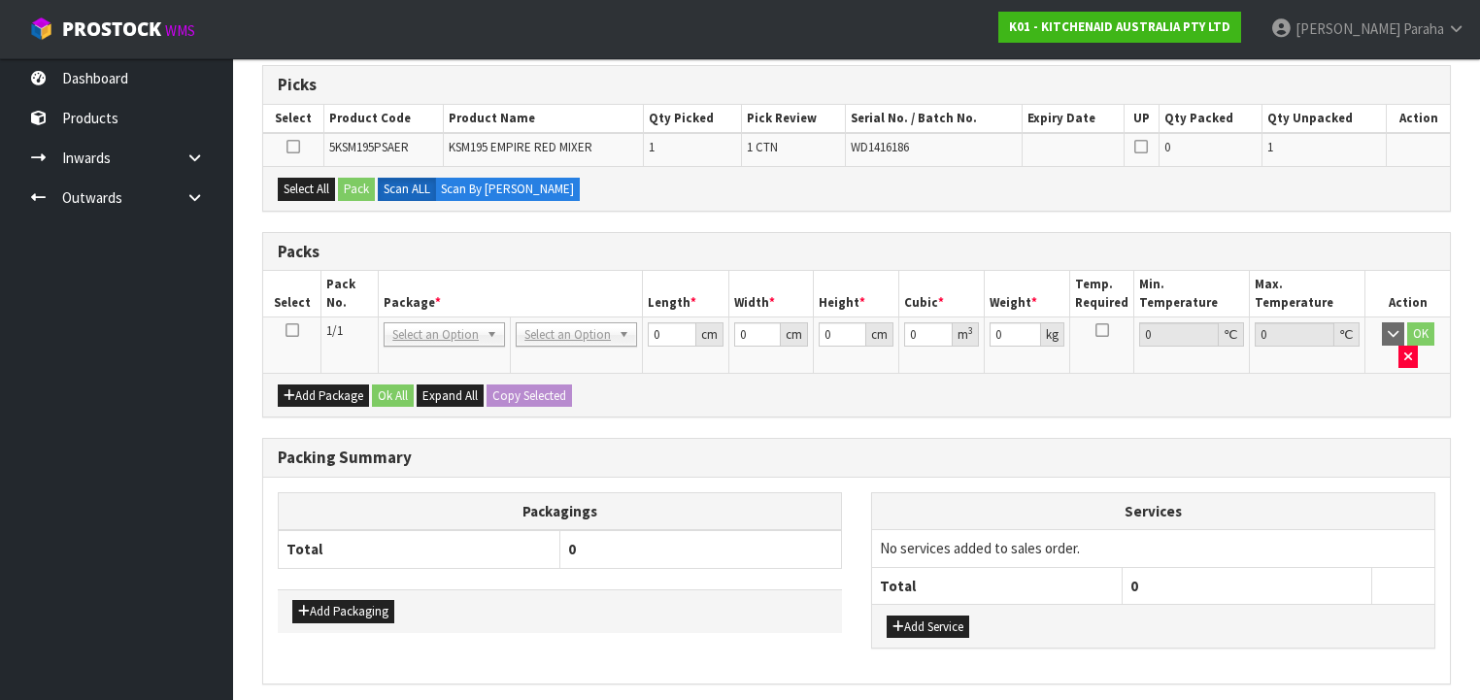
click at [287, 330] on icon at bounding box center [293, 330] width 14 height 1
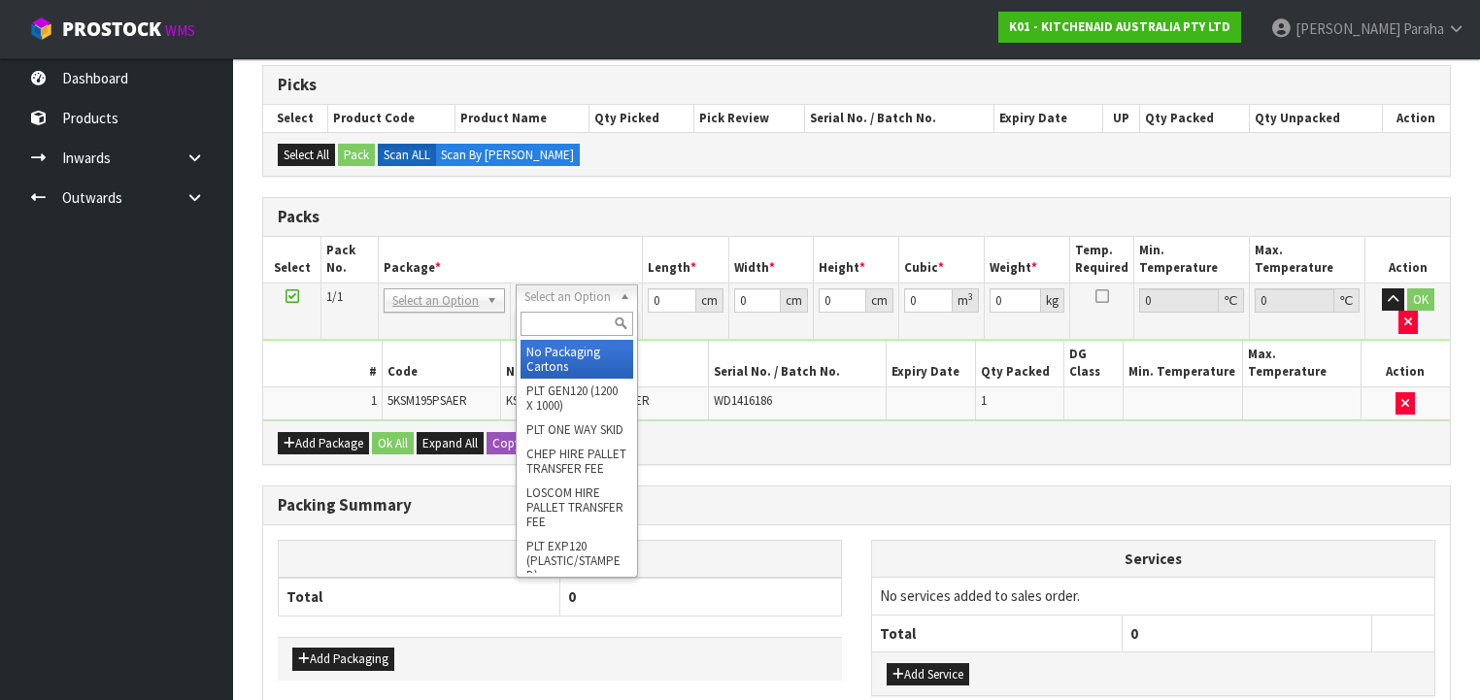
drag, startPoint x: 540, startPoint y: 350, endPoint x: 557, endPoint y: 343, distance: 17.9
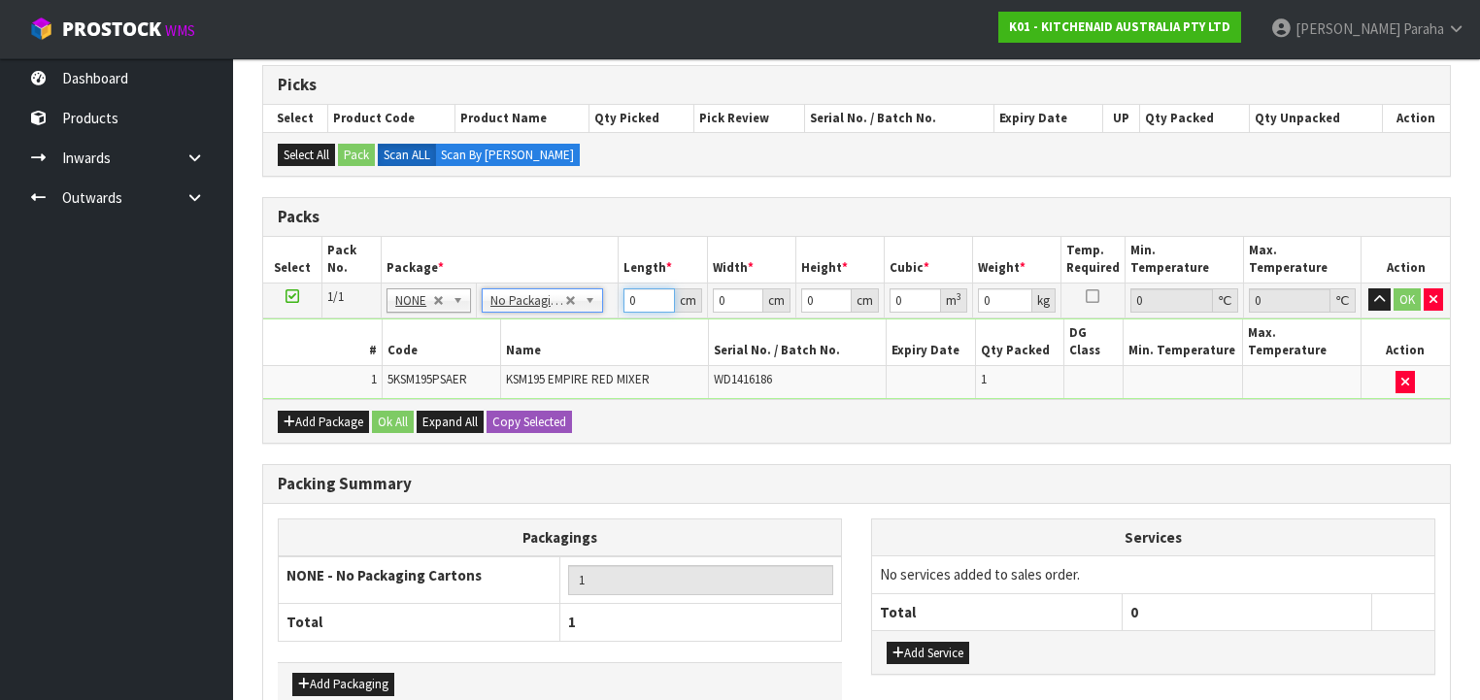
drag, startPoint x: 633, startPoint y: 300, endPoint x: 622, endPoint y: 298, distance: 11.8
click at [622, 298] on td "0 cm" at bounding box center [663, 300] width 88 height 35
click at [1368, 288] on button "button" at bounding box center [1379, 299] width 22 height 23
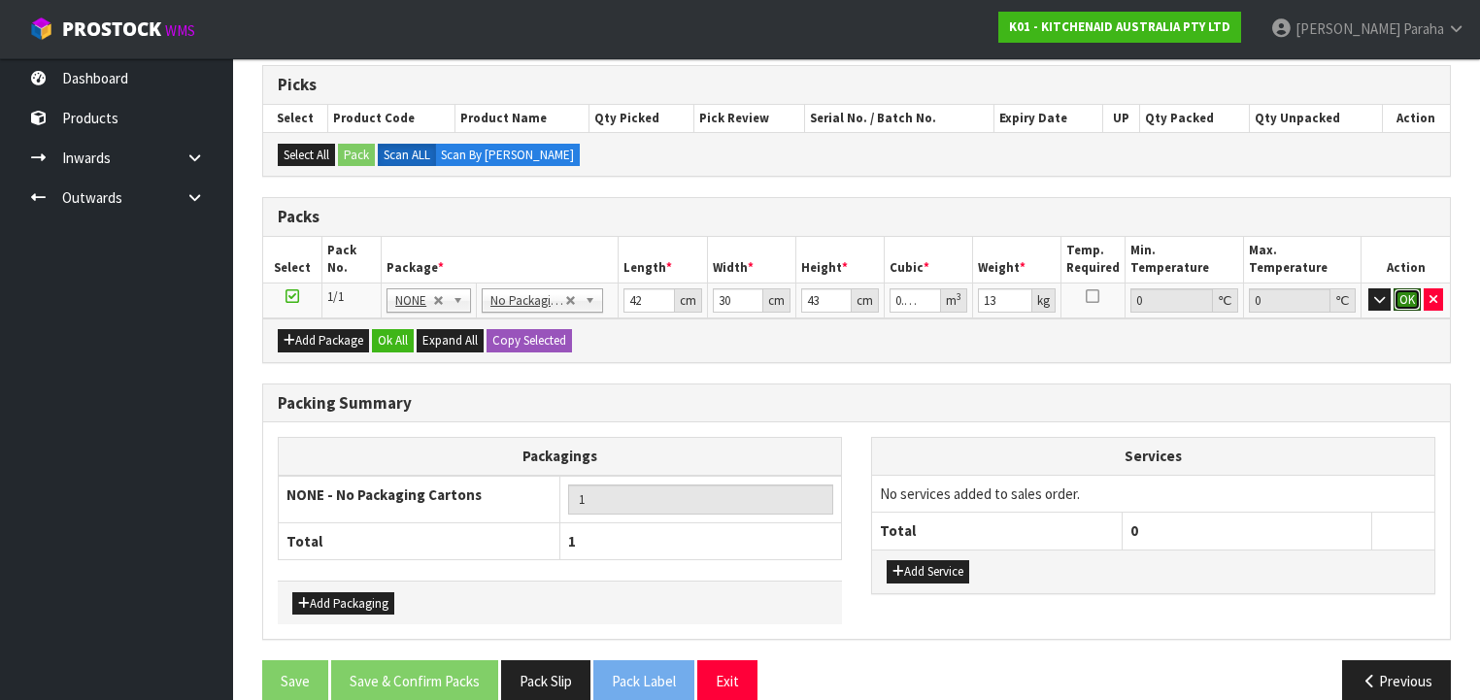
click button "OK" at bounding box center [1407, 299] width 27 height 23
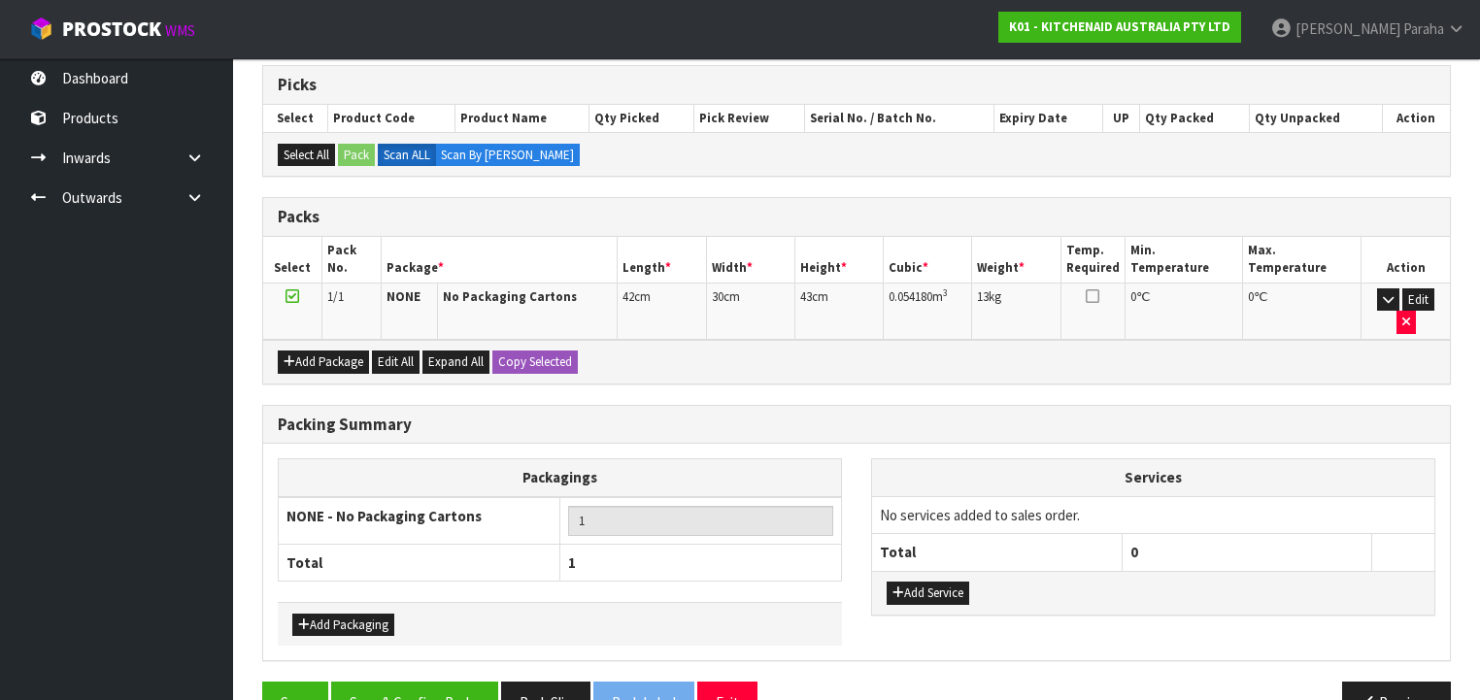
scroll to position [333, 0]
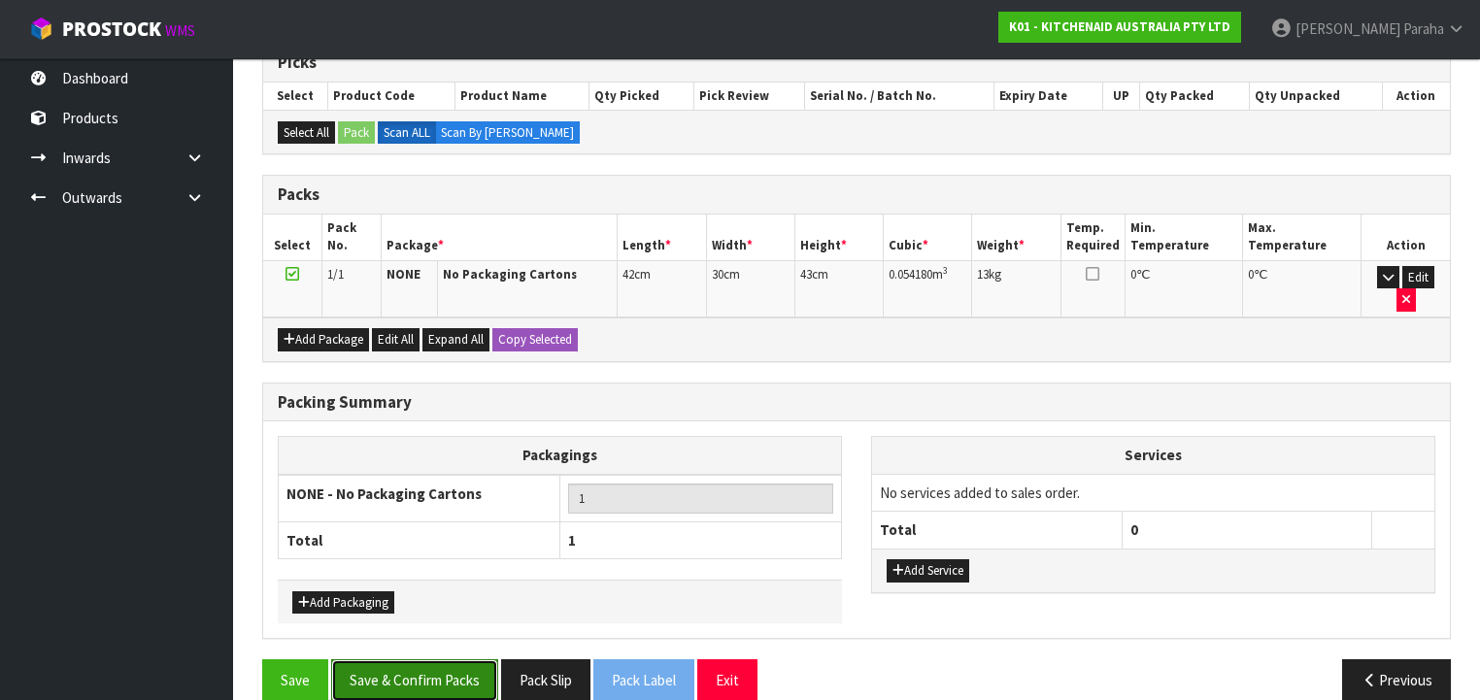
click at [428, 662] on button "Save & Confirm Packs" at bounding box center [414, 680] width 167 height 42
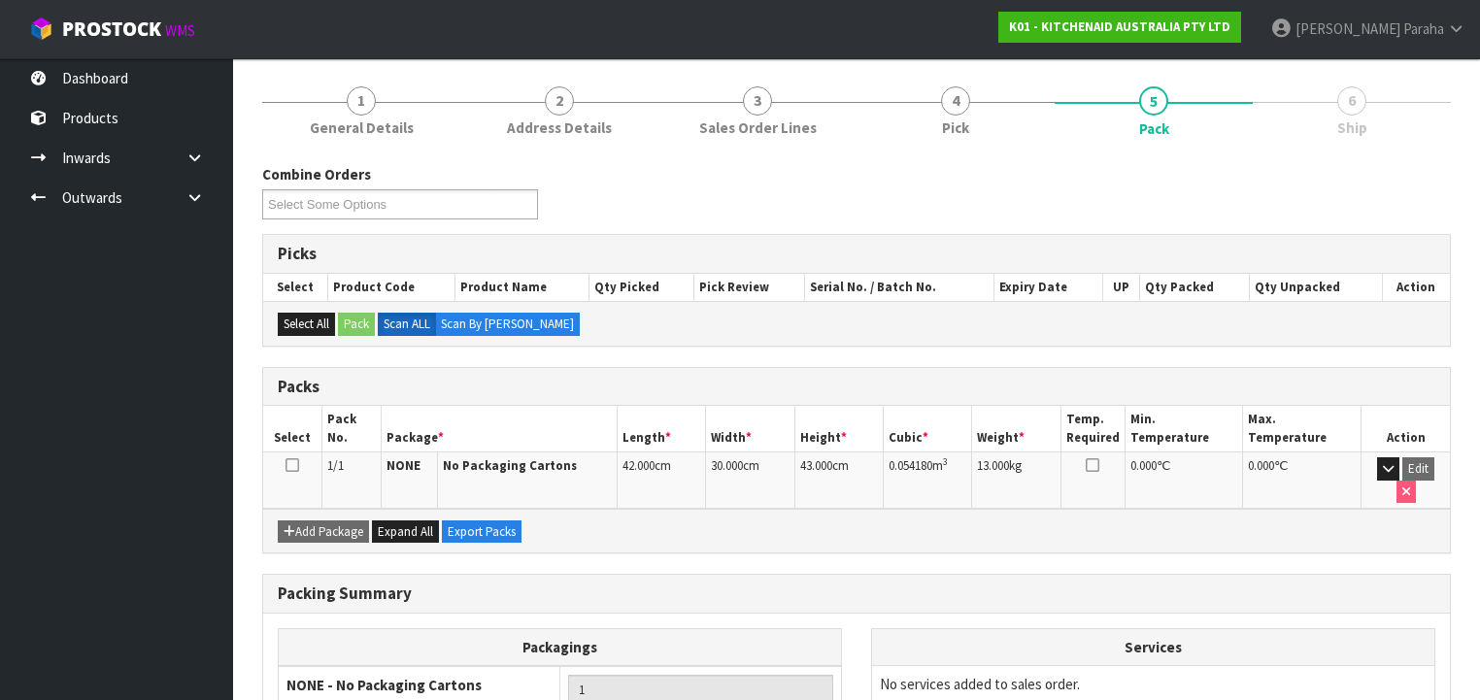
scroll to position [361, 0]
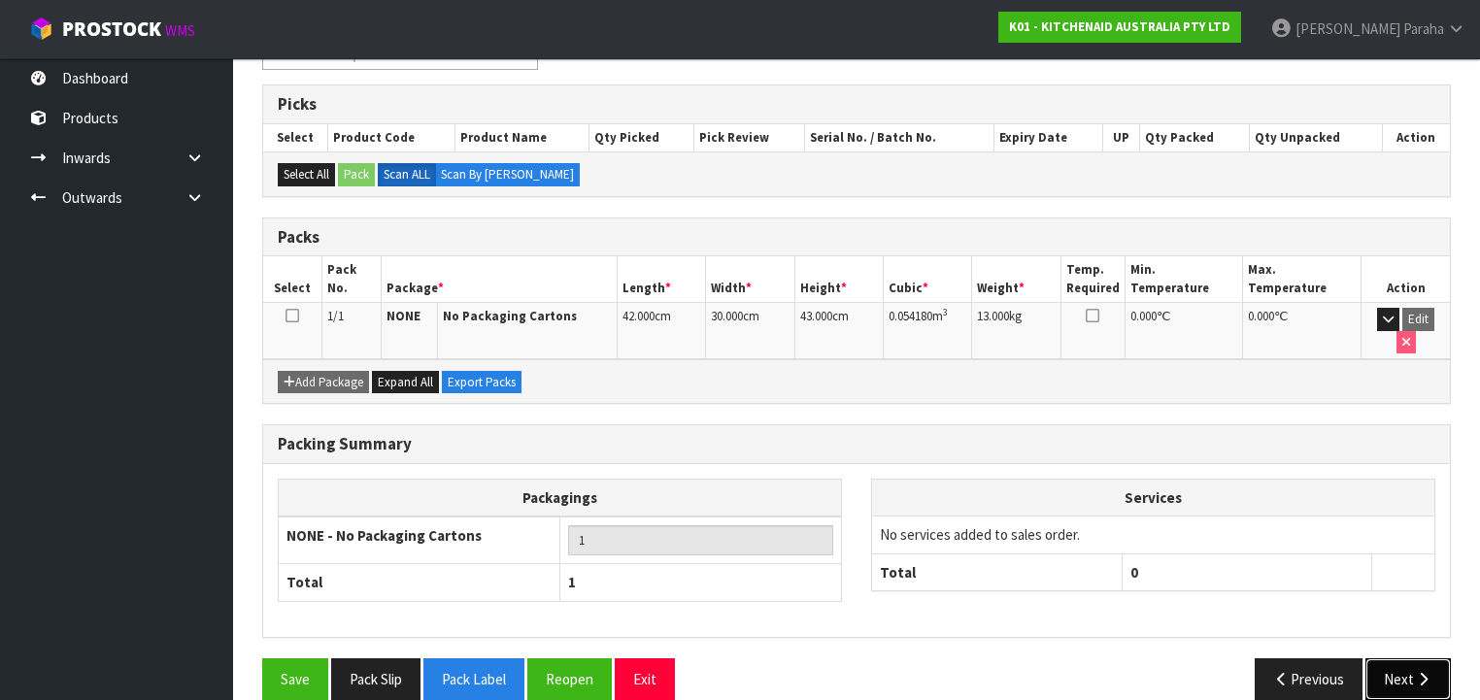
click at [1426, 659] on button "Next" at bounding box center [1408, 680] width 85 height 42
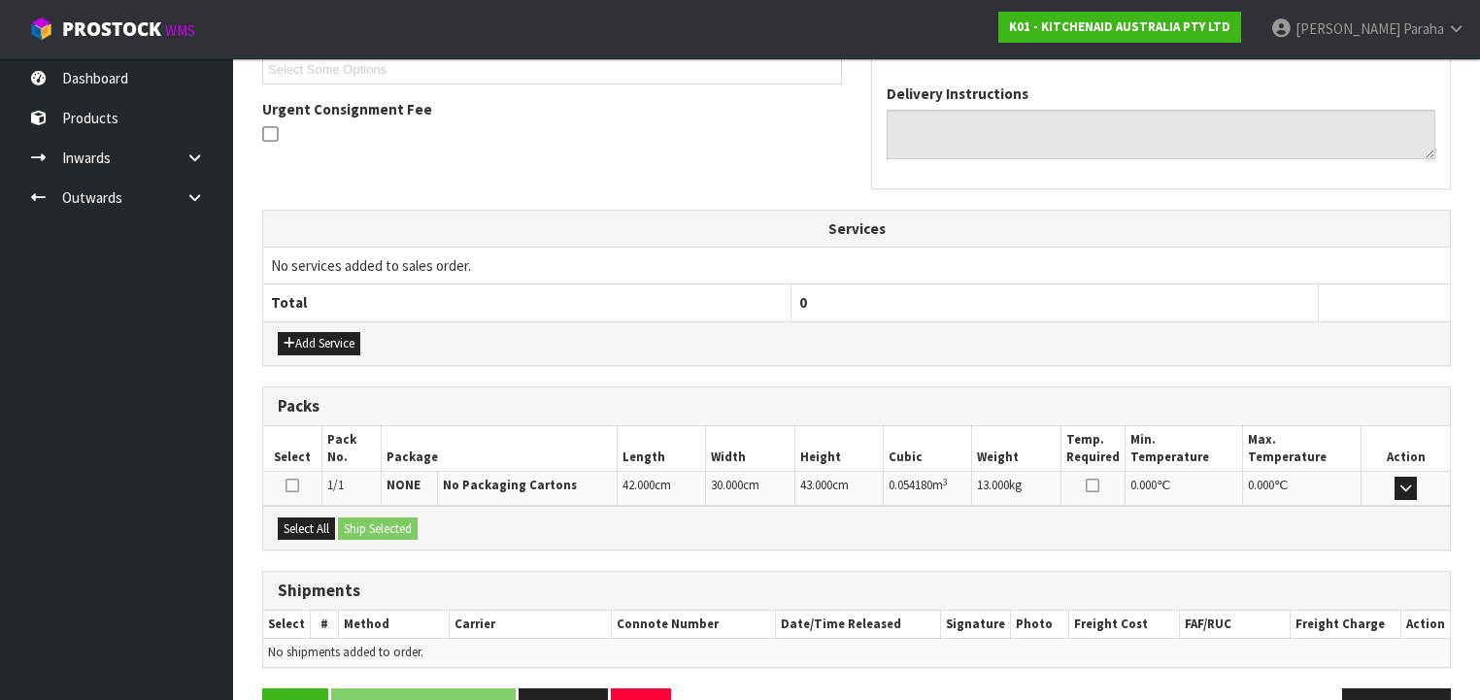
scroll to position [593, 0]
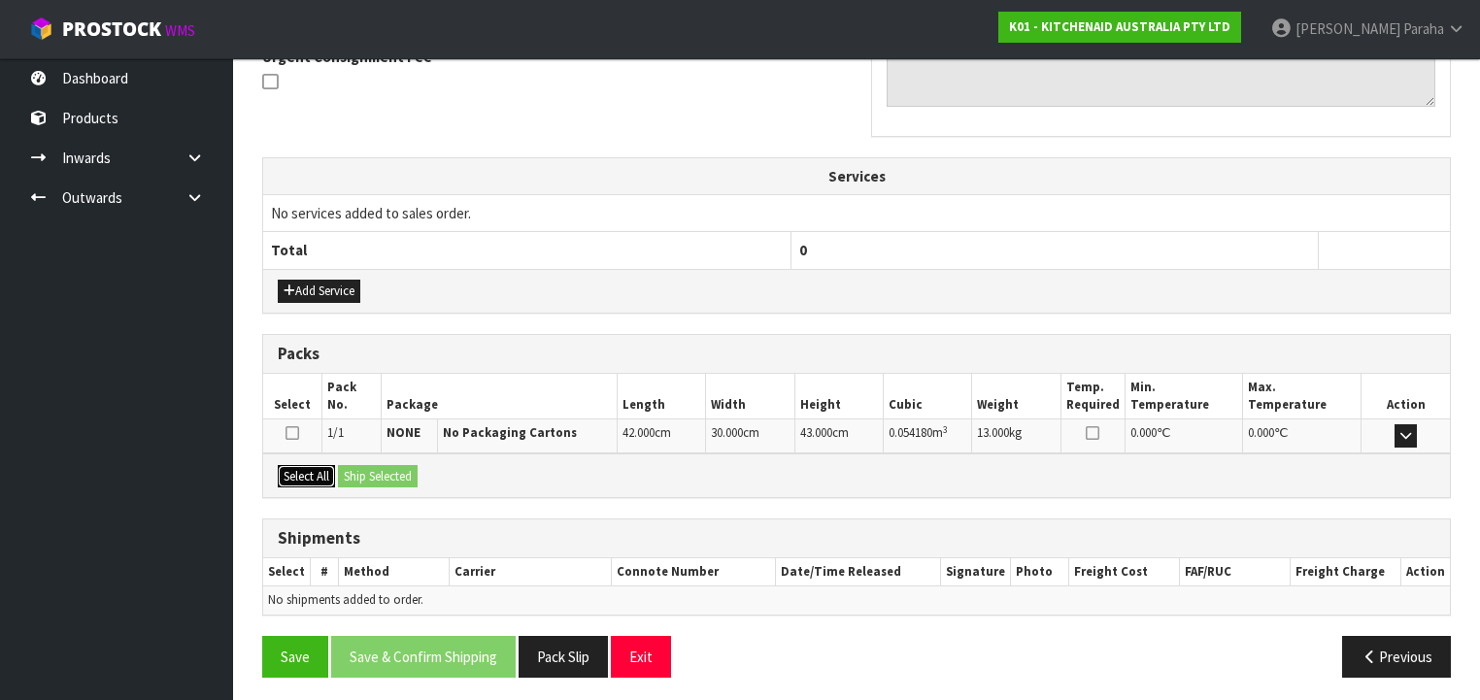
click at [292, 473] on button "Select All" at bounding box center [306, 476] width 57 height 23
click at [377, 468] on button "Ship Selected" at bounding box center [378, 476] width 80 height 23
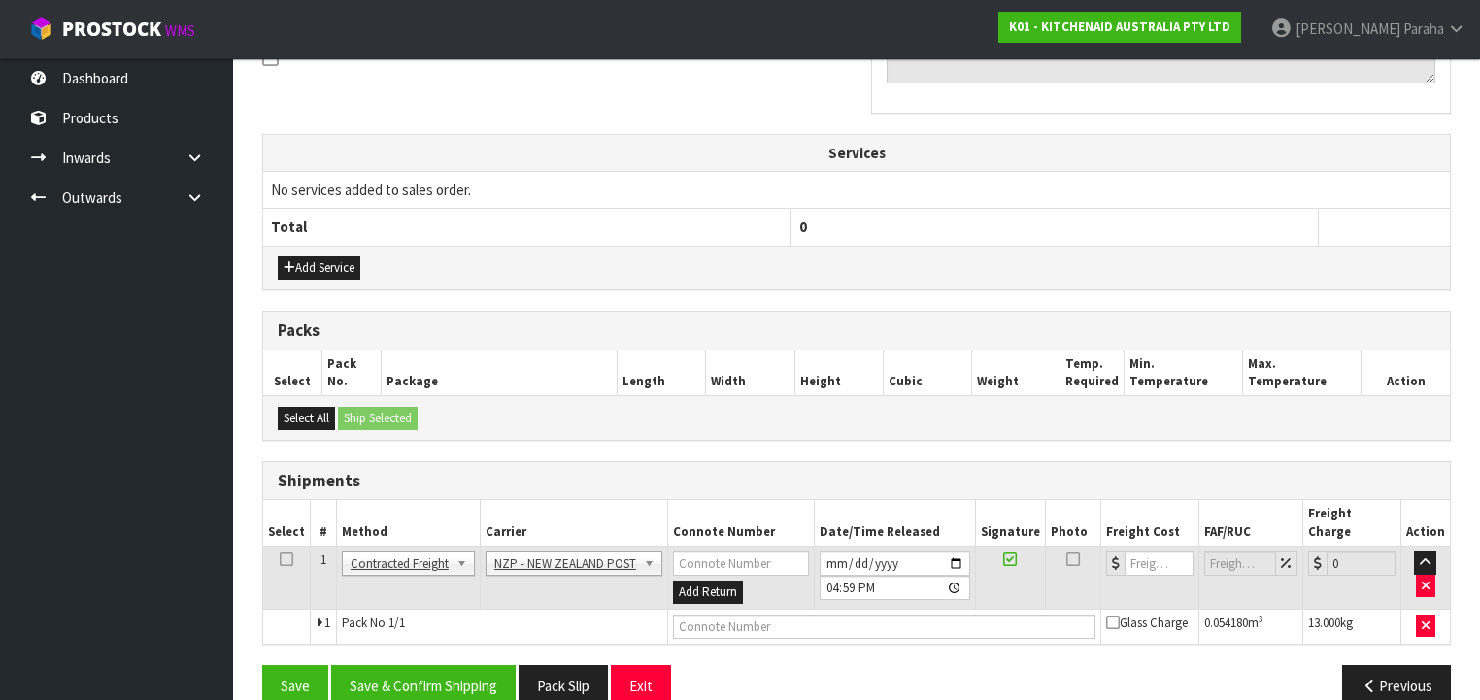
scroll to position [628, 0]
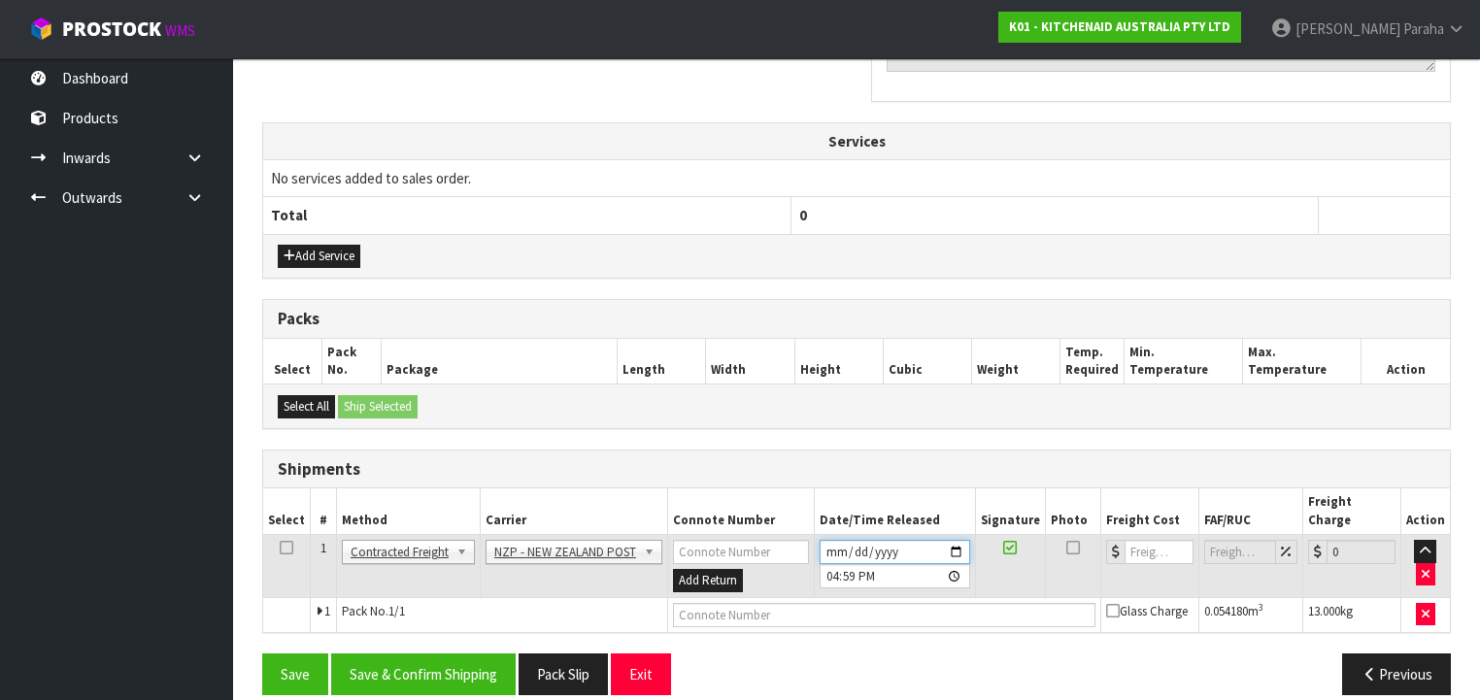
click at [922, 540] on input "[DATE]" at bounding box center [895, 552] width 151 height 24
click at [965, 540] on input "[DATE]" at bounding box center [895, 552] width 151 height 24
click at [412, 654] on button "Save & Confirm Shipping" at bounding box center [423, 675] width 185 height 42
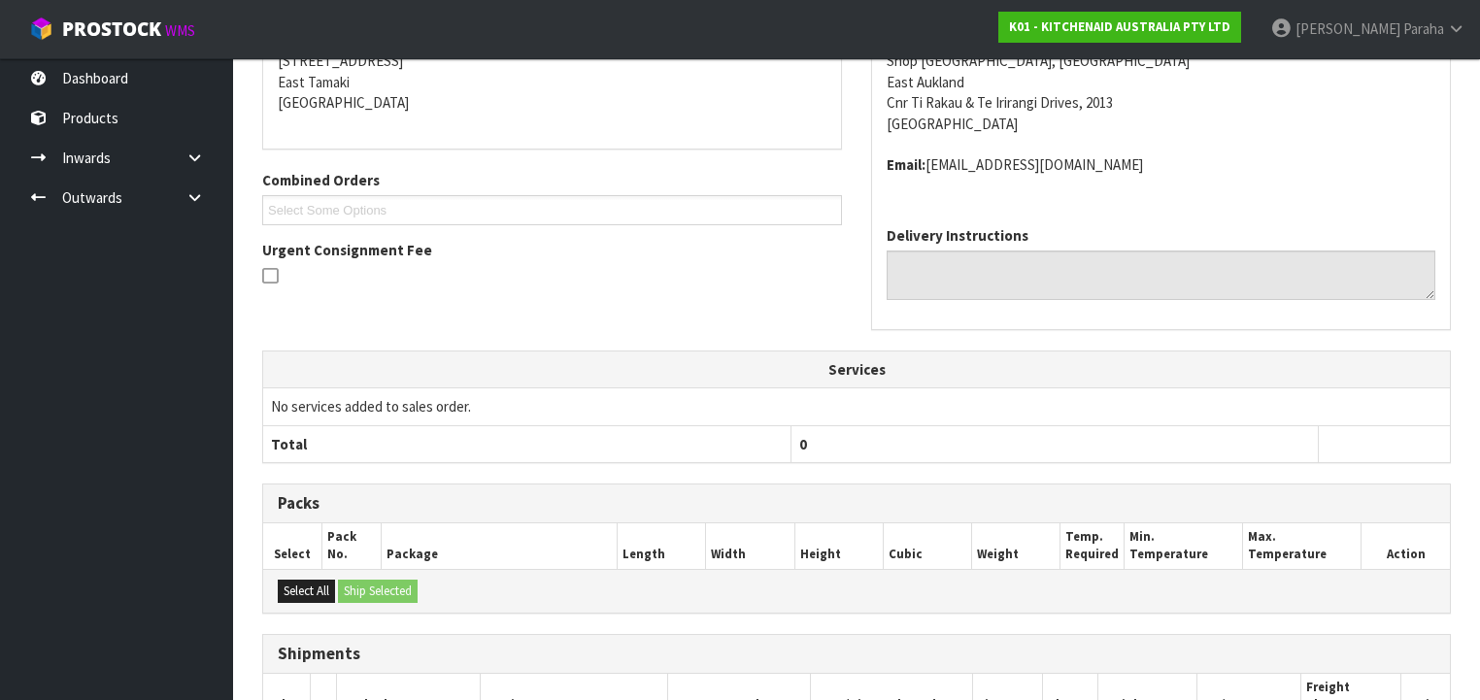
scroll to position [601, 0]
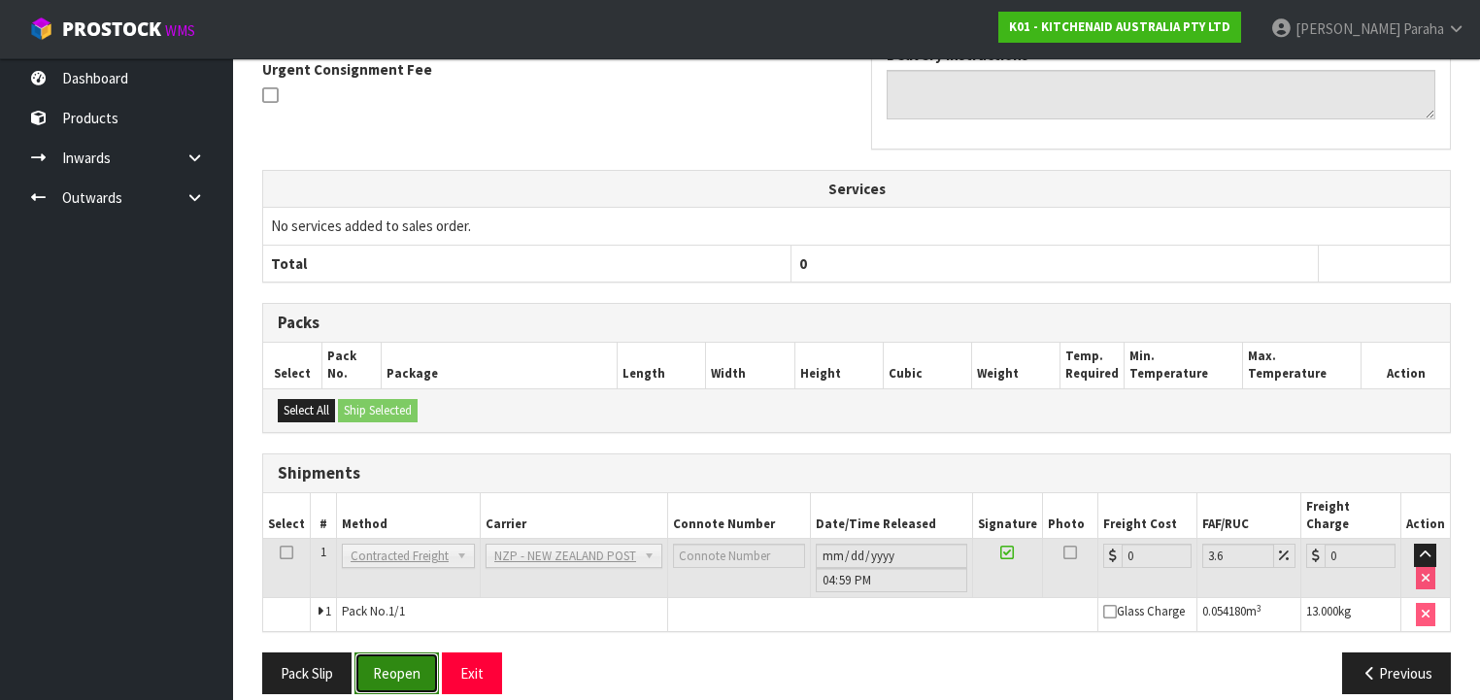
click at [398, 653] on button "Reopen" at bounding box center [397, 674] width 84 height 42
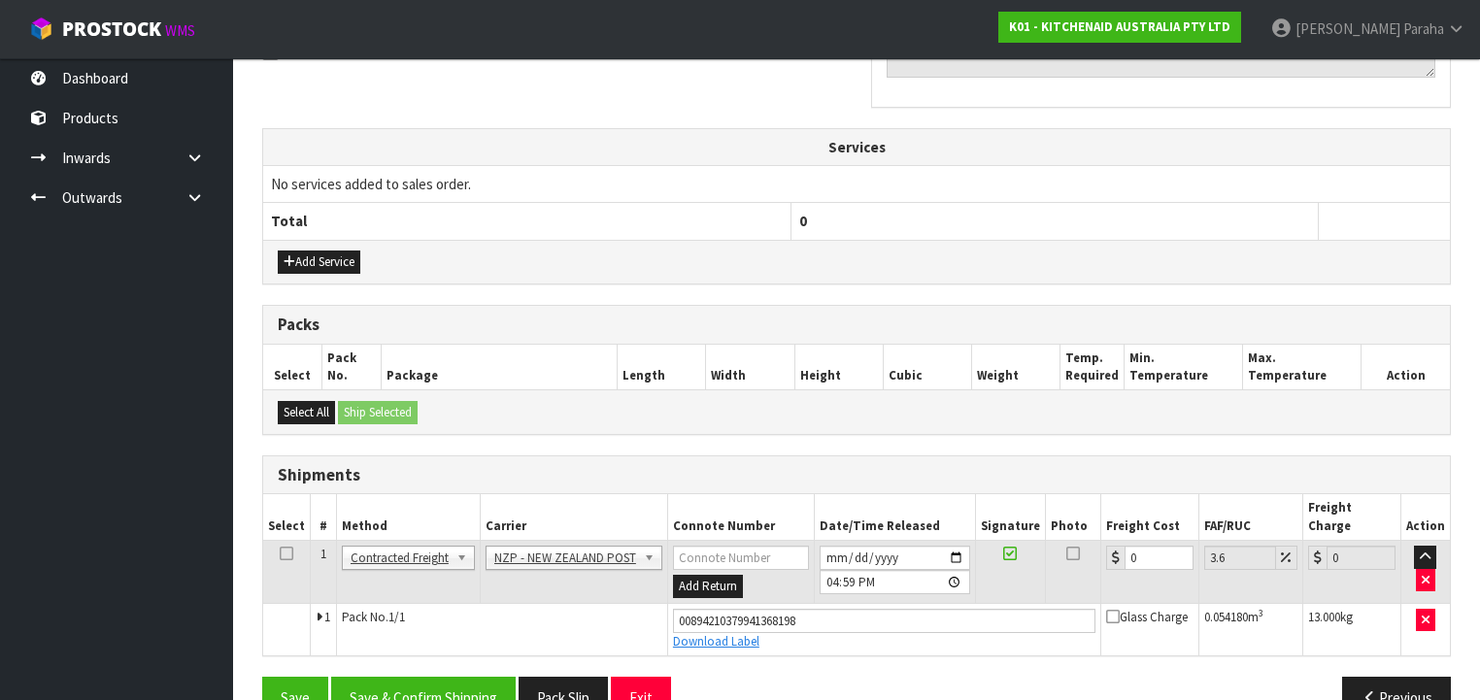
scroll to position [646, 0]
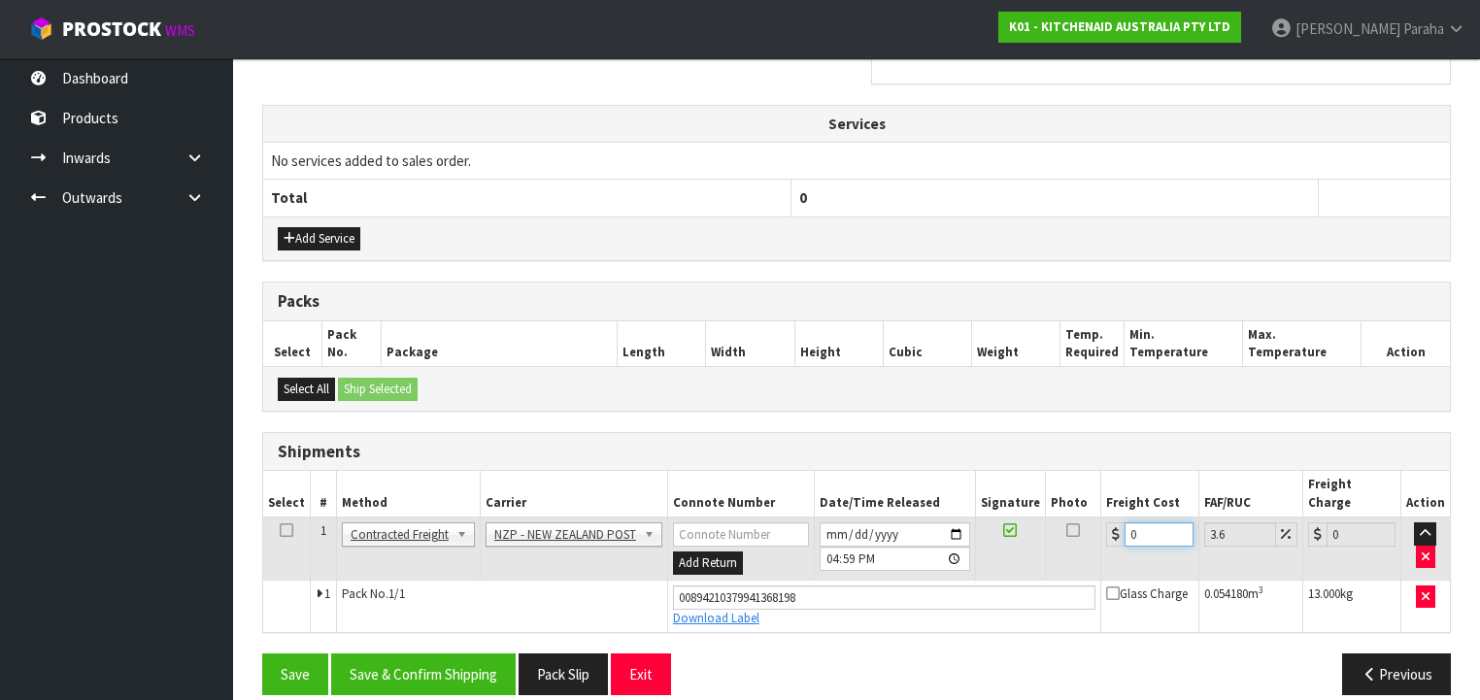
drag, startPoint x: 1151, startPoint y: 517, endPoint x: 1085, endPoint y: 512, distance: 66.2
click at [1085, 518] on tr "1 Client Local Pickup Customer Local Pickup Company Freight Contracted Freight …" at bounding box center [856, 549] width 1187 height 63
click at [462, 654] on button "Save & Confirm Shipping" at bounding box center [423, 675] width 185 height 42
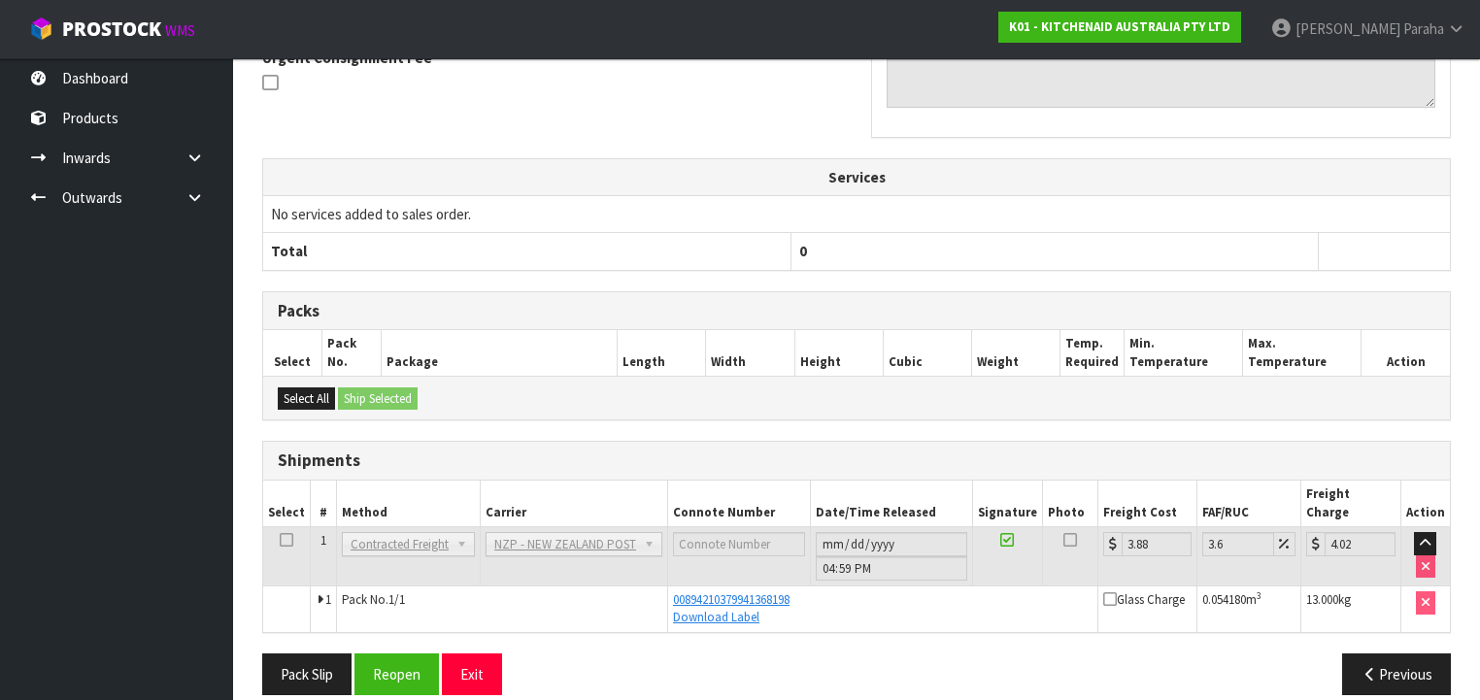
scroll to position [594, 0]
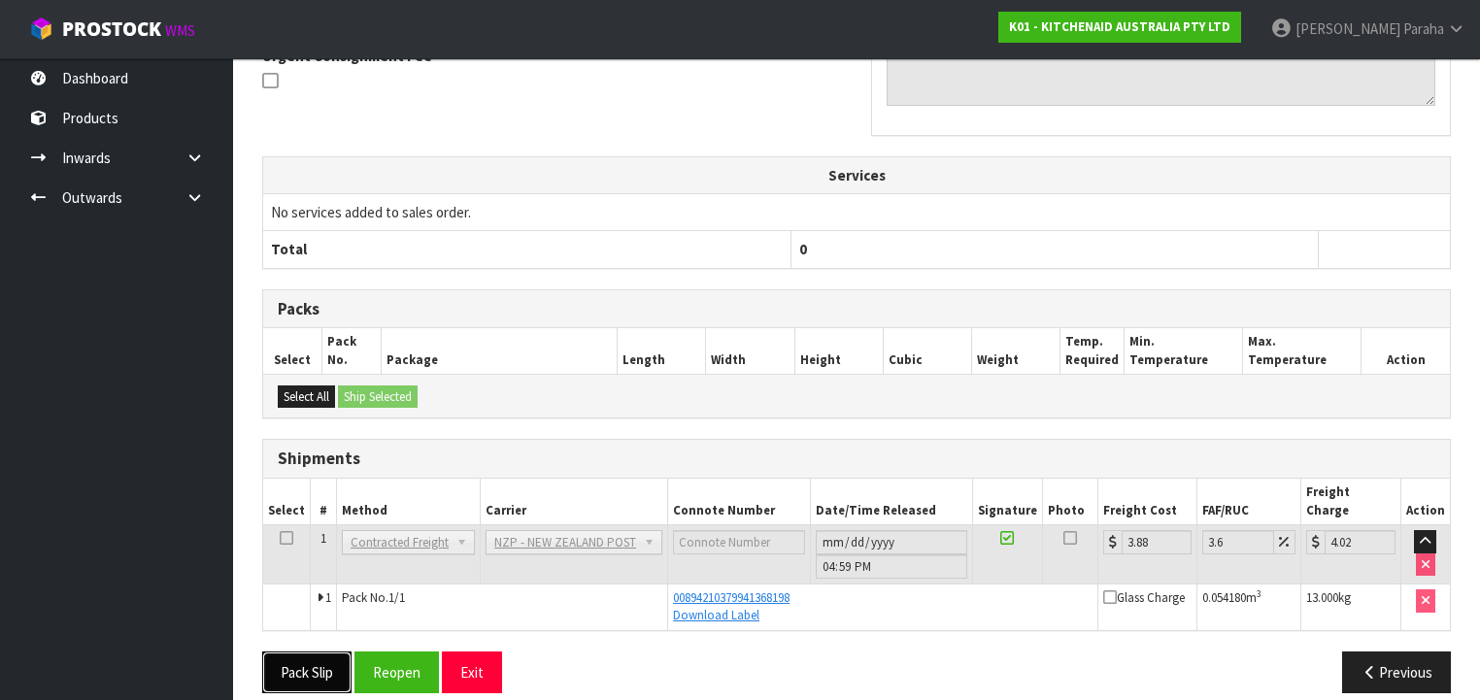
click at [308, 659] on button "Pack Slip" at bounding box center [306, 673] width 89 height 42
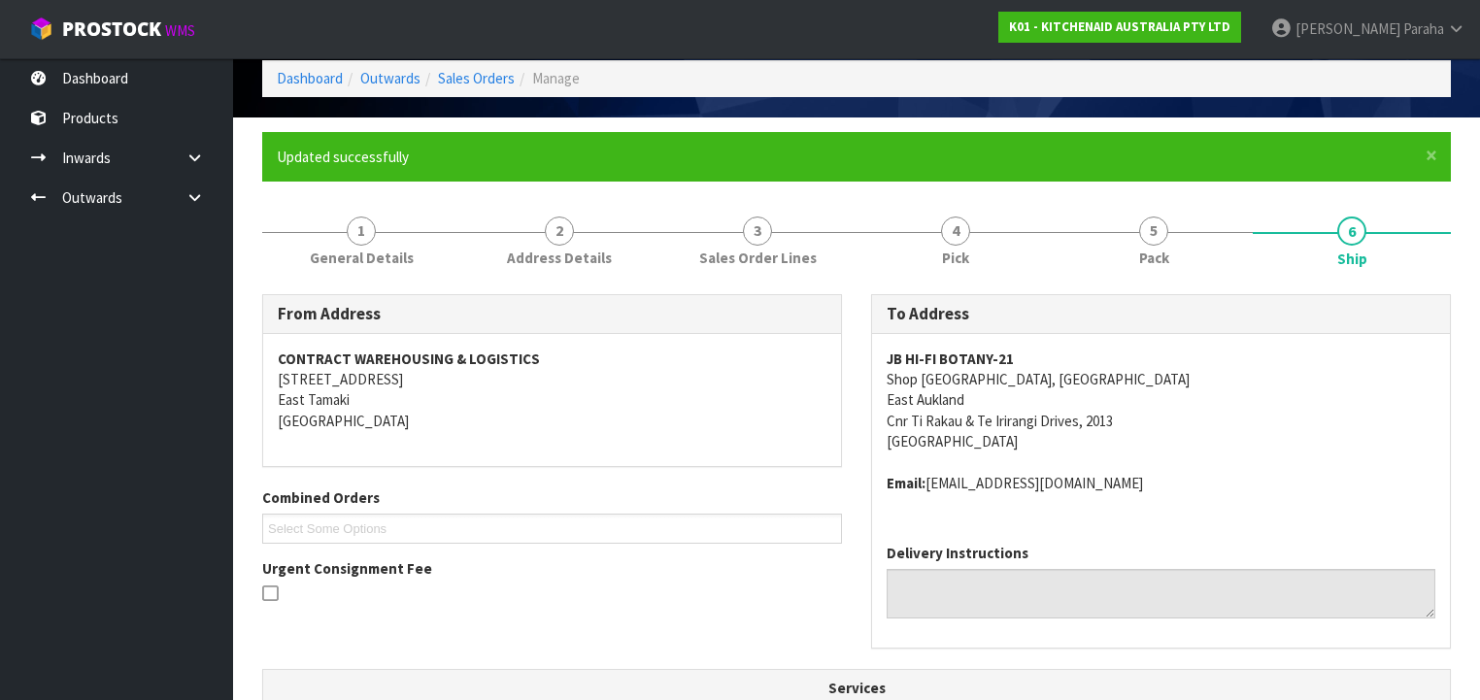
scroll to position [0, 0]
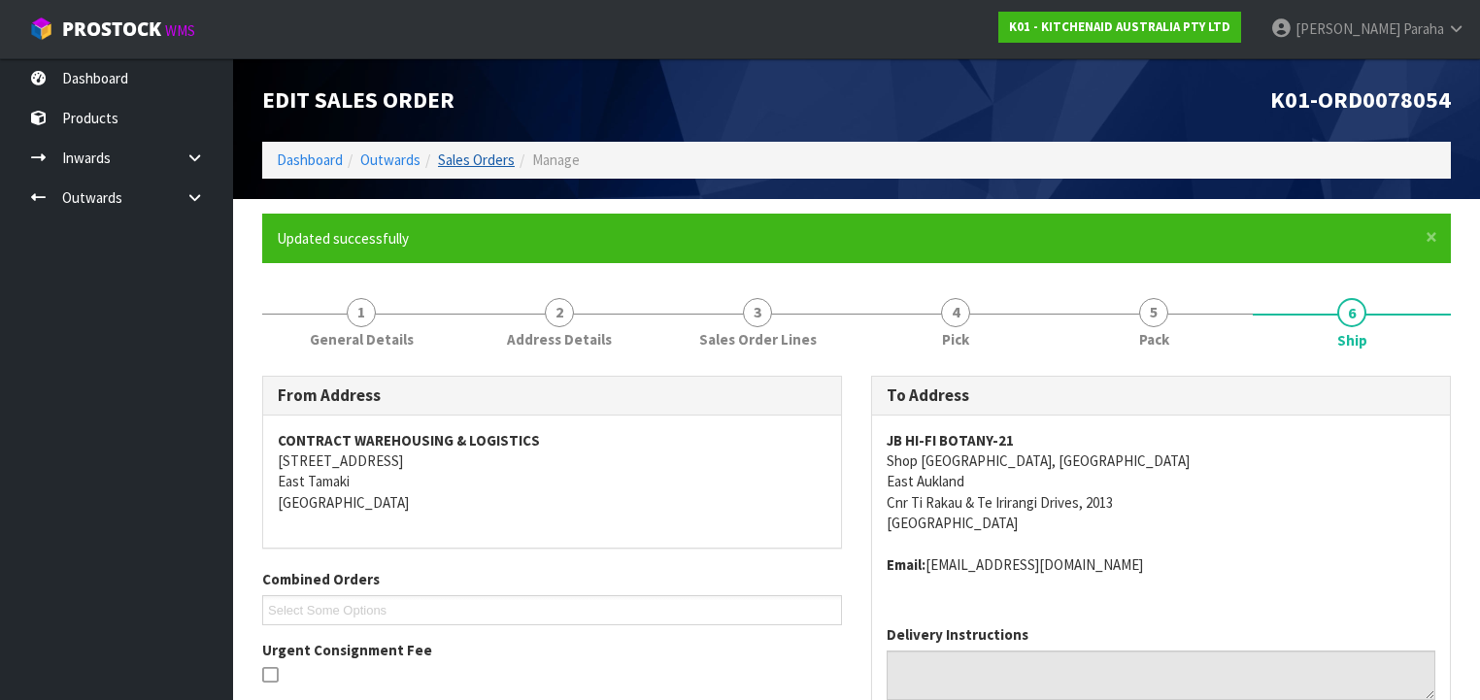
drag, startPoint x: 489, startPoint y: 147, endPoint x: 489, endPoint y: 157, distance: 10.7
click at [489, 149] on ol "Dashboard Outwards Sales Orders Manage" at bounding box center [856, 160] width 1189 height 36
click at [489, 157] on link "Sales Orders" at bounding box center [476, 160] width 77 height 18
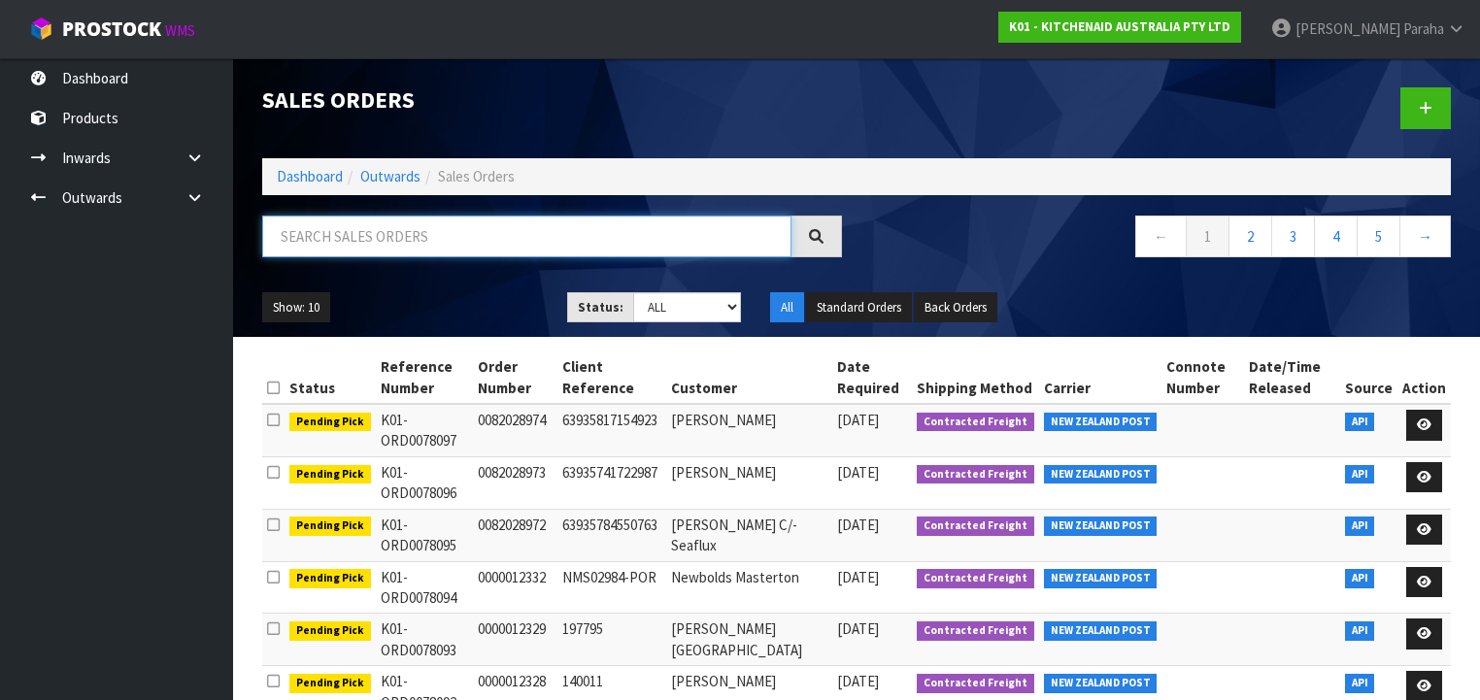
click at [480, 225] on input "text" at bounding box center [526, 237] width 529 height 42
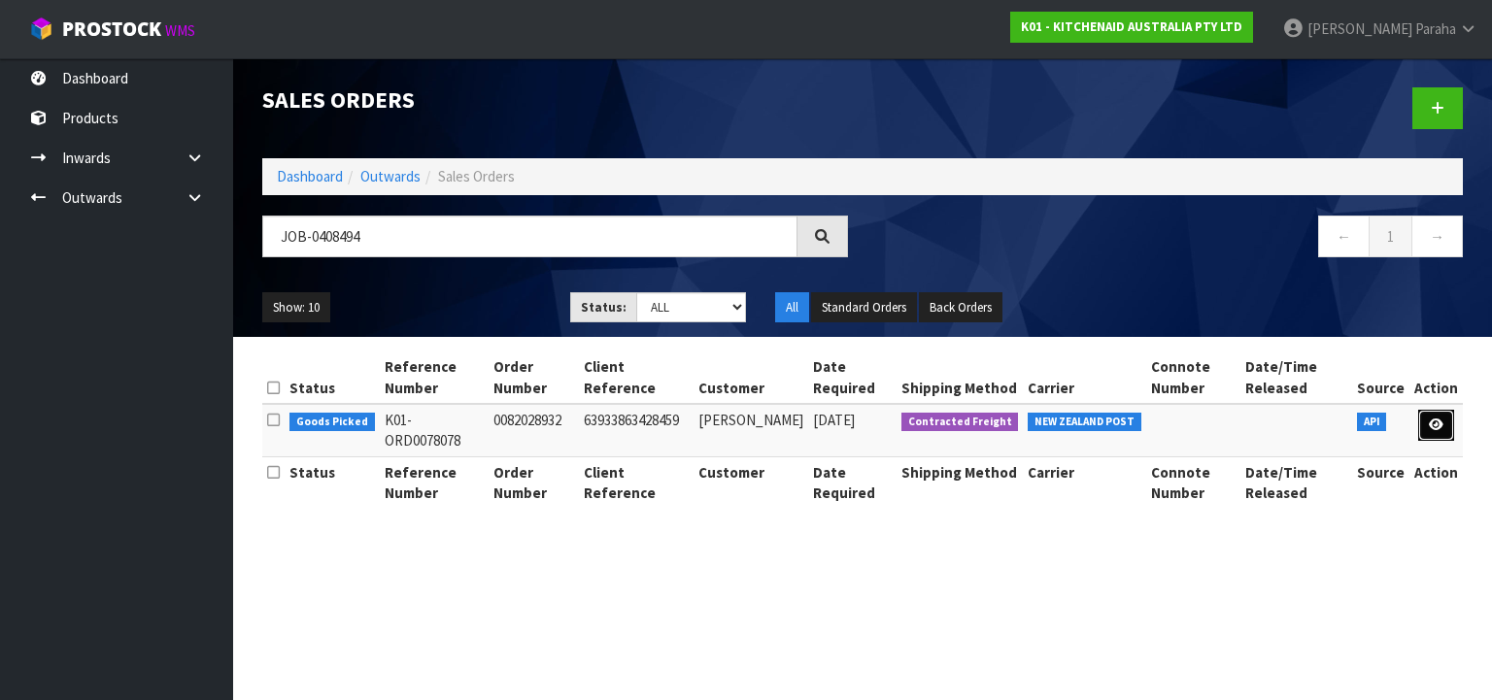
click at [1437, 425] on icon at bounding box center [1436, 425] width 15 height 13
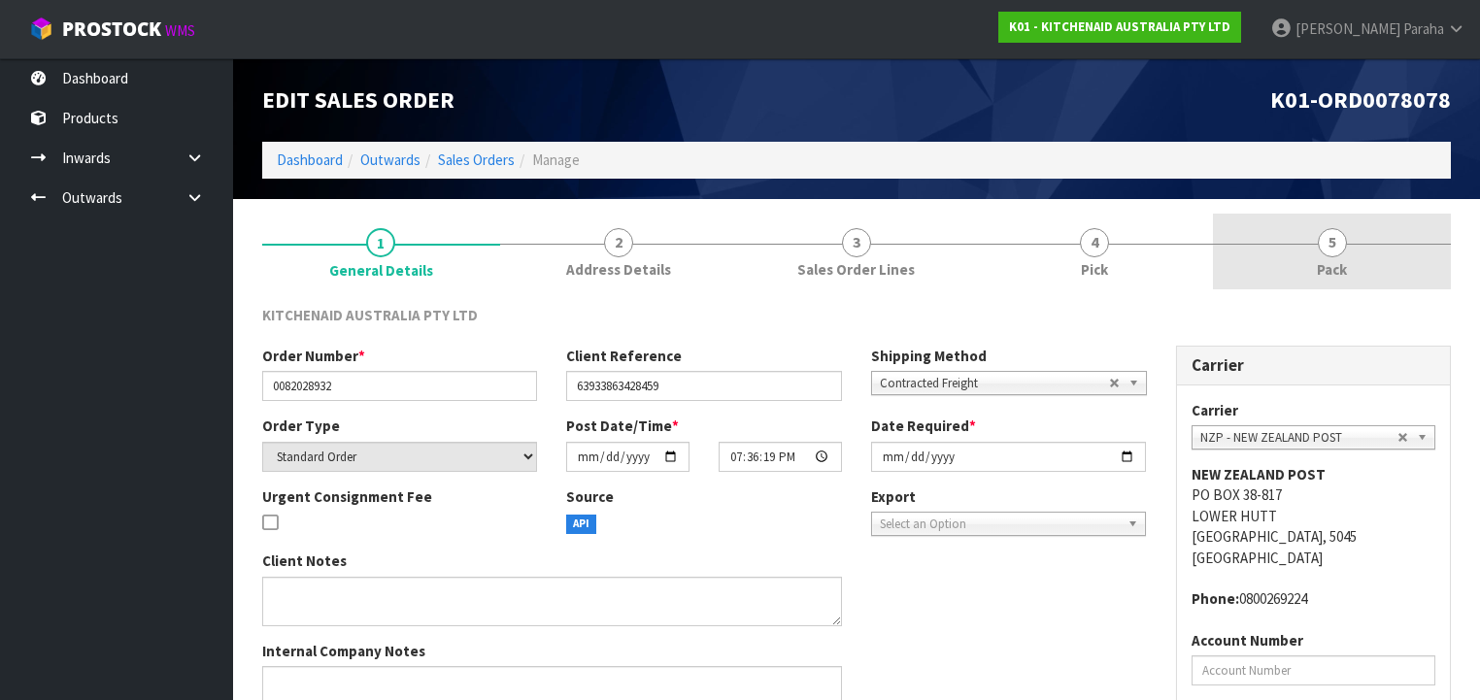
click at [1333, 260] on span "Pack" at bounding box center [1332, 269] width 30 height 20
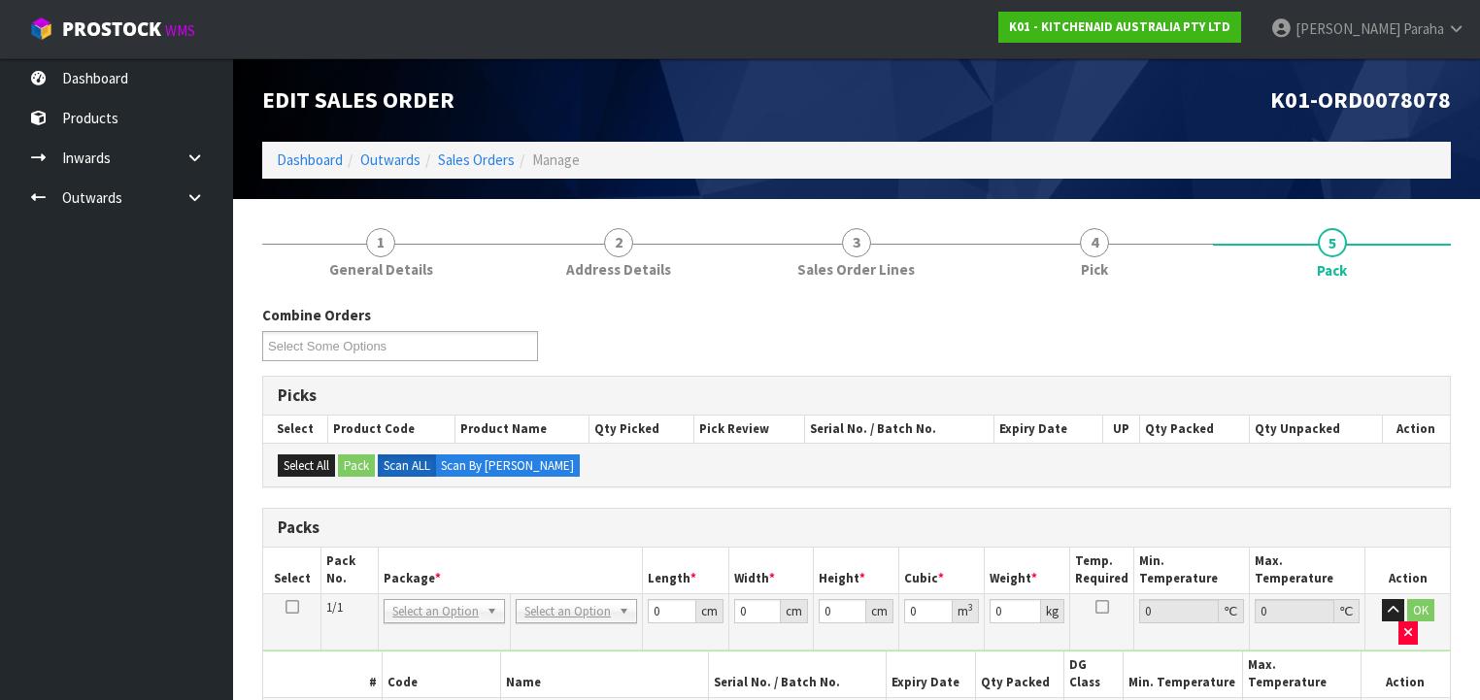
scroll to position [311, 0]
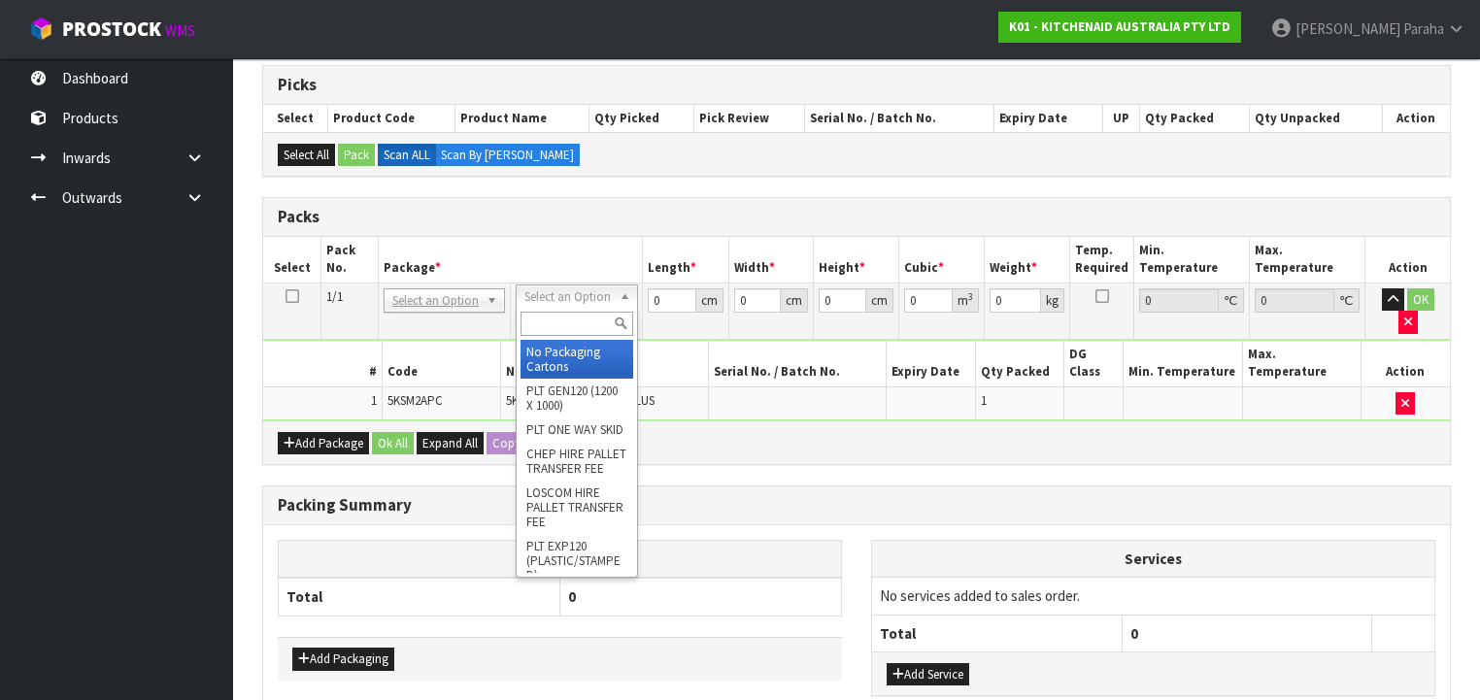
click at [557, 330] on input "text" at bounding box center [577, 324] width 112 height 24
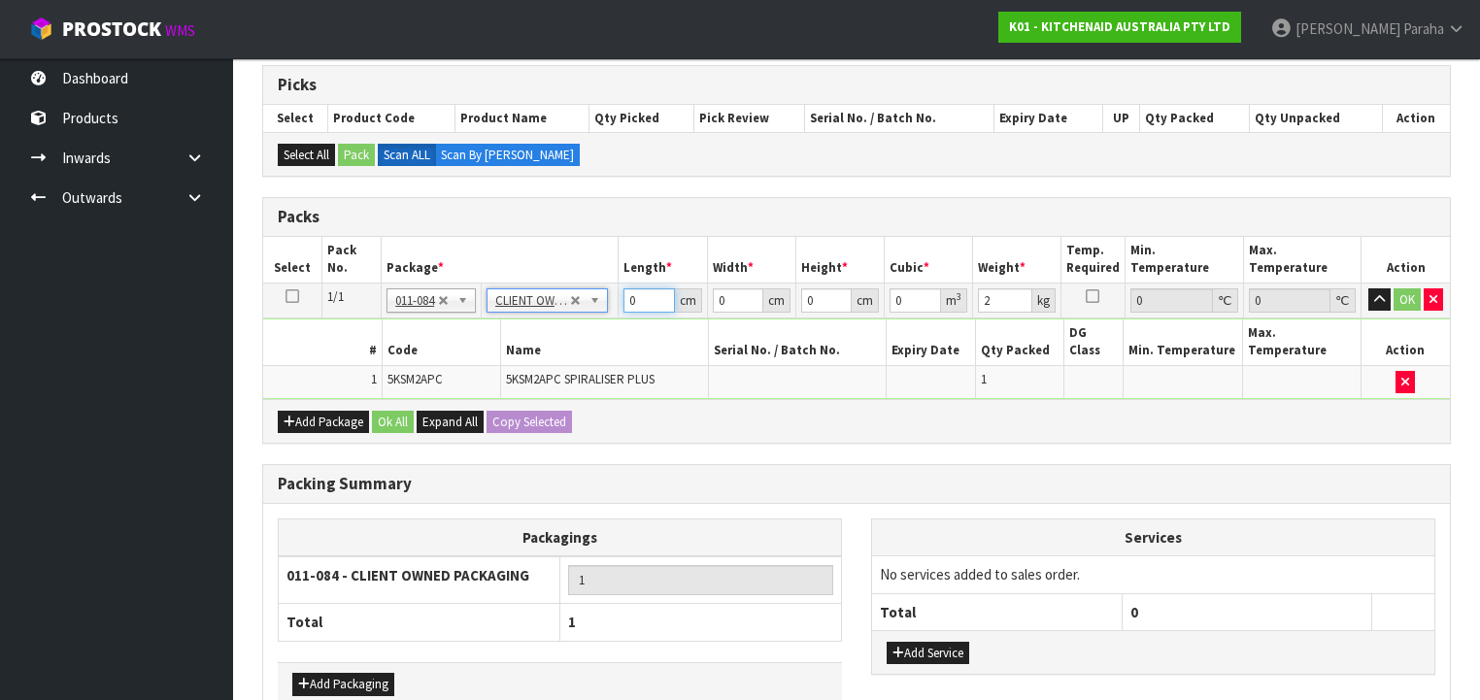
drag, startPoint x: 642, startPoint y: 294, endPoint x: 552, endPoint y: 276, distance: 92.2
click at [552, 276] on table "Select Pack No. Package * Length * Width * Height * Cubic * Weight * Temp. Requ…" at bounding box center [856, 318] width 1187 height 162
click at [1368, 288] on button "button" at bounding box center [1379, 299] width 22 height 23
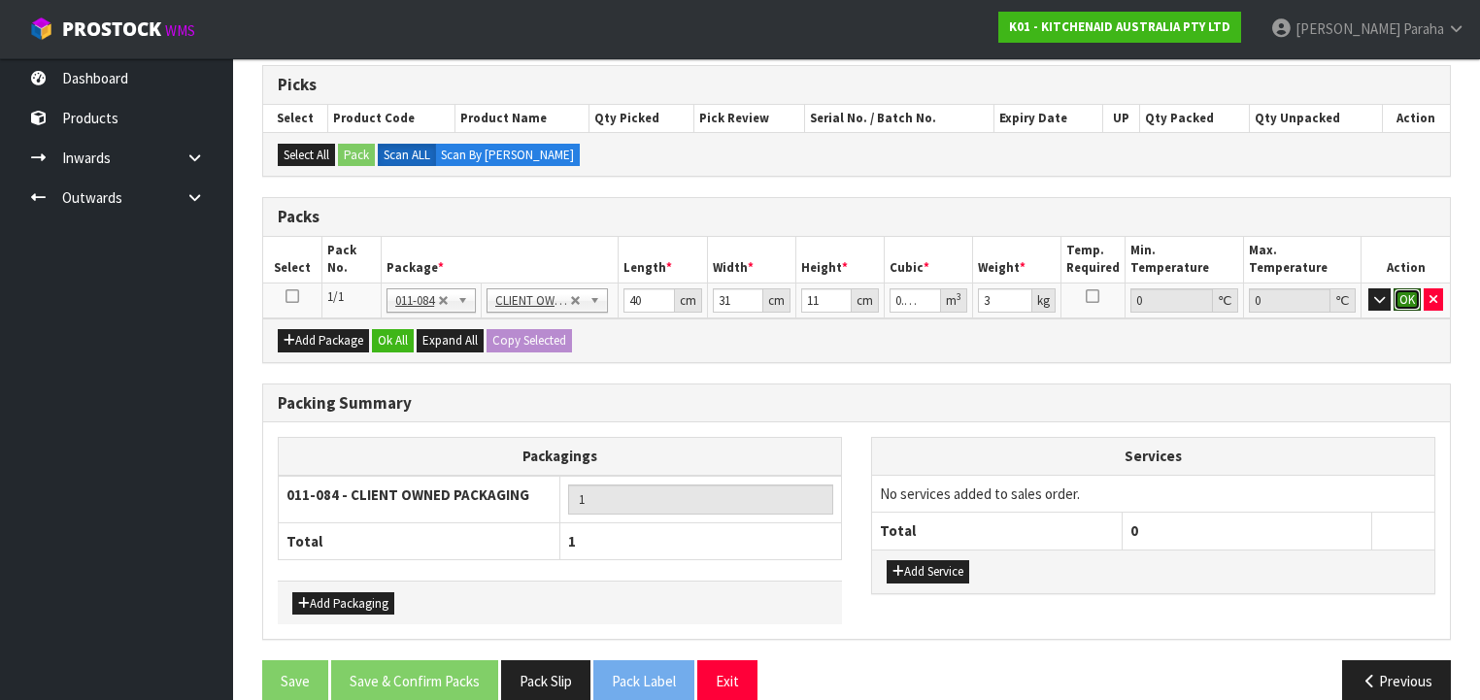
click button "OK" at bounding box center [1407, 299] width 27 height 23
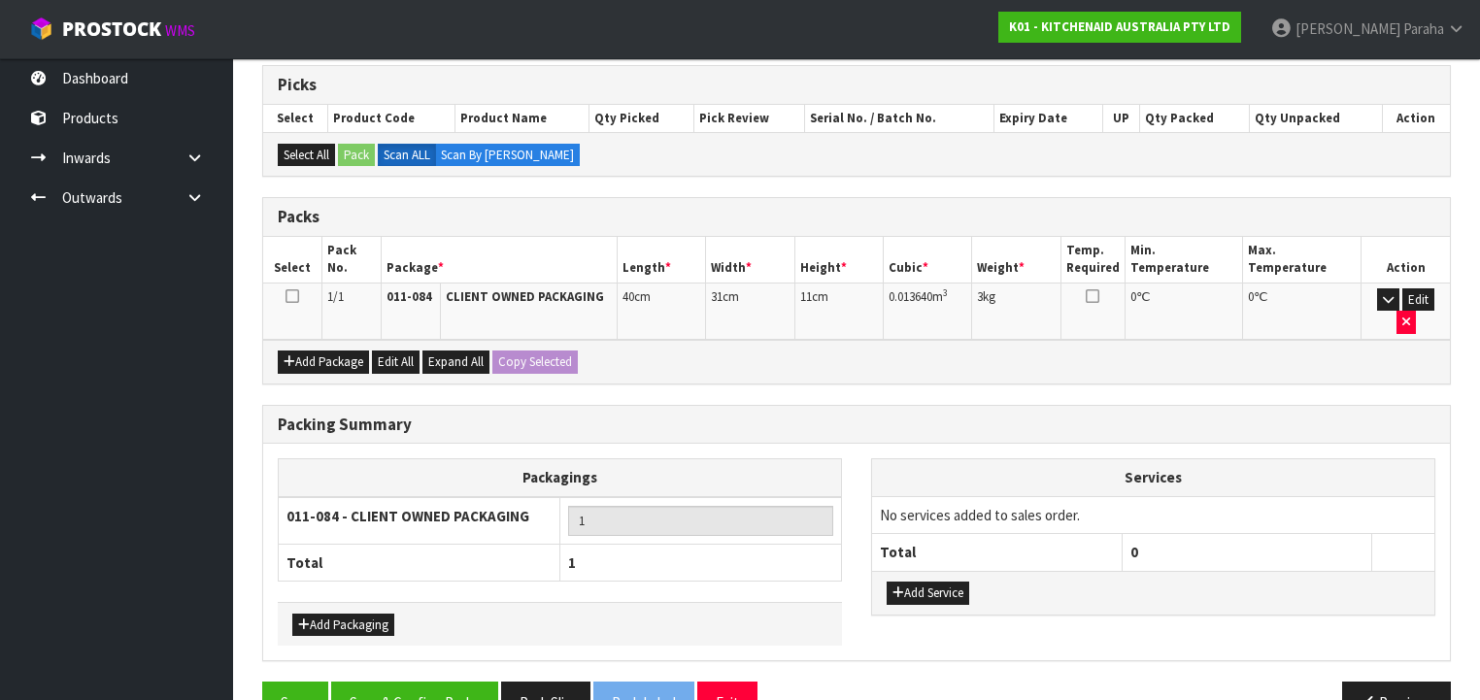
scroll to position [333, 0]
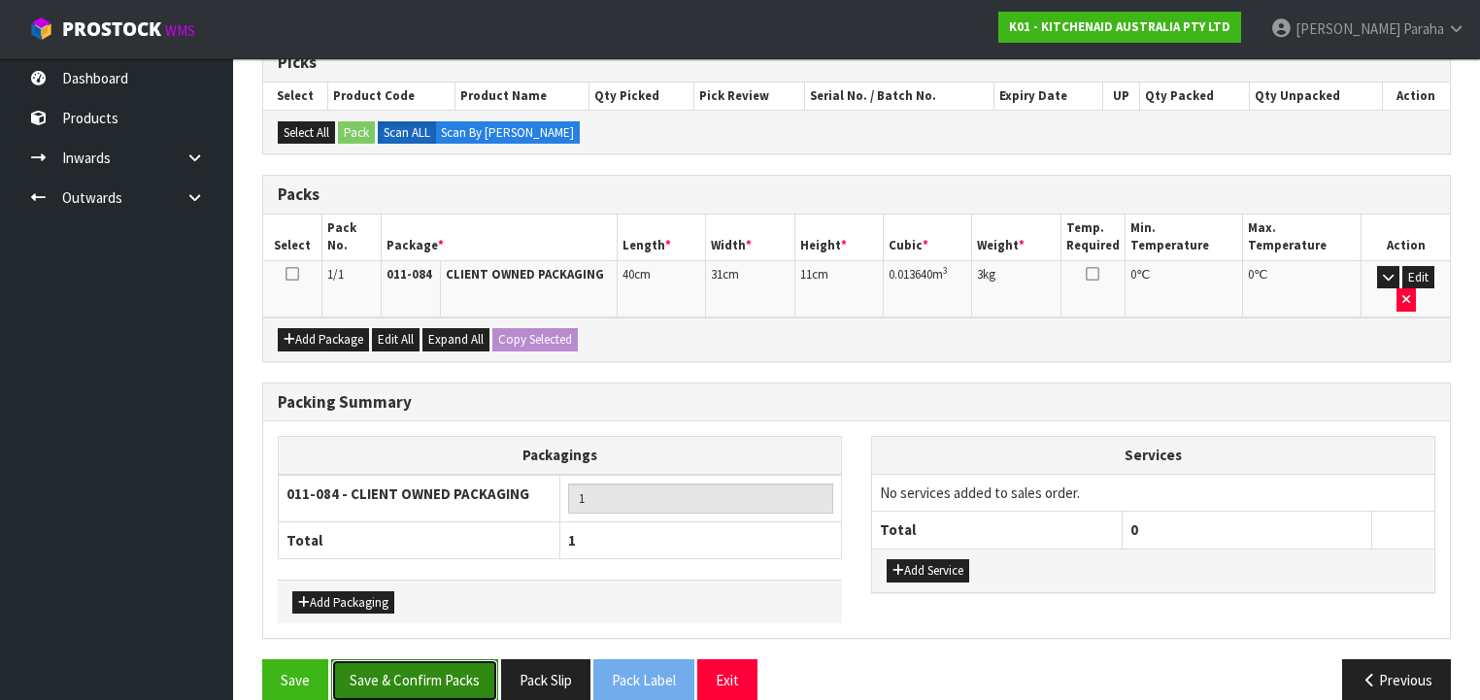
click at [446, 659] on button "Save & Confirm Packs" at bounding box center [414, 680] width 167 height 42
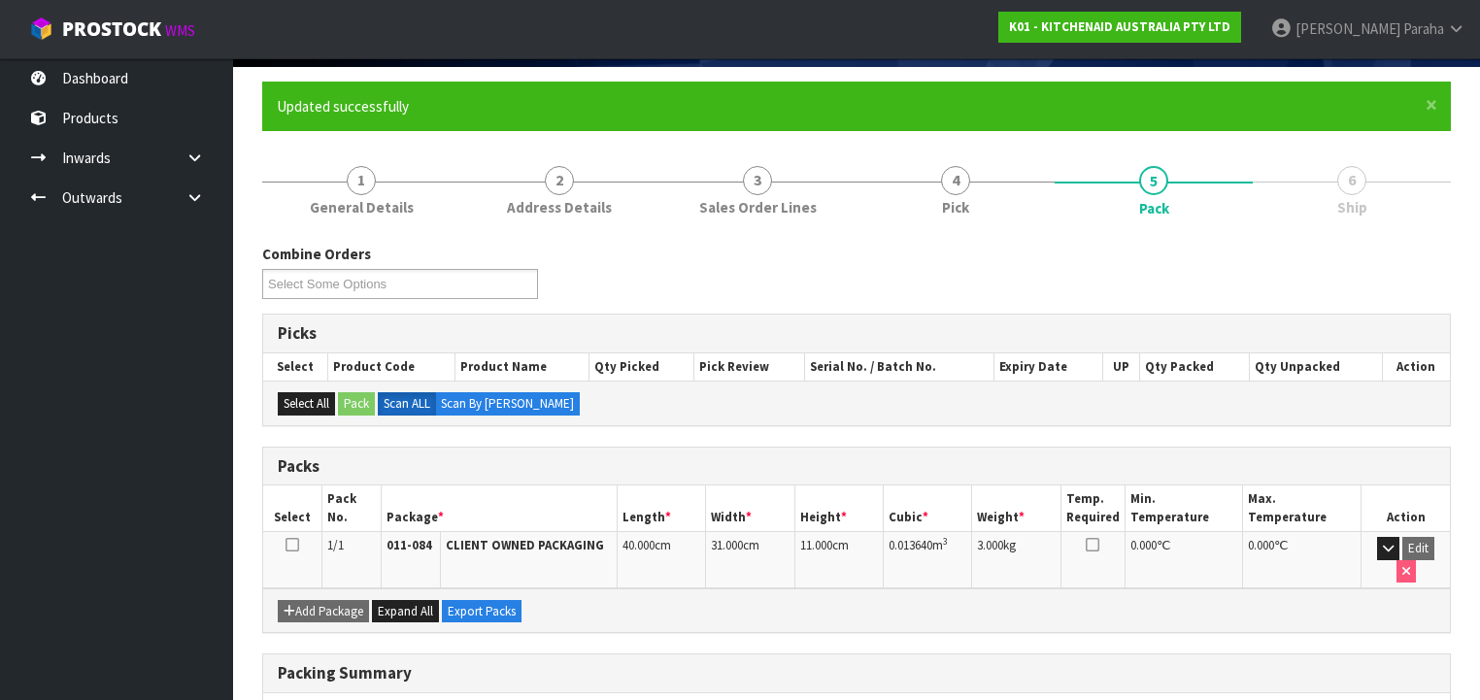
scroll to position [361, 0]
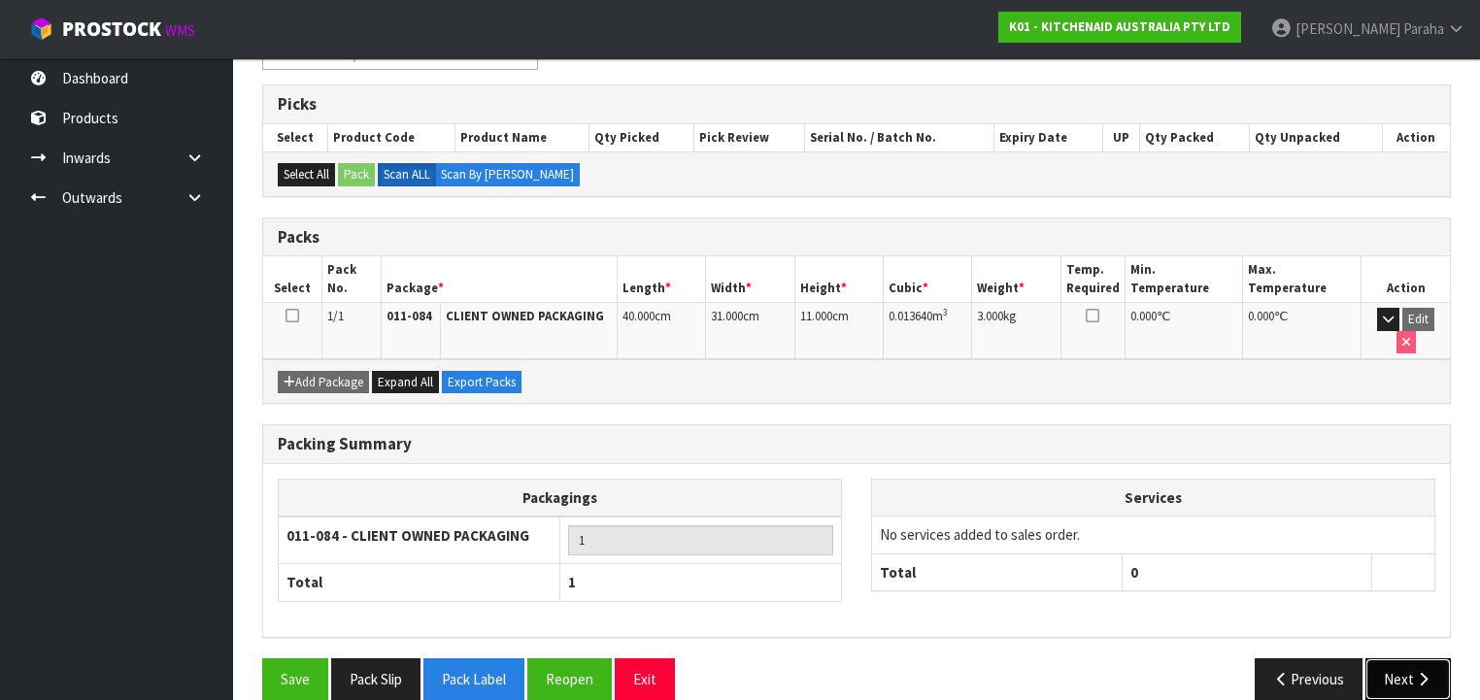
click at [1432, 672] on icon "button" at bounding box center [1423, 679] width 18 height 15
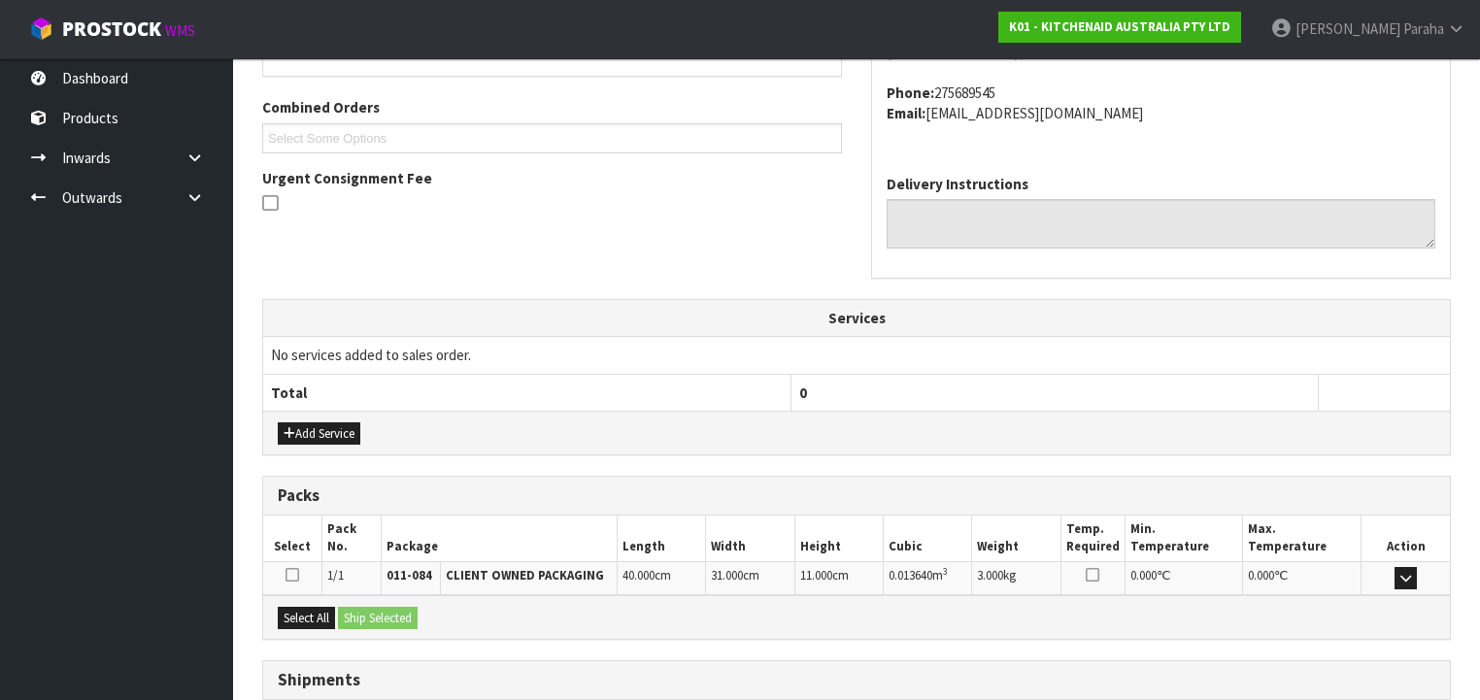
scroll to position [614, 0]
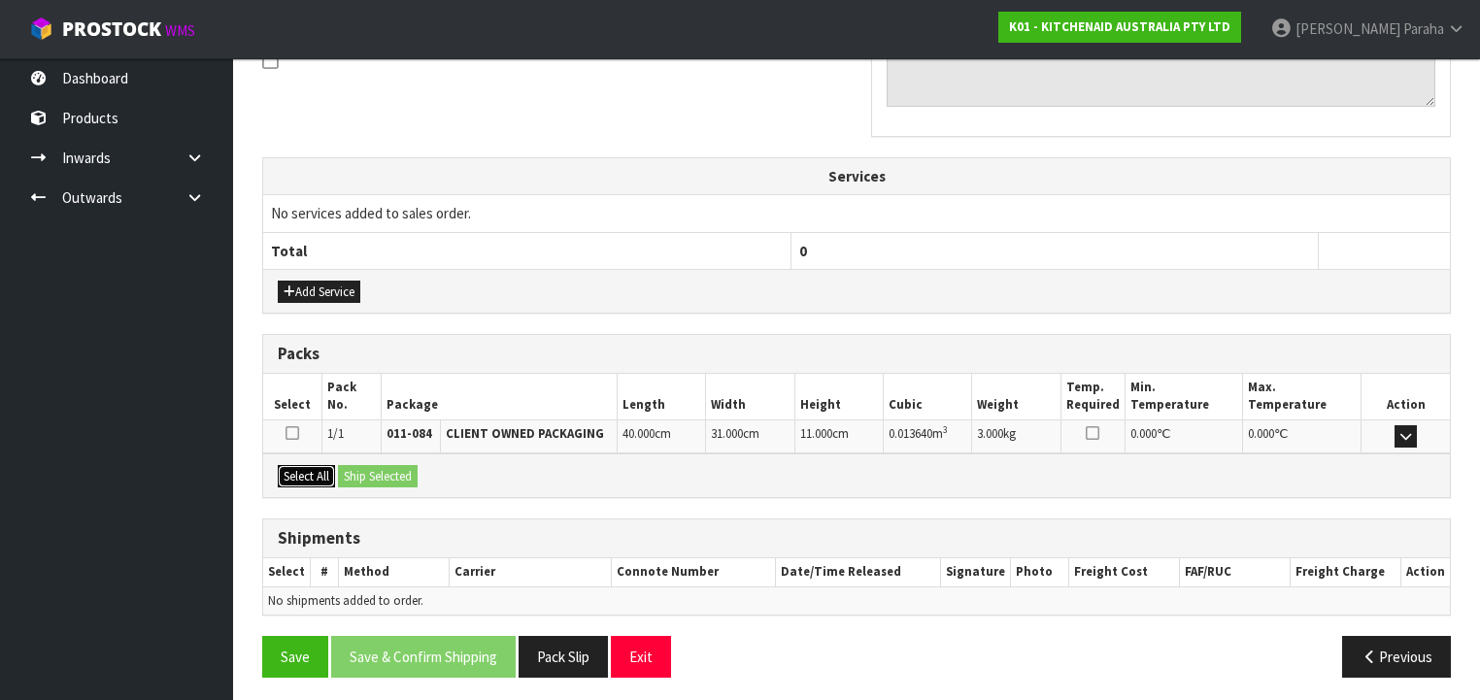
click at [315, 472] on button "Select All" at bounding box center [306, 476] width 57 height 23
click at [373, 471] on button "Ship Selected" at bounding box center [378, 476] width 80 height 23
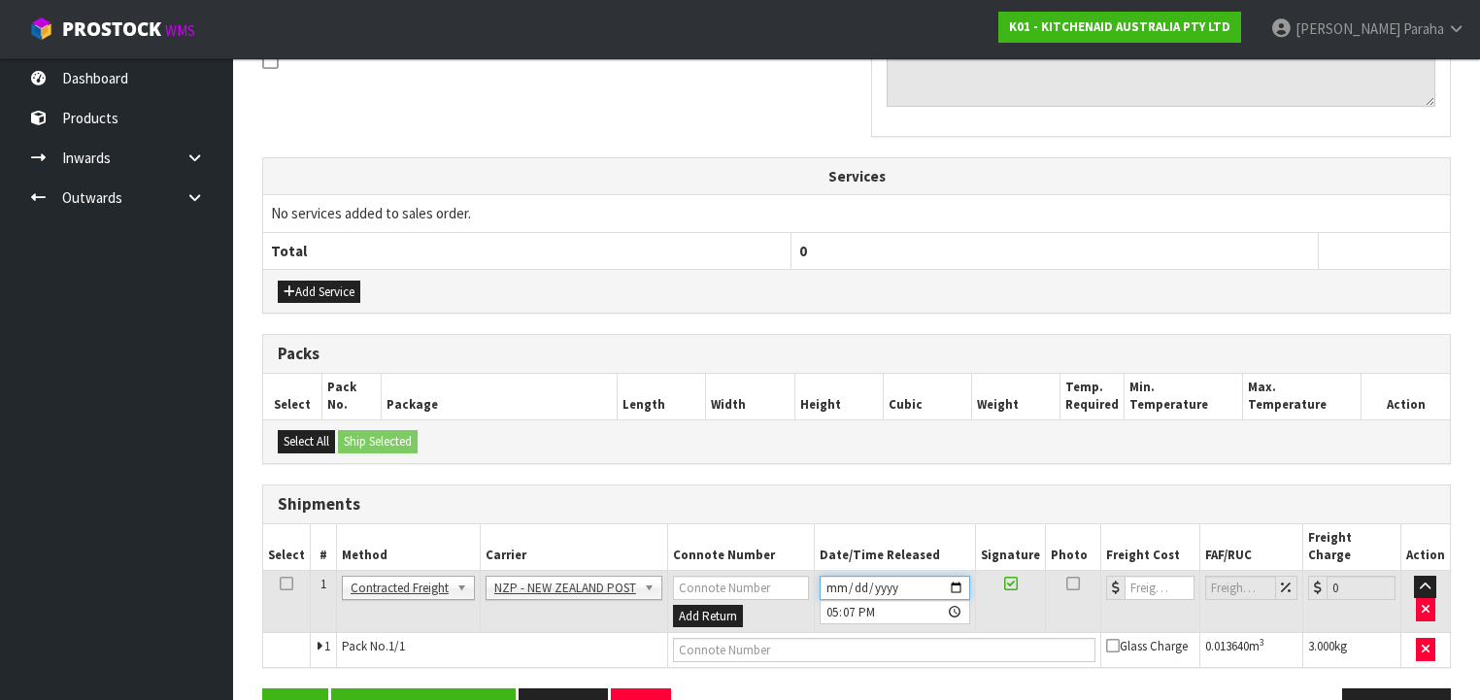
click at [959, 576] on input "[DATE]" at bounding box center [895, 588] width 151 height 24
click at [440, 689] on button "Save & Confirm Shipping" at bounding box center [423, 710] width 185 height 42
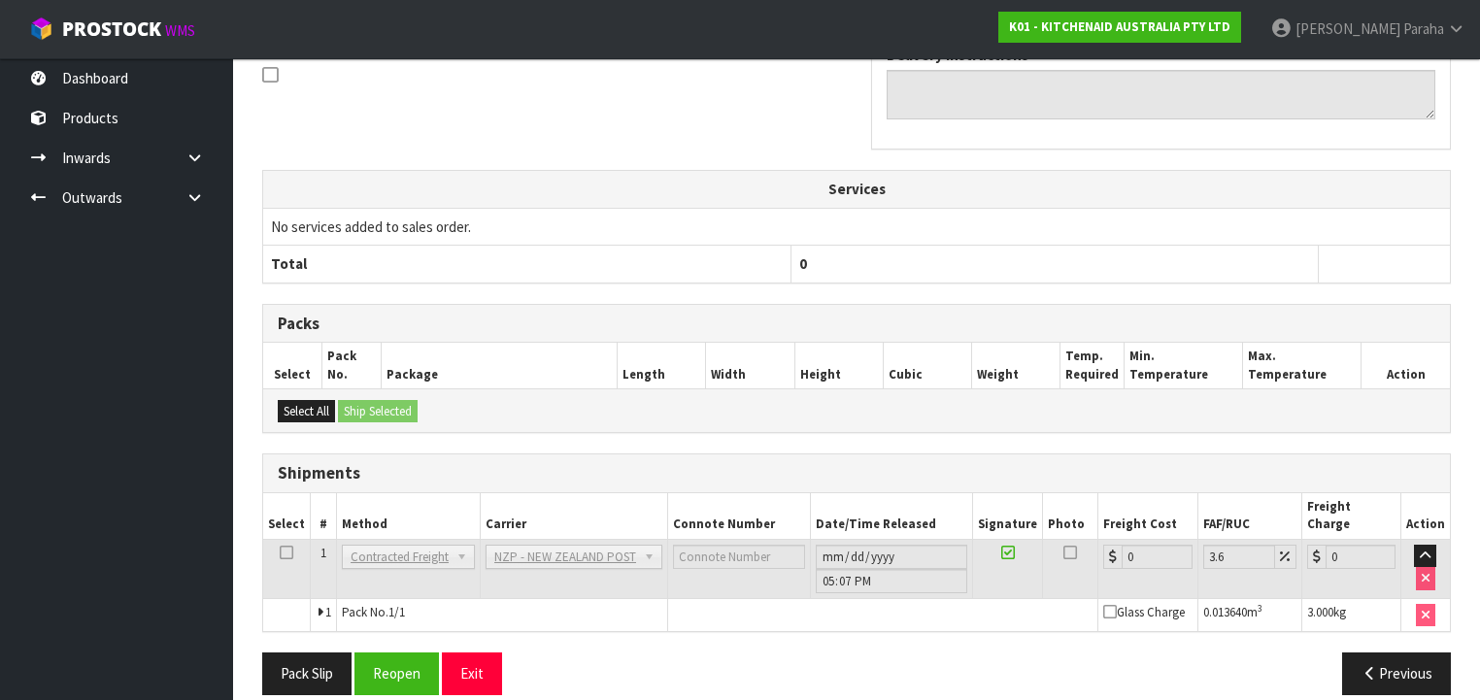
scroll to position [622, 0]
click at [404, 661] on button "Reopen" at bounding box center [397, 674] width 84 height 42
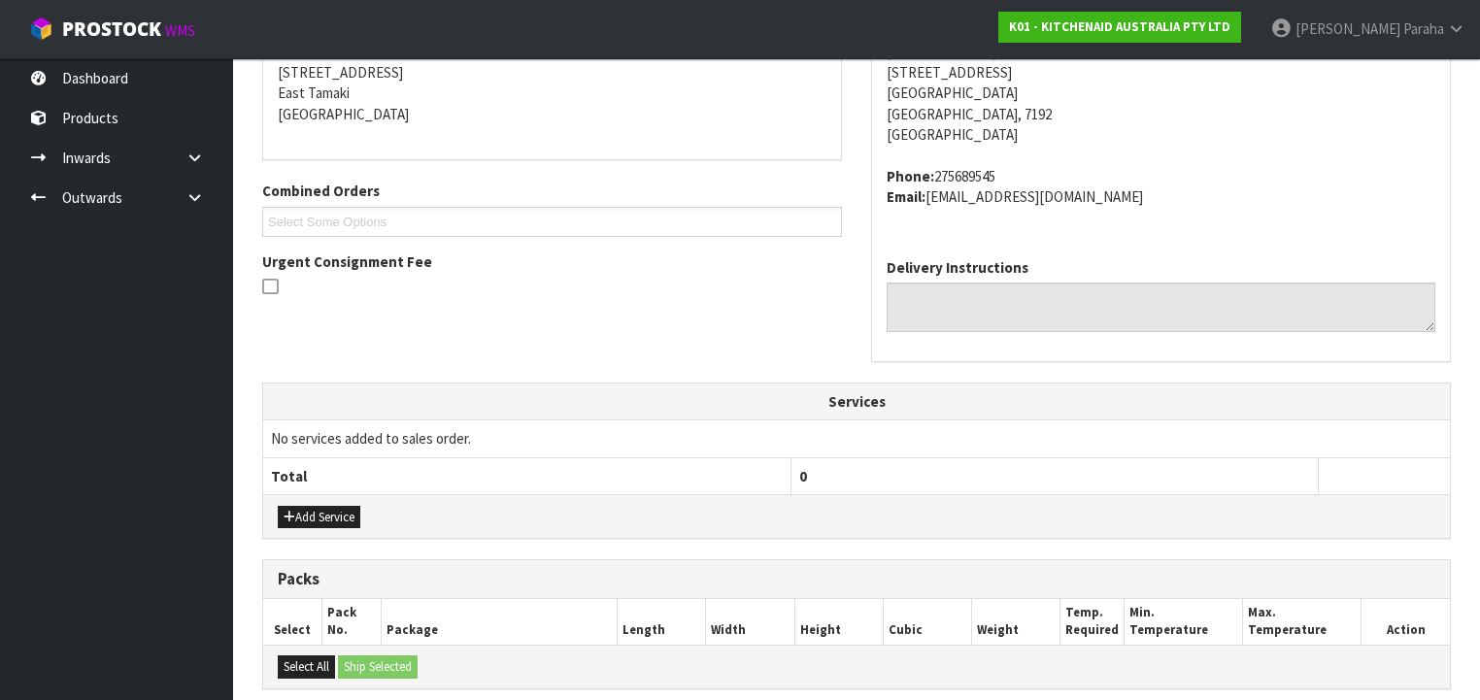
scroll to position [666, 0]
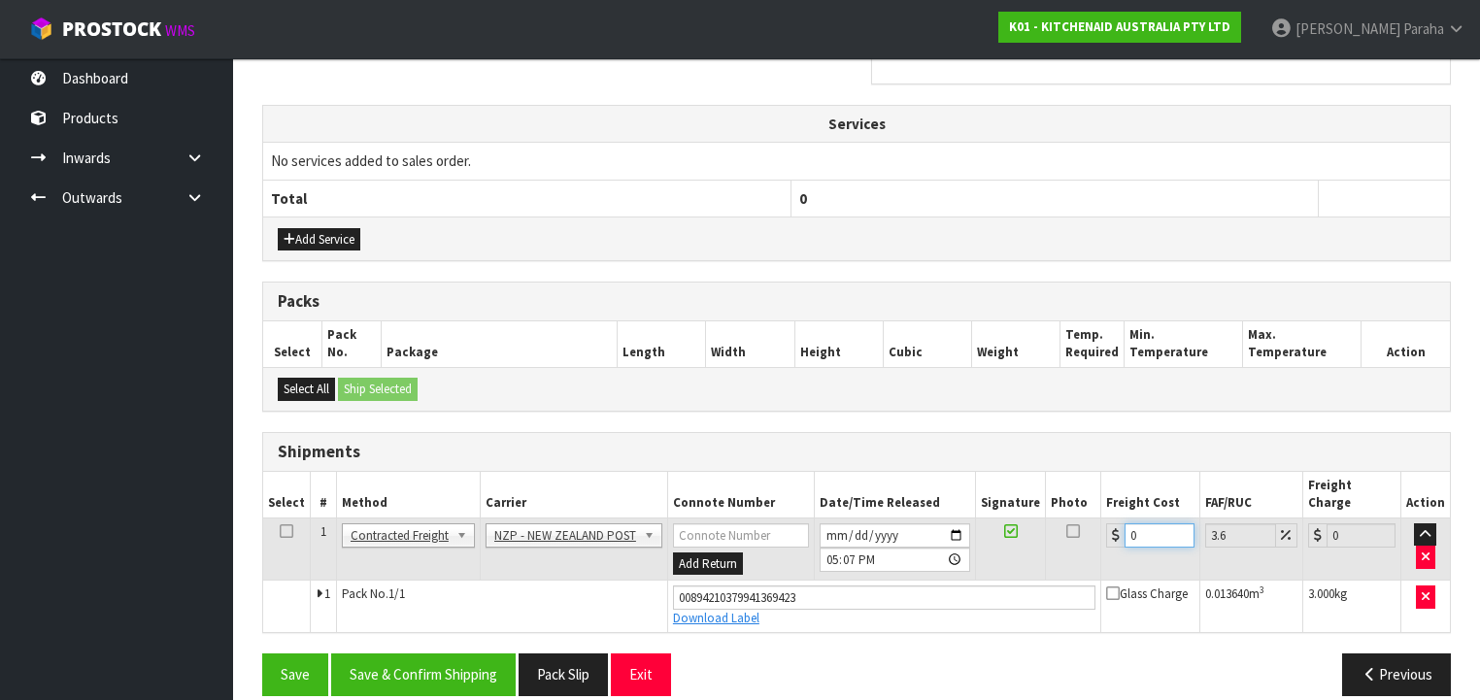
drag, startPoint x: 1132, startPoint y: 513, endPoint x: 1053, endPoint y: 498, distance: 80.0
click at [1053, 518] on tr "1 Client Local Pickup Customer Local Pickup Company Freight Contracted Freight …" at bounding box center [856, 549] width 1187 height 63
click at [414, 654] on button "Save & Confirm Shipping" at bounding box center [423, 675] width 185 height 42
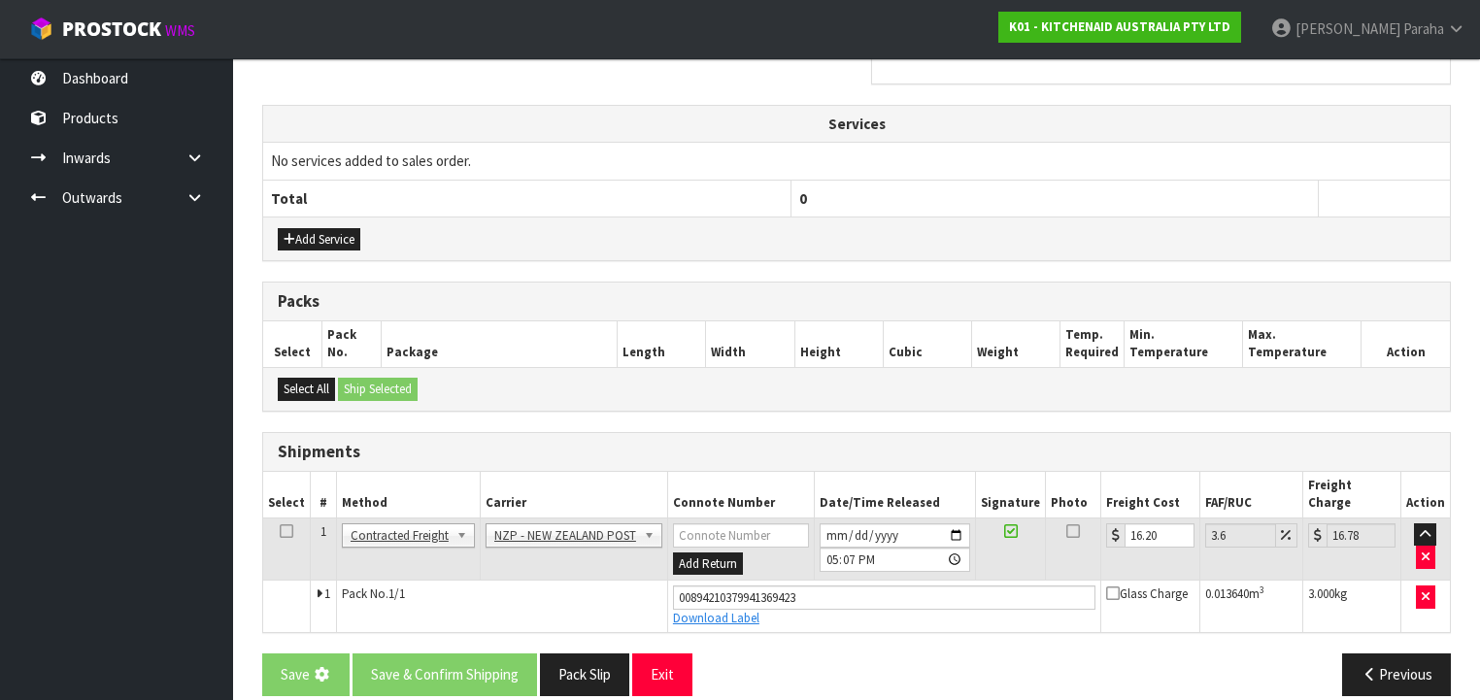
scroll to position [0, 0]
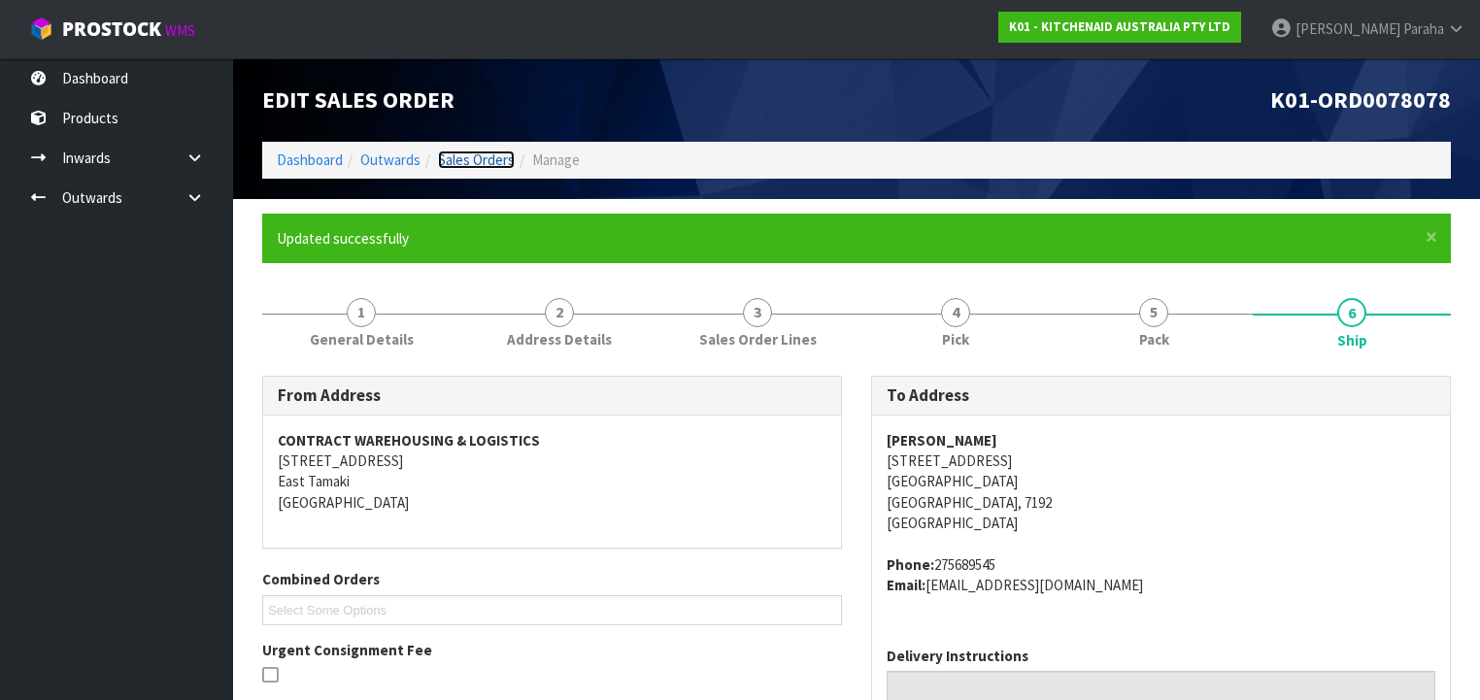
click at [464, 161] on link "Sales Orders" at bounding box center [476, 160] width 77 height 18
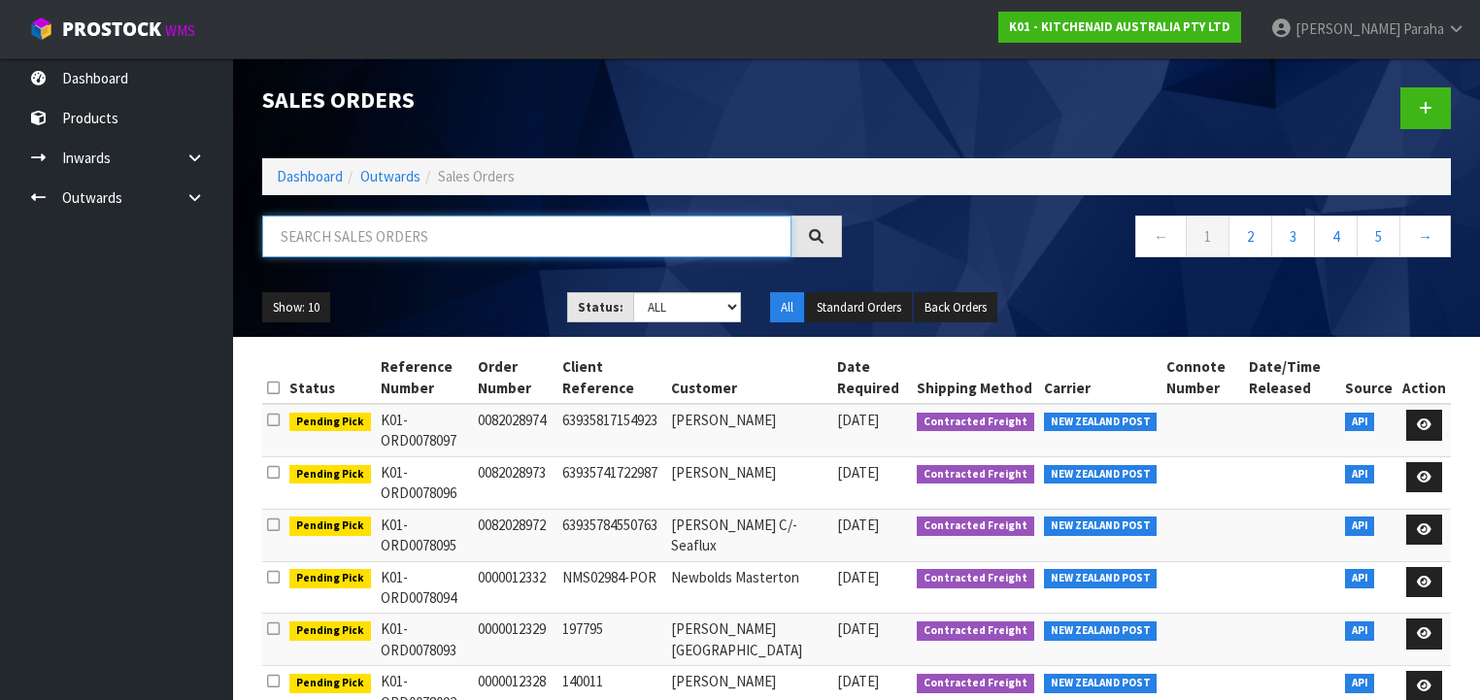
click at [398, 241] on input "text" at bounding box center [526, 237] width 529 height 42
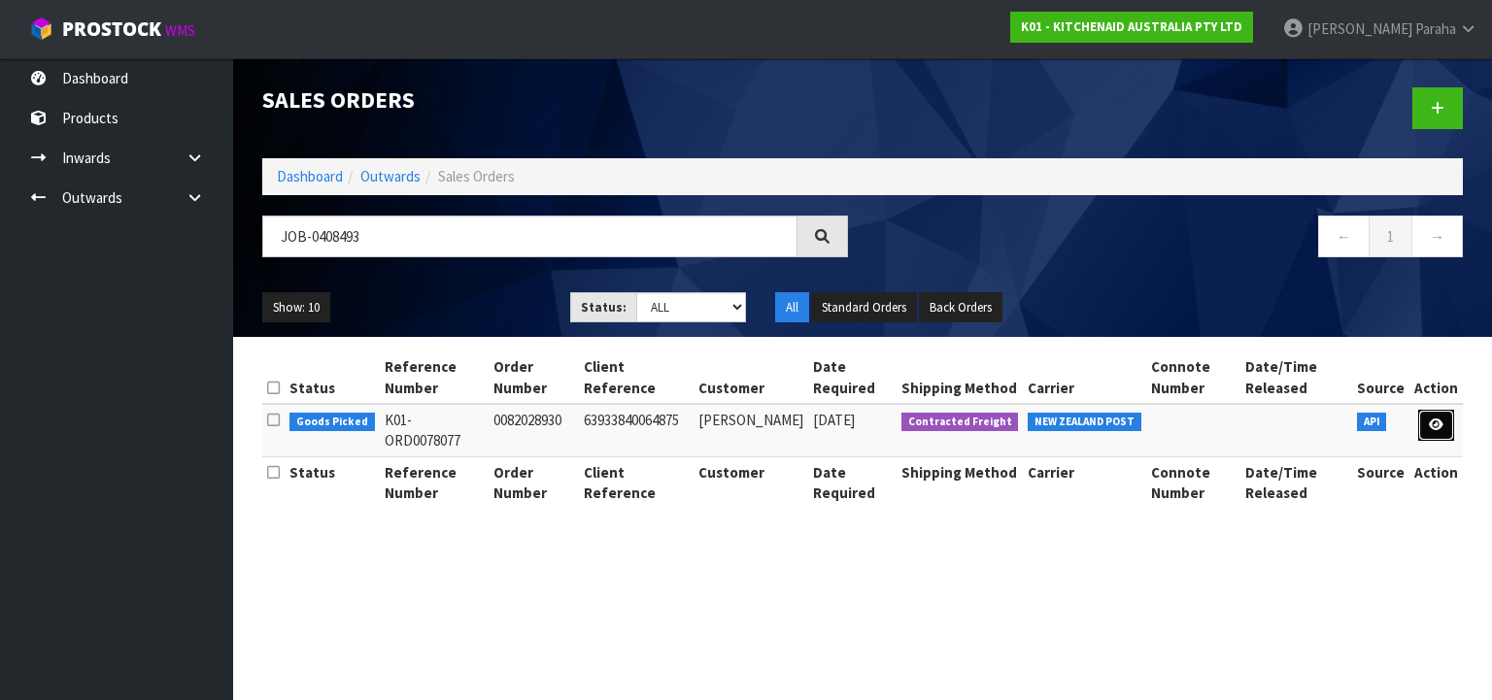
click at [1438, 420] on icon at bounding box center [1436, 425] width 15 height 13
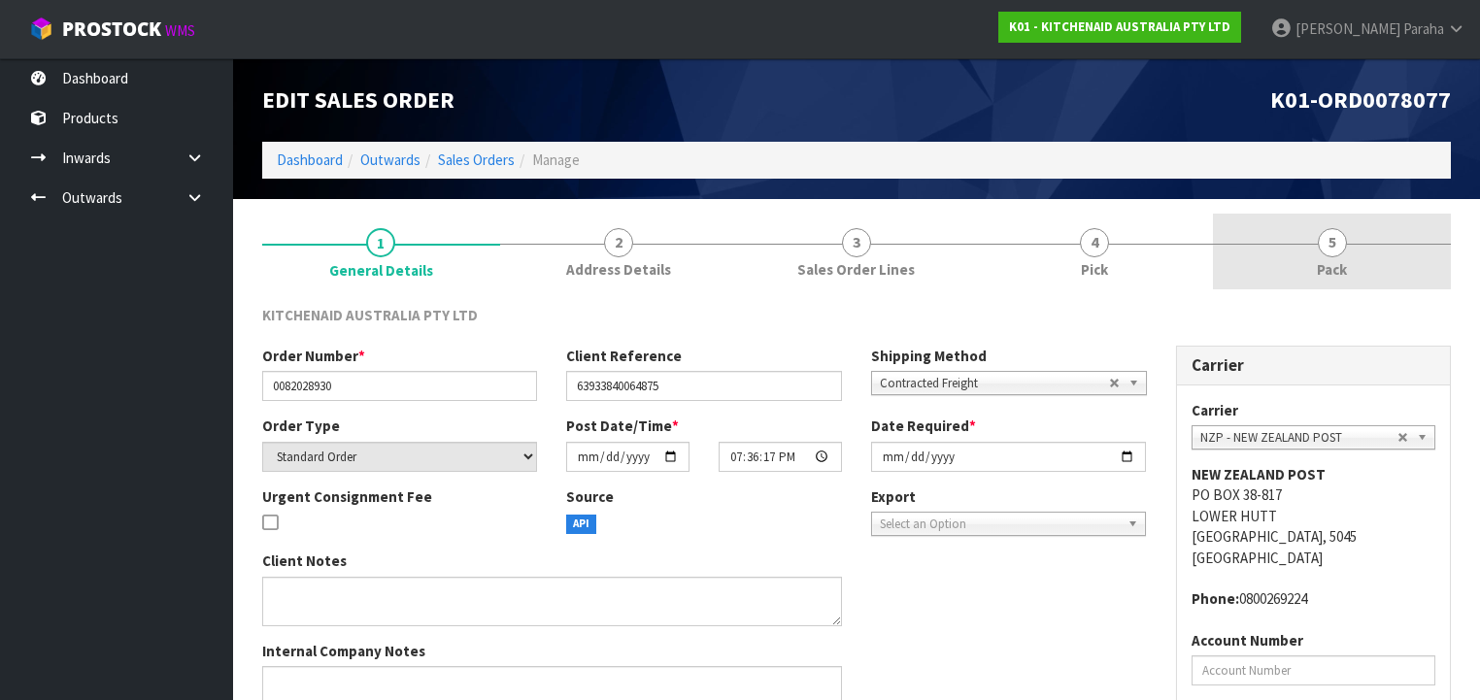
click at [1339, 249] on span "5" at bounding box center [1332, 242] width 29 height 29
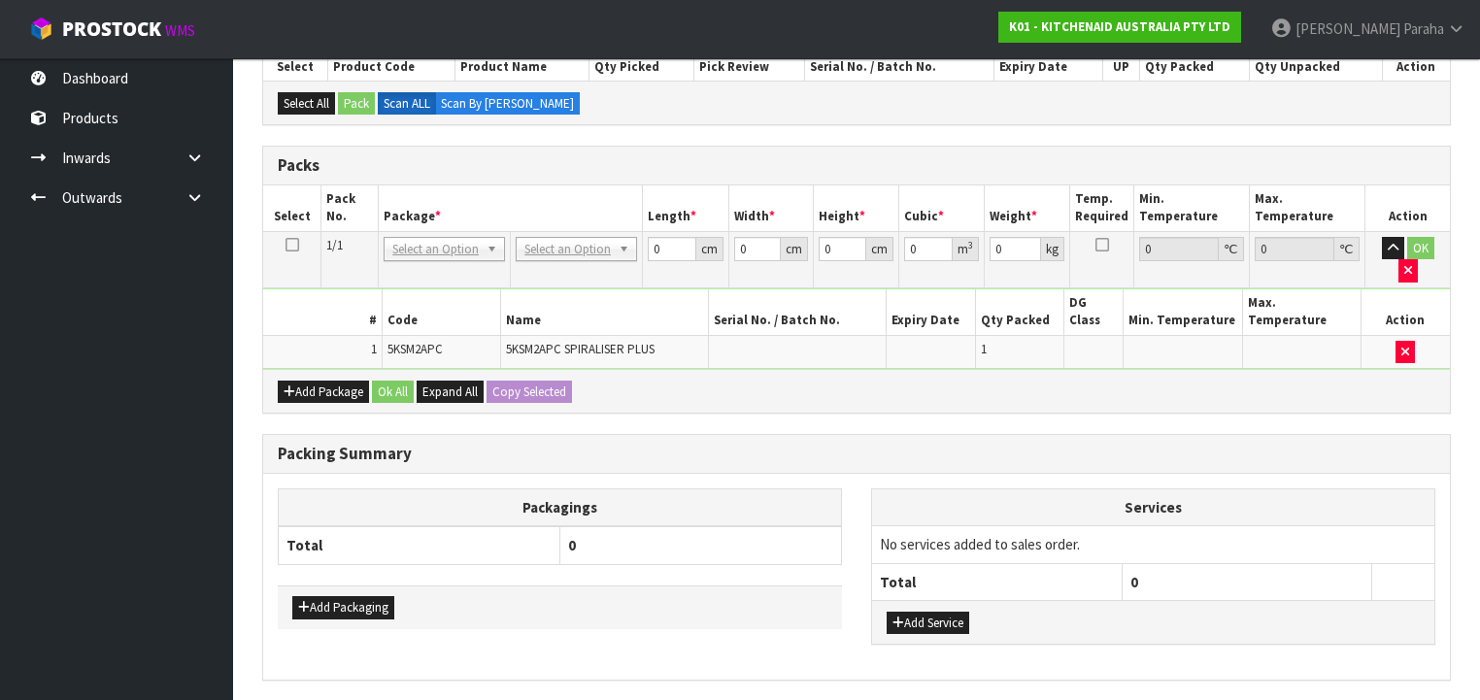
scroll to position [387, 0]
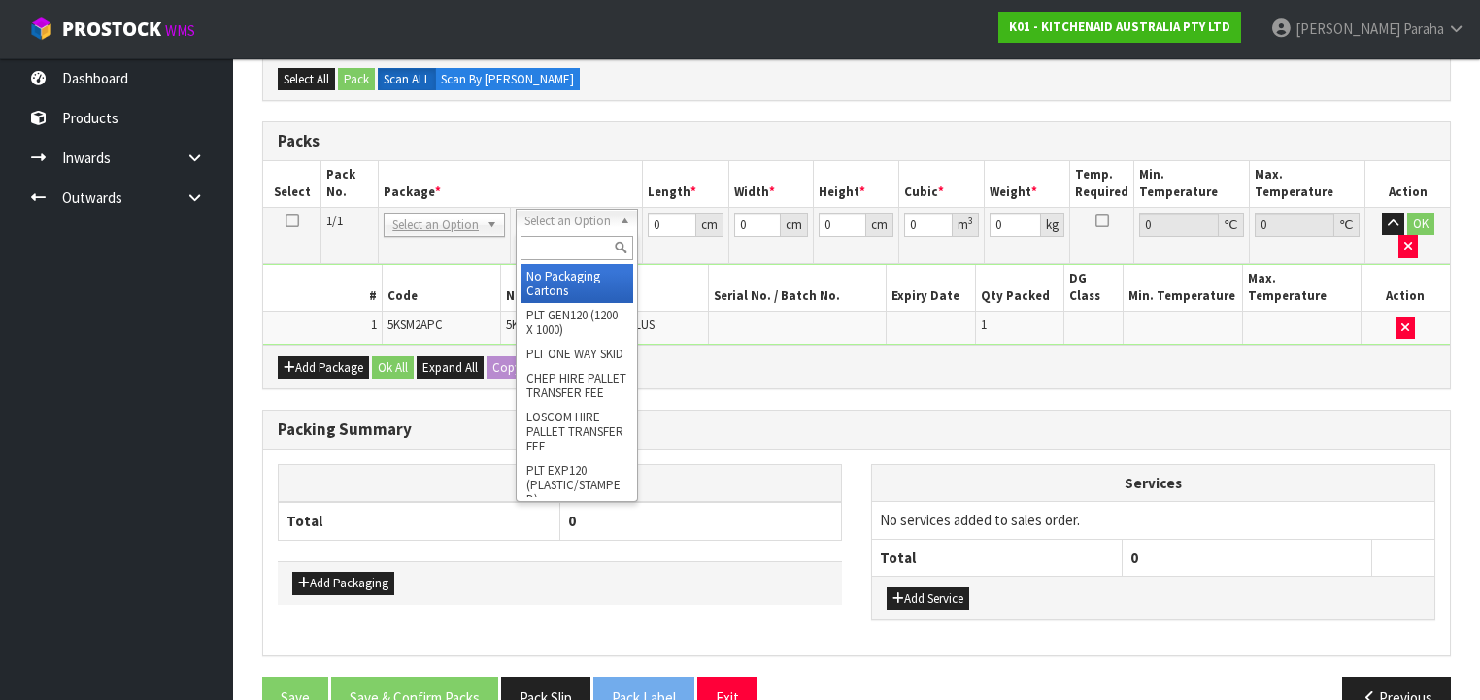
click at [605, 252] on input "text" at bounding box center [577, 248] width 112 height 24
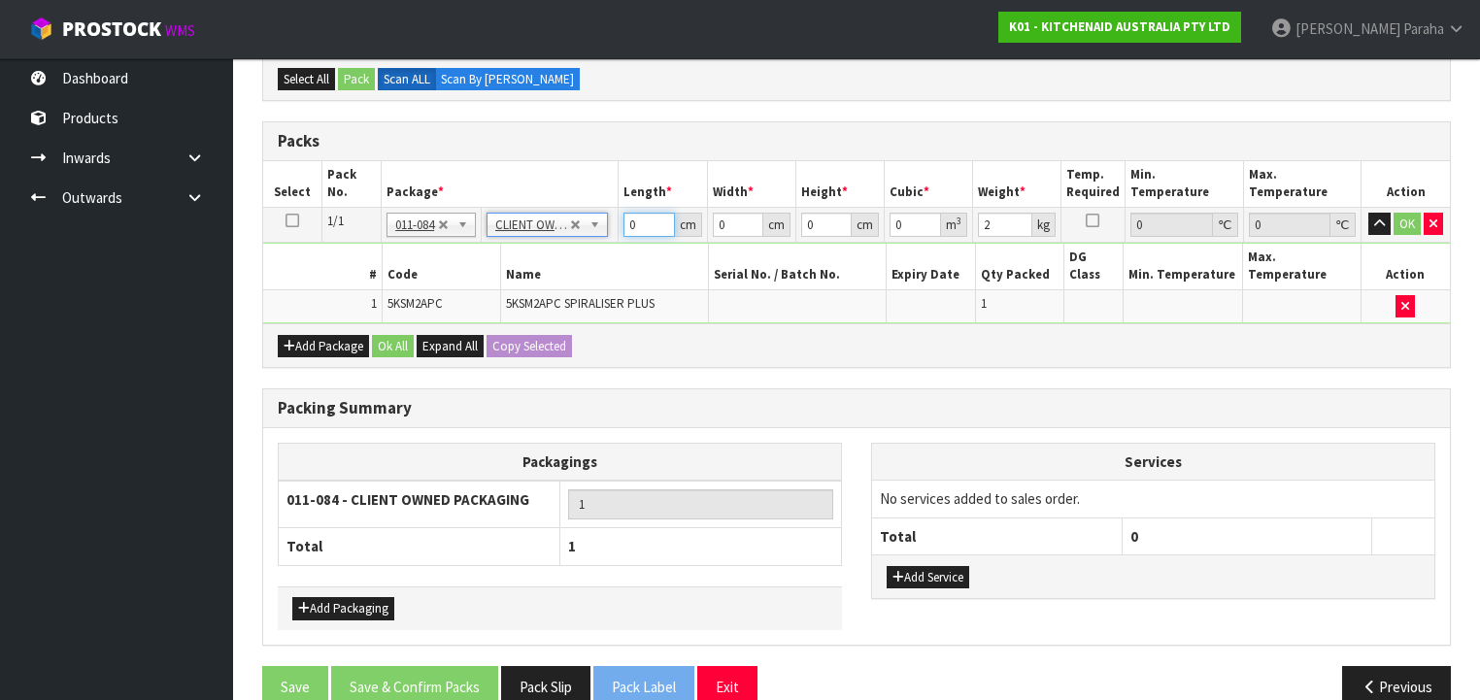
click at [624, 214] on input "0" at bounding box center [649, 225] width 51 height 24
click at [1368, 213] on button "button" at bounding box center [1379, 224] width 22 height 23
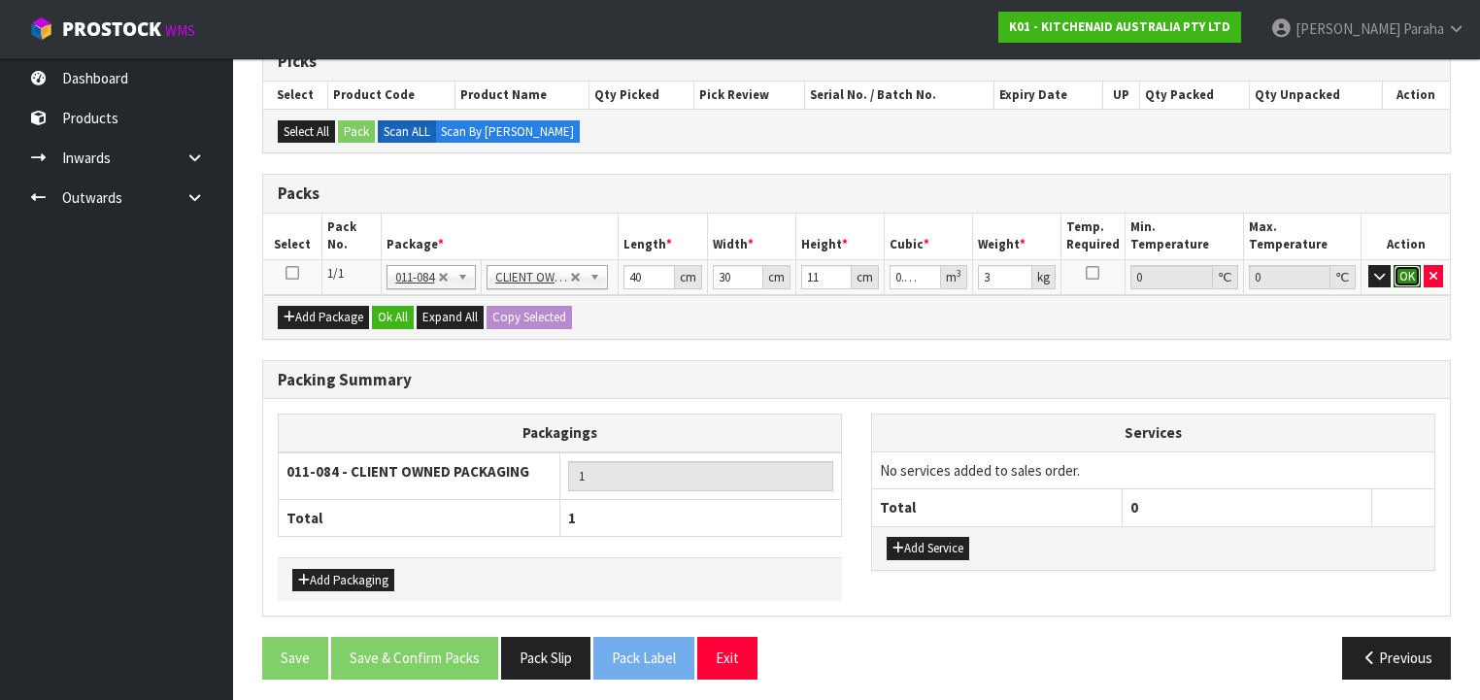
click button "OK" at bounding box center [1407, 276] width 27 height 23
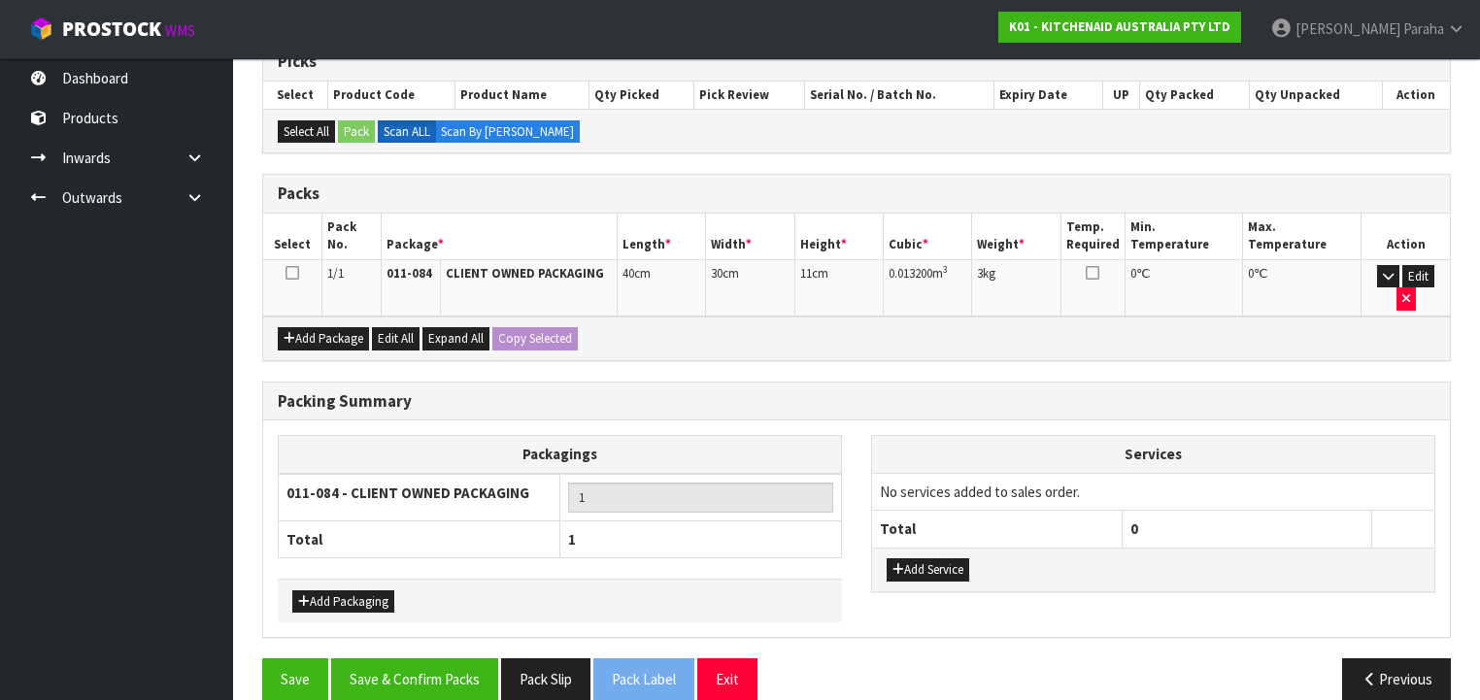
scroll to position [333, 0]
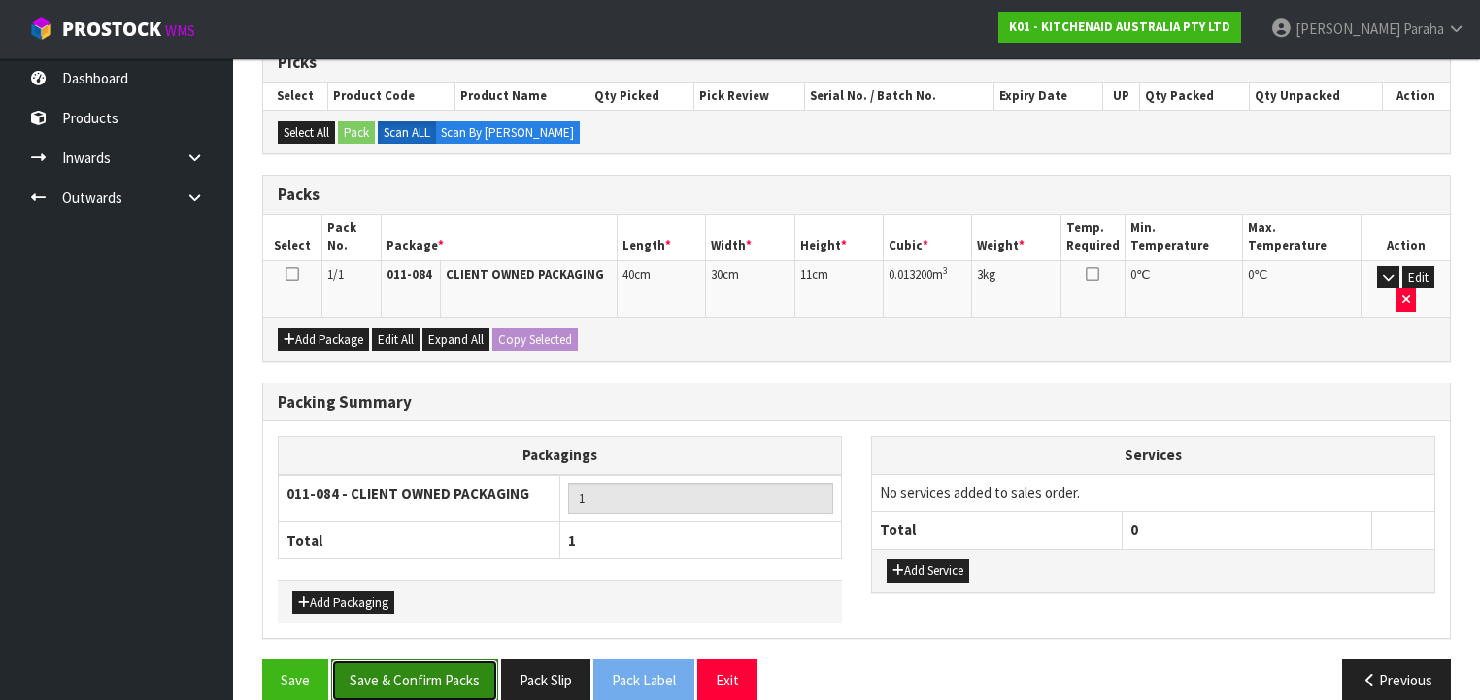
click at [444, 659] on button "Save & Confirm Packs" at bounding box center [414, 680] width 167 height 42
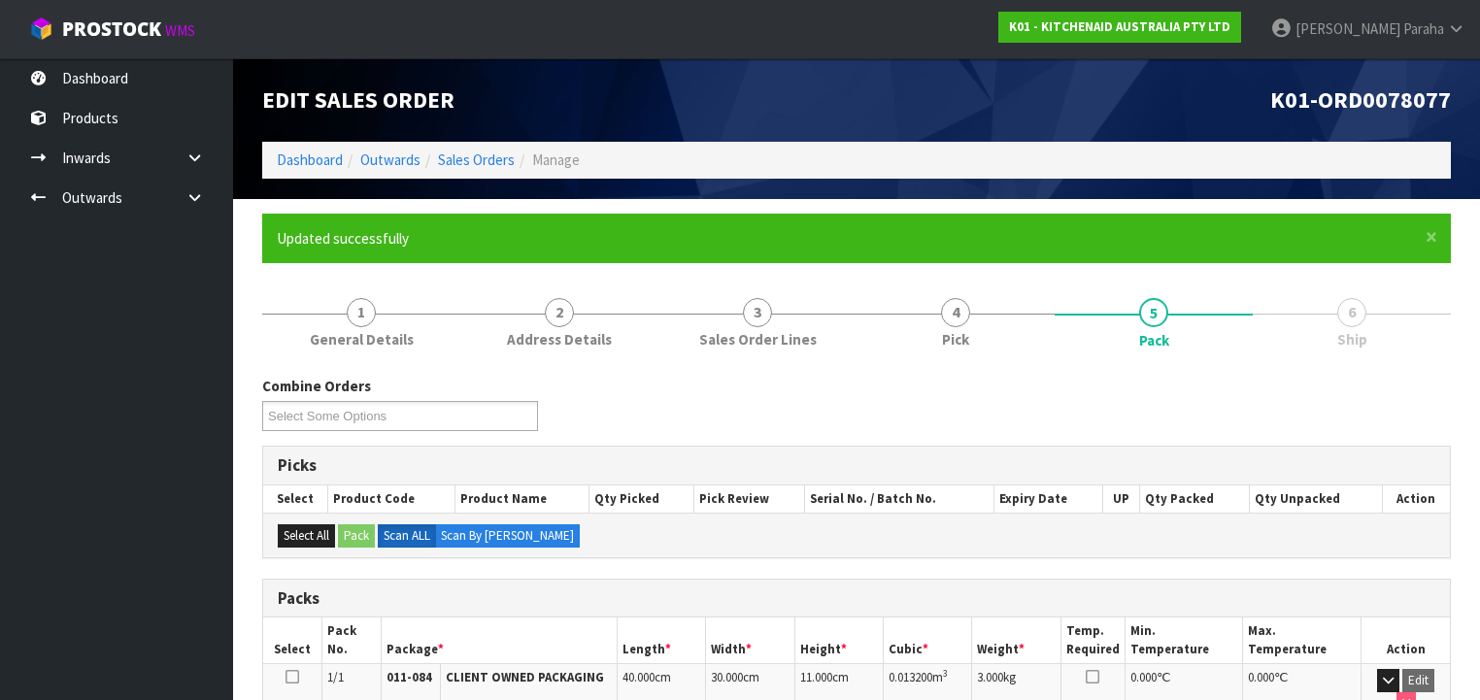
scroll to position [361, 0]
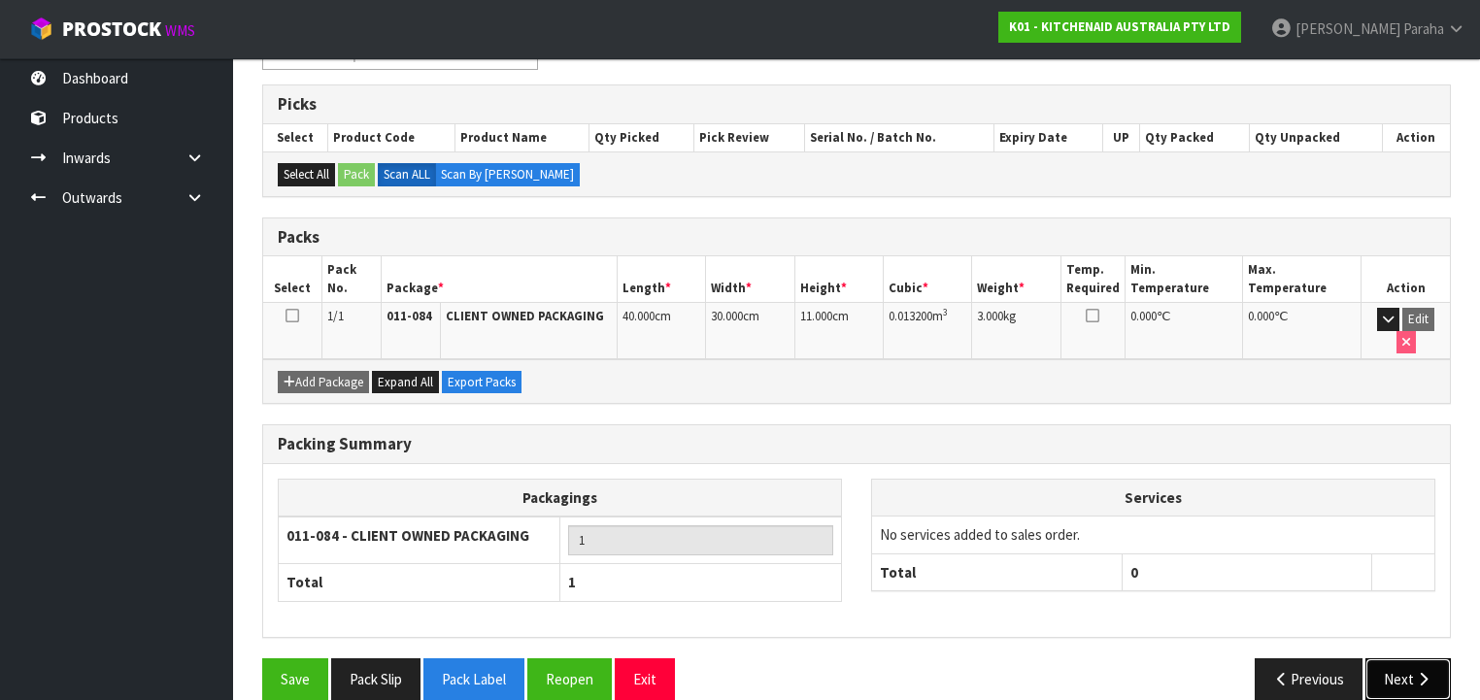
click at [1421, 665] on button "Next" at bounding box center [1408, 680] width 85 height 42
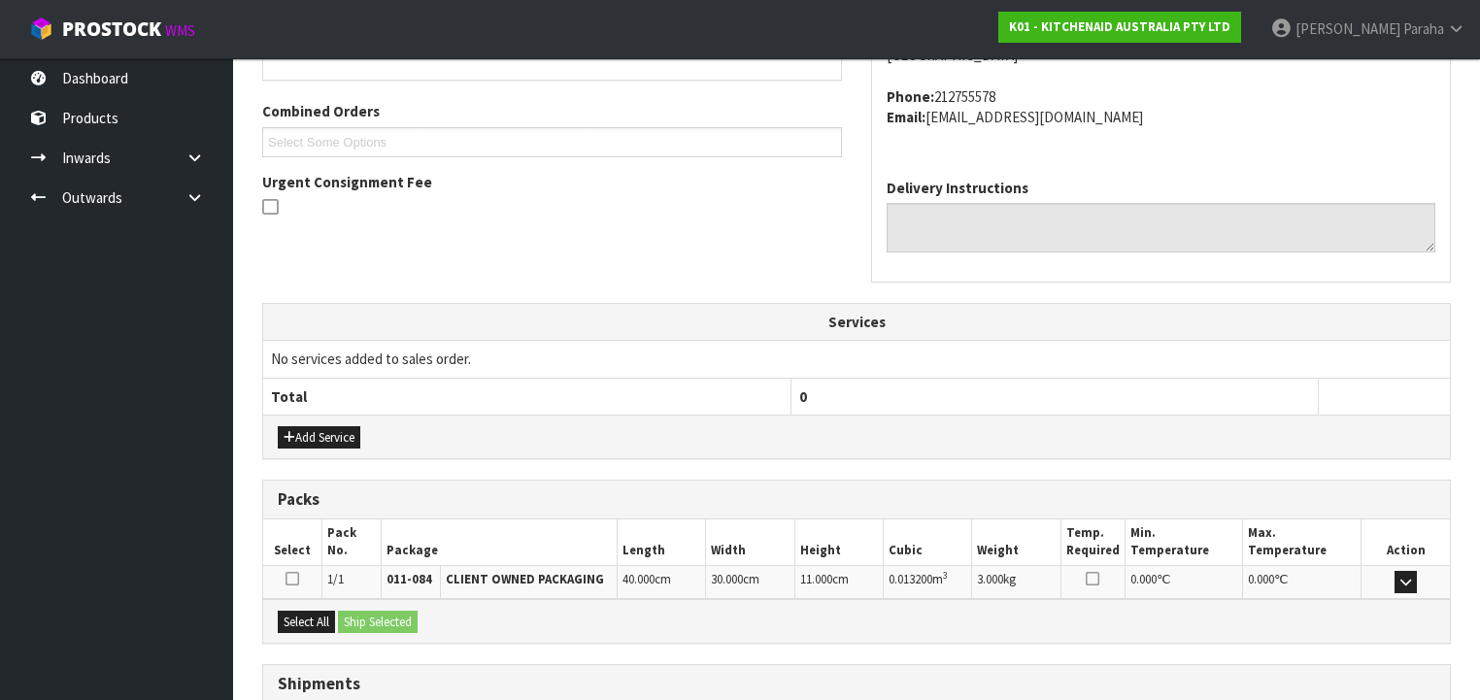
scroll to position [614, 0]
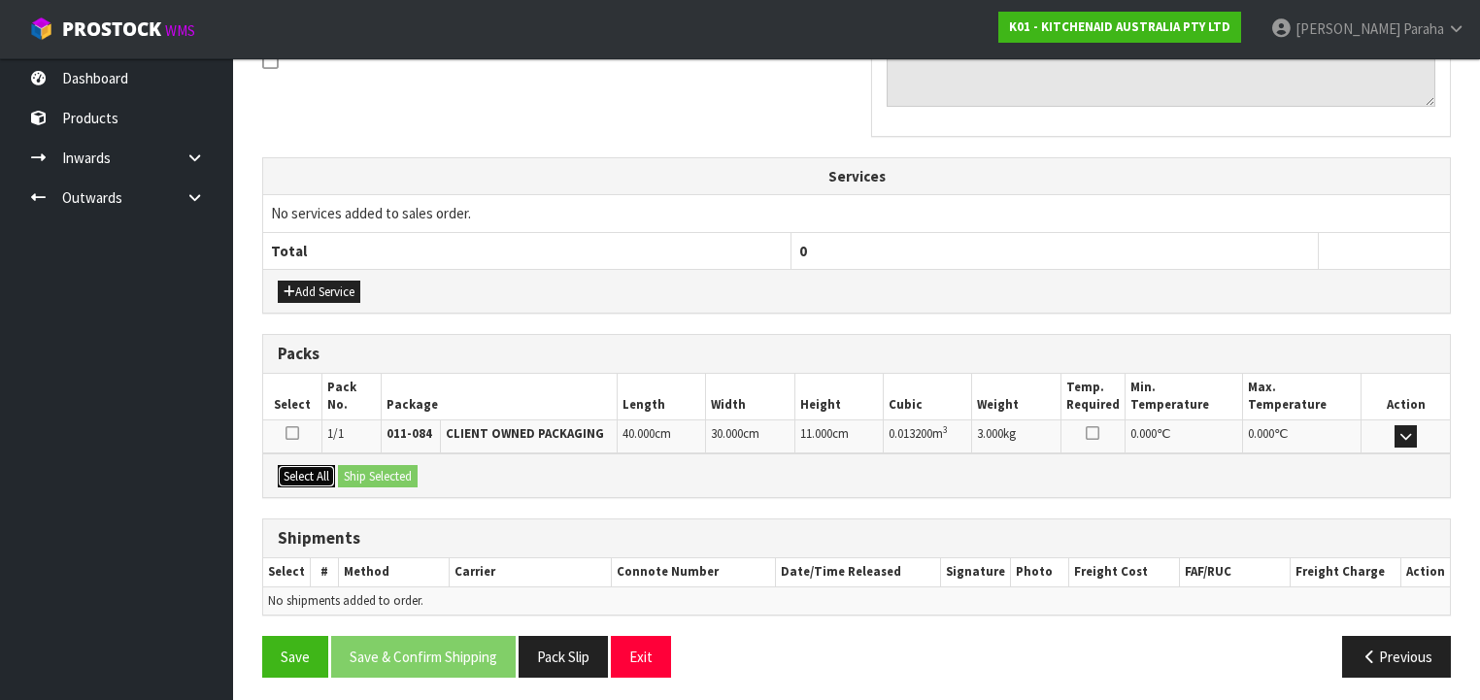
click at [308, 473] on button "Select All" at bounding box center [306, 476] width 57 height 23
click at [378, 466] on button "Ship Selected" at bounding box center [378, 476] width 80 height 23
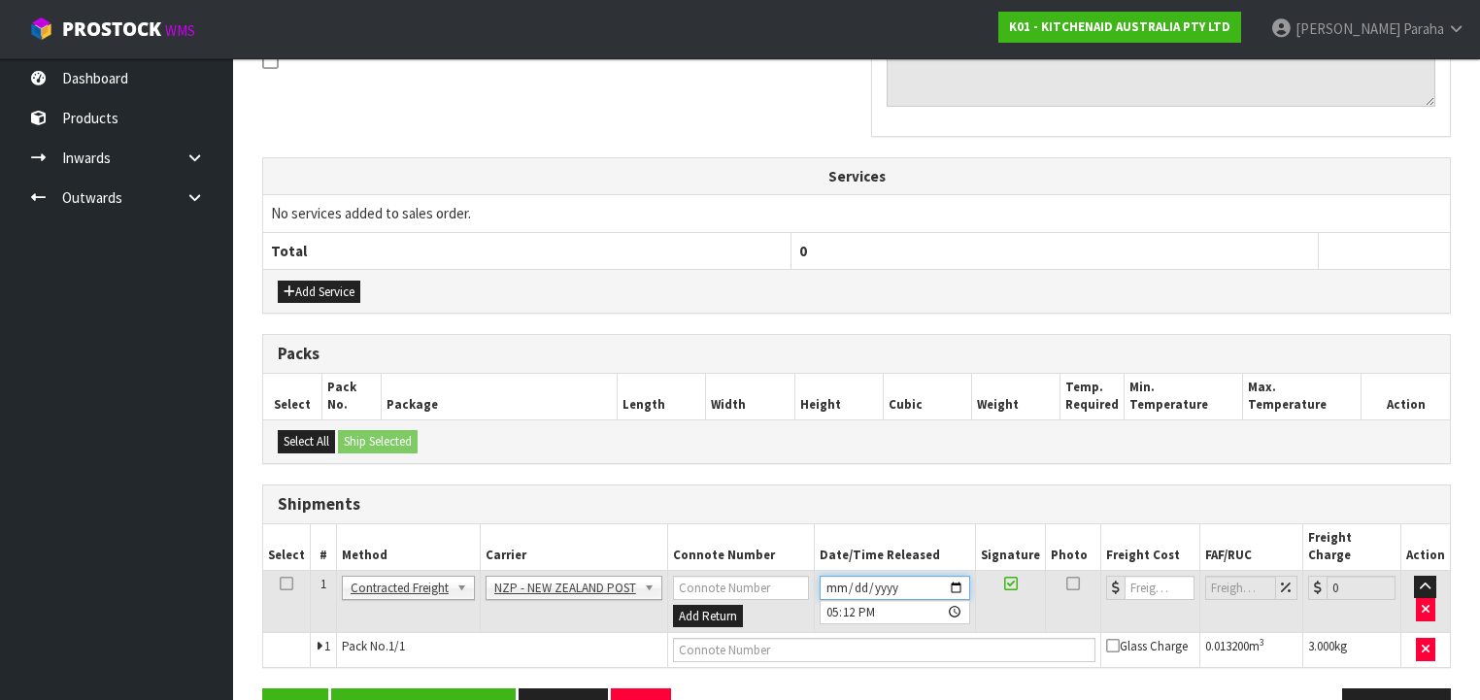
click at [953, 576] on input "[DATE]" at bounding box center [895, 588] width 151 height 24
click at [445, 689] on button "Save & Confirm Shipping" at bounding box center [423, 710] width 185 height 42
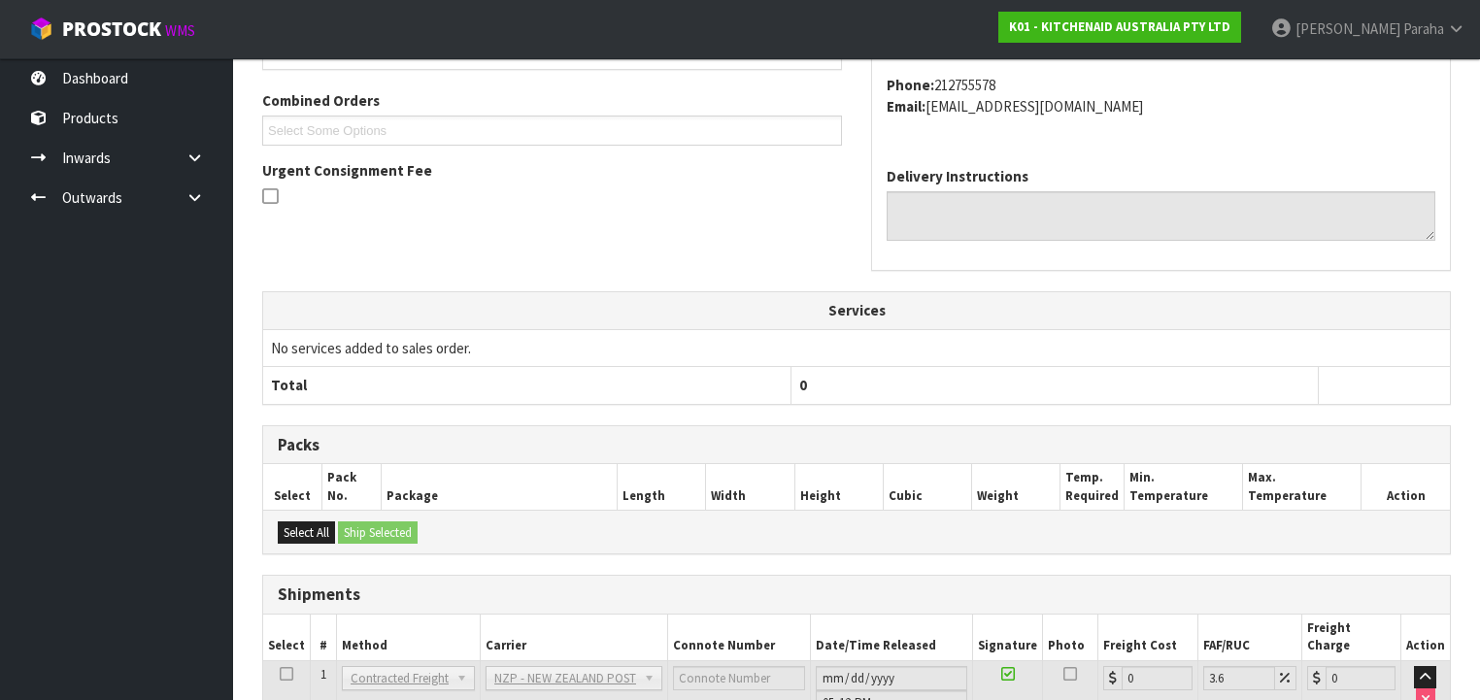
scroll to position [622, 0]
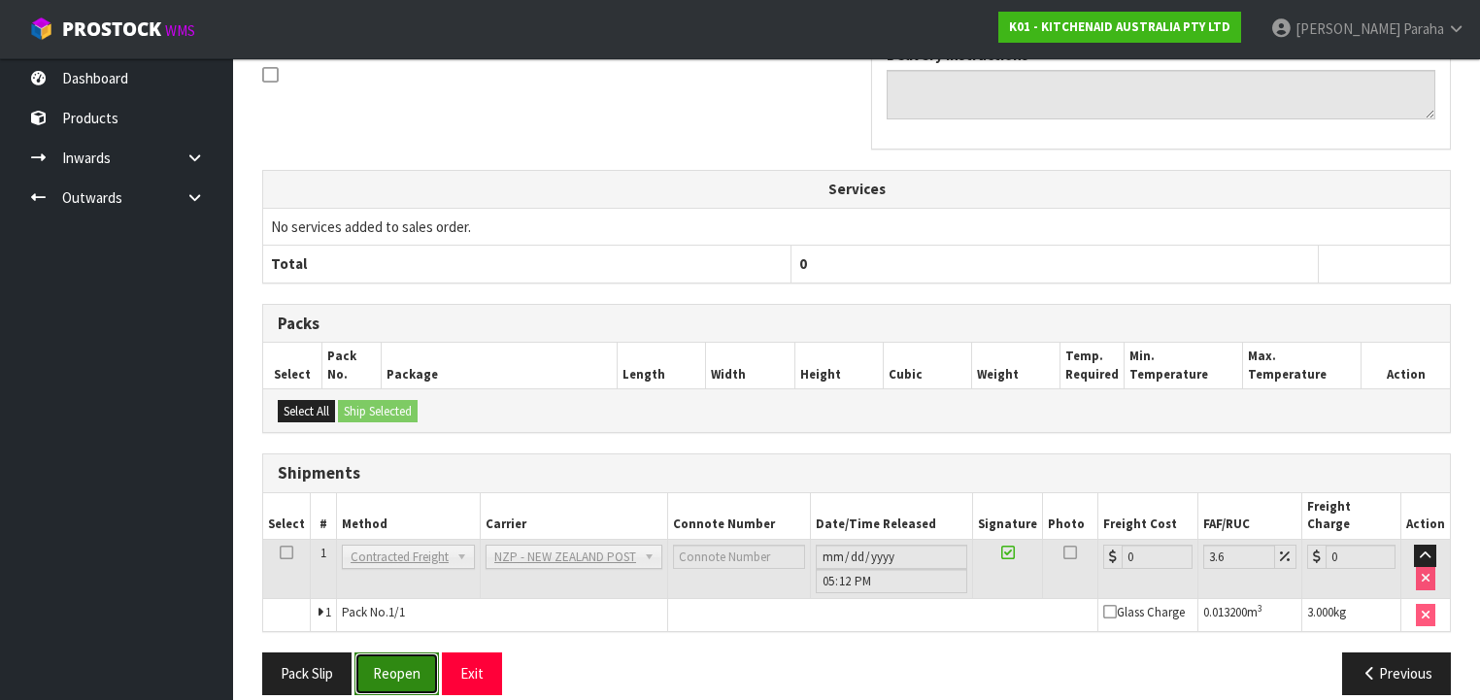
click at [405, 660] on button "Reopen" at bounding box center [397, 674] width 84 height 42
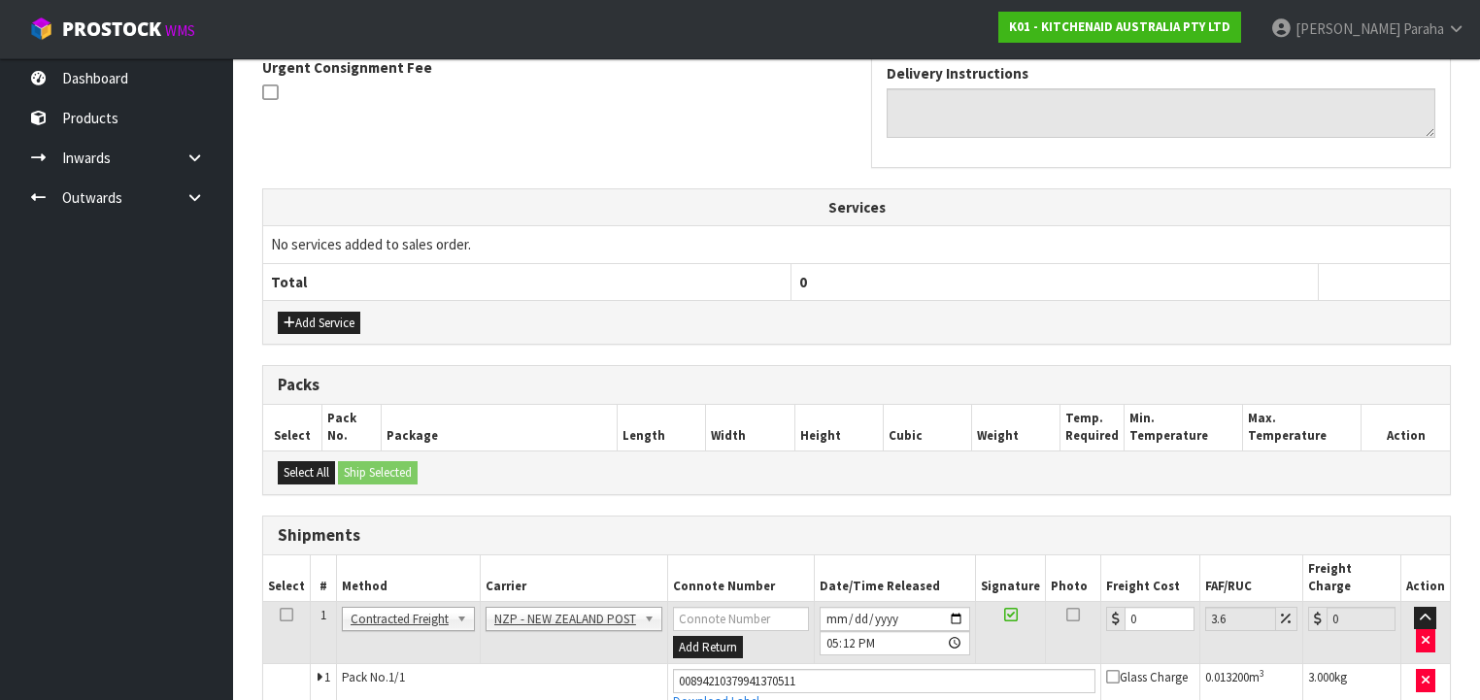
scroll to position [666, 0]
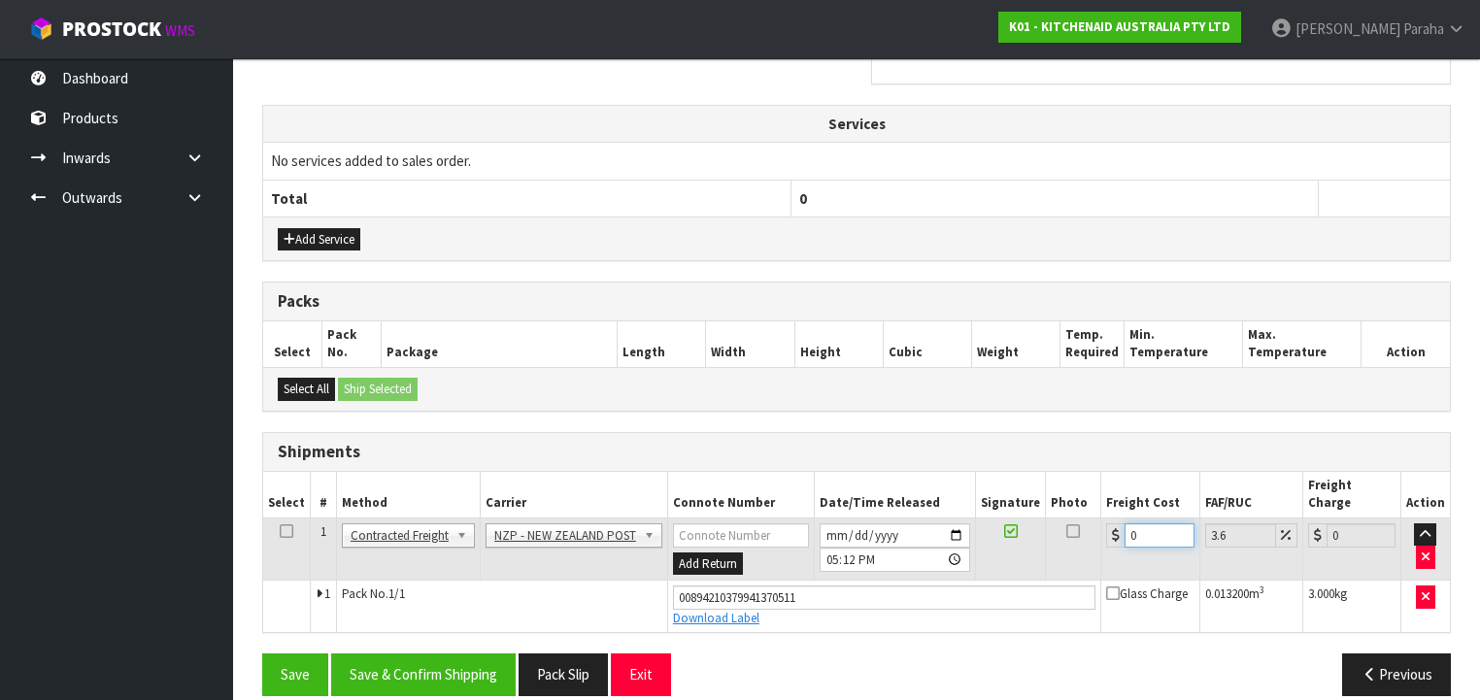
drag, startPoint x: 1146, startPoint y: 511, endPoint x: 1128, endPoint y: 509, distance: 18.6
click at [1128, 524] on input "0" at bounding box center [1159, 536] width 69 height 24
click at [401, 664] on button "Save & Confirm Shipping" at bounding box center [423, 675] width 185 height 42
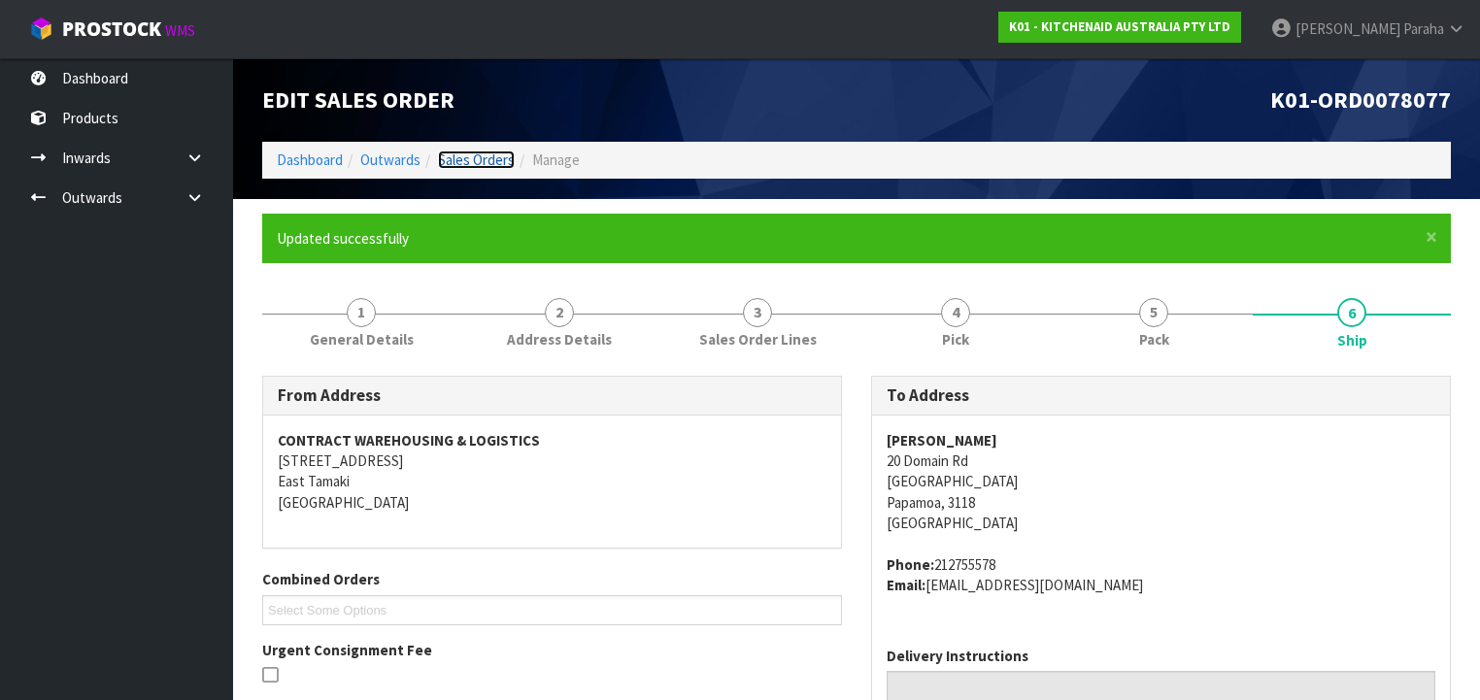
click at [479, 167] on link "Sales Orders" at bounding box center [476, 160] width 77 height 18
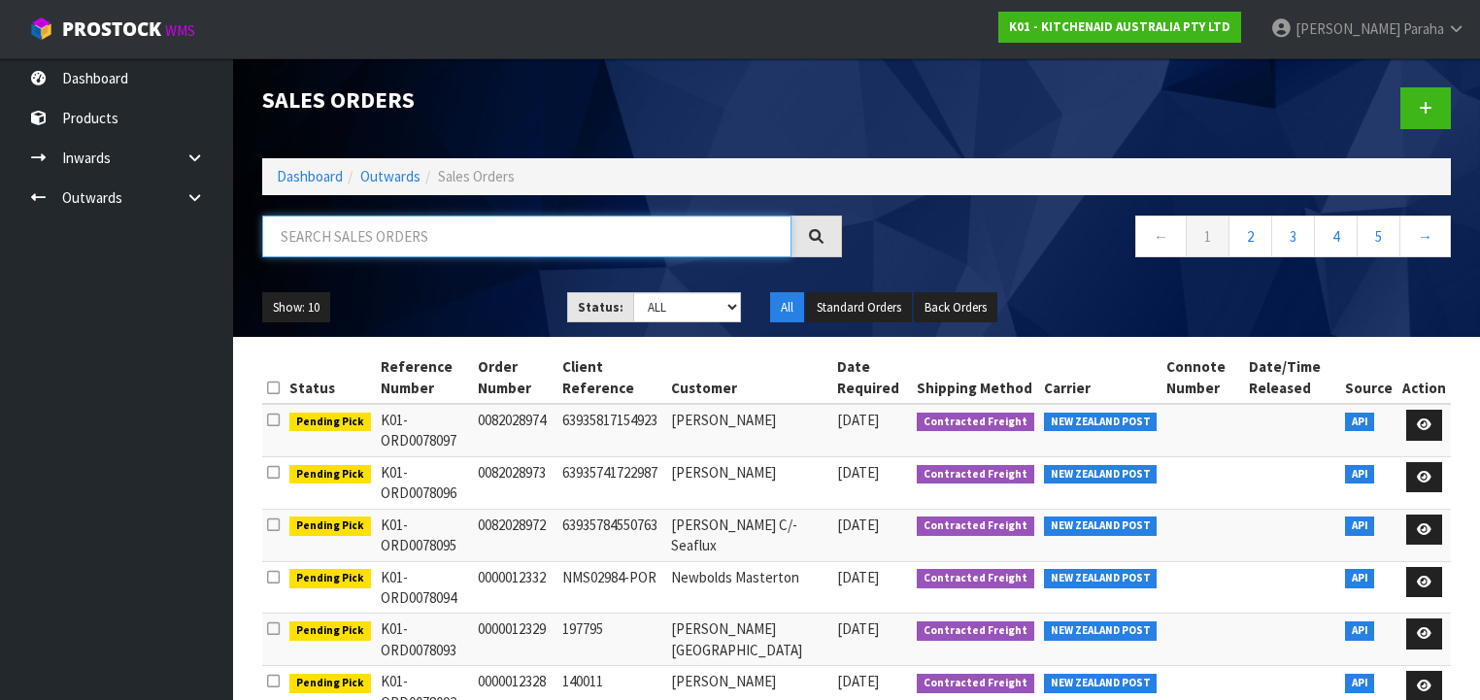
click at [430, 253] on input "text" at bounding box center [526, 237] width 529 height 42
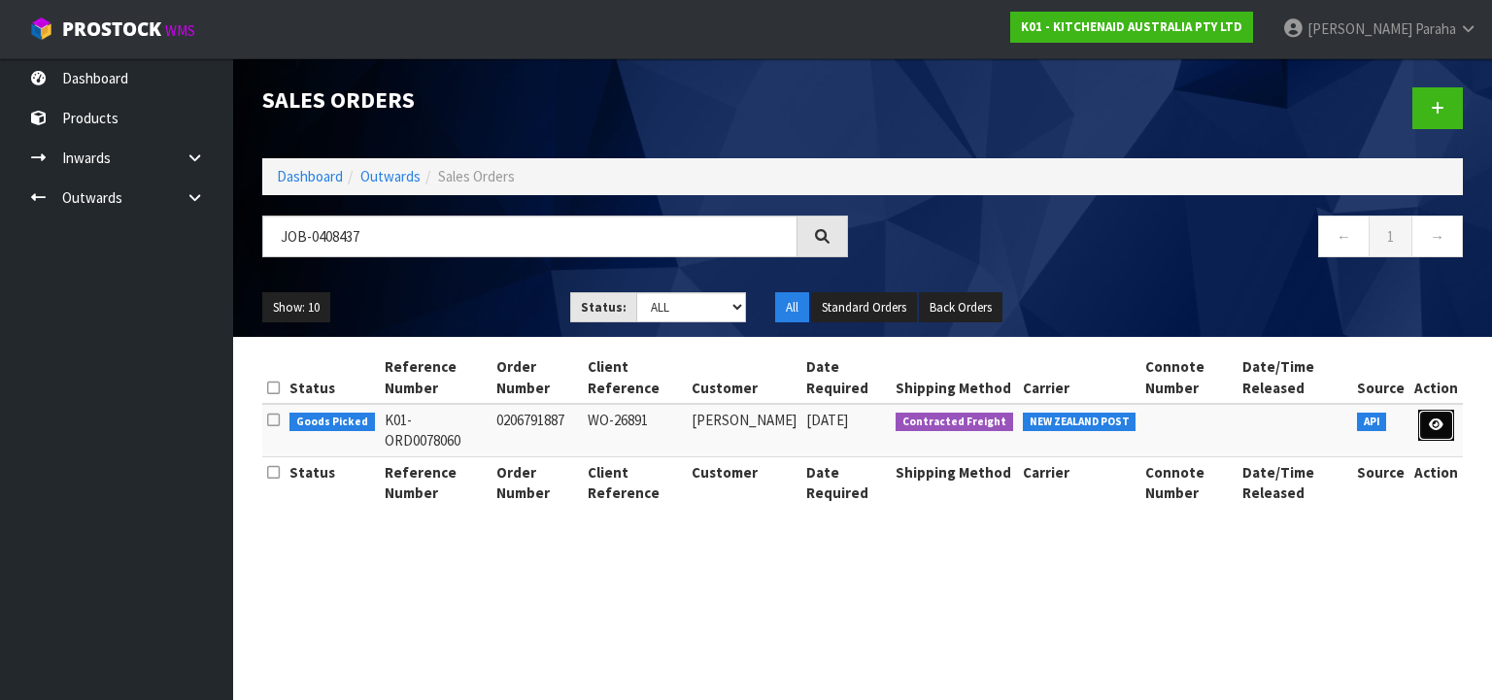
click at [1444, 432] on link at bounding box center [1436, 425] width 36 height 31
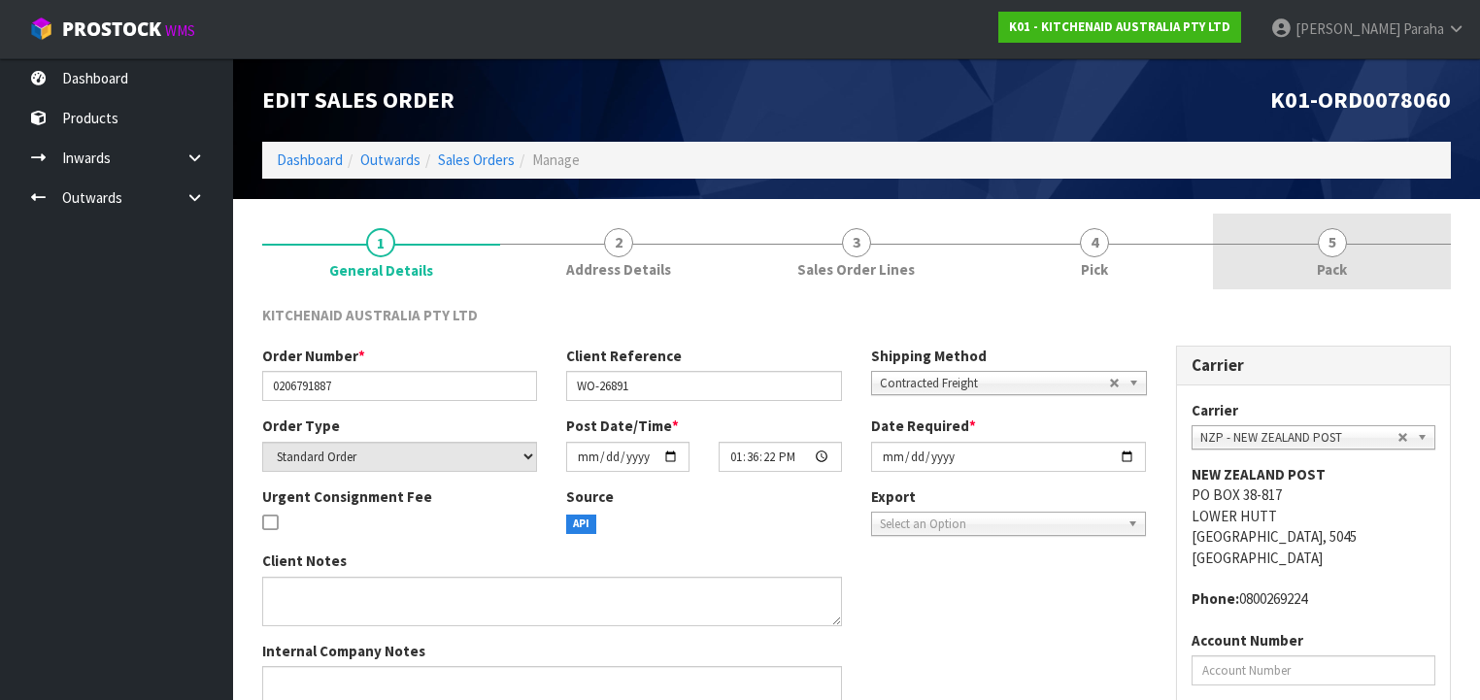
click at [1341, 250] on span "5" at bounding box center [1332, 242] width 29 height 29
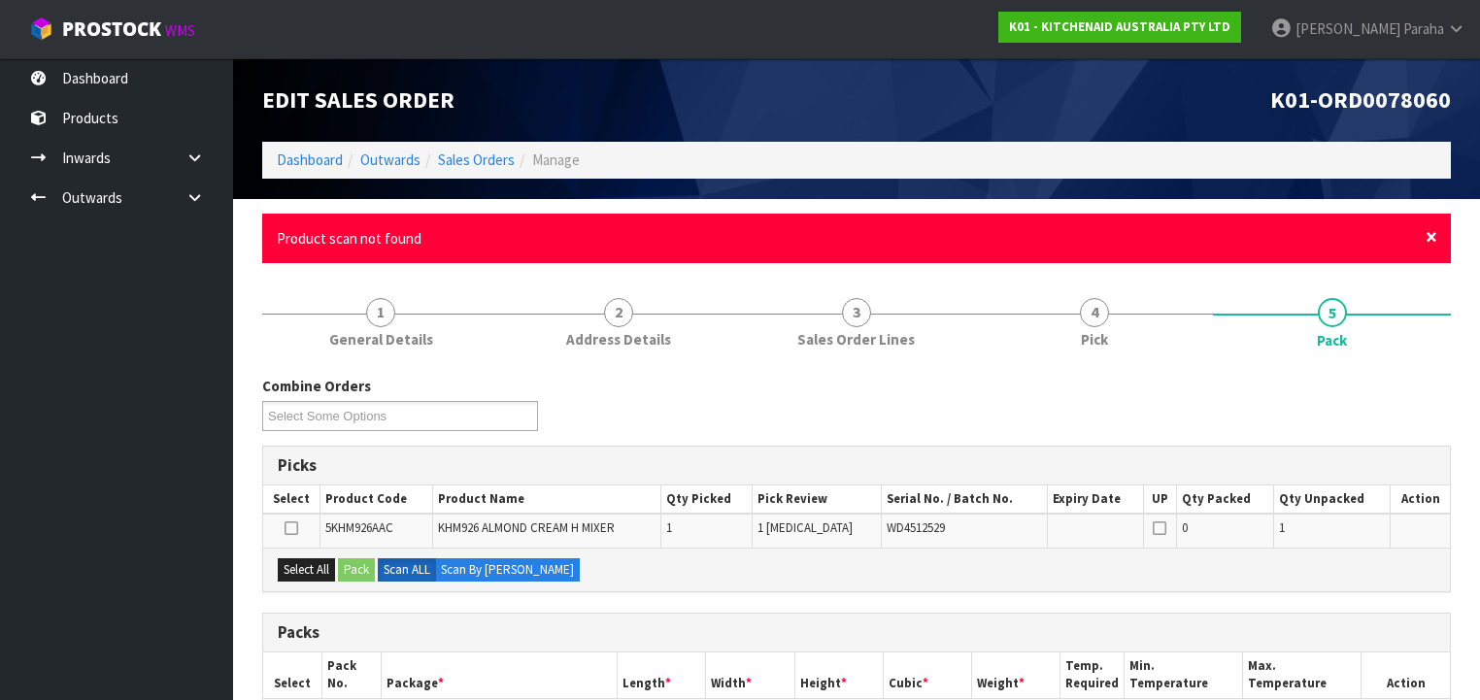
click at [1429, 236] on span "×" at bounding box center [1432, 236] width 12 height 27
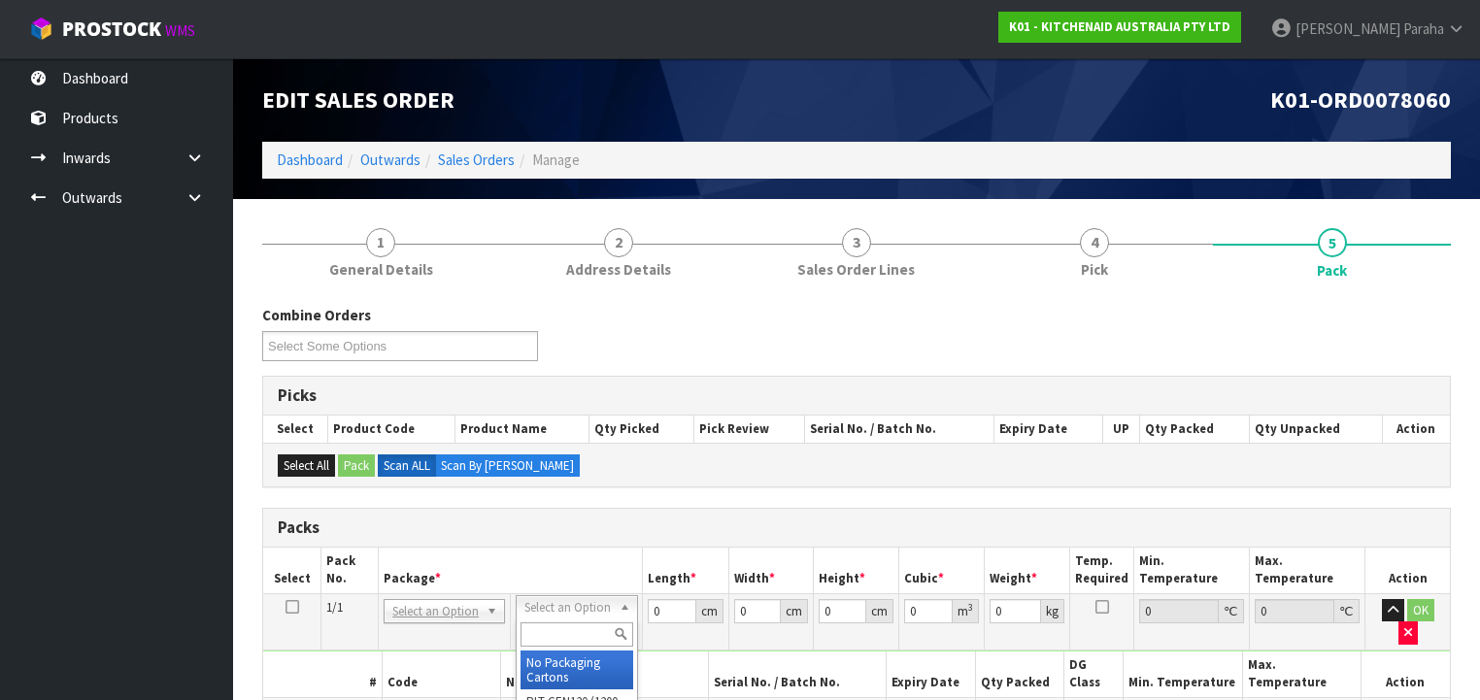
click at [591, 635] on input "text" at bounding box center [577, 635] width 112 height 24
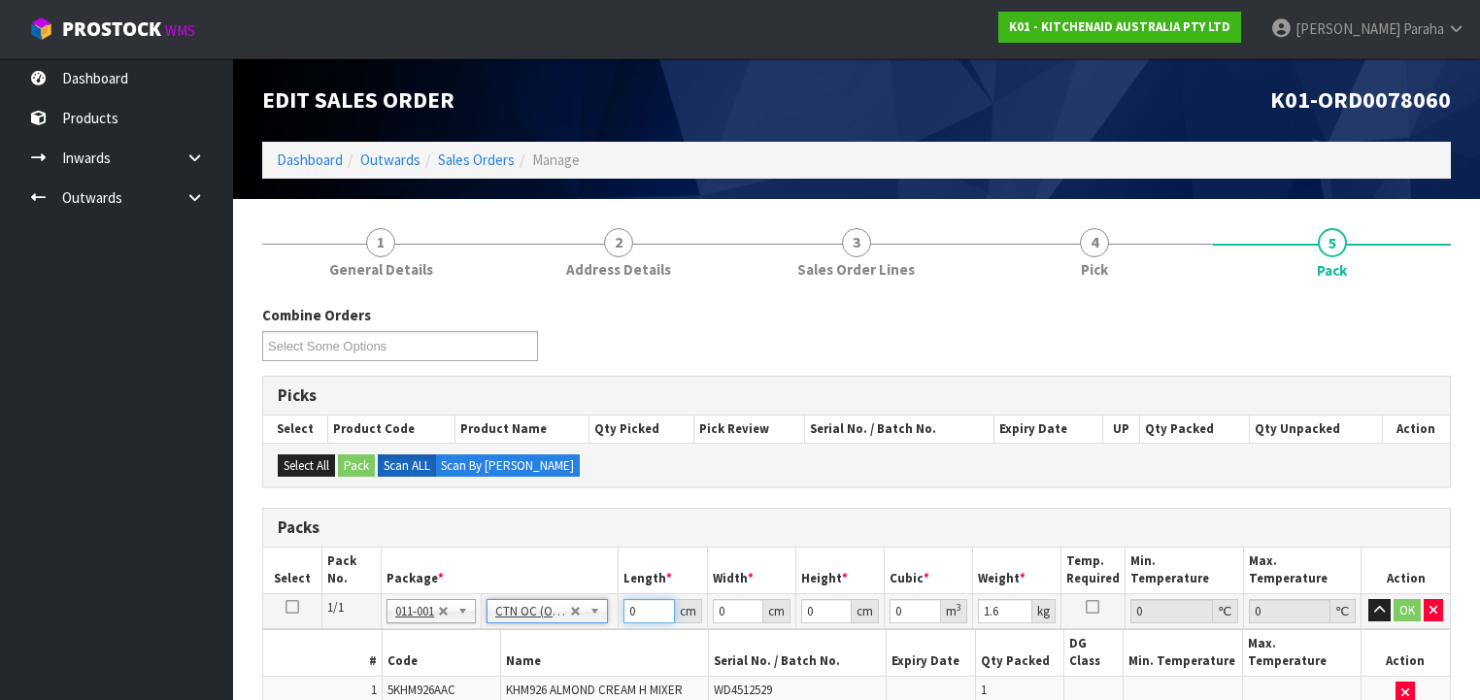
drag, startPoint x: 611, startPoint y: 606, endPoint x: 597, endPoint y: 610, distance: 14.1
click at [598, 609] on tr "1/1 NONE 007-001 007-002 007-004 007-009 007-013 007-014 007-015 007-017 007-01…" at bounding box center [856, 610] width 1187 height 35
click at [1368, 599] on button "button" at bounding box center [1379, 610] width 22 height 23
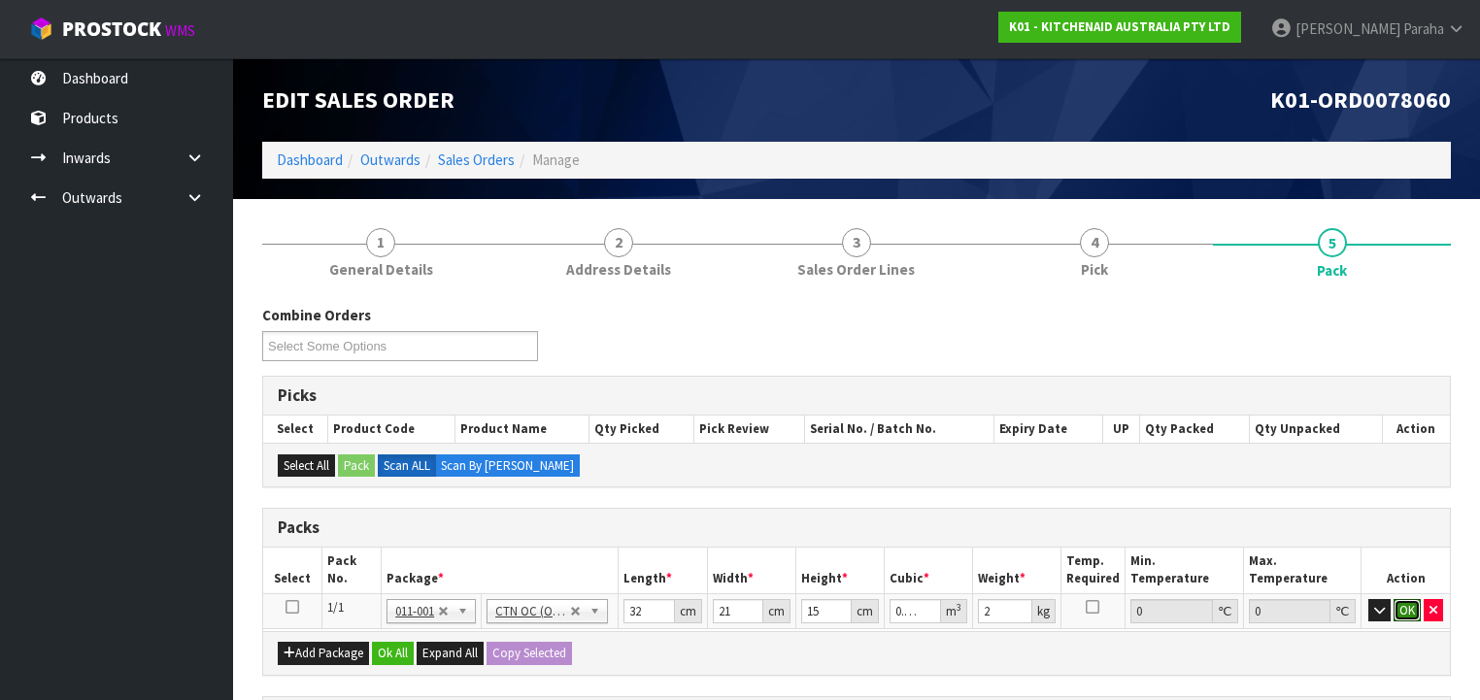
click button "OK" at bounding box center [1407, 610] width 27 height 23
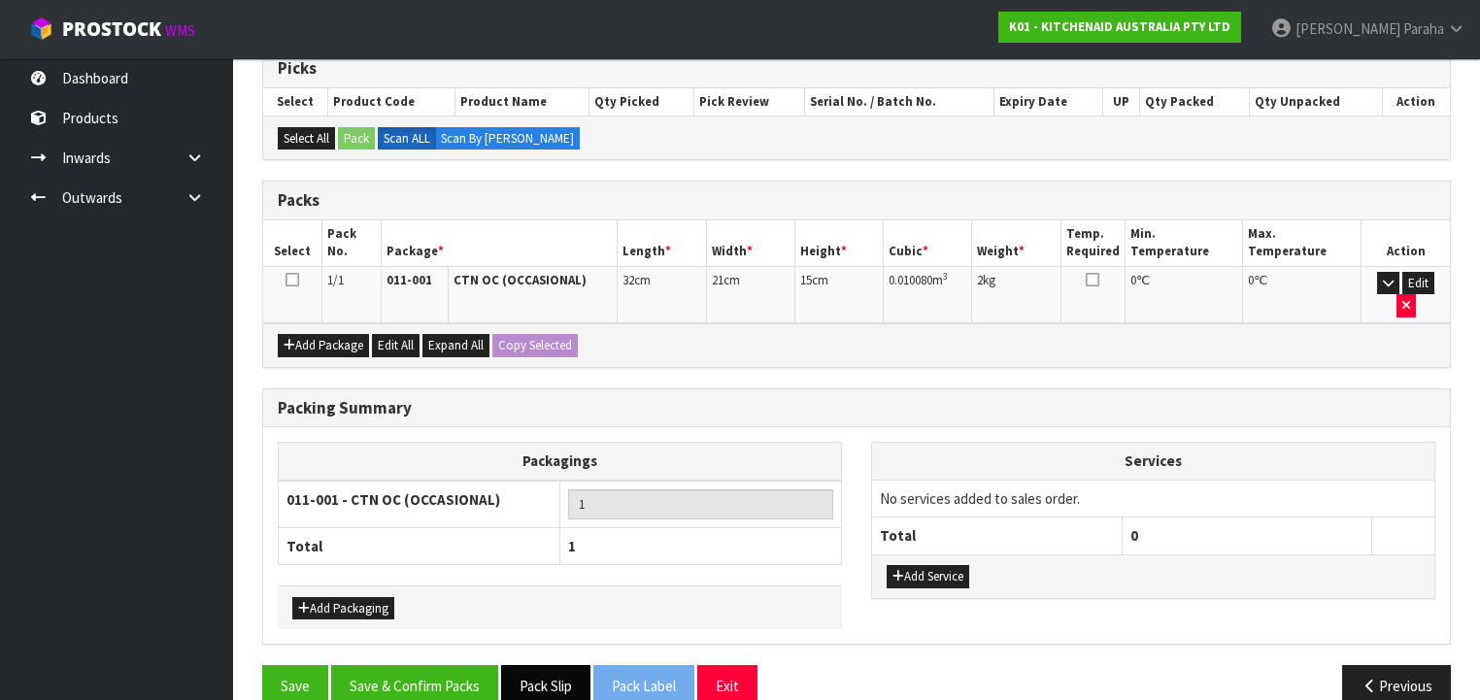
scroll to position [333, 0]
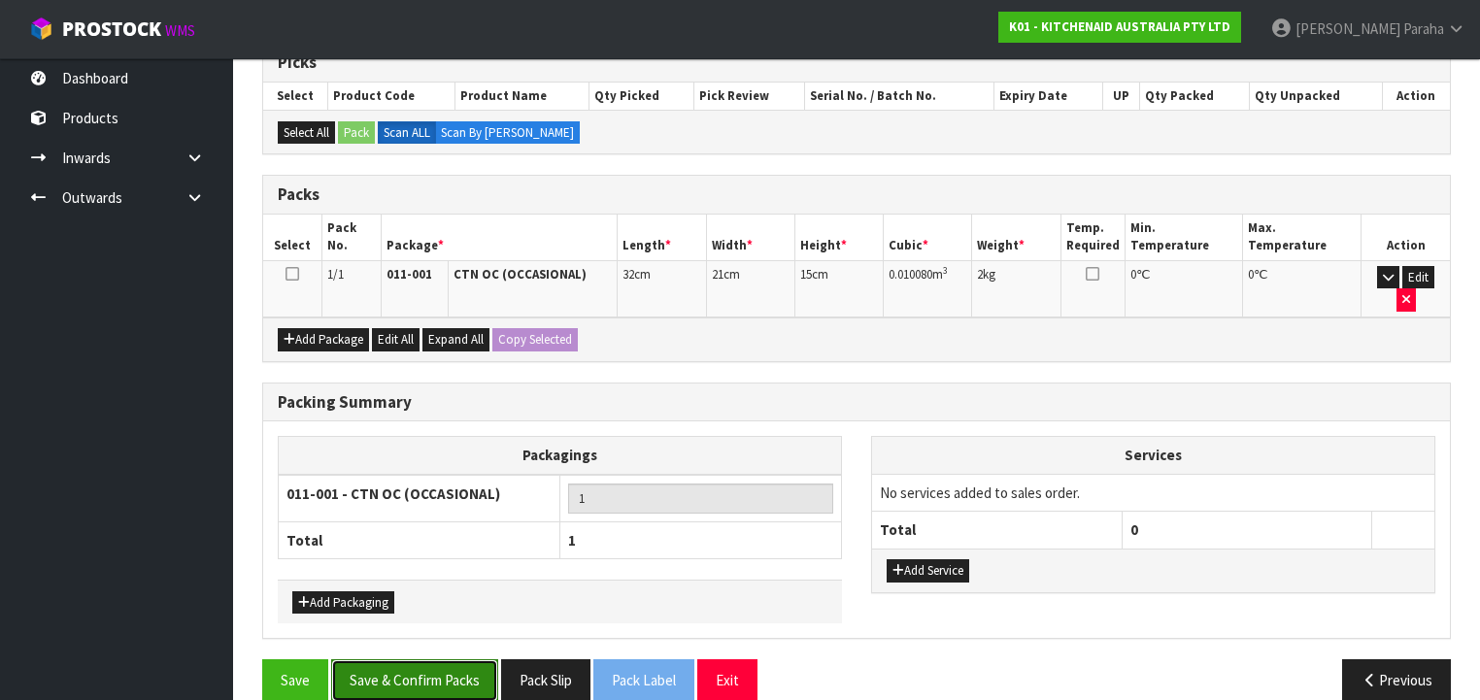
click at [435, 662] on button "Save & Confirm Packs" at bounding box center [414, 680] width 167 height 42
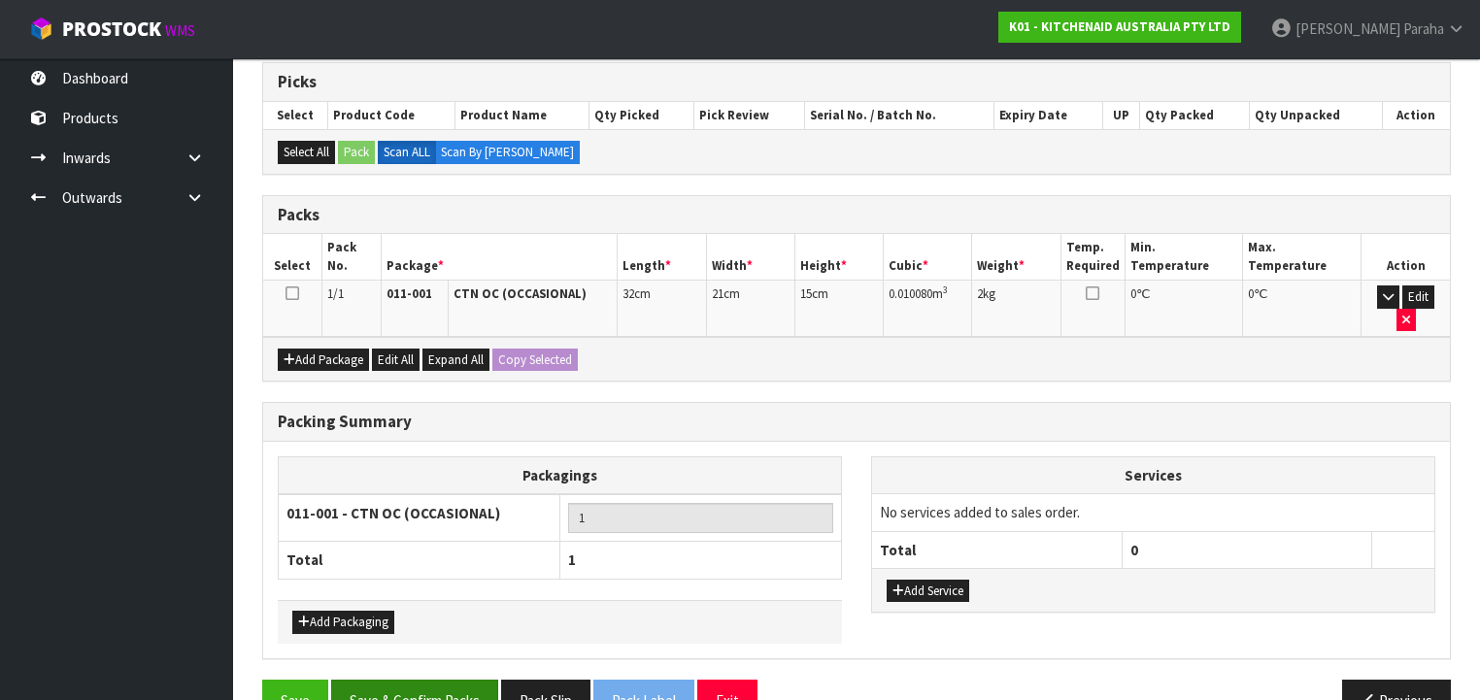
scroll to position [361, 0]
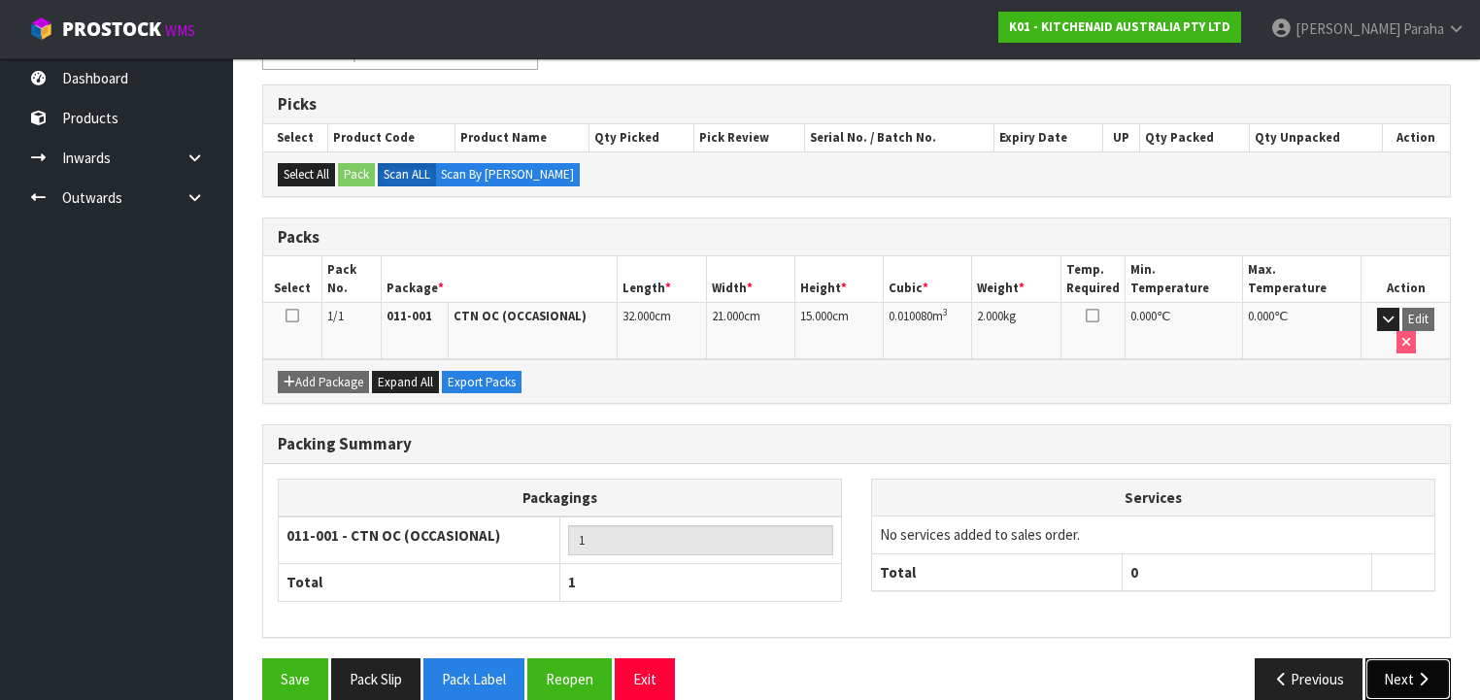
click at [1404, 659] on button "Next" at bounding box center [1408, 680] width 85 height 42
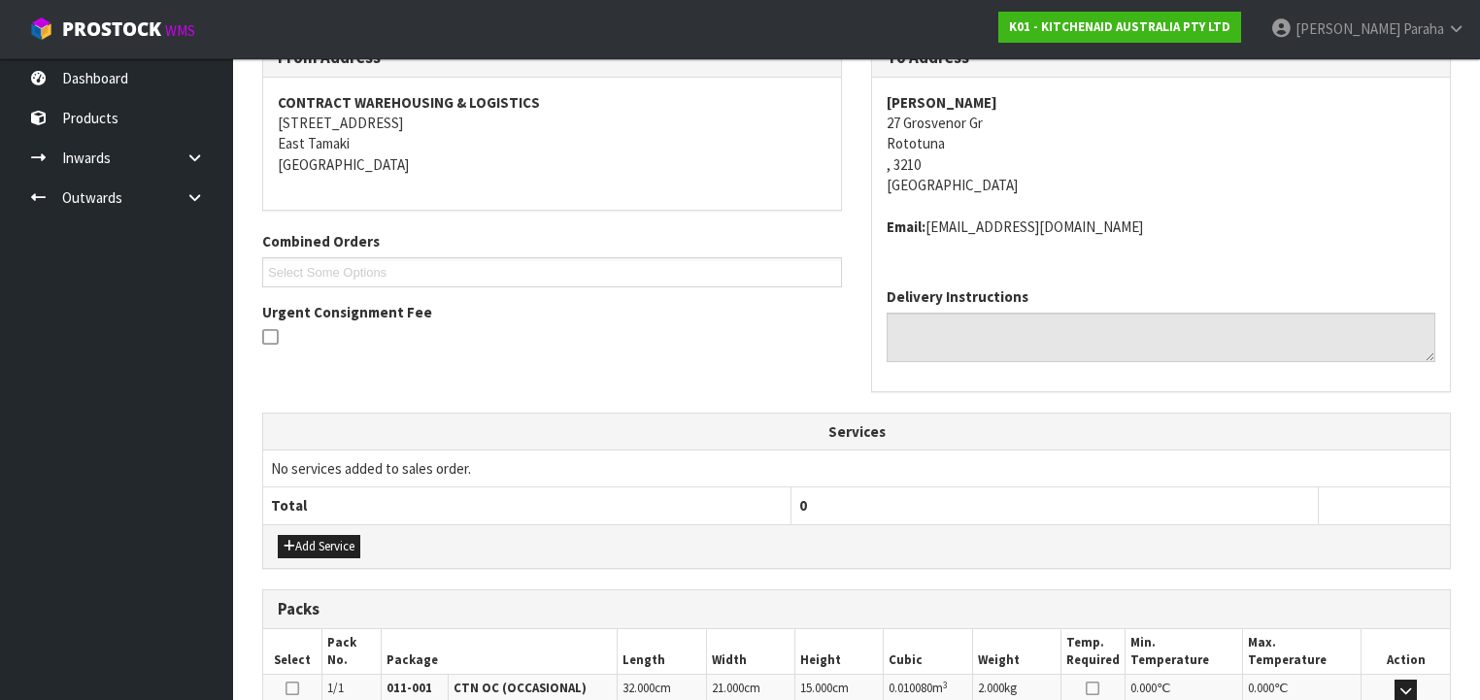
scroll to position [593, 0]
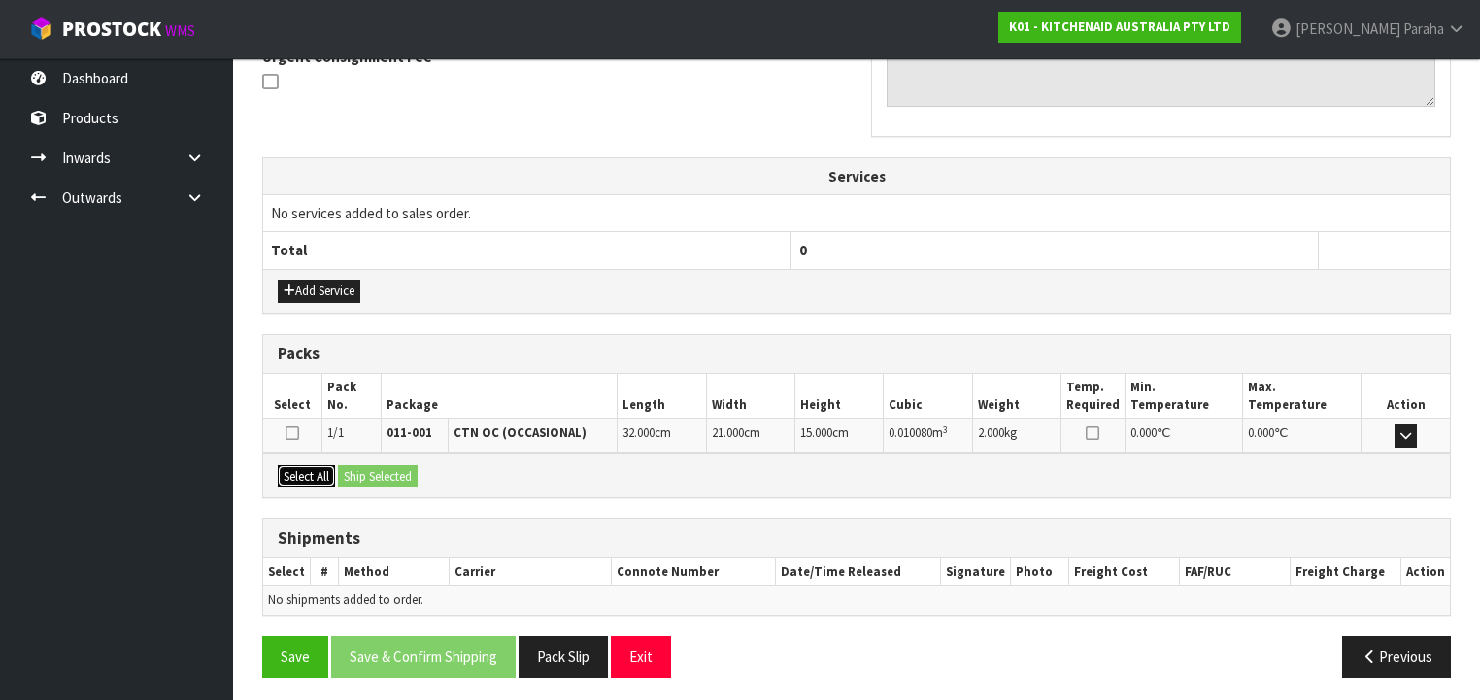
click at [322, 473] on button "Select All" at bounding box center [306, 476] width 57 height 23
click at [381, 472] on button "Ship Selected" at bounding box center [378, 476] width 80 height 23
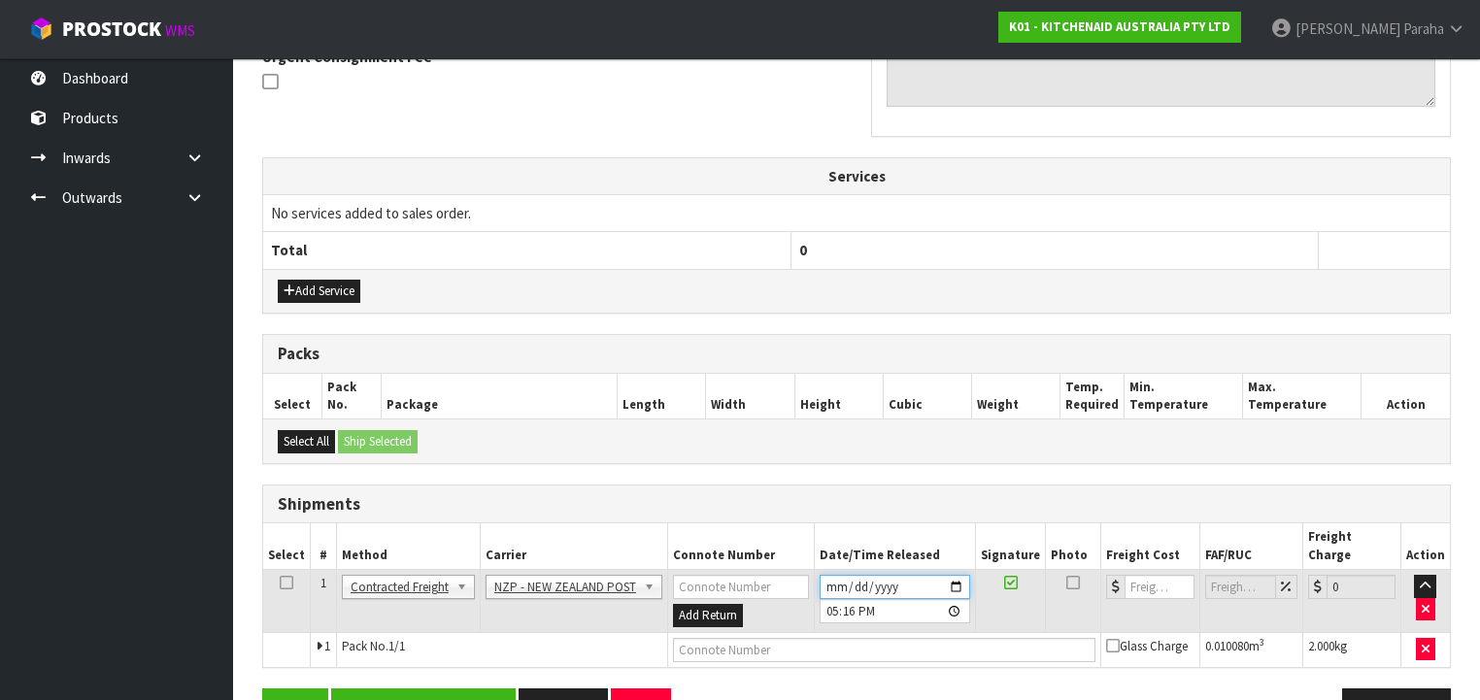
click at [956, 575] on input "[DATE]" at bounding box center [895, 587] width 151 height 24
click at [473, 689] on button "Save & Confirm Shipping" at bounding box center [423, 710] width 185 height 42
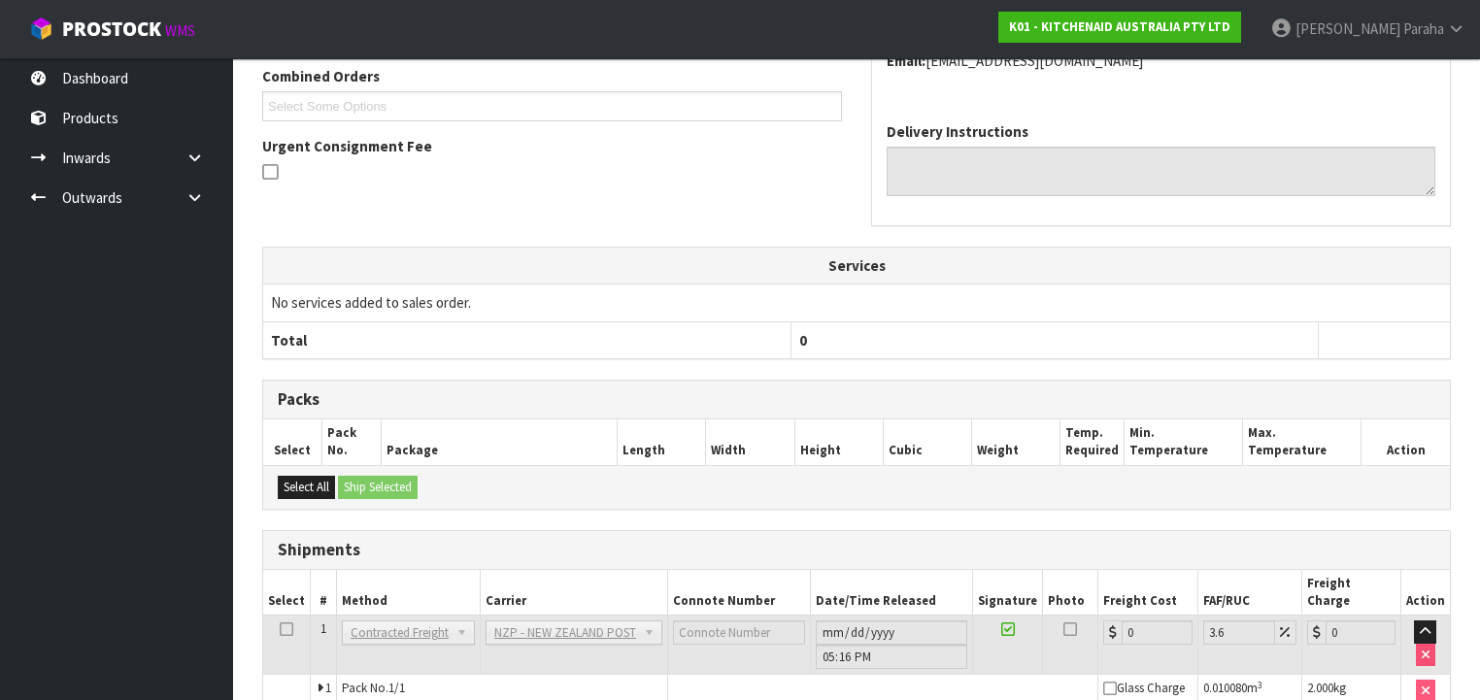
scroll to position [601, 0]
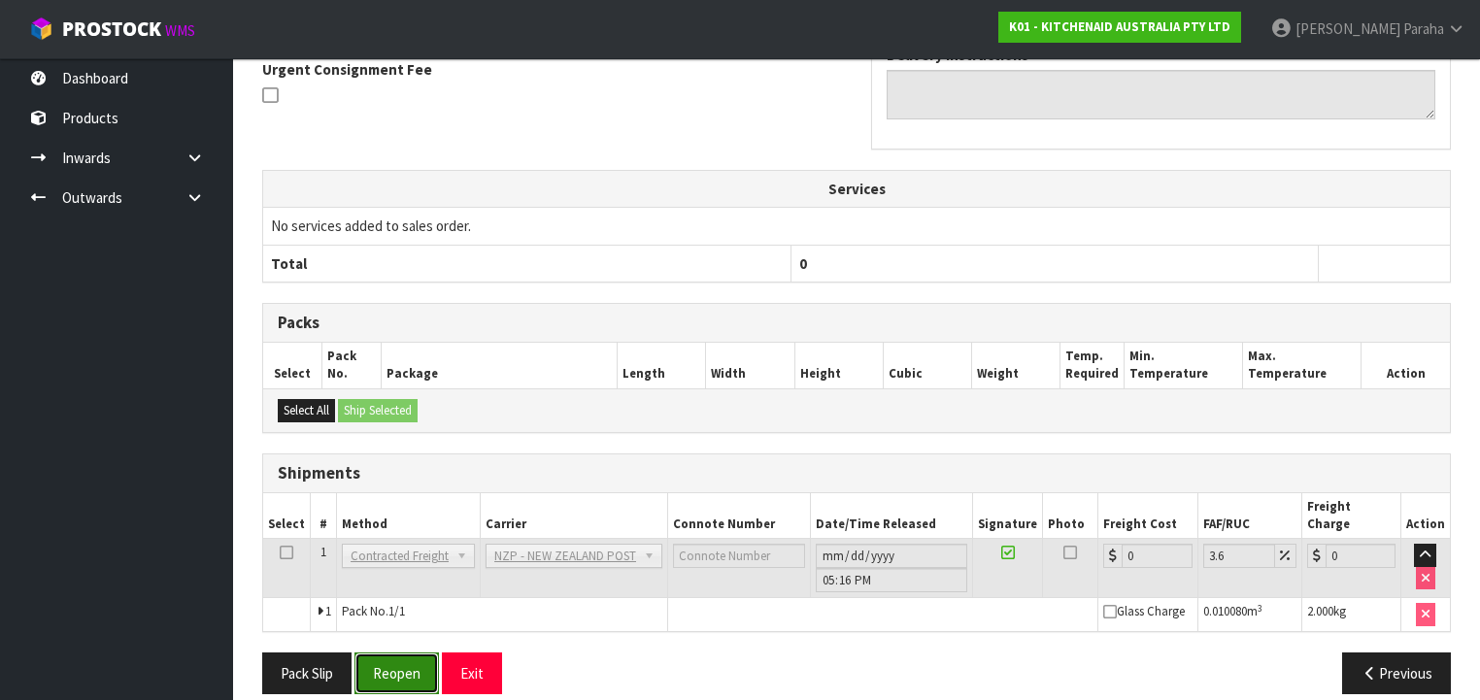
click at [398, 666] on button "Reopen" at bounding box center [397, 674] width 84 height 42
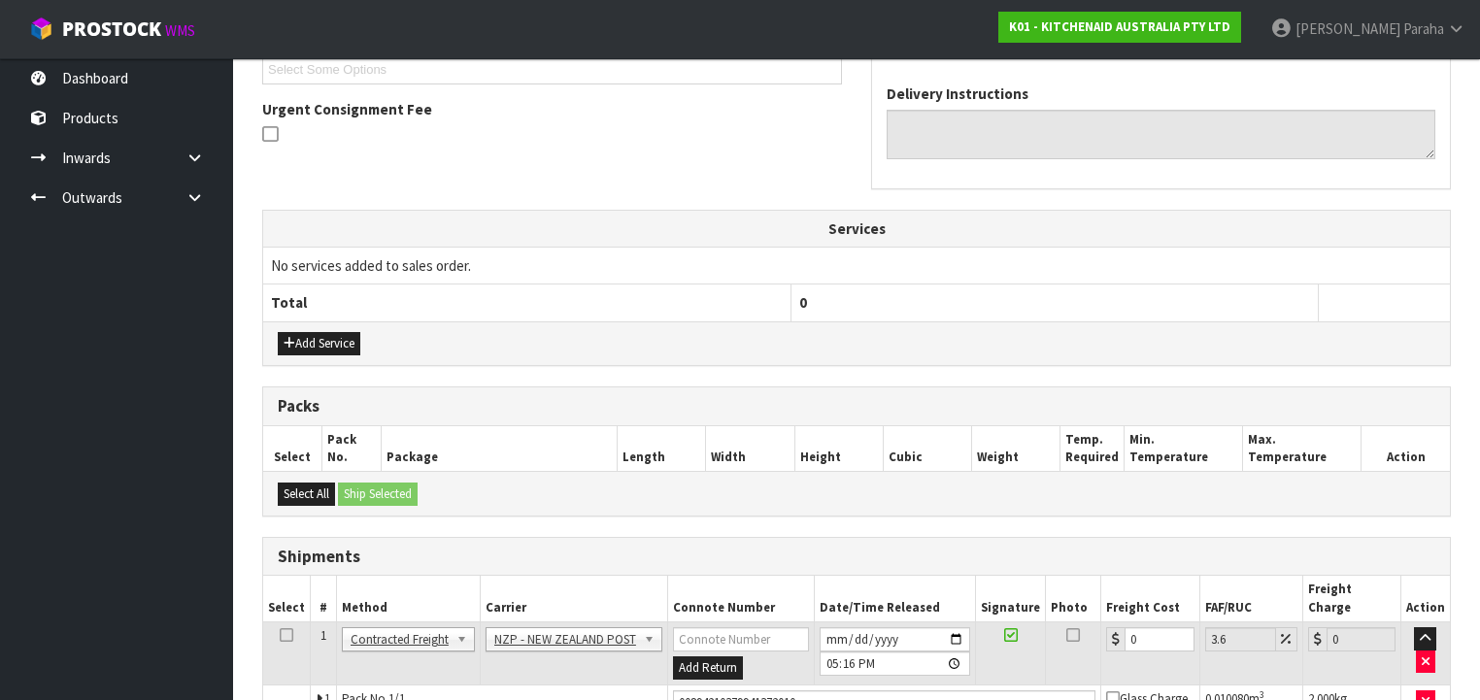
scroll to position [646, 0]
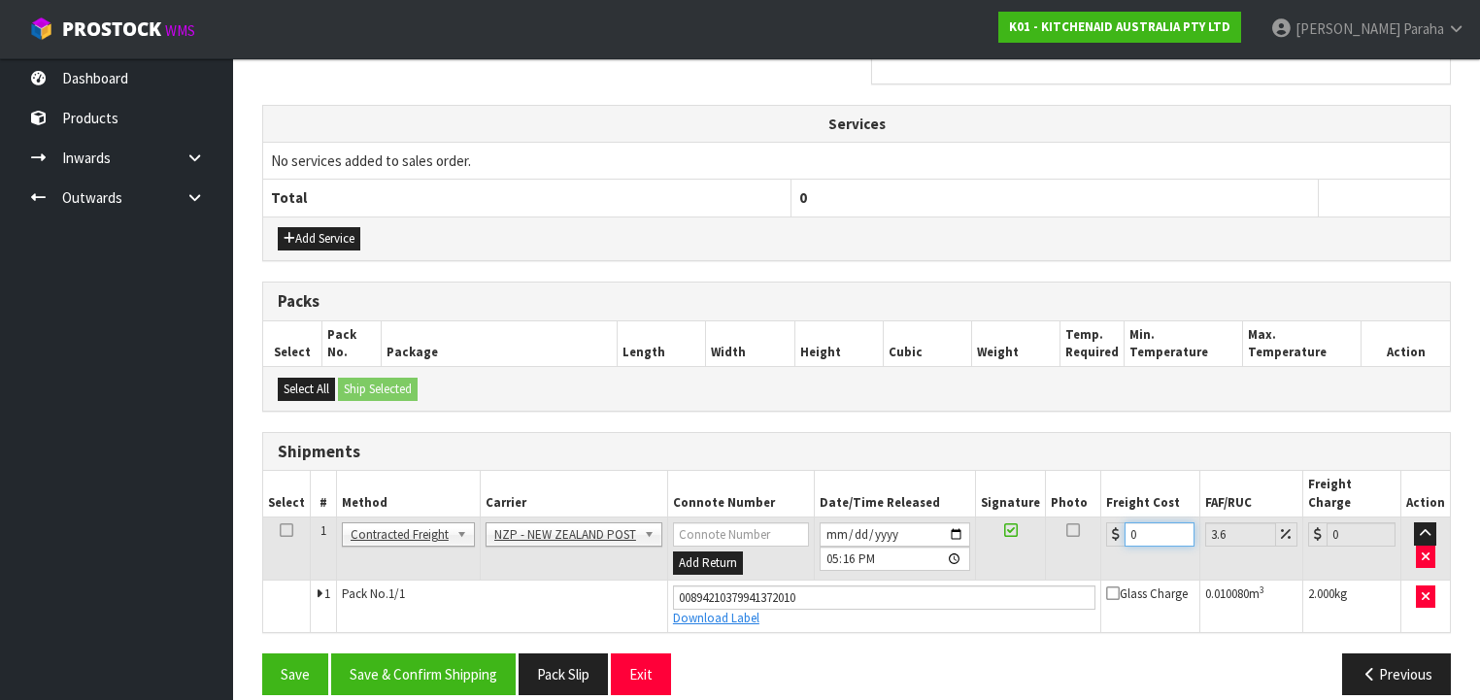
drag, startPoint x: 1141, startPoint y: 514, endPoint x: 1087, endPoint y: 509, distance: 54.6
click at [1088, 518] on tr "1 Client Local Pickup Customer Local Pickup Company Freight Contracted Freight …" at bounding box center [856, 549] width 1187 height 63
click at [424, 657] on button "Save & Confirm Shipping" at bounding box center [423, 675] width 185 height 42
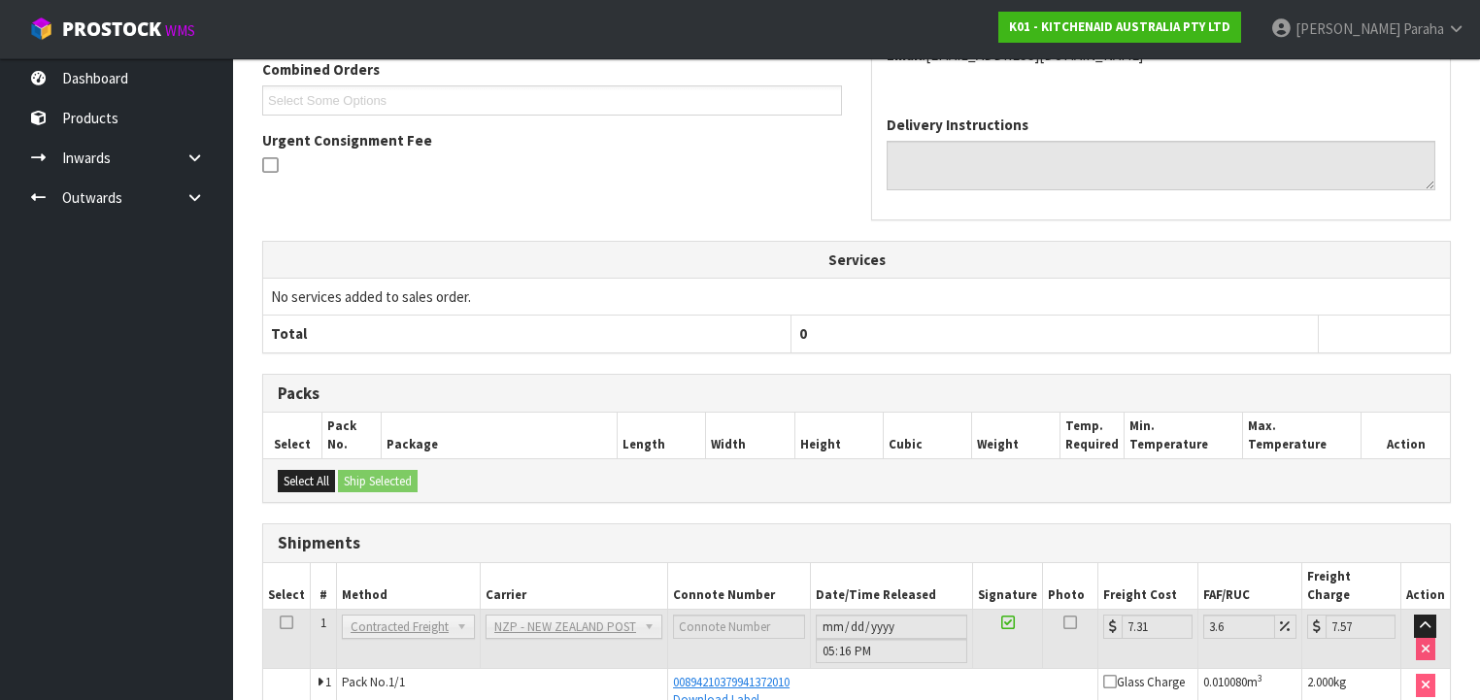
scroll to position [594, 0]
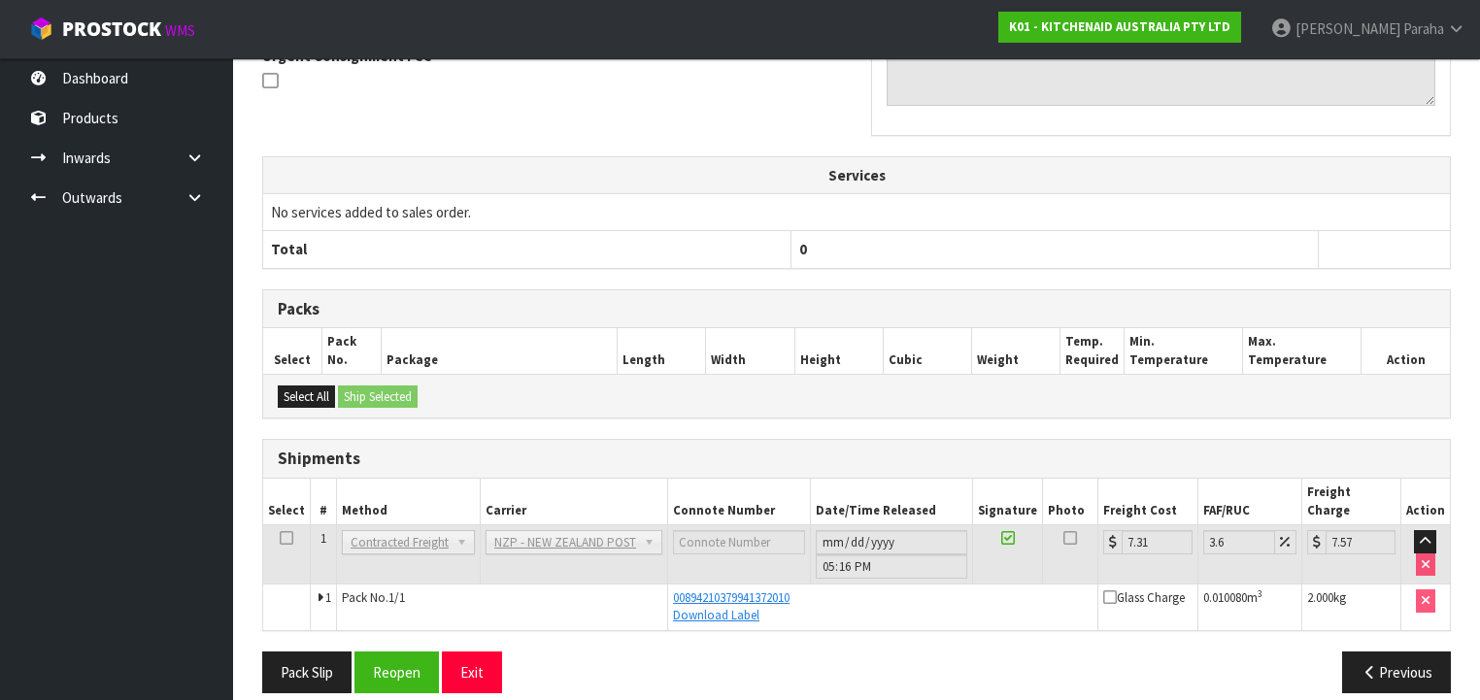
click at [524, 585] on td "Pack No. 1/1" at bounding box center [502, 608] width 331 height 46
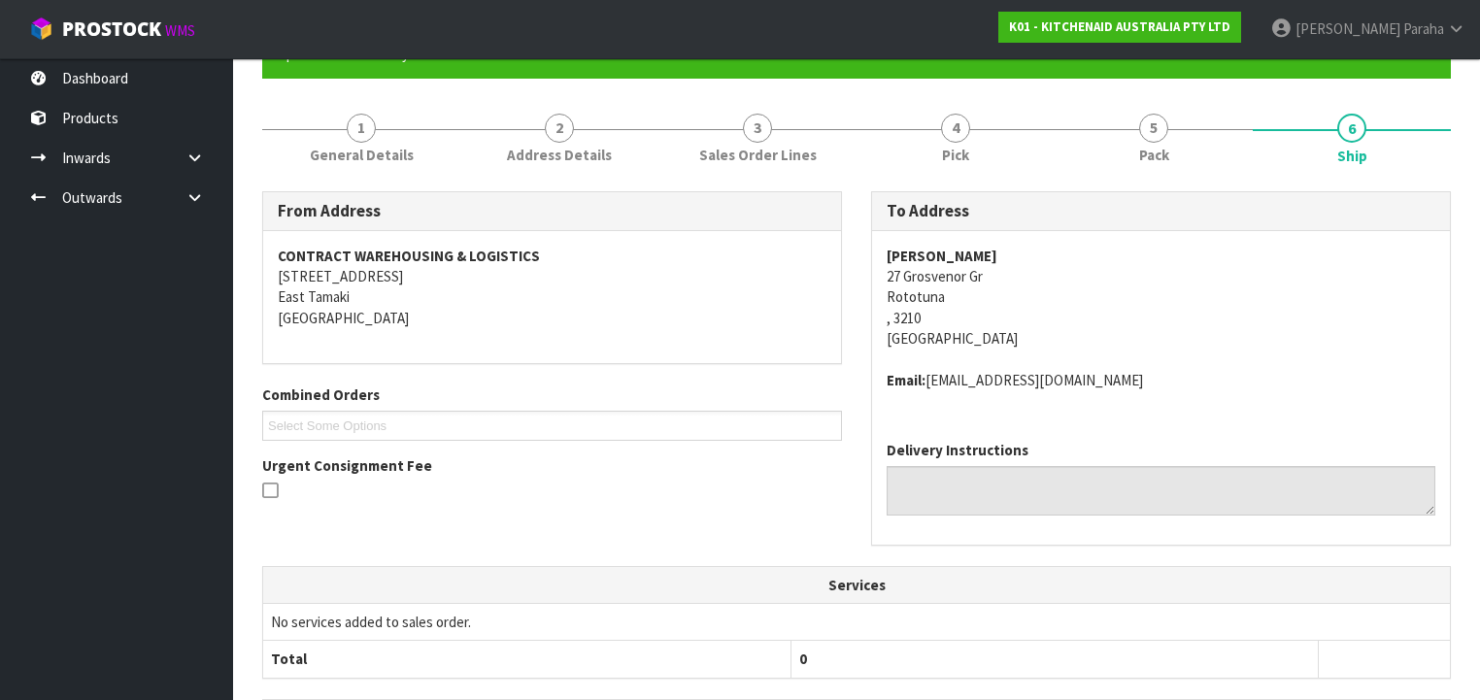
scroll to position [0, 0]
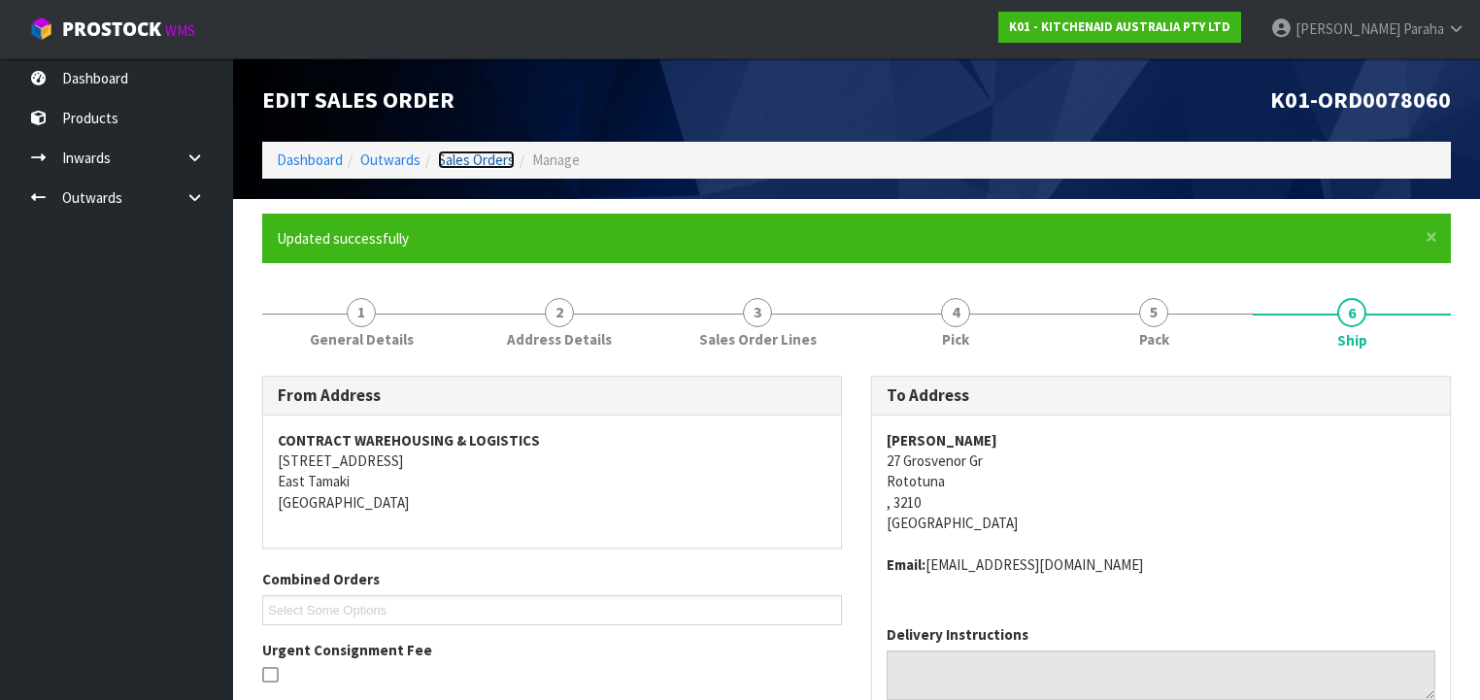
click at [471, 160] on link "Sales Orders" at bounding box center [476, 160] width 77 height 18
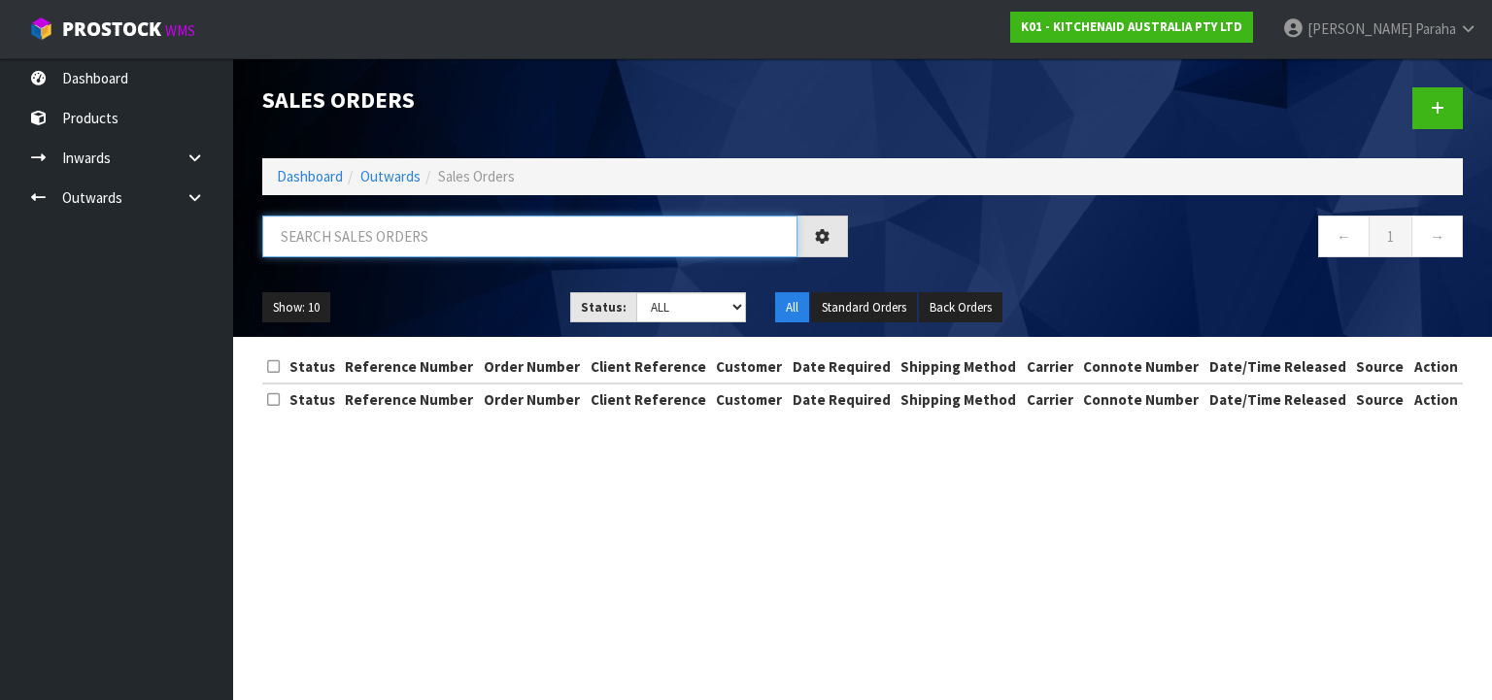
click at [416, 237] on input "text" at bounding box center [529, 237] width 535 height 42
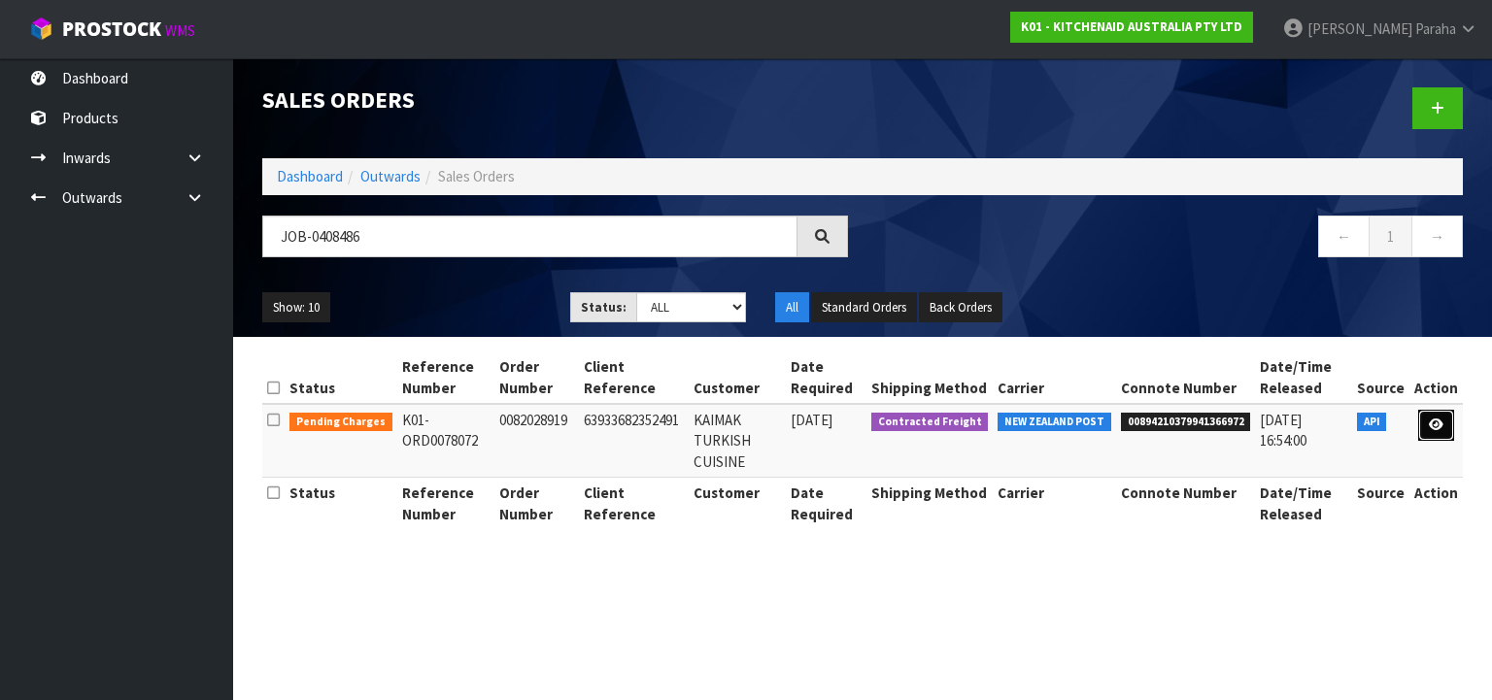
click at [1436, 429] on icon at bounding box center [1436, 425] width 15 height 13
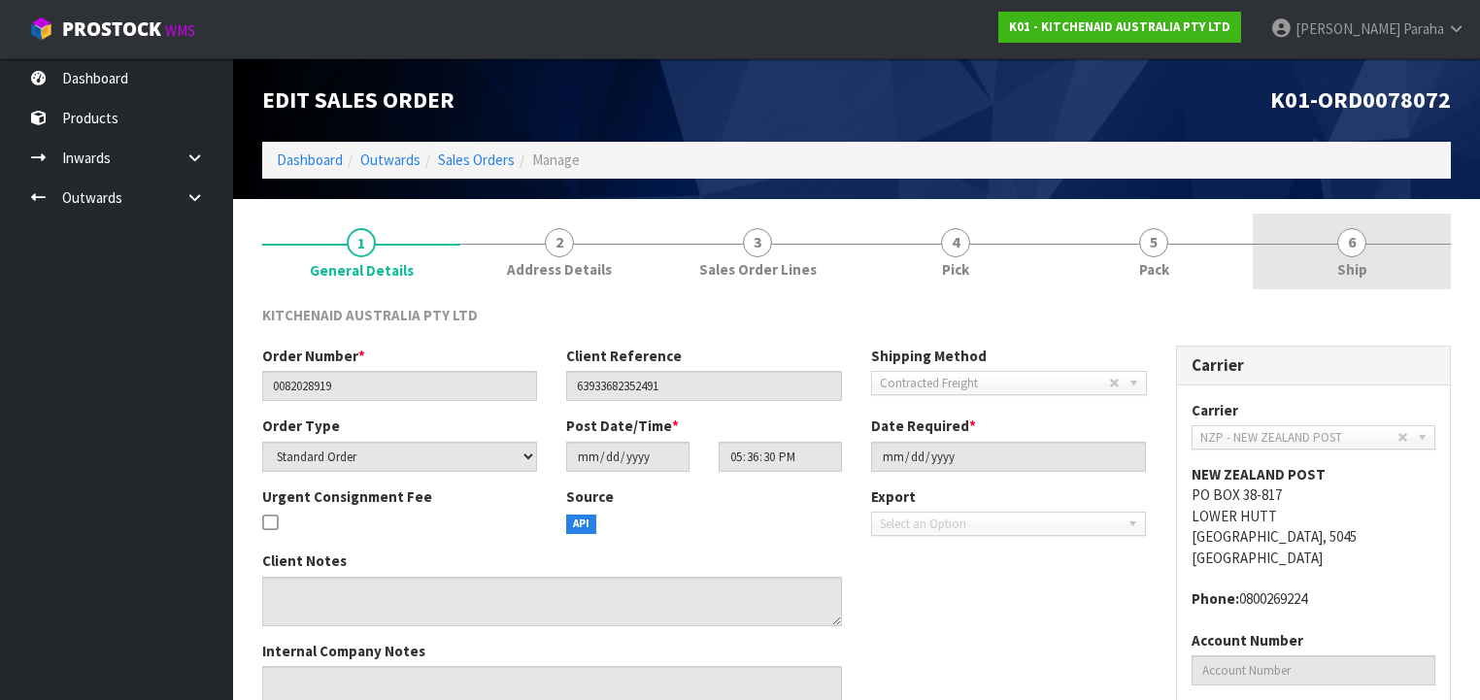
click at [1363, 240] on span "6" at bounding box center [1351, 242] width 29 height 29
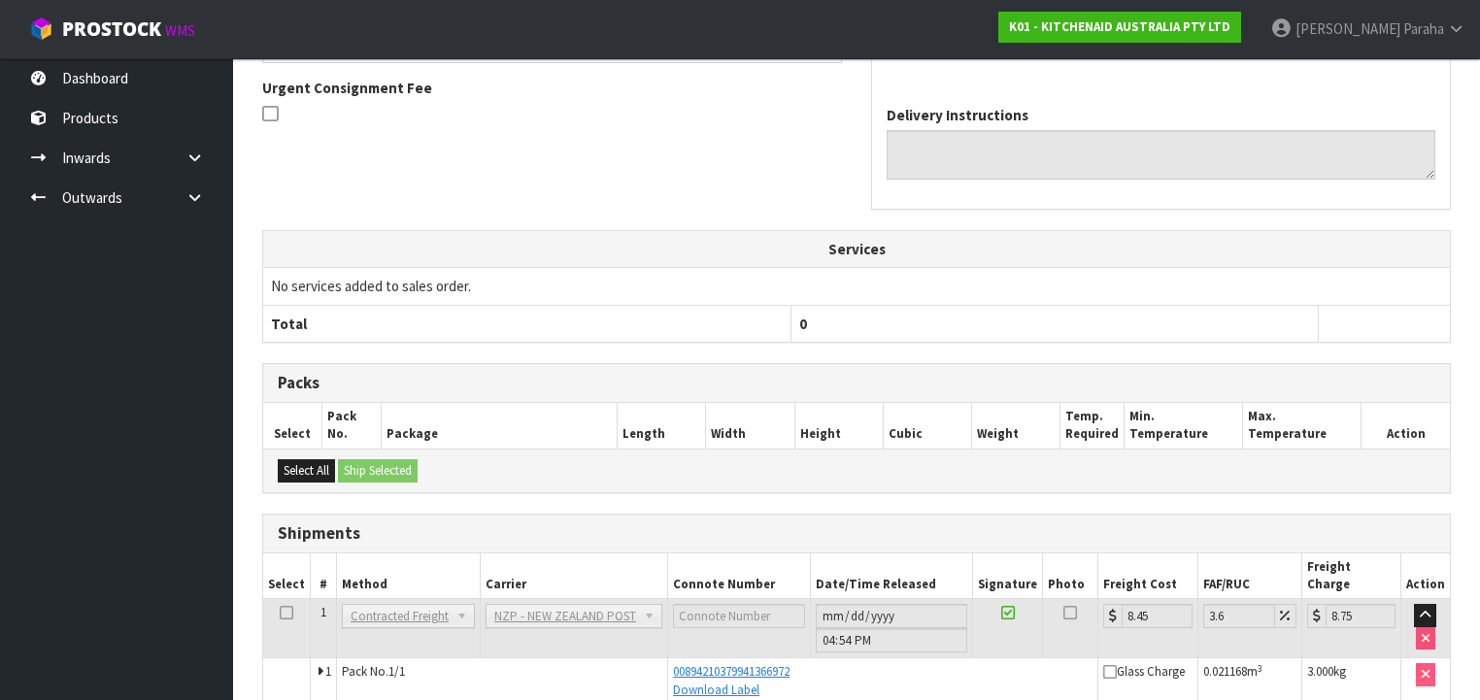
scroll to position [565, 0]
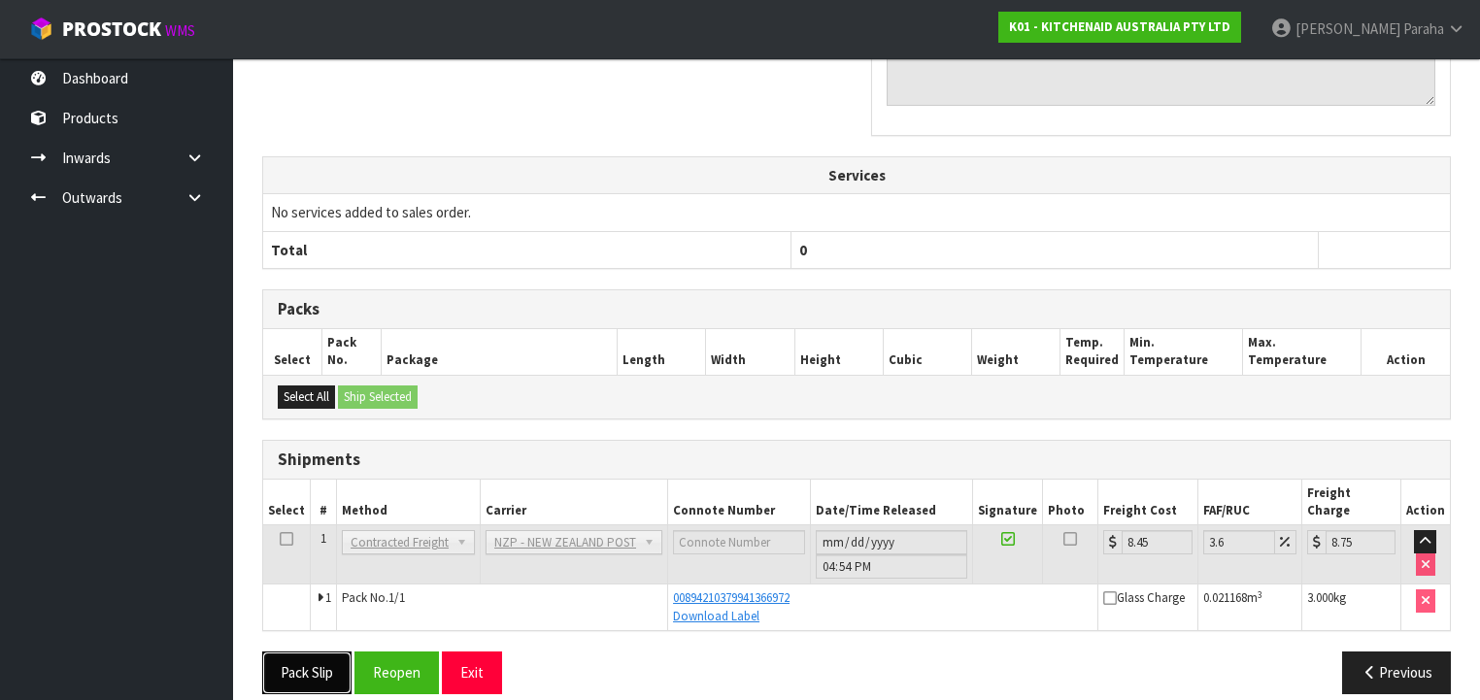
click at [334, 652] on button "Pack Slip" at bounding box center [306, 673] width 89 height 42
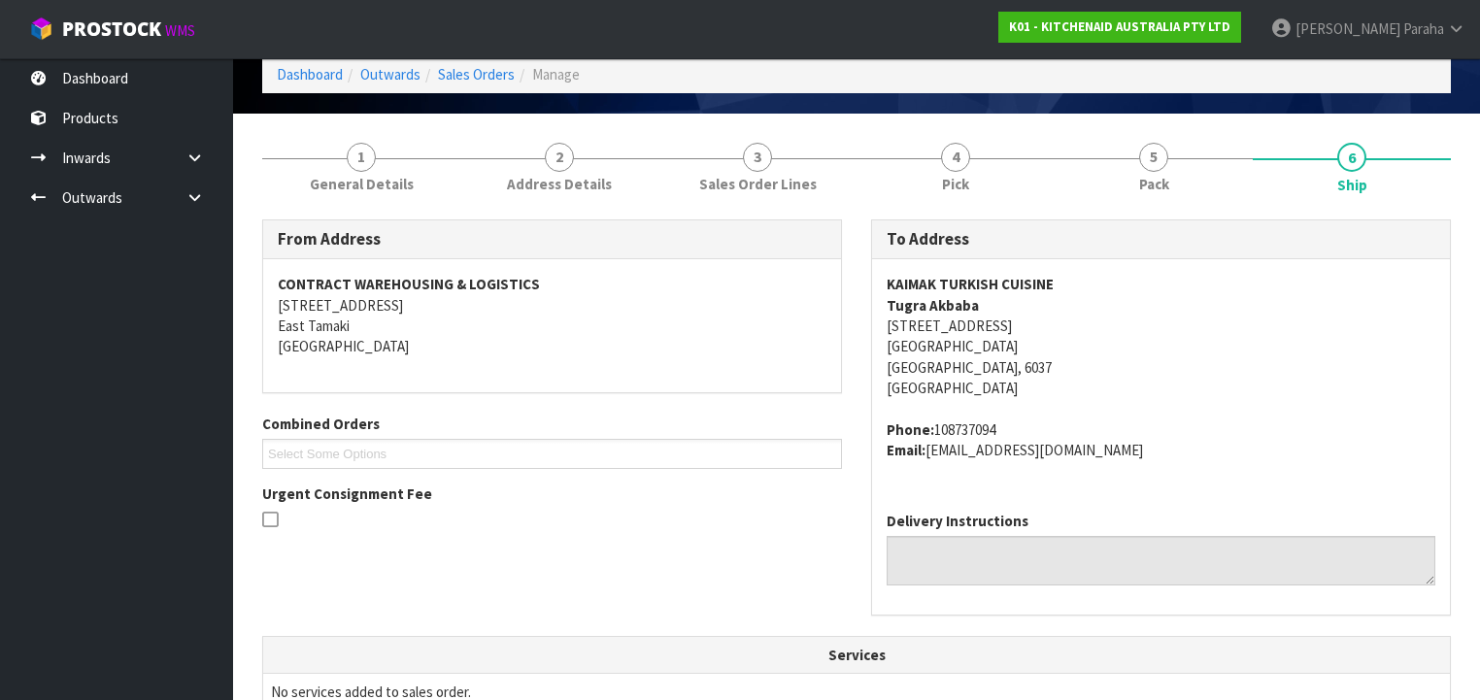
scroll to position [0, 0]
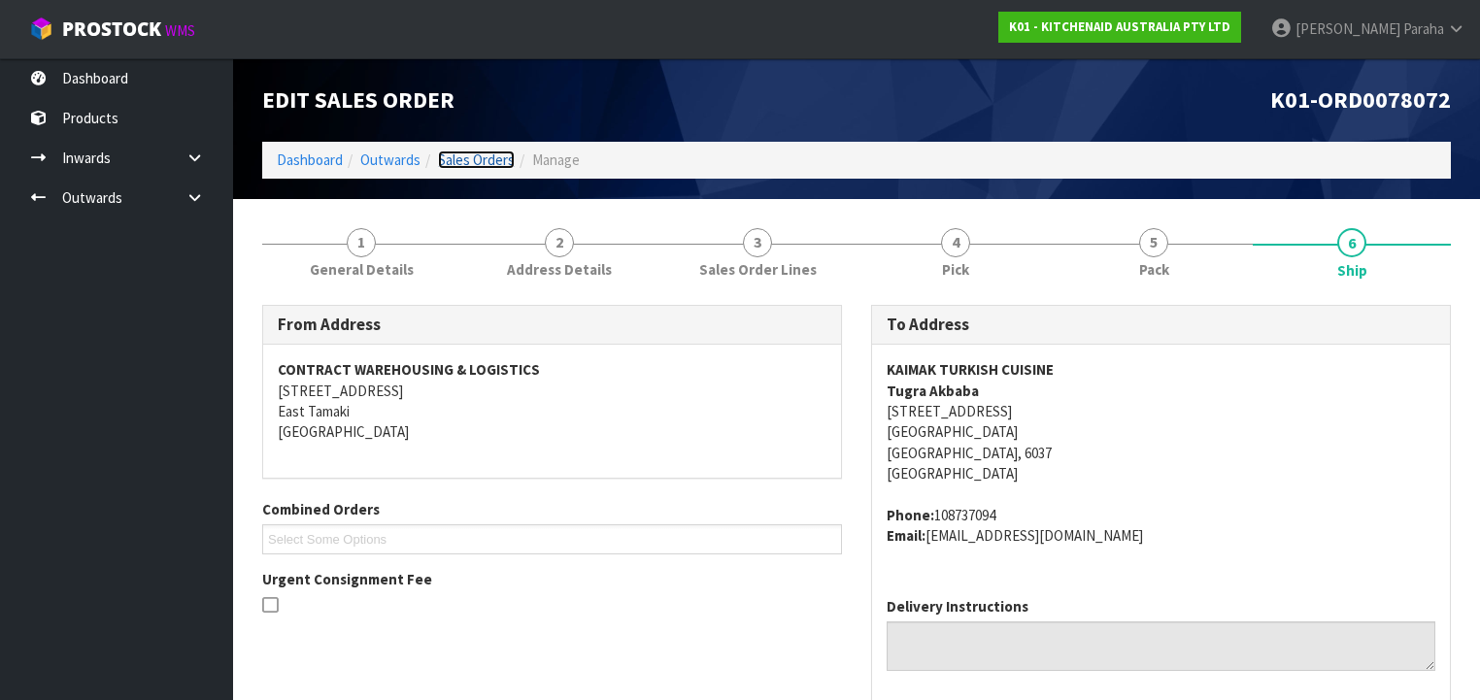
click at [489, 157] on link "Sales Orders" at bounding box center [476, 160] width 77 height 18
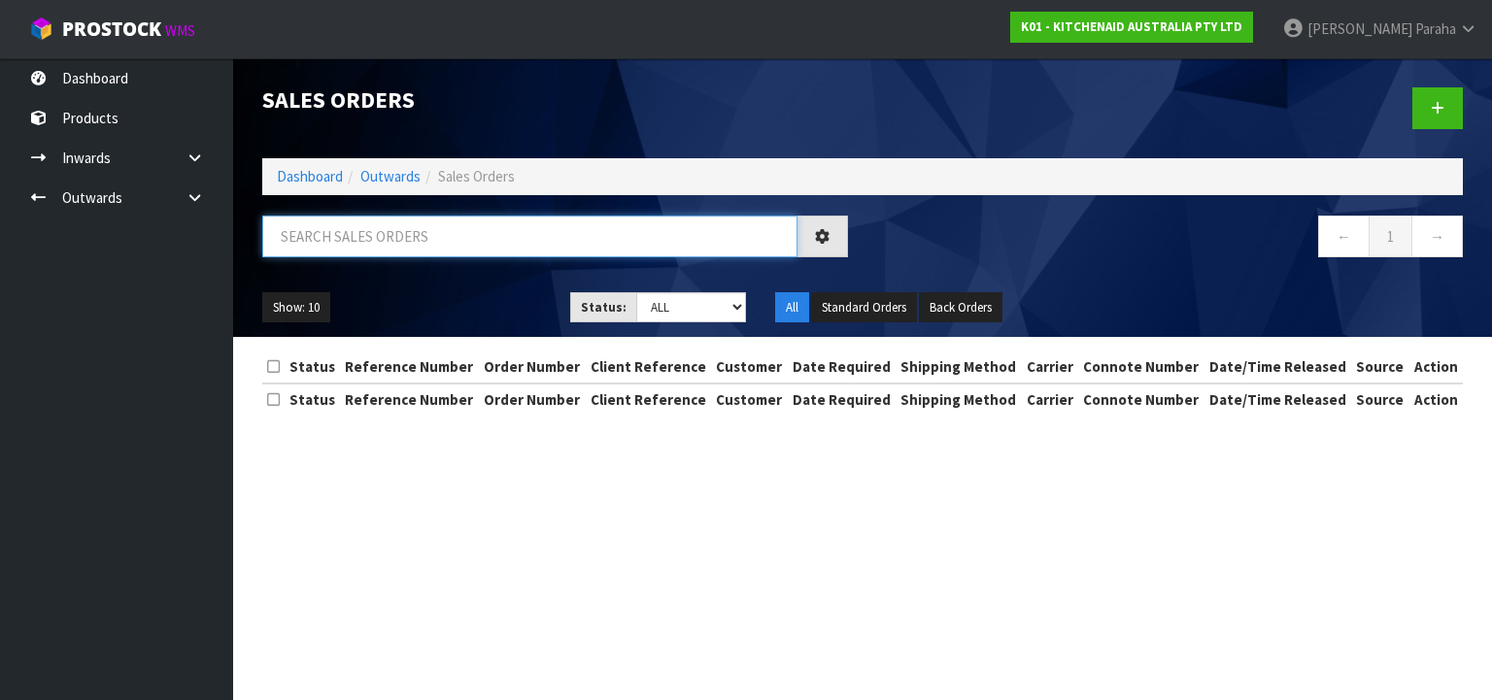
click at [435, 231] on input "text" at bounding box center [529, 237] width 535 height 42
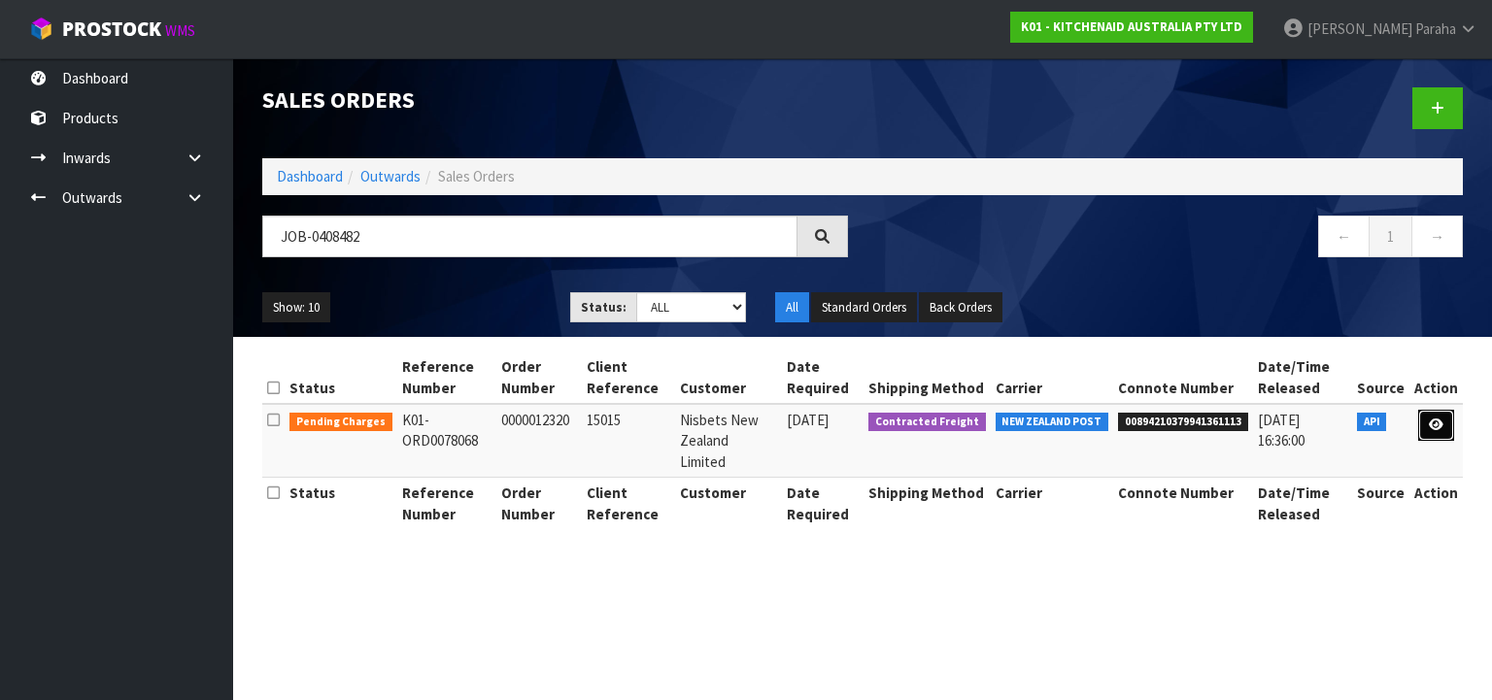
click at [1434, 429] on icon at bounding box center [1436, 425] width 15 height 13
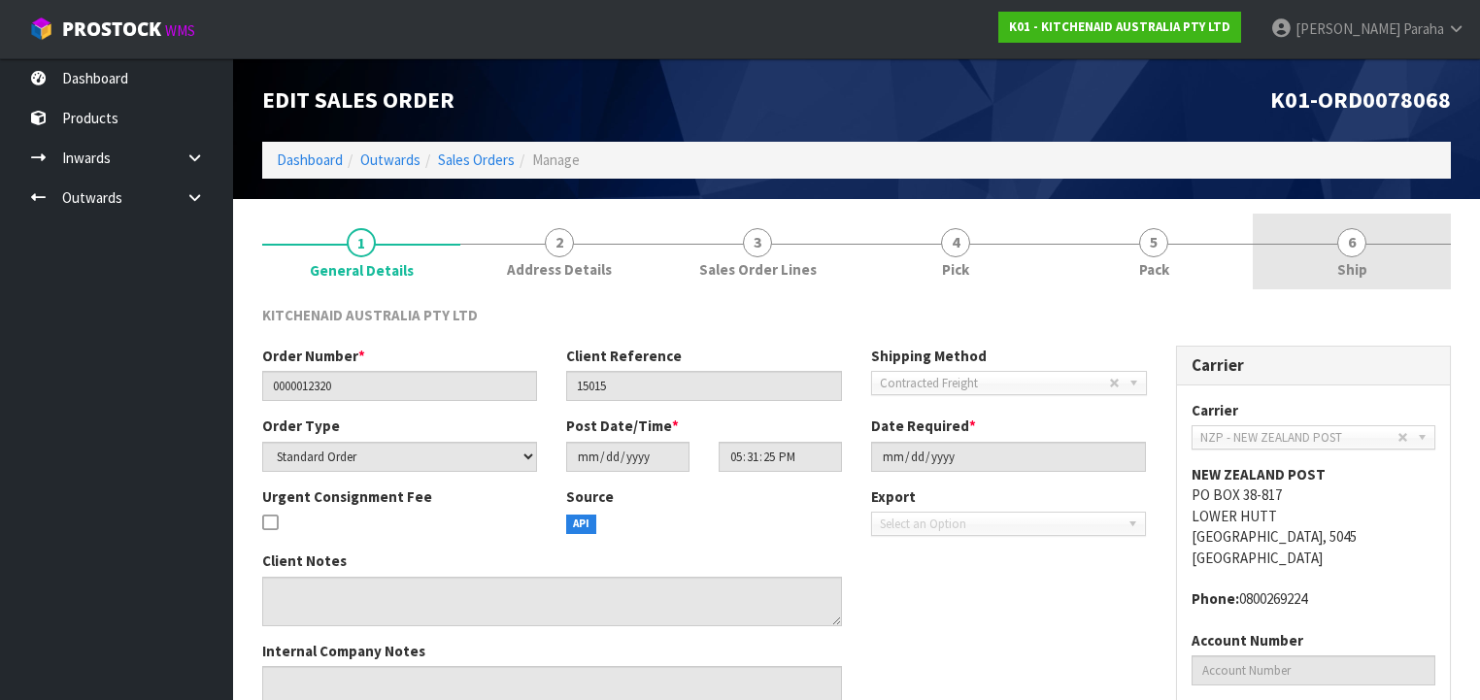
click at [1360, 245] on span "6" at bounding box center [1351, 242] width 29 height 29
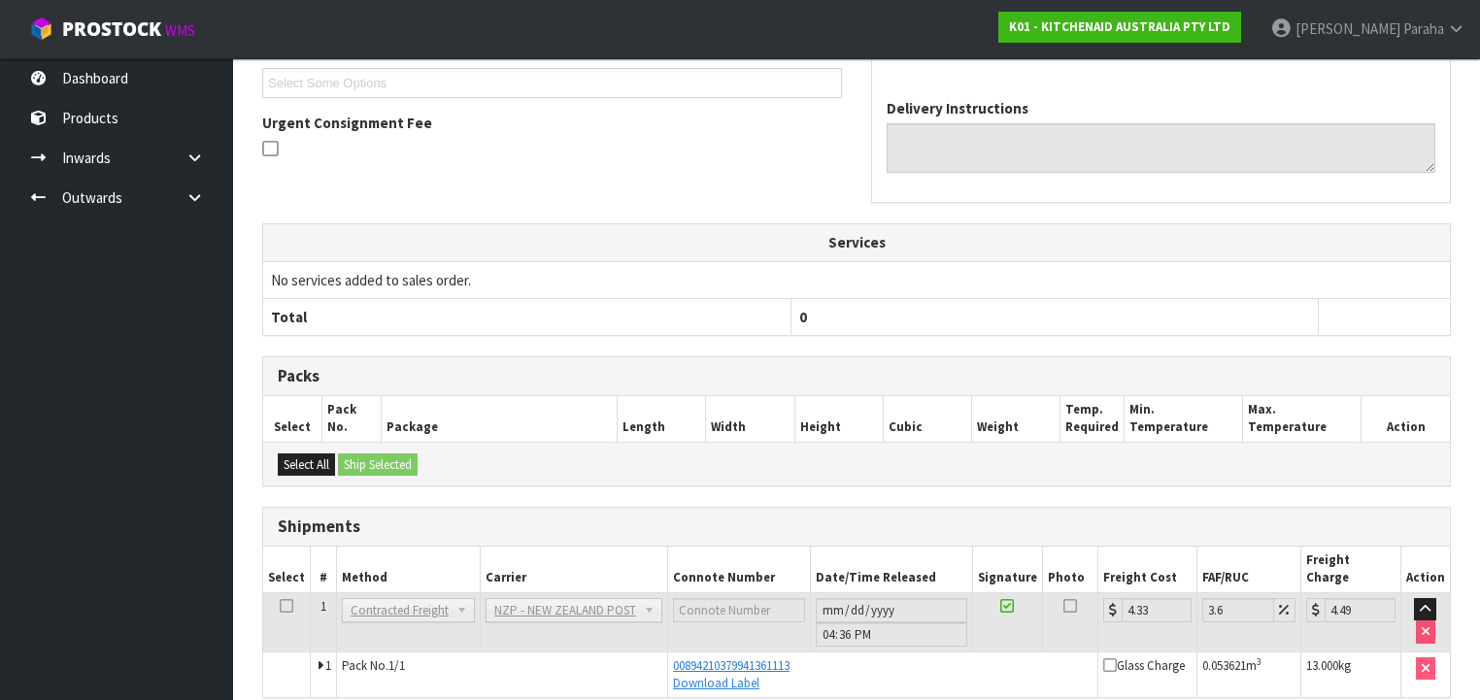
scroll to position [524, 0]
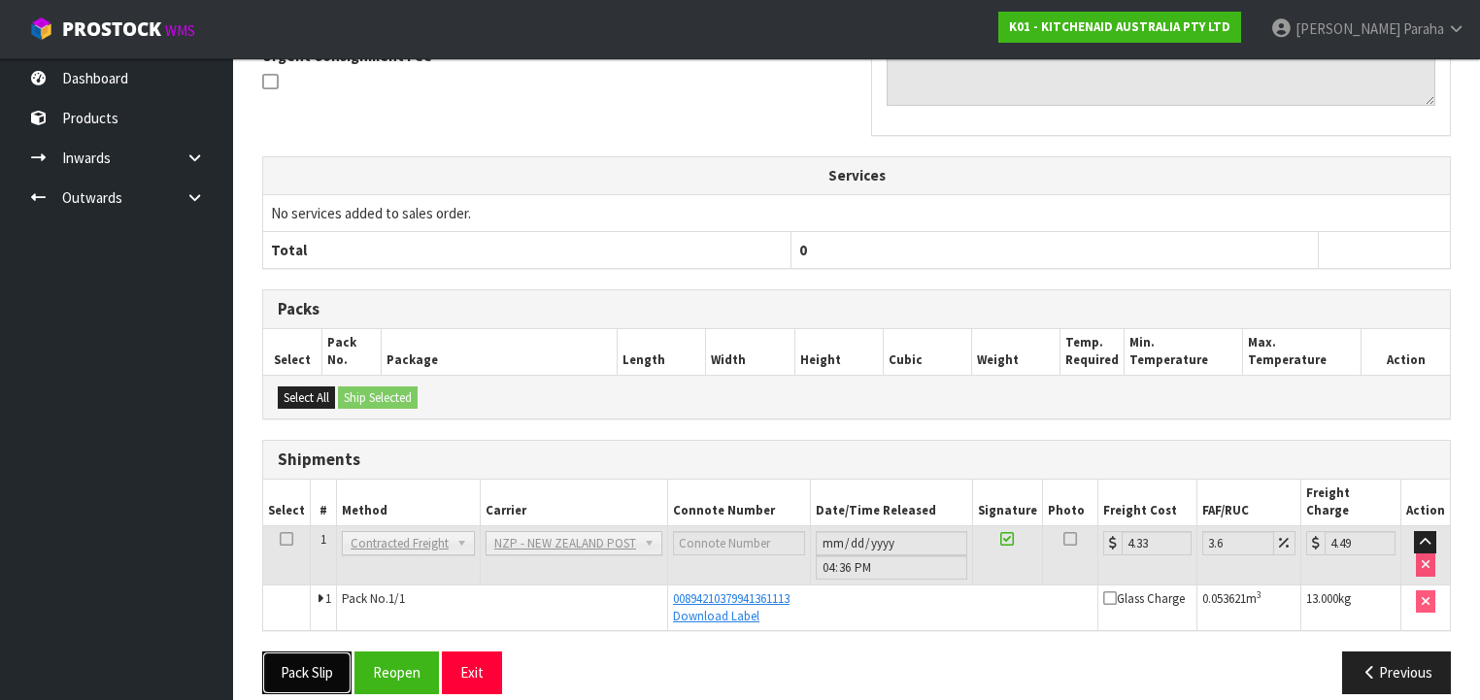
click at [313, 652] on button "Pack Slip" at bounding box center [306, 673] width 89 height 42
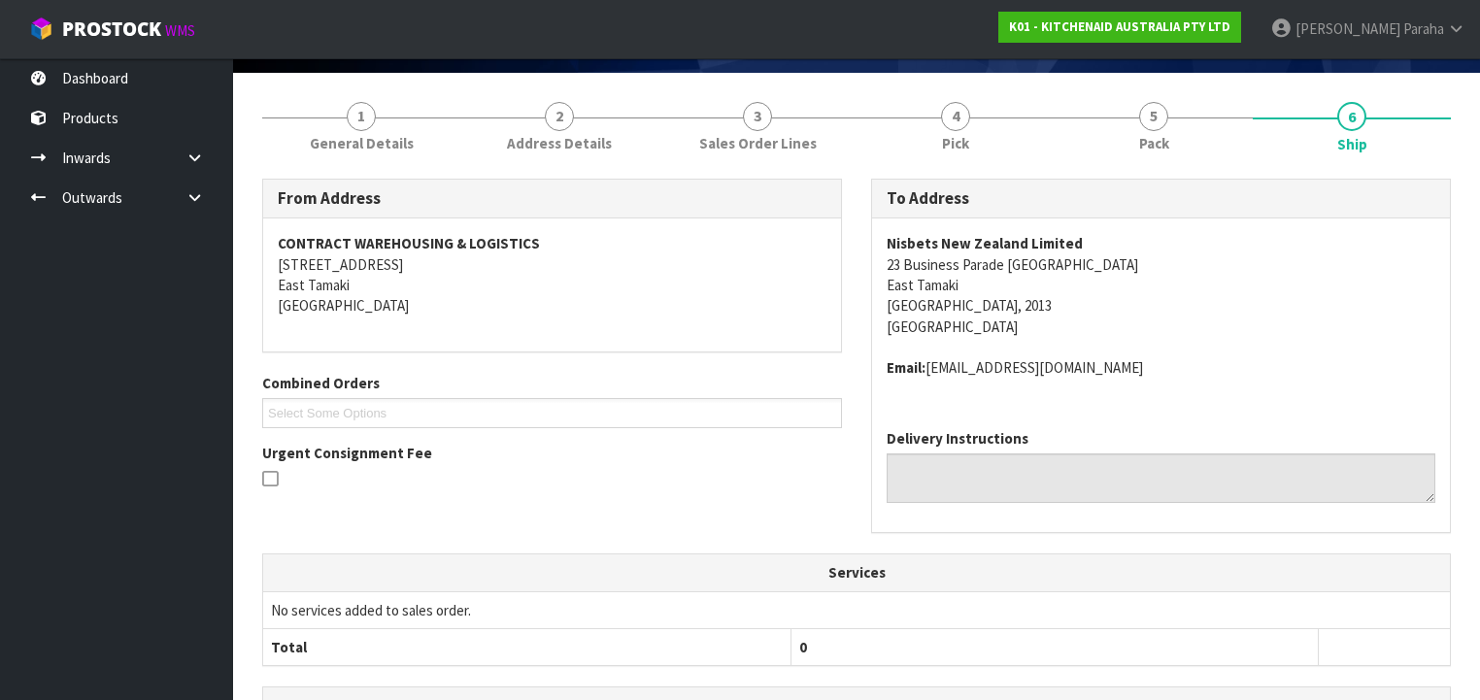
scroll to position [0, 0]
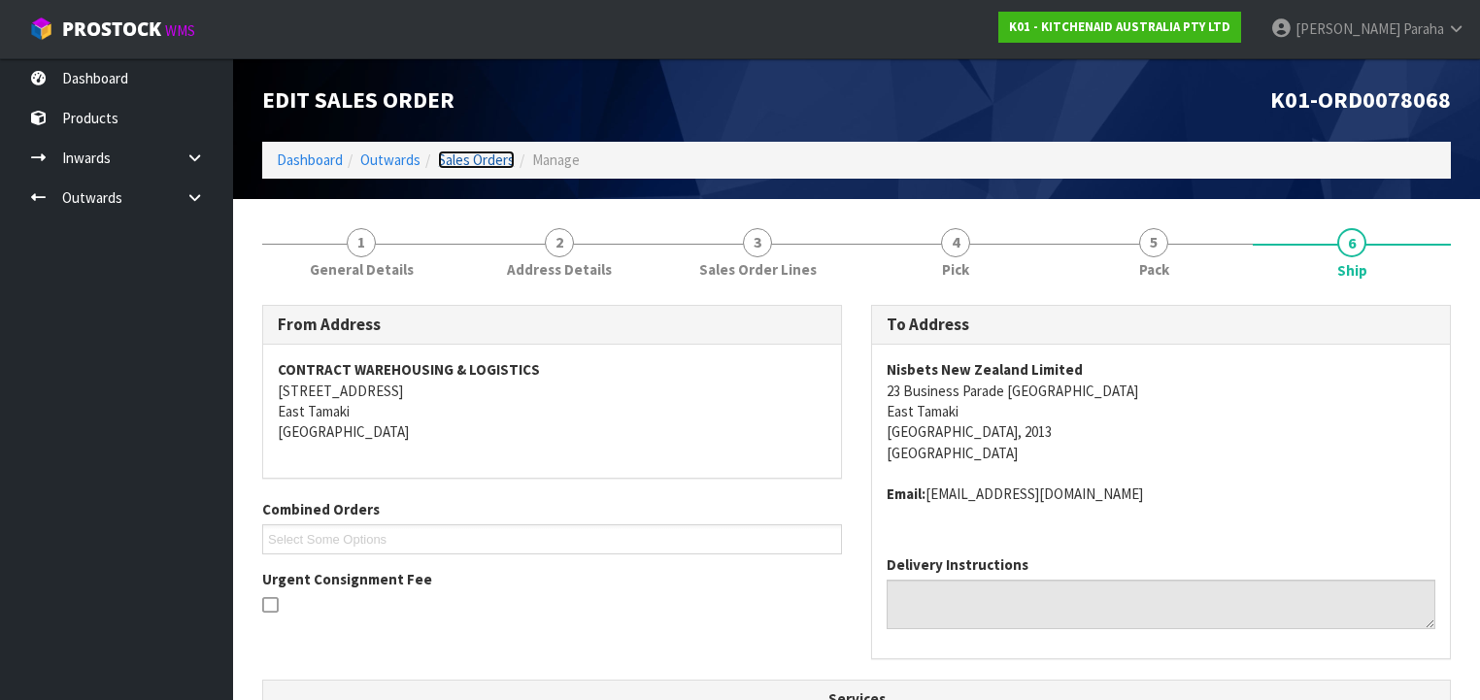
click at [476, 156] on link "Sales Orders" at bounding box center [476, 160] width 77 height 18
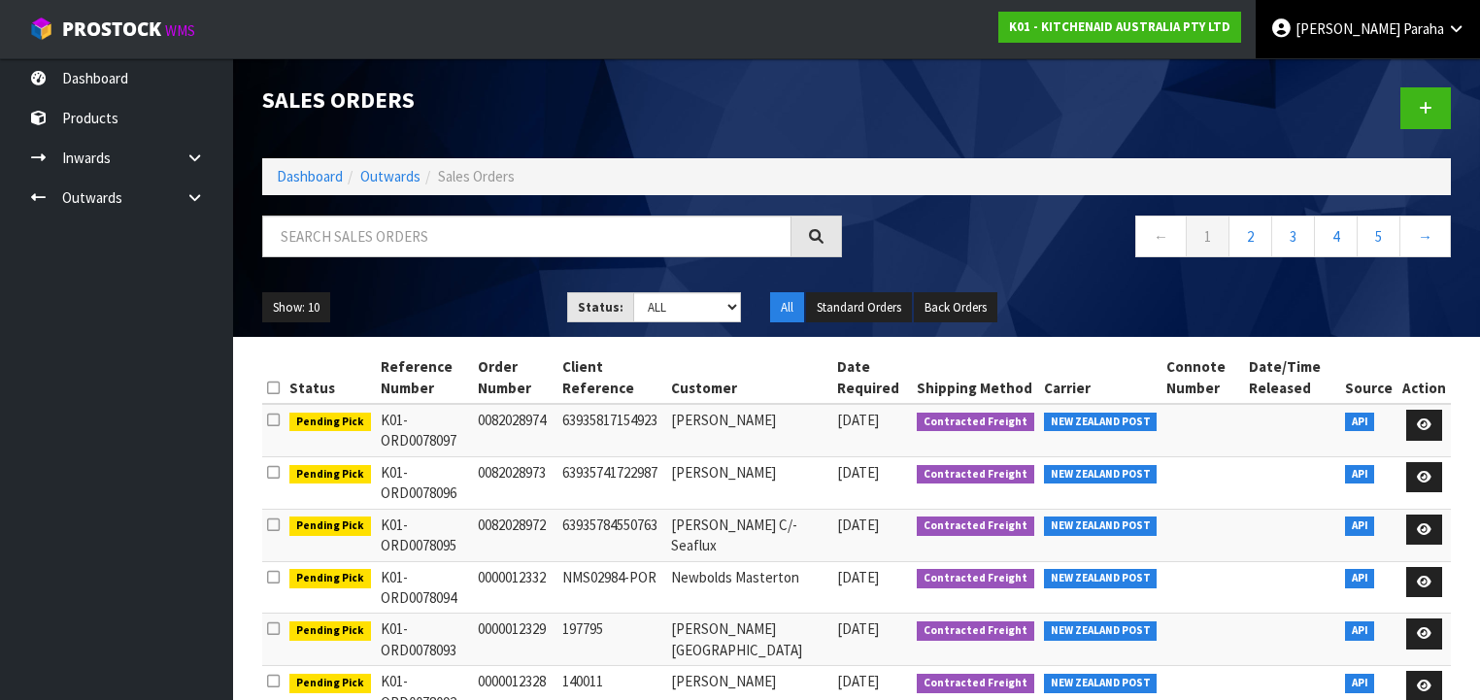
click at [1450, 43] on link "[PERSON_NAME]" at bounding box center [1368, 29] width 224 height 58
click at [1434, 77] on link "Logout" at bounding box center [1402, 77] width 153 height 26
